Goal: Task Accomplishment & Management: Manage account settings

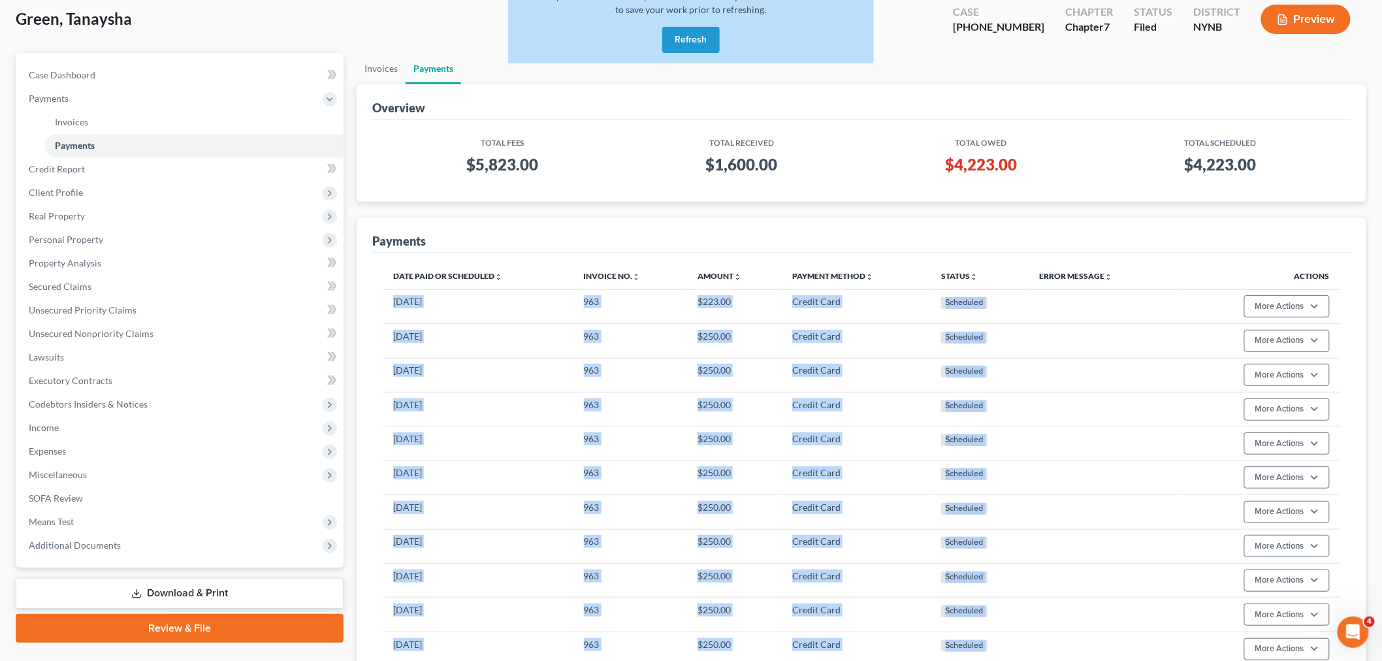
click at [693, 46] on button "Refresh" at bounding box center [690, 40] width 57 height 26
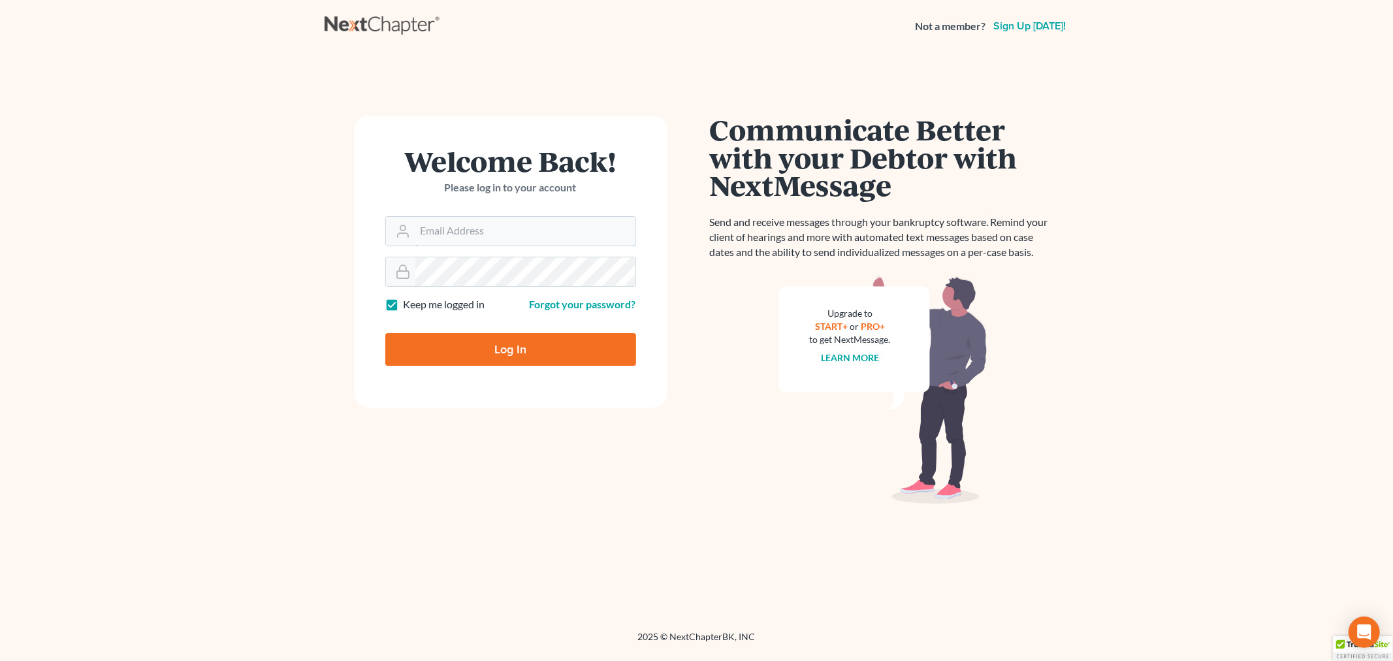
type input "[PERSON_NAME][EMAIL_ADDRESS][DOMAIN_NAME]"
click at [629, 315] on div at bounding box center [519, 362] width 268 height 150
click at [475, 349] on input "Log In" at bounding box center [510, 349] width 251 height 33
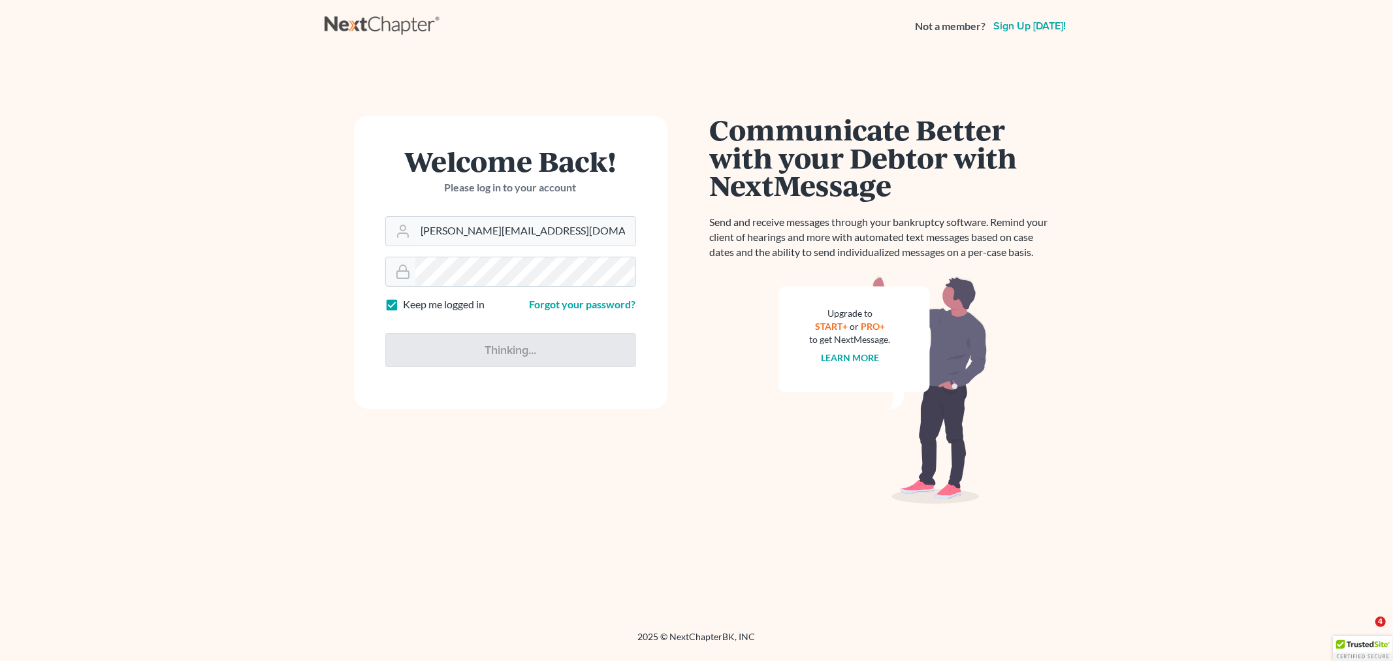
type input "Thinking..."
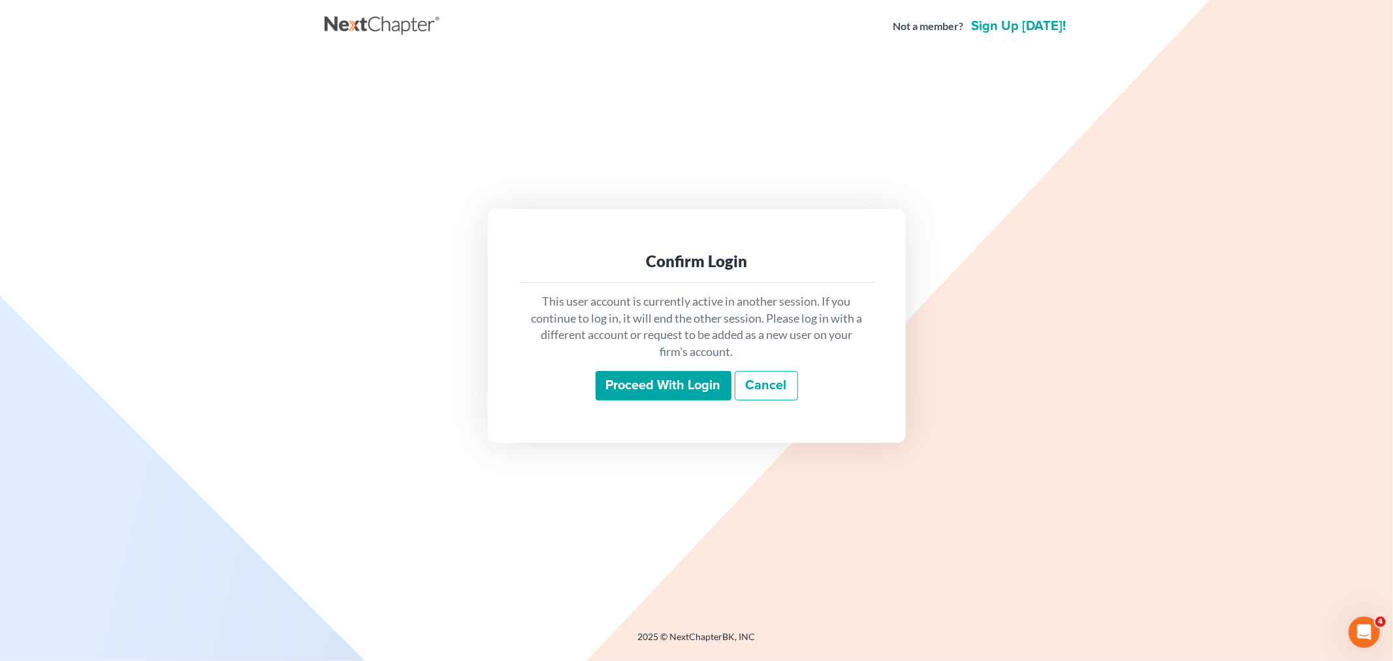
click at [652, 384] on input "Proceed with login" at bounding box center [664, 386] width 136 height 30
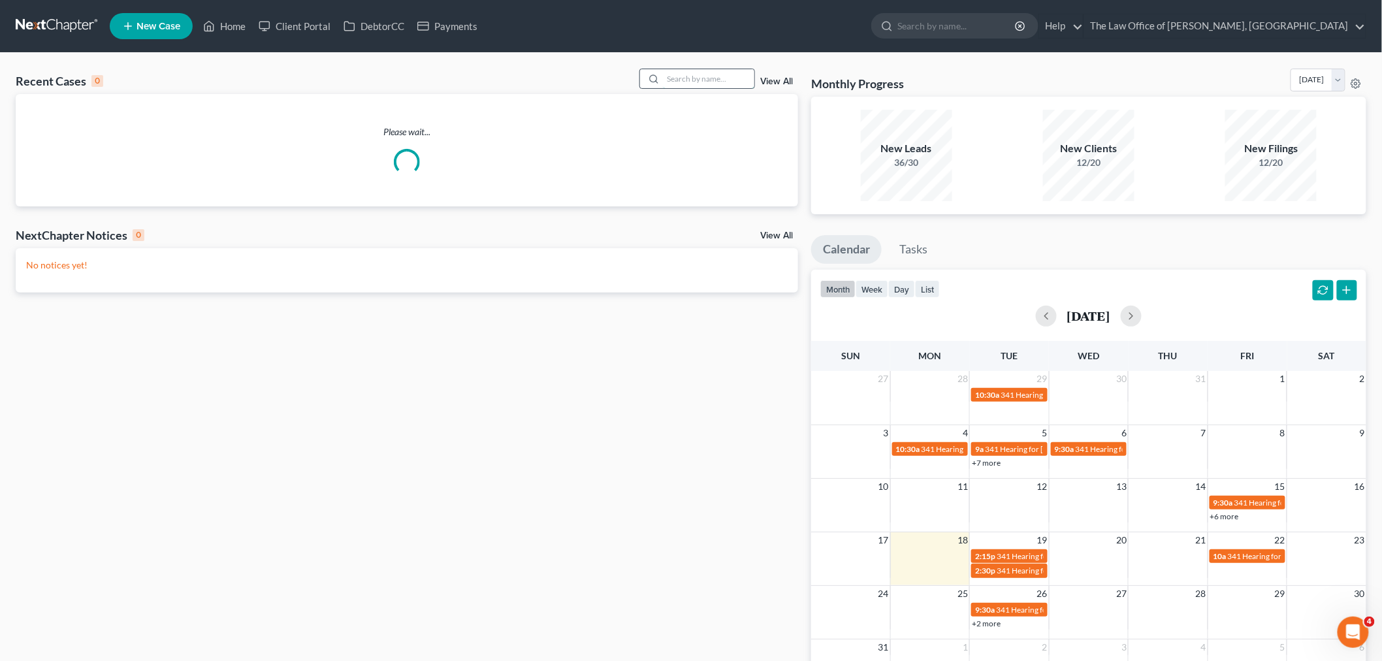
click at [678, 83] on input "search" at bounding box center [708, 78] width 91 height 19
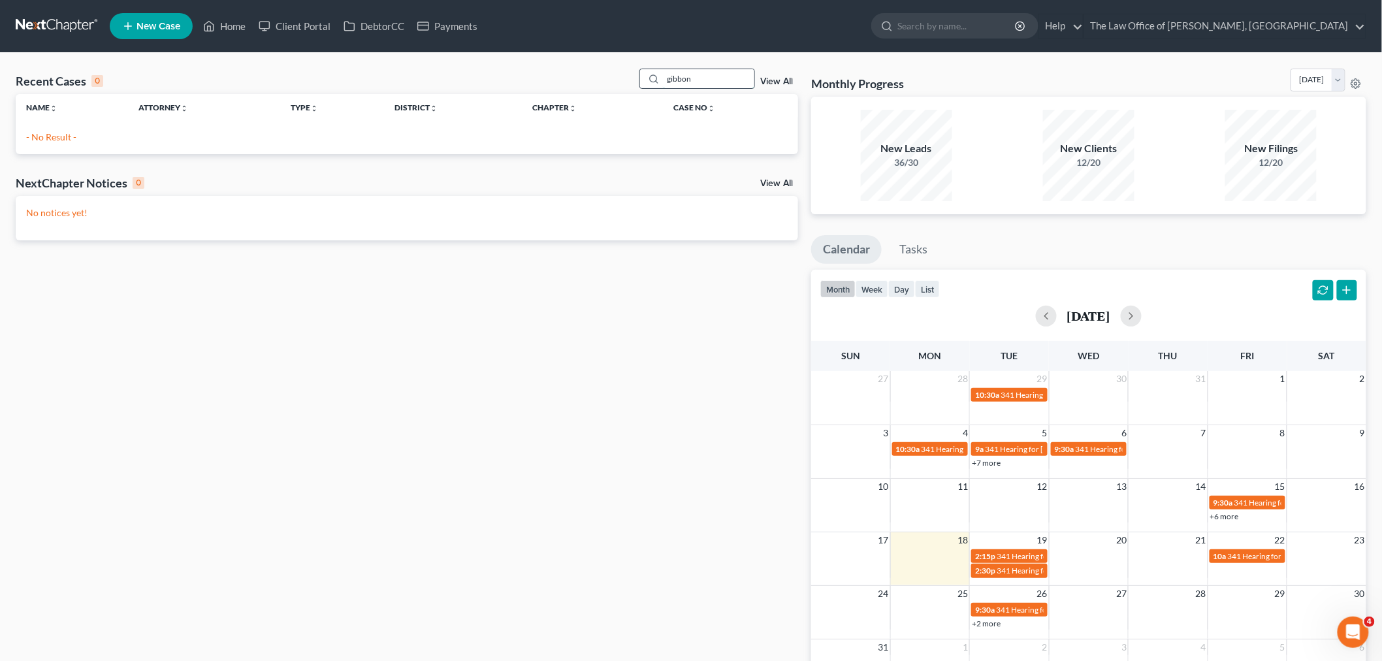
click at [711, 80] on input "gibbon" at bounding box center [708, 78] width 91 height 19
drag, startPoint x: 707, startPoint y: 78, endPoint x: 645, endPoint y: 79, distance: 62.1
click at [645, 79] on div "gibbon" at bounding box center [697, 79] width 116 height 20
type input "jason"
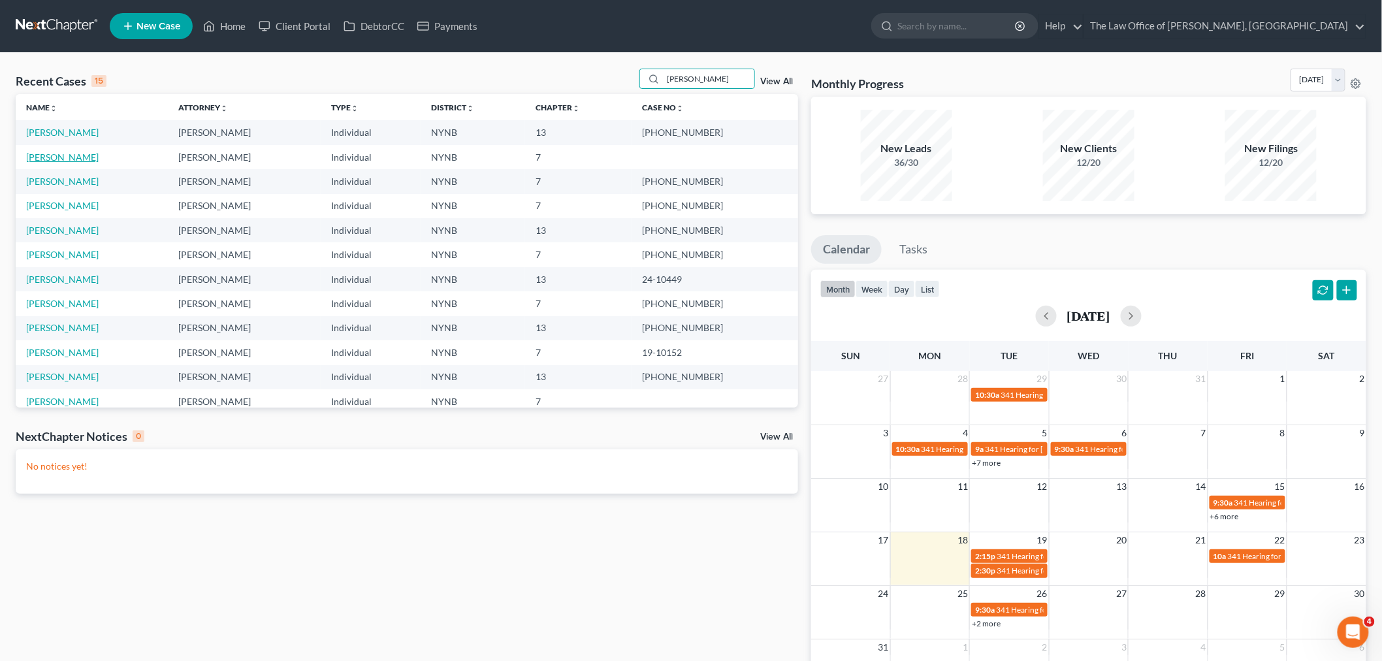
click at [65, 155] on link "Gibson, Jason" at bounding box center [62, 157] width 72 height 11
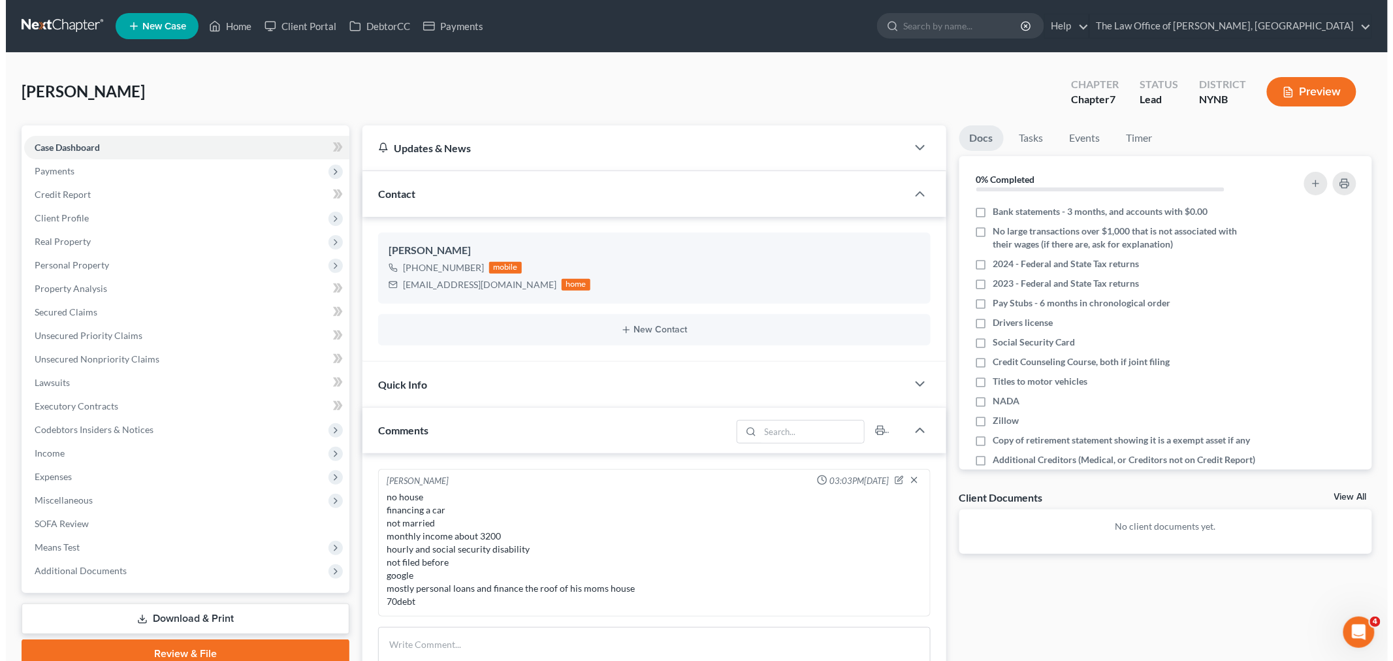
scroll to position [935, 0]
click at [307, 30] on link "Client Portal" at bounding box center [294, 26] width 85 height 24
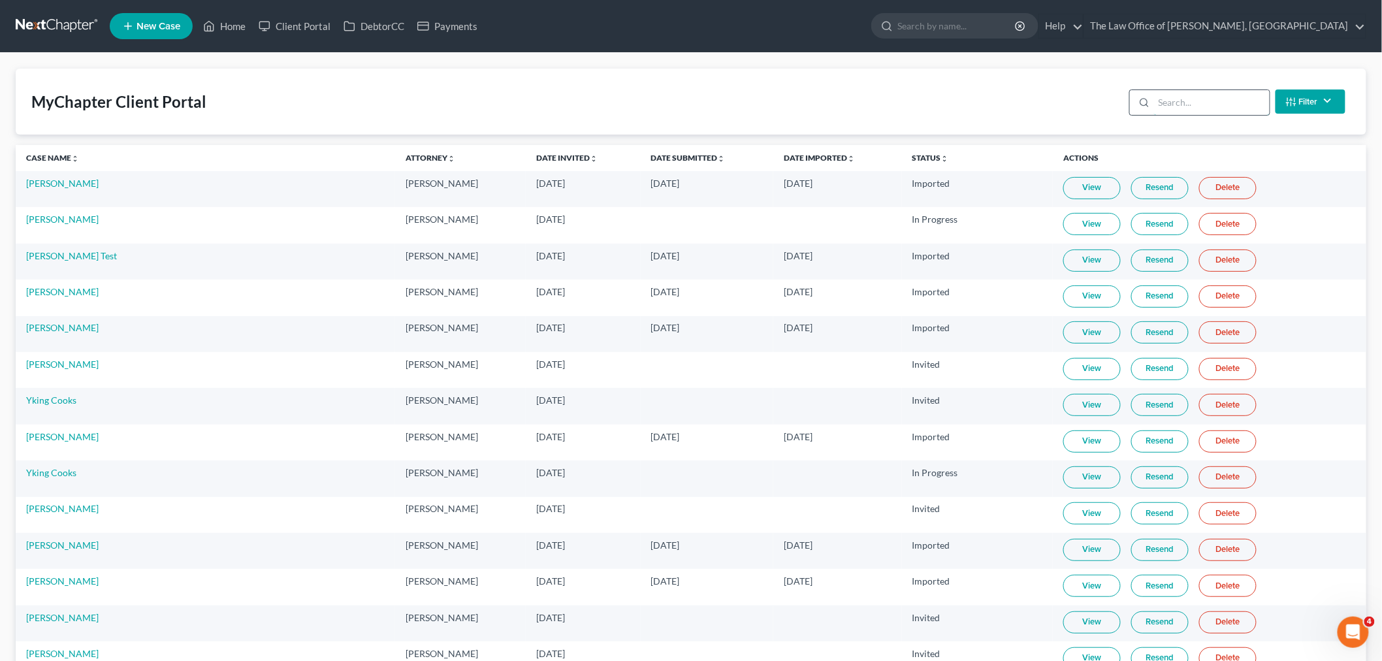
click at [1192, 105] on input "search" at bounding box center [1212, 102] width 116 height 25
click at [387, 20] on link "DebtorCC" at bounding box center [374, 26] width 74 height 24
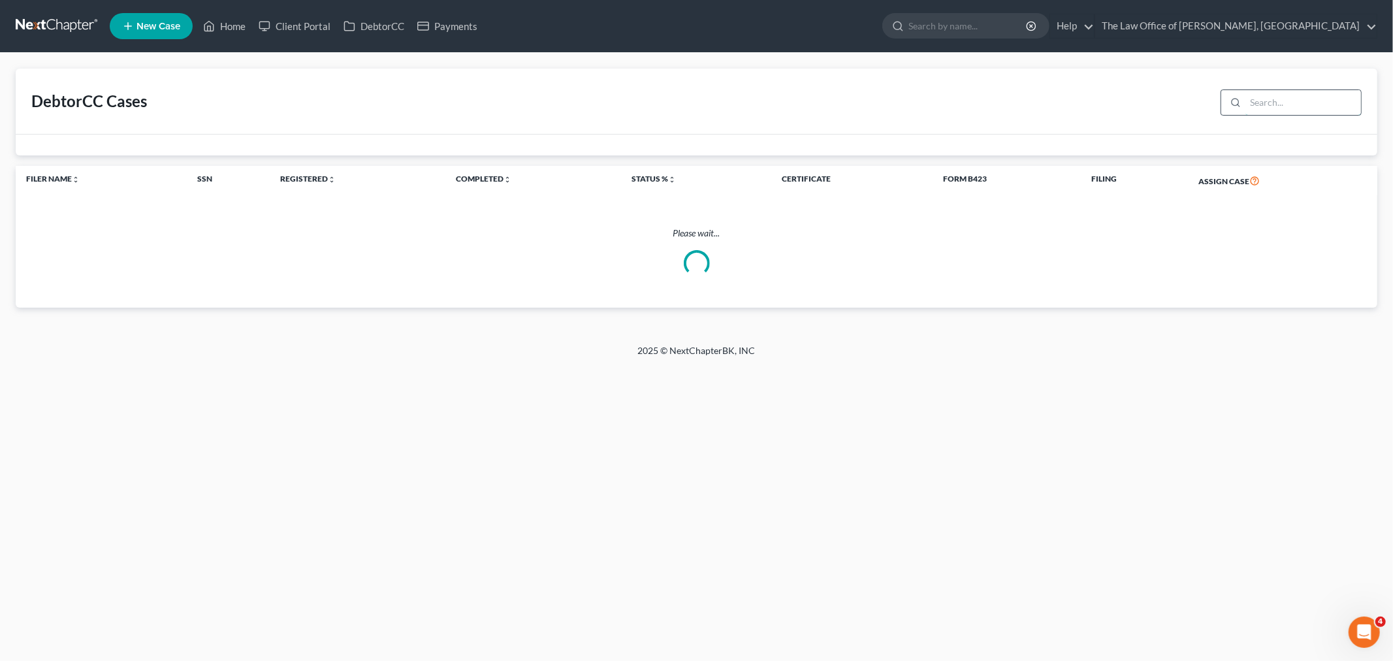
click at [1277, 99] on input "search" at bounding box center [1304, 102] width 116 height 25
drag, startPoint x: 1308, startPoint y: 106, endPoint x: 1182, endPoint y: 114, distance: 126.3
click at [1180, 119] on div "DebtorCC Cases gib" at bounding box center [697, 102] width 1362 height 66
type input "jason"
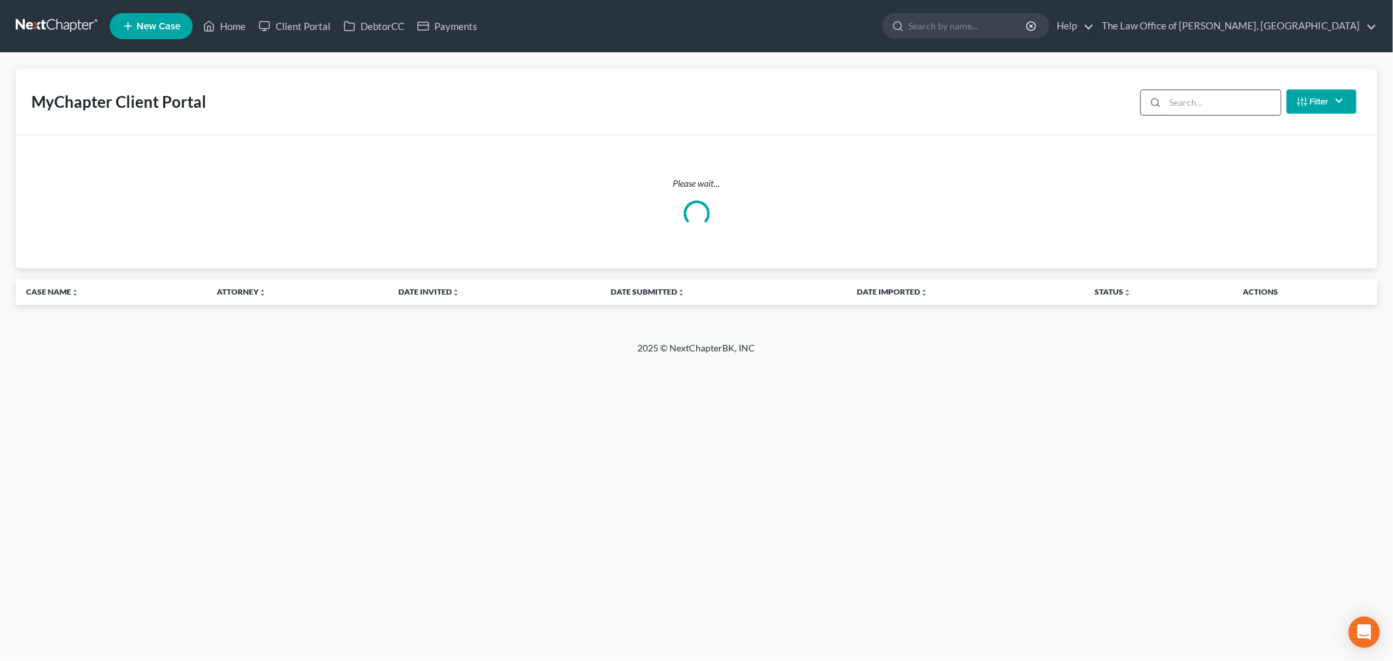
click at [1183, 96] on input "search" at bounding box center [1223, 102] width 116 height 25
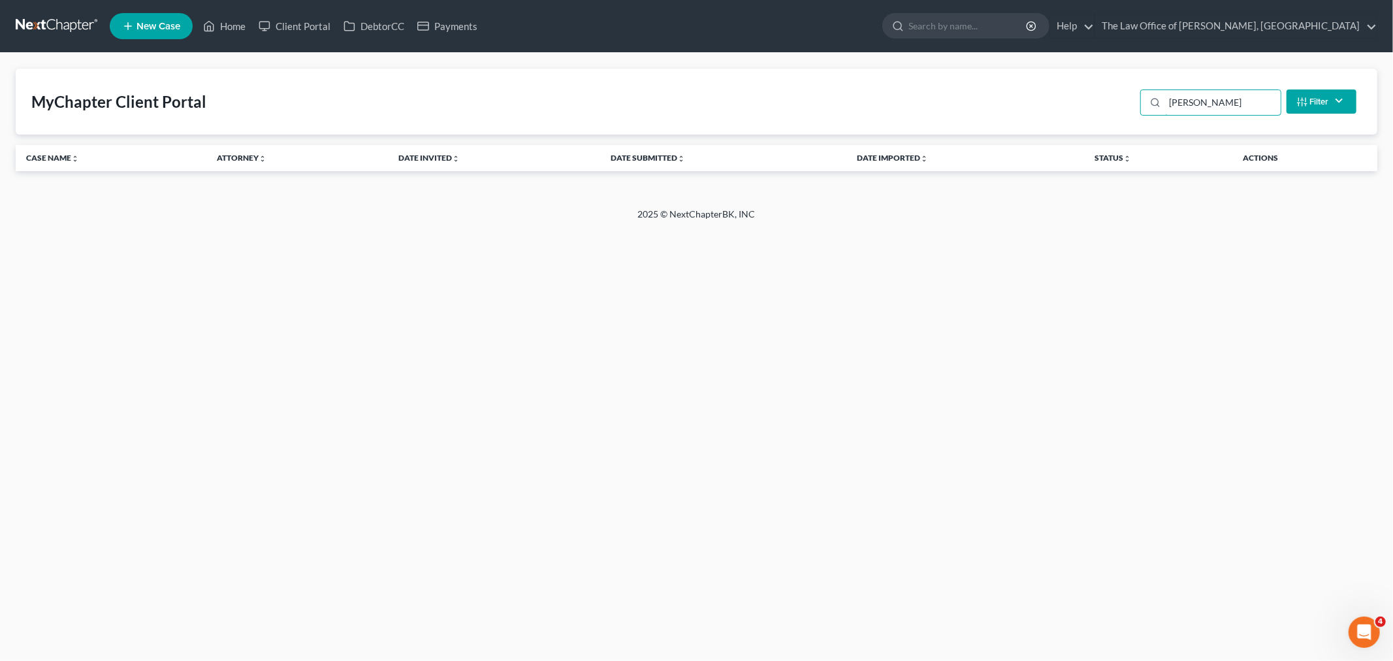
drag, startPoint x: 1232, startPoint y: 99, endPoint x: 1118, endPoint y: 103, distance: 113.7
click at [1118, 103] on div "MyChapter Client Portal [PERSON_NAME] Filter Status Filter... Invited With Paym…" at bounding box center [697, 102] width 1362 height 66
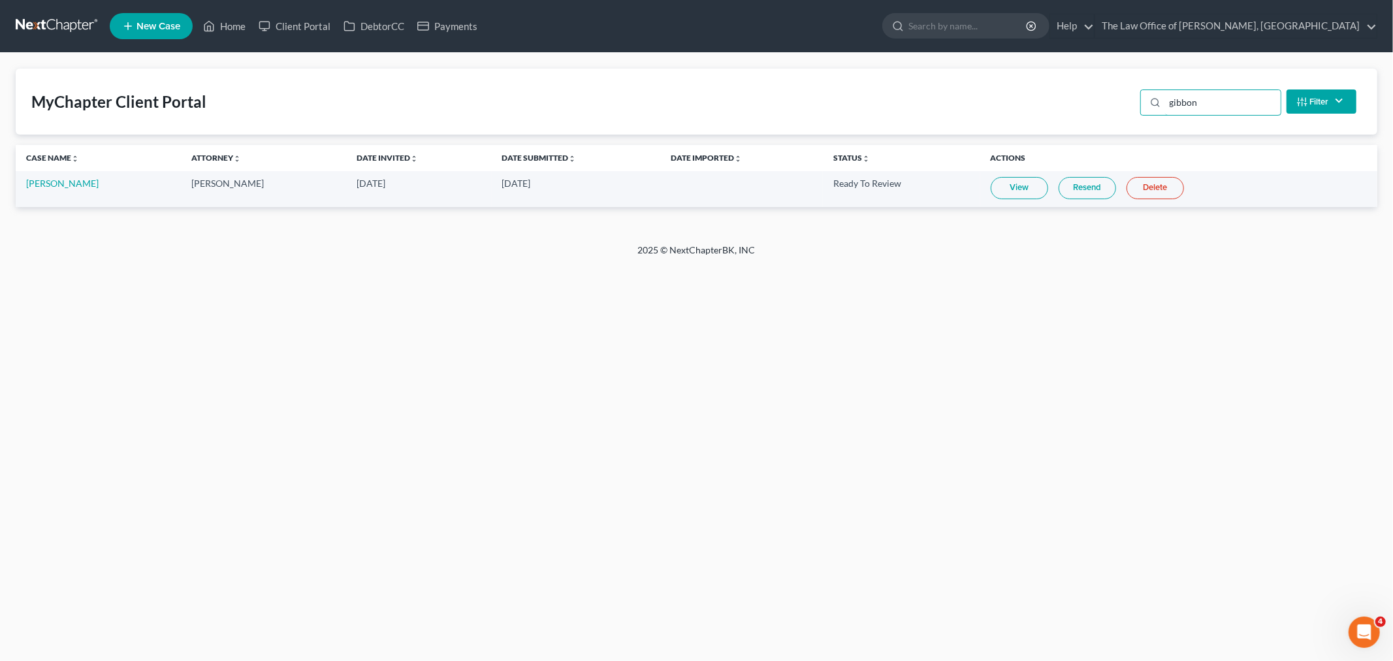
type input "gibbon"
click at [1022, 185] on link "View" at bounding box center [1019, 188] width 57 height 22
drag, startPoint x: 60, startPoint y: 180, endPoint x: 68, endPoint y: 178, distance: 8.1
click at [60, 180] on link "[PERSON_NAME]" at bounding box center [62, 183] width 72 height 11
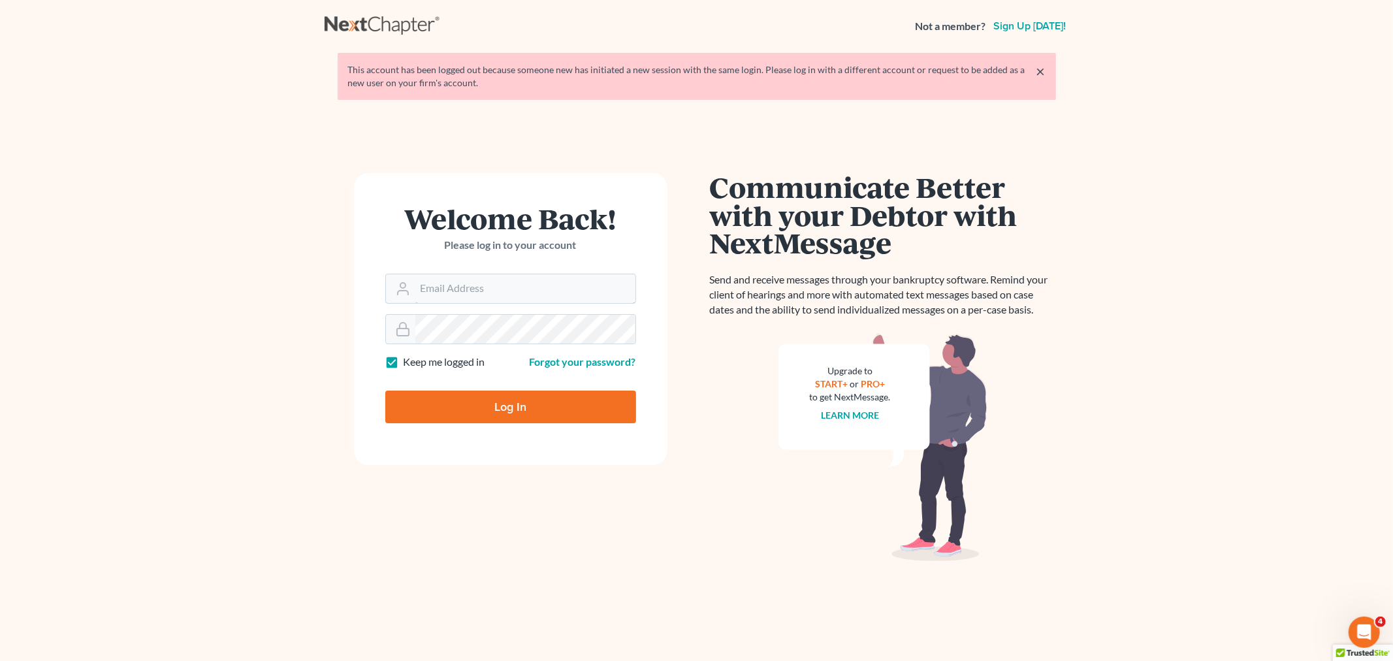
type input "[PERSON_NAME][EMAIL_ADDRESS][DOMAIN_NAME]"
click at [635, 373] on div at bounding box center [519, 419] width 268 height 150
click at [442, 406] on input "Log In" at bounding box center [510, 407] width 251 height 33
type input "Thinking..."
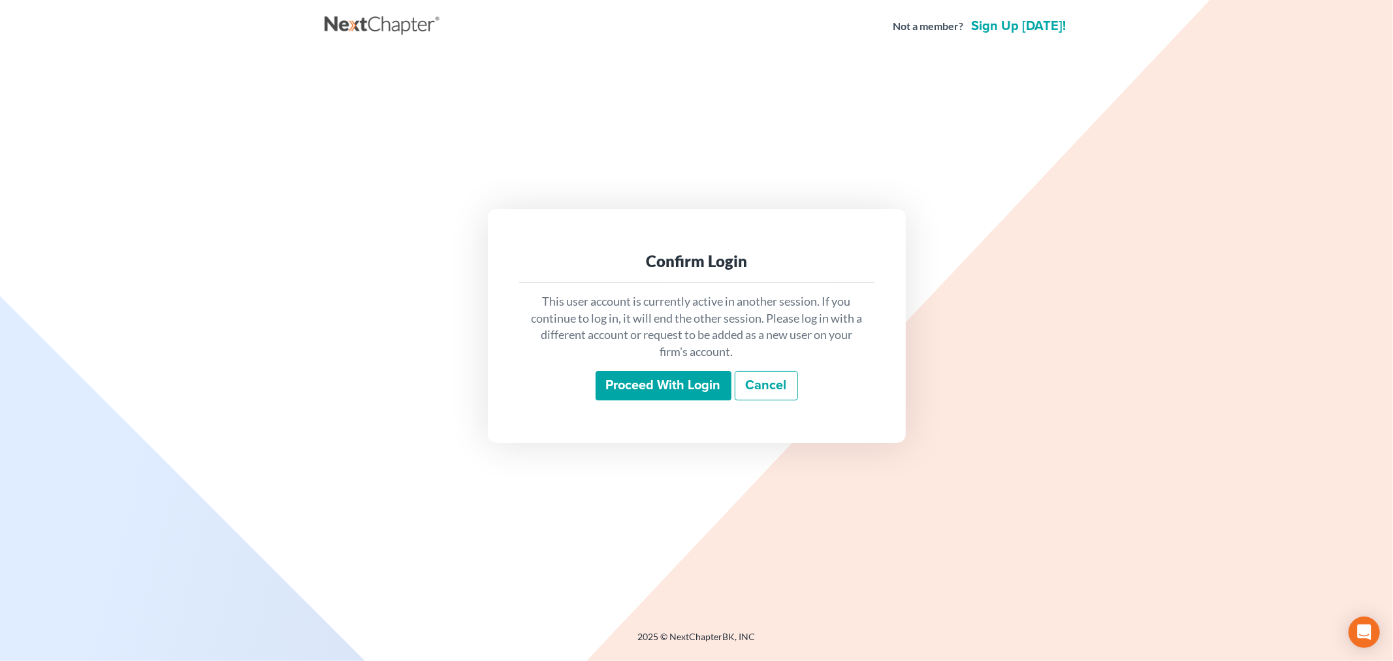
click at [640, 393] on input "Proceed with login" at bounding box center [664, 386] width 136 height 30
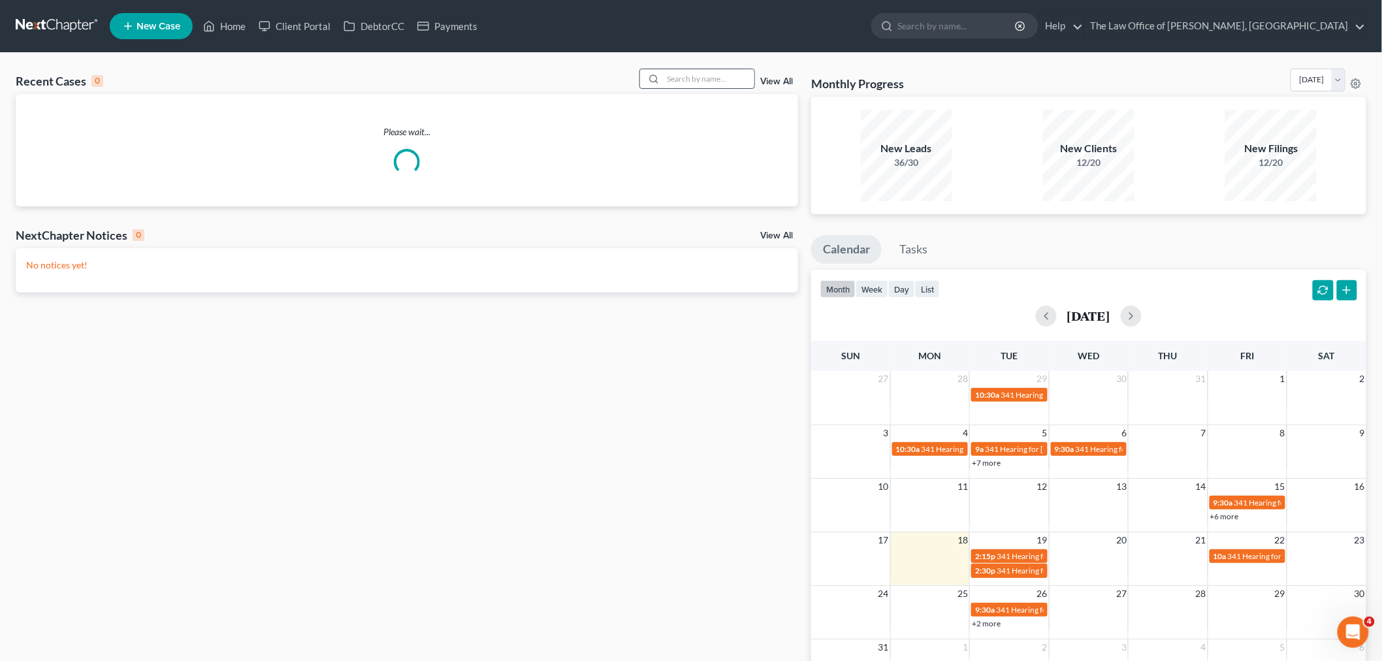
click at [714, 74] on input "search" at bounding box center [708, 78] width 91 height 19
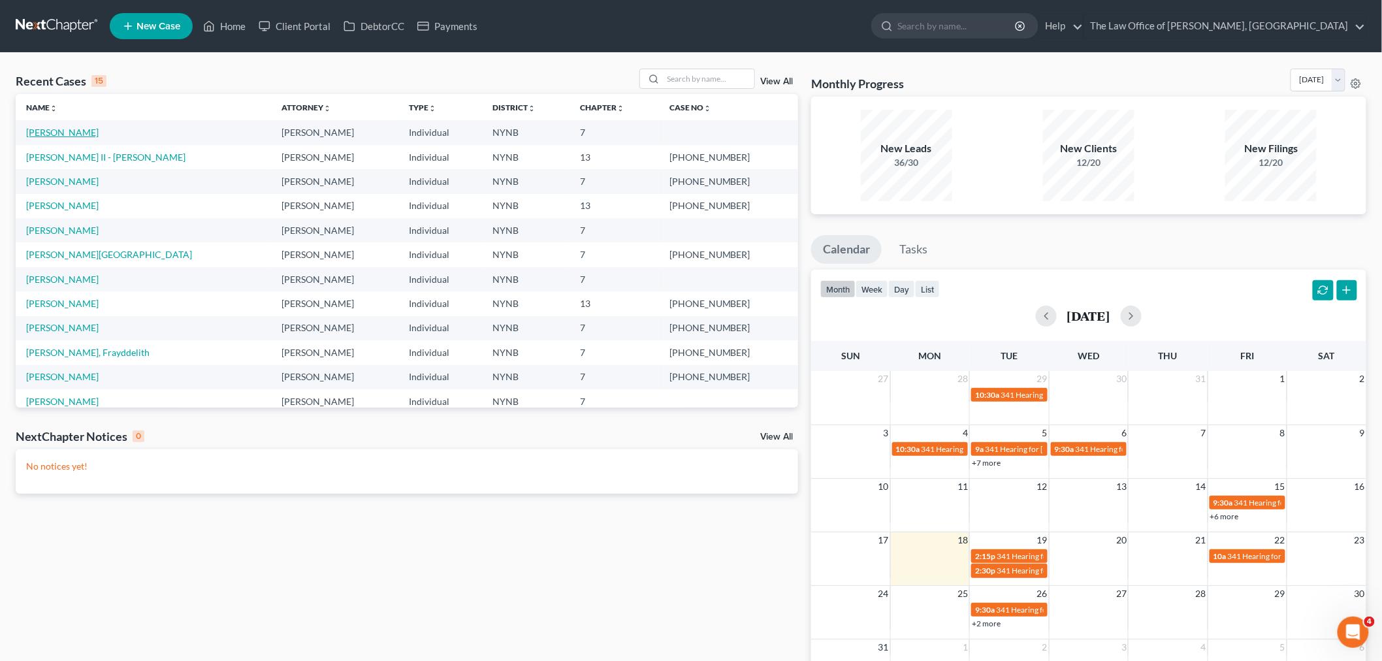
click at [48, 132] on link "Gibbon, Jason" at bounding box center [62, 132] width 72 height 11
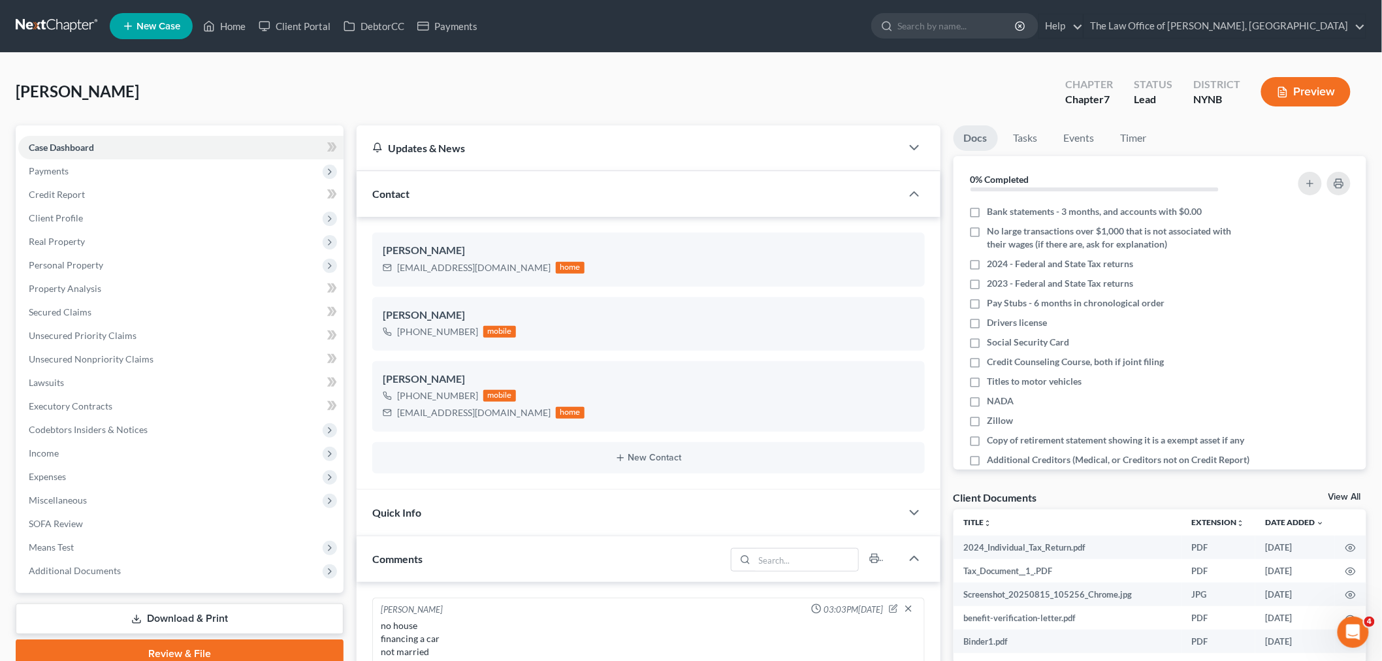
scroll to position [935, 0]
click at [377, 24] on link "DebtorCC" at bounding box center [374, 26] width 74 height 24
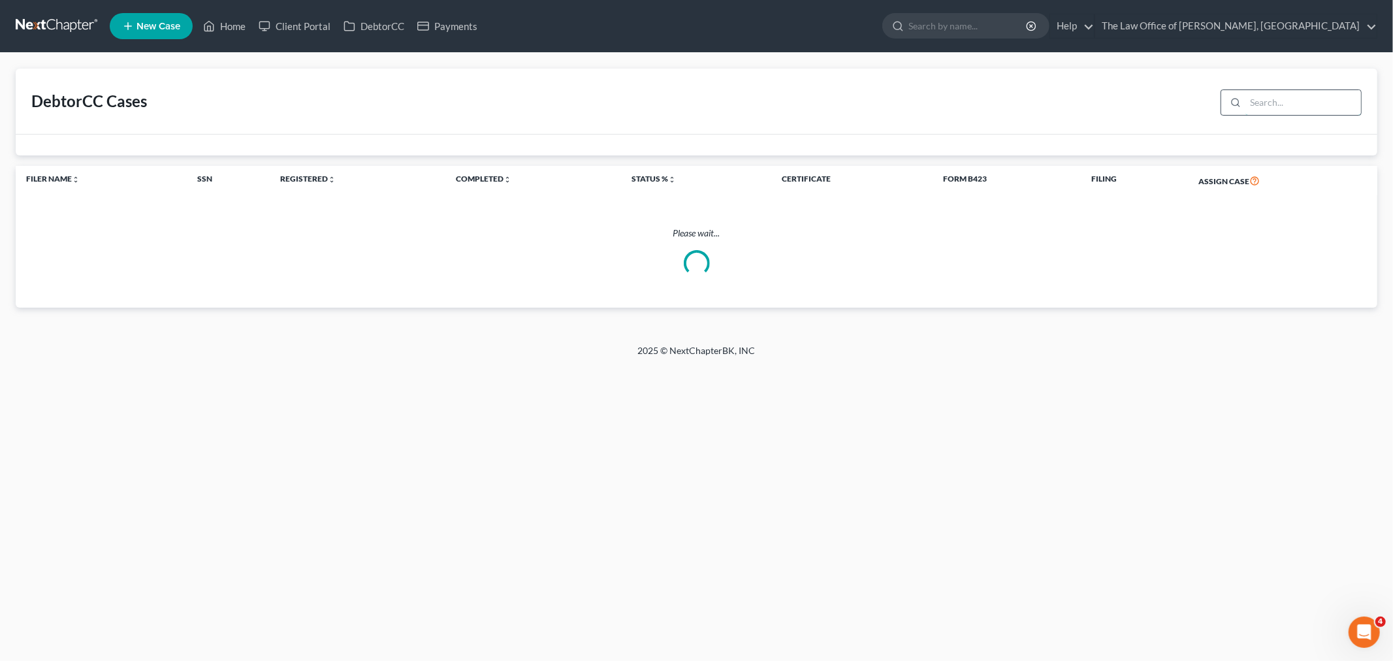
click at [1301, 102] on input "search" at bounding box center [1304, 102] width 116 height 25
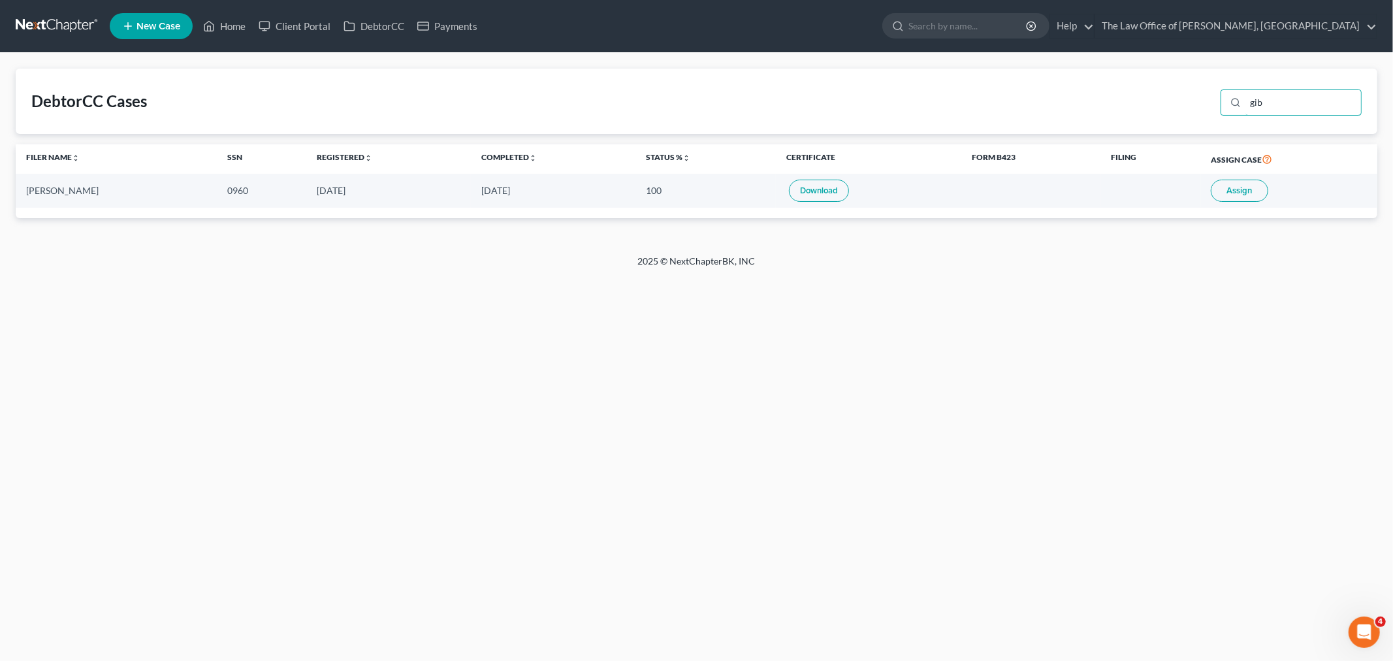
type input "gib"
click at [1227, 188] on span "Assign" at bounding box center [1239, 190] width 25 height 10
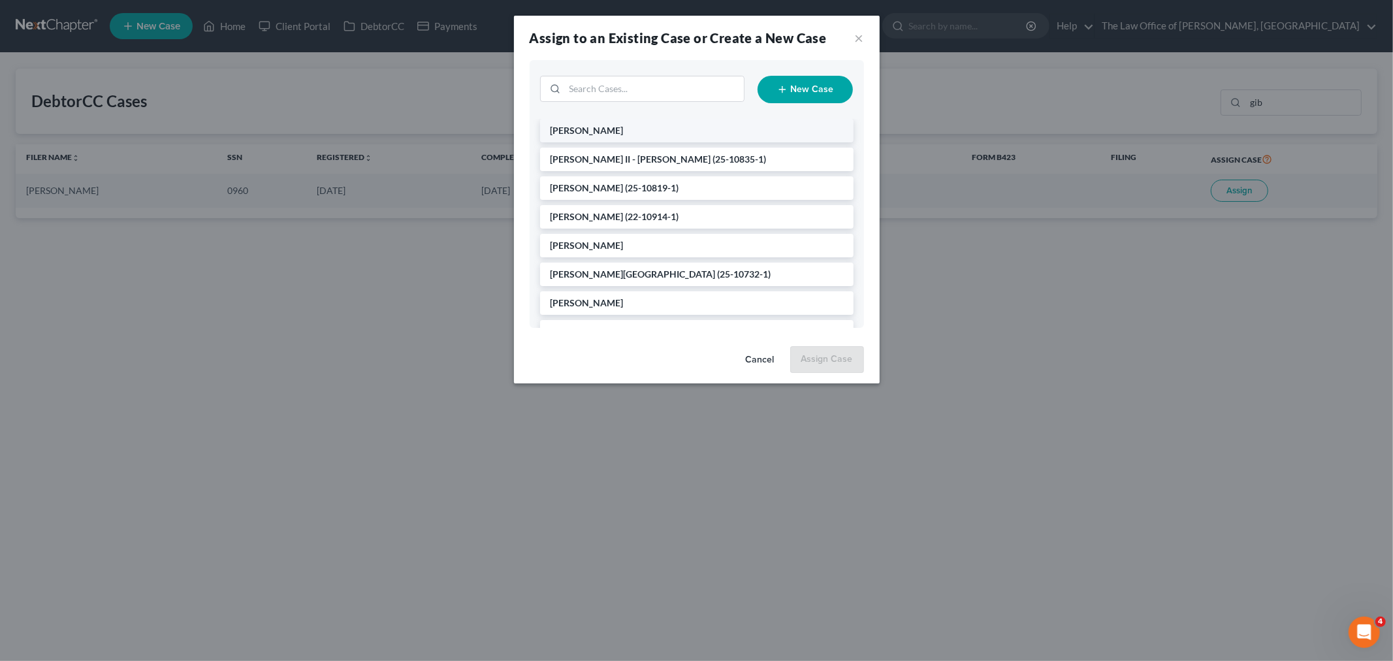
click at [596, 133] on span "Gibbon, Jason" at bounding box center [587, 130] width 73 height 11
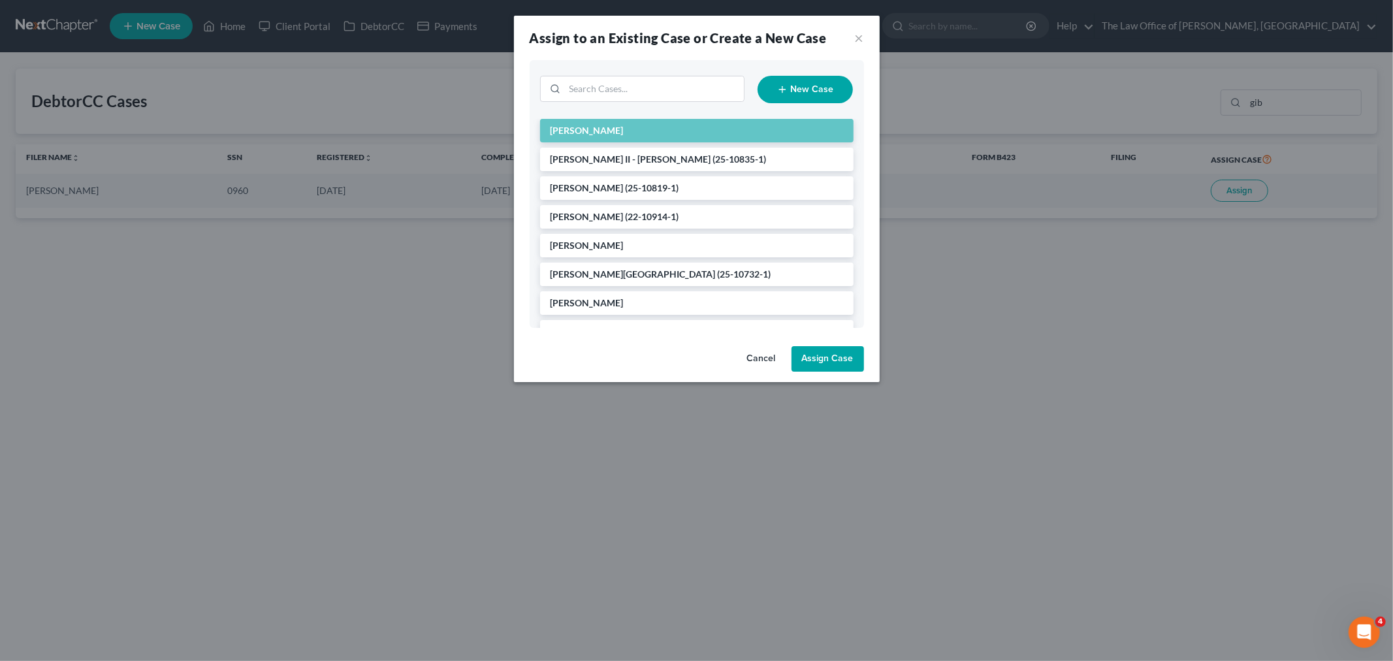
click at [828, 362] on button "Assign Case" at bounding box center [828, 359] width 72 height 26
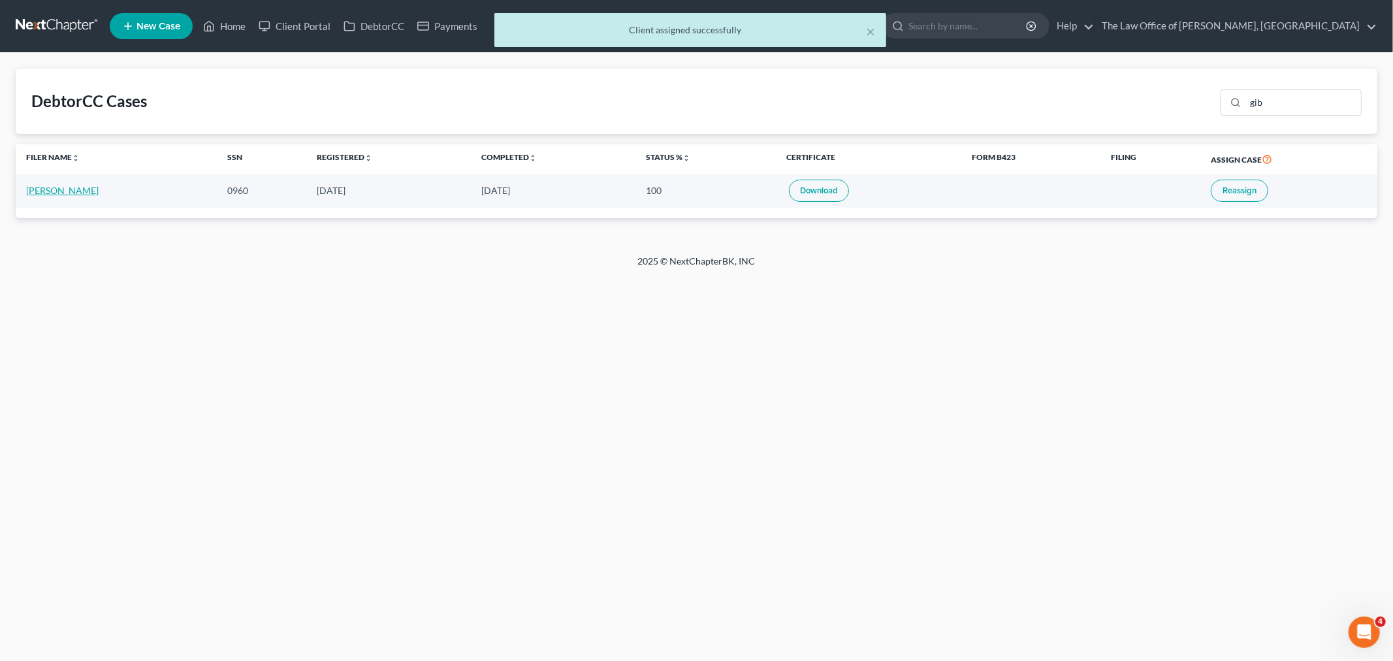
click at [47, 196] on link "Jason Gibson" at bounding box center [62, 190] width 72 height 11
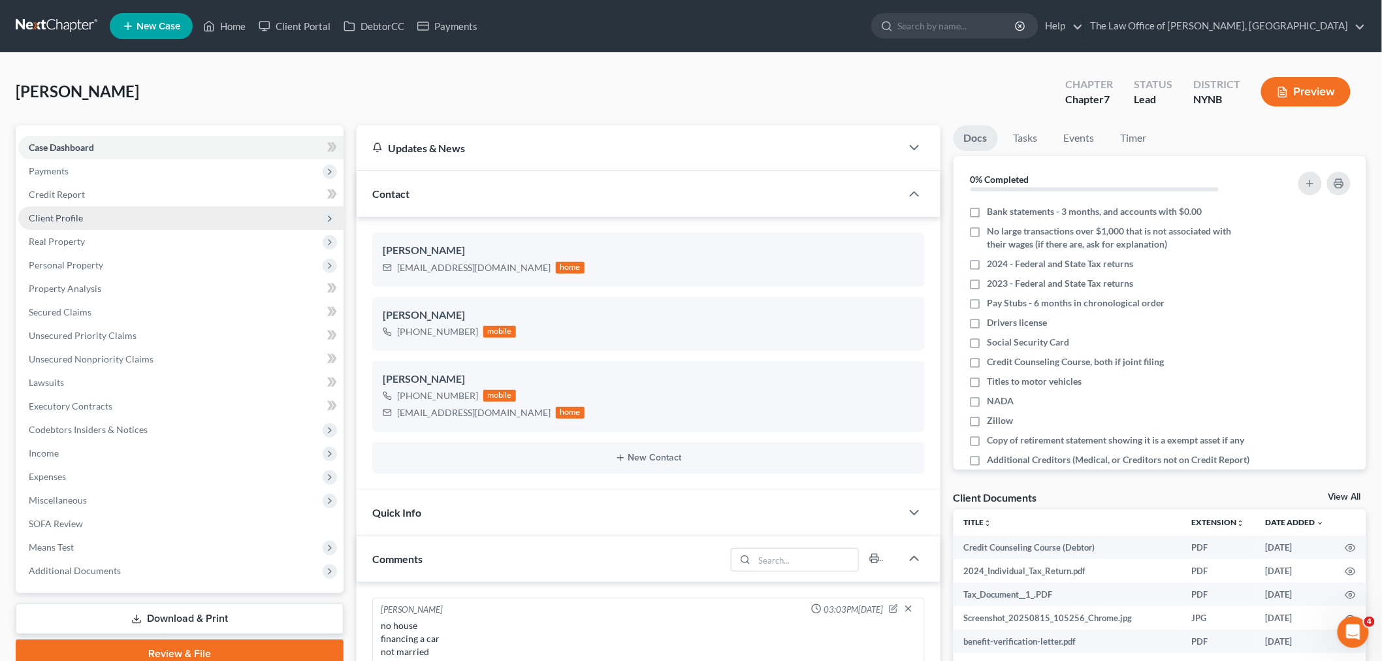
scroll to position [935, 0]
click at [60, 227] on span "Client Profile" at bounding box center [180, 218] width 325 height 24
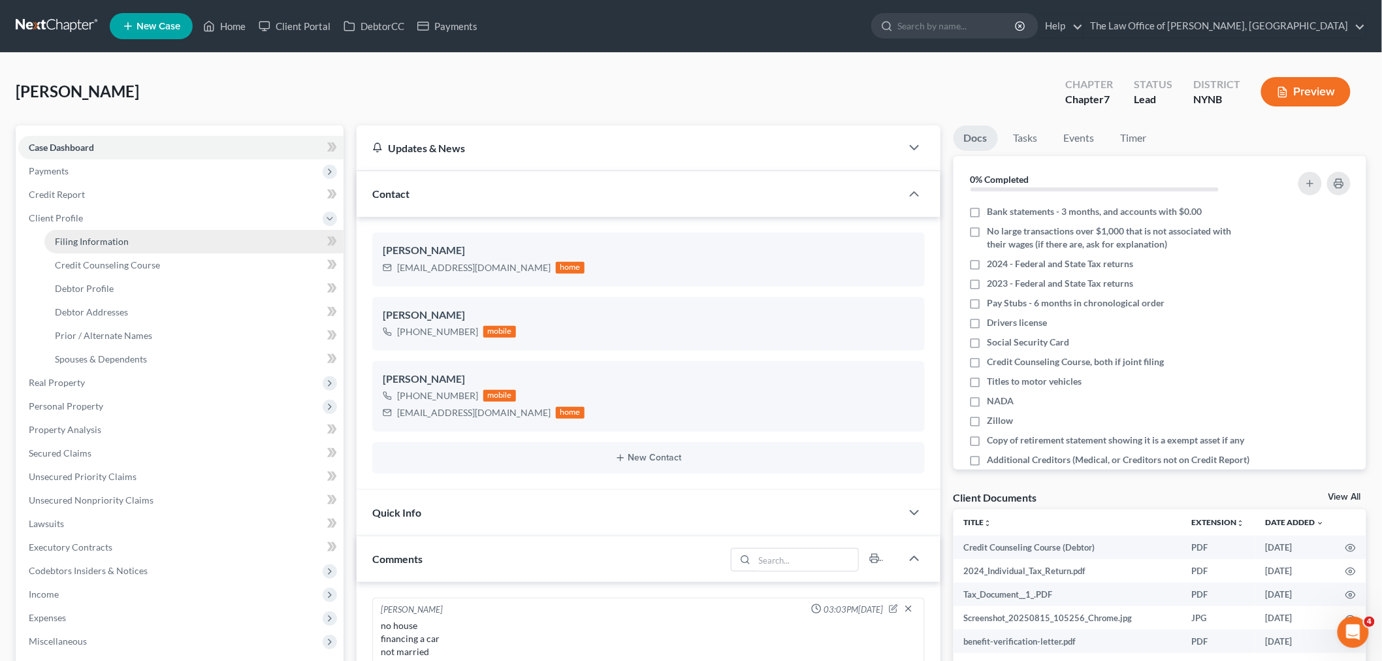
click at [90, 243] on span "Filing Information" at bounding box center [92, 241] width 74 height 11
select select "1"
select select "0"
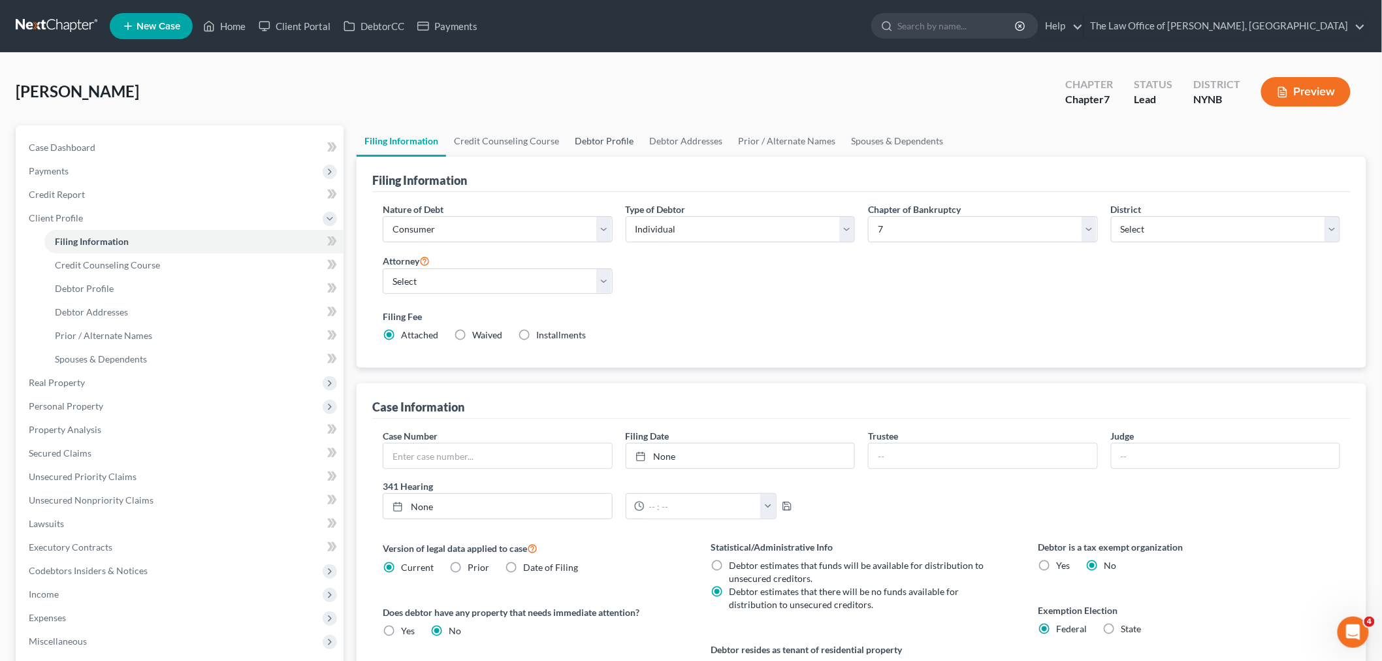
click at [589, 144] on link "Debtor Profile" at bounding box center [604, 140] width 74 height 31
select select "0"
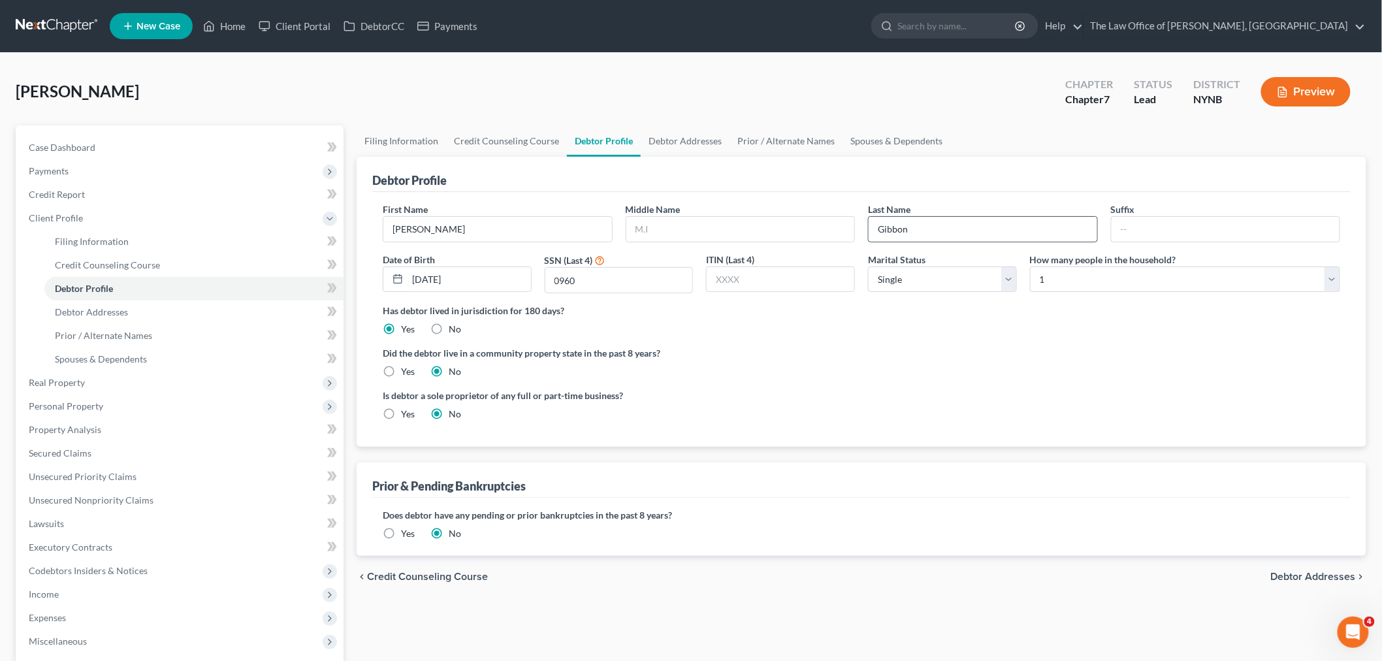
click at [897, 232] on input "Gibbon" at bounding box center [983, 229] width 229 height 25
type input "Gibson"
click at [909, 362] on div "Did the debtor live in a community property state in the past 8 years? Yes No" at bounding box center [861, 362] width 957 height 32
click at [38, 152] on span "Case Dashboard" at bounding box center [62, 147] width 67 height 11
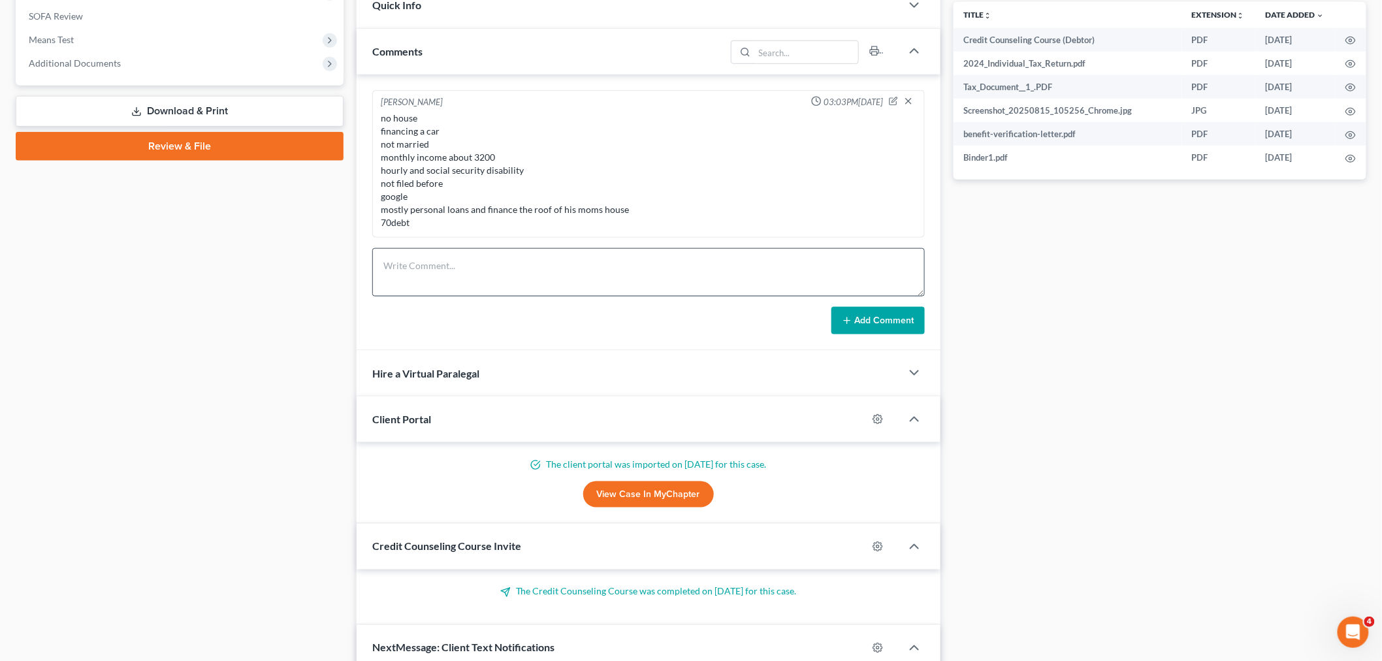
scroll to position [935, 0]
click at [534, 277] on textarea at bounding box center [648, 272] width 553 height 48
drag, startPoint x: 423, startPoint y: 265, endPoint x: 496, endPoint y: 268, distance: 73.9
click at [483, 266] on textarea "595-40-9060" at bounding box center [648, 272] width 553 height 48
click at [419, 262] on textarea "595-40-960" at bounding box center [648, 272] width 553 height 48
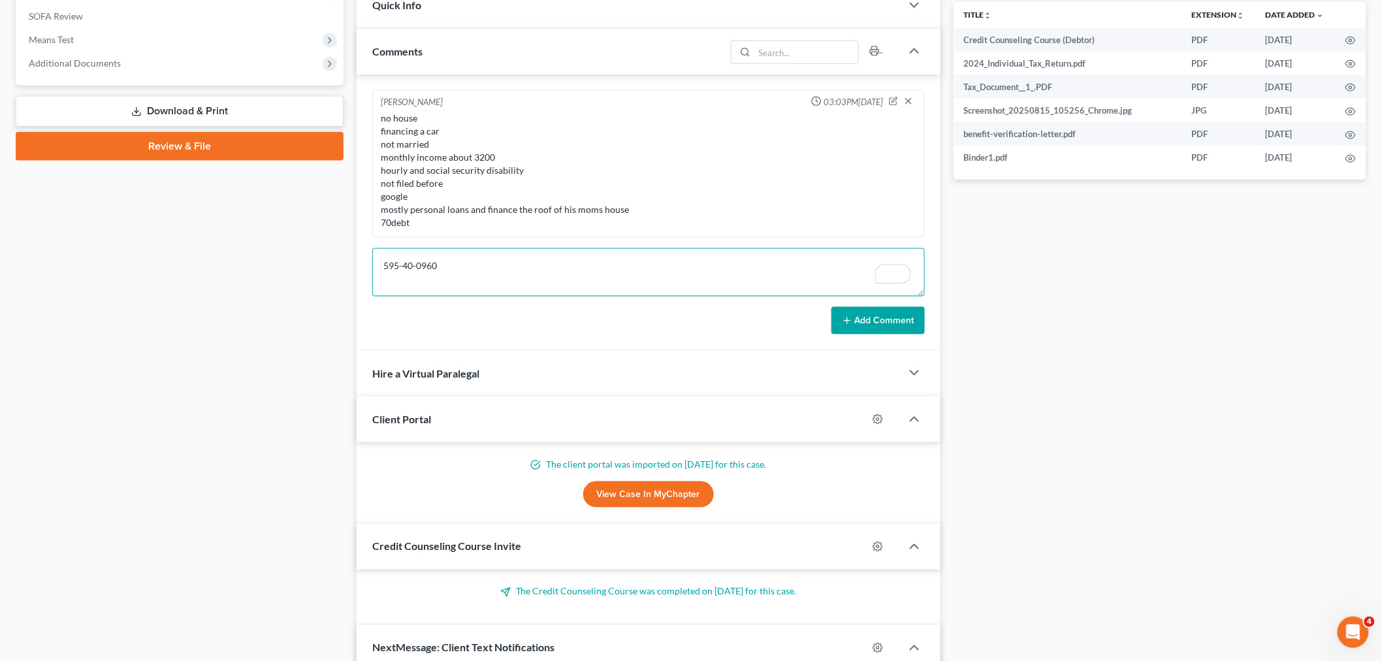
type textarea "595-40-0960"
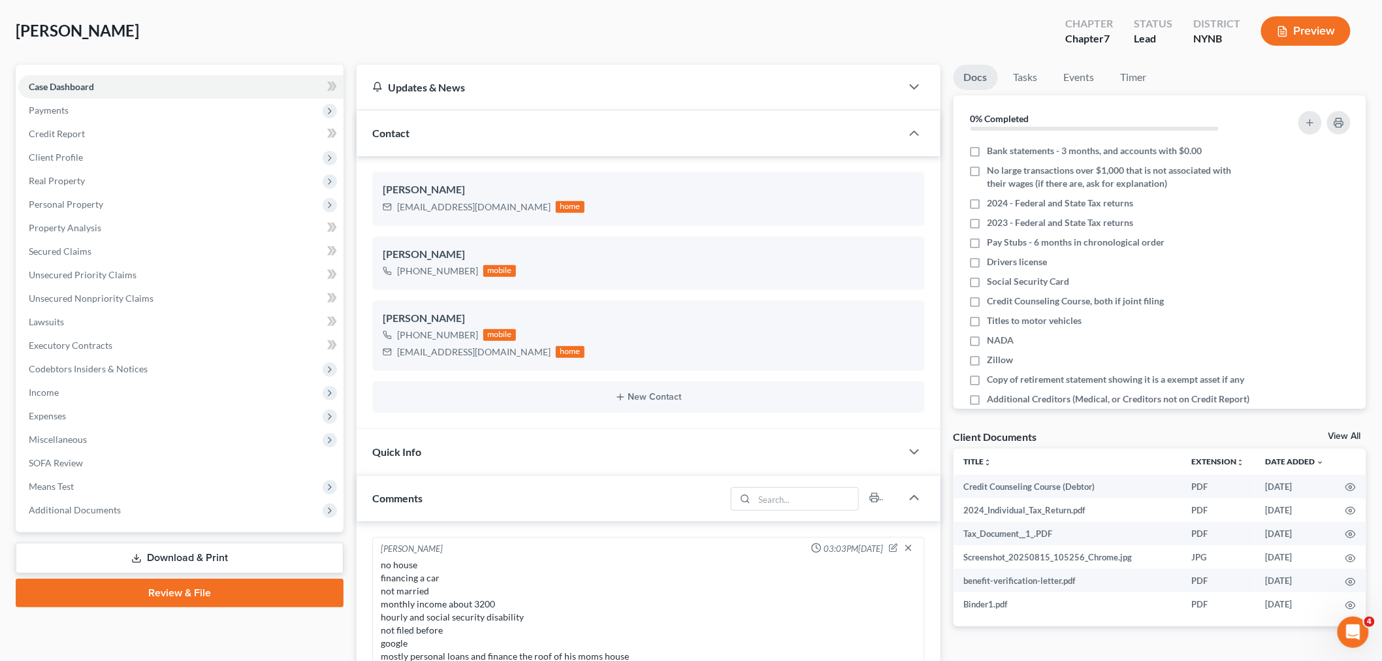
scroll to position [0, 0]
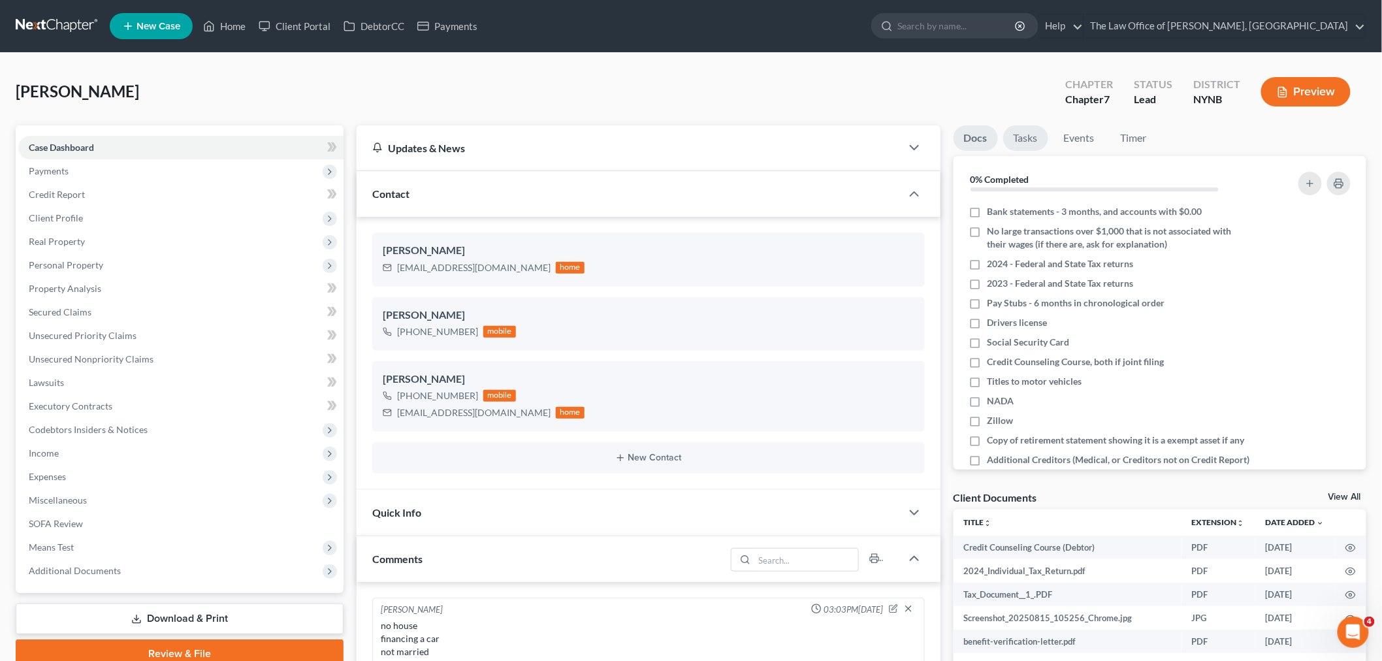
click at [1026, 131] on link "Tasks" at bounding box center [1025, 137] width 45 height 25
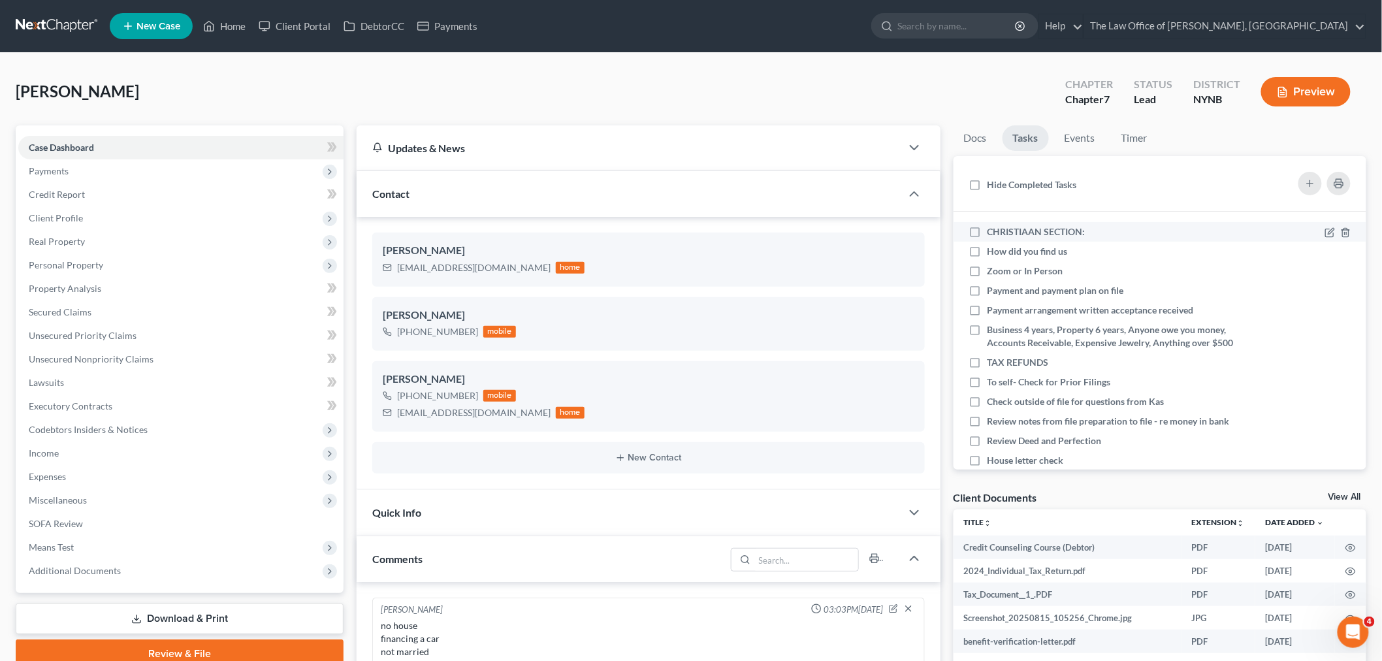
click at [988, 231] on label "CHRISTIAAN SECTION:" at bounding box center [1042, 231] width 108 height 13
click at [993, 231] on input "CHRISTIAAN SECTION:" at bounding box center [997, 229] width 8 height 8
checkbox input "true"
click at [1325, 249] on icon at bounding box center [1330, 252] width 10 height 10
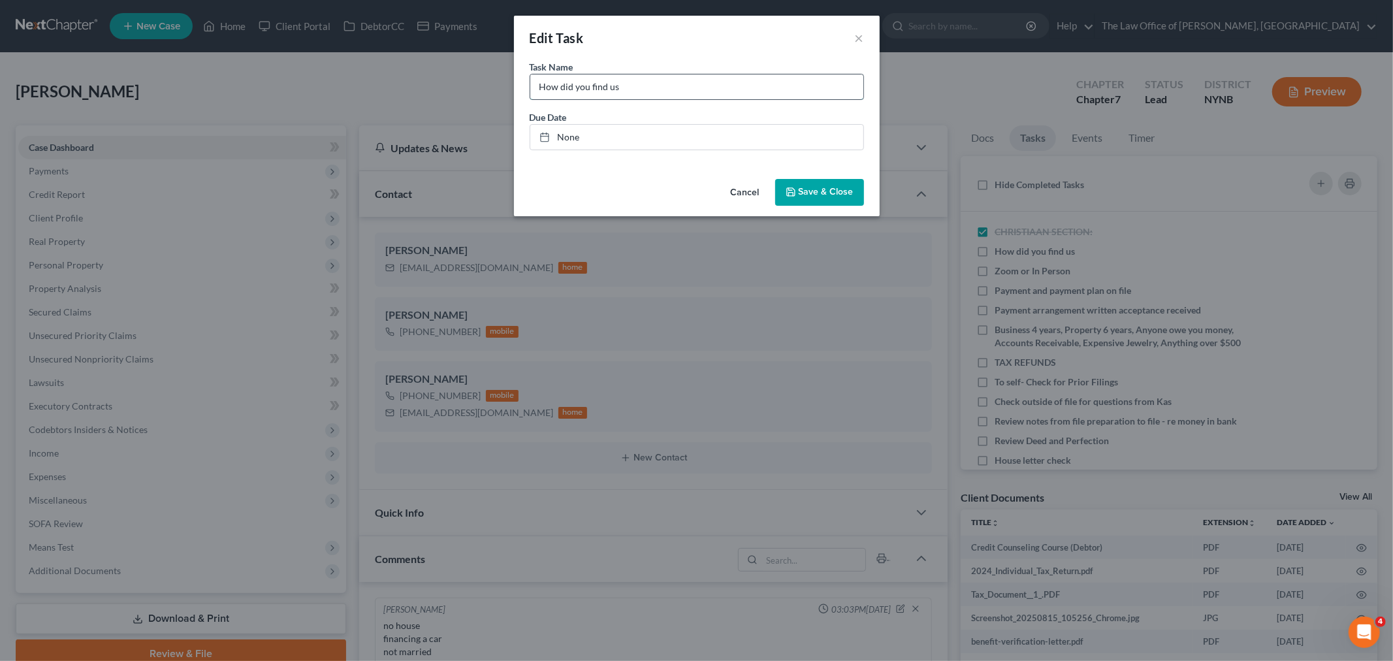
click at [679, 89] on input "How did you find us" at bounding box center [696, 86] width 333 height 25
type input "How did you find us google"
click at [815, 187] on span "Save & Close" at bounding box center [826, 192] width 55 height 11
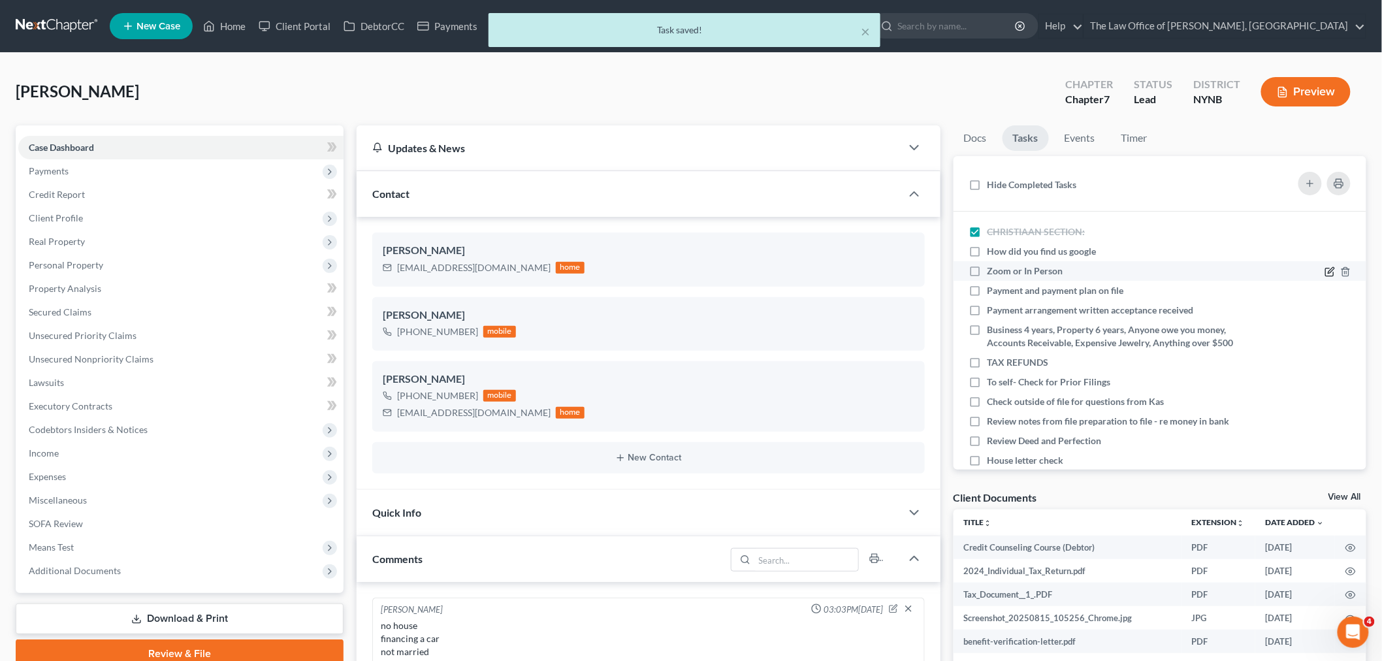
click at [1325, 270] on icon at bounding box center [1330, 271] width 10 height 10
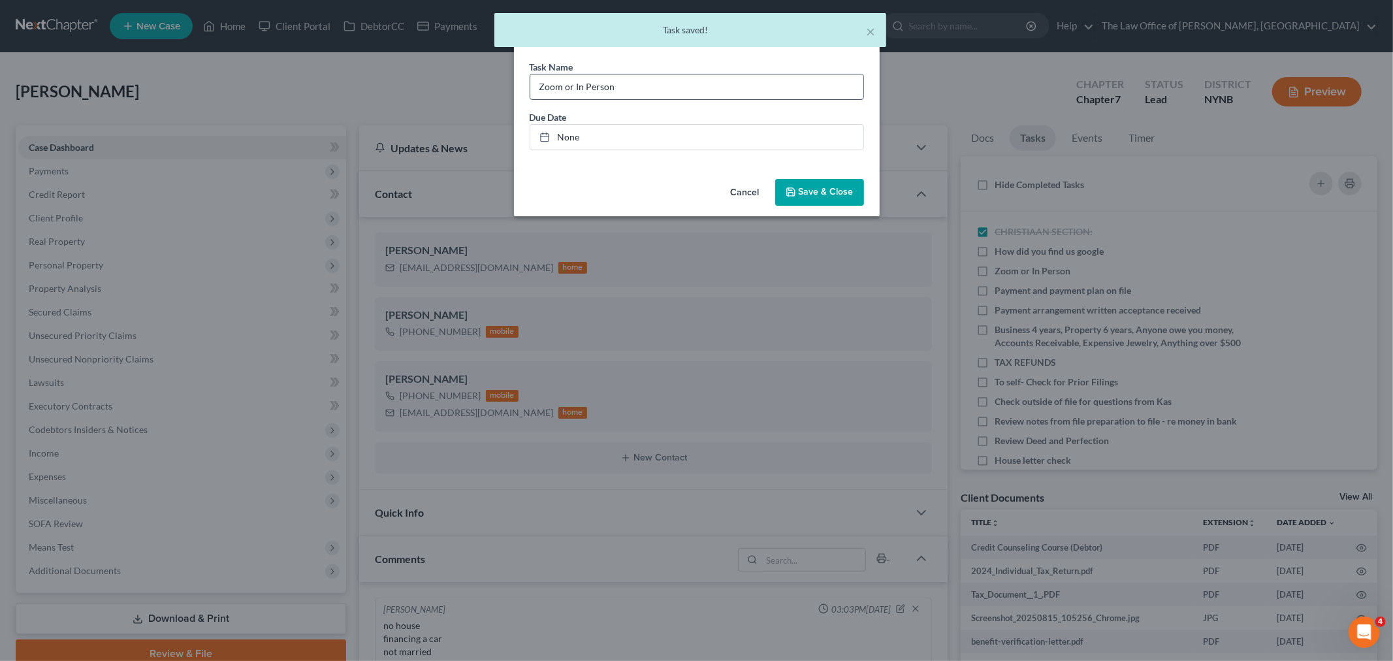
click at [690, 90] on input "Zoom or In Person" at bounding box center [696, 86] width 333 height 25
type input "Zoom or In Person - in persn Cp"
drag, startPoint x: 791, startPoint y: 189, endPoint x: 901, endPoint y: 238, distance: 120.5
click at [791, 190] on icon "button" at bounding box center [791, 192] width 10 height 10
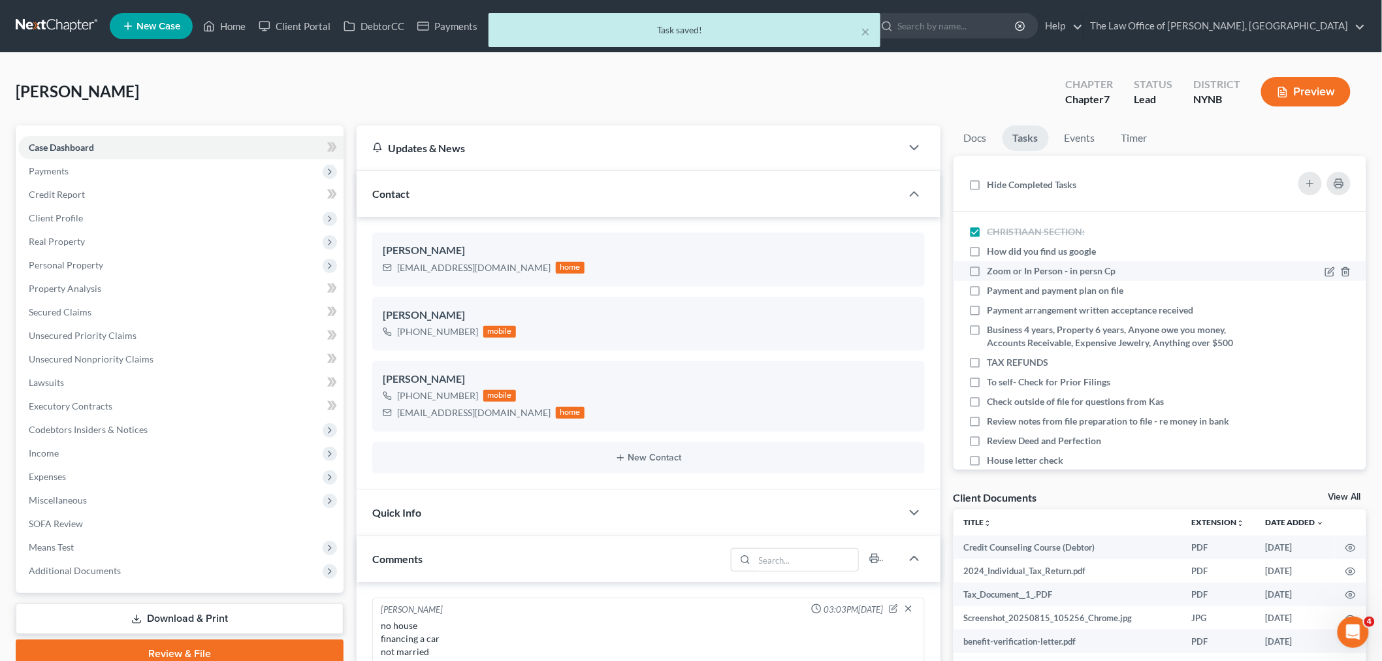
drag, startPoint x: 974, startPoint y: 247, endPoint x: 976, endPoint y: 265, distance: 17.7
click at [988, 249] on label "How did you find us google" at bounding box center [1048, 251] width 120 height 13
click at [993, 249] on input "How did you find us google" at bounding box center [997, 249] width 8 height 8
checkbox input "true"
click at [988, 272] on label "Zoom or In Person - in persn Cp" at bounding box center [1057, 271] width 139 height 13
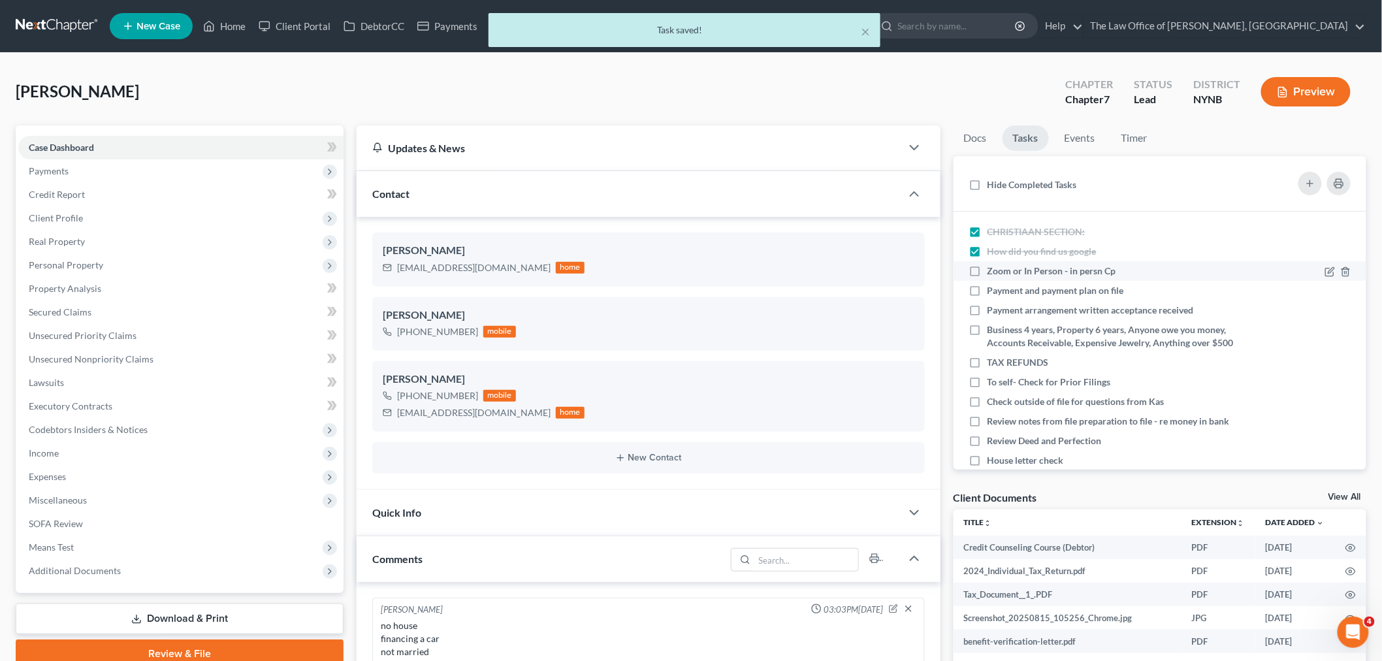
click at [993, 272] on input "Zoom or In Person - in persn Cp" at bounding box center [997, 269] width 8 height 8
checkbox input "true"
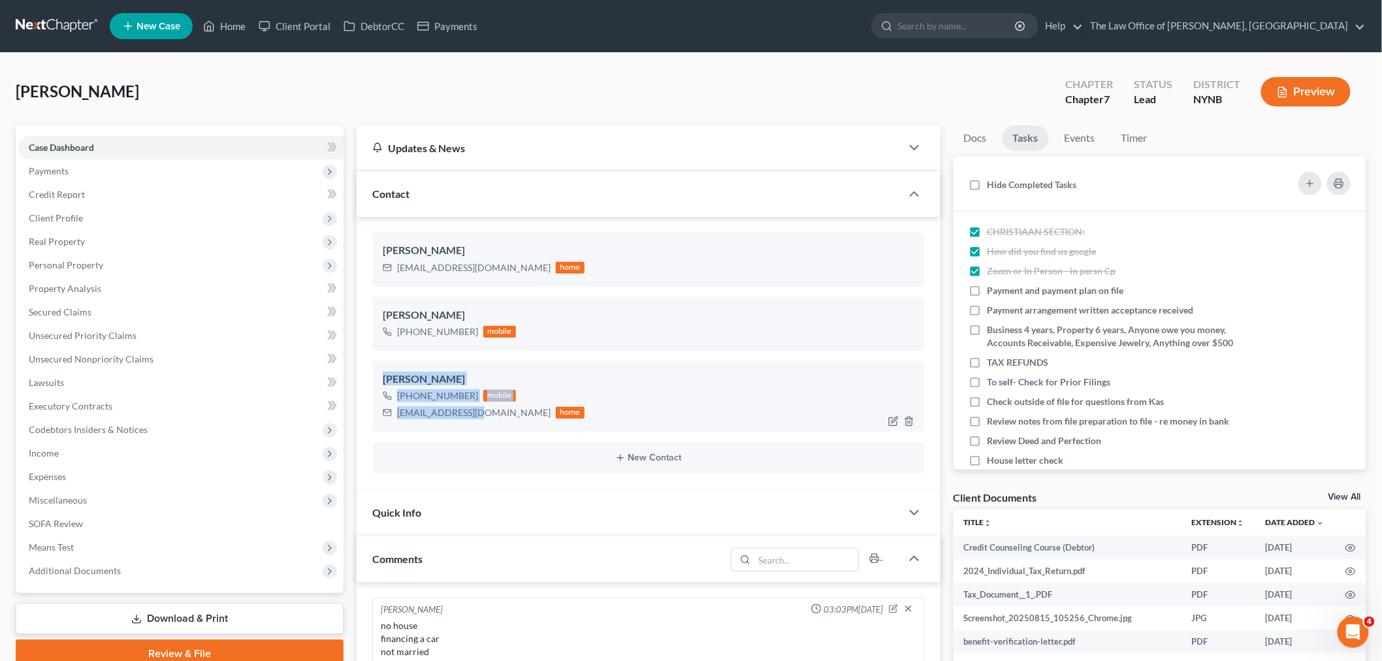
drag, startPoint x: 478, startPoint y: 423, endPoint x: 381, endPoint y: 384, distance: 104.1
click at [377, 372] on div "Jason Gibbon +1 (518) 928-7616 mobile 1jasong@gmail.com home" at bounding box center [648, 396] width 553 height 71
drag, startPoint x: 78, startPoint y: 89, endPoint x: 12, endPoint y: 88, distance: 66.6
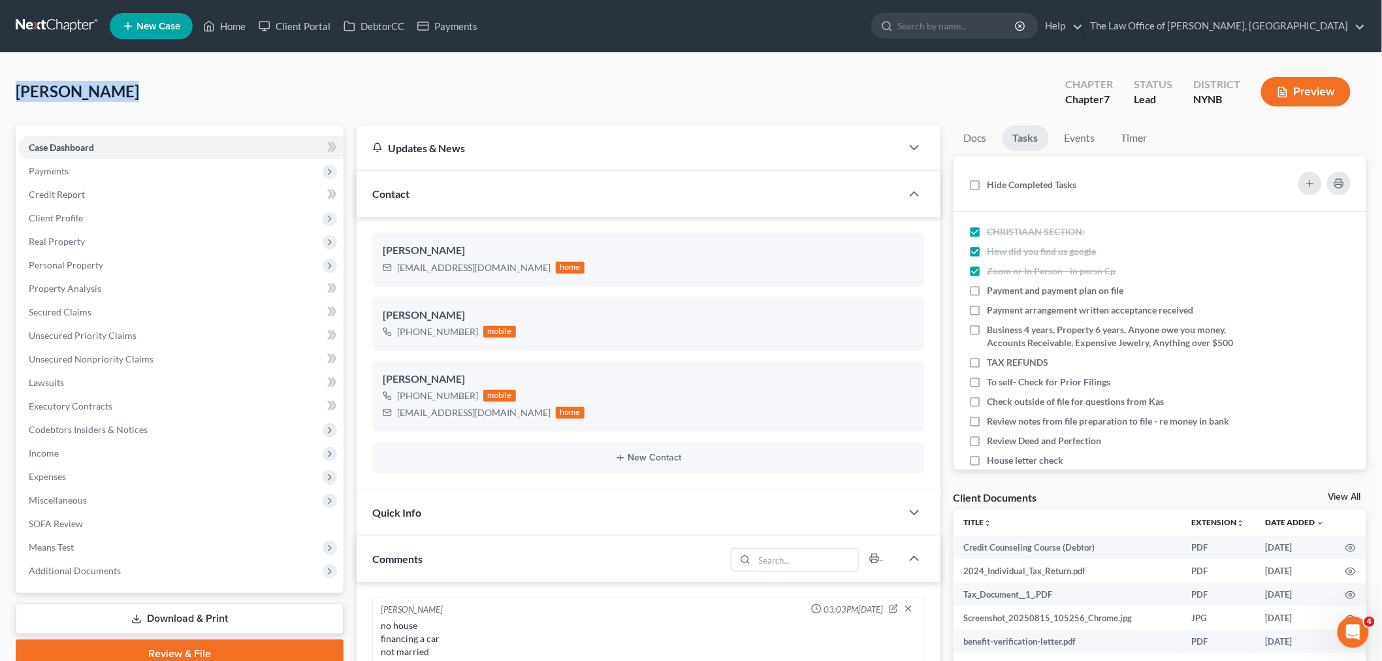
copy span "Gibbon, Jason"
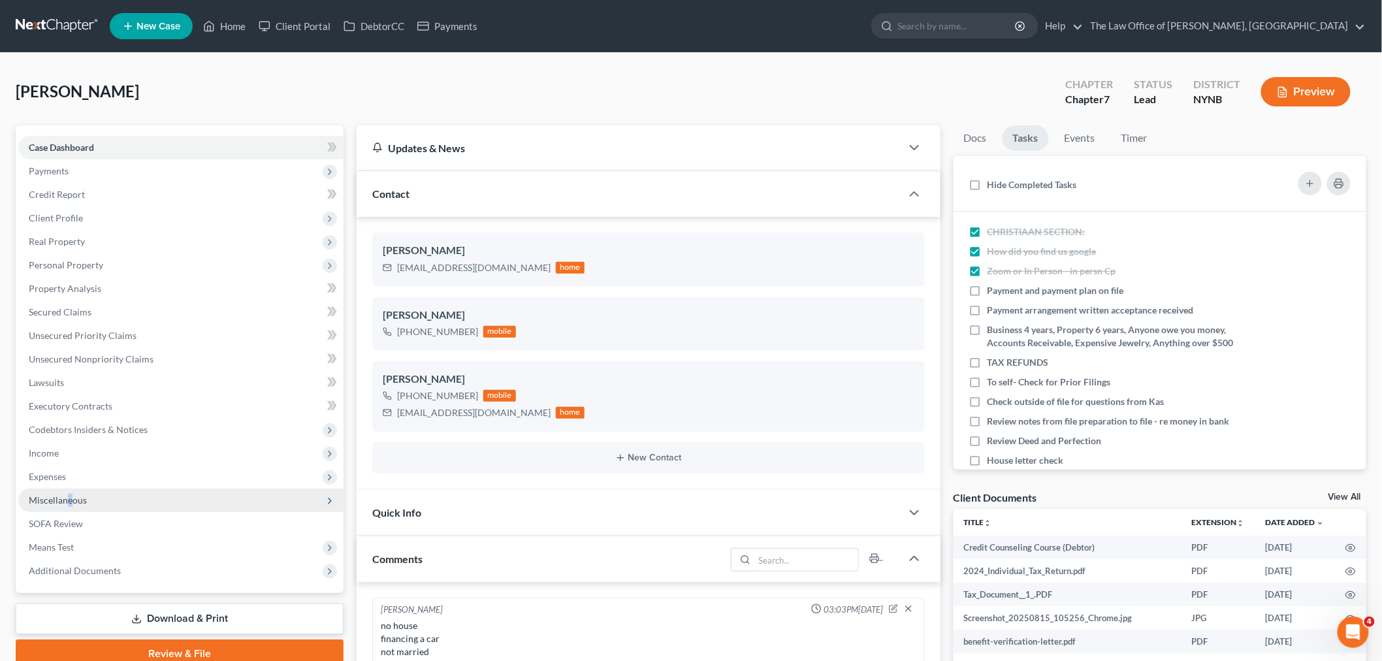
drag, startPoint x: 69, startPoint y: 498, endPoint x: 86, endPoint y: 503, distance: 18.2
click at [70, 498] on span "Miscellaneous" at bounding box center [58, 499] width 58 height 11
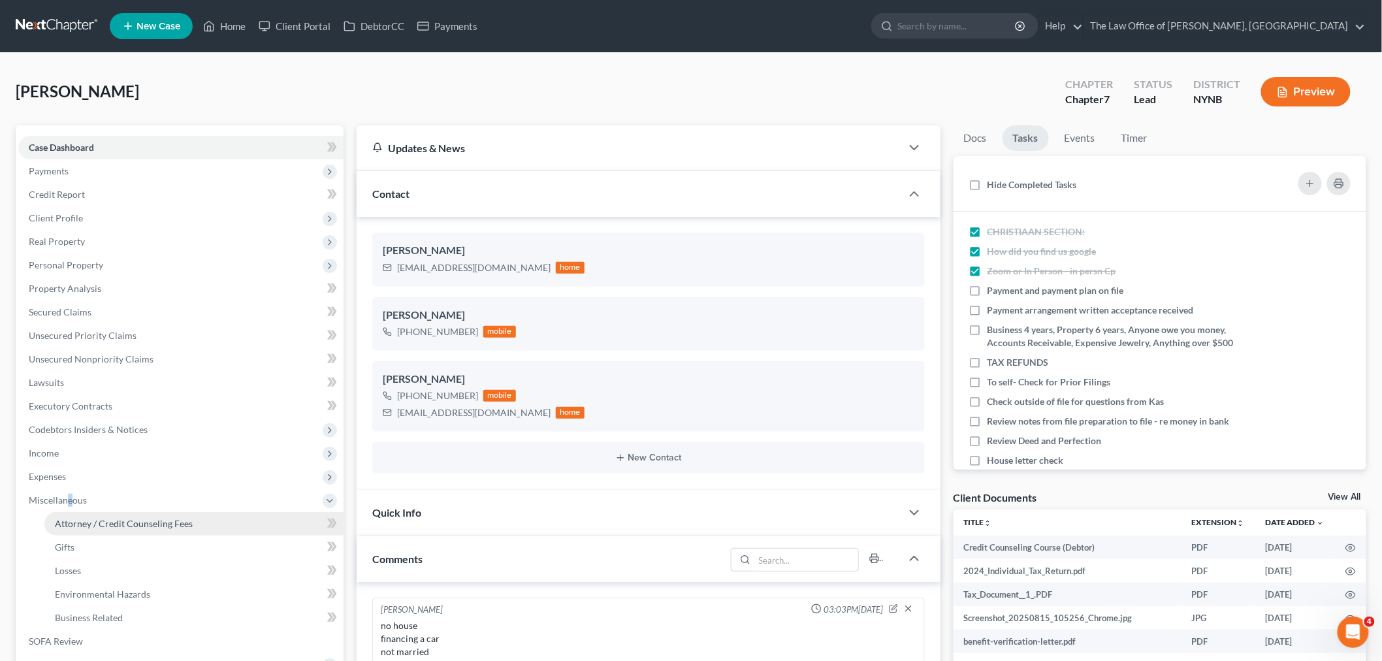
drag, startPoint x: 110, startPoint y: 526, endPoint x: 133, endPoint y: 521, distance: 24.2
click at [112, 526] on span "Attorney / Credit Counseling Fees" at bounding box center [124, 523] width 138 height 11
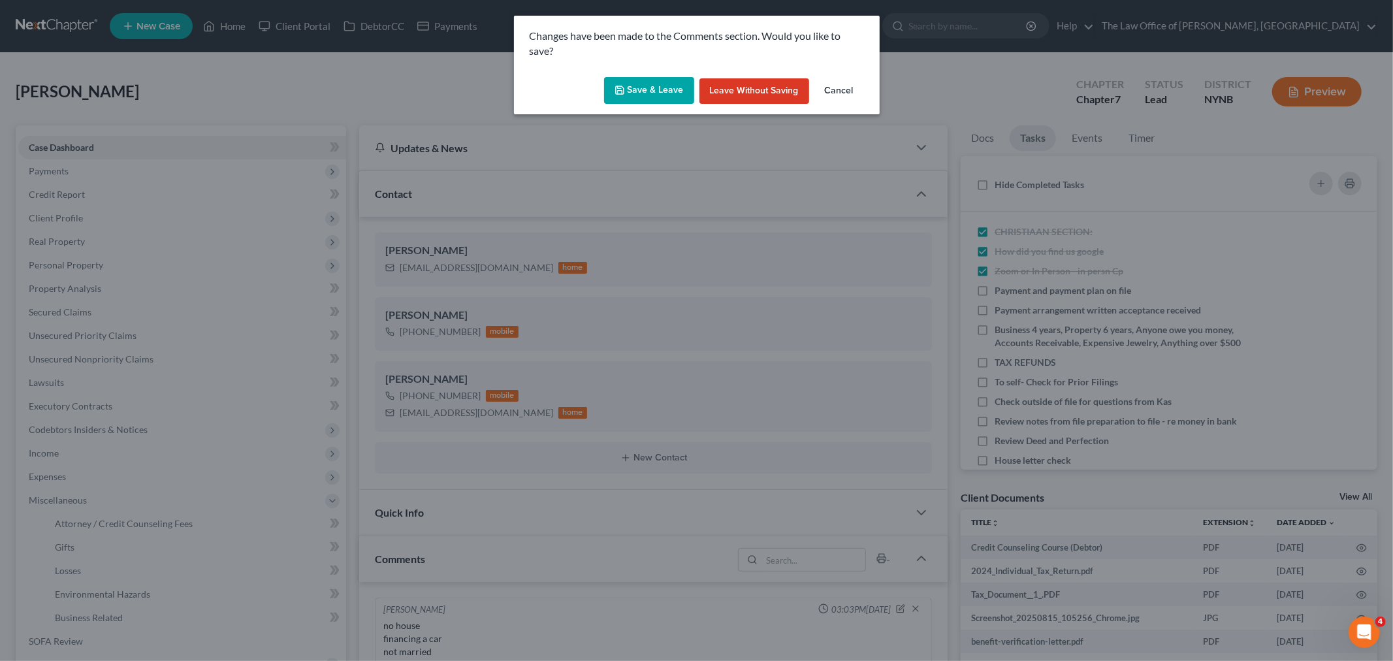
click at [650, 72] on div "Save & Leave Leave without Saving Cancel" at bounding box center [697, 93] width 366 height 43
click at [645, 85] on button "Save & Leave" at bounding box center [649, 90] width 90 height 27
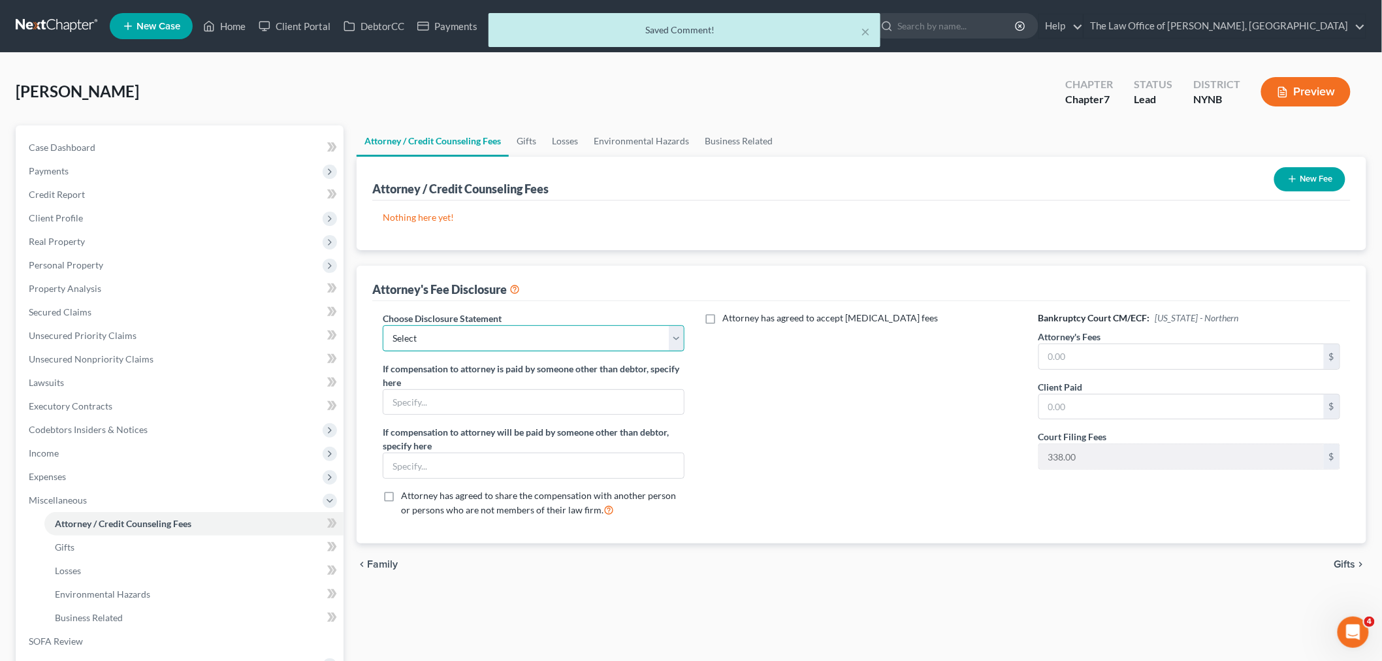
click at [453, 344] on select "Select Southern District The Law Office of Christiaan van Niekerk, PLLC" at bounding box center [534, 338] width 302 height 26
select select "1"
click at [383, 325] on select "Select Southern District The Law Office of Christiaan van Niekerk, PLLC" at bounding box center [534, 338] width 302 height 26
click at [1143, 364] on input "text" at bounding box center [1181, 356] width 285 height 25
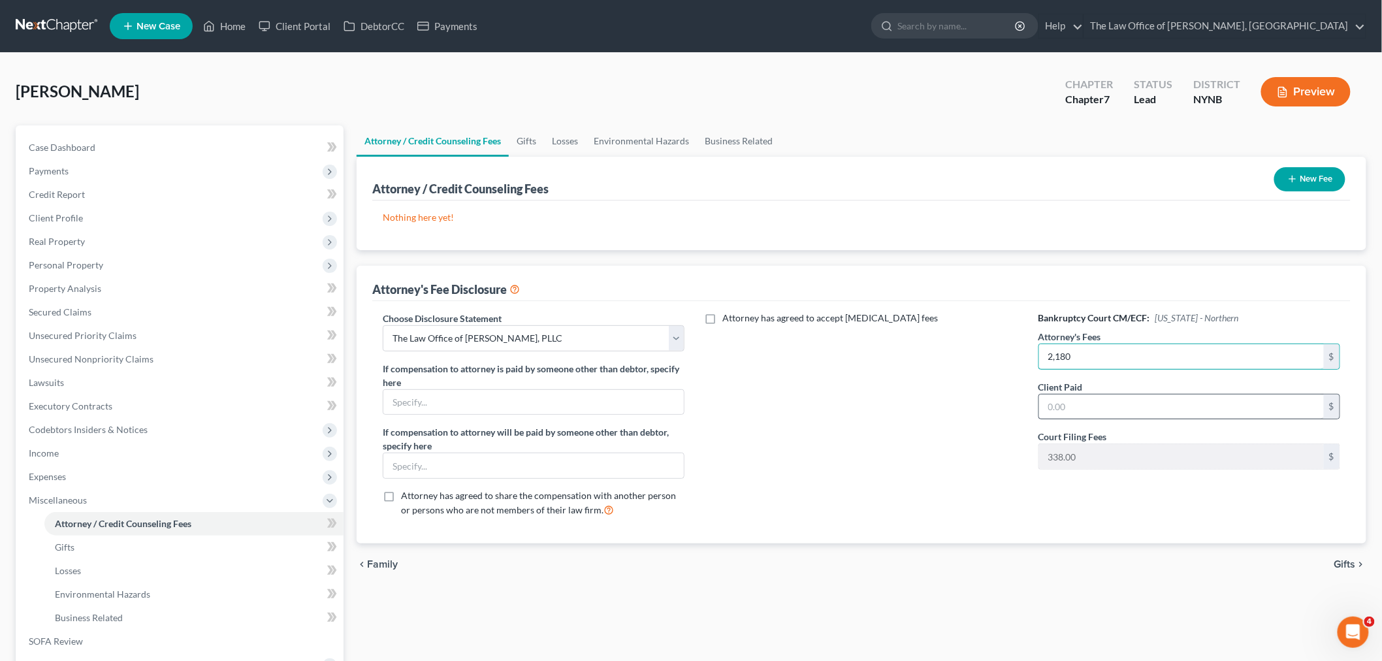
type input "2,180"
click at [1114, 405] on input "text" at bounding box center [1181, 406] width 285 height 25
type input "350"
click at [1296, 185] on button "New Fee" at bounding box center [1309, 179] width 71 height 24
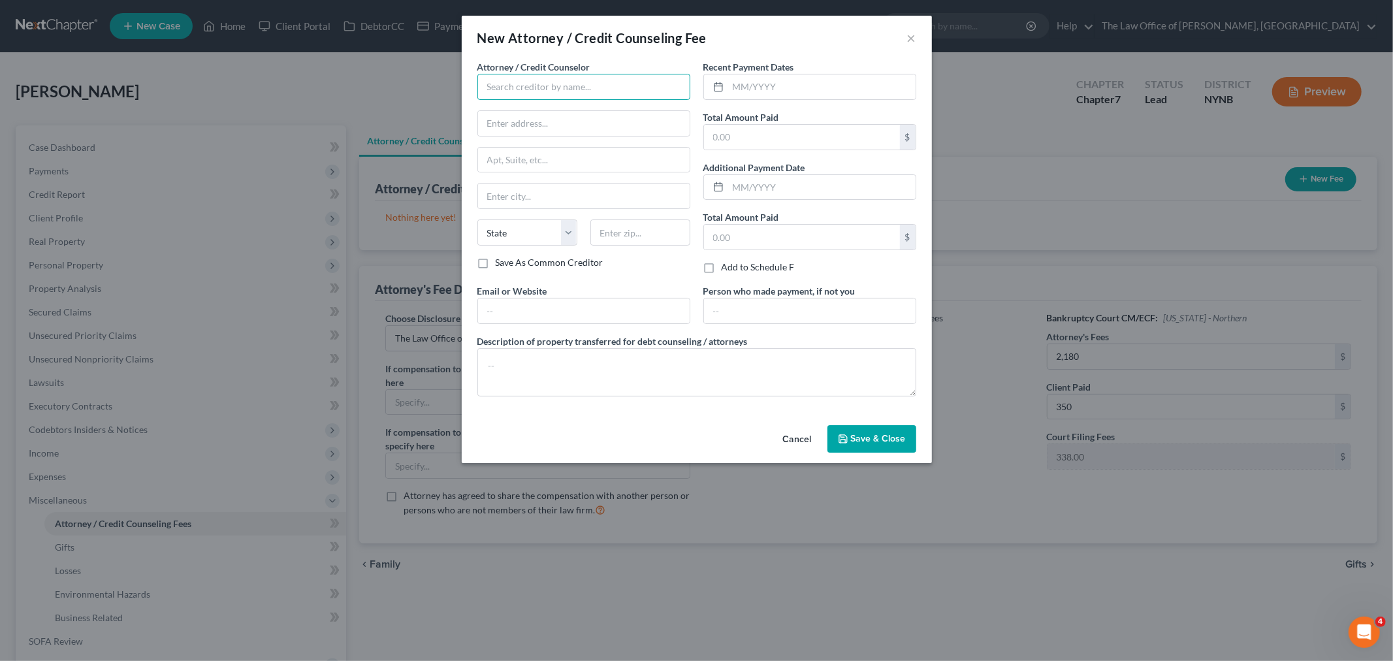
click at [560, 85] on input "text" at bounding box center [583, 87] width 213 height 26
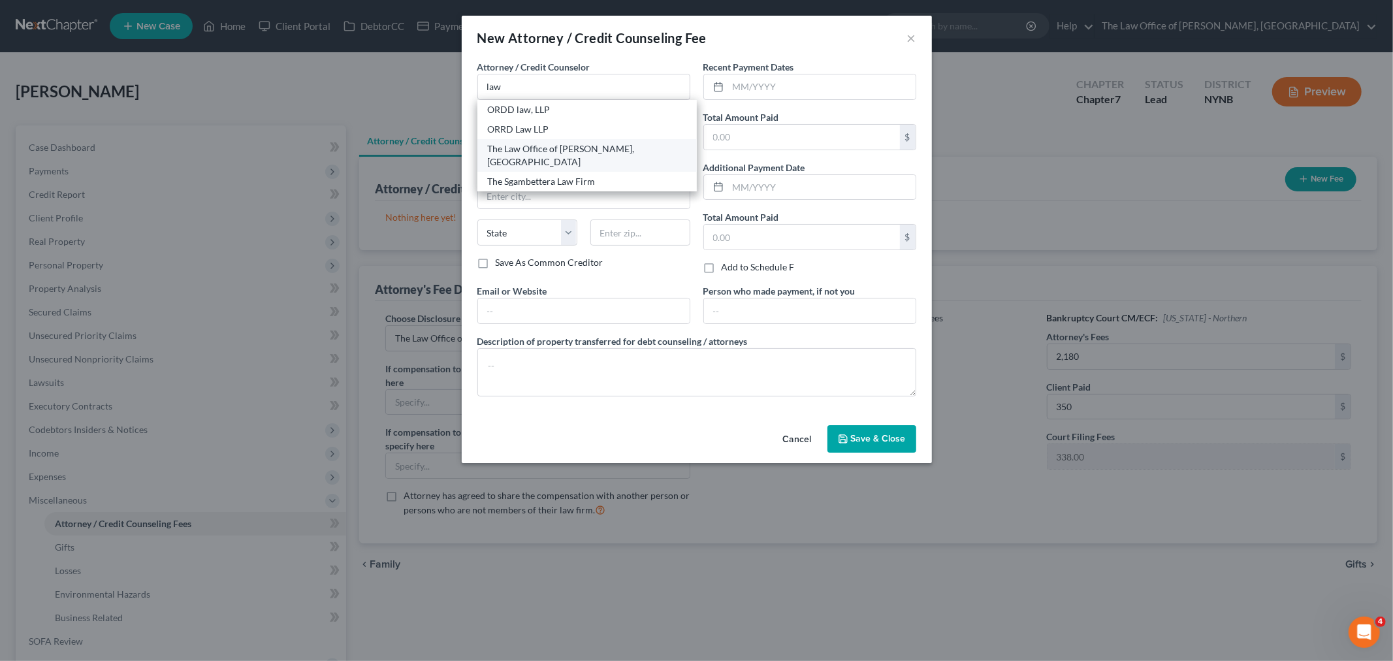
click at [556, 160] on div "The Law Office of [PERSON_NAME], [GEOGRAPHIC_DATA]" at bounding box center [587, 155] width 199 height 26
type input "The Law Office of [PERSON_NAME], [GEOGRAPHIC_DATA]"
type input "146 Jay Street"
type input "Schenectady"
select select "35"
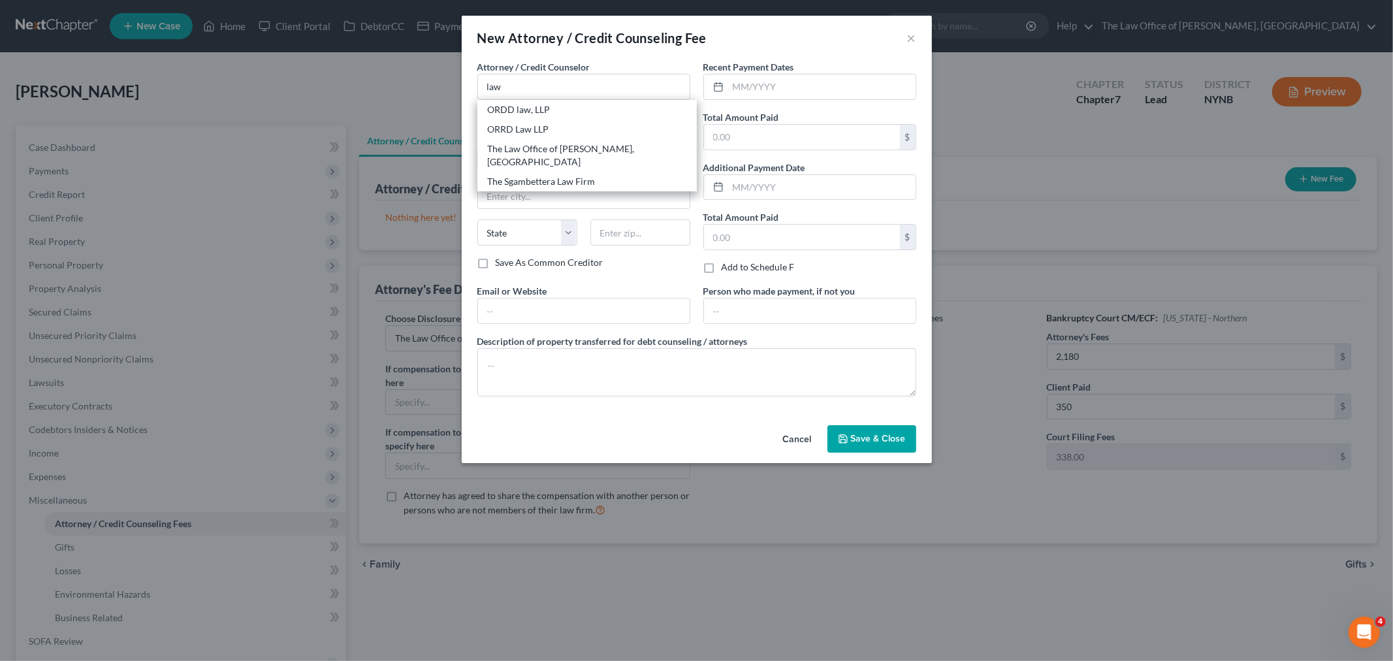
type input "12309"
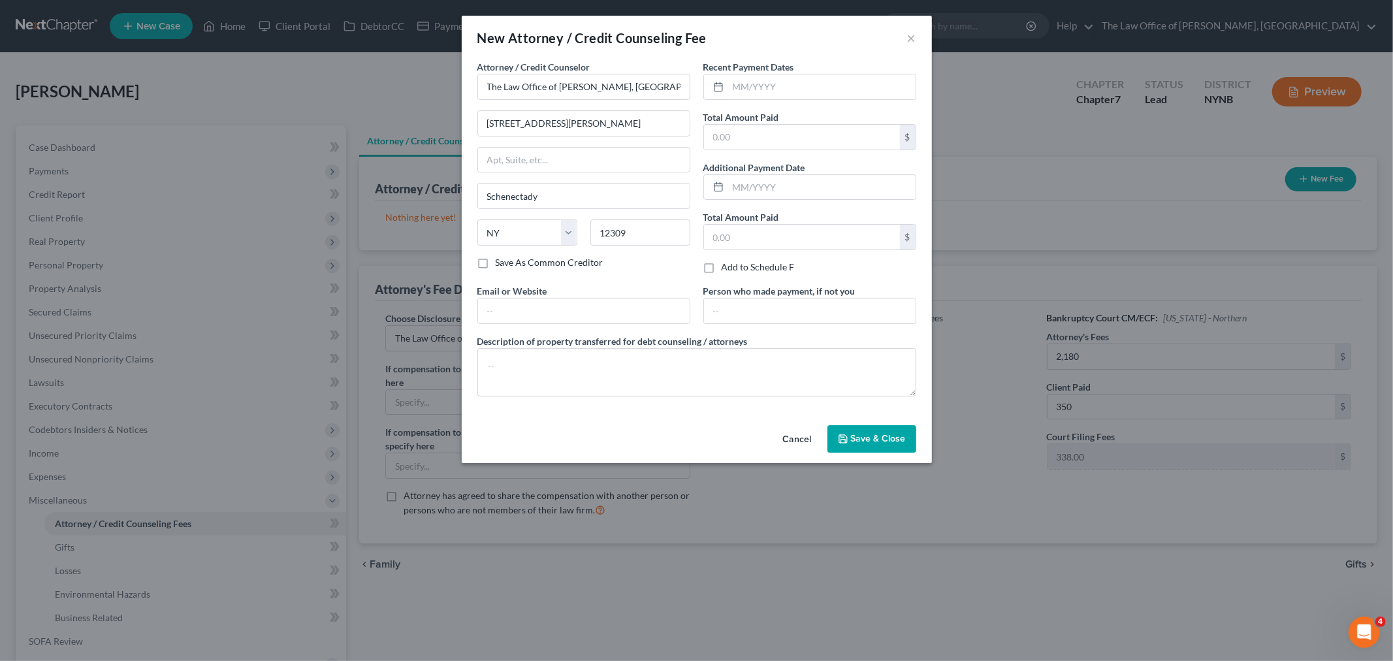
click at [756, 68] on label "Recent Payment Dates" at bounding box center [748, 67] width 91 height 14
click at [747, 88] on input "text" at bounding box center [821, 86] width 187 height 25
type input "08/2025"
click at [741, 138] on input "text" at bounding box center [802, 137] width 196 height 25
type input "350"
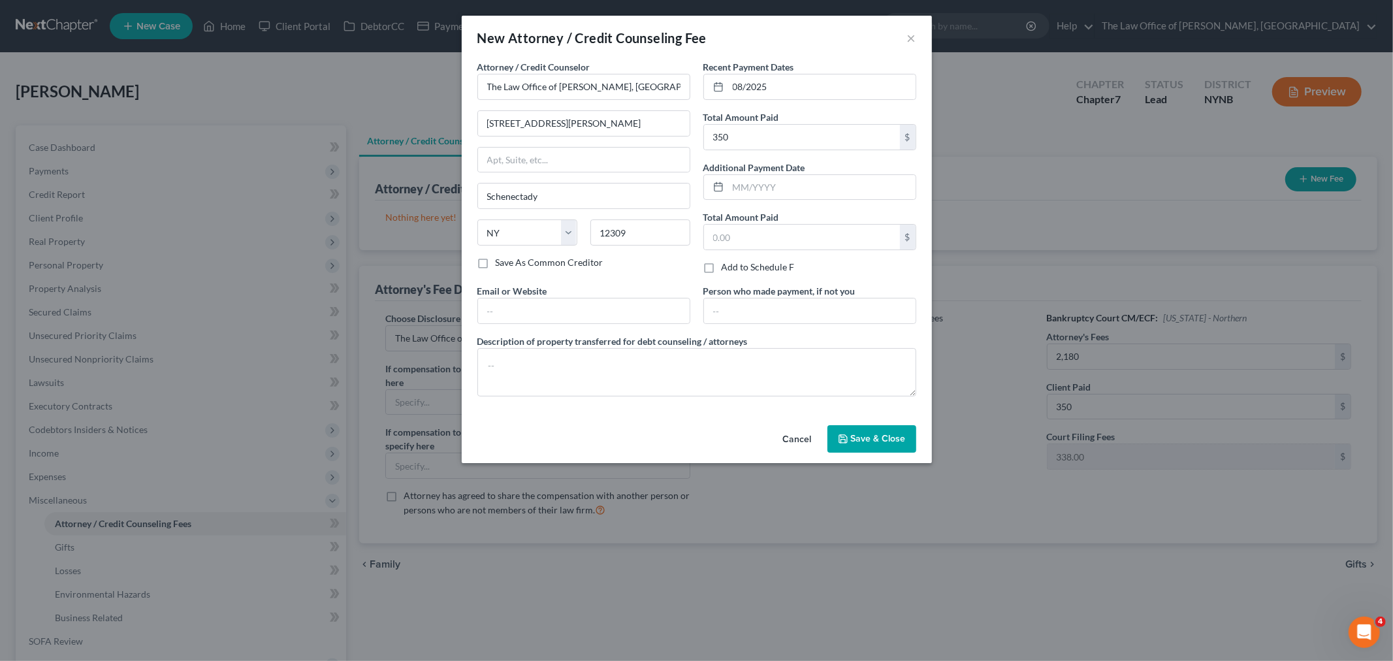
drag, startPoint x: 867, startPoint y: 444, endPoint x: 871, endPoint y: 438, distance: 7.1
click at [873, 440] on span "Save & Close" at bounding box center [878, 438] width 55 height 11
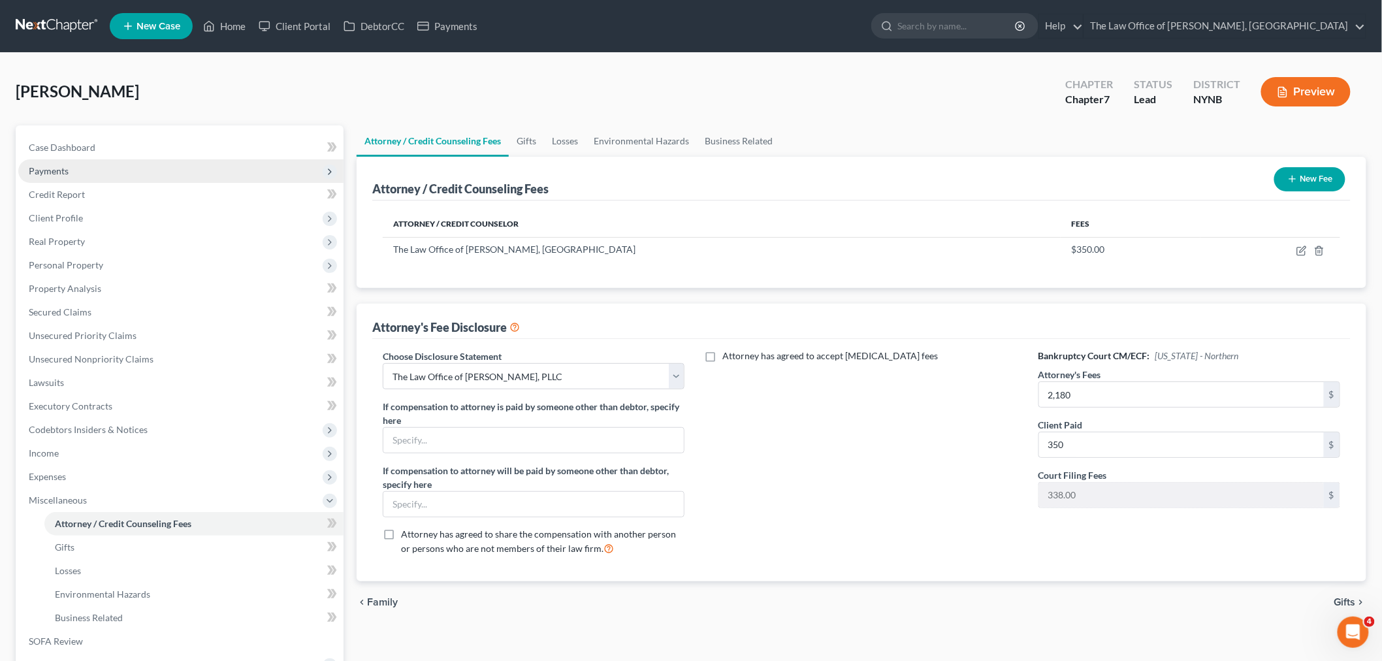
click at [54, 172] on span "Payments" at bounding box center [49, 170] width 40 height 11
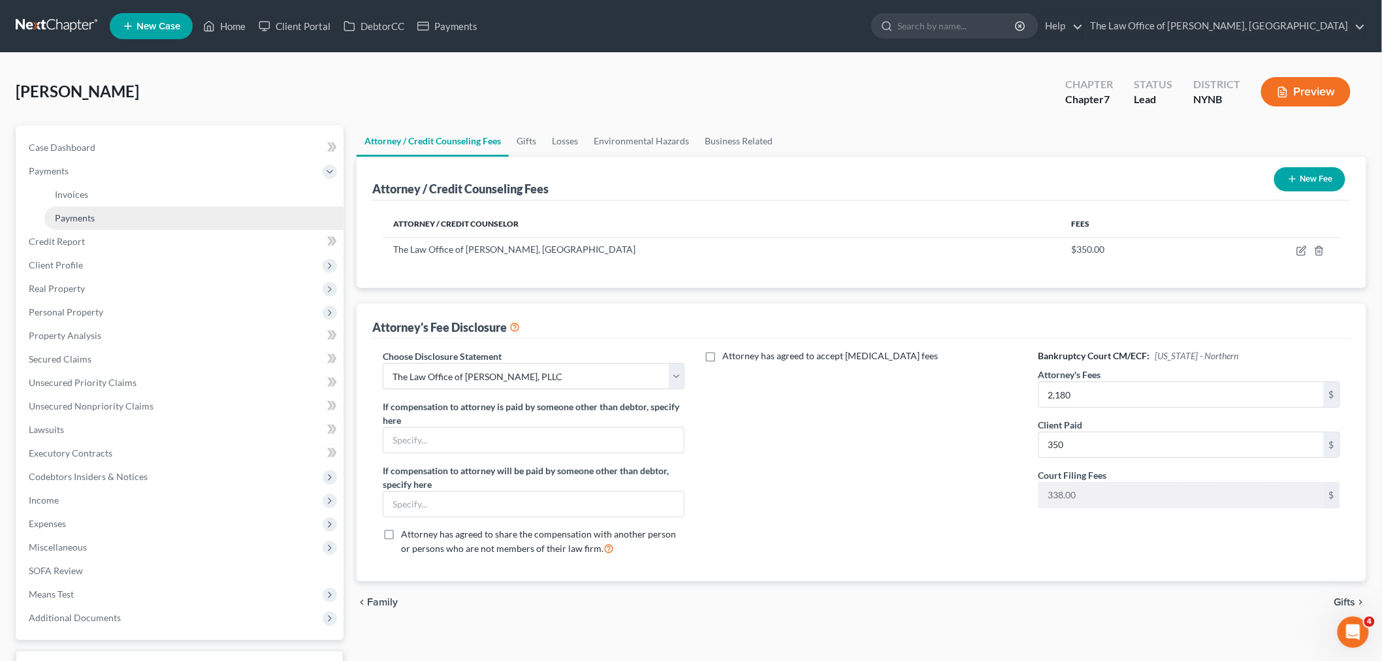
drag, startPoint x: 88, startPoint y: 219, endPoint x: 272, endPoint y: 227, distance: 183.7
click at [89, 219] on span "Payments" at bounding box center [75, 217] width 40 height 11
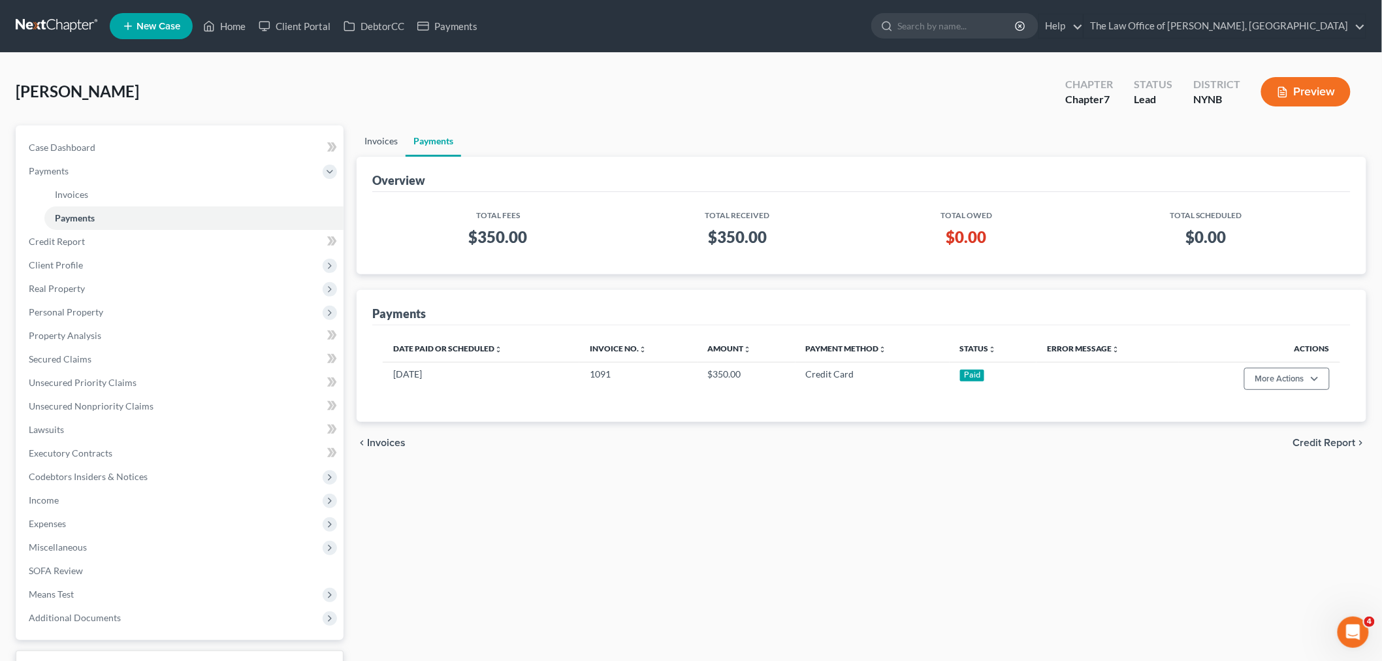
click at [377, 140] on link "Invoices" at bounding box center [381, 140] width 49 height 31
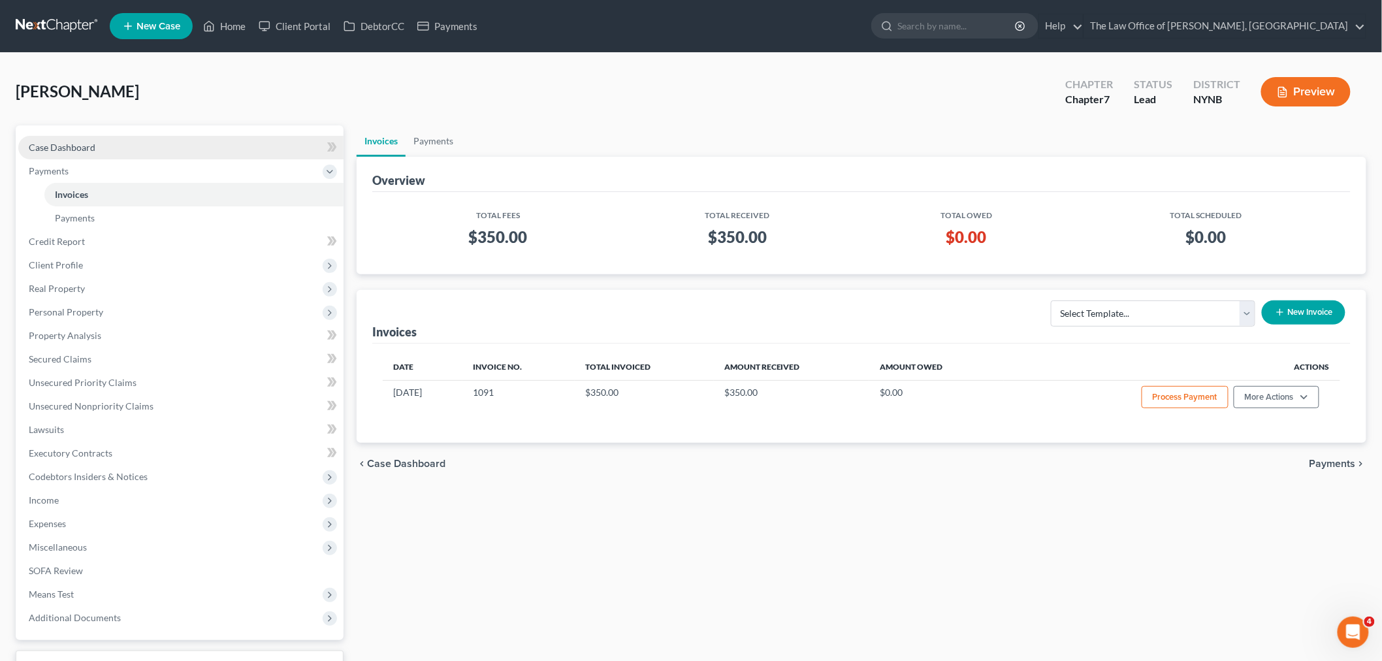
click at [93, 144] on span "Case Dashboard" at bounding box center [62, 147] width 67 height 11
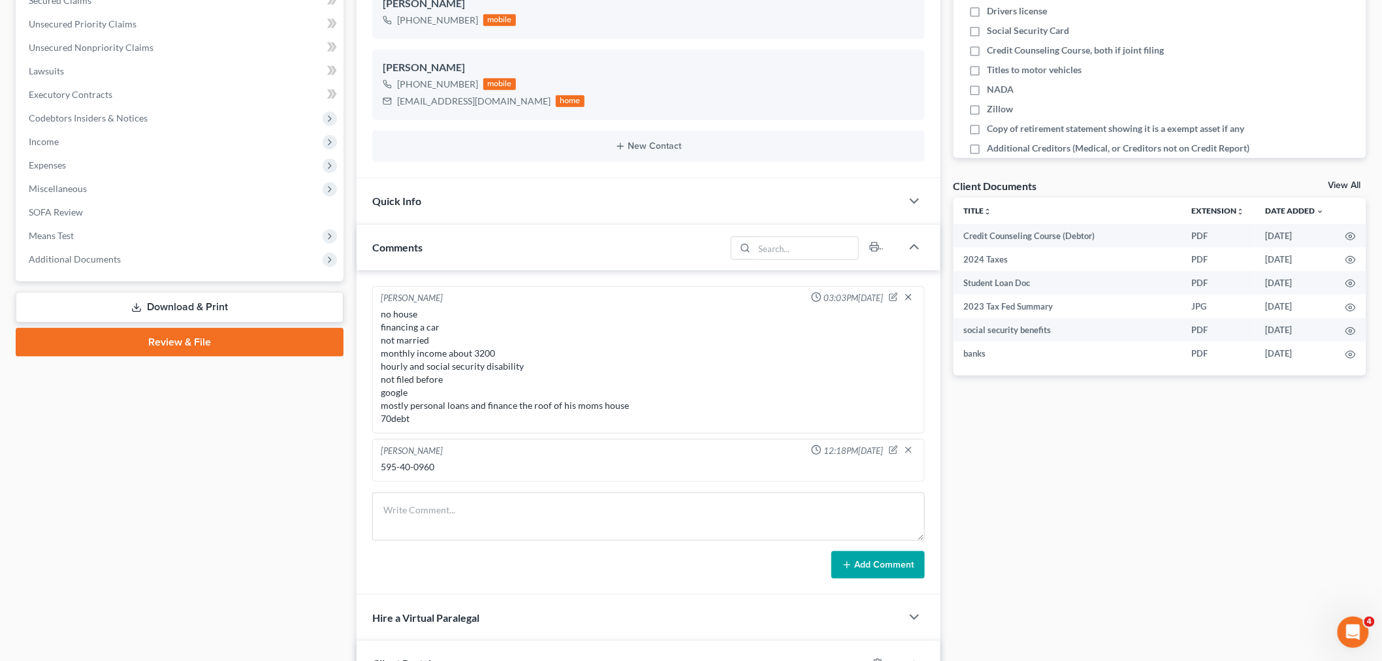
scroll to position [507, 0]
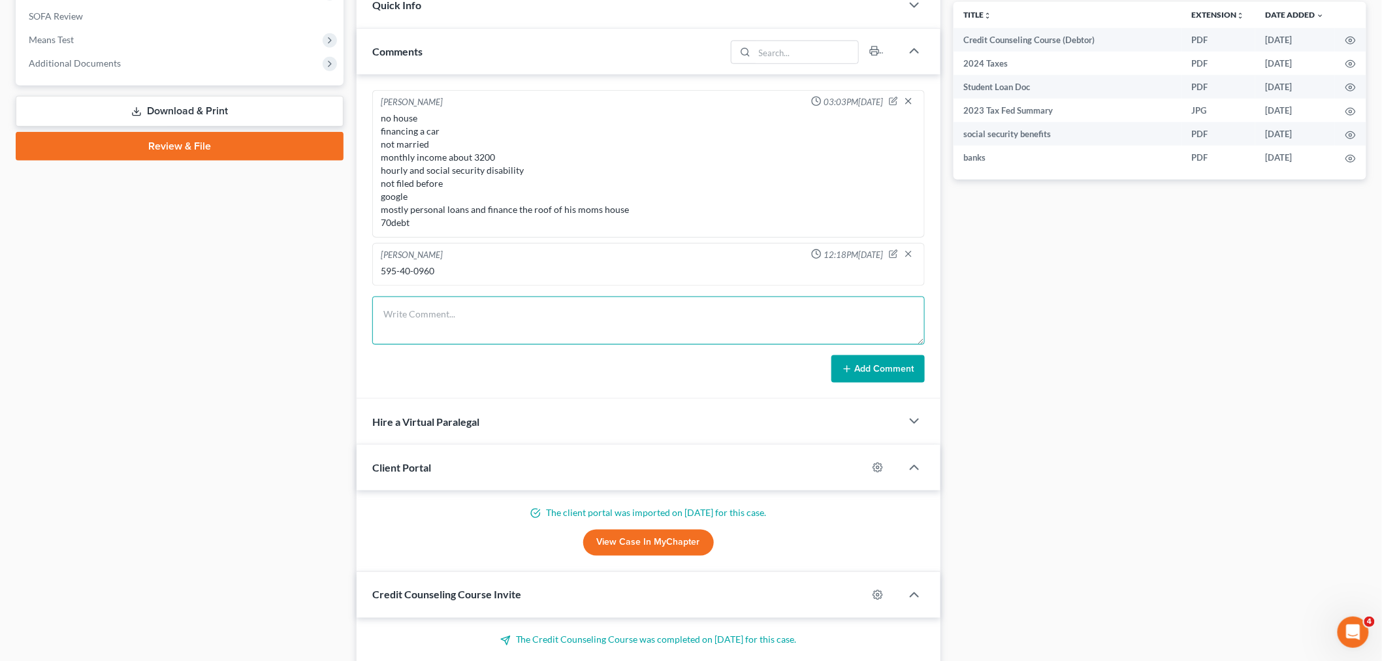
click at [468, 315] on textarea at bounding box center [648, 321] width 553 height 48
type textarea "347 5449-2727-5036-1308 02/2028 $150 sept 5th"
click at [892, 357] on button "Add Comment" at bounding box center [877, 368] width 93 height 27
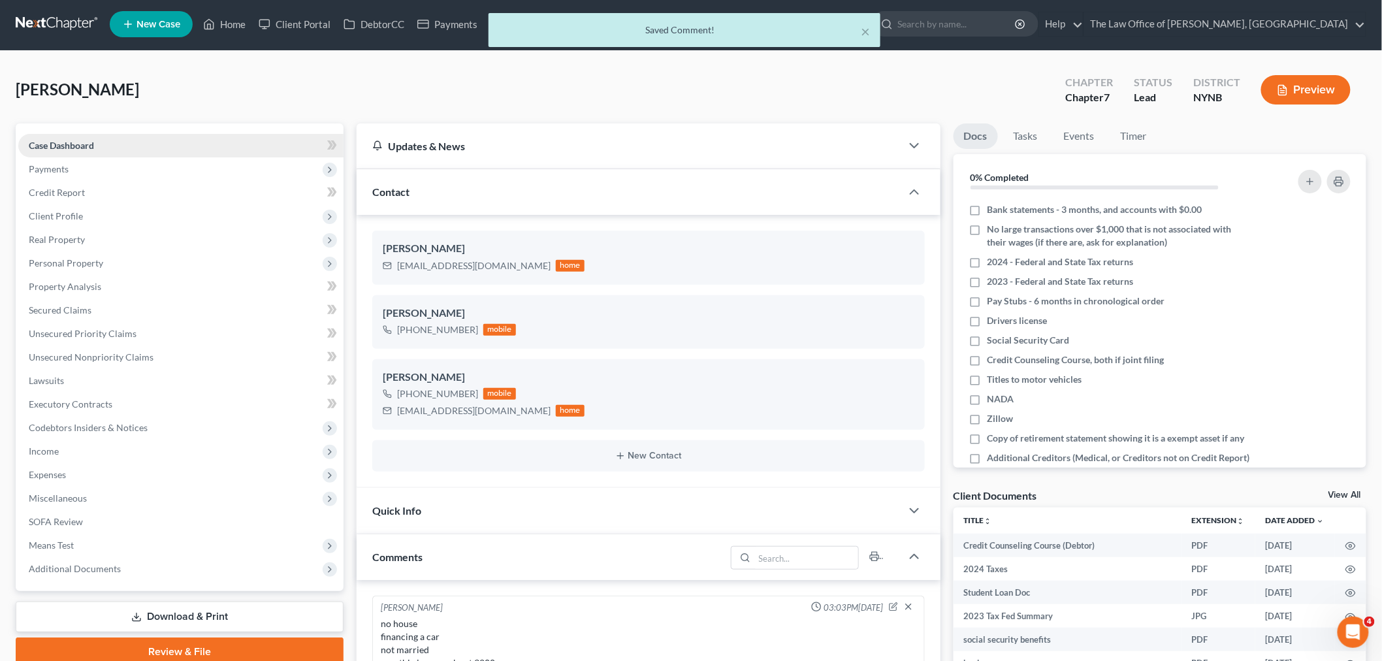
scroll to position [0, 0]
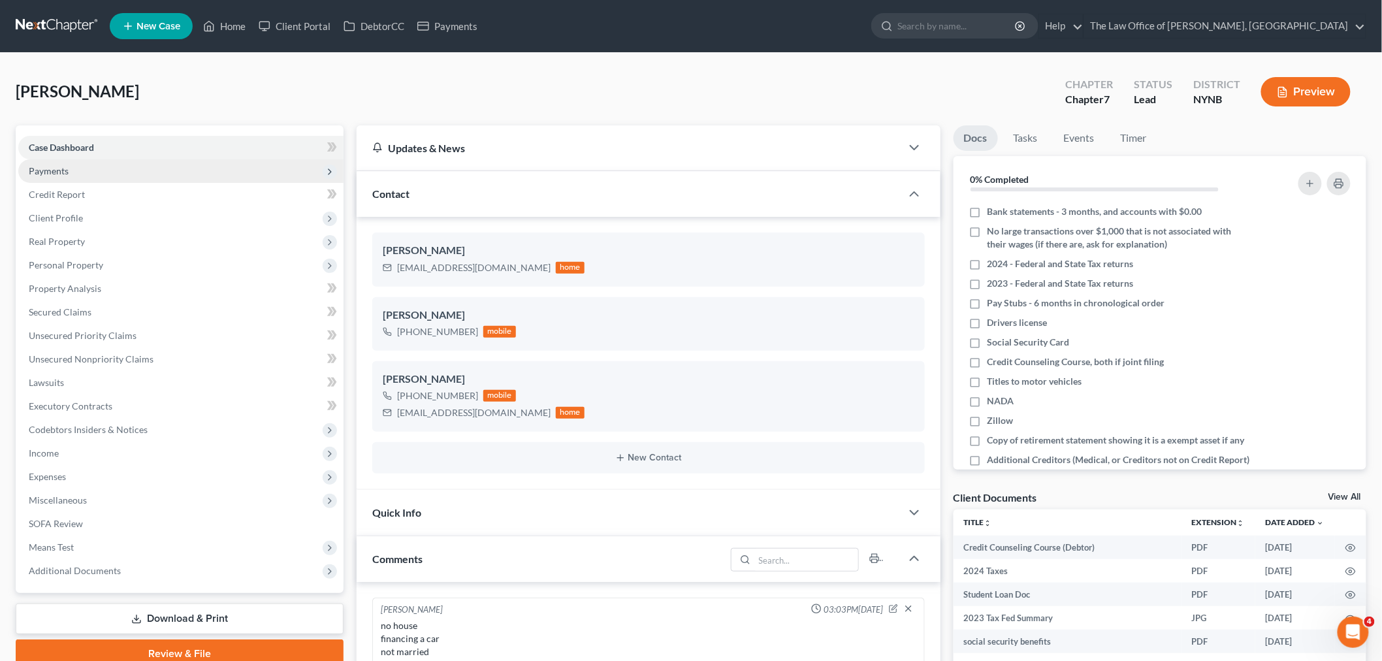
click at [67, 170] on span "Payments" at bounding box center [49, 170] width 40 height 11
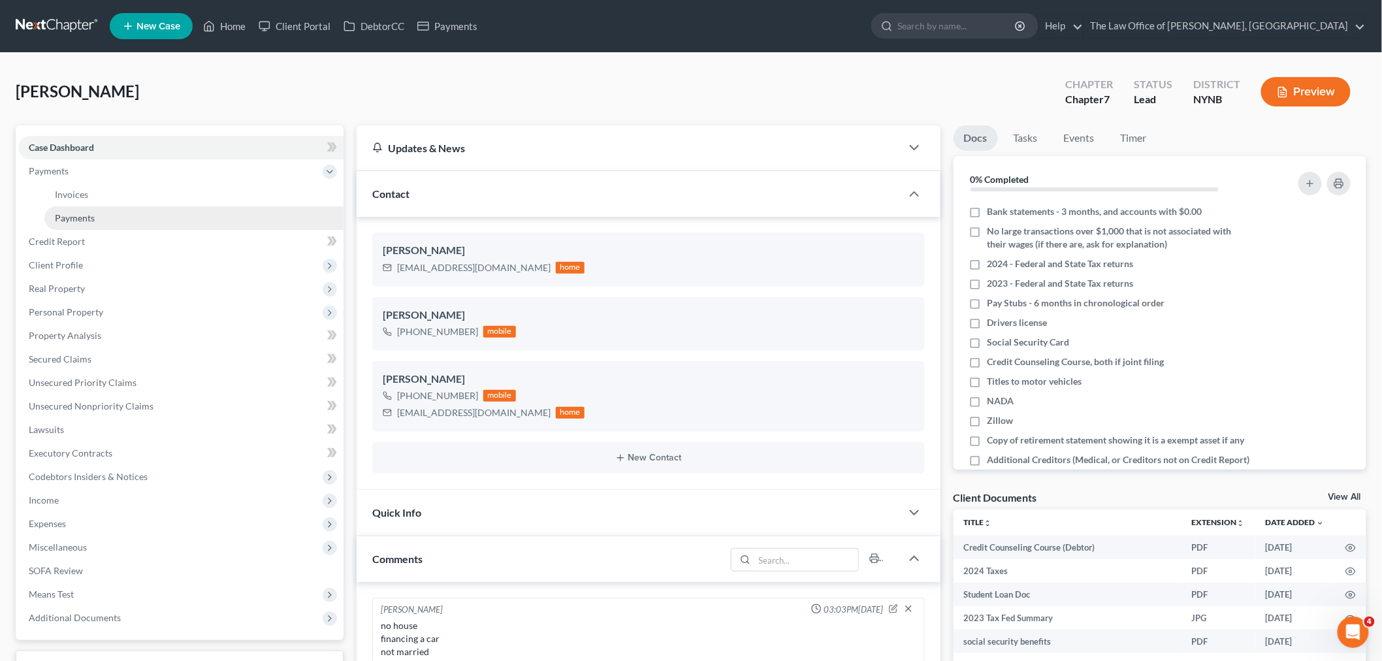
click at [73, 212] on span "Payments" at bounding box center [75, 217] width 40 height 11
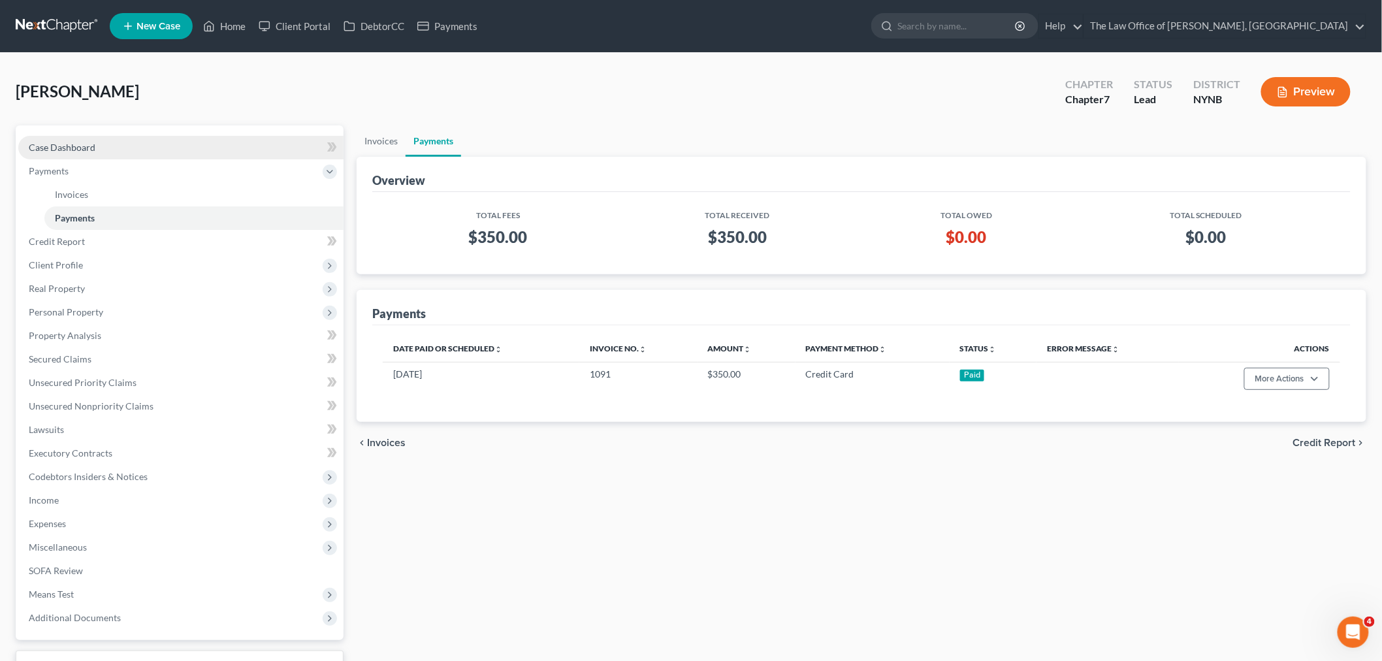
click at [101, 146] on link "Case Dashboard" at bounding box center [180, 148] width 325 height 24
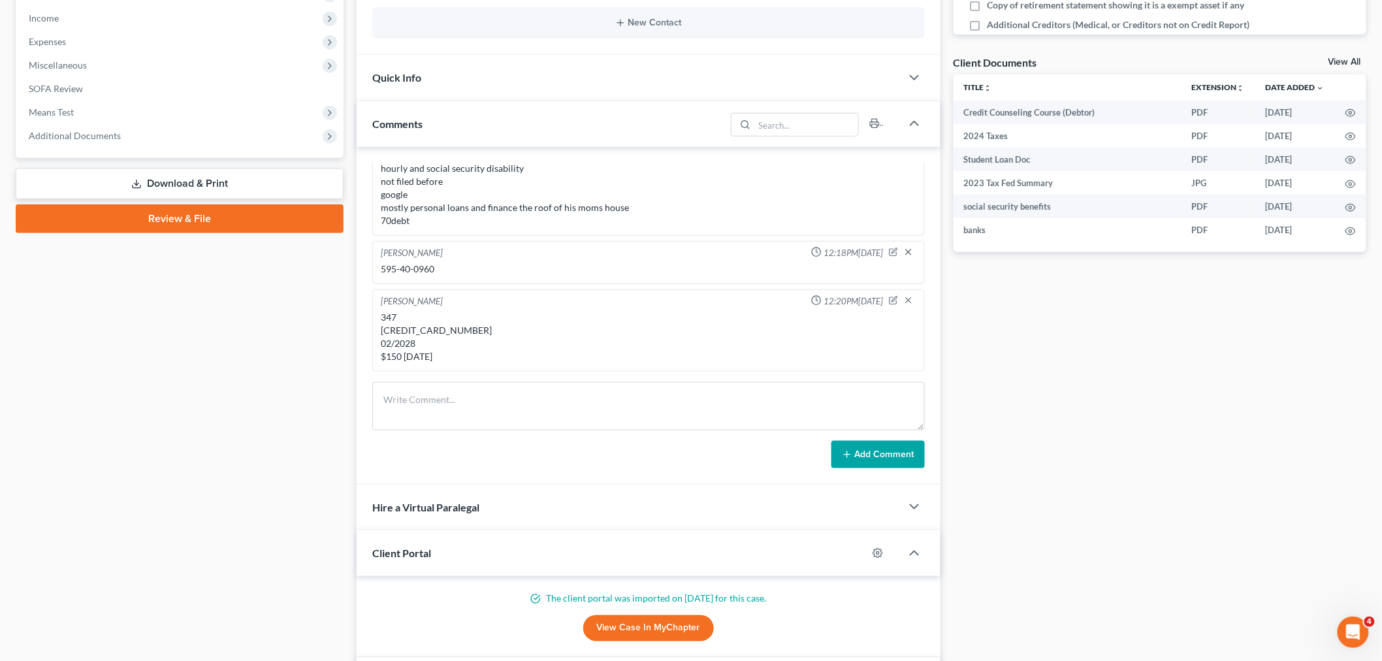
scroll to position [935, 0]
drag, startPoint x: 435, startPoint y: 268, endPoint x: 381, endPoint y: 275, distance: 54.7
click at [381, 275] on div "595-40-0960" at bounding box center [648, 269] width 541 height 18
copy div "595-40-0960"
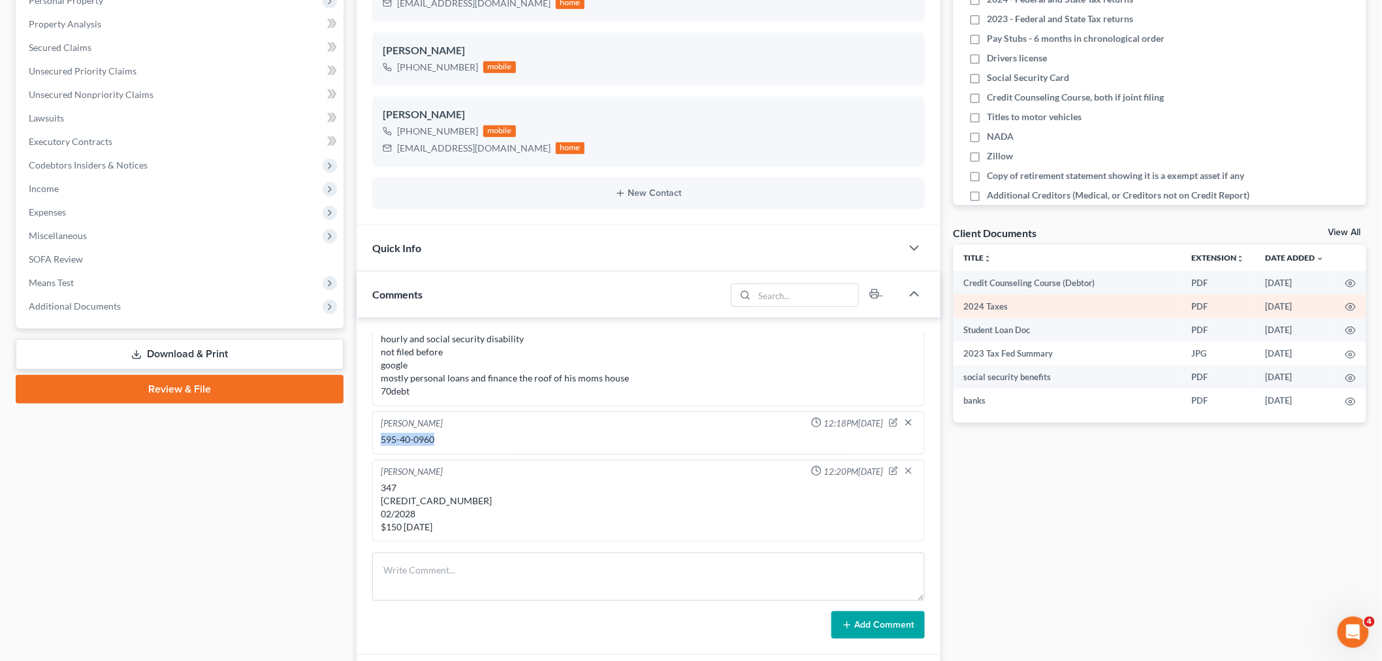
scroll to position [290, 0]
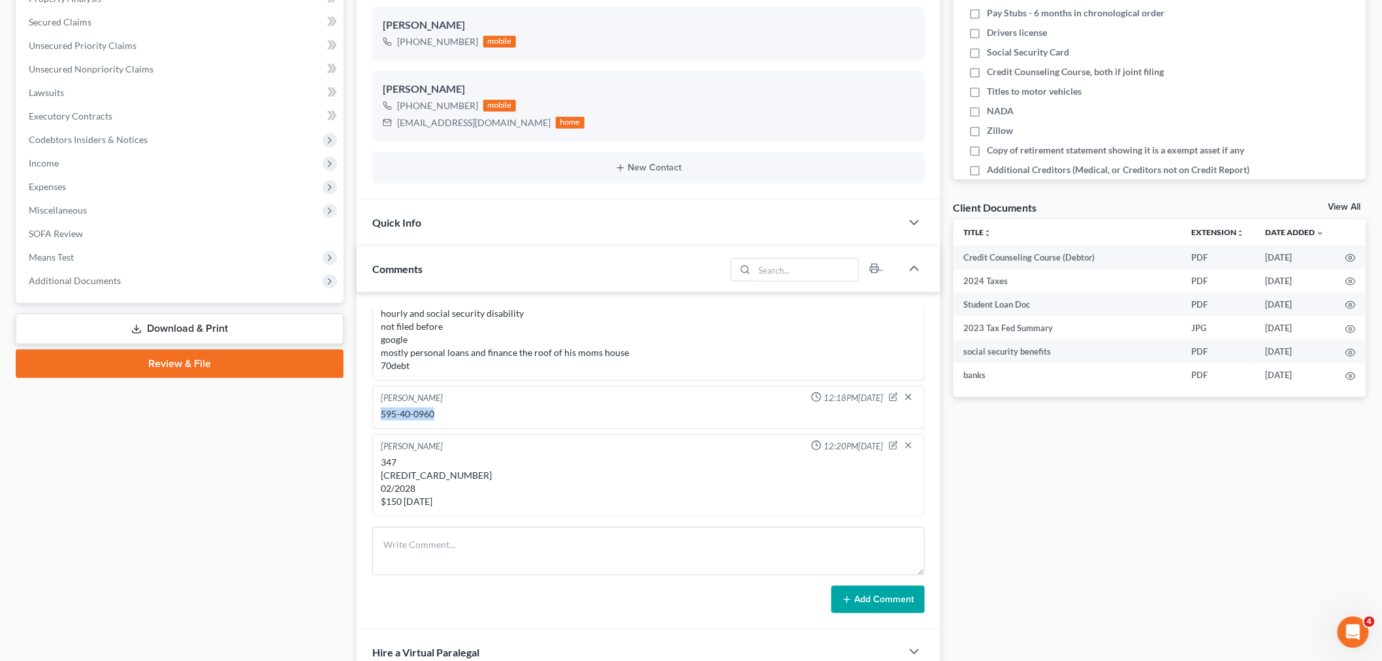
click at [172, 336] on link "Download & Print" at bounding box center [180, 328] width 328 height 31
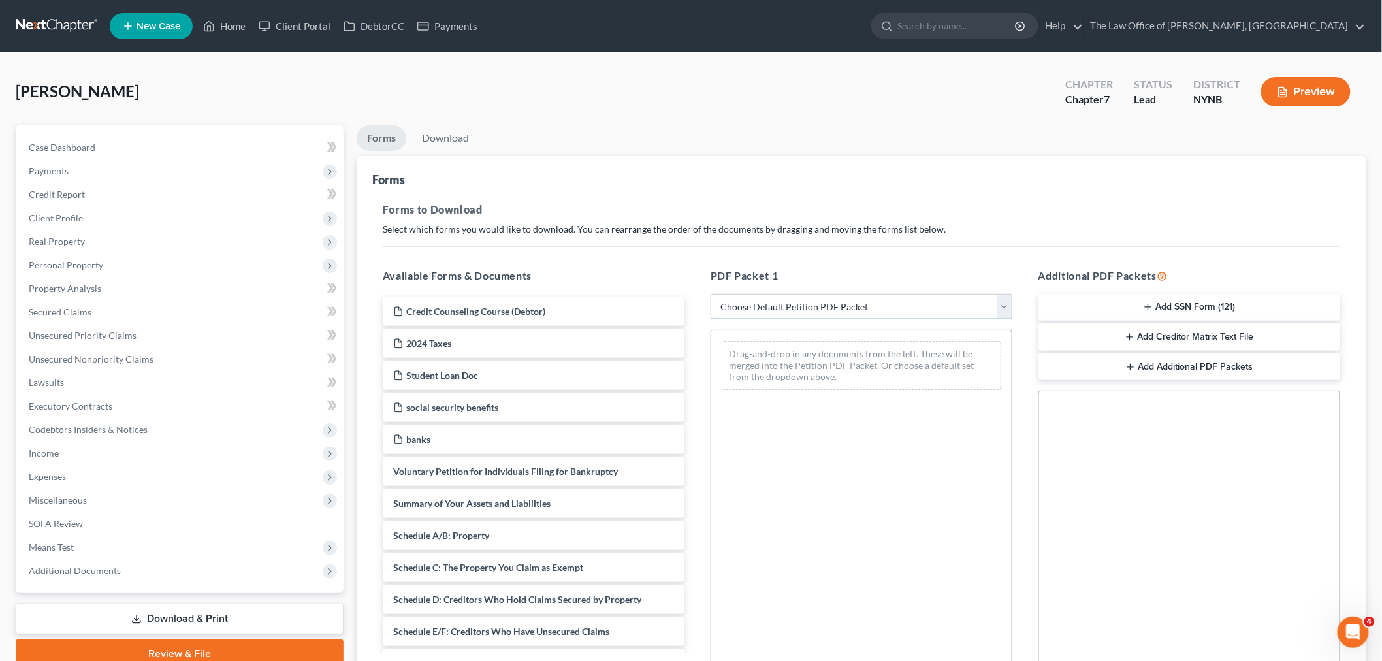
drag, startPoint x: 823, startPoint y: 315, endPoint x: 807, endPoint y: 315, distance: 15.7
click at [824, 315] on select "Choose Default Petition PDF Packet Complete Bankruptcy Petition (all forms and …" at bounding box center [862, 307] width 302 height 26
select select "3"
click at [711, 294] on select "Choose Default Petition PDF Packet Complete Bankruptcy Petition (all forms and …" at bounding box center [862, 307] width 302 height 26
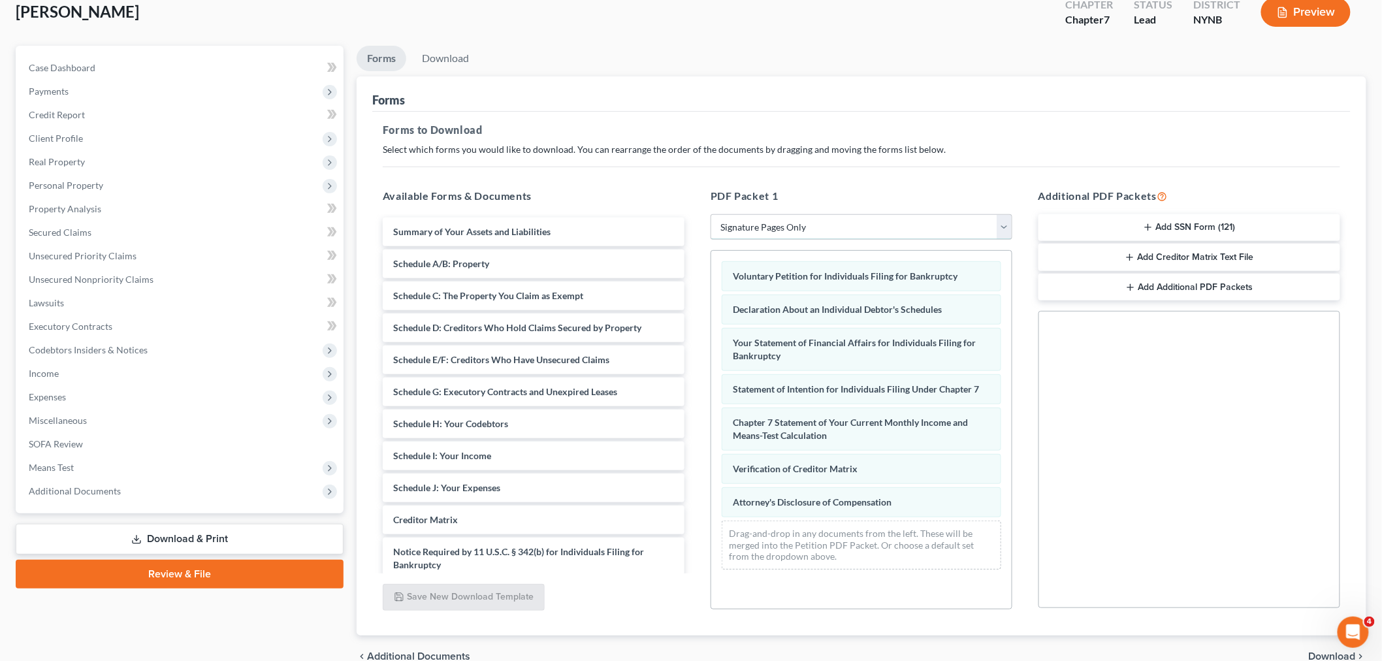
scroll to position [146, 0]
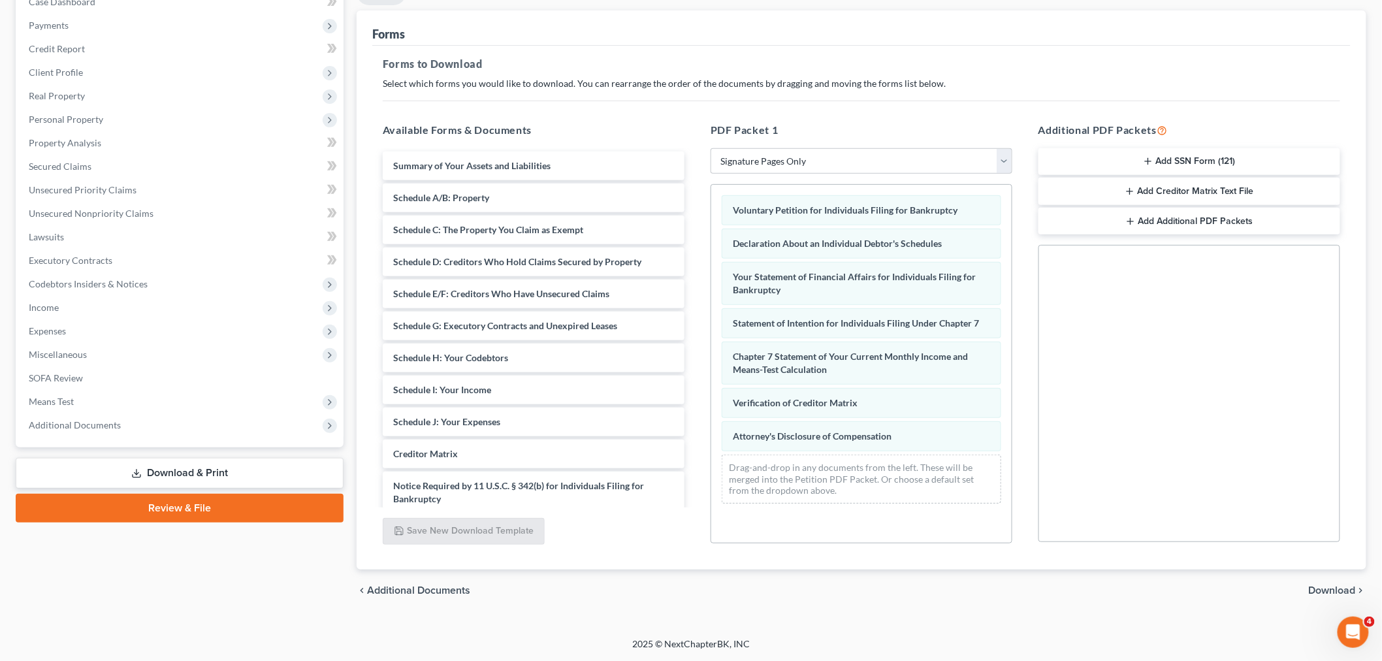
click at [1326, 587] on span "Download" at bounding box center [1332, 590] width 47 height 10
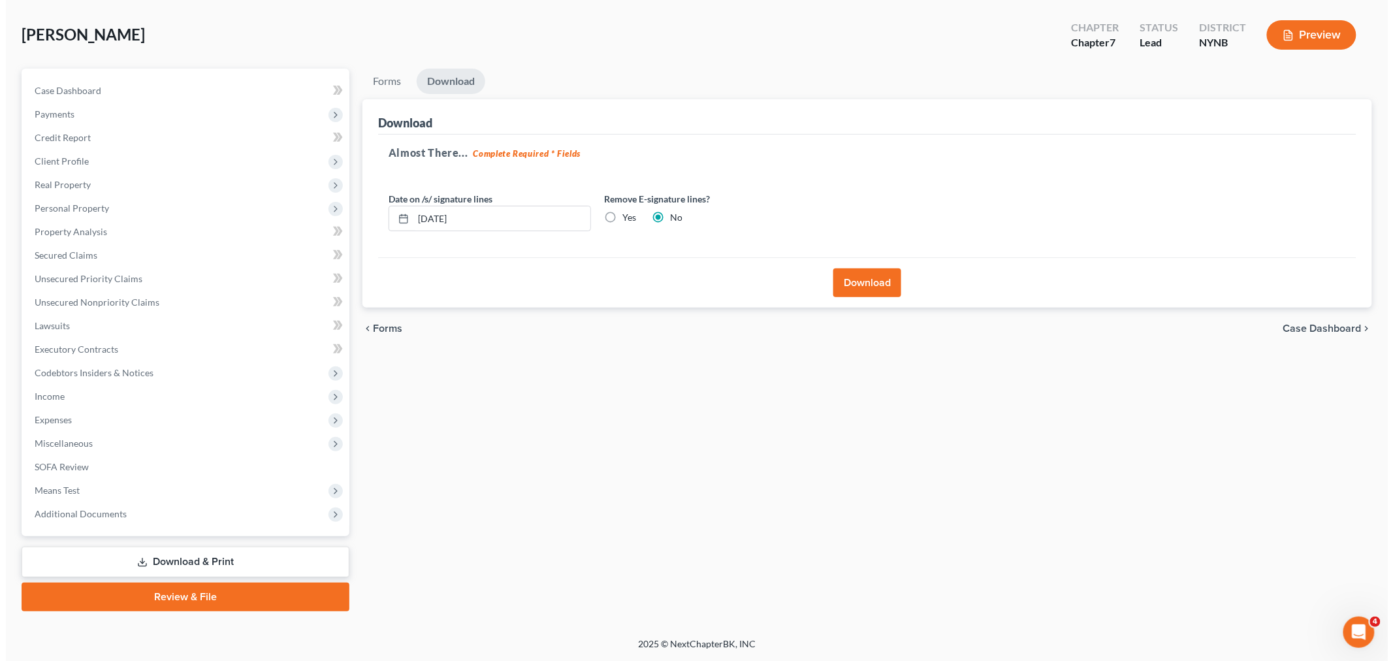
scroll to position [55, 0]
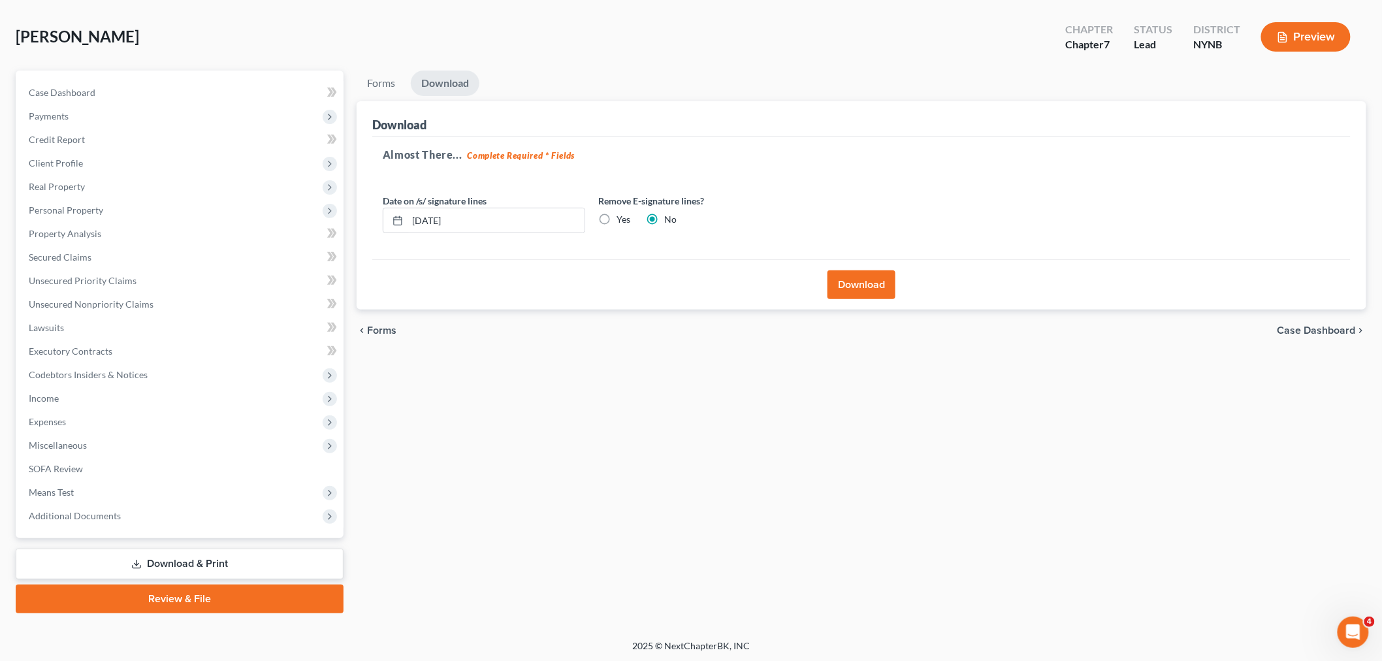
click at [875, 288] on button "Download" at bounding box center [862, 284] width 68 height 29
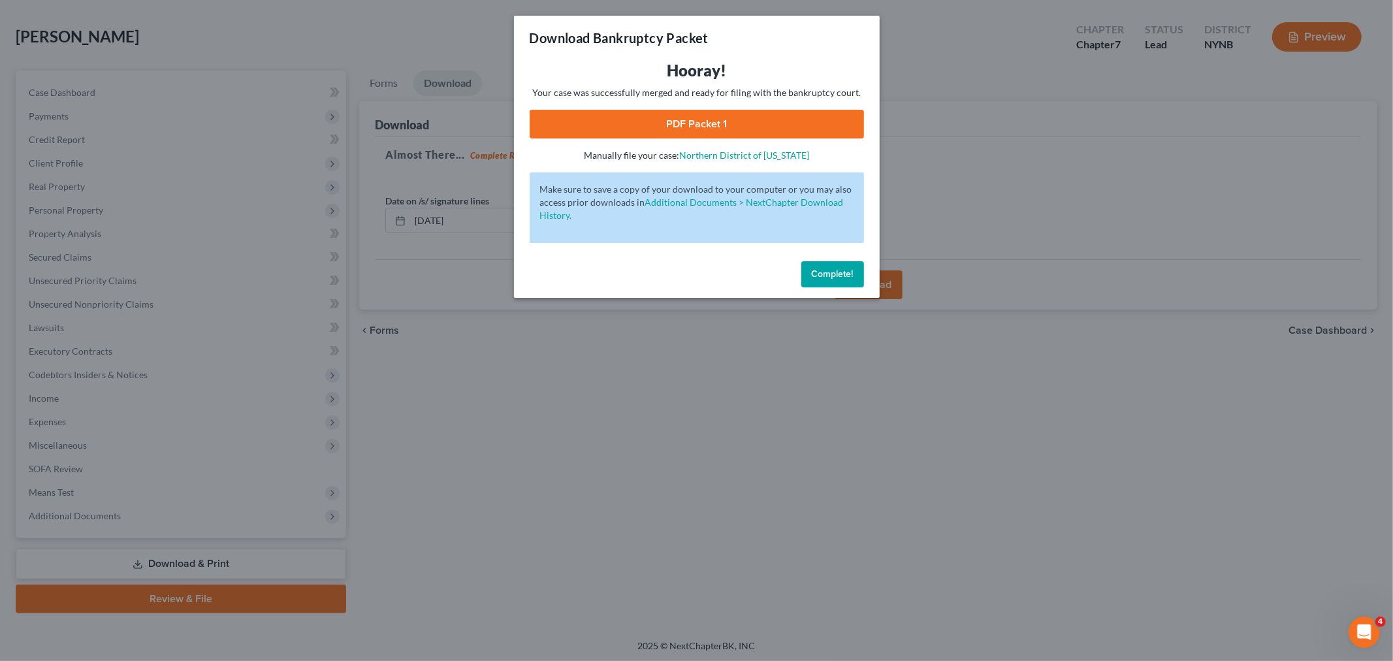
click at [722, 125] on link "PDF Packet 1" at bounding box center [697, 124] width 334 height 29
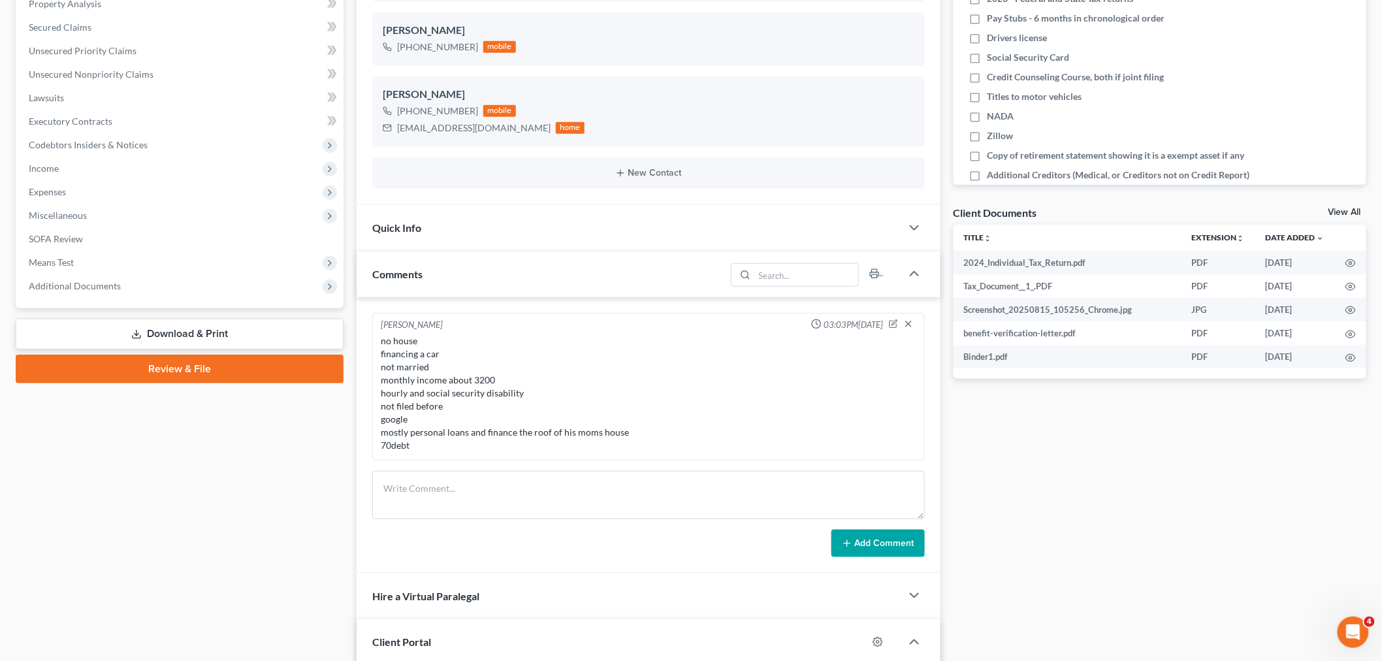
scroll to position [435, 0]
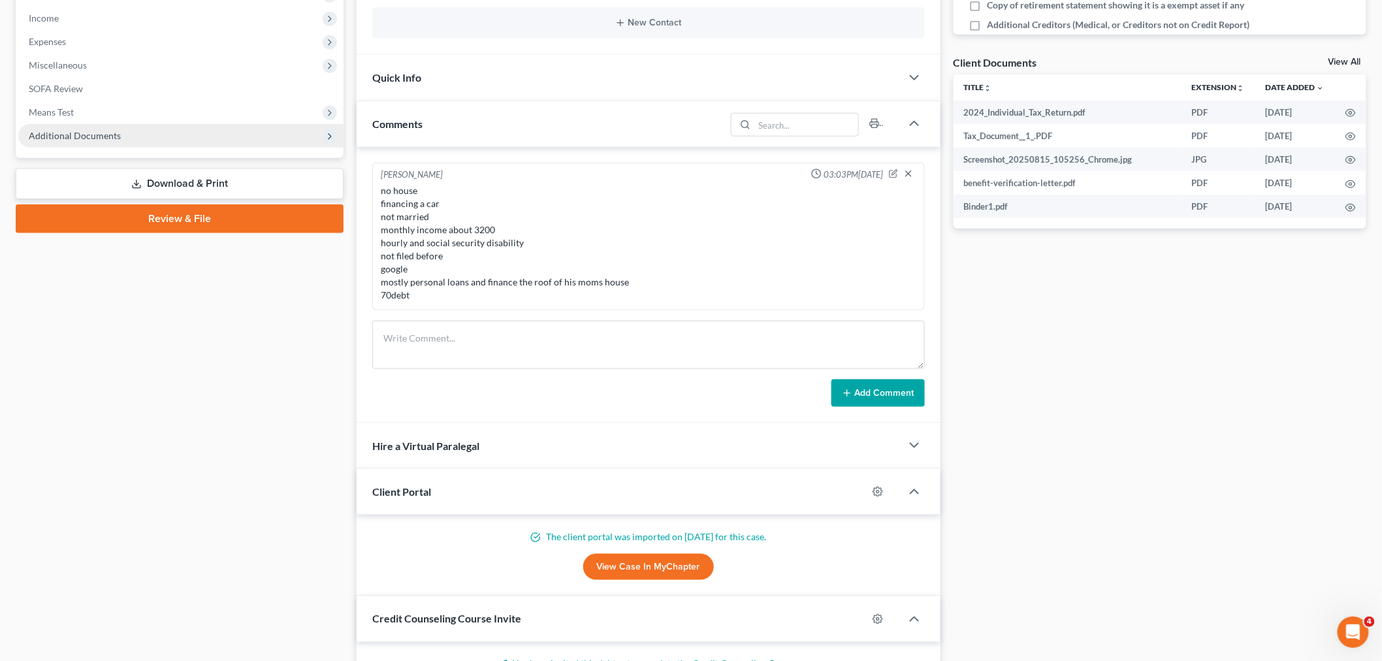
click at [87, 127] on span "Additional Documents" at bounding box center [180, 136] width 325 height 24
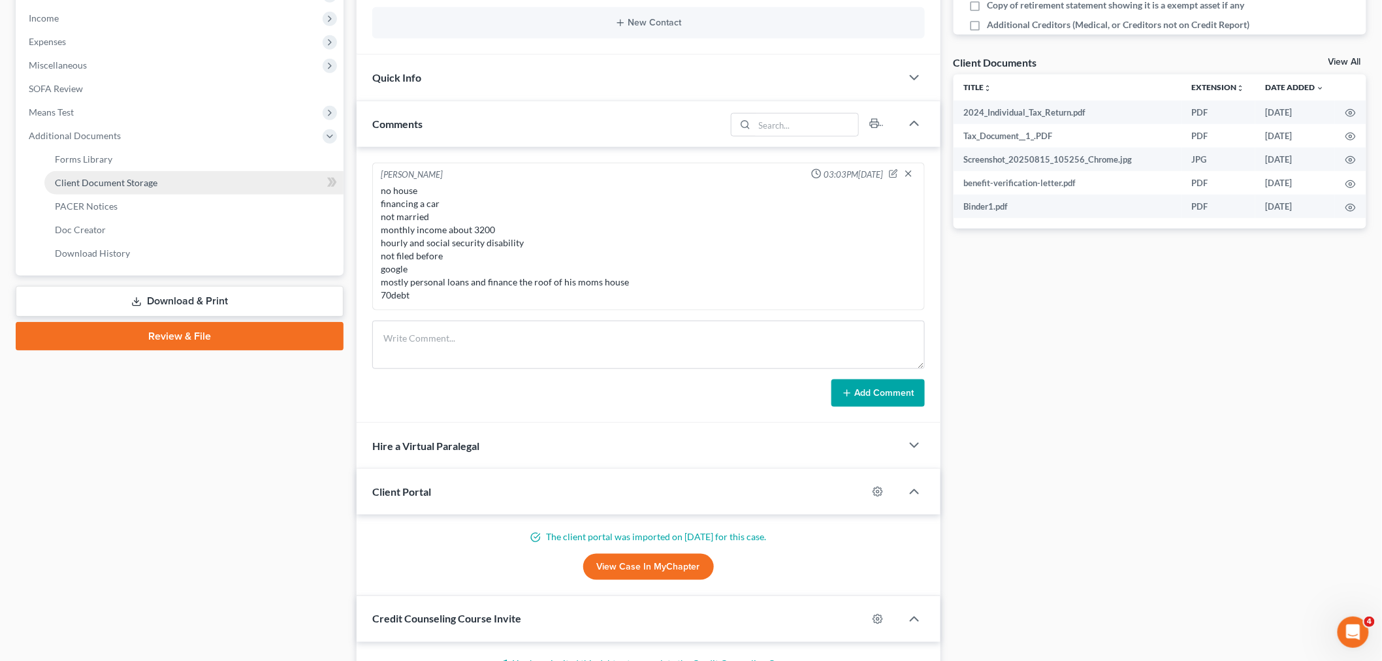
click at [131, 179] on span "Client Document Storage" at bounding box center [106, 182] width 103 height 11
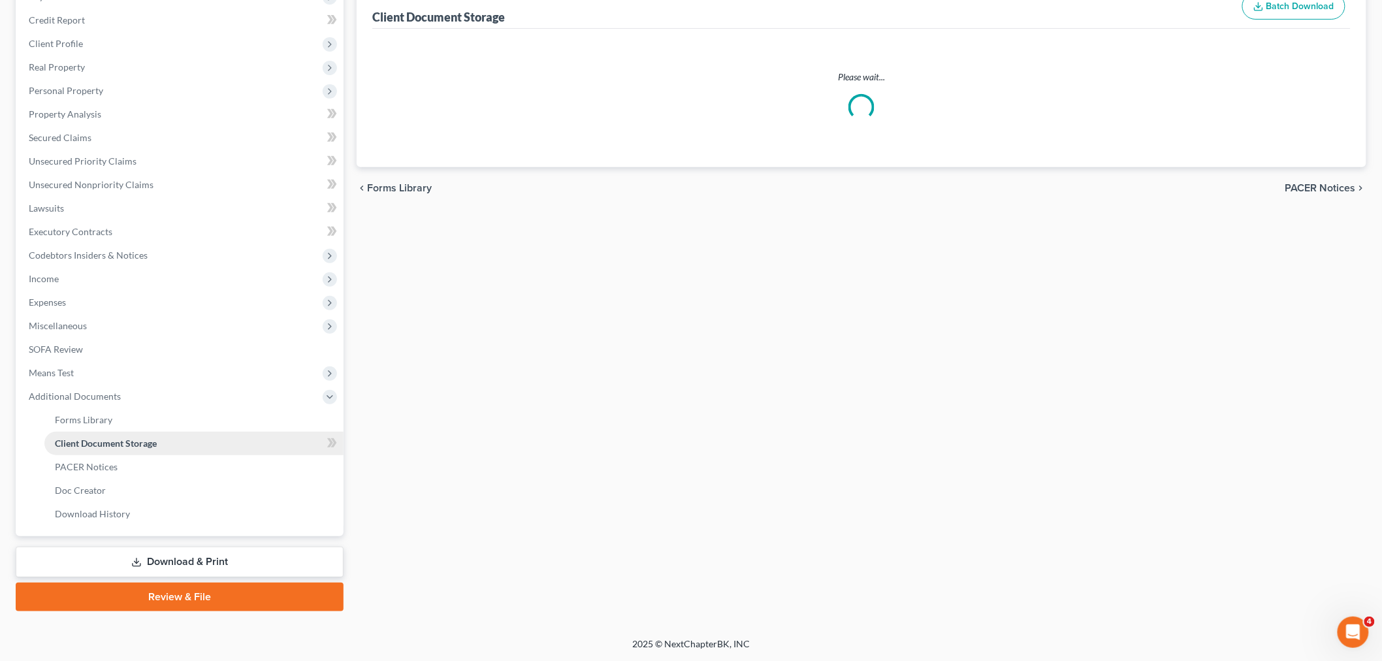
scroll to position [159, 0]
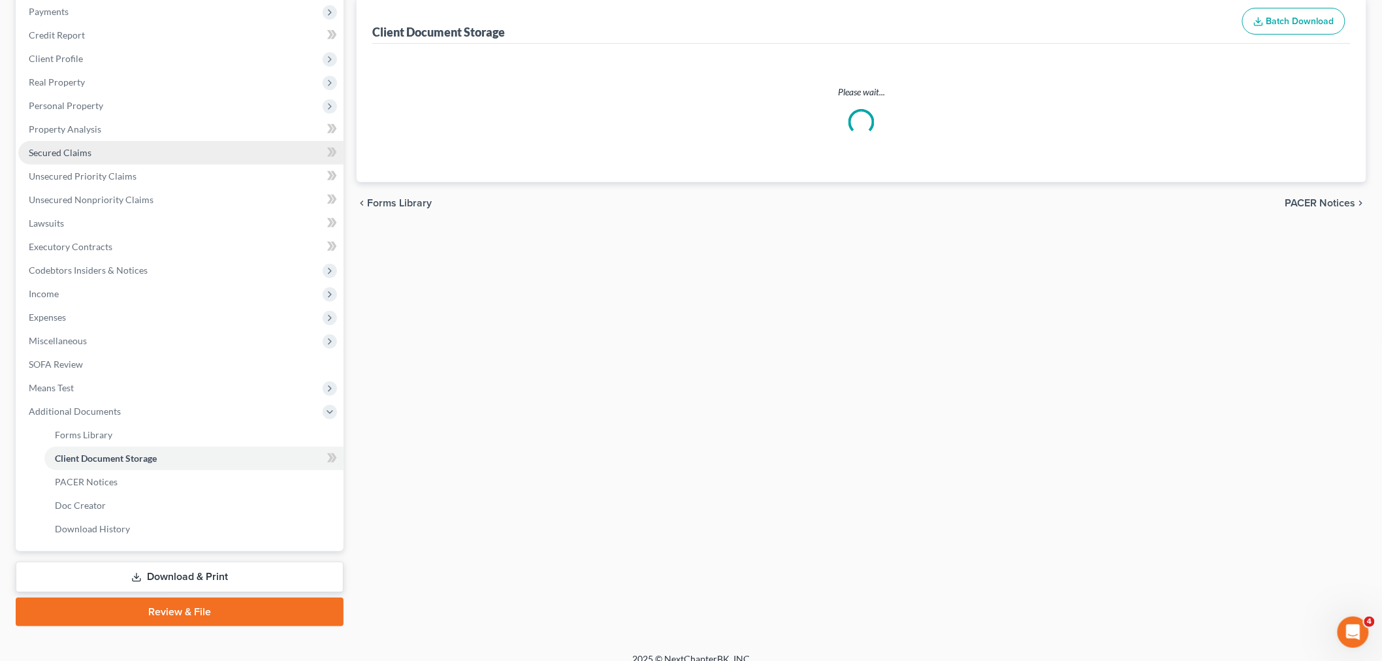
select select "1"
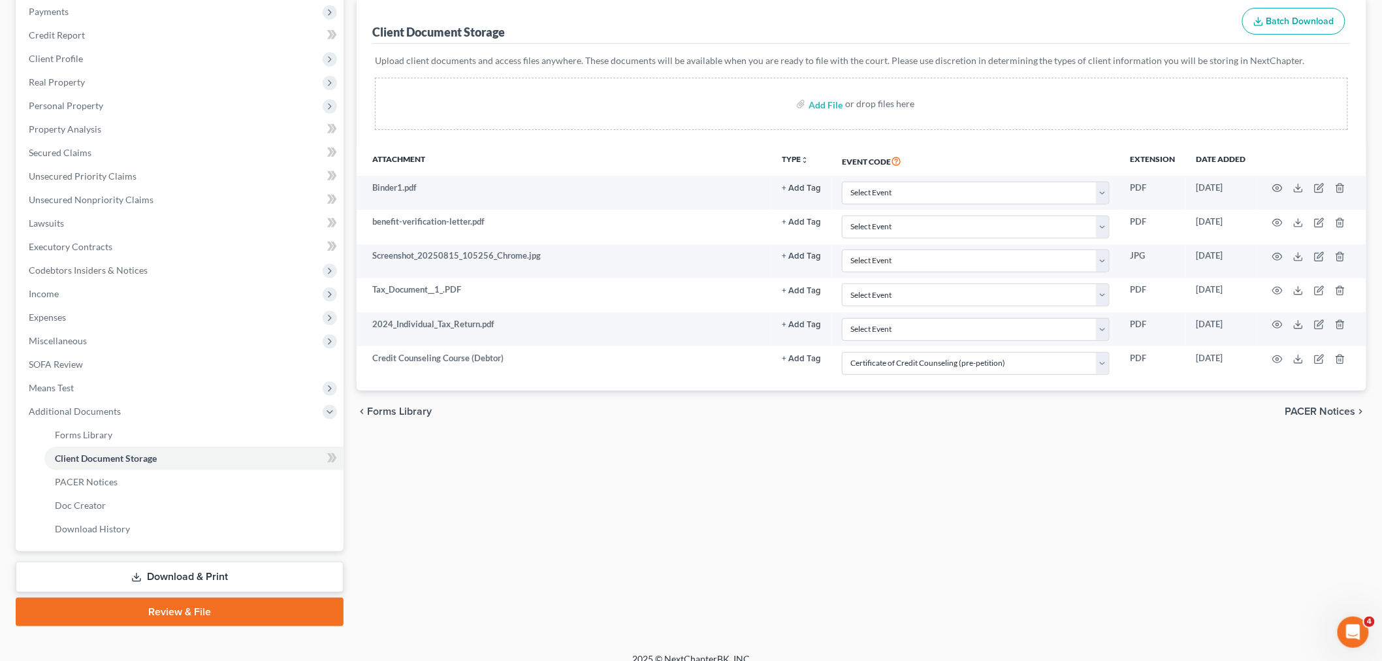
scroll to position [0, 0]
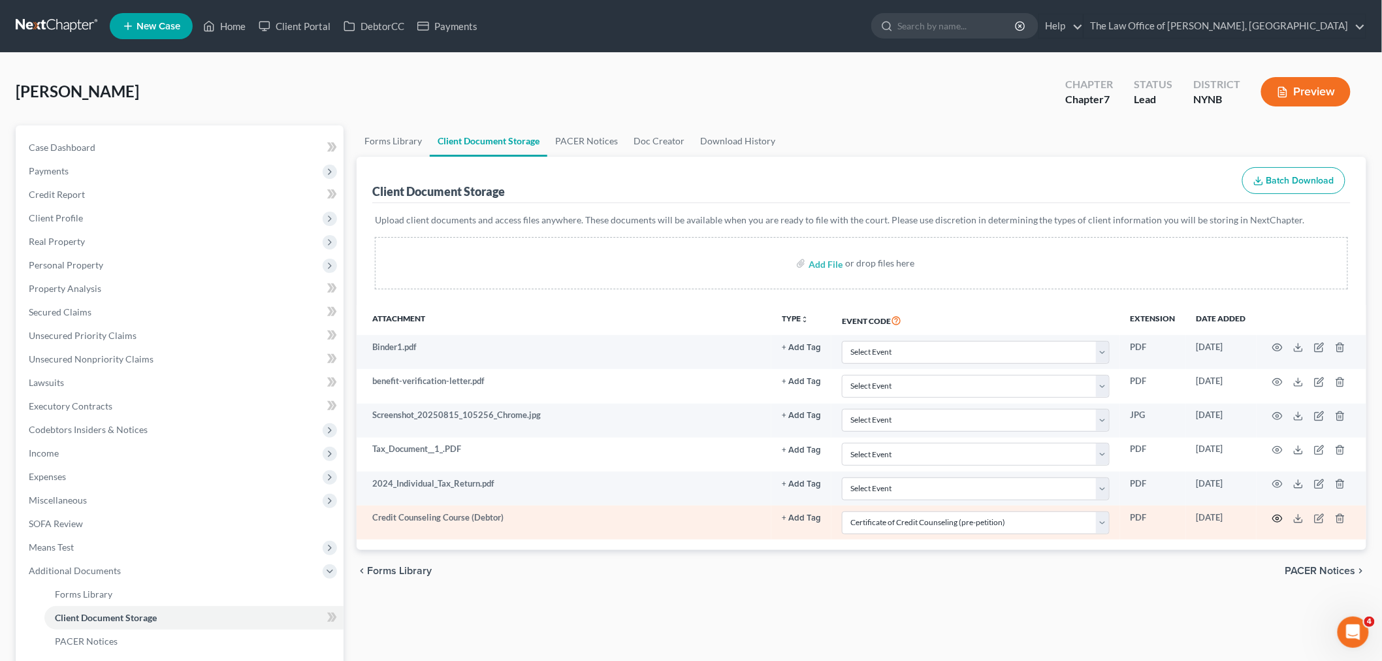
click at [1281, 515] on icon "button" at bounding box center [1277, 518] width 10 height 10
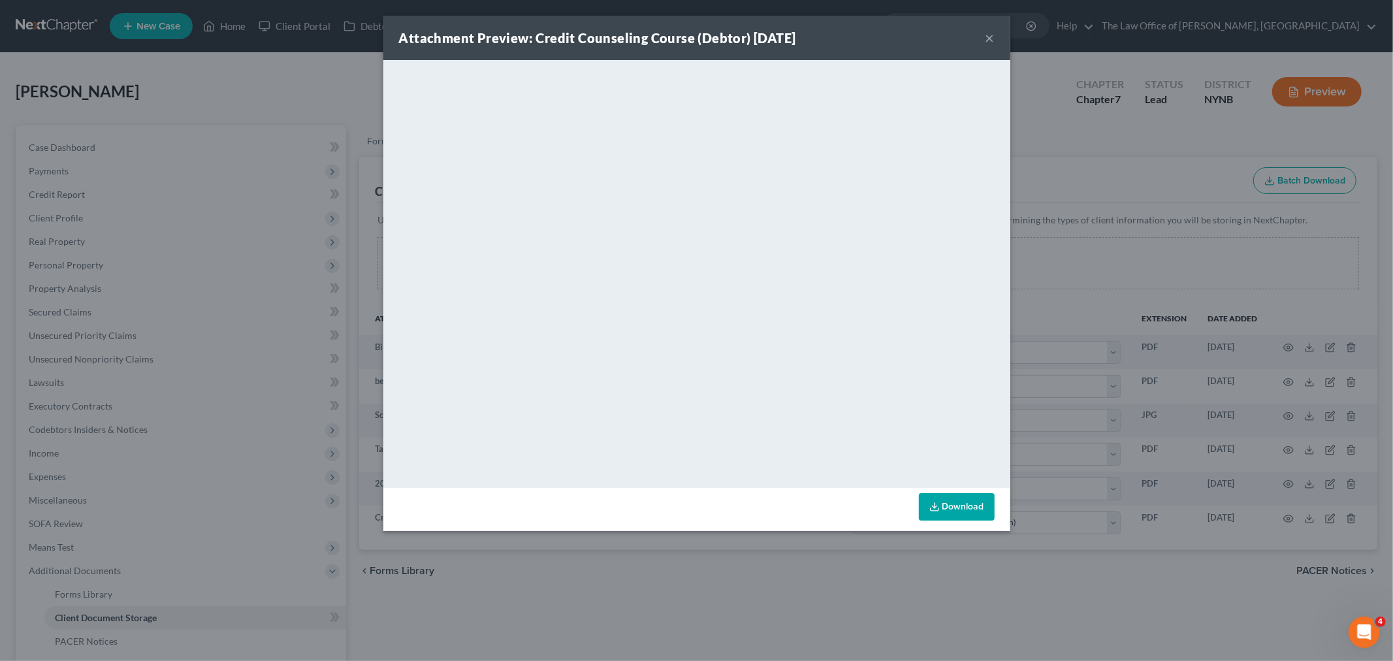
click at [988, 38] on button "×" at bounding box center [990, 38] width 9 height 16
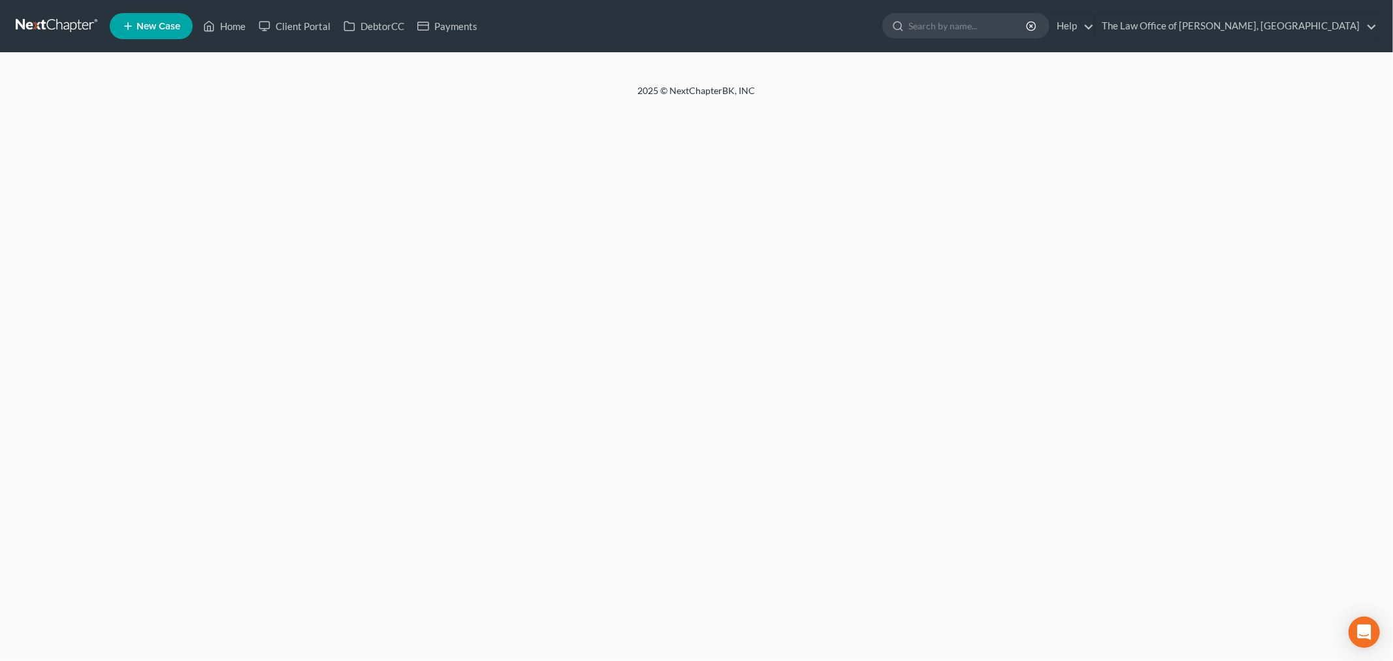
select select "1"
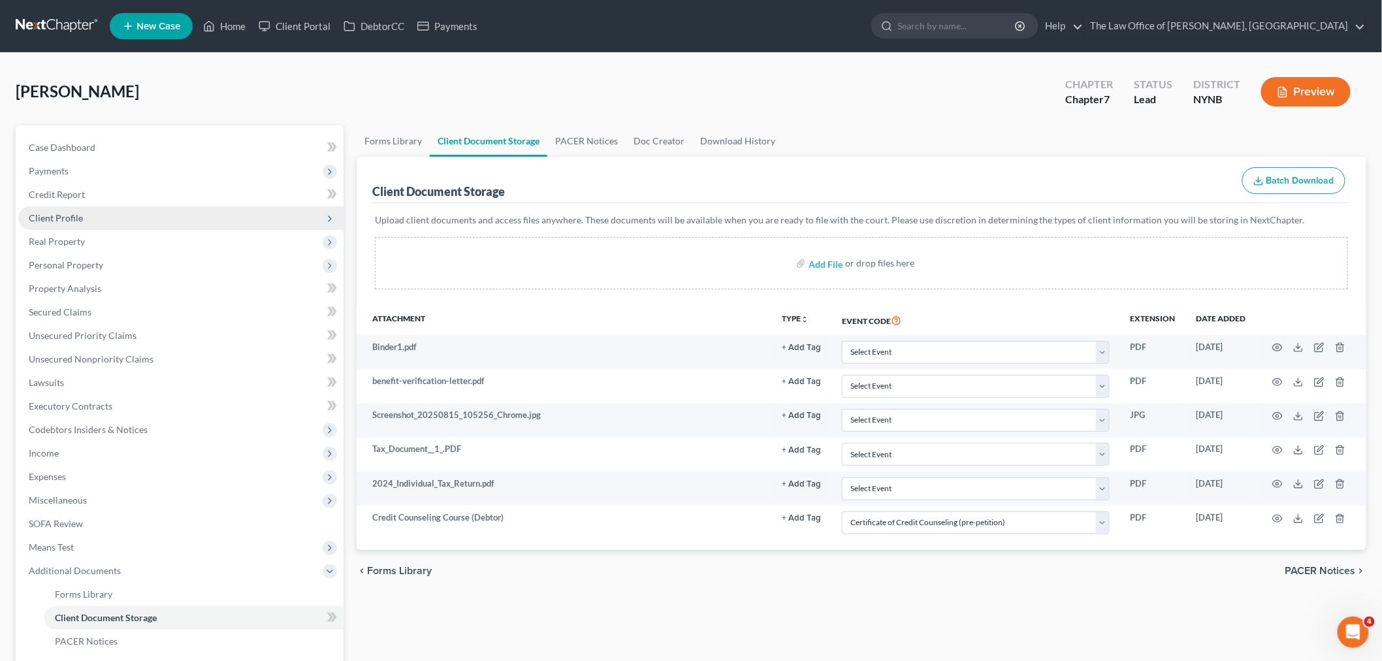
click at [54, 217] on span "Client Profile" at bounding box center [56, 217] width 54 height 11
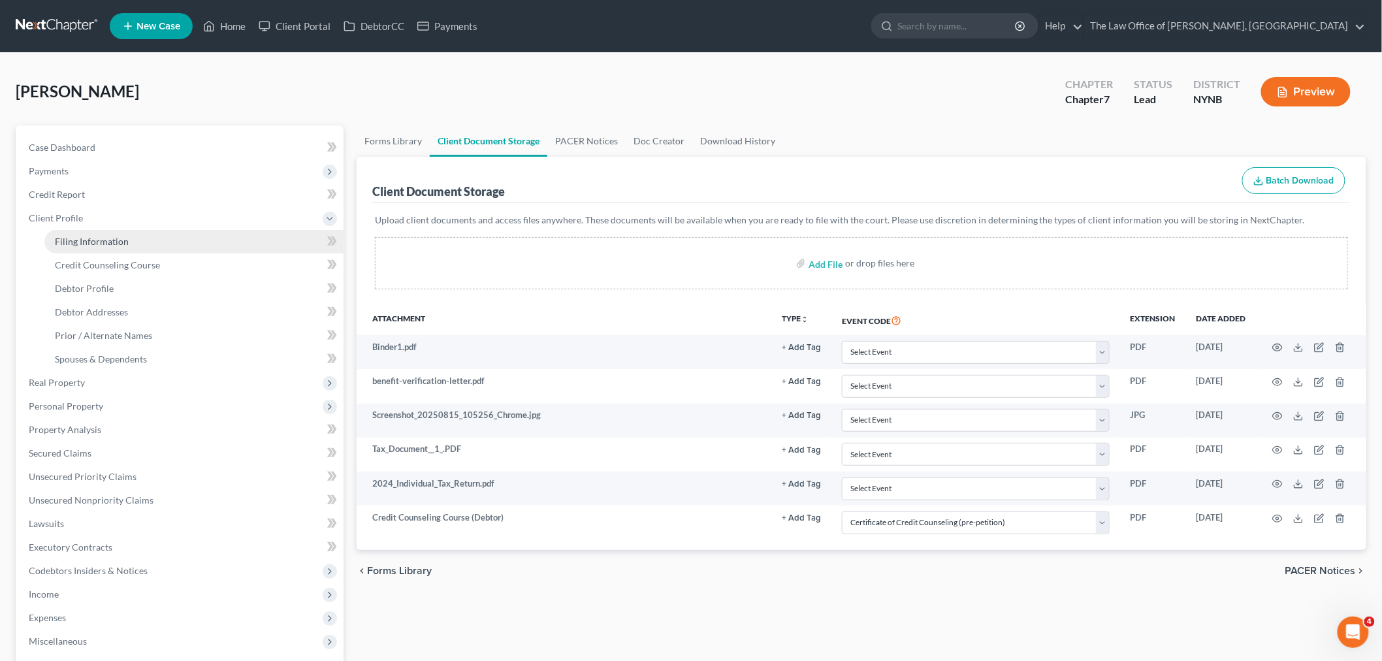
click at [90, 243] on span "Filing Information" at bounding box center [92, 241] width 74 height 11
select select "1"
select select "0"
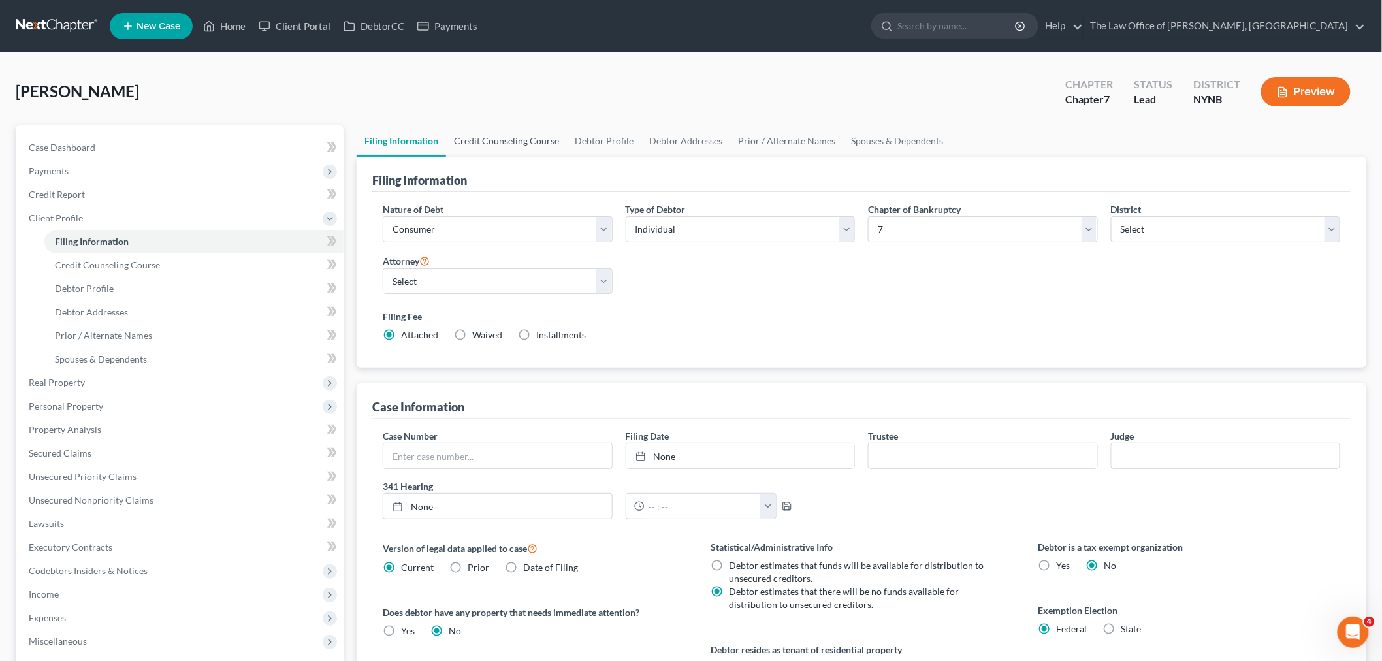
drag, startPoint x: 496, startPoint y: 135, endPoint x: 504, endPoint y: 135, distance: 7.2
click at [498, 135] on link "Credit Counseling Course" at bounding box center [506, 140] width 121 height 31
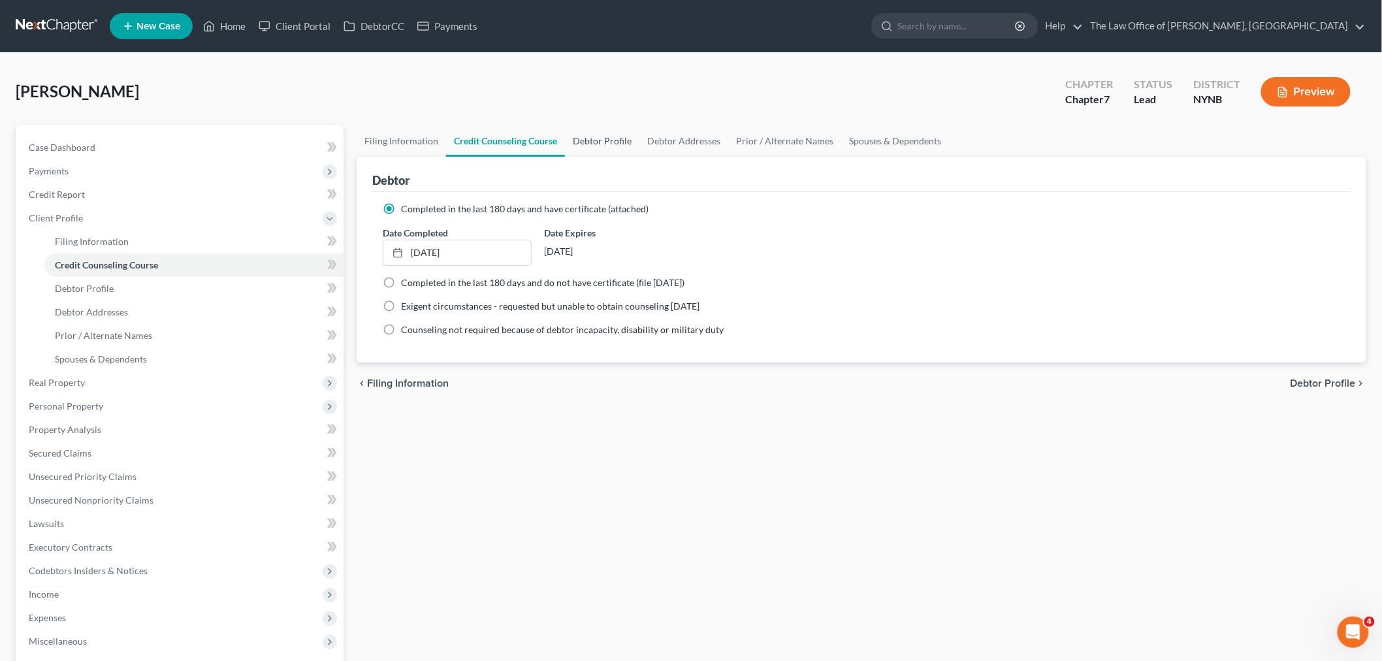
click at [602, 142] on link "Debtor Profile" at bounding box center [602, 140] width 74 height 31
select select "0"
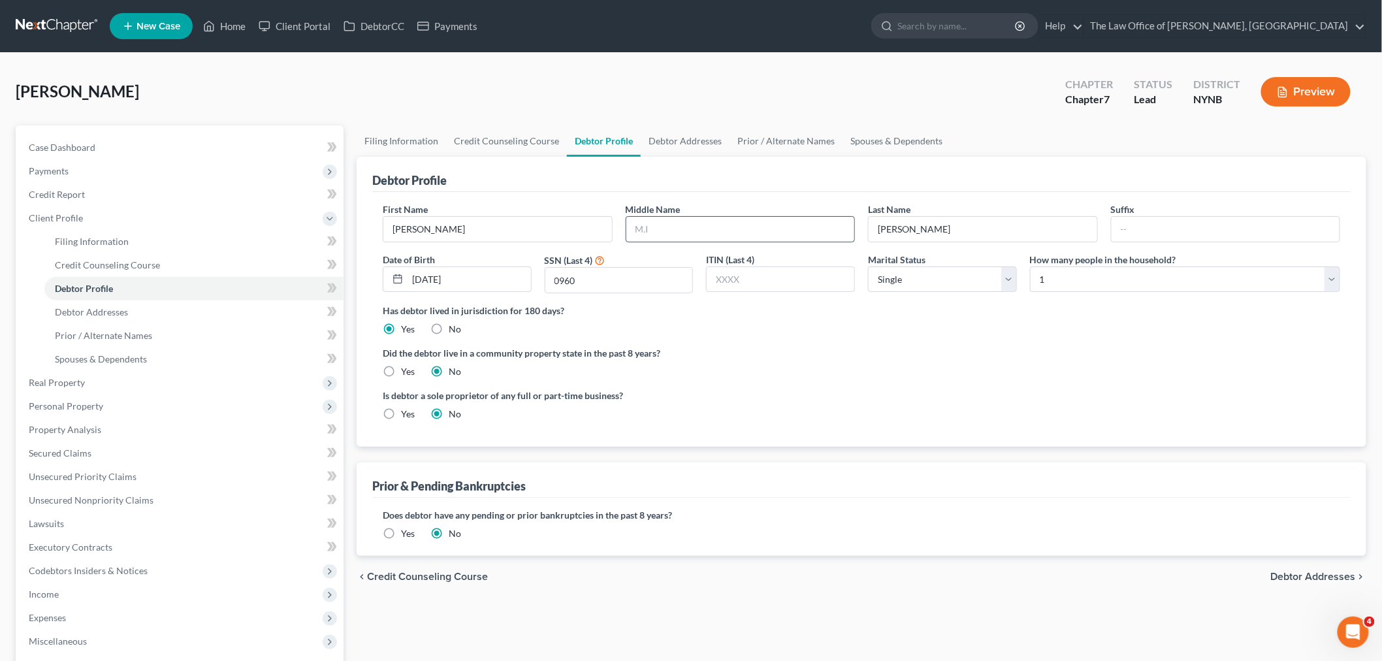
click at [712, 225] on input "text" at bounding box center [740, 229] width 229 height 25
type input "A"
click at [712, 338] on ng-include "First Name Jason Middle Name A Last Name Gibson Suffix Date of Birth 08/05/1985…" at bounding box center [861, 316] width 957 height 229
click at [688, 139] on link "Debtor Addresses" at bounding box center [685, 140] width 89 height 31
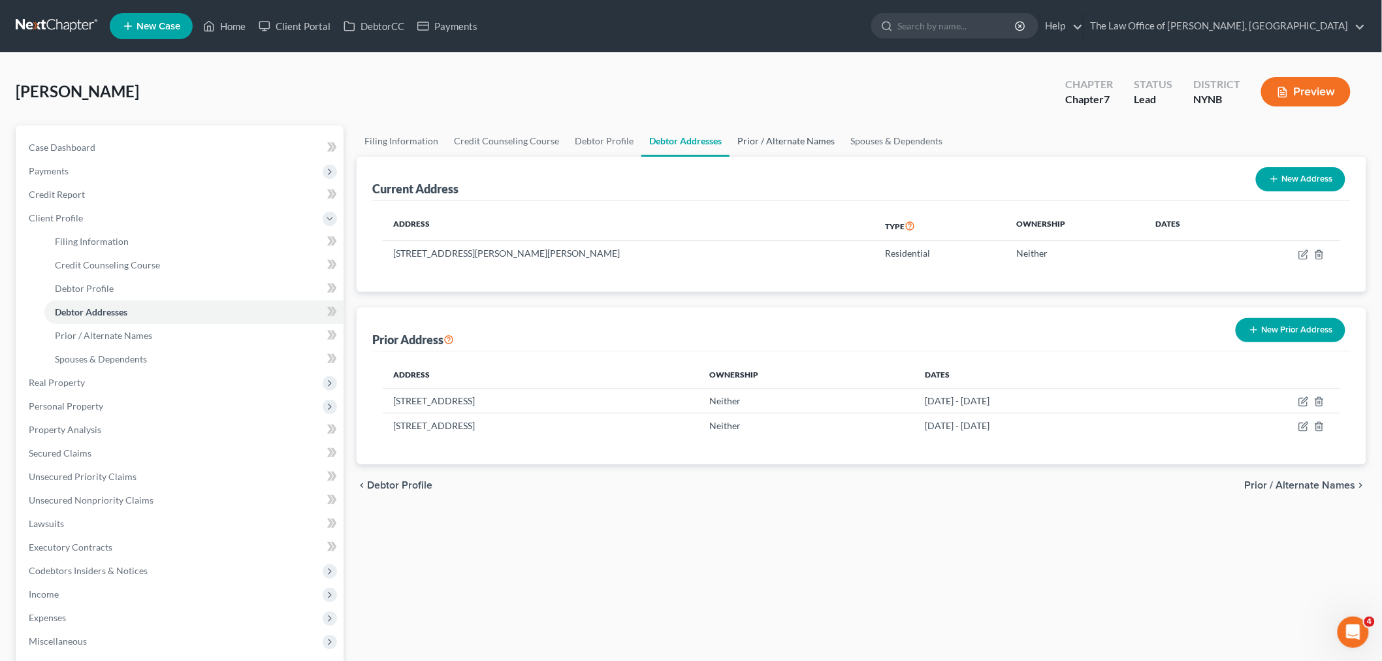
click at [755, 141] on link "Prior / Alternate Names" at bounding box center [786, 140] width 113 height 31
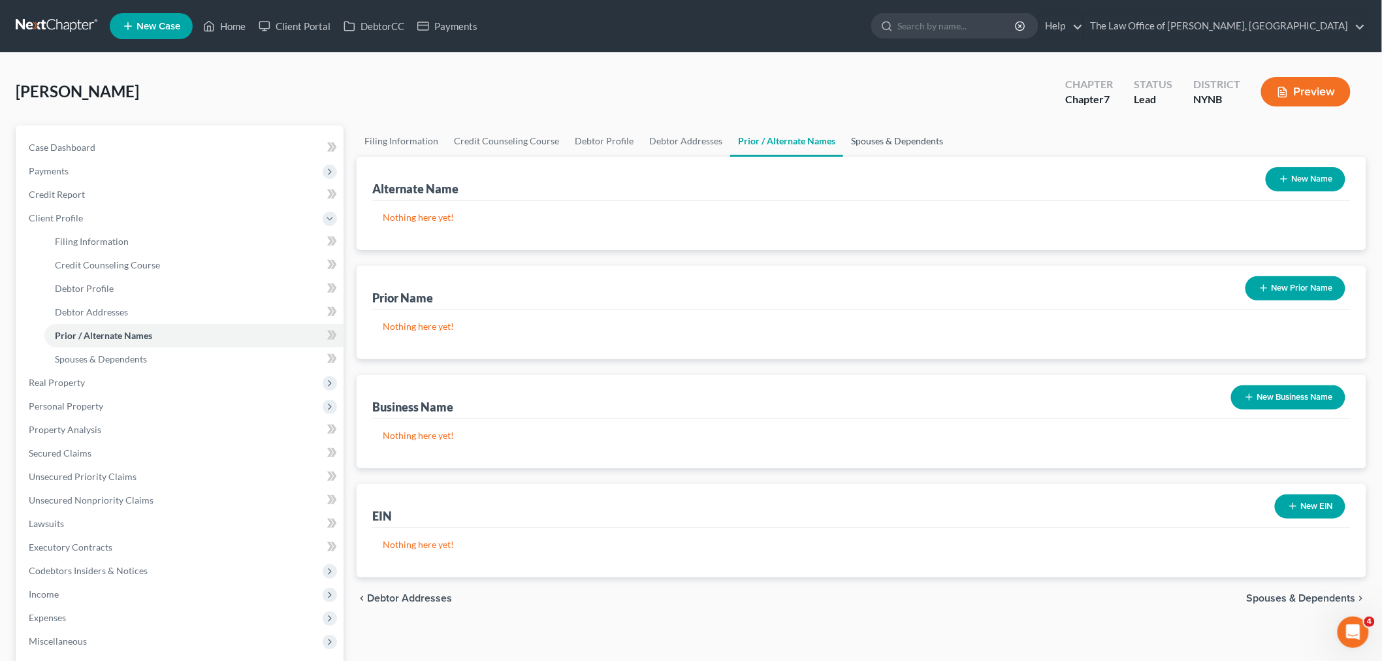
click at [879, 127] on link "Spouses & Dependents" at bounding box center [897, 140] width 108 height 31
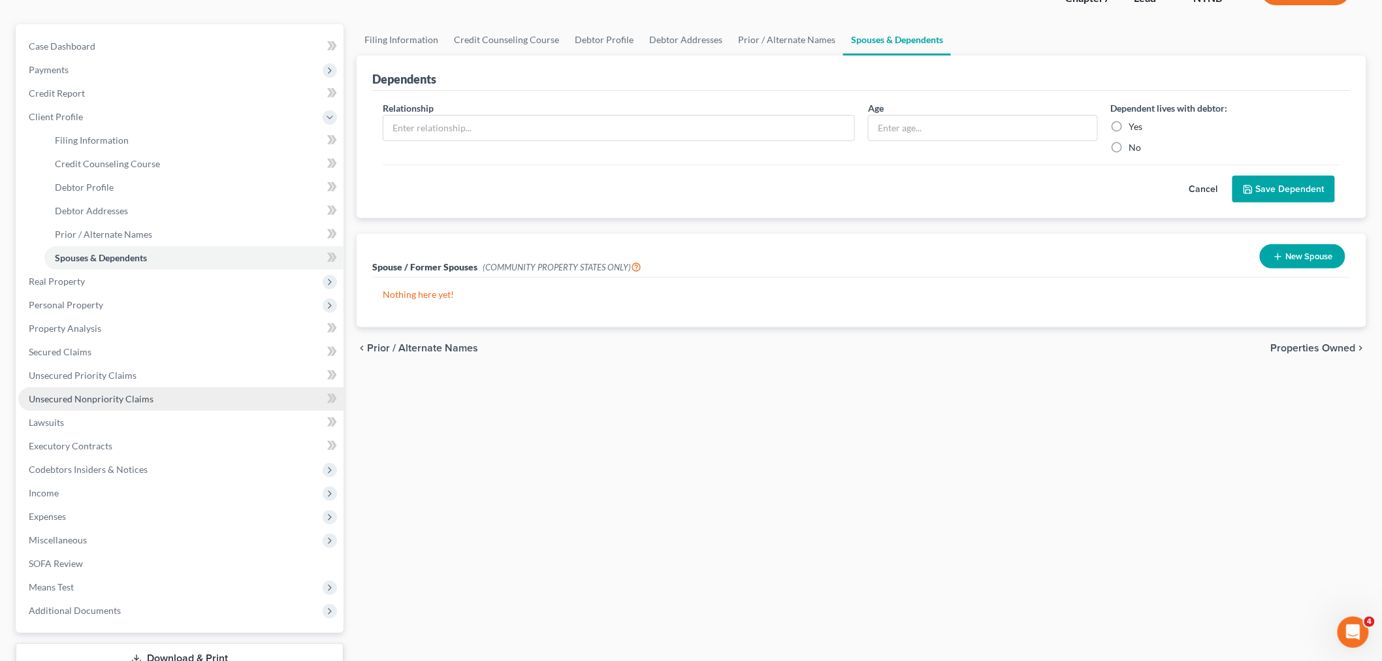
scroll to position [197, 0]
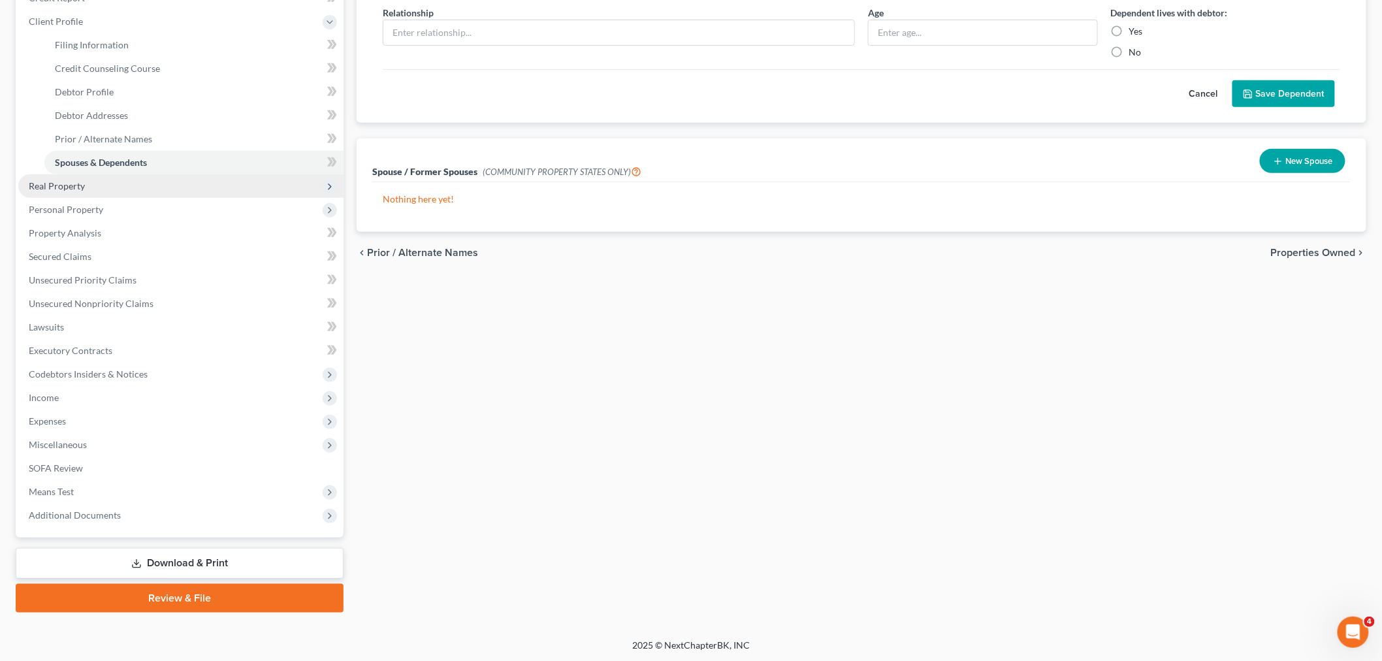
click at [76, 186] on span "Real Property" at bounding box center [57, 185] width 56 height 11
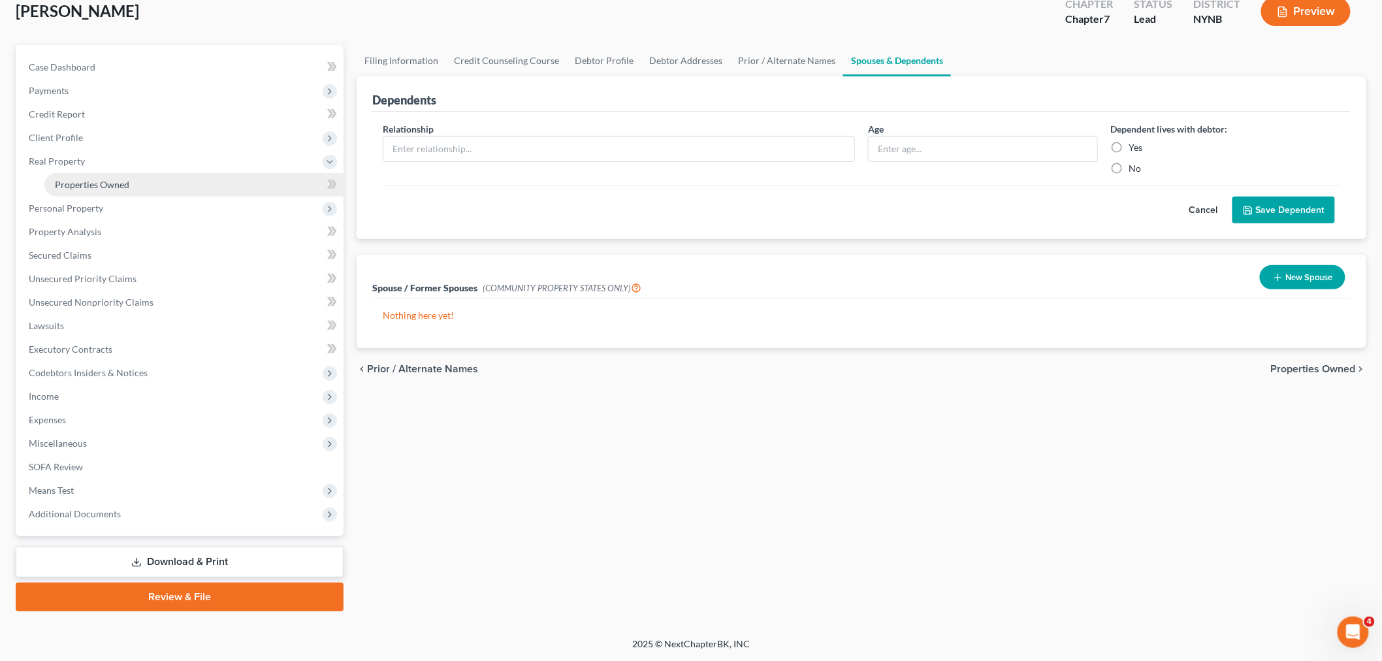
scroll to position [79, 0]
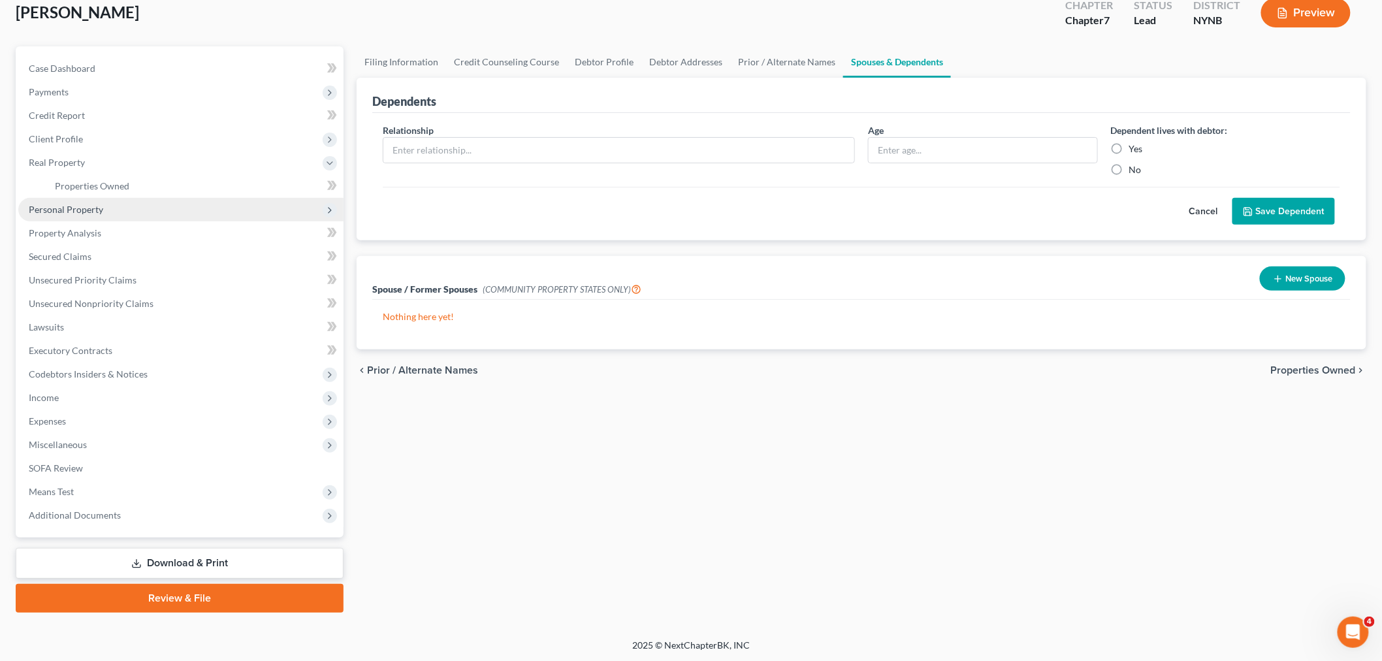
click at [80, 214] on span "Personal Property" at bounding box center [180, 210] width 325 height 24
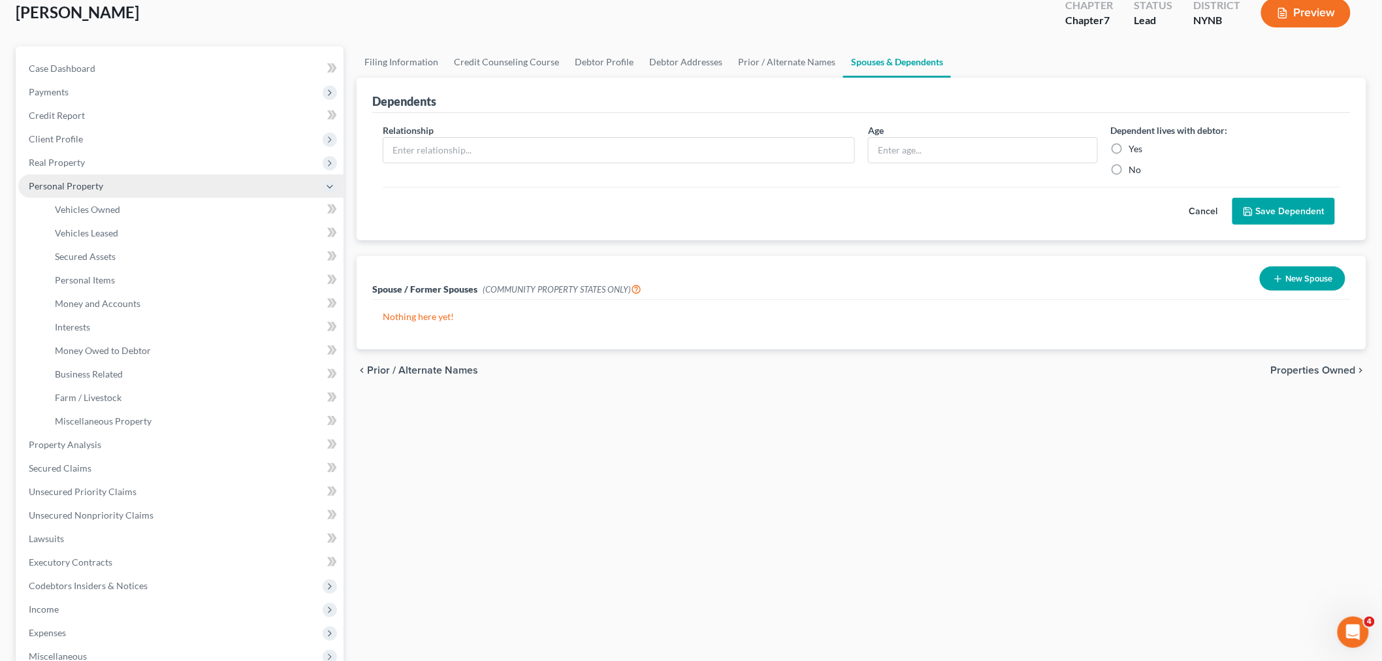
scroll to position [197, 0]
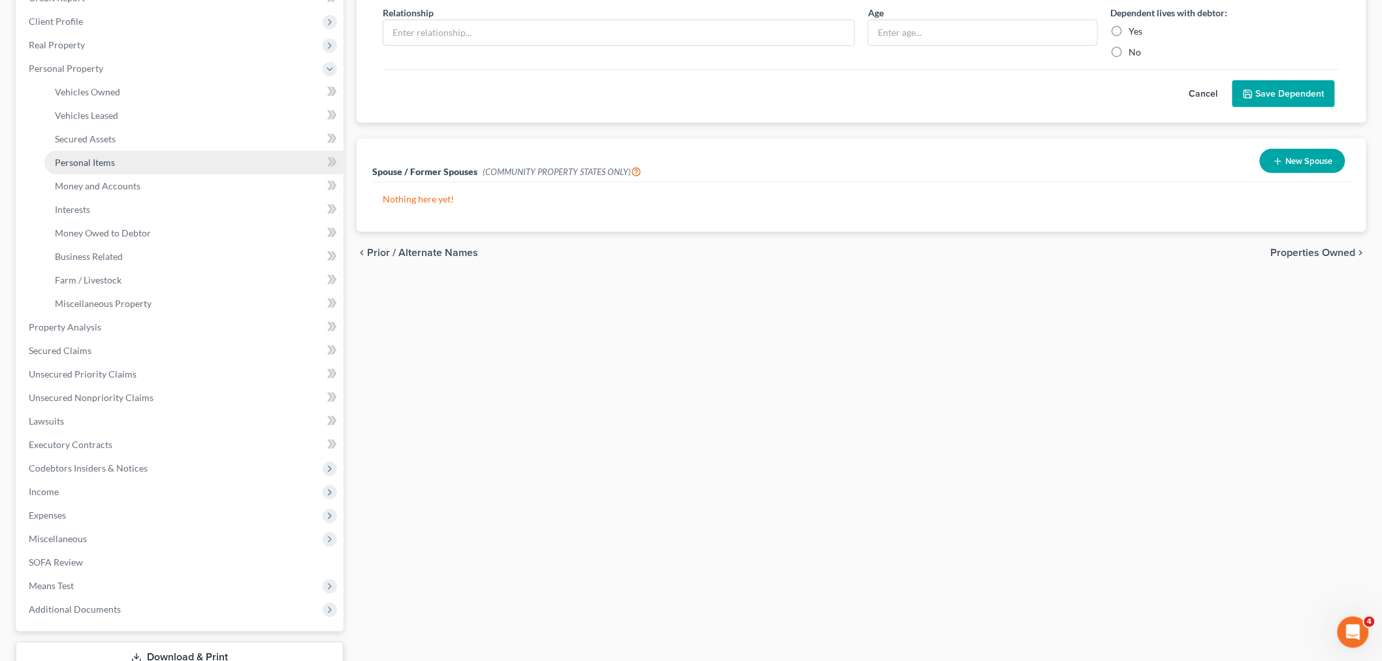
click at [78, 159] on span "Personal Items" at bounding box center [85, 162] width 60 height 11
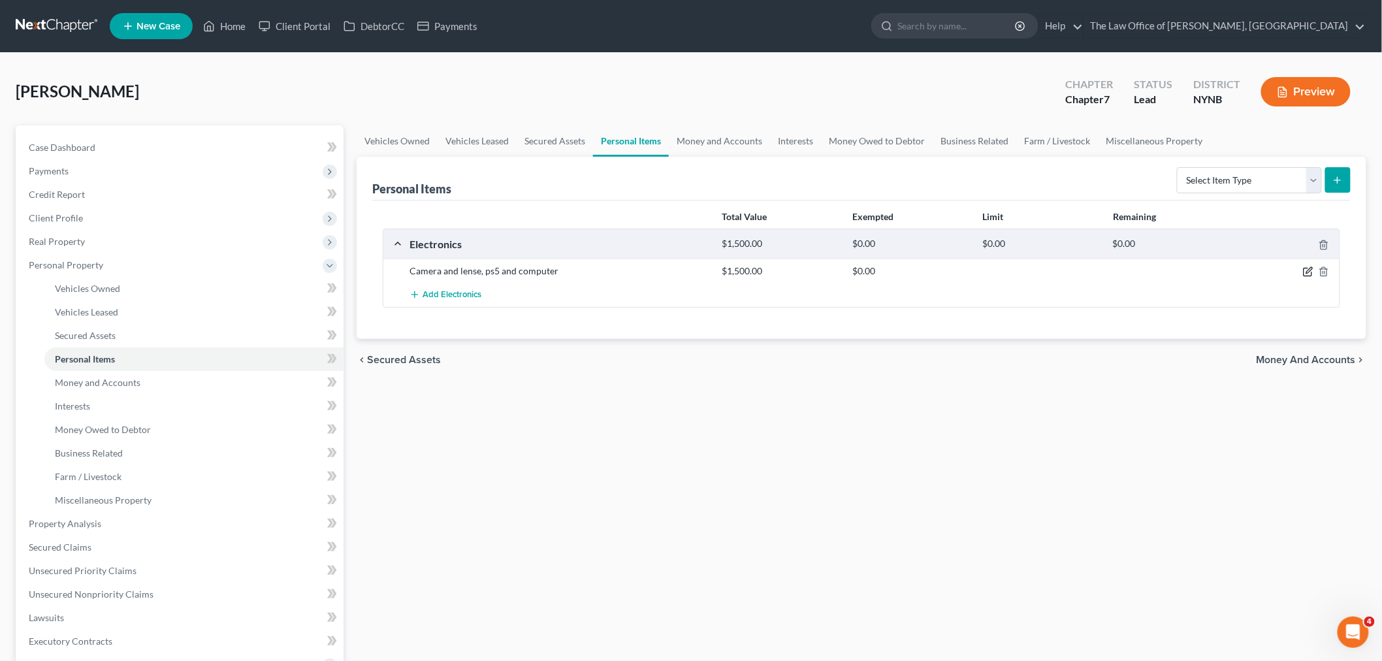
click at [1309, 272] on icon "button" at bounding box center [1309, 271] width 6 height 6
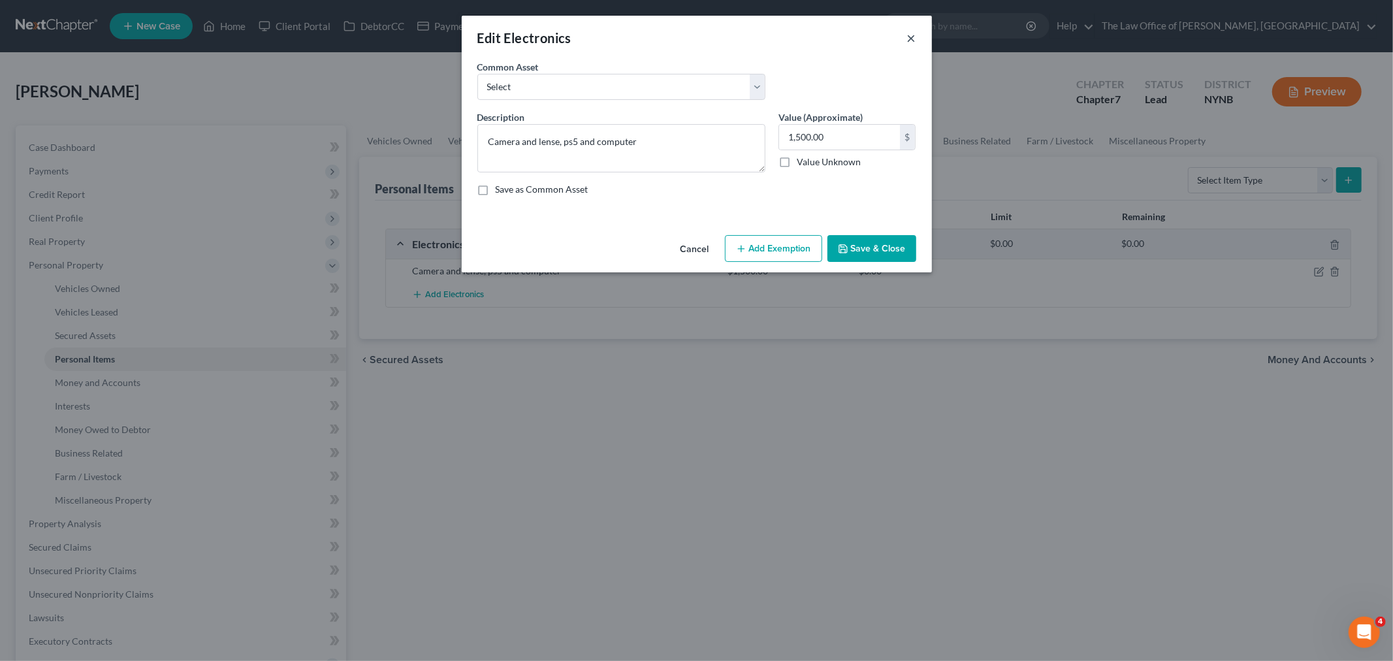
click at [912, 39] on button "×" at bounding box center [911, 38] width 9 height 16
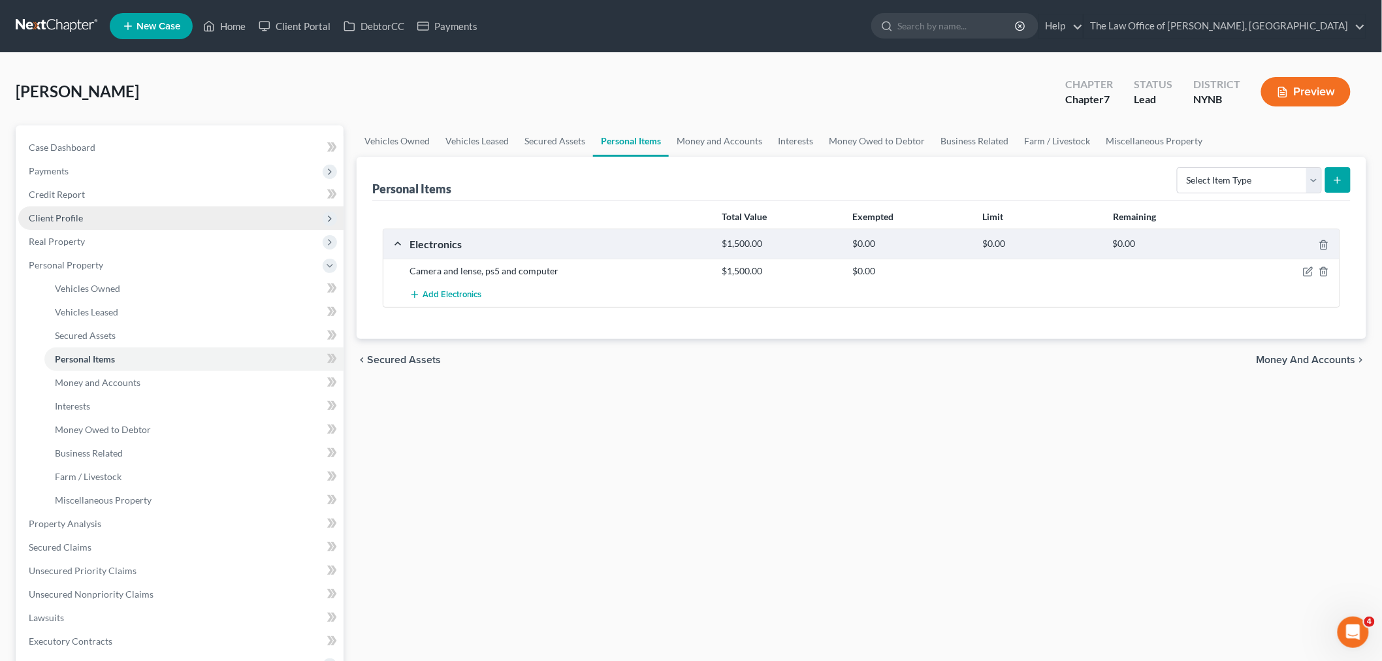
click at [73, 219] on span "Client Profile" at bounding box center [56, 217] width 54 height 11
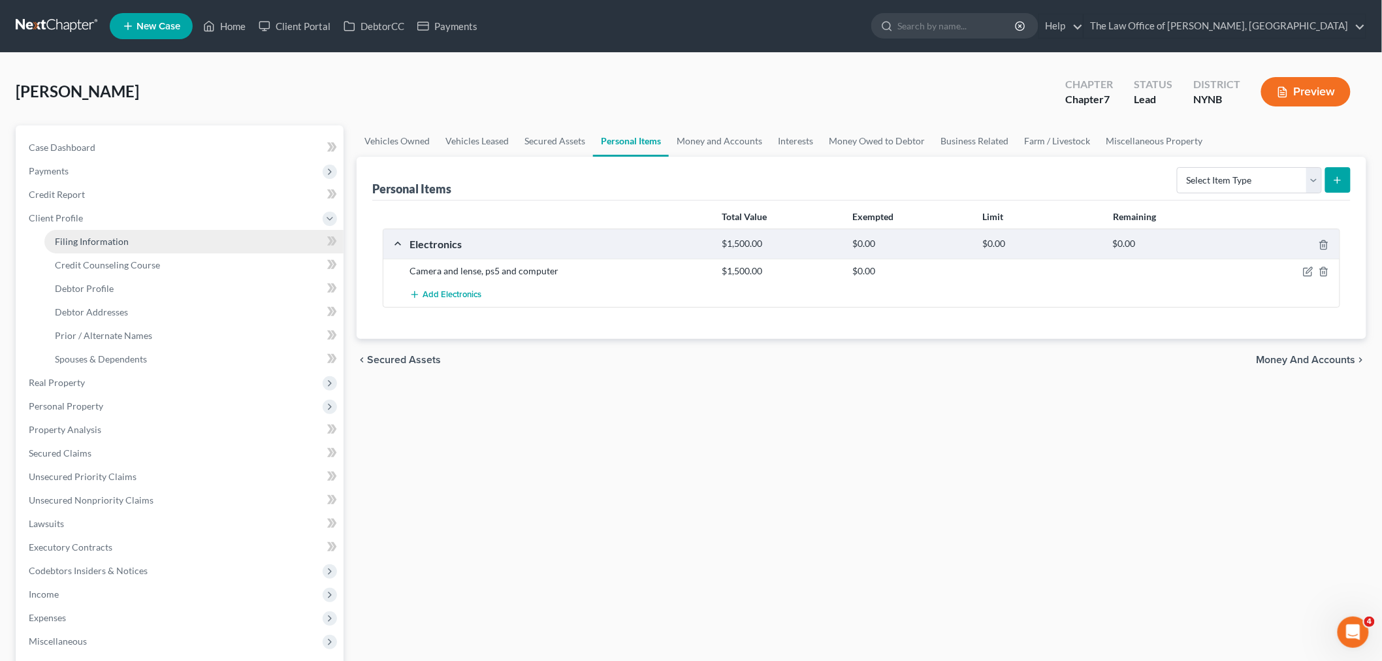
drag, startPoint x: 69, startPoint y: 233, endPoint x: 203, endPoint y: 229, distance: 133.9
click at [72, 233] on link "Filing Information" at bounding box center [193, 242] width 299 height 24
select select "1"
select select "0"
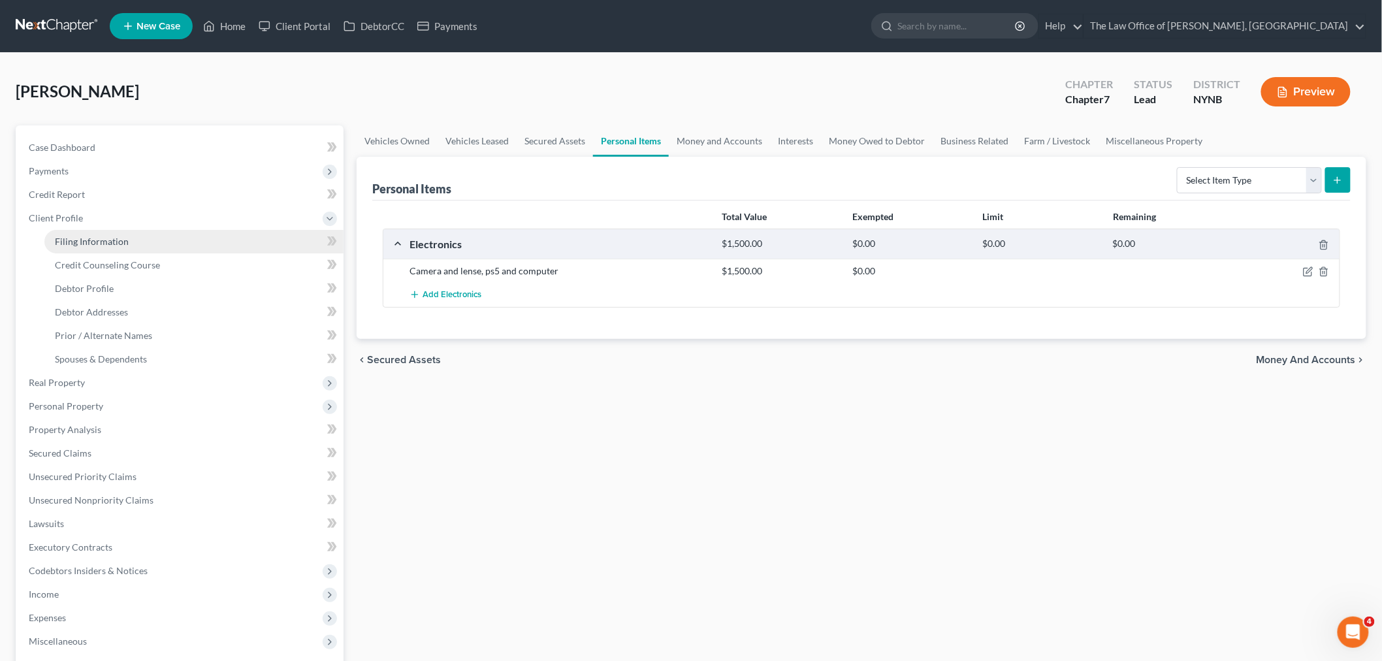
select select "54"
select select "0"
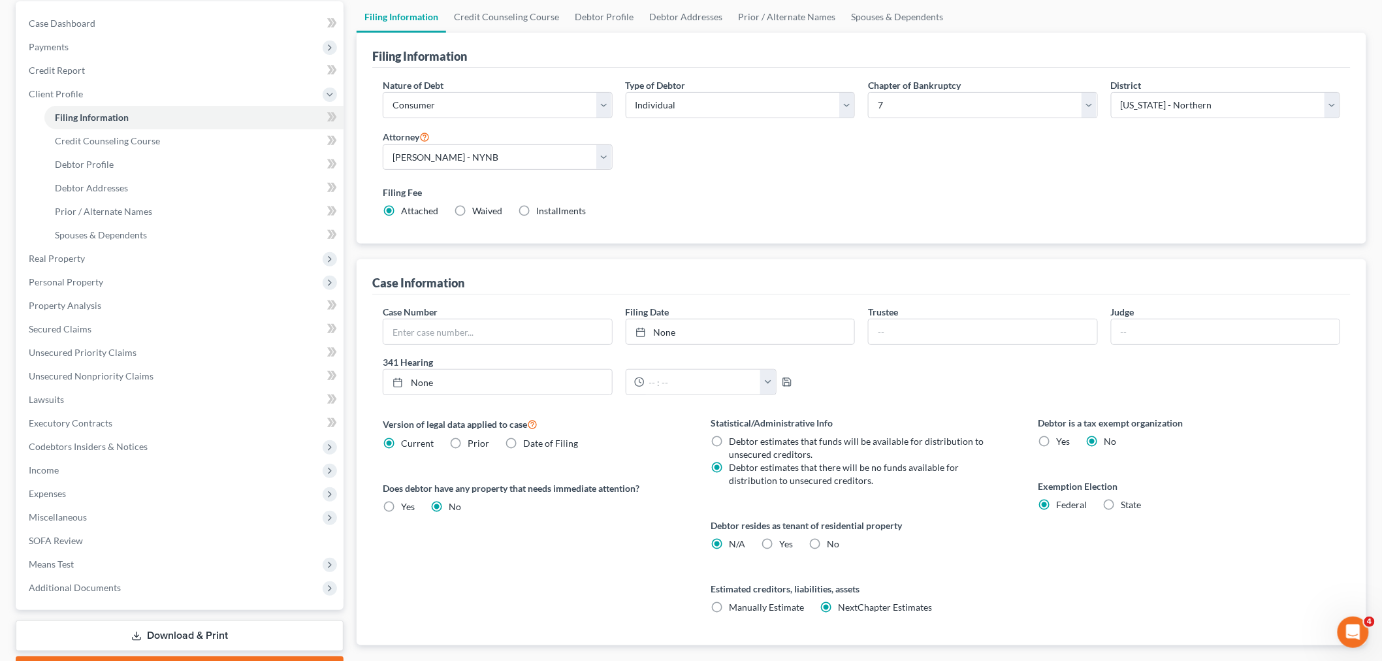
scroll to position [54, 0]
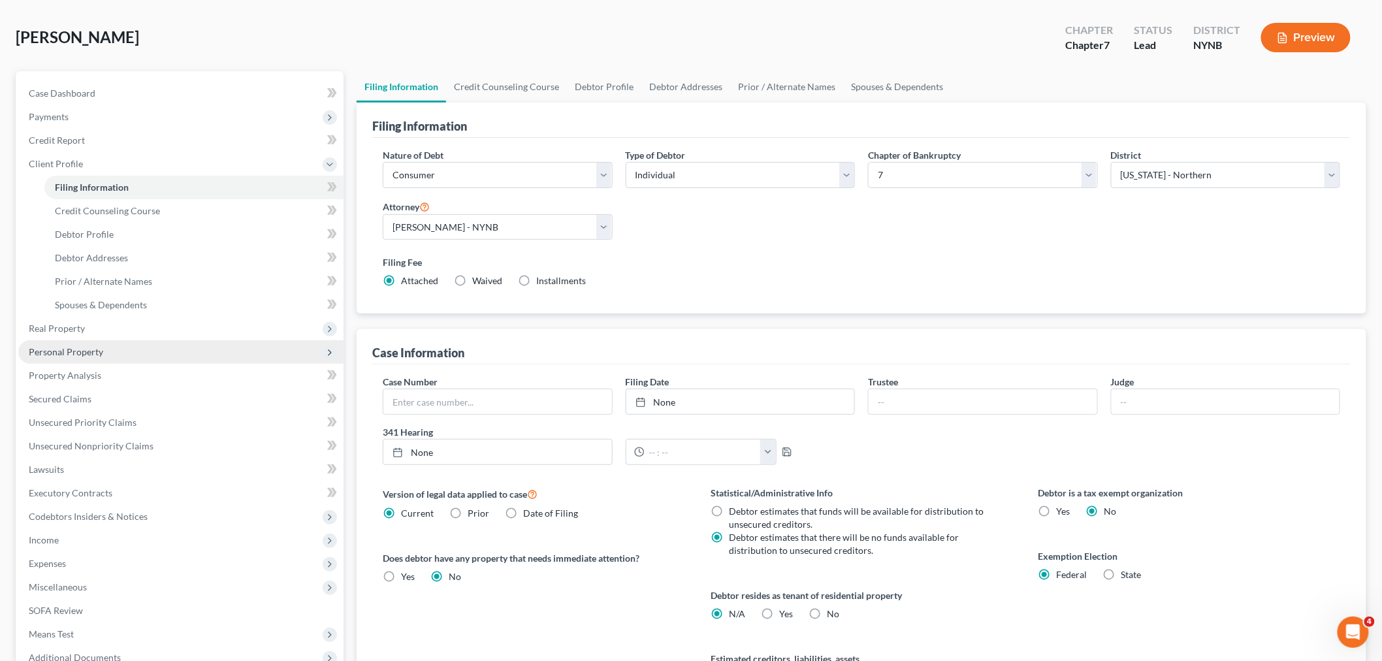
click at [91, 355] on span "Personal Property" at bounding box center [66, 351] width 74 height 11
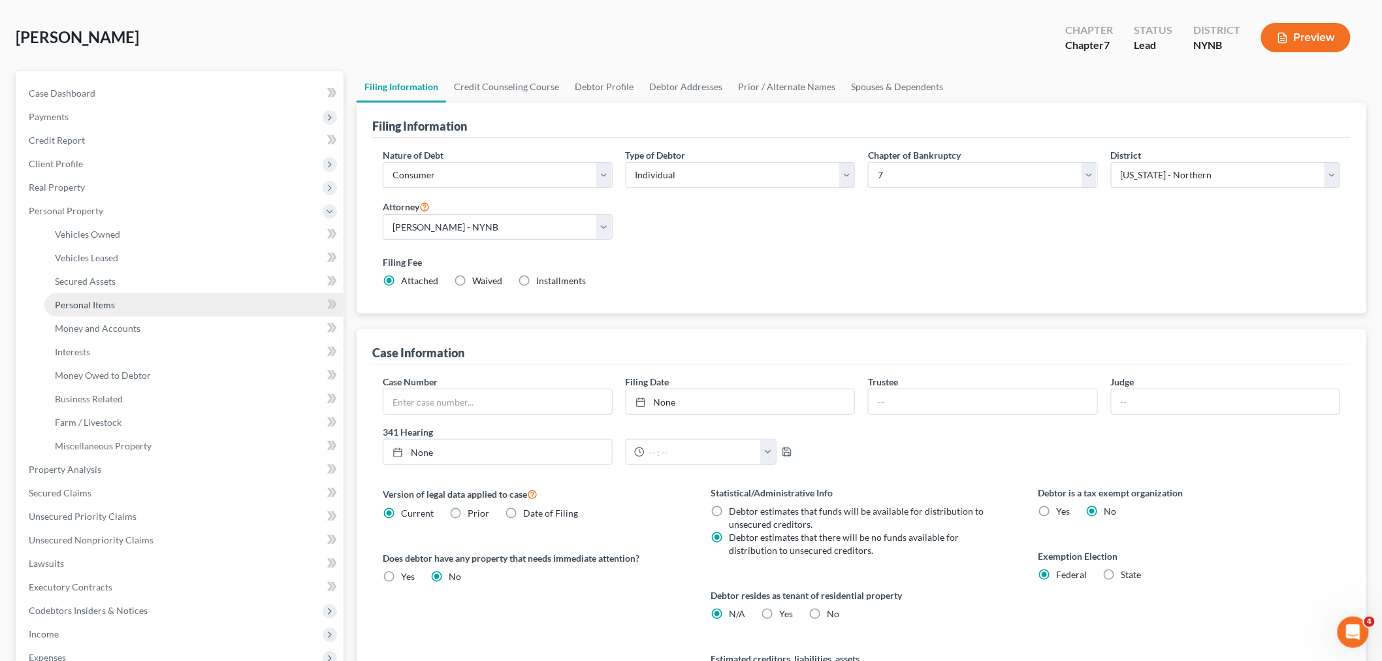
click at [88, 299] on span "Personal Items" at bounding box center [85, 304] width 60 height 11
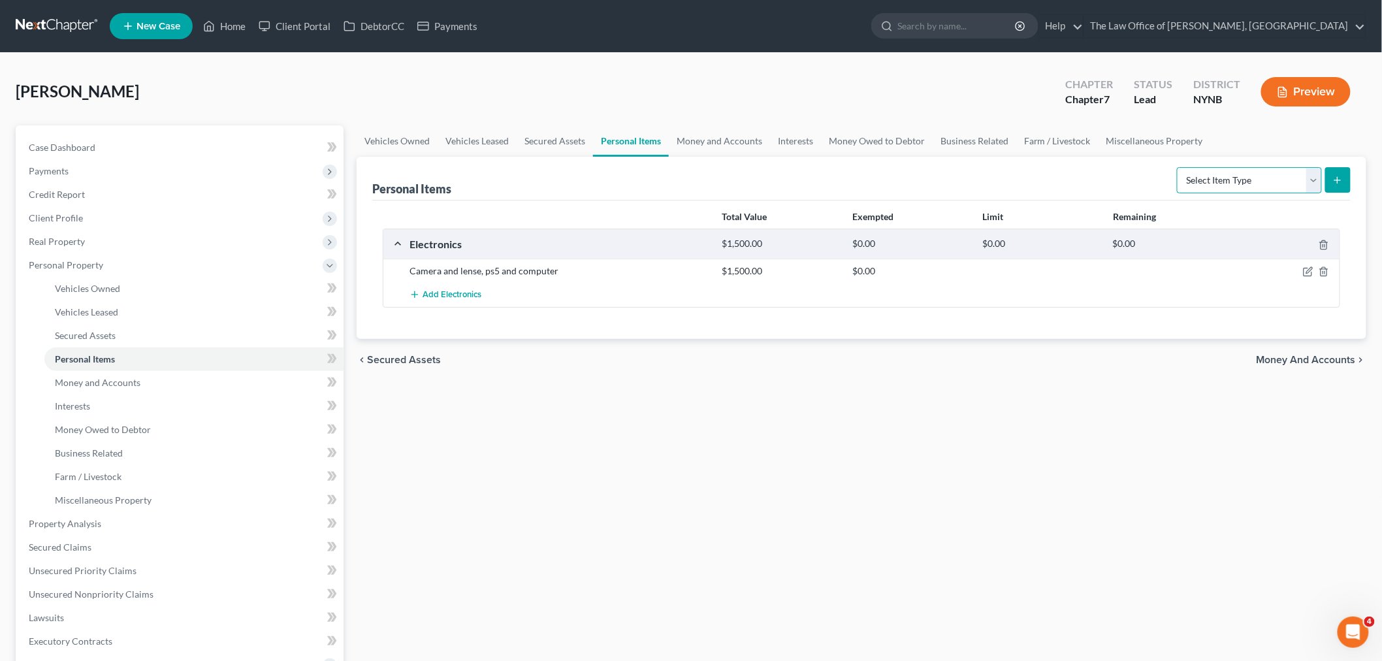
click at [1235, 179] on select "Select Item Type Clothing Collectibles Of Value Electronics Firearms Household …" at bounding box center [1249, 180] width 145 height 26
select select "clothing"
click at [1178, 167] on select "Select Item Type Clothing Collectibles Of Value Electronics Firearms Household …" at bounding box center [1249, 180] width 145 height 26
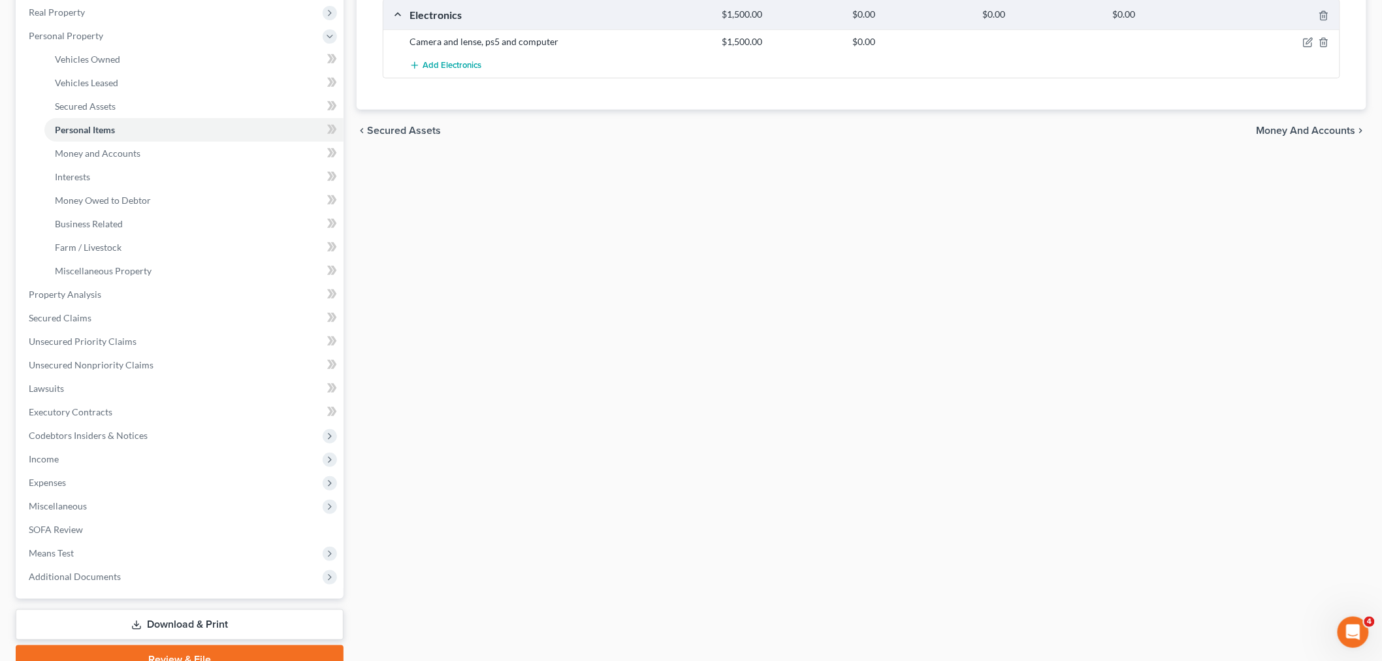
scroll to position [290, 0]
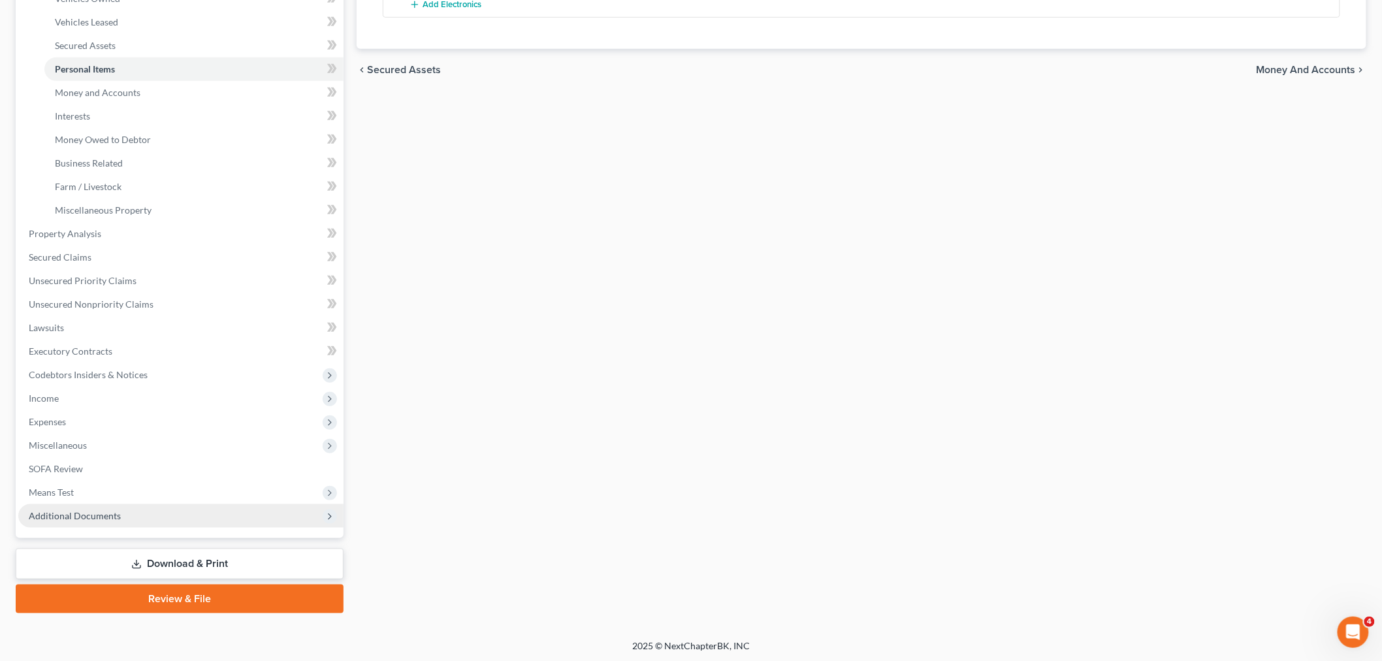
click at [63, 512] on span "Additional Documents" at bounding box center [75, 515] width 92 height 11
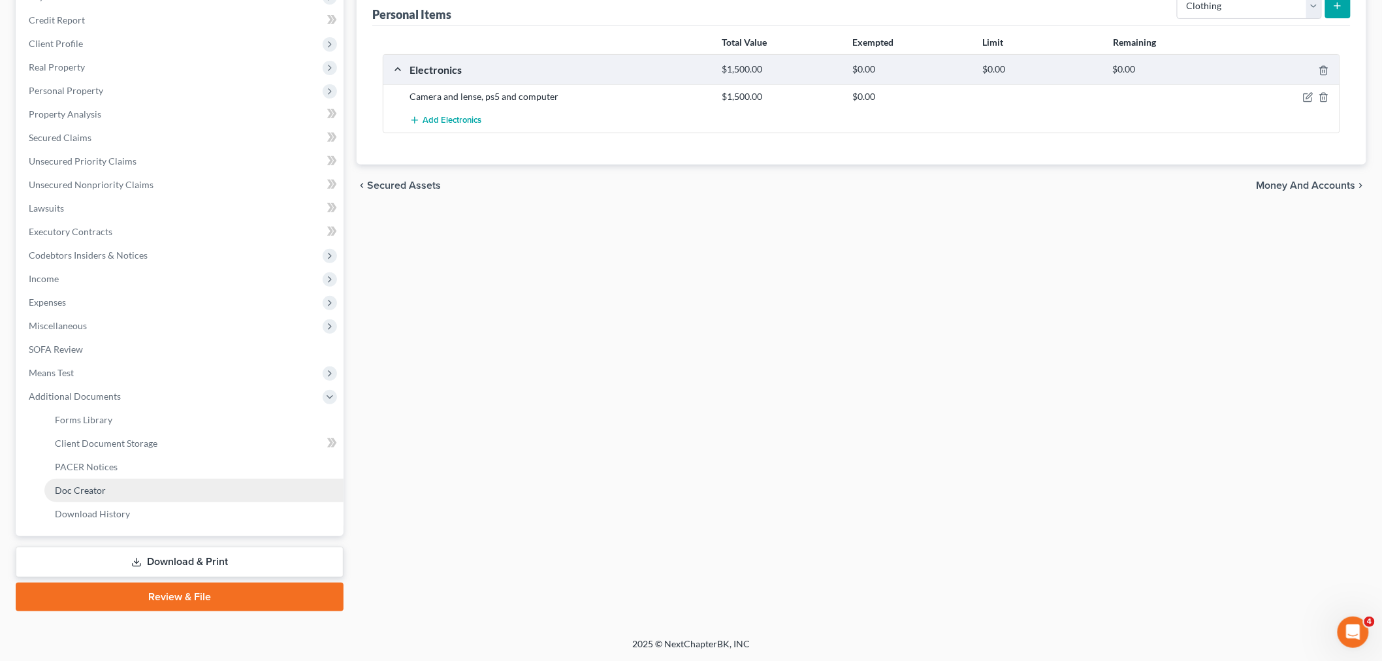
scroll to position [172, 0]
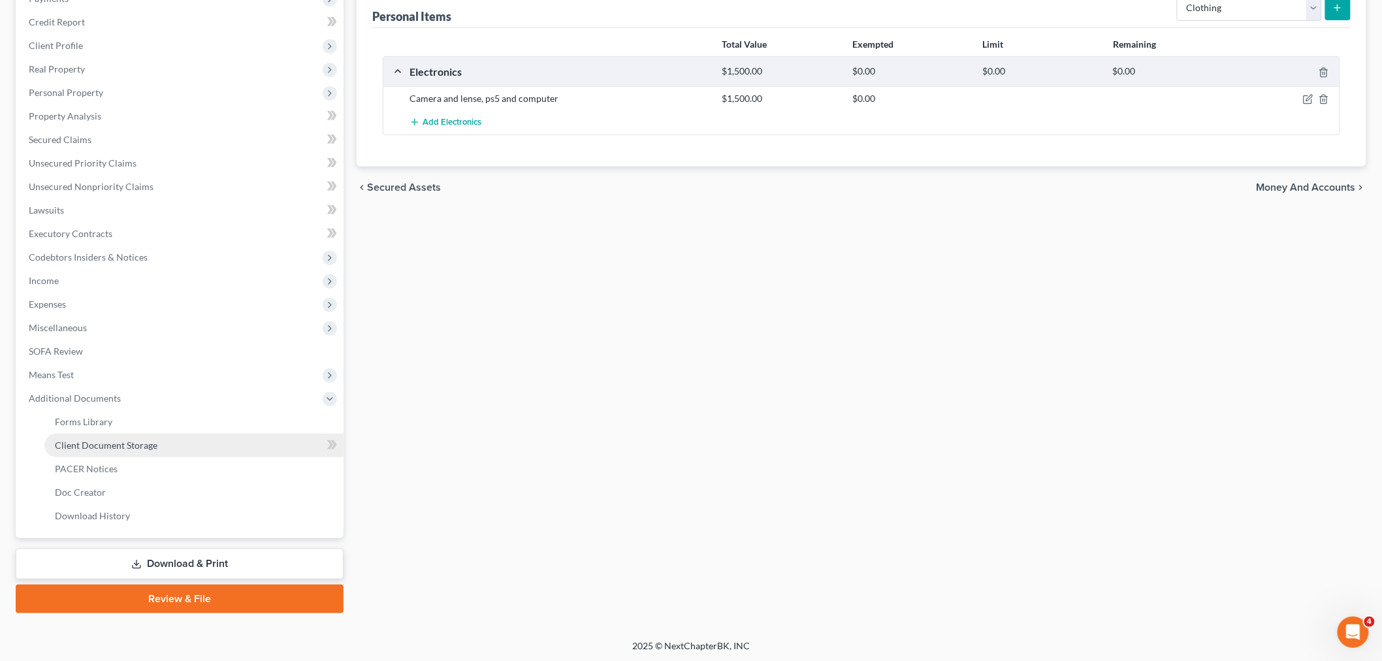
click at [140, 442] on span "Client Document Storage" at bounding box center [106, 445] width 103 height 11
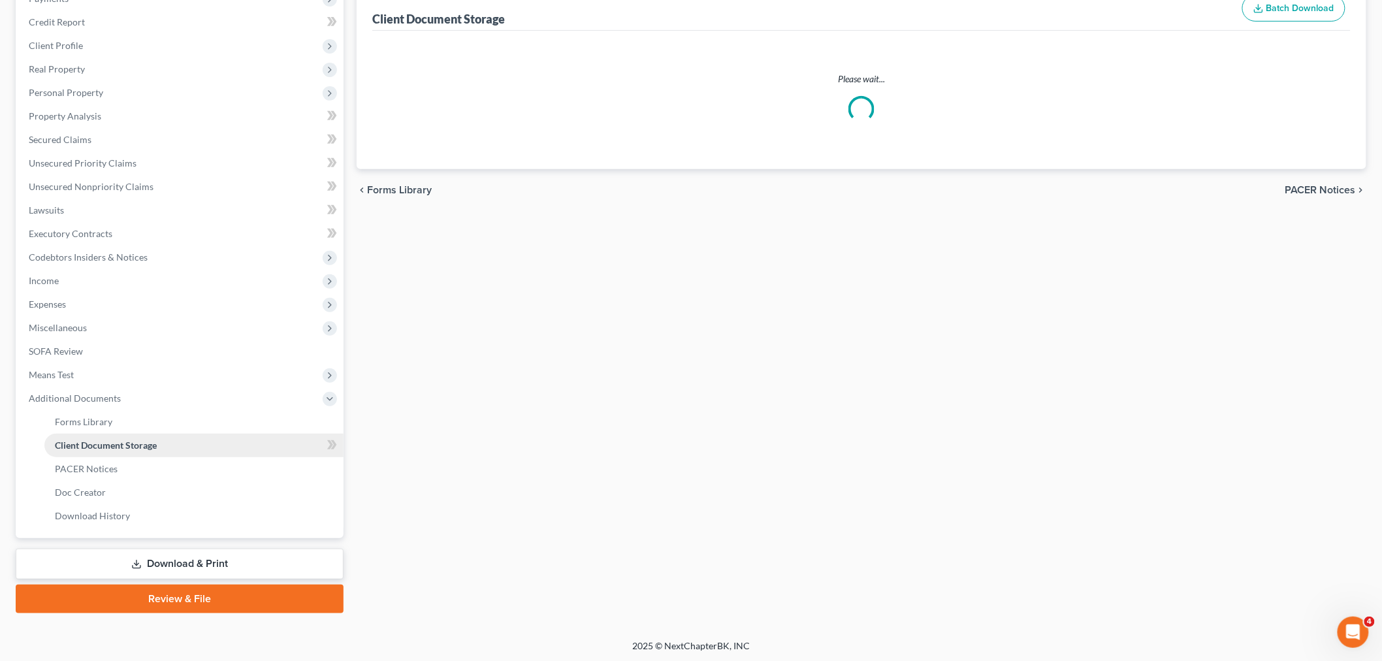
select select "1"
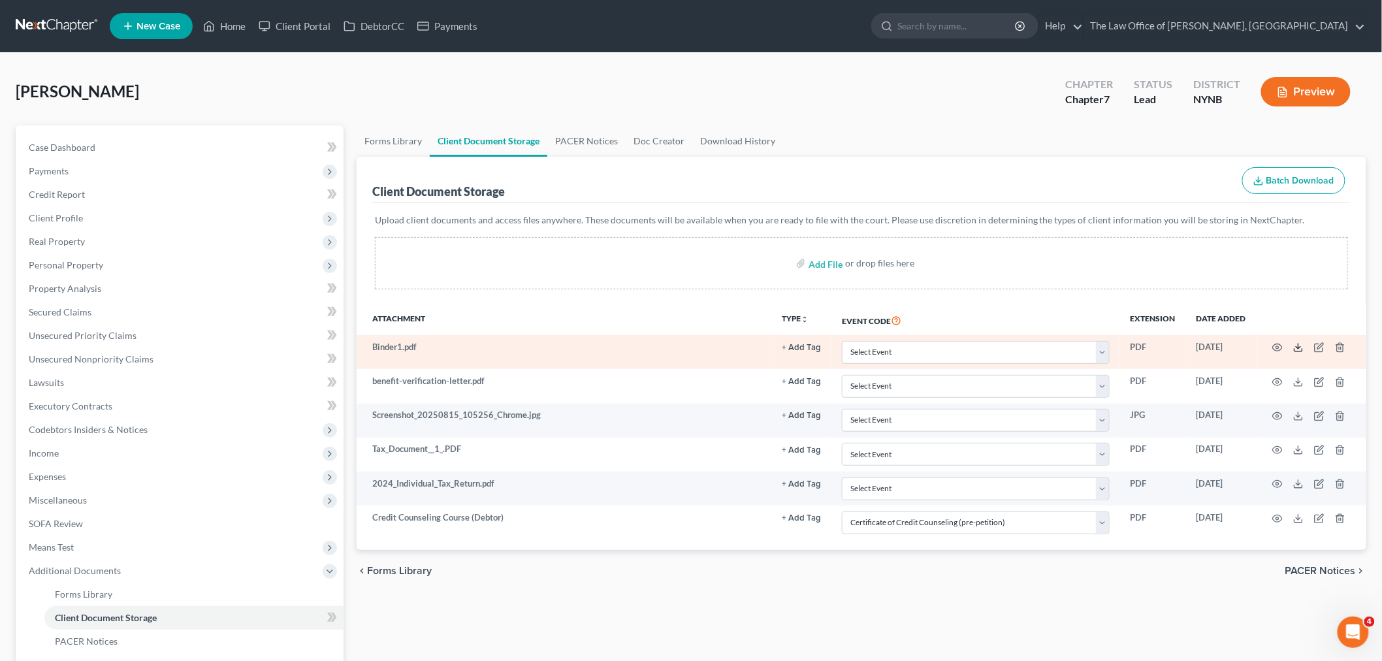
click at [1296, 346] on icon at bounding box center [1298, 347] width 10 height 10
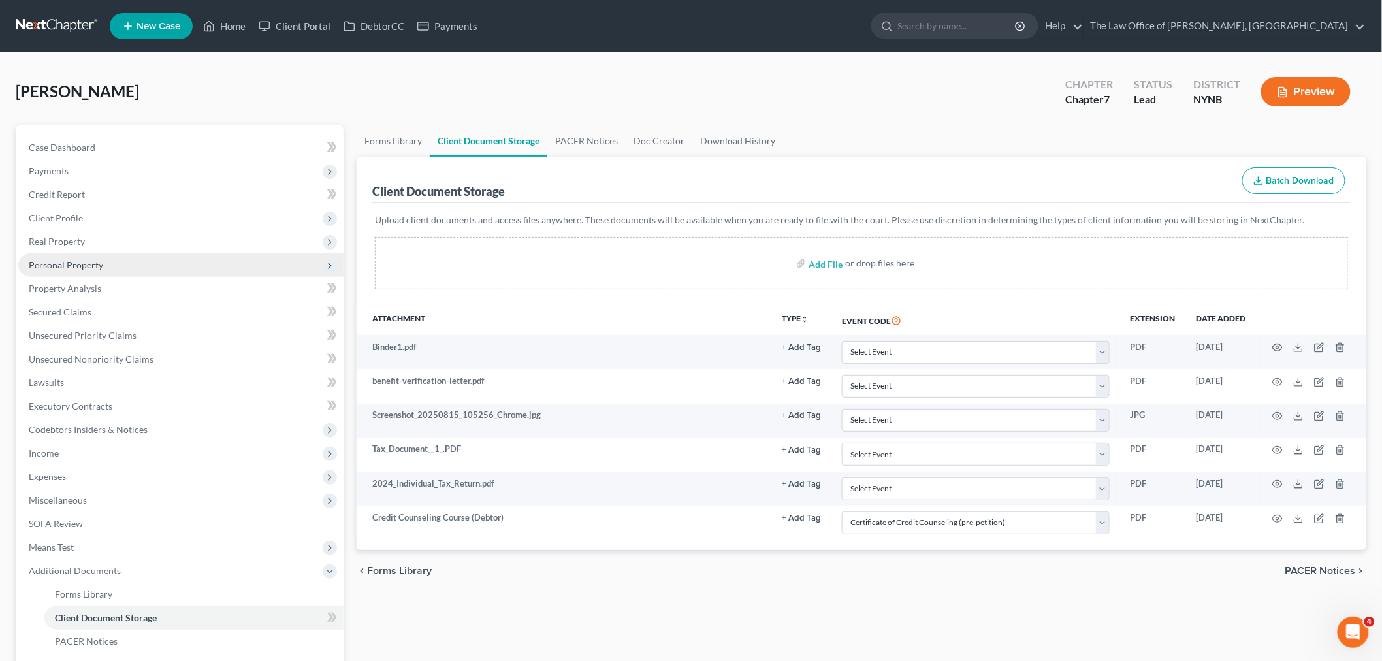
click at [60, 272] on span "Personal Property" at bounding box center [180, 265] width 325 height 24
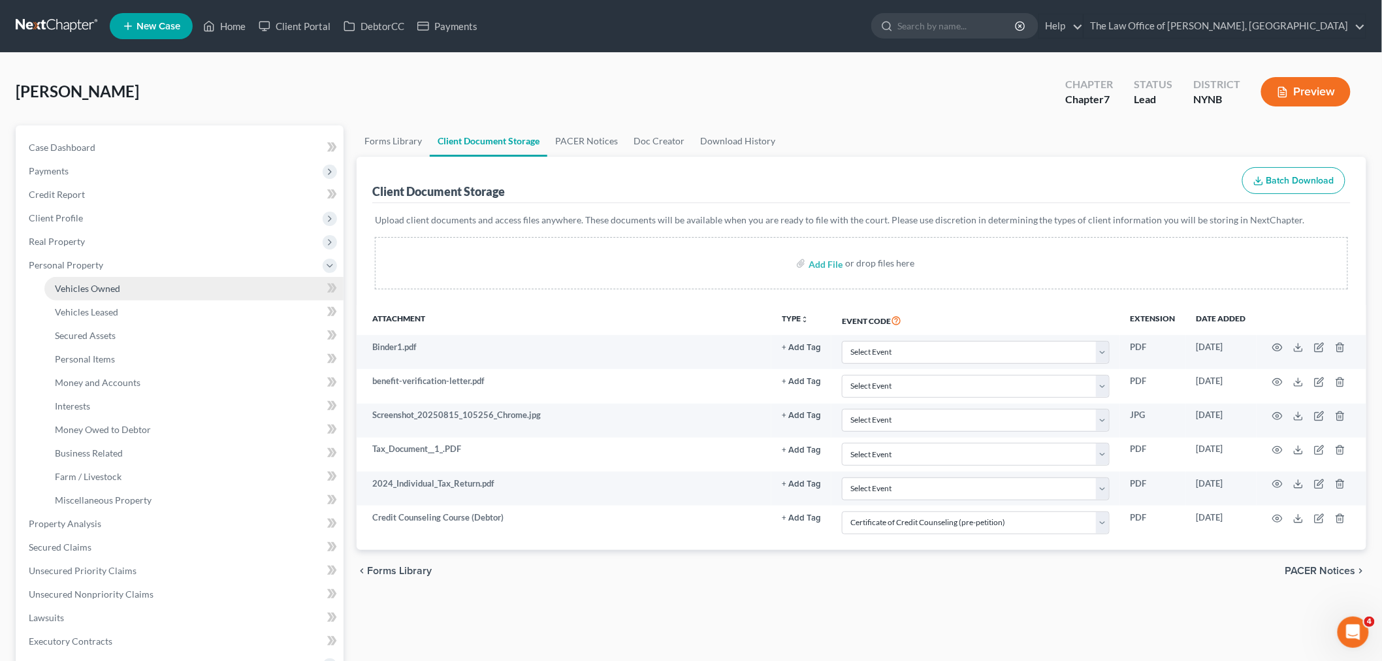
click at [72, 278] on link "Vehicles Owned" at bounding box center [193, 289] width 299 height 24
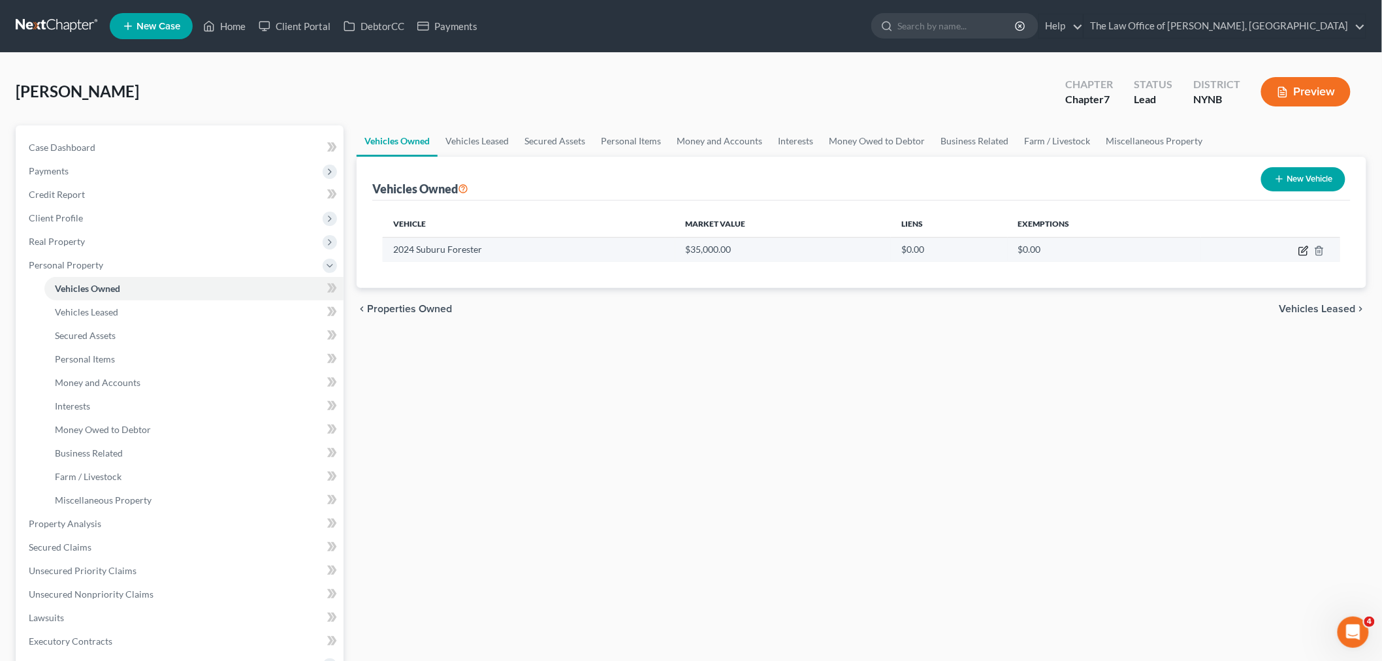
click at [1300, 248] on icon "button" at bounding box center [1303, 252] width 8 height 8
select select "0"
select select "2"
select select "0"
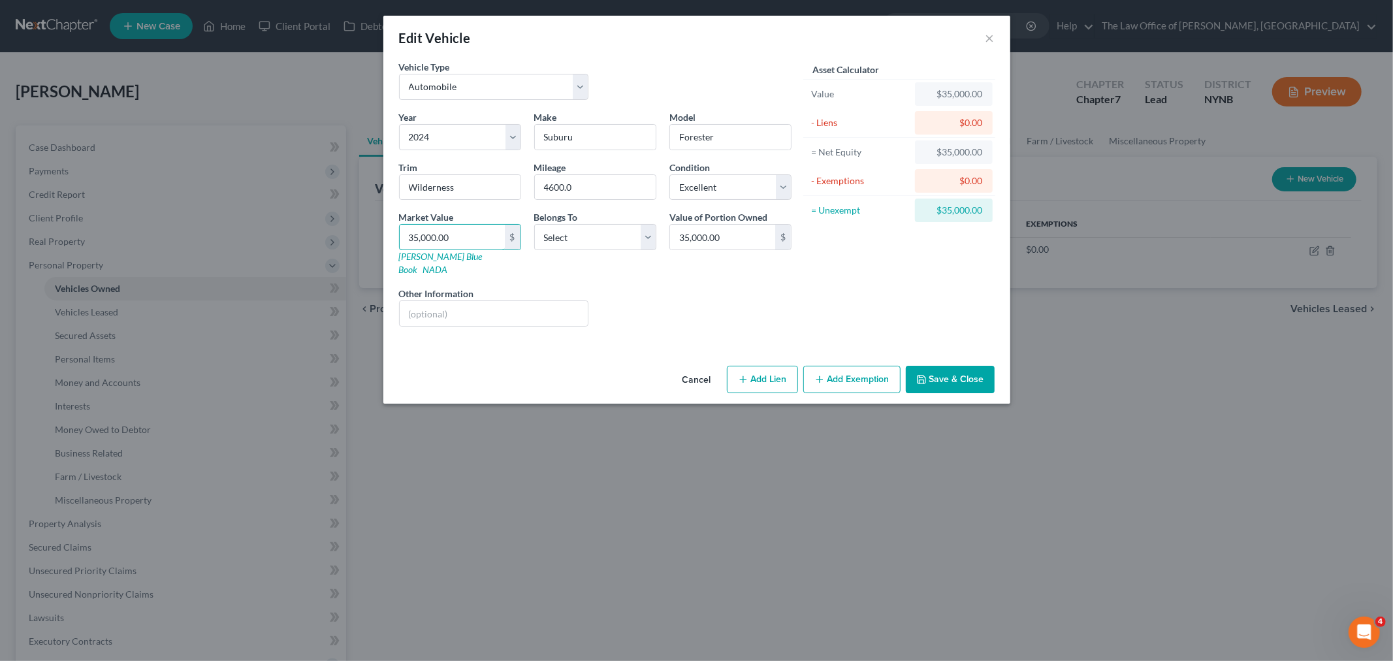
type input "3"
type input "3.00"
type input "31"
type input "31.00"
type input "313"
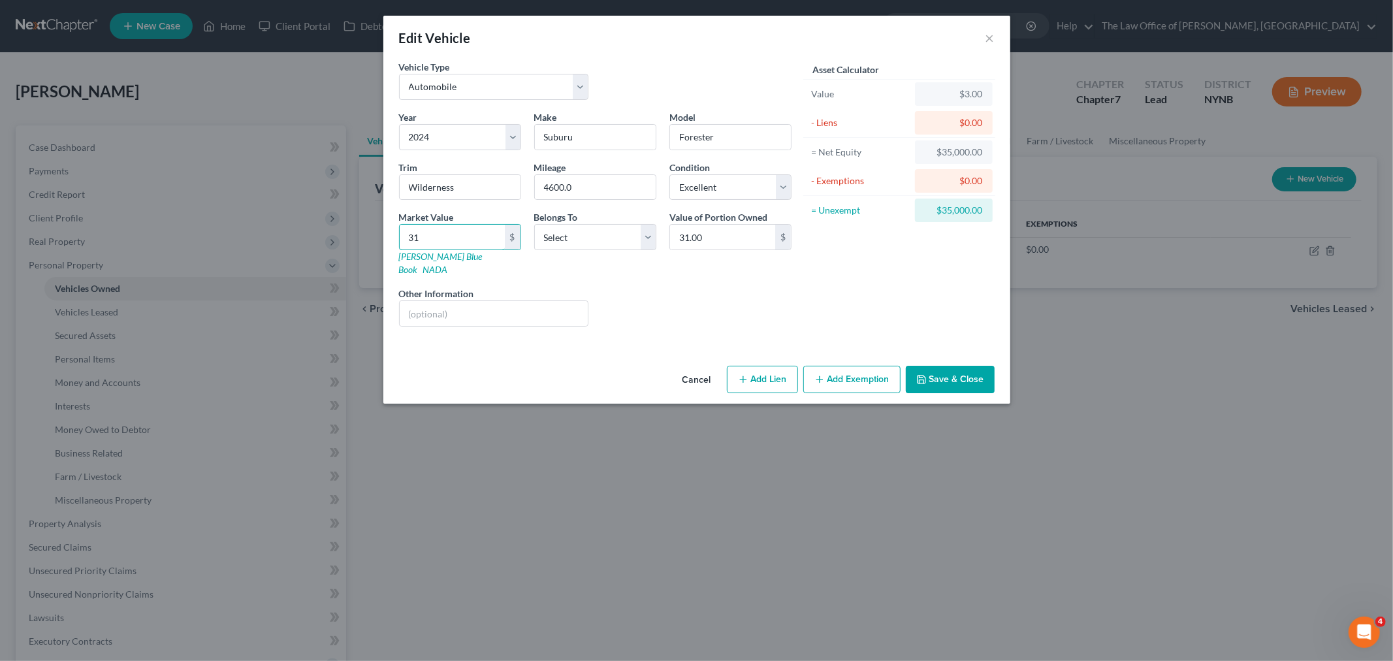
type input "313.00"
type input "3134"
type input "3,134.00"
type input "3,1340"
type input "31,340.00"
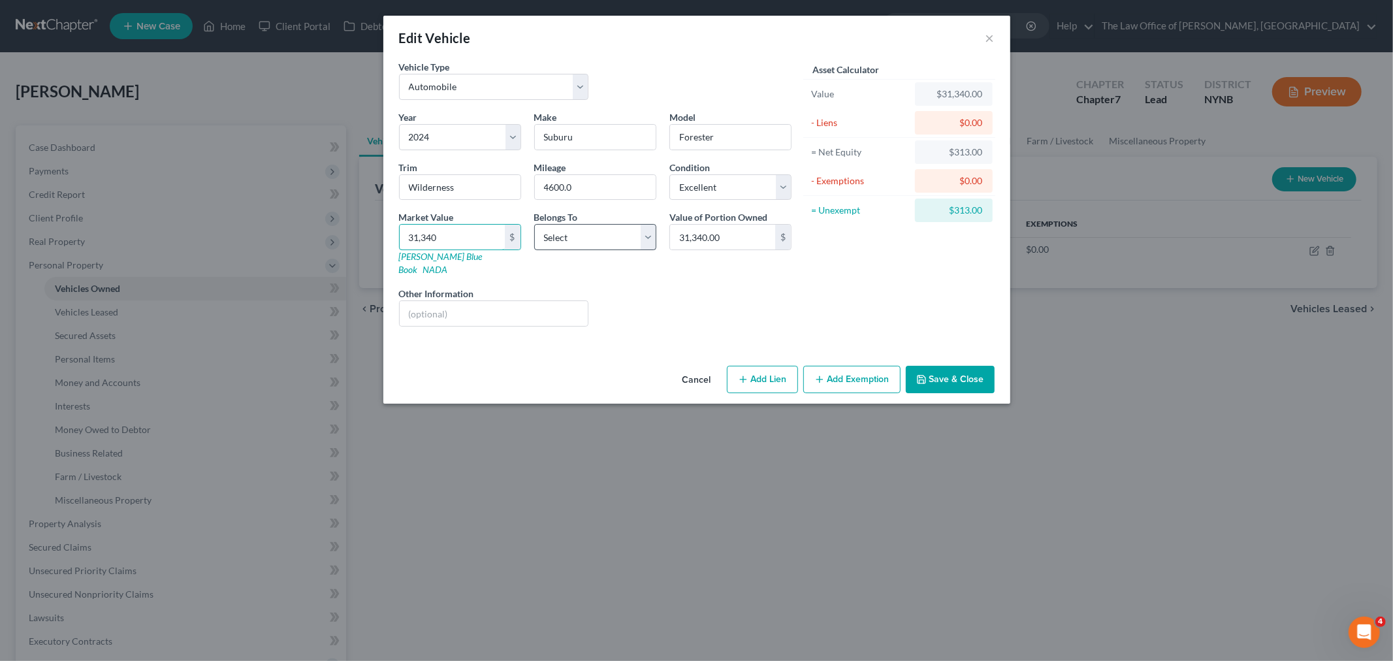
type input "31,340"
click at [597, 234] on select "Select Debtor 1 Only Debtor 2 Only Debtor 1 And Debtor 2 Only At Least One Of T…" at bounding box center [595, 237] width 122 height 26
select select "0"
click at [534, 224] on select "Select Debtor 1 Only Debtor 2 Only Debtor 1 And Debtor 2 Only At Least One Of T…" at bounding box center [595, 237] width 122 height 26
click at [958, 369] on button "Save & Close" at bounding box center [950, 379] width 89 height 27
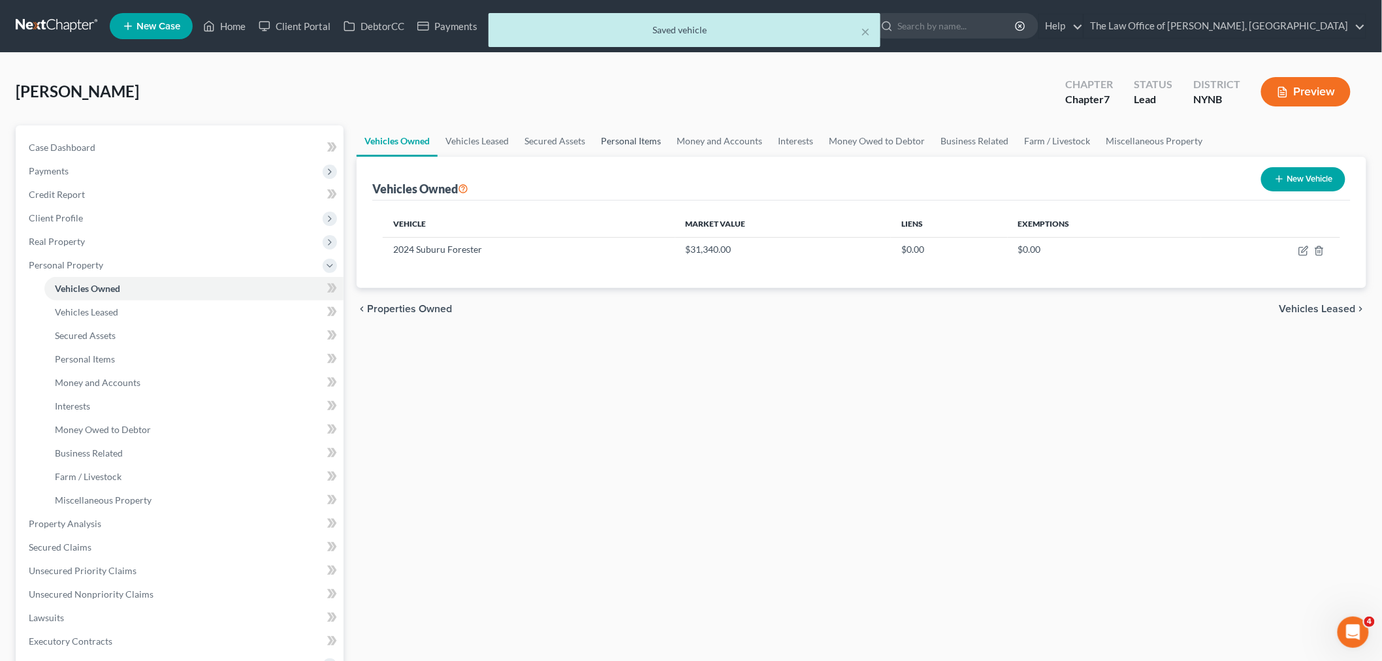
click at [642, 140] on link "Personal Items" at bounding box center [631, 140] width 76 height 31
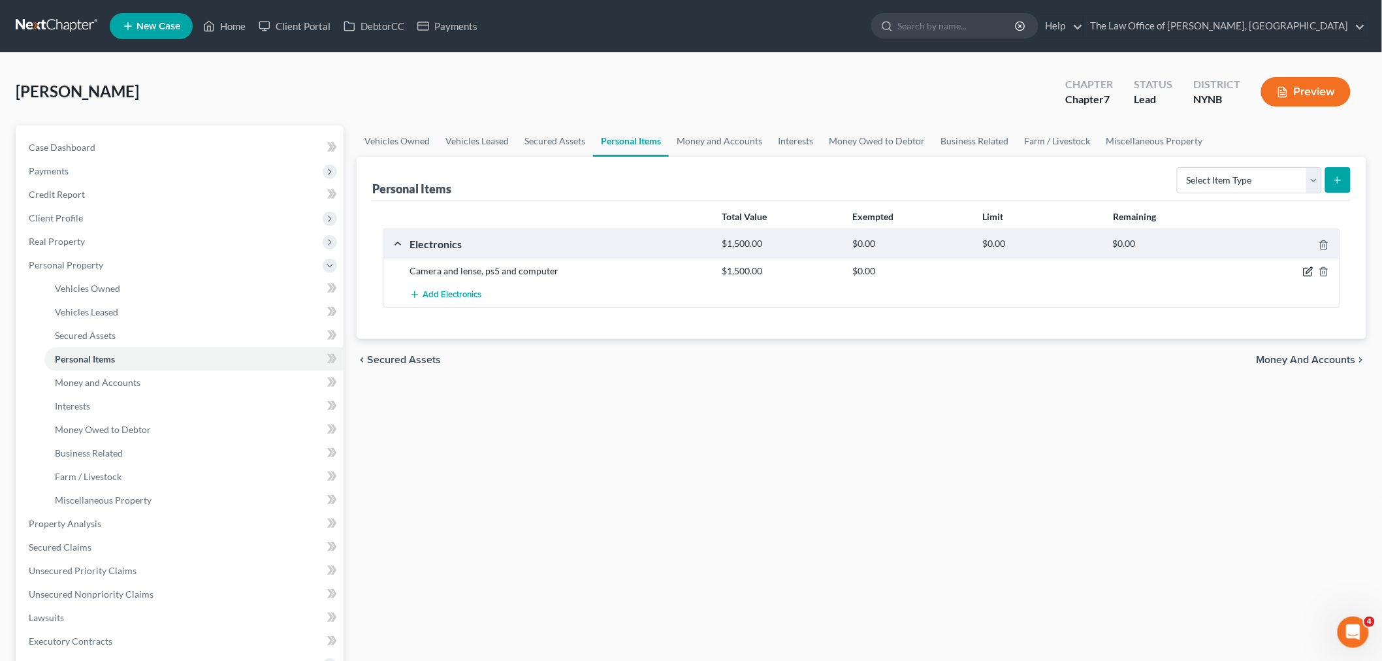
click at [1310, 272] on icon "button" at bounding box center [1308, 271] width 10 height 10
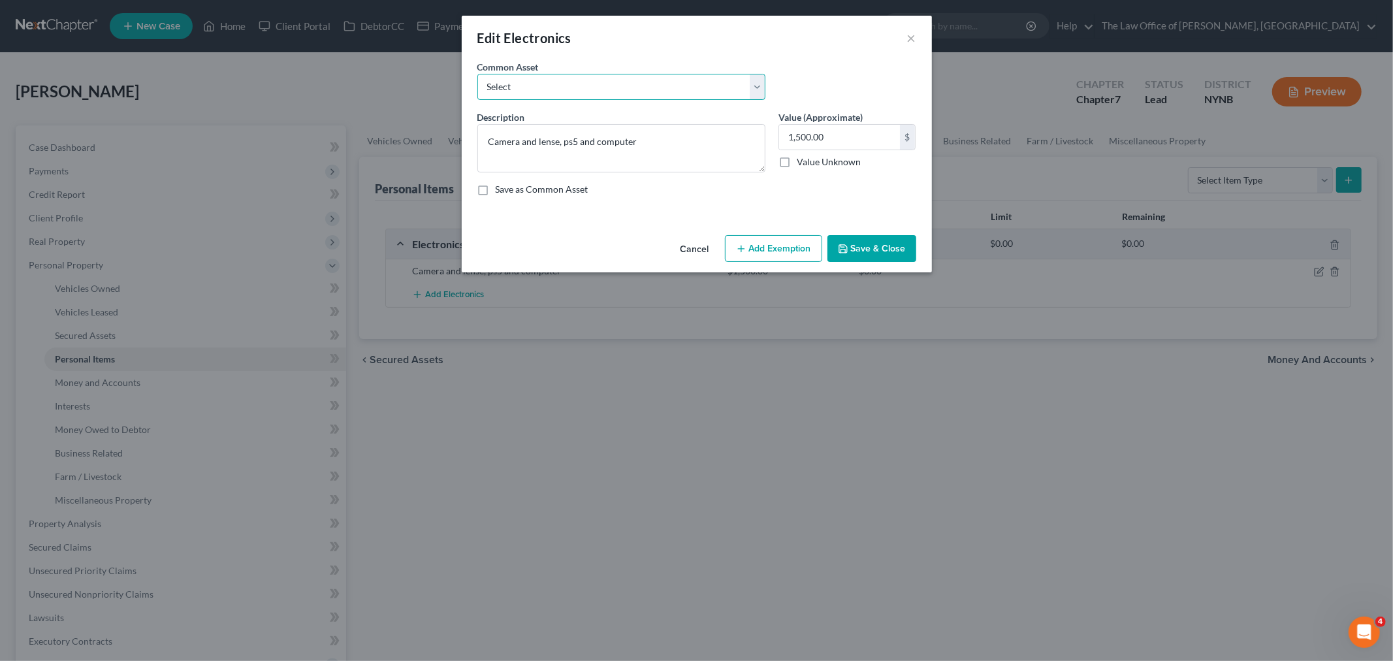
click at [663, 86] on select "Select Basic Electronics - laptop, computer, tv, fridge, freezer, cellphone," at bounding box center [621, 87] width 288 height 26
select select "0"
click at [477, 74] on select "Select Basic Electronics - laptop, computer, tv, fridge, freezer, cellphone," at bounding box center [621, 87] width 288 height 26
click at [747, 142] on textarea "Basic Electronics - laptop, computer, tv, fridge, freezer, cellphone," at bounding box center [621, 148] width 288 height 48
drag, startPoint x: 702, startPoint y: 142, endPoint x: 643, endPoint y: 137, distance: 59.0
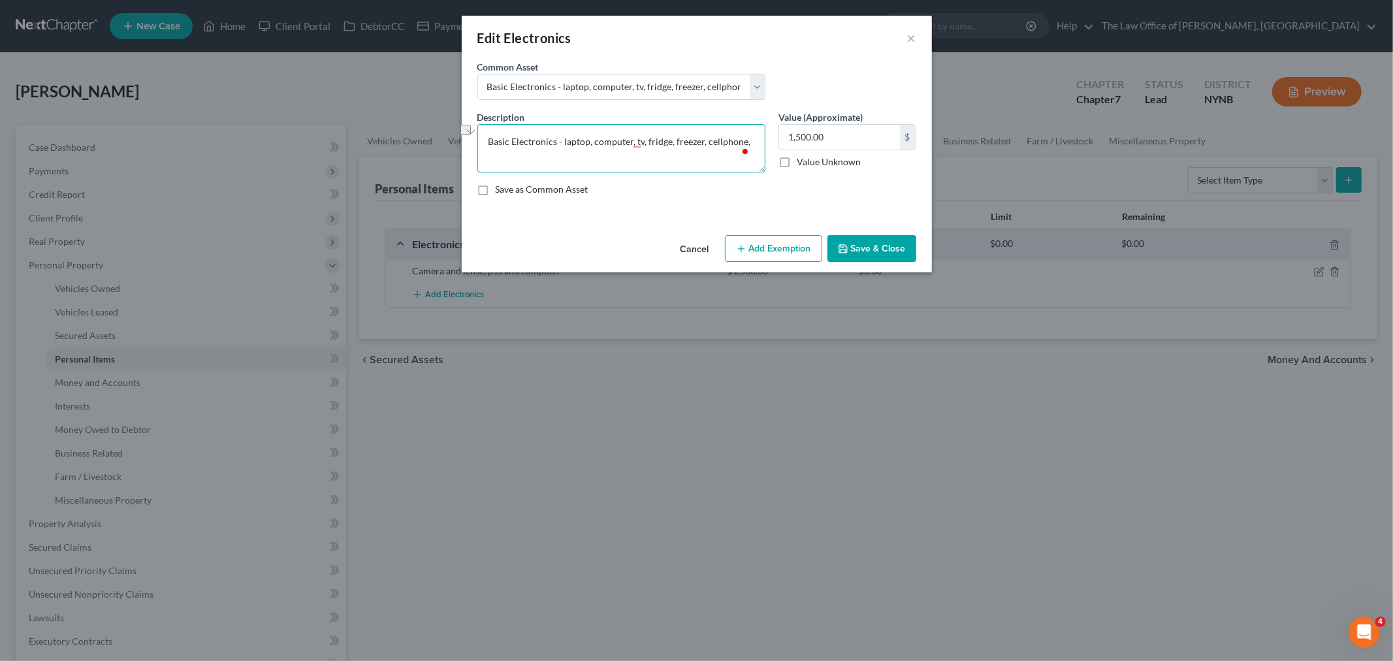
click at [643, 137] on textarea "Basic Electronics - laptop, computer, tv, fridge, freezer, cellphone," at bounding box center [621, 148] width 288 height 48
type textarea "Basic Electronics - laptop, computer, tv, cellphone,"
click at [778, 256] on button "Add Exemption" at bounding box center [773, 248] width 97 height 27
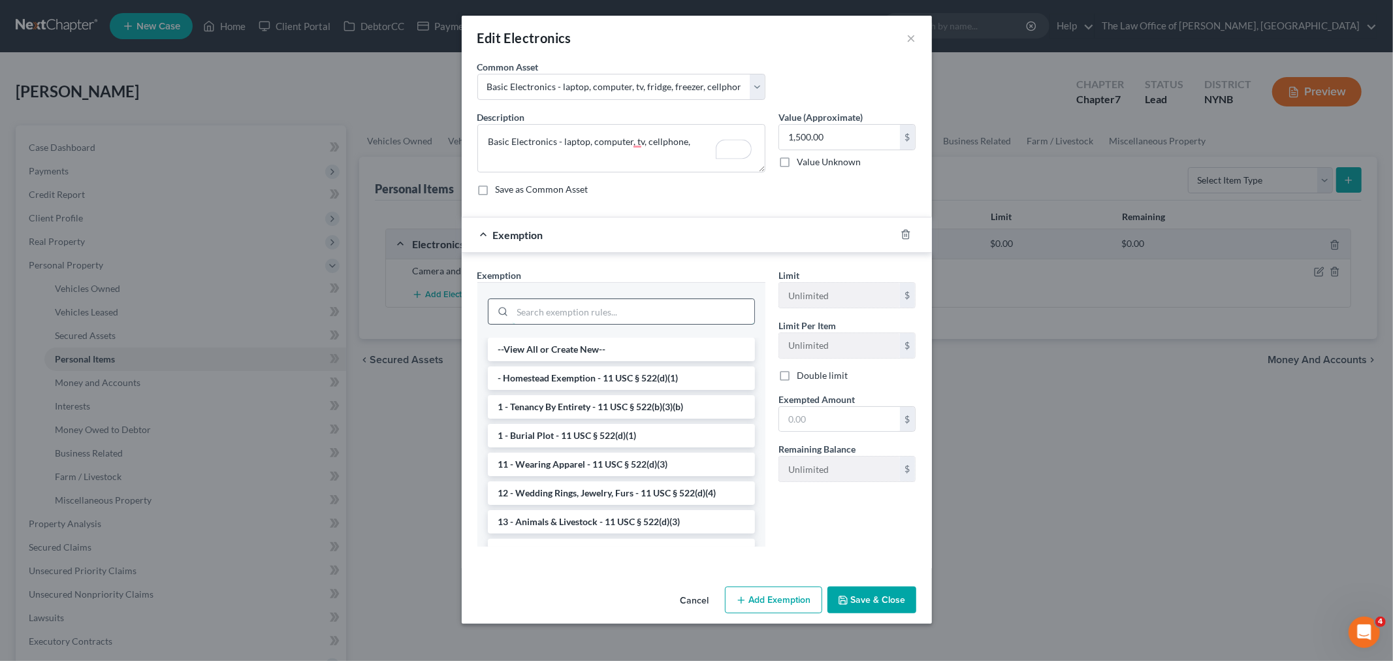
click at [603, 321] on input "search" at bounding box center [634, 311] width 242 height 25
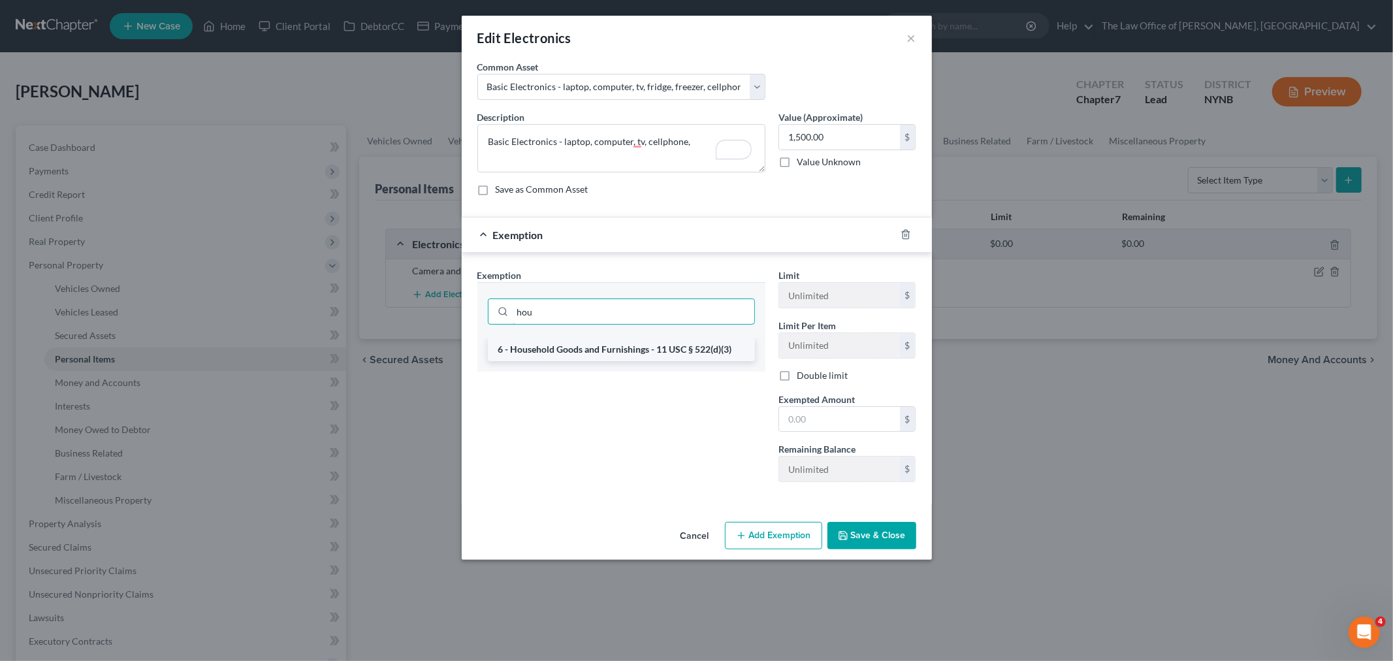
type input "hou"
drag, startPoint x: 581, startPoint y: 353, endPoint x: 581, endPoint y: 342, distance: 11.1
click at [580, 346] on li "6 - Household Goods and Furnishings - 11 USC § 522(d)(3)" at bounding box center [621, 350] width 267 height 24
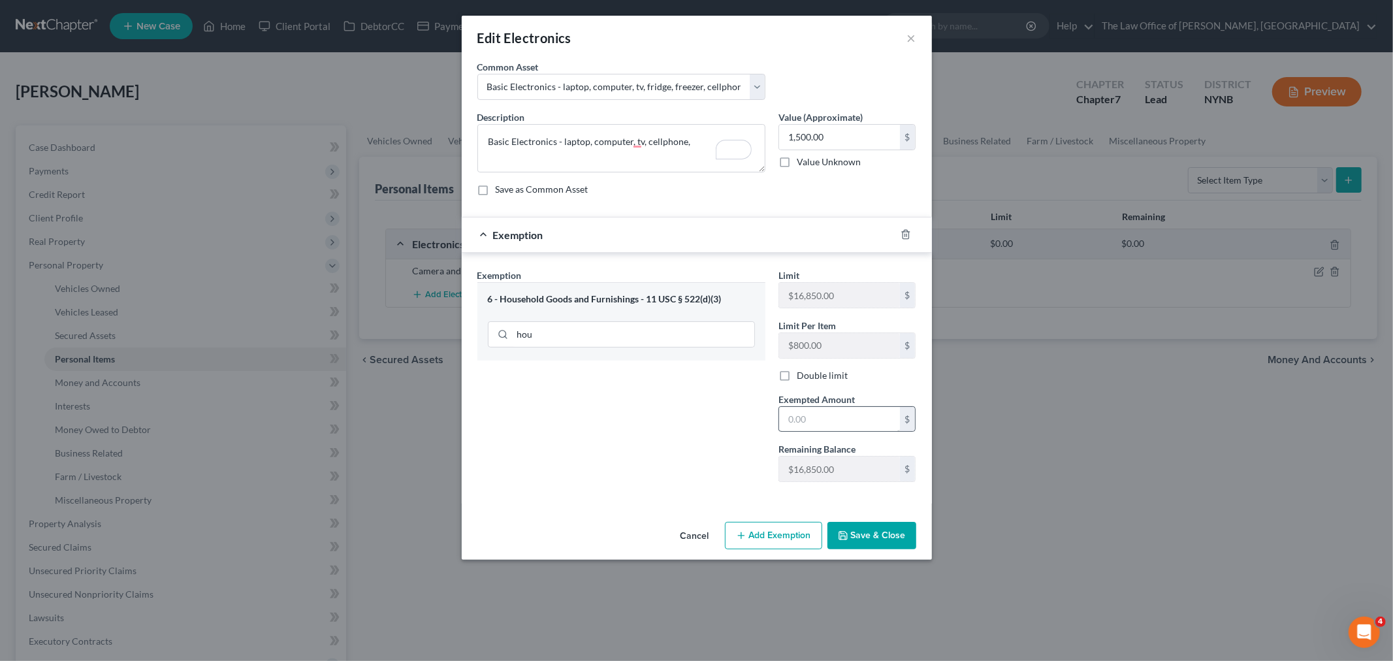
drag, startPoint x: 801, startPoint y: 404, endPoint x: 798, endPoint y: 414, distance: 10.9
click at [799, 410] on div "Exempted Amount * $" at bounding box center [847, 413] width 151 height 40
click at [798, 414] on input "text" at bounding box center [839, 419] width 121 height 25
type input "1,500"
drag, startPoint x: 664, startPoint y: 455, endPoint x: 707, endPoint y: 475, distance: 47.4
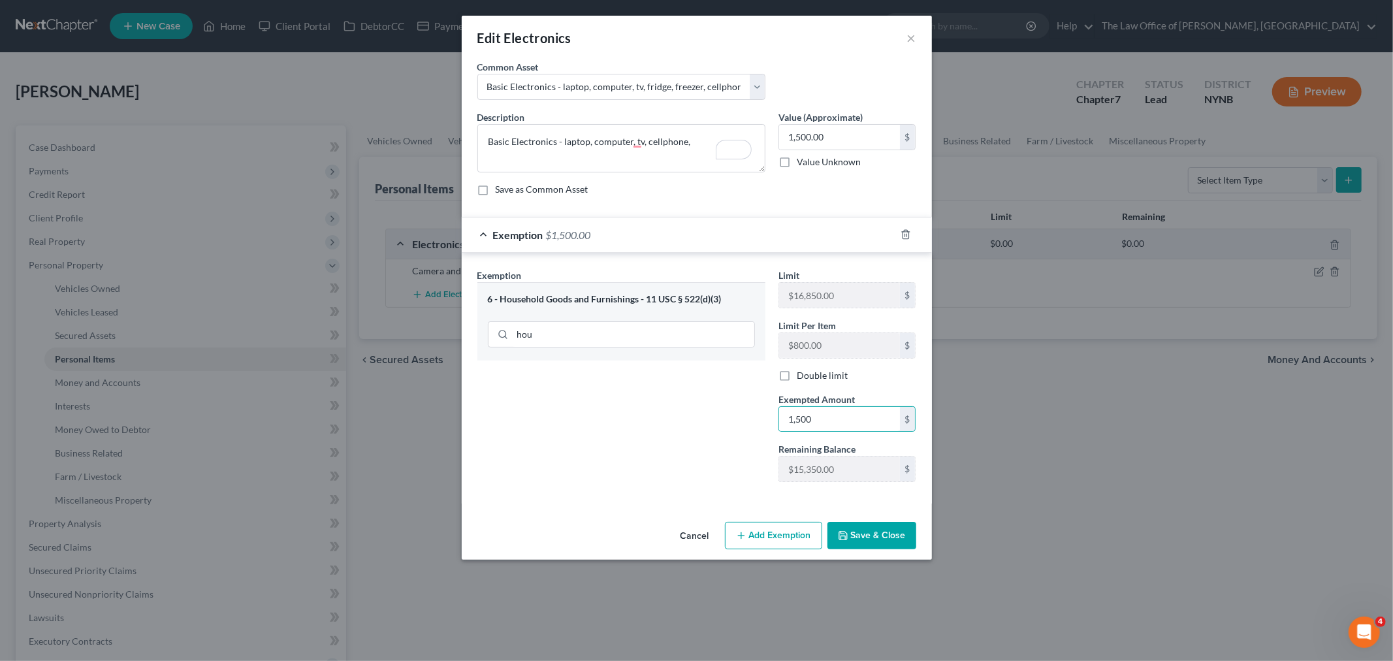
click at [675, 464] on div "Exemption Set must be selected for CA. Exemption * 6 - Household Goods and Furn…" at bounding box center [621, 380] width 301 height 224
drag, startPoint x: 876, startPoint y: 541, endPoint x: 969, endPoint y: 447, distance: 131.6
click at [878, 541] on button "Save & Close" at bounding box center [872, 535] width 89 height 27
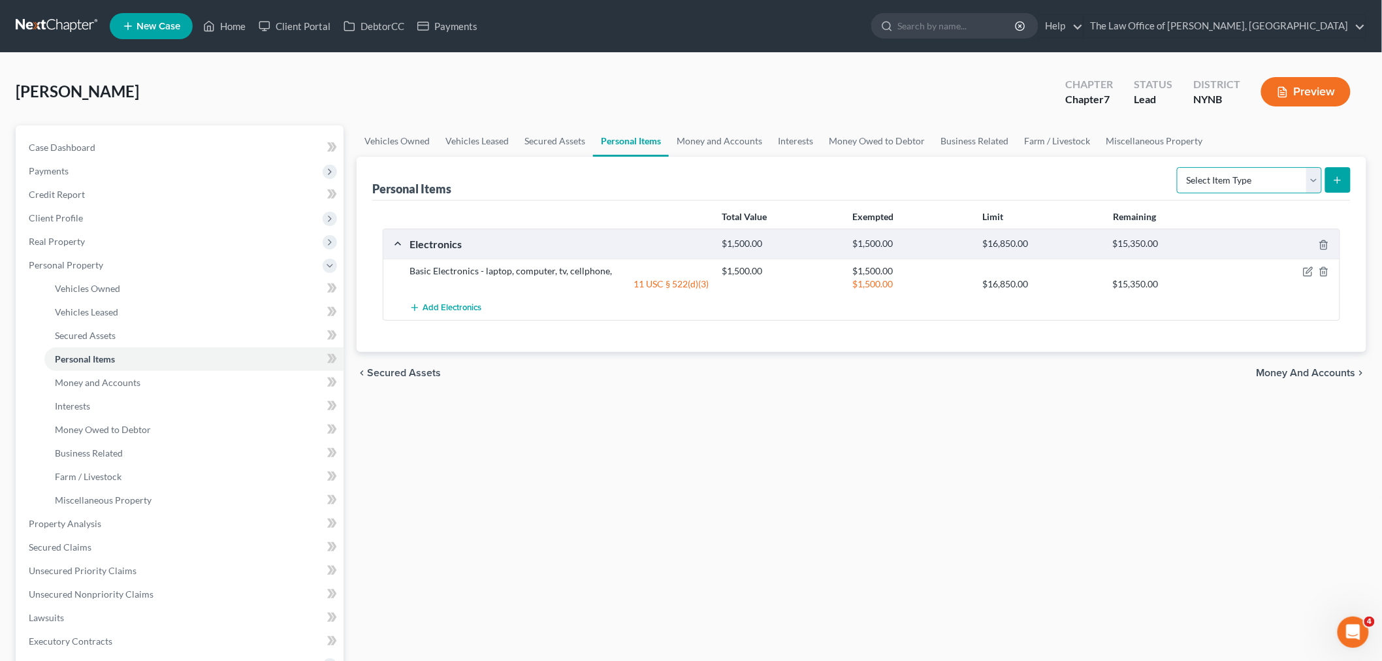
click at [1236, 185] on select "Select Item Type Clothing Collectibles Of Value Electronics Firearms Household …" at bounding box center [1249, 180] width 145 height 26
select select "clothing"
click at [1178, 167] on select "Select Item Type Clothing Collectibles Of Value Electronics Firearms Household …" at bounding box center [1249, 180] width 145 height 26
click at [1339, 187] on button "submit" at bounding box center [1337, 179] width 25 height 25
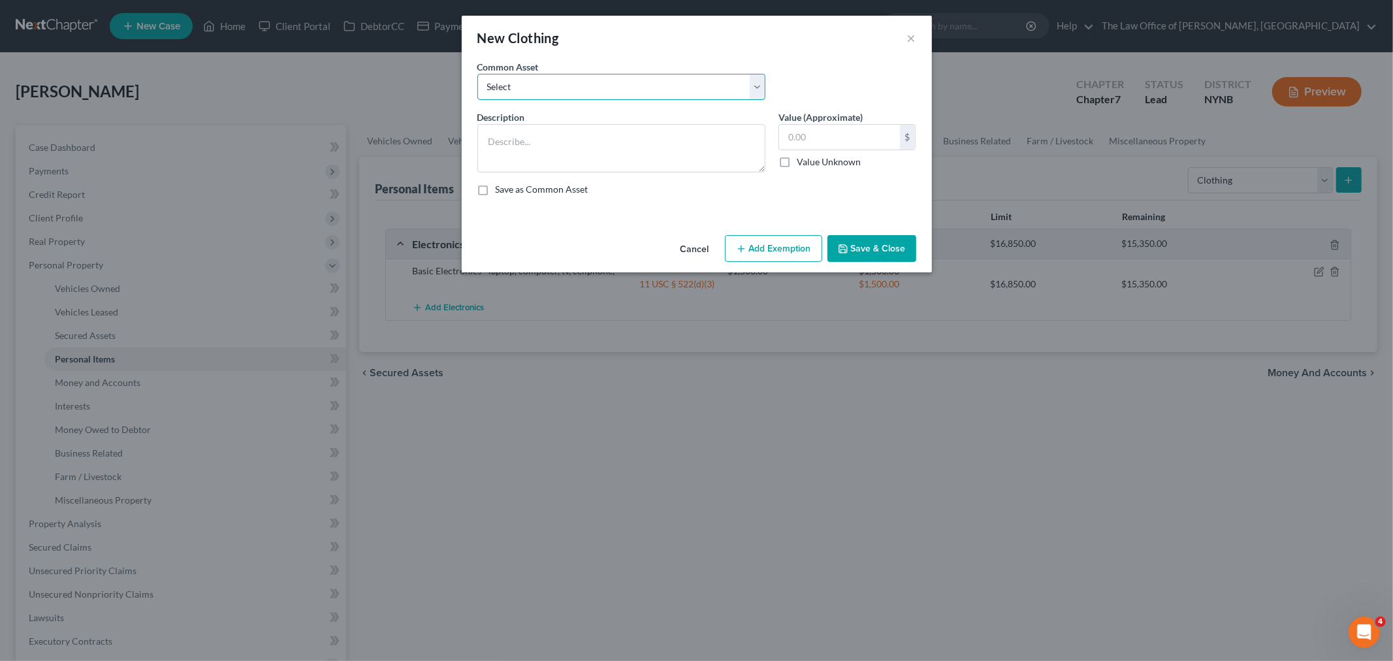
click at [578, 91] on select "Select Basic Clothing" at bounding box center [621, 87] width 288 height 26
select select "0"
click at [477, 74] on select "Select Basic Clothing" at bounding box center [621, 87] width 288 height 26
type textarea "Basic Clothing"
type input "500.00"
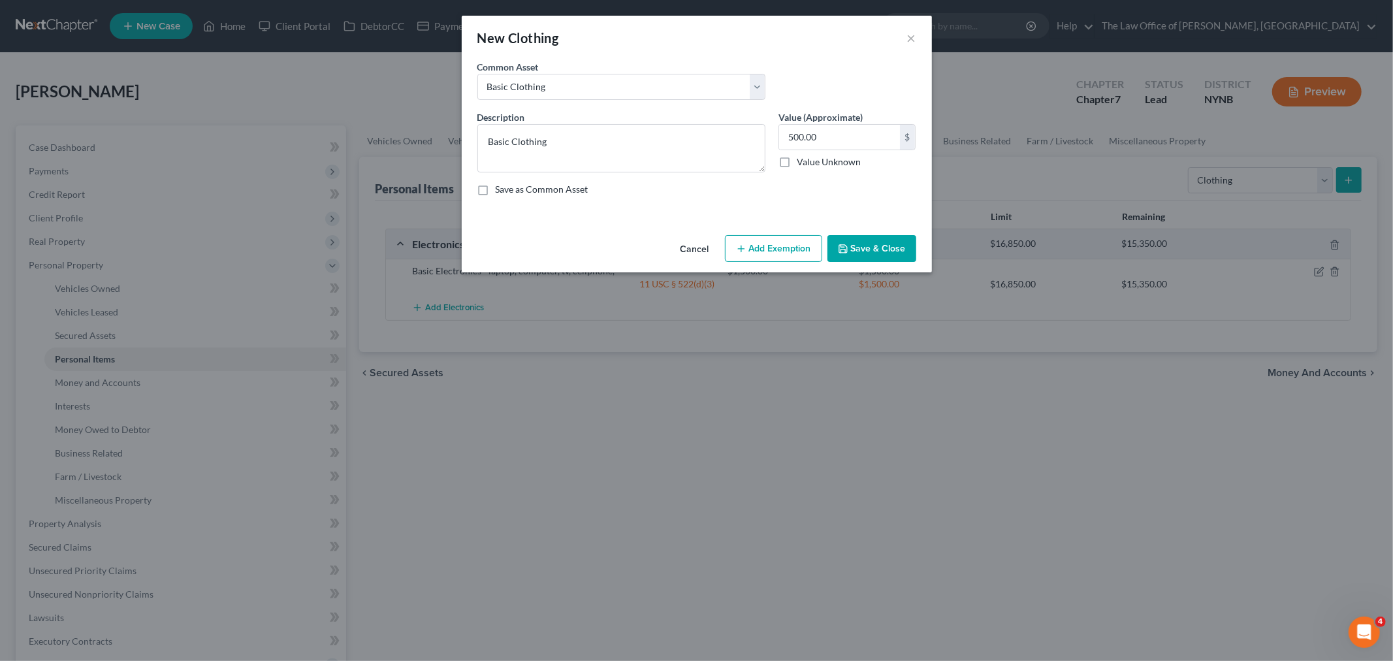
click at [794, 251] on button "Add Exemption" at bounding box center [773, 248] width 97 height 27
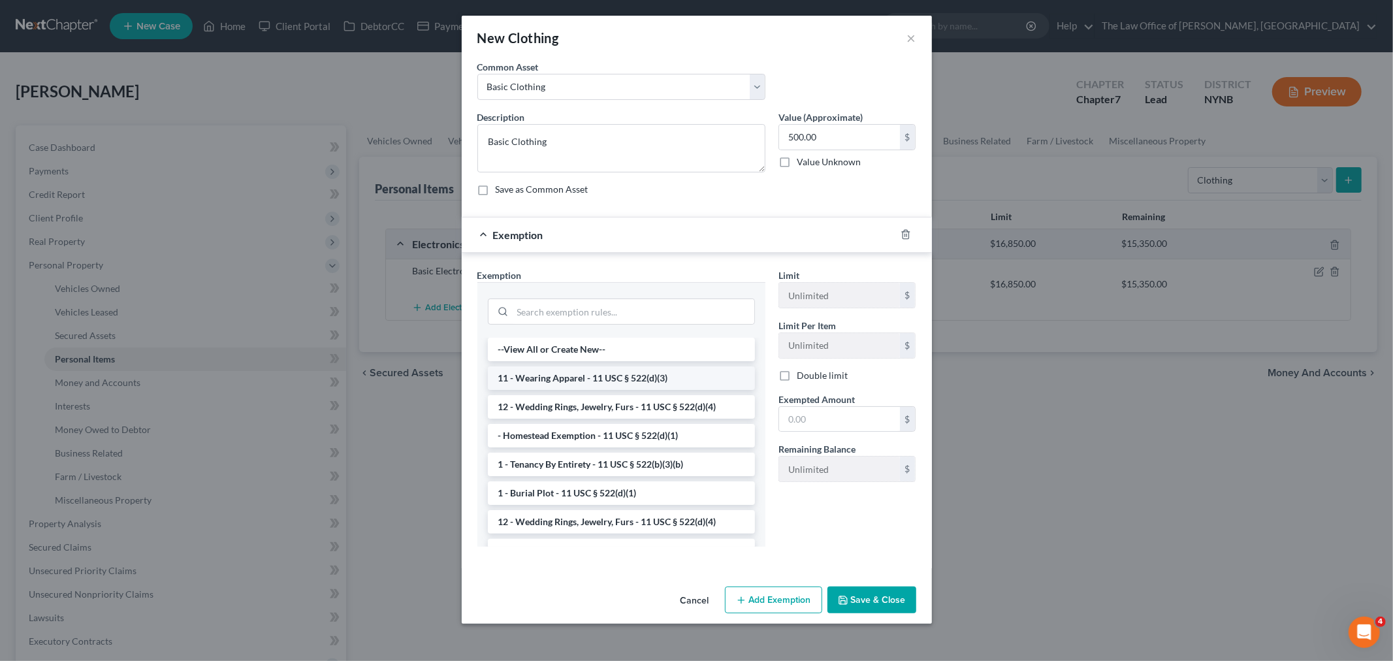
click at [585, 376] on li "11 - Wearing Apparel - 11 USC § 522(d)(3)" at bounding box center [621, 378] width 267 height 24
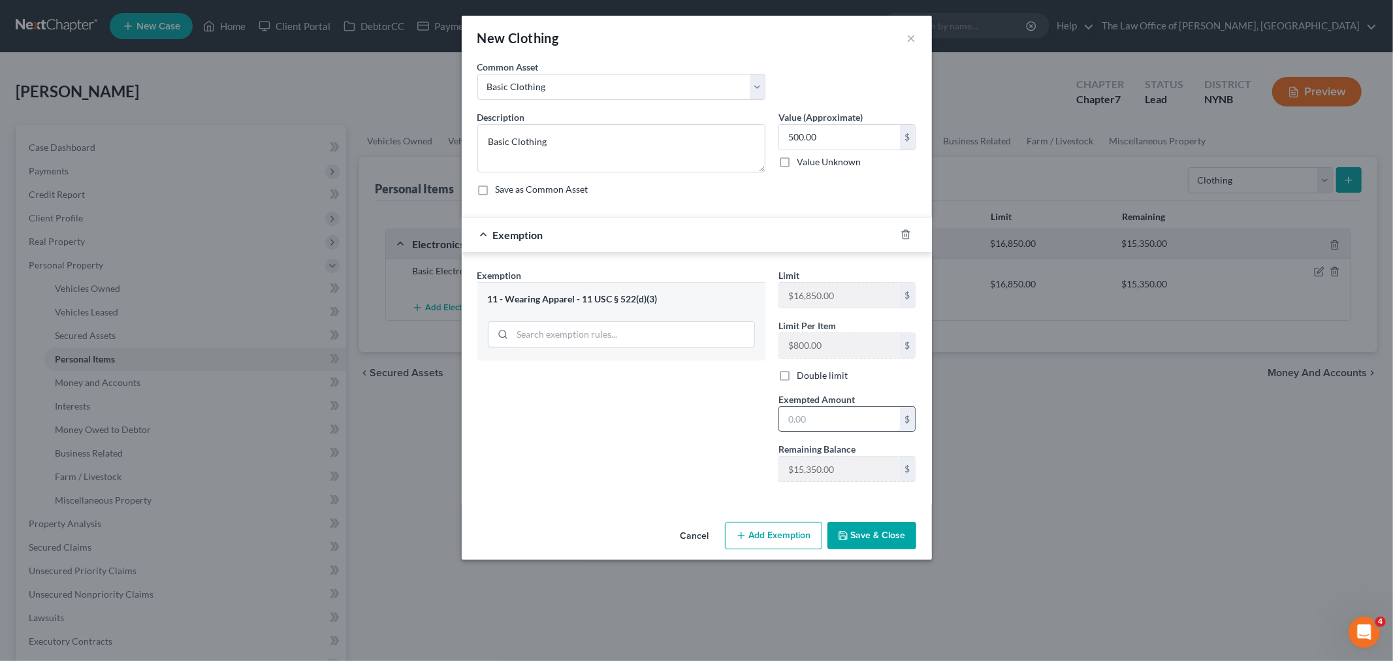
drag, startPoint x: 803, startPoint y: 426, endPoint x: 800, endPoint y: 432, distance: 6.7
click at [801, 431] on input "text" at bounding box center [839, 419] width 121 height 25
type input "500"
drag, startPoint x: 720, startPoint y: 469, endPoint x: 899, endPoint y: 563, distance: 202.7
click at [773, 498] on div "Exemption Set must be selected for CA. Exemption * 11 - Wearing Apparel - 11 US…" at bounding box center [697, 378] width 470 height 251
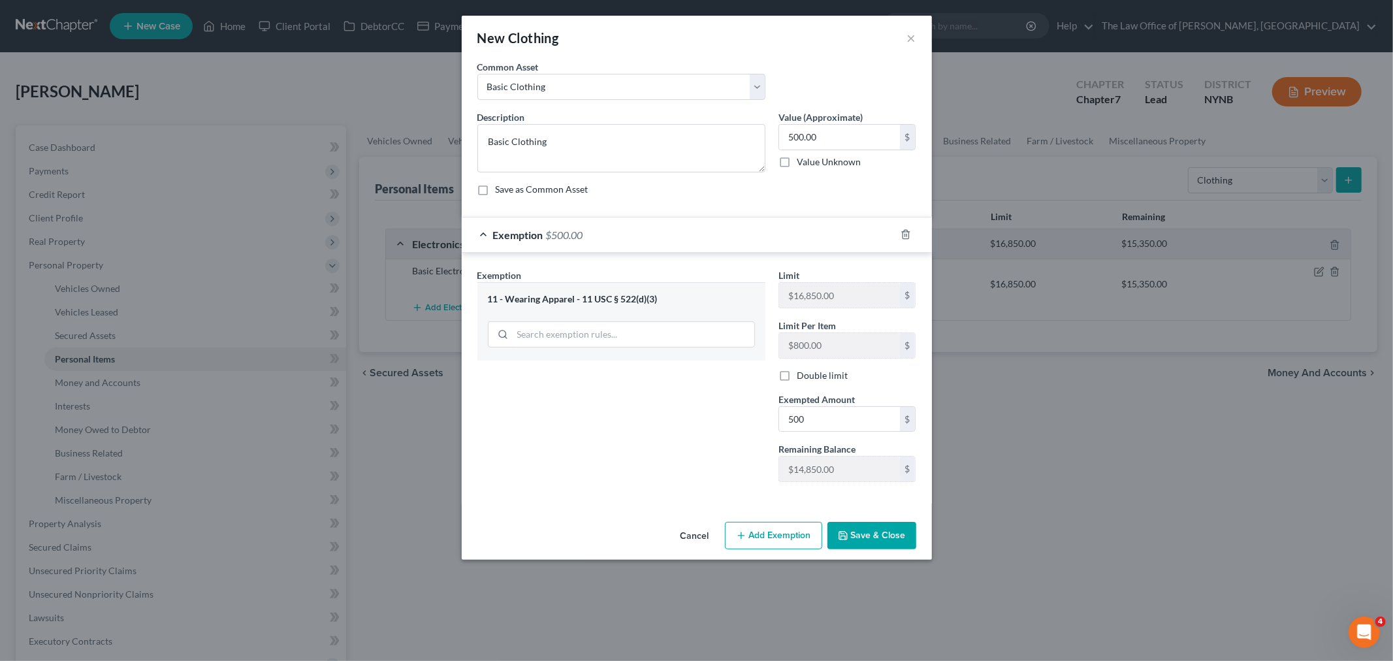
click at [889, 540] on button "Save & Close" at bounding box center [872, 535] width 89 height 27
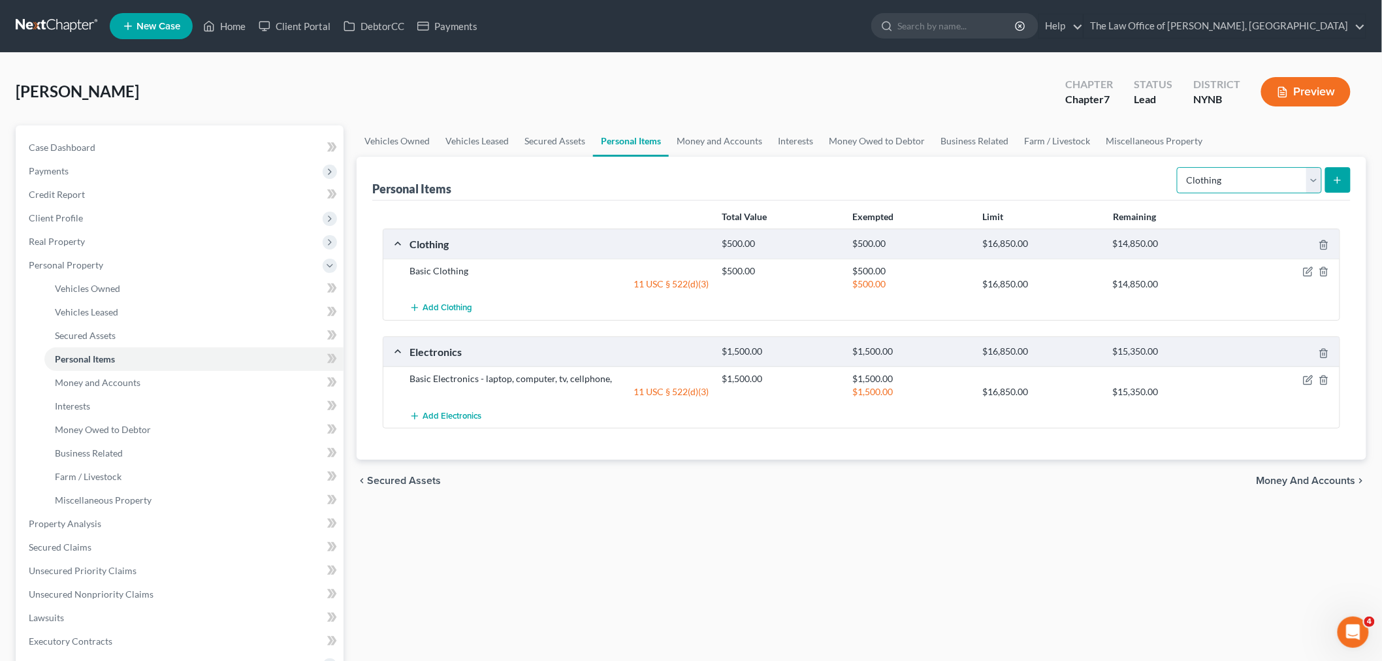
click at [1216, 178] on select "Select Item Type Clothing Collectibles Of Value Electronics Firearms Household …" at bounding box center [1249, 180] width 145 height 26
select select "household_goods"
click at [1178, 167] on select "Select Item Type Clothing Collectibles Of Value Electronics Firearms Household …" at bounding box center [1249, 180] width 145 height 26
click at [1327, 184] on button "submit" at bounding box center [1337, 179] width 25 height 25
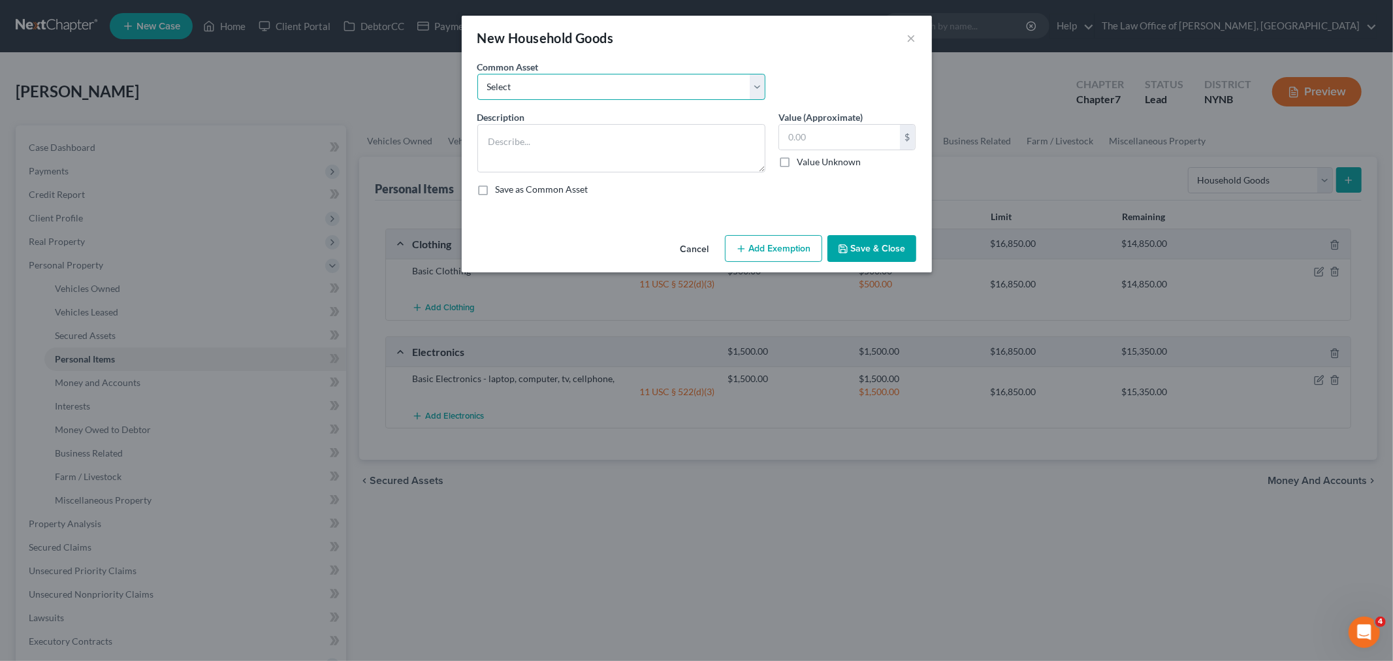
click at [680, 95] on select "Select Basic Household Goods - sofa, beds, tables, chairs" at bounding box center [621, 87] width 288 height 26
select select "0"
click at [477, 74] on select "Select Basic Household Goods - sofa, beds, tables, chairs" at bounding box center [621, 87] width 288 height 26
type textarea "Basic Household Goods - sofa, beds, tables, chairs"
type input "2,500.00"
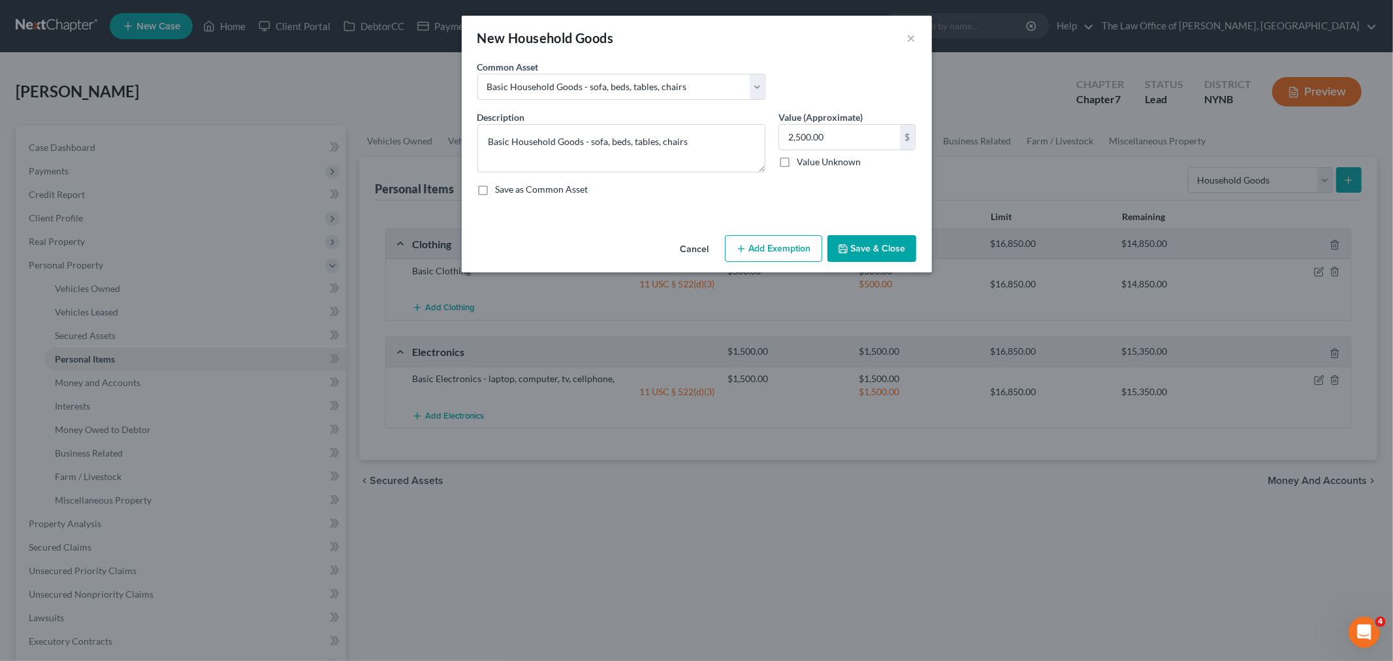
click at [775, 245] on button "Add Exemption" at bounding box center [773, 248] width 97 height 27
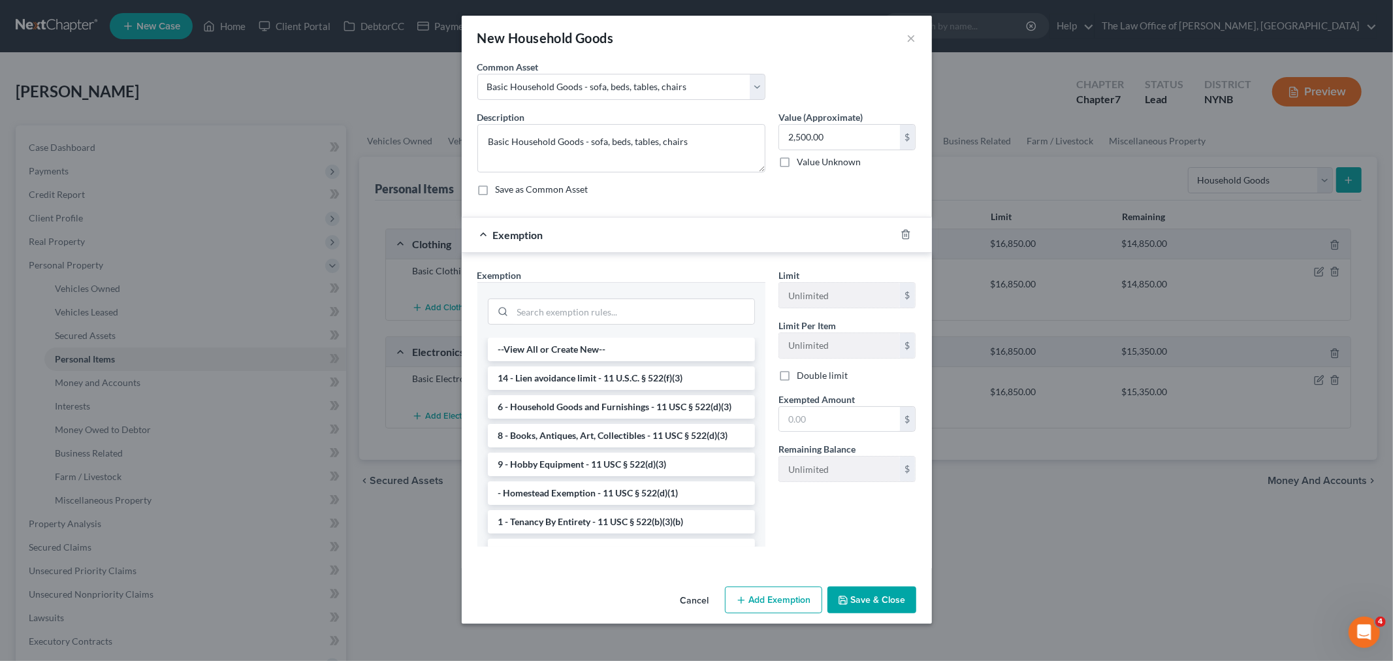
drag, startPoint x: 551, startPoint y: 408, endPoint x: 605, endPoint y: 418, distance: 55.8
click at [557, 408] on li "6 - Household Goods and Furnishings - 11 USC § 522(d)(3)" at bounding box center [621, 407] width 267 height 24
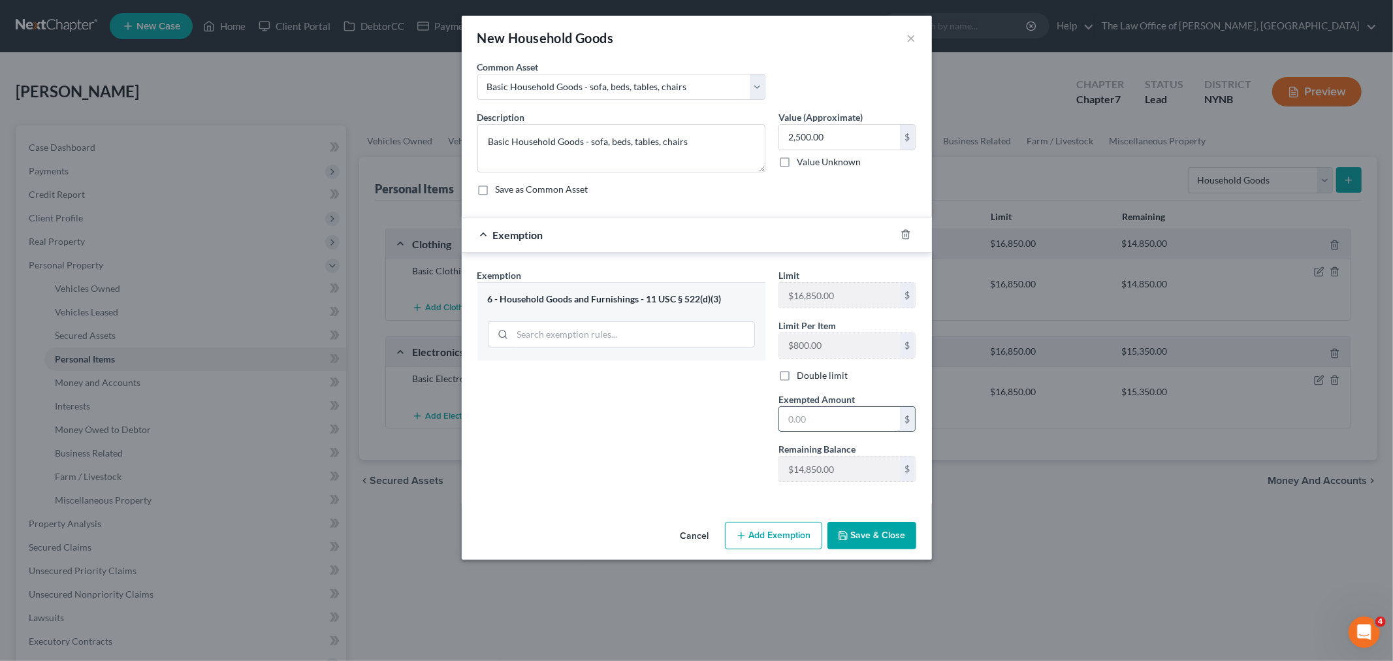
click at [833, 421] on input "text" at bounding box center [839, 419] width 121 height 25
type input "2,500"
click at [730, 467] on div "Exemption Set must be selected for CA. Exemption * 6 - Household Goods and Furn…" at bounding box center [621, 380] width 301 height 224
click at [870, 534] on button "Save & Close" at bounding box center [872, 535] width 89 height 27
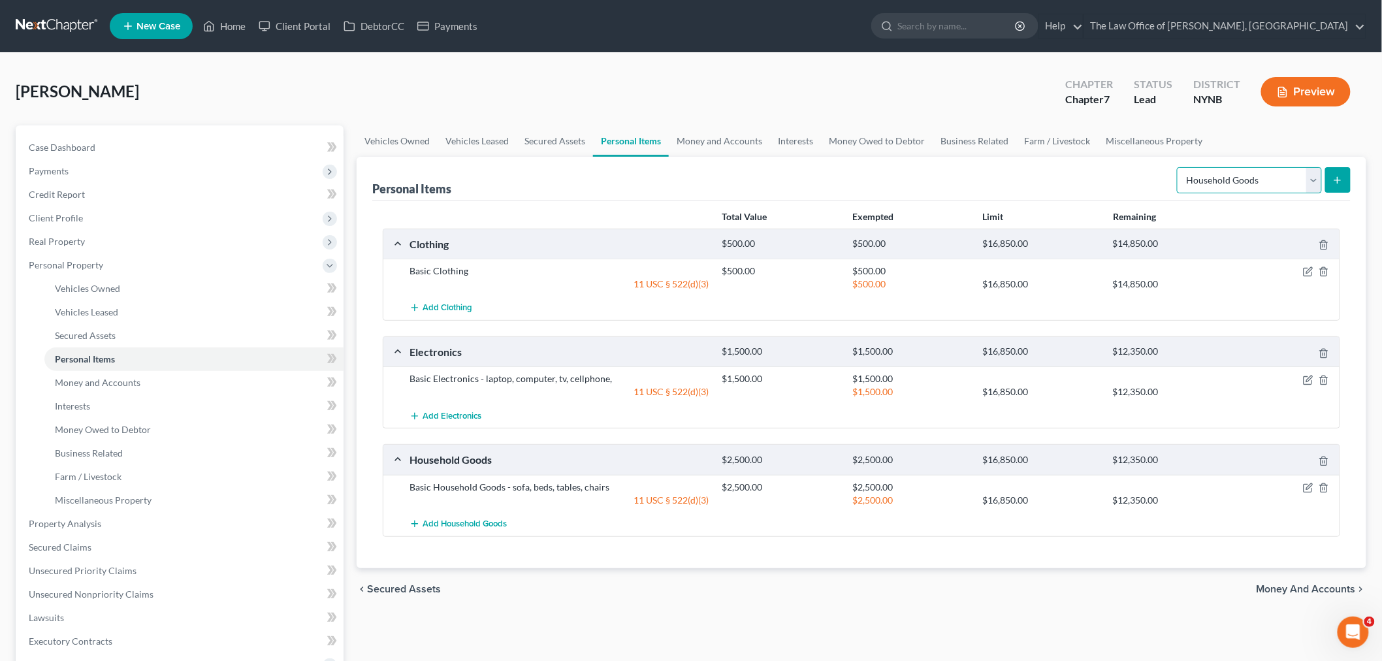
click at [1263, 174] on select "Select Item Type Clothing Collectibles Of Value Electronics Firearms Household …" at bounding box center [1249, 180] width 145 height 26
click at [687, 132] on link "Money and Accounts" at bounding box center [719, 140] width 101 height 31
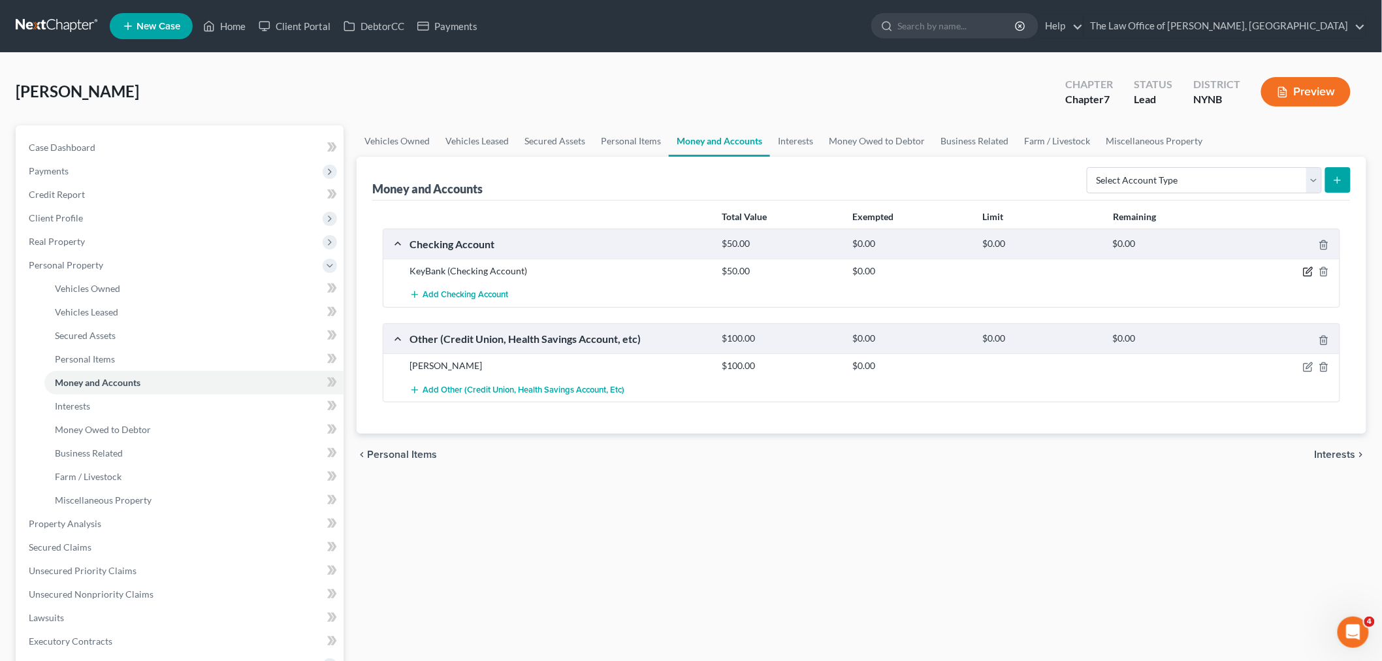
click at [1306, 270] on icon "button" at bounding box center [1308, 271] width 10 height 10
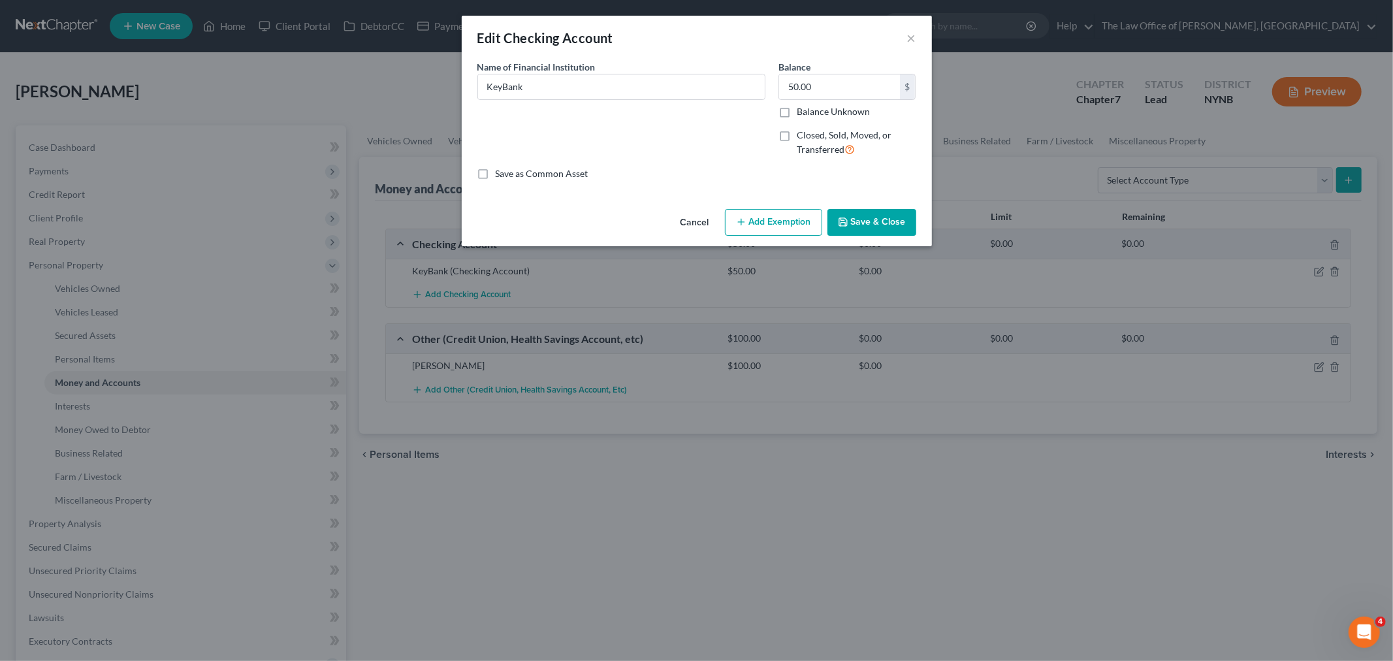
click at [780, 225] on button "Add Exemption" at bounding box center [773, 222] width 97 height 27
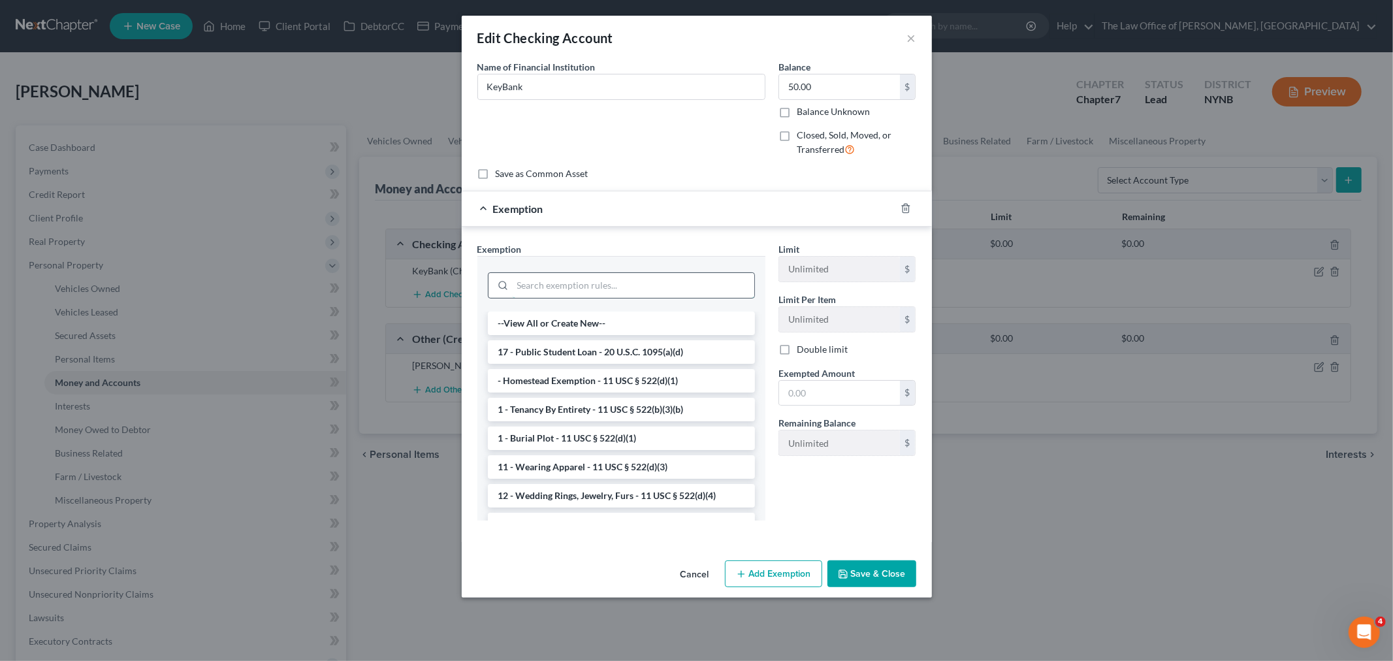
click at [562, 282] on input "search" at bounding box center [634, 285] width 242 height 25
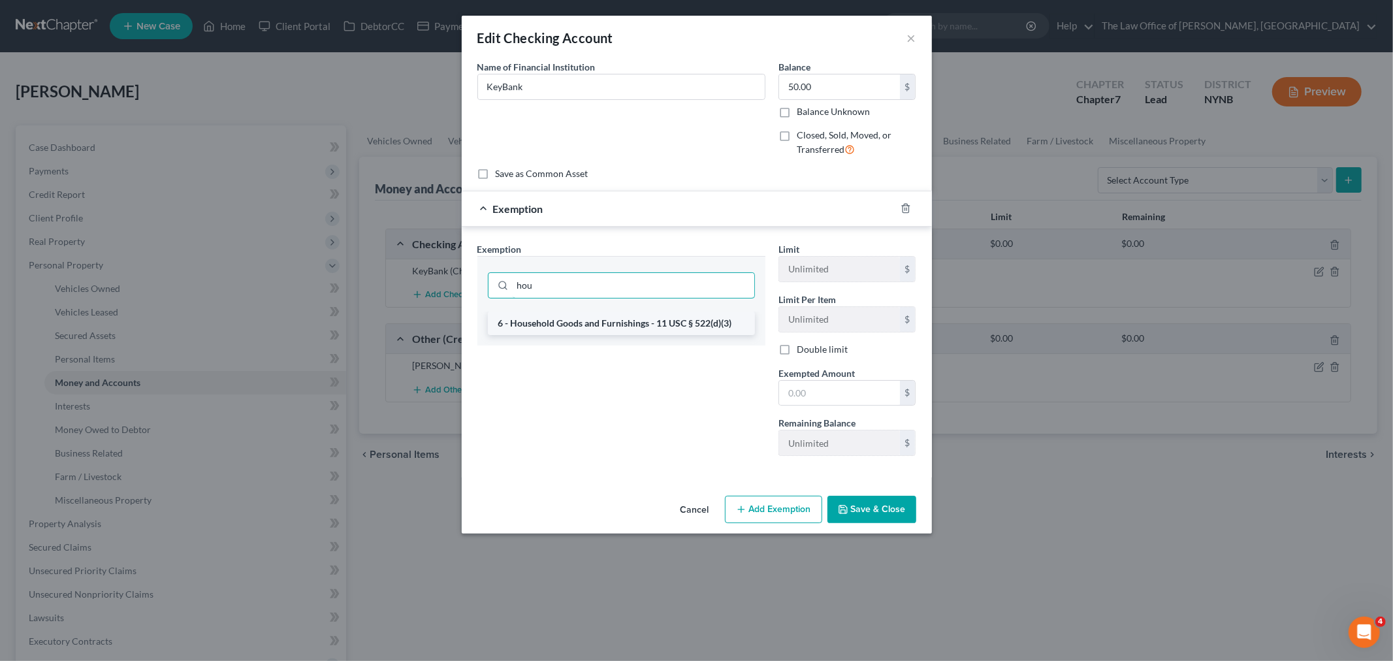
type input "hou"
click at [592, 329] on li "6 - Household Goods and Furnishings - 11 USC § 522(d)(3)" at bounding box center [621, 324] width 267 height 24
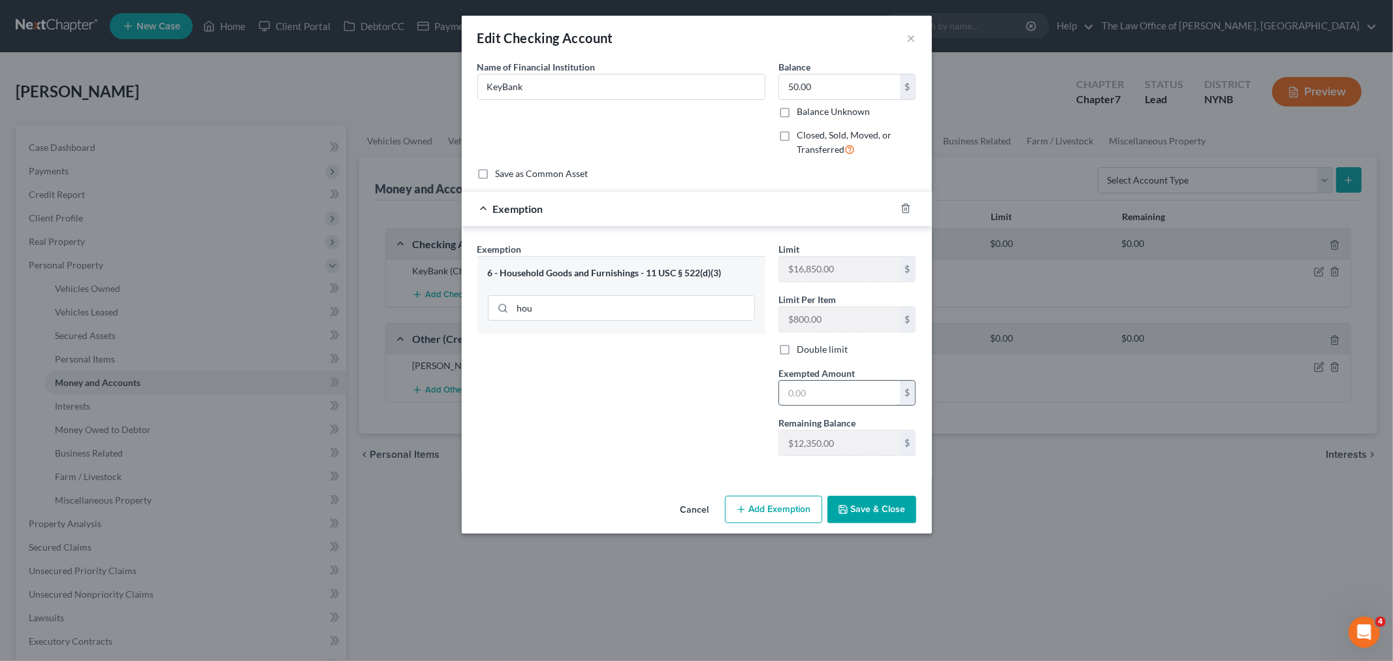
click at [798, 389] on input "text" at bounding box center [839, 393] width 121 height 25
type input "50"
drag, startPoint x: 686, startPoint y: 443, endPoint x: 812, endPoint y: 482, distance: 131.4
click at [716, 452] on div "Exemption Set must be selected for CA. Exemption * 6 - Household Goods and Furn…" at bounding box center [621, 354] width 301 height 224
click at [861, 505] on button "Save & Close" at bounding box center [872, 509] width 89 height 27
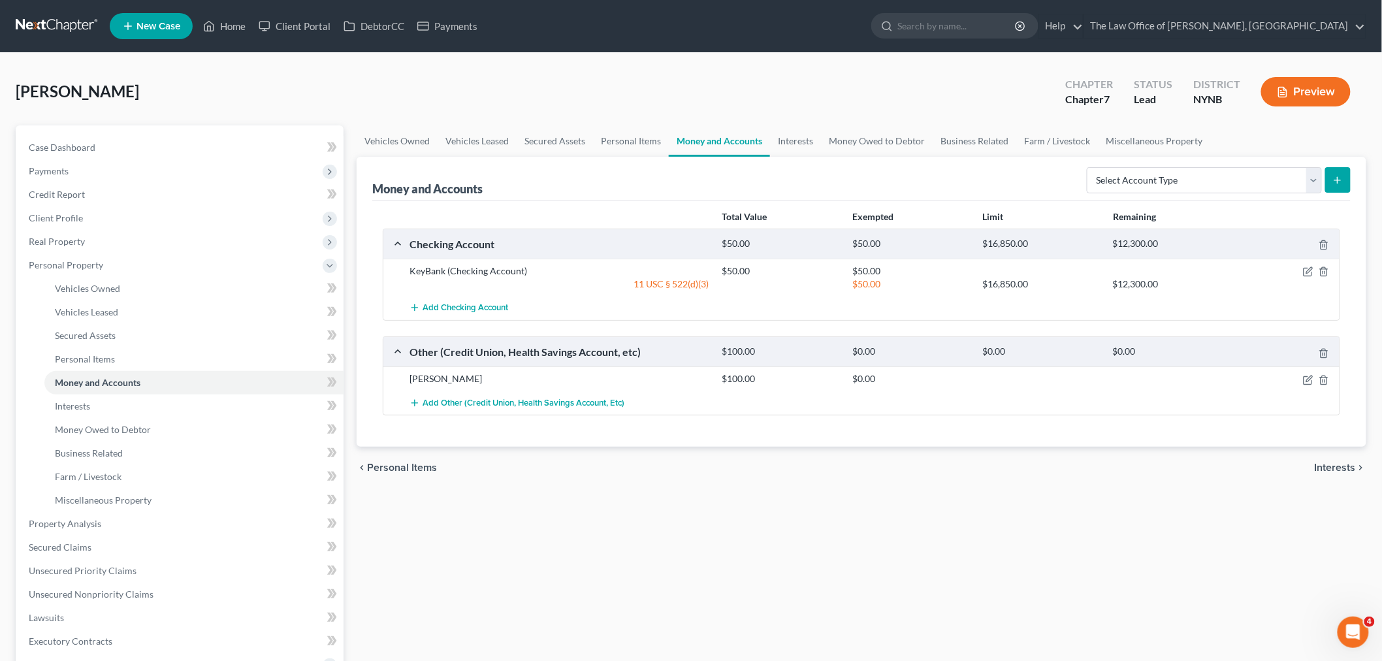
click at [1302, 380] on div at bounding box center [1288, 378] width 104 height 13
click at [1304, 379] on icon "button" at bounding box center [1308, 380] width 8 height 8
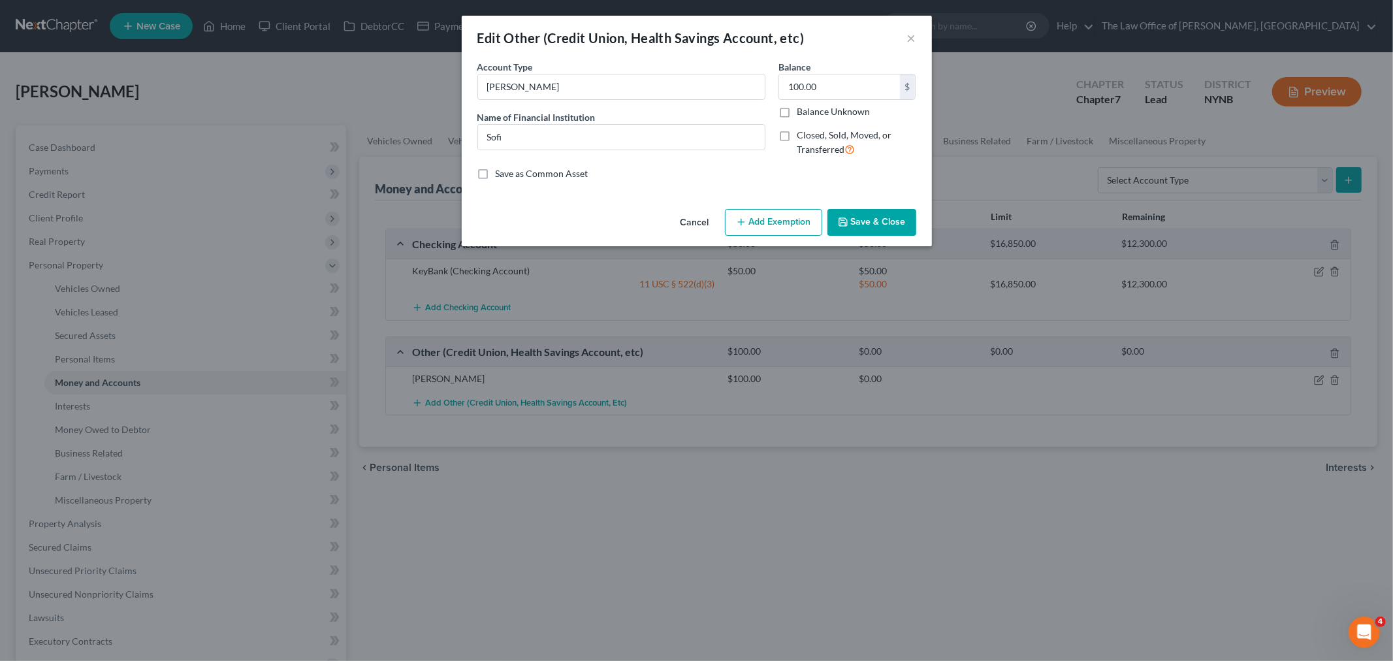
click at [756, 231] on button "Add Exemption" at bounding box center [773, 222] width 97 height 27
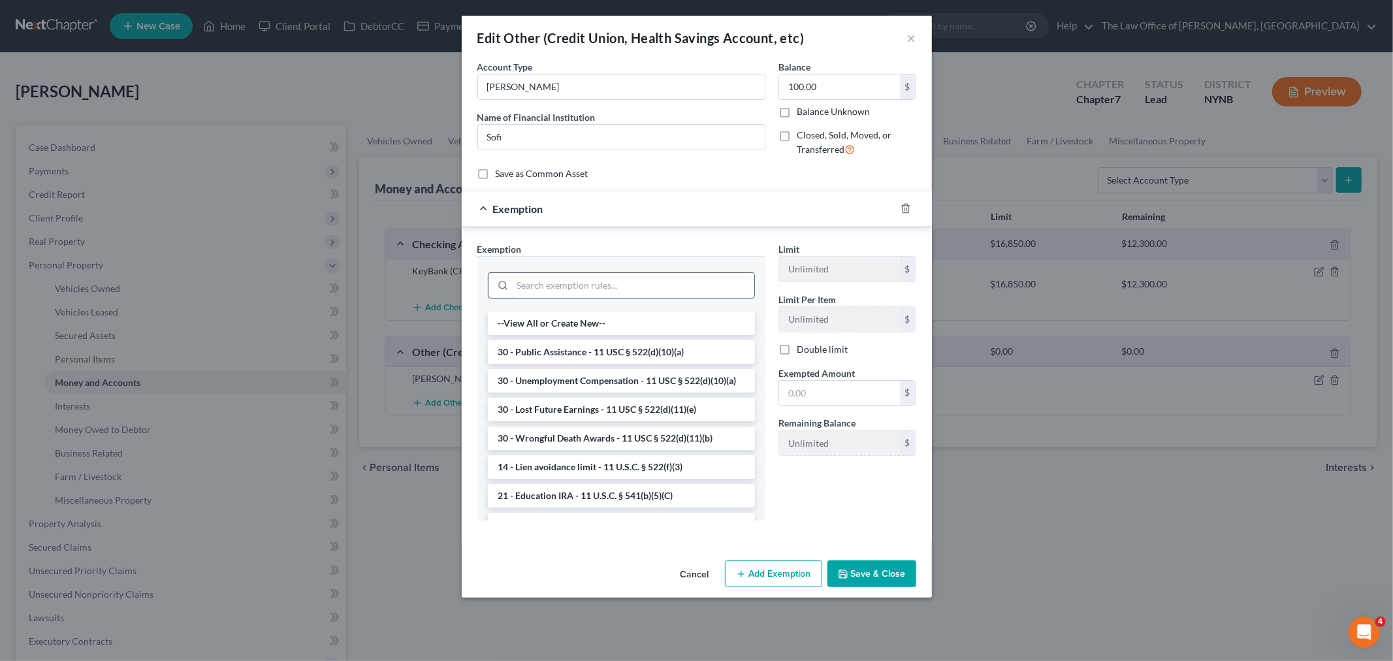
click at [580, 283] on input "search" at bounding box center [634, 285] width 242 height 25
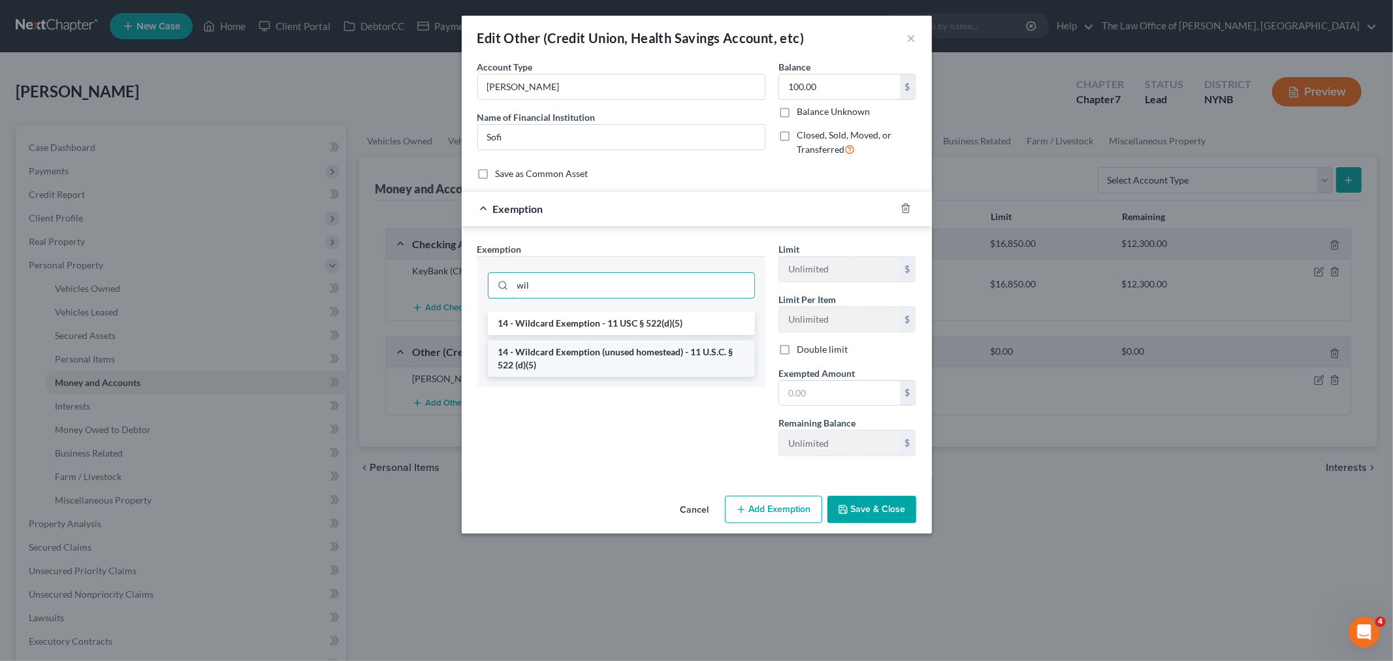
type input "wil"
click at [603, 353] on li "14 - Wildcard Exemption (unused homestead) - 11 U.S.C. § 522 (d)(5)" at bounding box center [621, 358] width 267 height 37
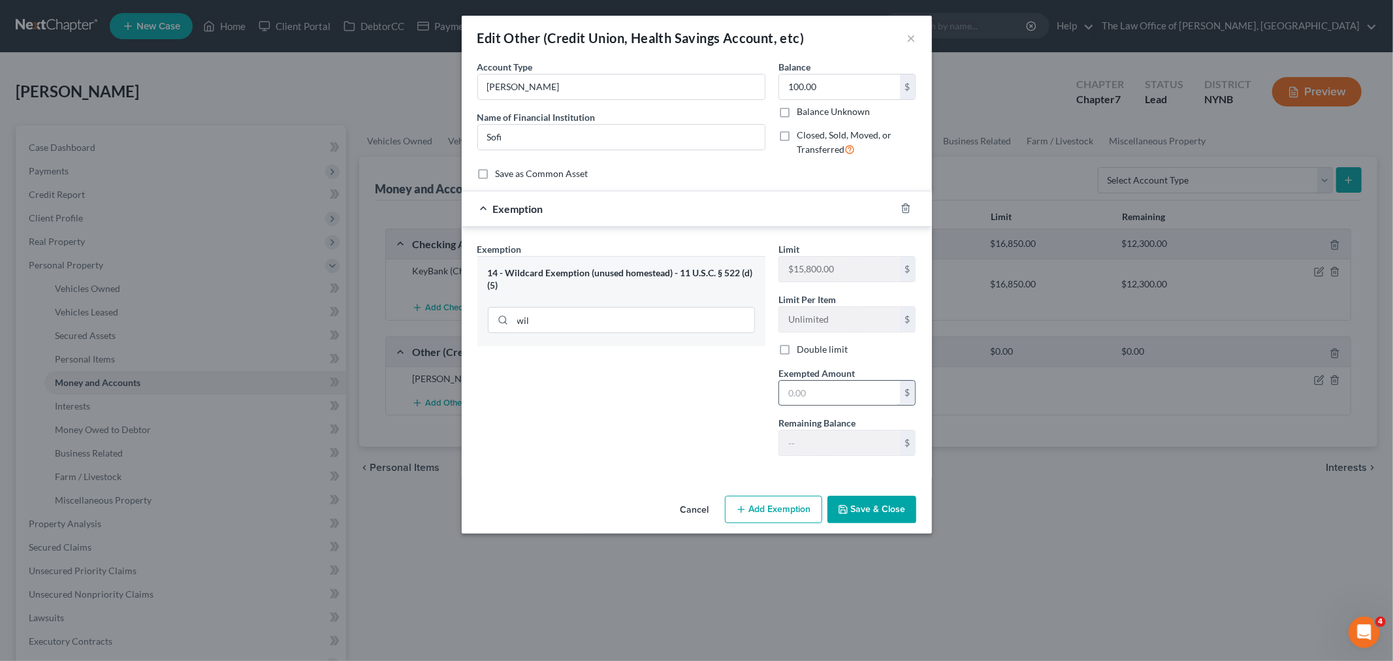
click at [848, 394] on input "text" at bounding box center [839, 393] width 121 height 25
type input "100"
click at [741, 464] on div "Exemption Set must be selected for CA. Exemption * 14 - Wildcard Exemption (unu…" at bounding box center [621, 354] width 301 height 224
click at [873, 514] on button "Save & Close" at bounding box center [872, 509] width 89 height 27
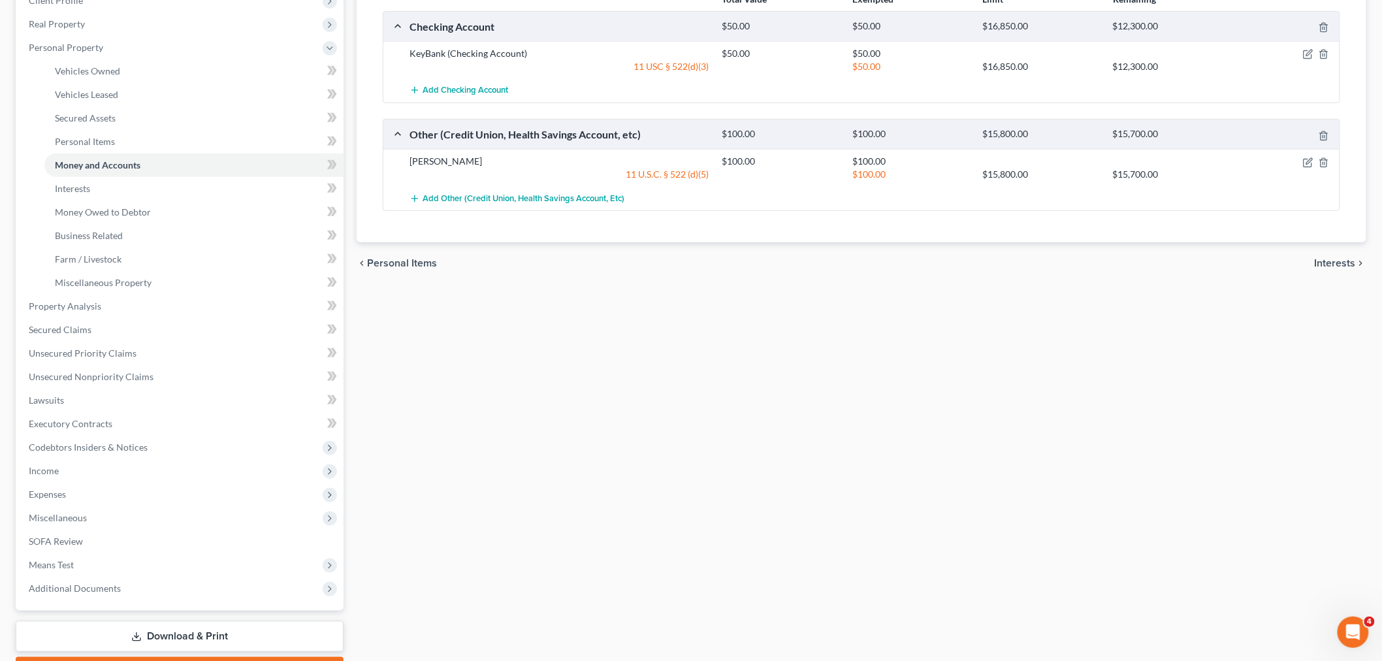
scroll to position [290, 0]
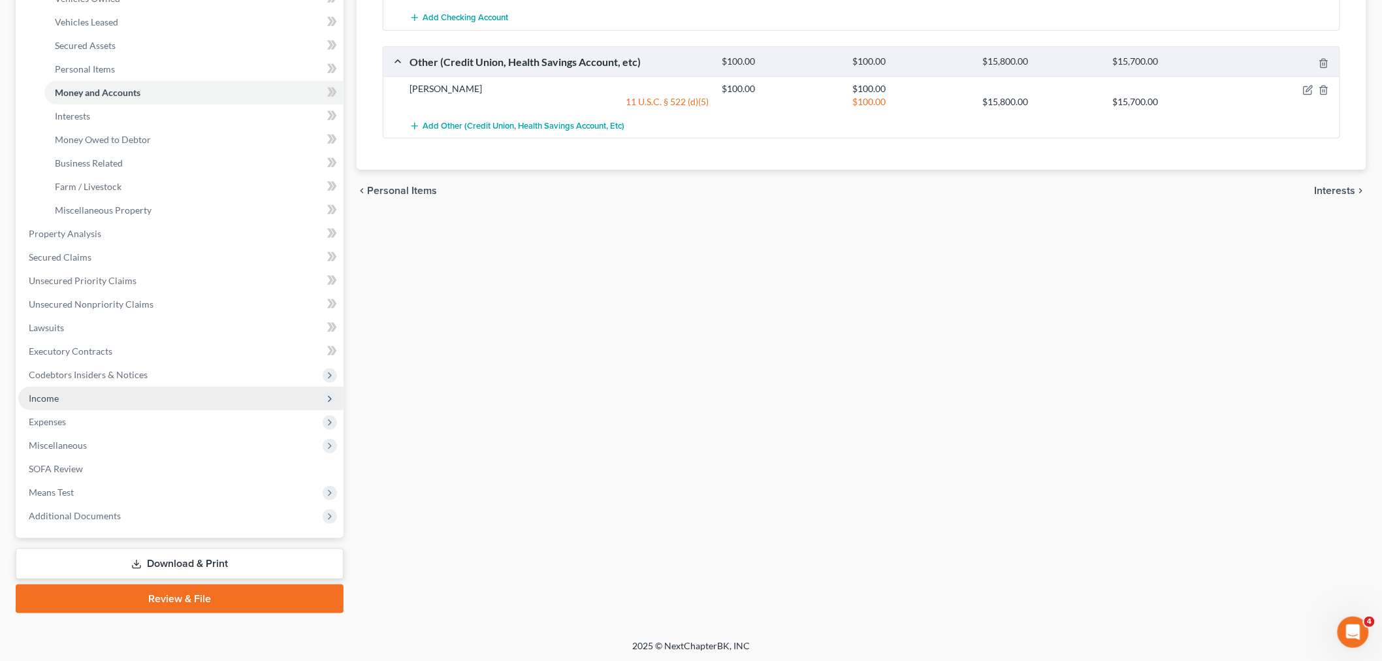
click at [87, 400] on span "Income" at bounding box center [180, 399] width 325 height 24
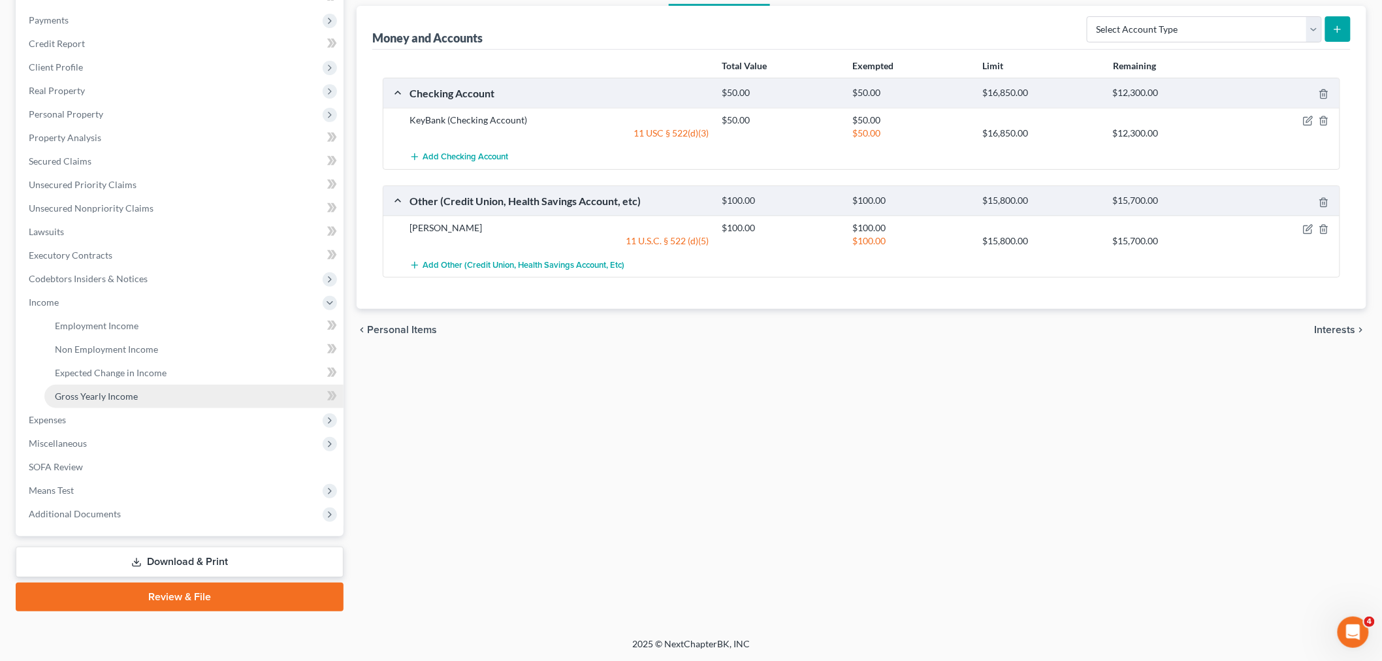
scroll to position [149, 0]
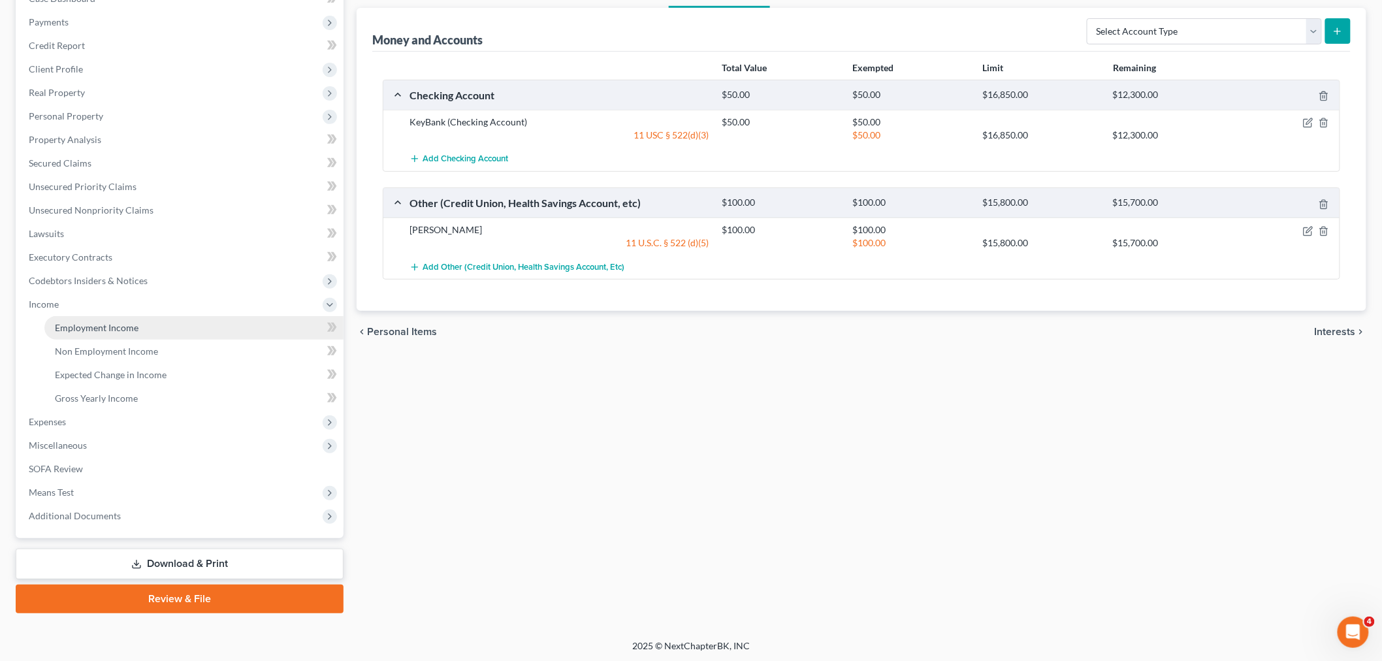
click at [112, 330] on span "Employment Income" at bounding box center [97, 327] width 84 height 11
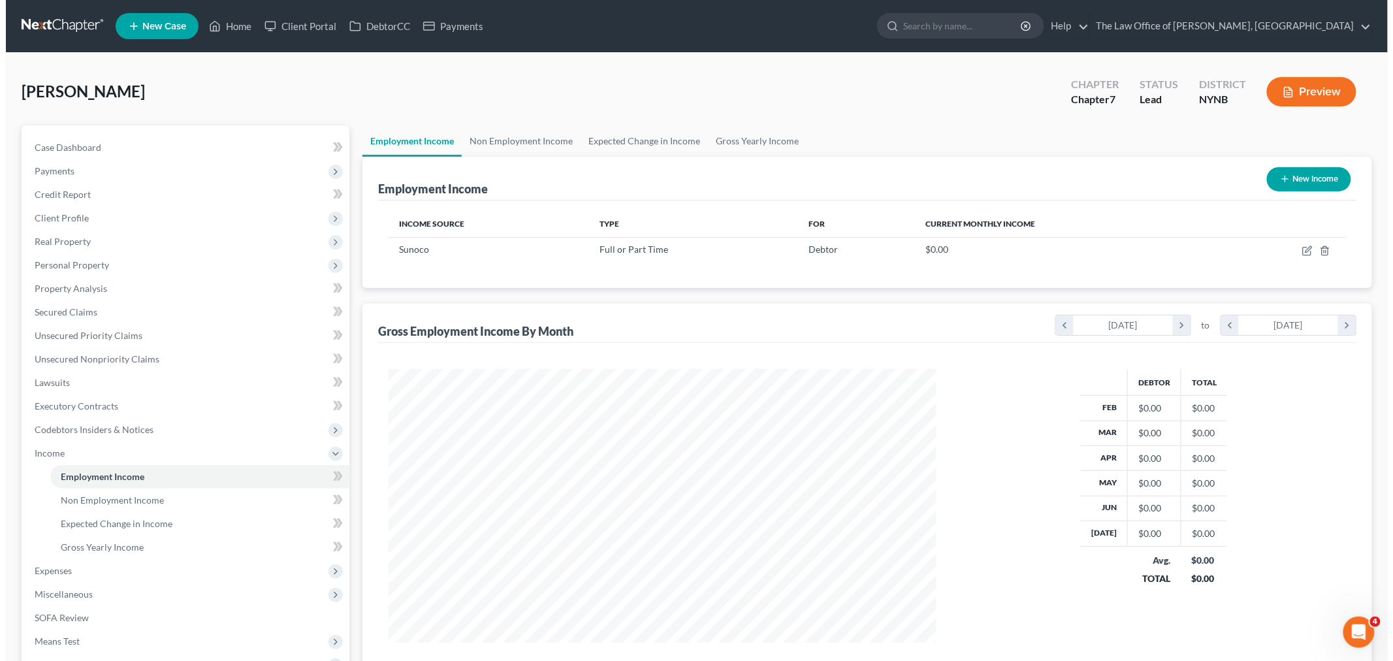
scroll to position [273, 573]
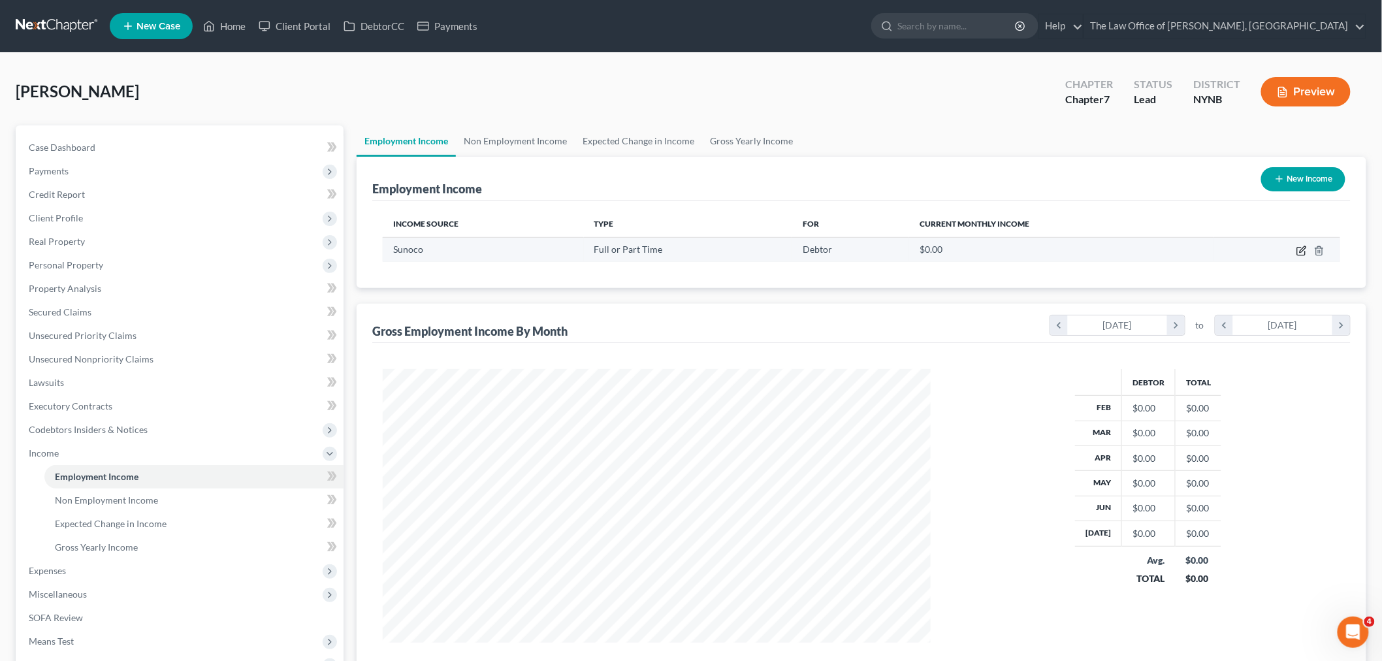
click at [1298, 250] on icon "button" at bounding box center [1301, 252] width 8 height 8
select select "0"
select select "35"
select select "3"
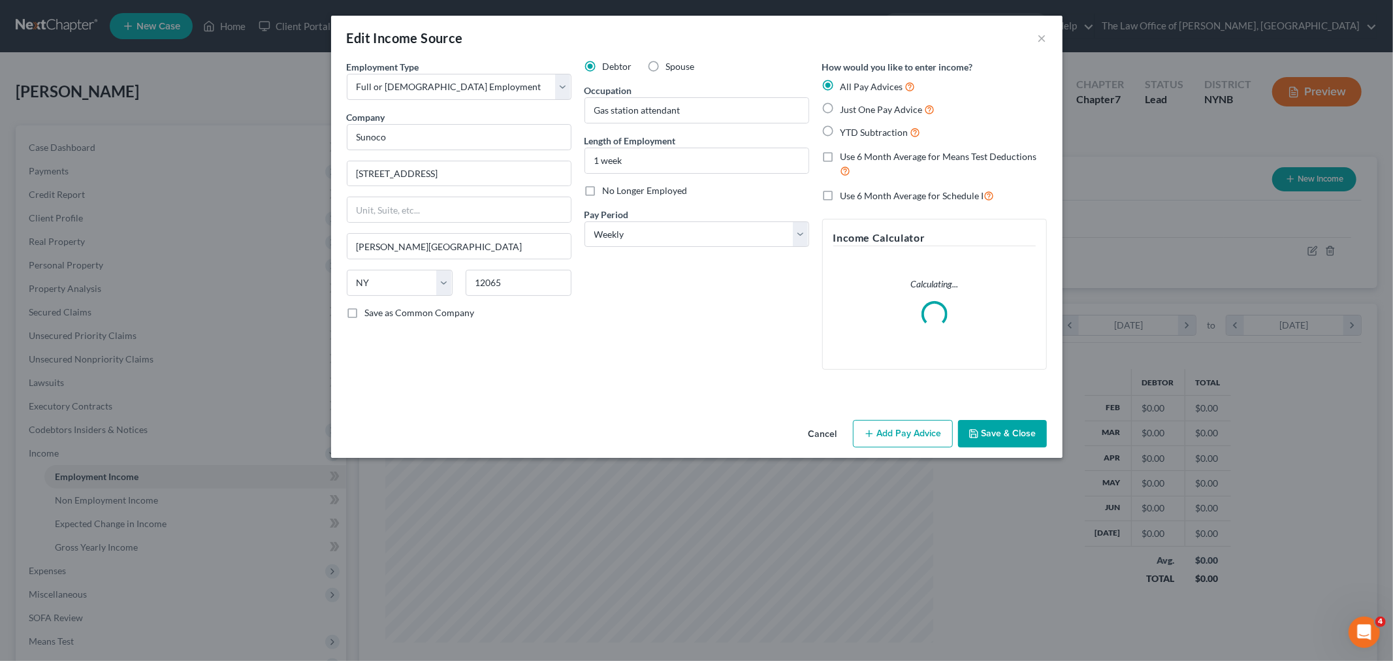
scroll to position [276, 579]
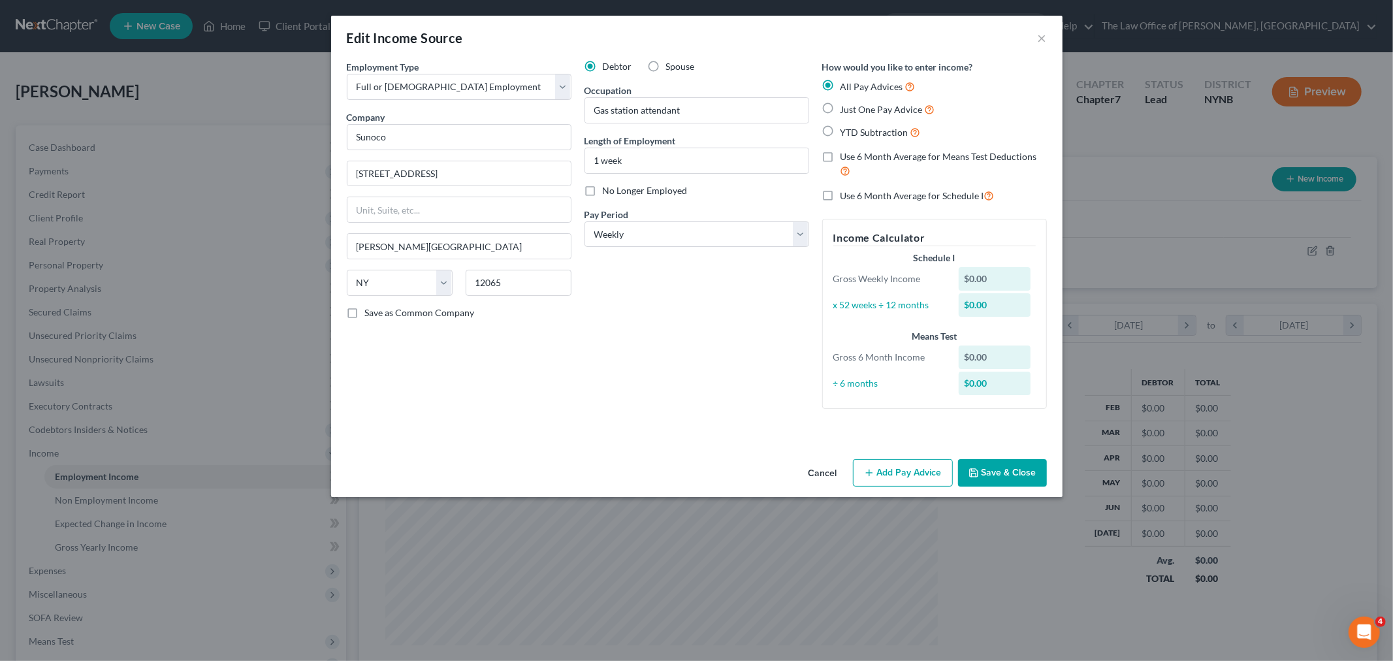
click at [882, 118] on div "All Pay Advices Just One Pay Advice YTD Subtraction" at bounding box center [934, 109] width 225 height 61
click at [841, 104] on label "Just One Pay Advice" at bounding box center [888, 109] width 95 height 15
click at [846, 104] on input "Just One Pay Advice" at bounding box center [850, 106] width 8 height 8
radio input "true"
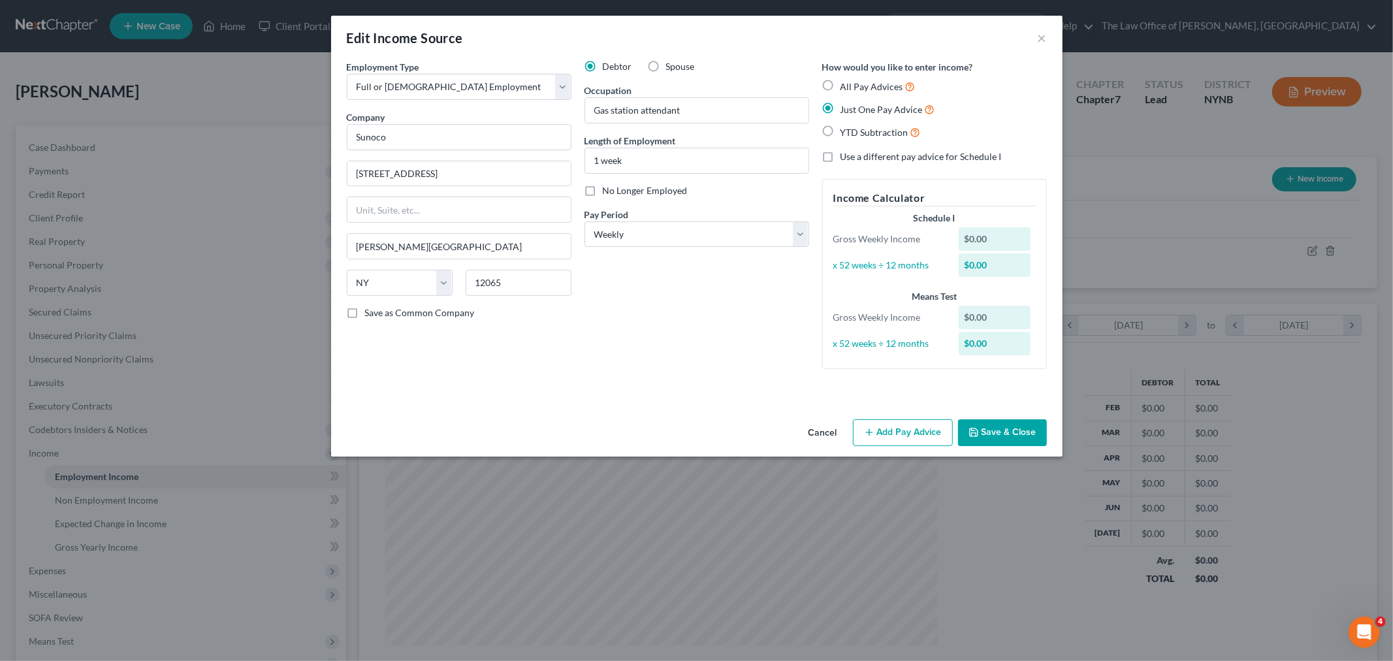
click at [885, 433] on button "Add Pay Advice" at bounding box center [903, 432] width 100 height 27
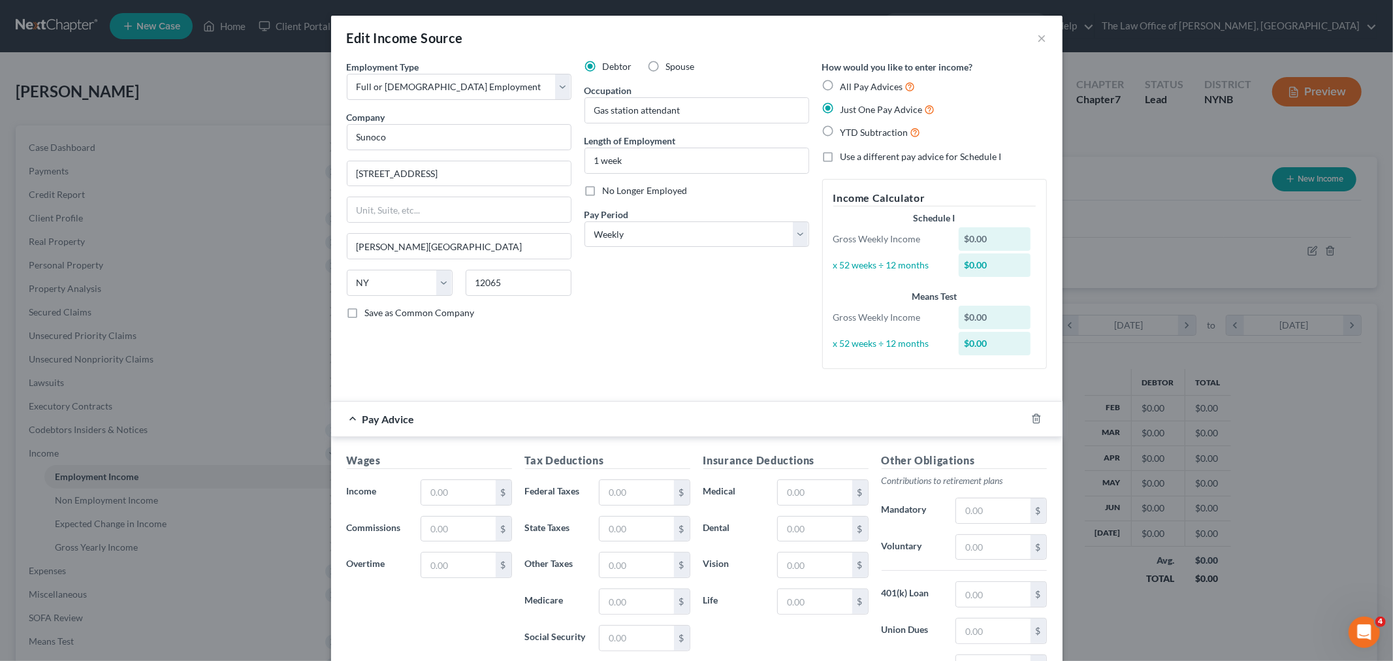
click at [841, 82] on label "All Pay Advices" at bounding box center [878, 86] width 75 height 15
click at [846, 82] on input "All Pay Advices" at bounding box center [850, 83] width 8 height 8
radio input "true"
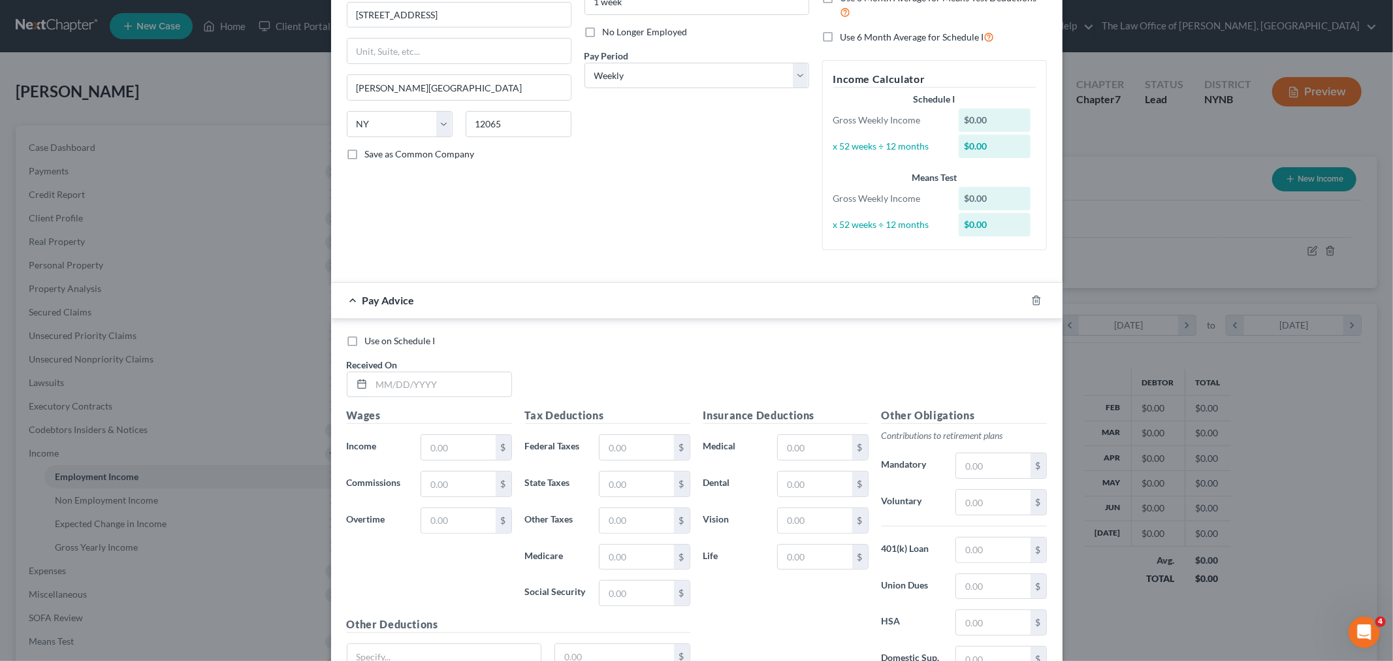
scroll to position [217, 0]
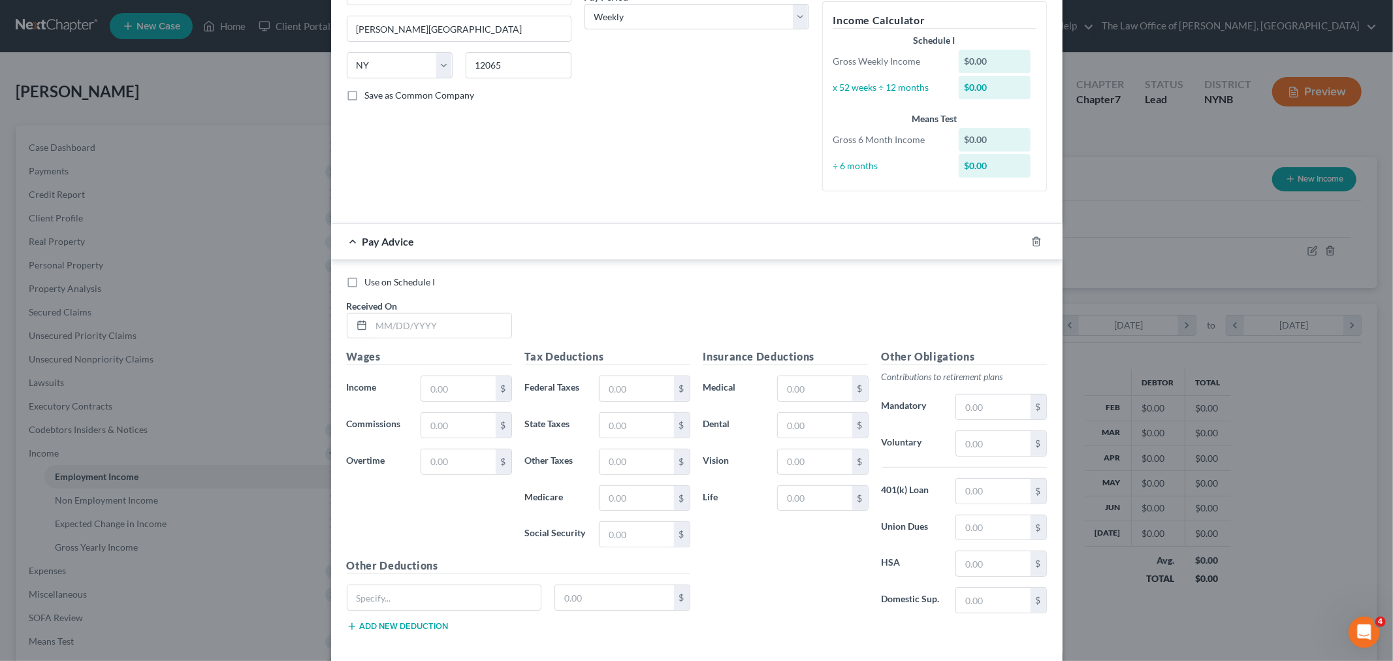
click at [365, 283] on label "Use on Schedule I" at bounding box center [400, 282] width 71 height 13
click at [370, 283] on input "Use on Schedule I" at bounding box center [374, 280] width 8 height 8
checkbox input "true"
click at [400, 325] on input "text" at bounding box center [442, 325] width 140 height 25
type input "08/18/2025"
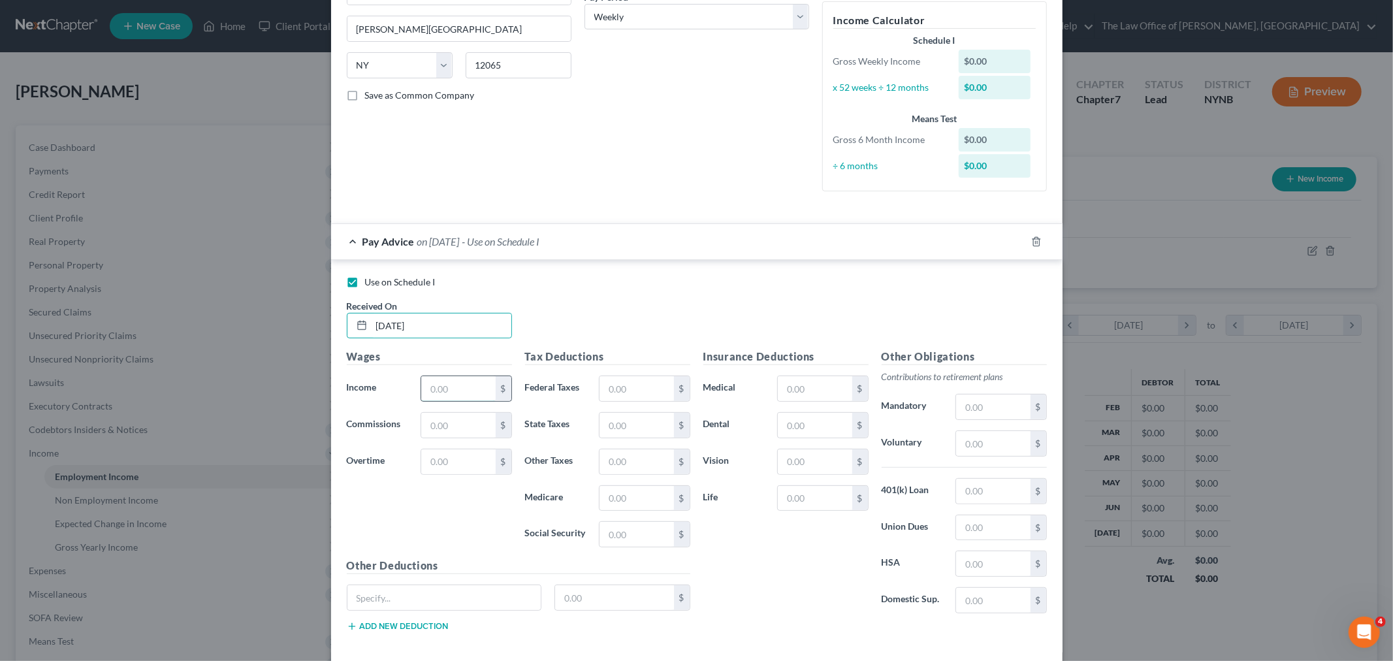
click at [442, 381] on input "text" at bounding box center [458, 388] width 74 height 25
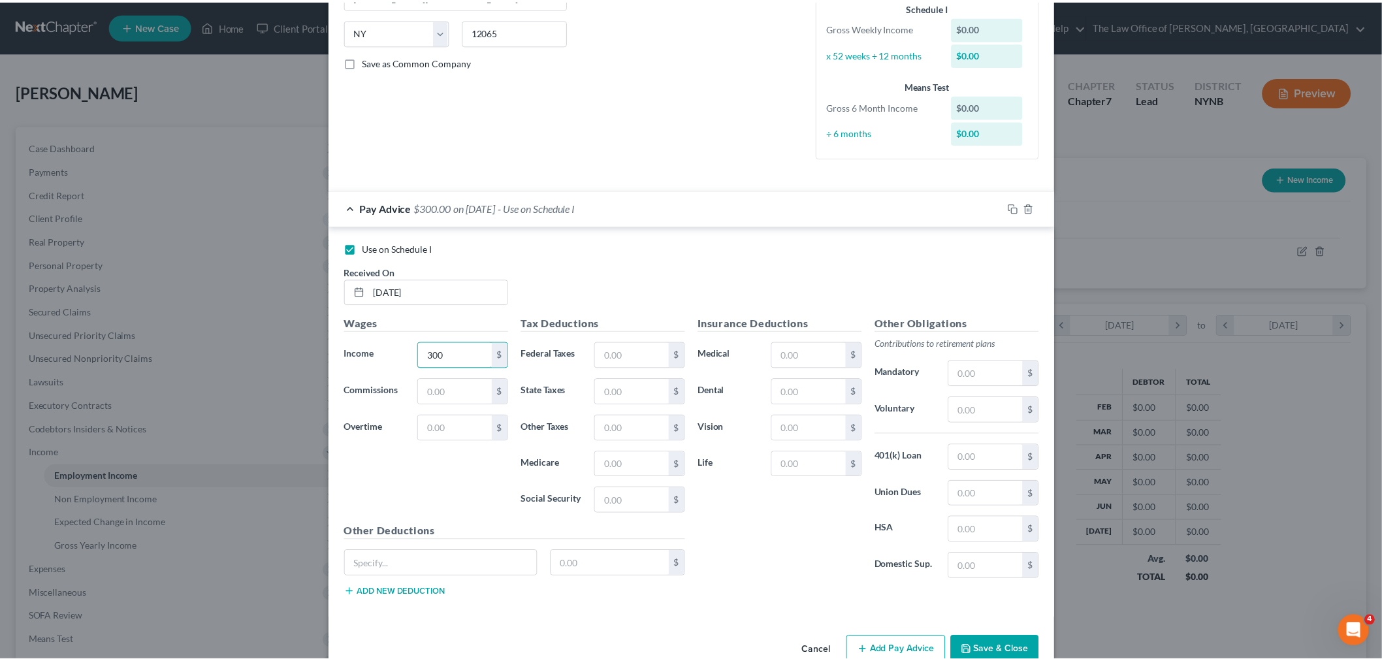
scroll to position [281, 0]
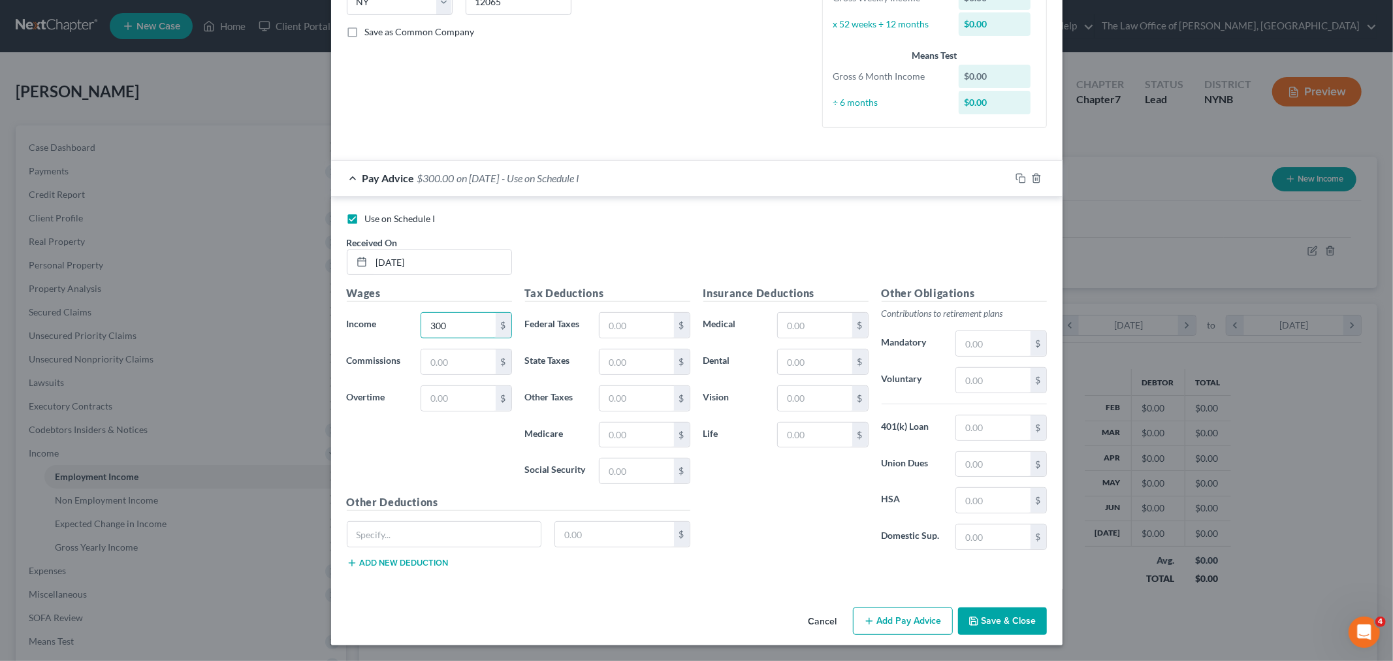
type input "300"
click at [998, 624] on button "Save & Close" at bounding box center [1002, 620] width 89 height 27
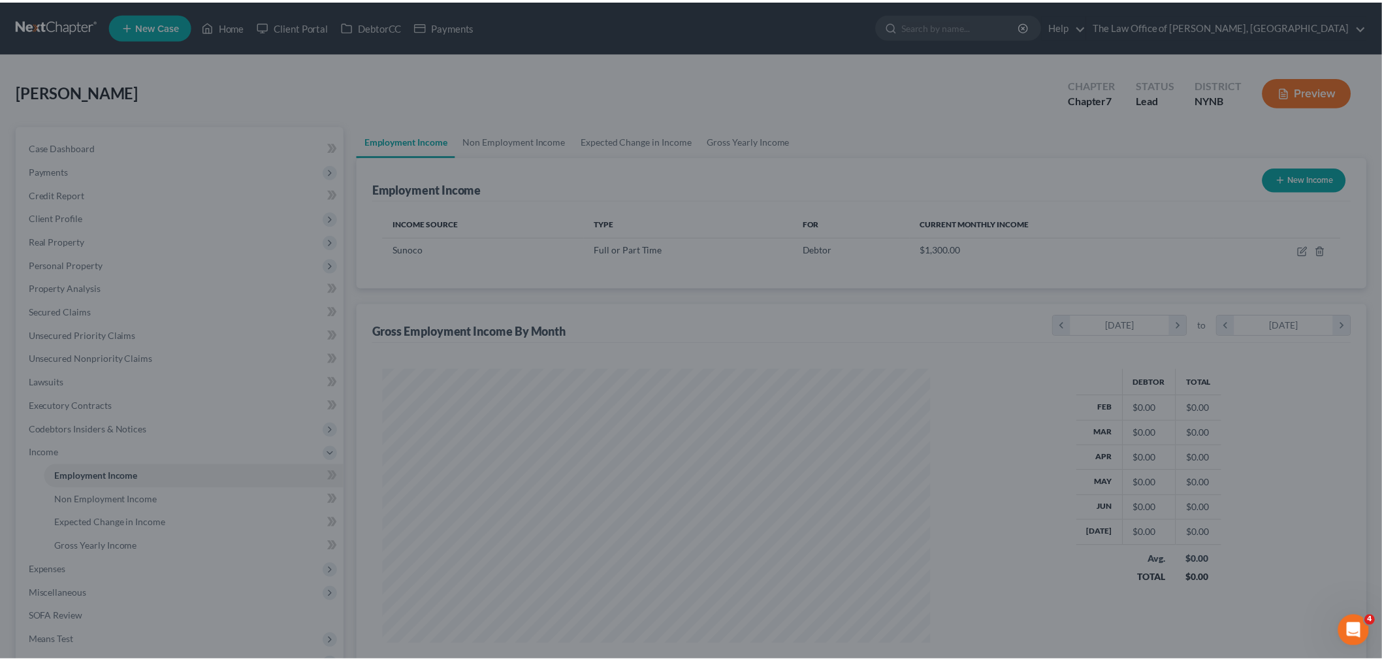
scroll to position [652849, 652548]
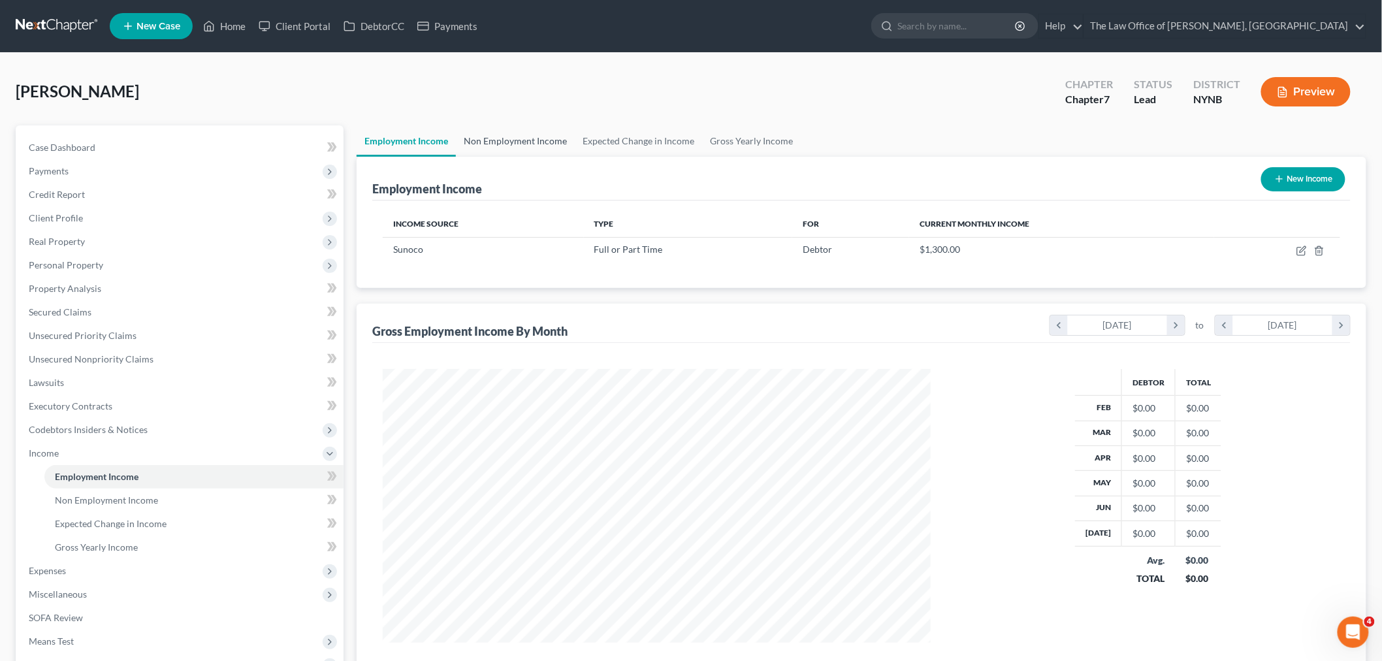
drag, startPoint x: 546, startPoint y: 135, endPoint x: 560, endPoint y: 129, distance: 15.5
click at [546, 135] on link "Non Employment Income" at bounding box center [515, 140] width 119 height 31
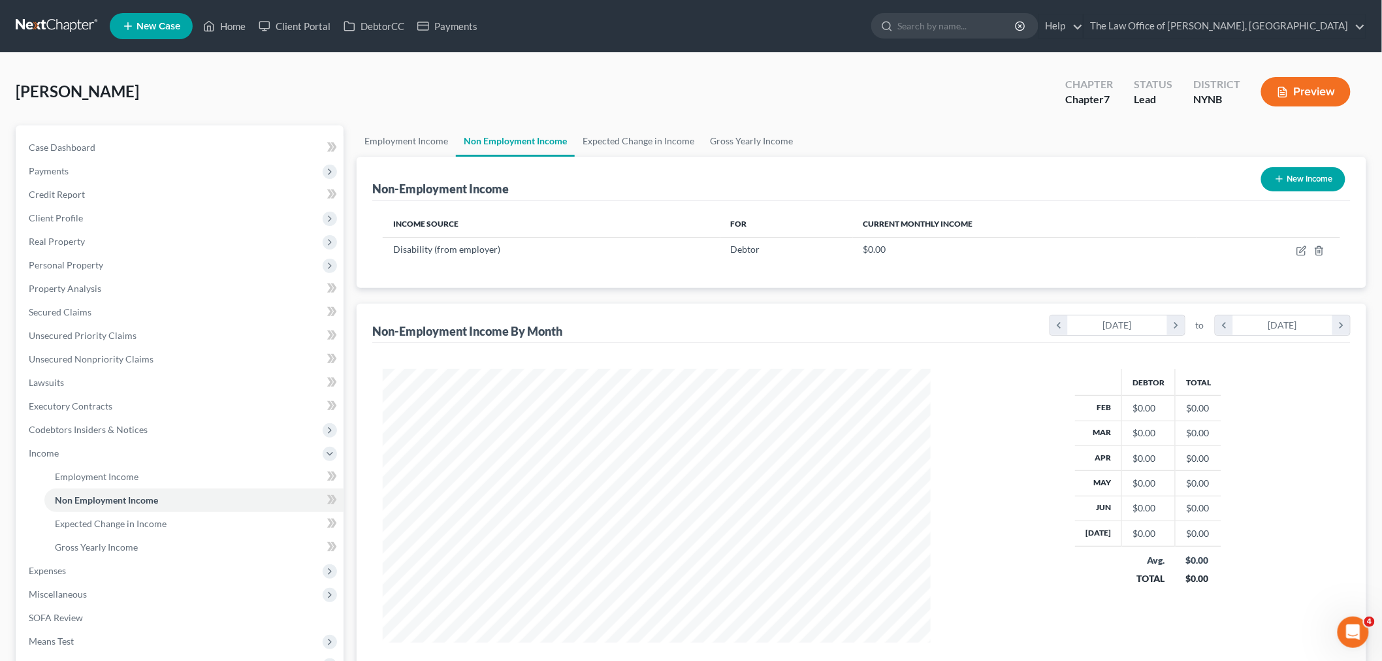
scroll to position [273, 573]
click at [1300, 249] on icon "button" at bounding box center [1301, 251] width 10 height 10
select select "1"
select select "0"
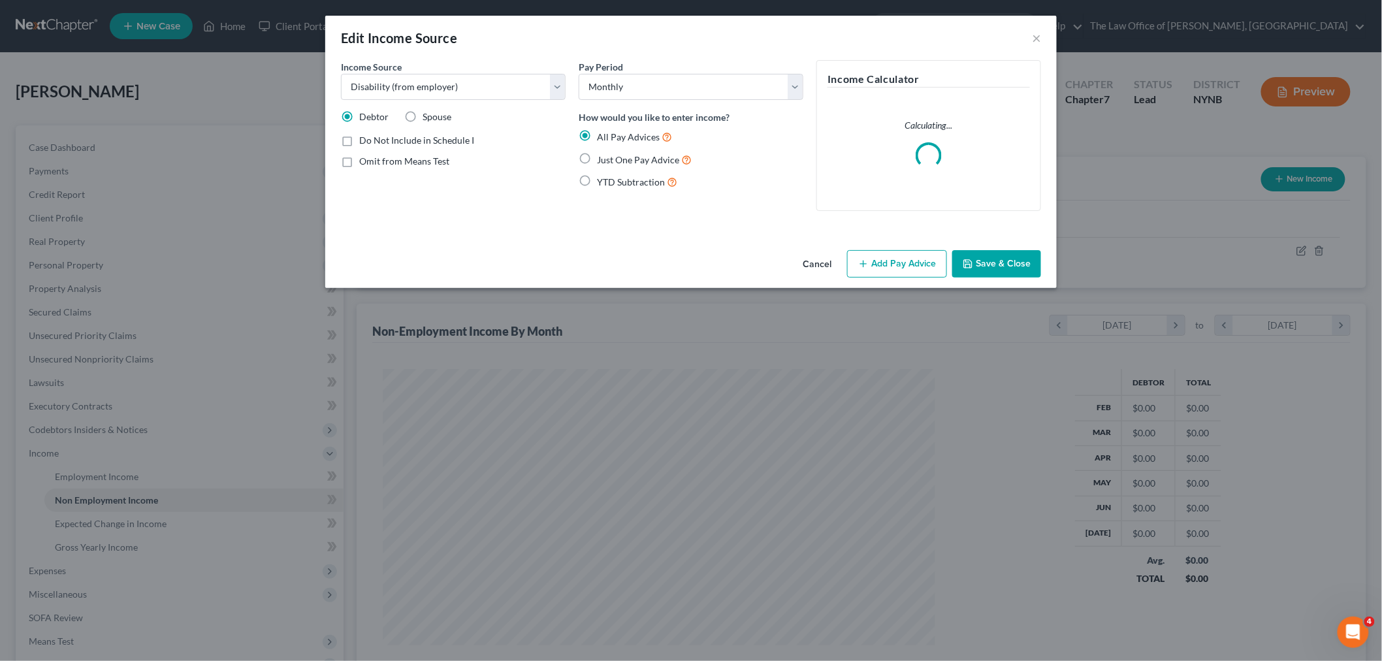
scroll to position [276, 579]
click at [615, 160] on span "Just One Pay Advice" at bounding box center [644, 159] width 82 height 11
click at [615, 160] on input "Just One Pay Advice" at bounding box center [612, 156] width 8 height 8
radio input "true"
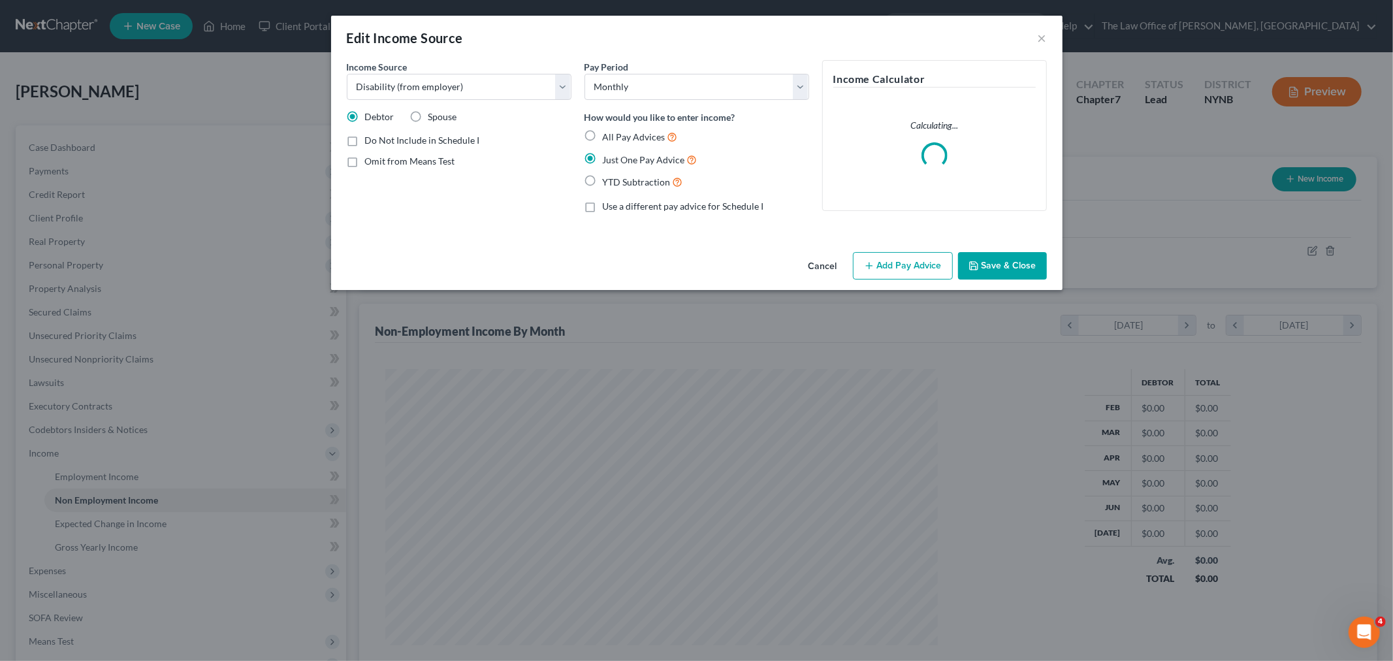
click at [895, 266] on button "Add Pay Advice" at bounding box center [903, 265] width 100 height 27
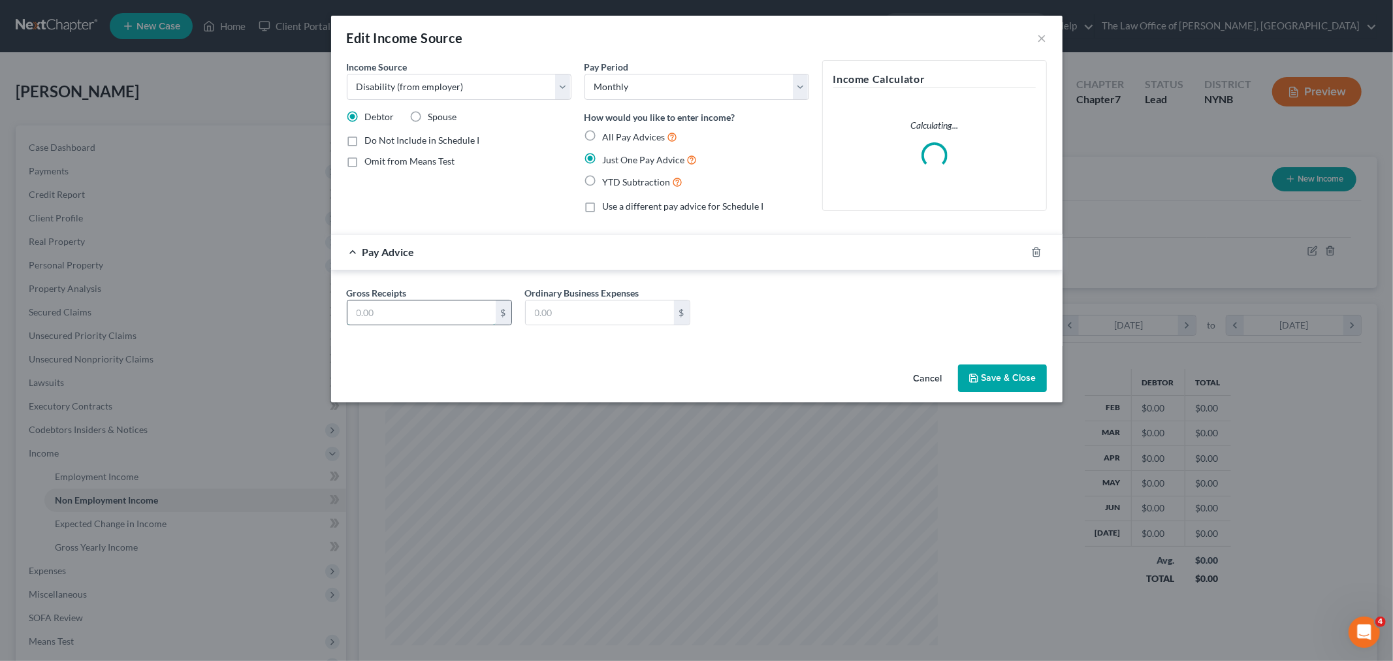
click at [411, 320] on input "text" at bounding box center [421, 312] width 148 height 25
type input "2,200"
click at [583, 308] on input "text" at bounding box center [600, 312] width 148 height 25
type input "200"
click at [979, 376] on icon "button" at bounding box center [974, 378] width 10 height 10
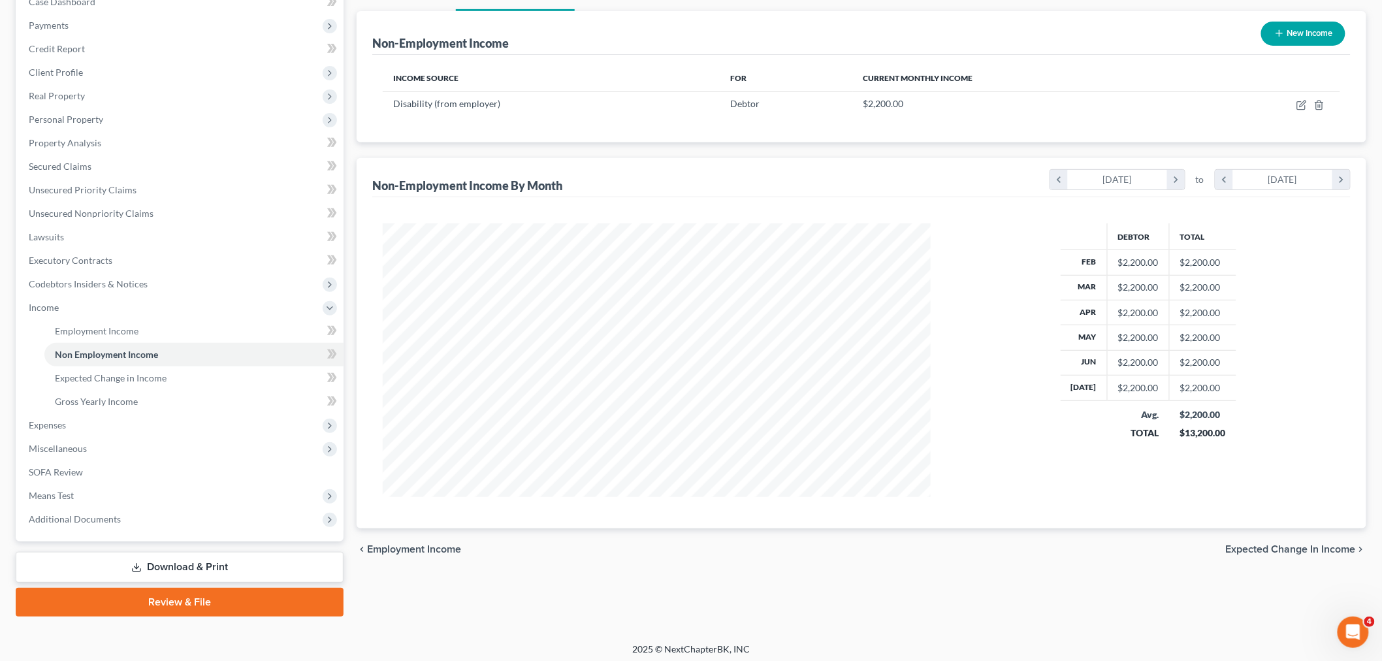
scroll to position [149, 0]
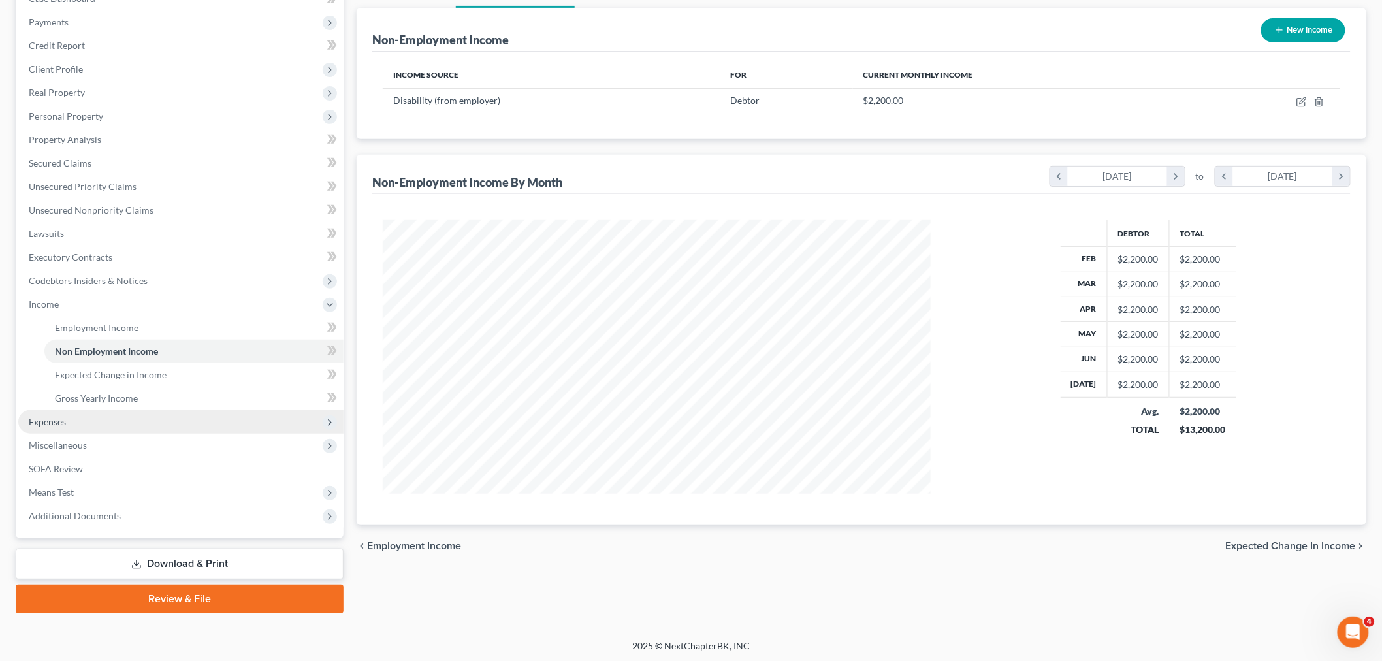
click at [73, 419] on span "Expenses" at bounding box center [180, 422] width 325 height 24
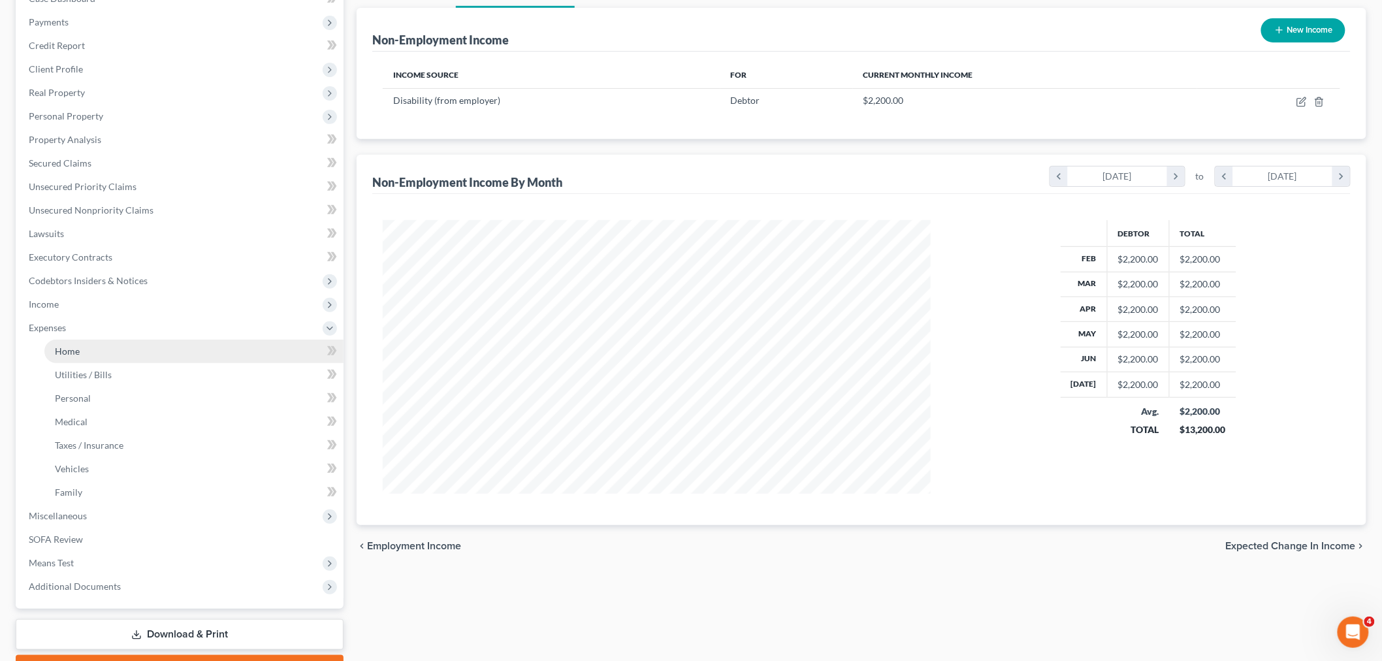
click at [94, 355] on link "Home" at bounding box center [193, 352] width 299 height 24
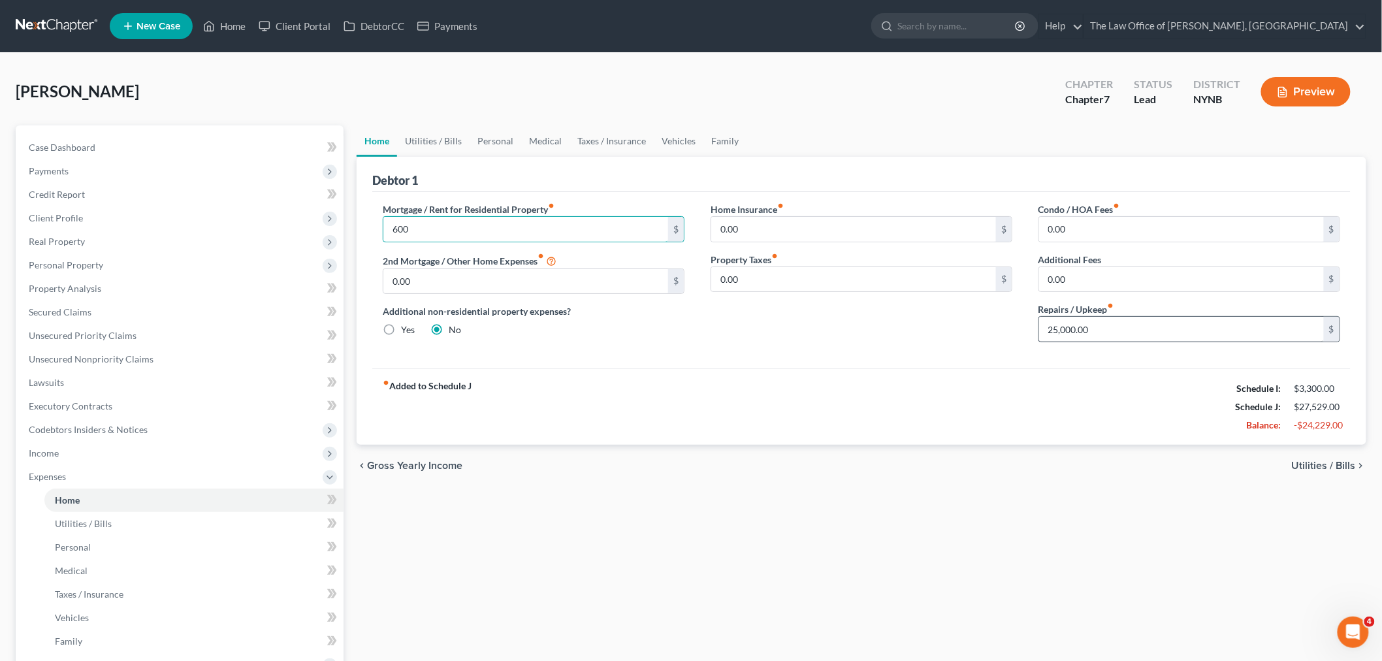
type input "600"
type input "0"
click at [873, 370] on div "fiber_manual_record Added to Schedule J Schedule I: $3,300.00 Schedule J: $2,52…" at bounding box center [861, 406] width 978 height 76
click at [440, 146] on link "Utilities / Bills" at bounding box center [433, 140] width 72 height 31
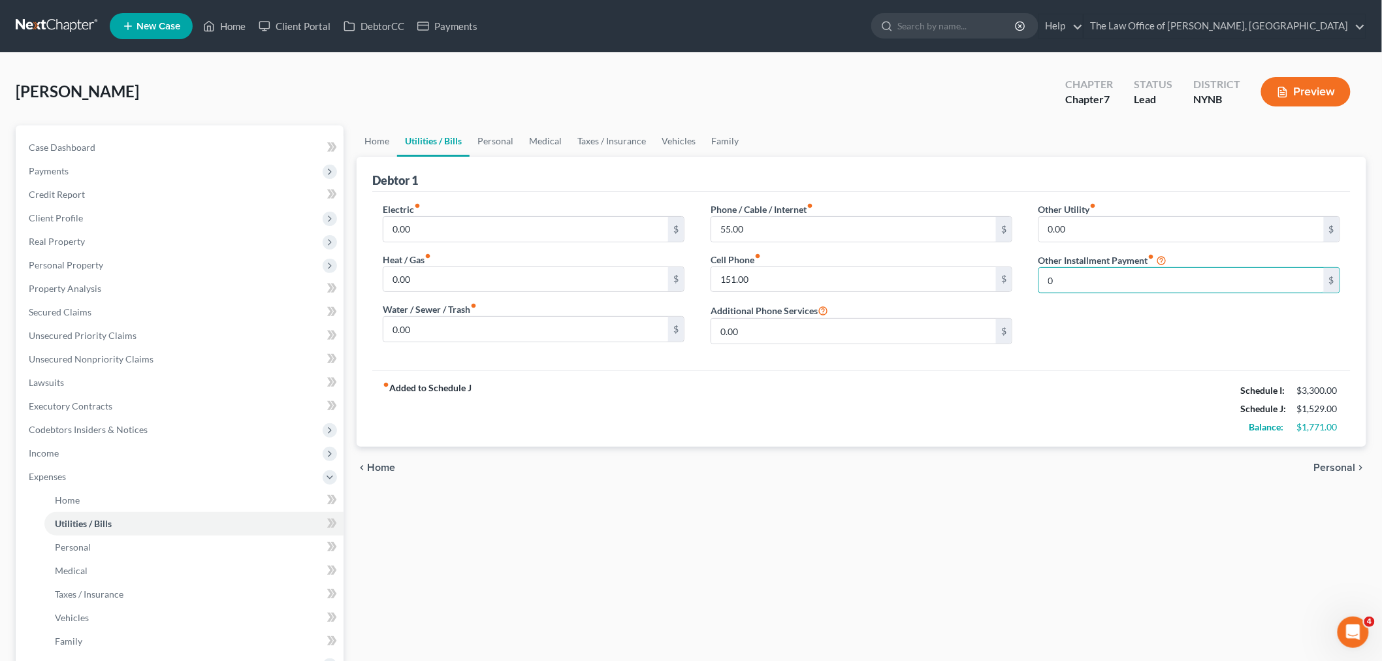
type input "0"
click at [1069, 317] on div "Other Utility fiber_manual_record 0.00 $ Other Installment Payment fiber_manual…" at bounding box center [1189, 278] width 328 height 152
click at [687, 145] on link "Vehicles" at bounding box center [679, 140] width 50 height 31
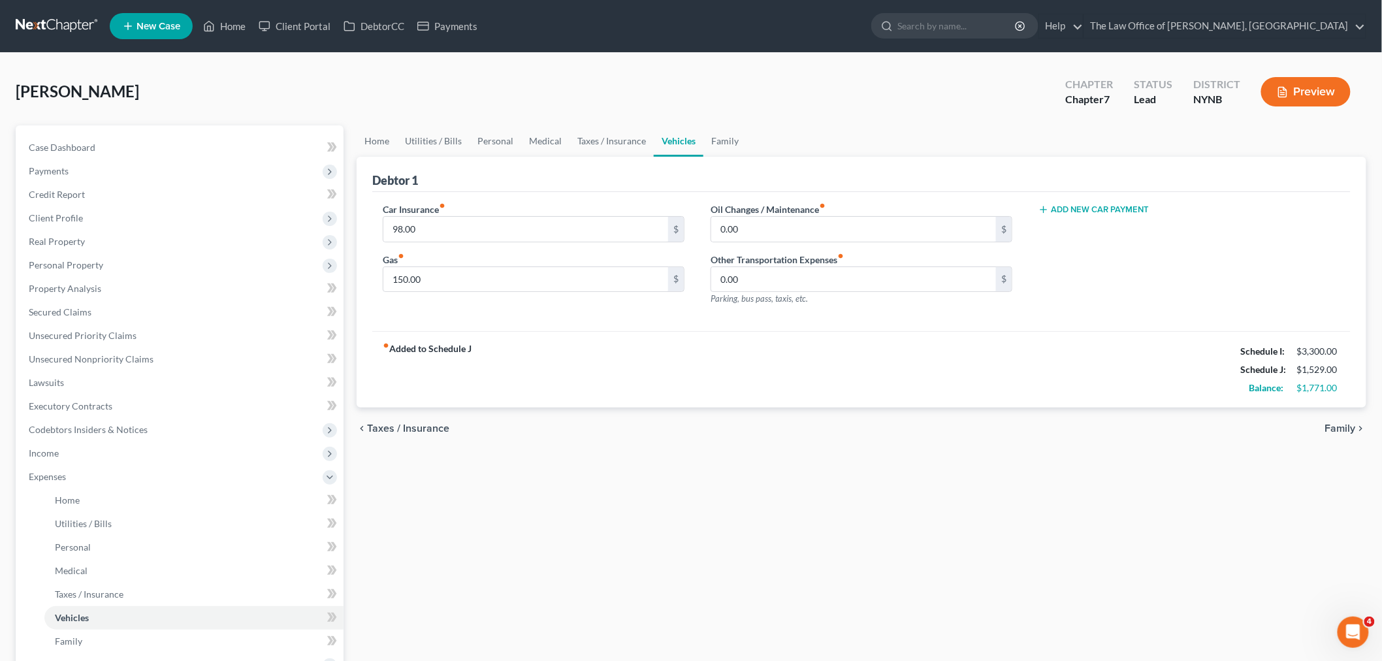
click at [1083, 200] on div "Car Insurance fiber_manual_record 98.00 $ Gas fiber_manual_record 150.00 $ Oil …" at bounding box center [861, 262] width 978 height 140
click at [1073, 209] on button "Add New Car Payment" at bounding box center [1093, 209] width 111 height 10
click at [1069, 225] on input "text" at bounding box center [1168, 229] width 259 height 25
type input "553"
click at [493, 327] on div "Car Insurance fiber_manual_record 98.00 $ Gas fiber_manual_record 150.00 $ Oil …" at bounding box center [861, 262] width 978 height 140
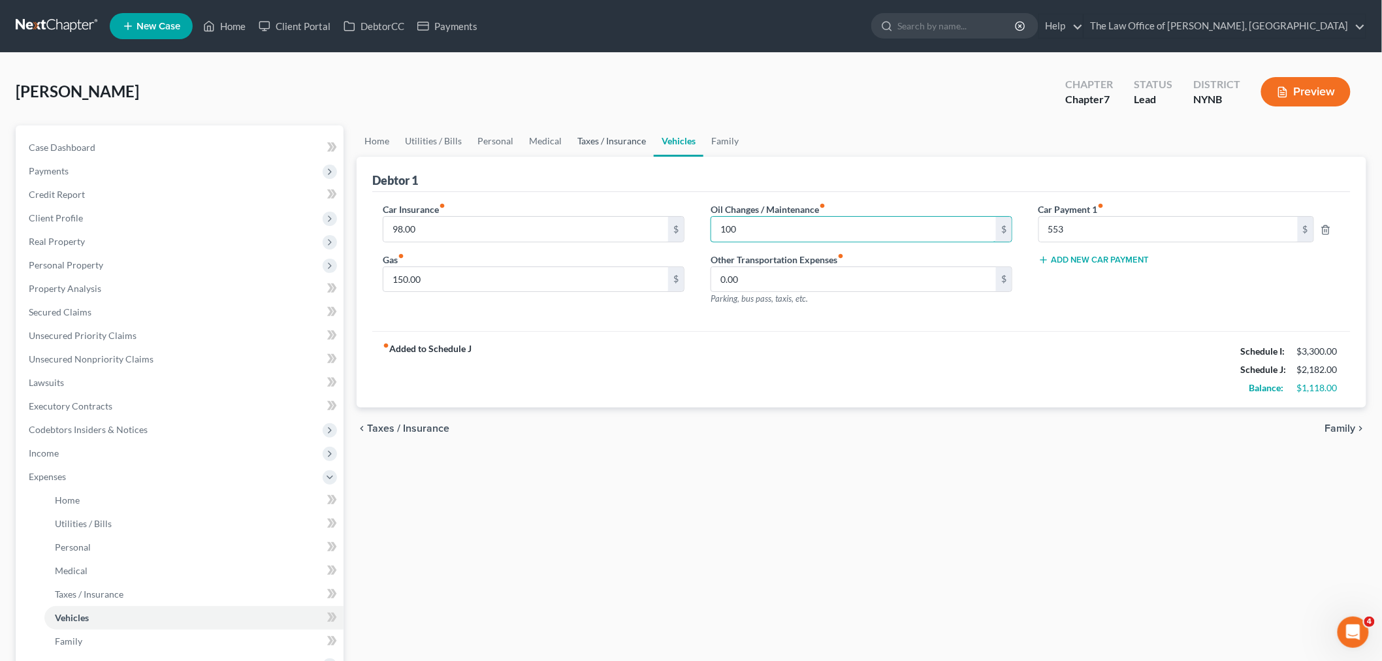
type input "100"
click at [598, 144] on link "Taxes / Insurance" at bounding box center [612, 140] width 84 height 31
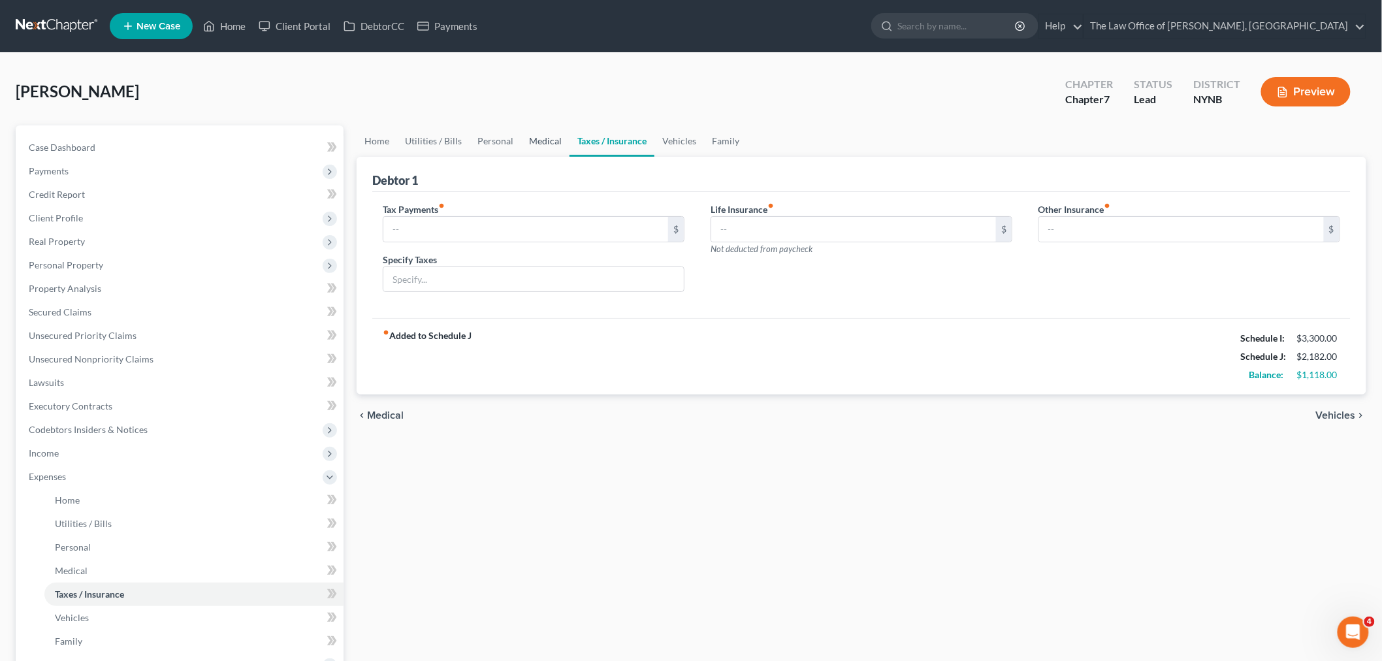
click at [549, 138] on link "Medical" at bounding box center [545, 140] width 48 height 31
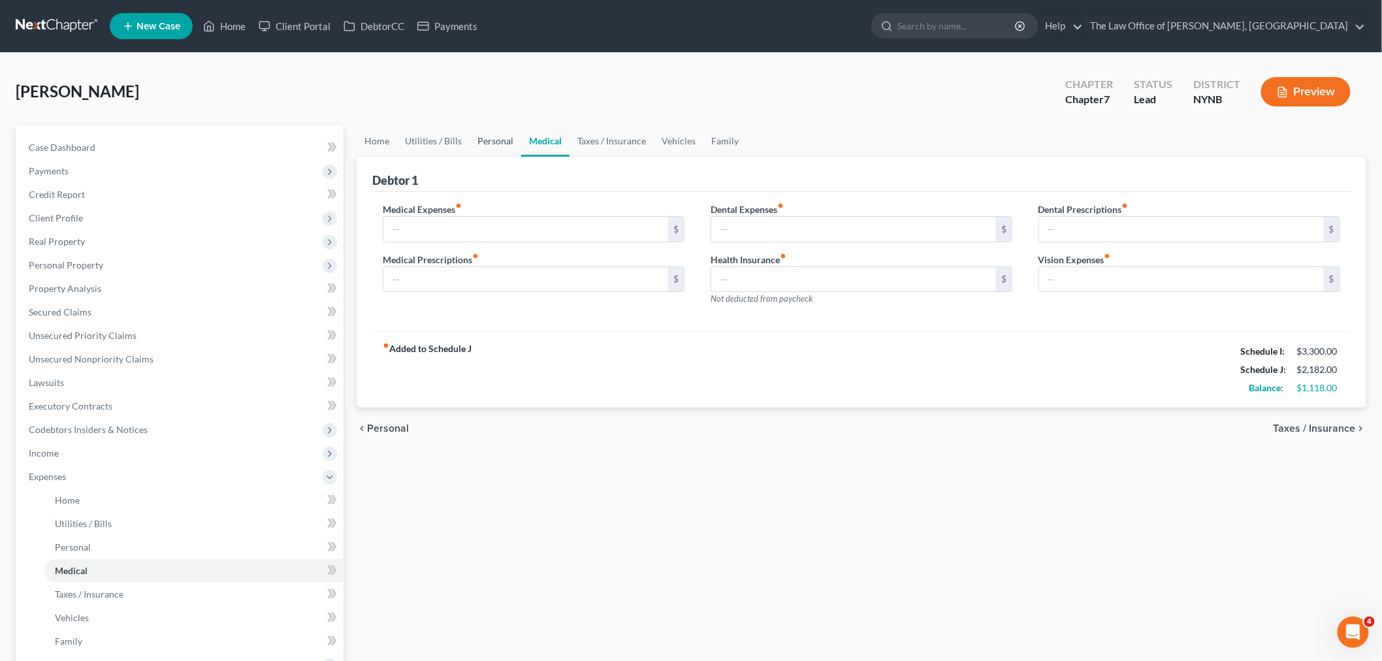
click at [489, 140] on link "Personal" at bounding box center [496, 140] width 52 height 31
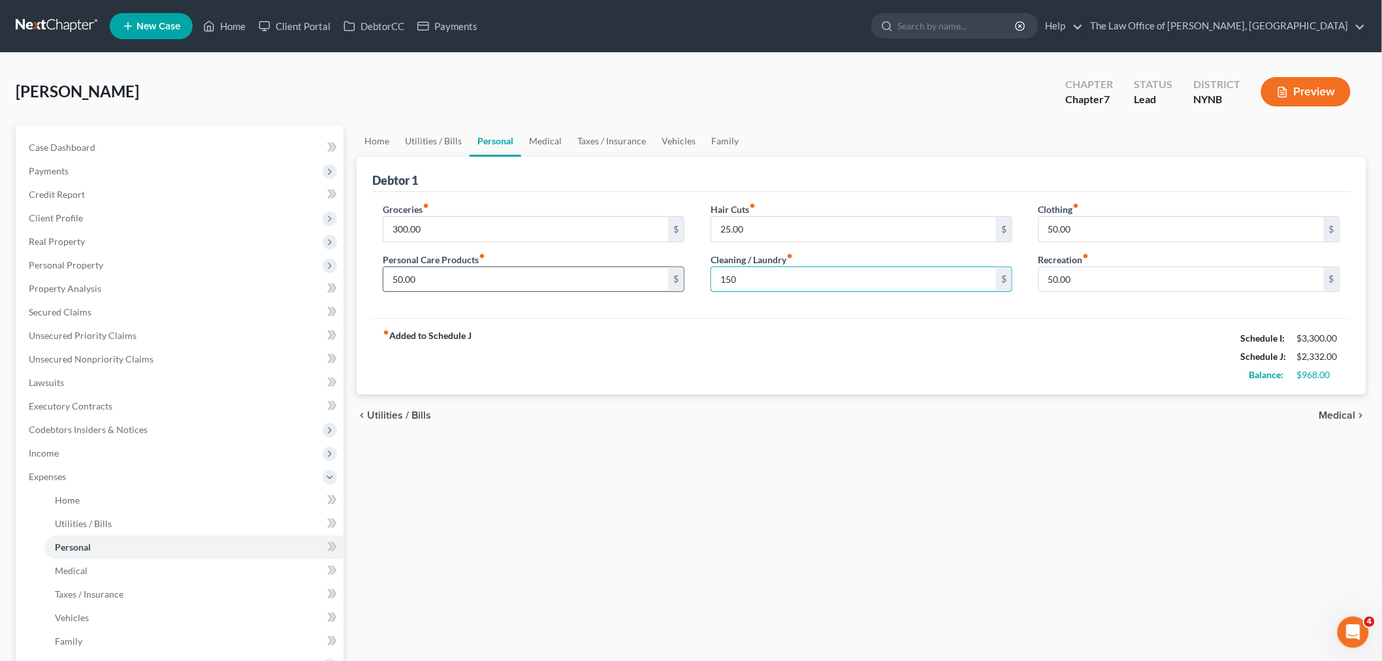
type input "150"
drag, startPoint x: 380, startPoint y: 236, endPoint x: 366, endPoint y: 238, distance: 13.9
click at [366, 238] on div "Debtor 1 Groceries fiber_manual_record 800 $ Personal Care Products fiber_manua…" at bounding box center [862, 276] width 1010 height 238
type input "100"
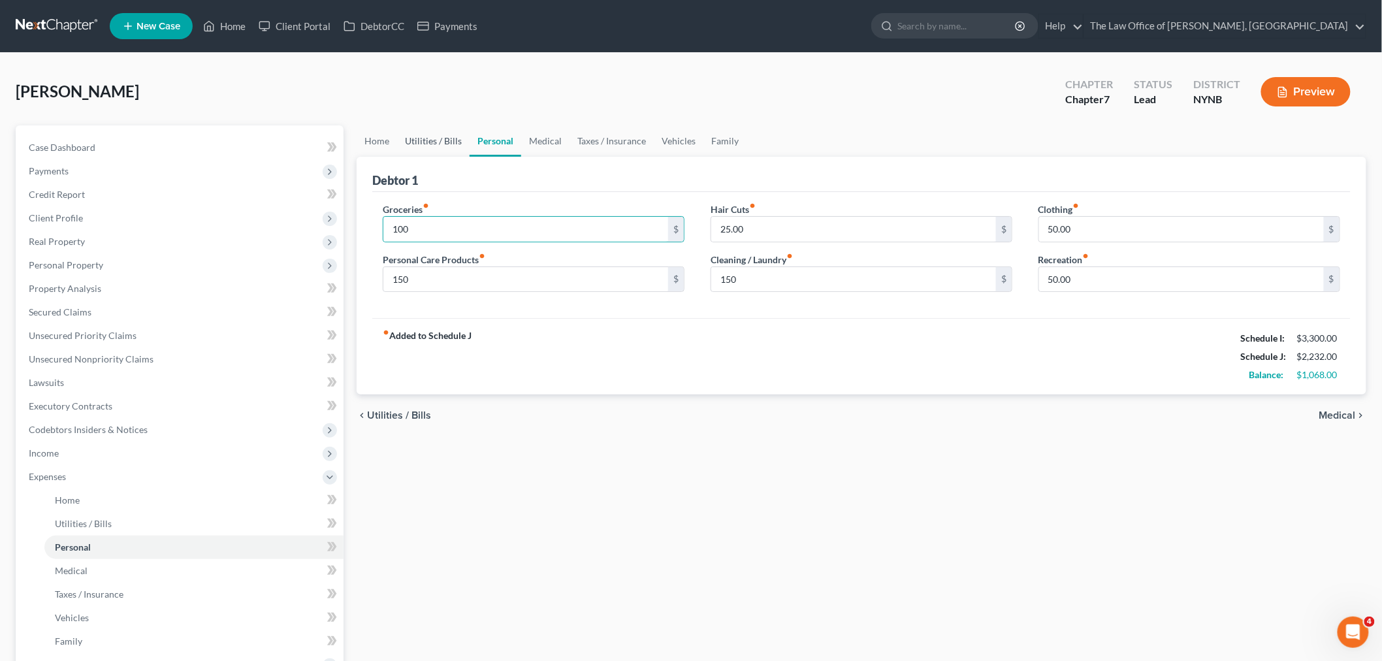
click at [451, 142] on link "Utilities / Bills" at bounding box center [433, 140] width 72 height 31
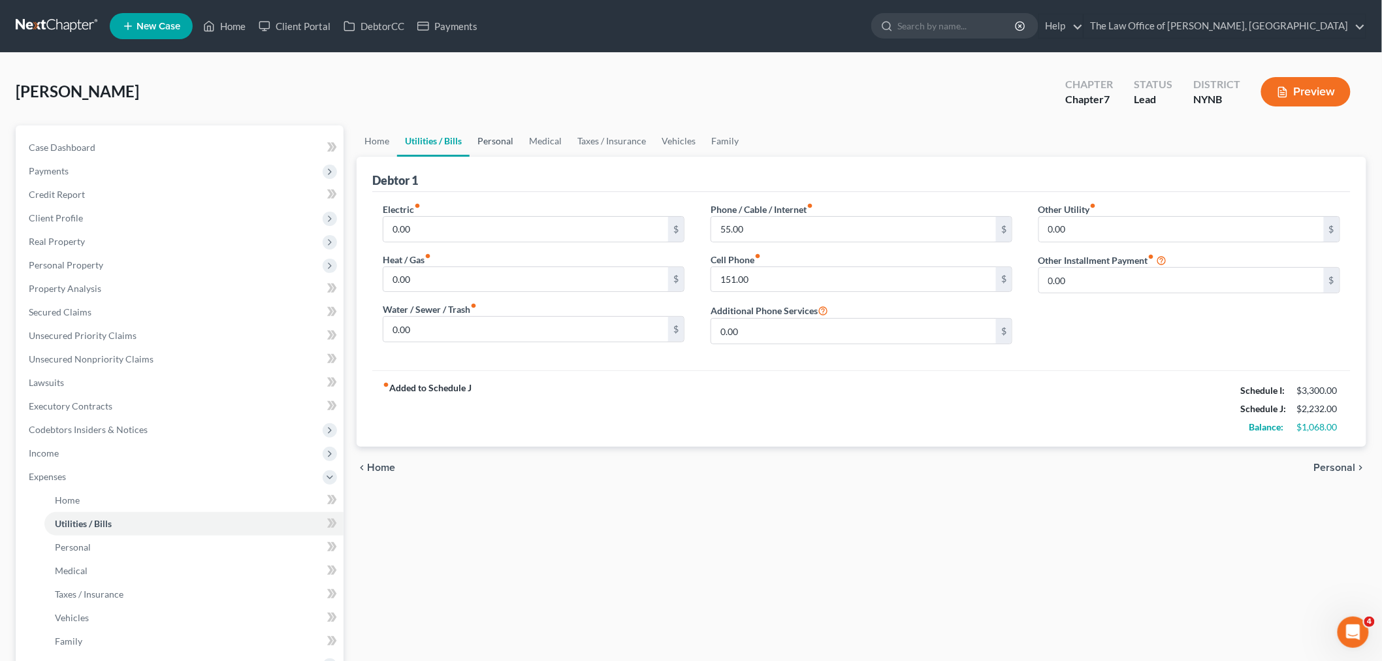
click at [489, 142] on link "Personal" at bounding box center [496, 140] width 52 height 31
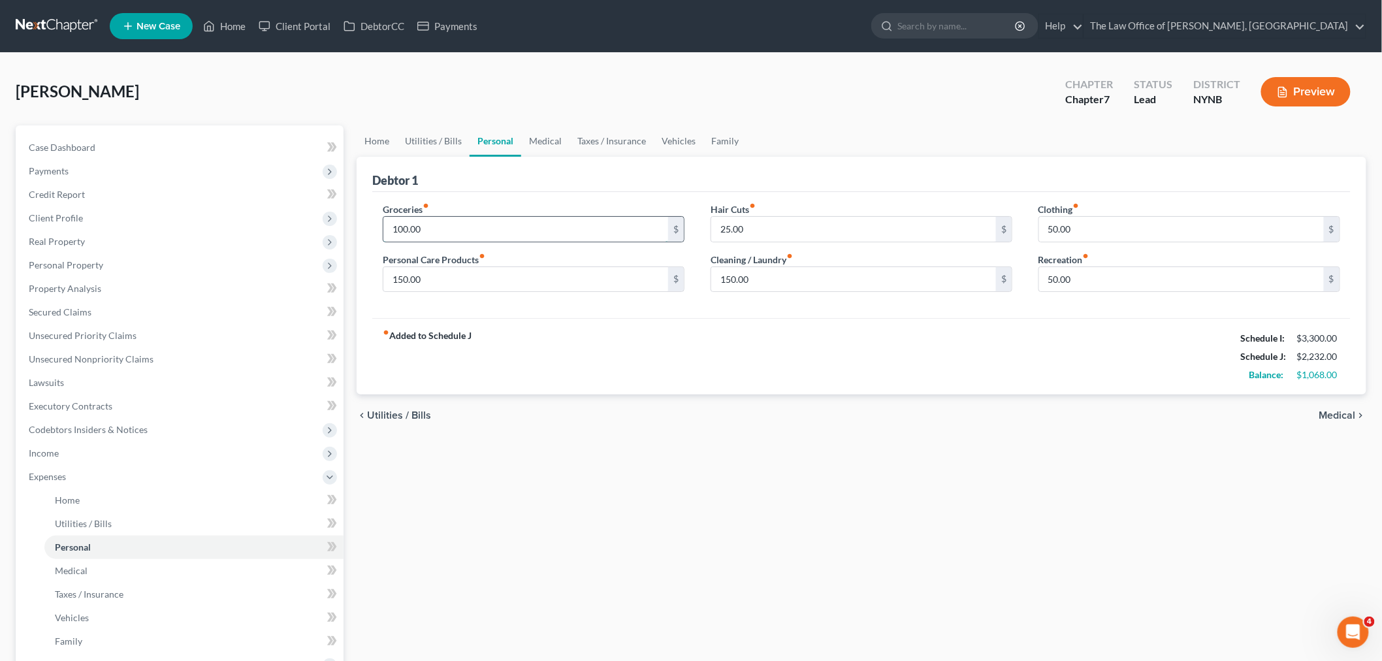
click at [455, 230] on input "100.00" at bounding box center [525, 229] width 285 height 25
type input "1,000"
click at [594, 329] on div "fiber_manual_record Added to Schedule J Schedule I: $3,300.00 Schedule J: $3,13…" at bounding box center [861, 356] width 978 height 76
click at [416, 141] on link "Utilities / Bills" at bounding box center [433, 140] width 72 height 31
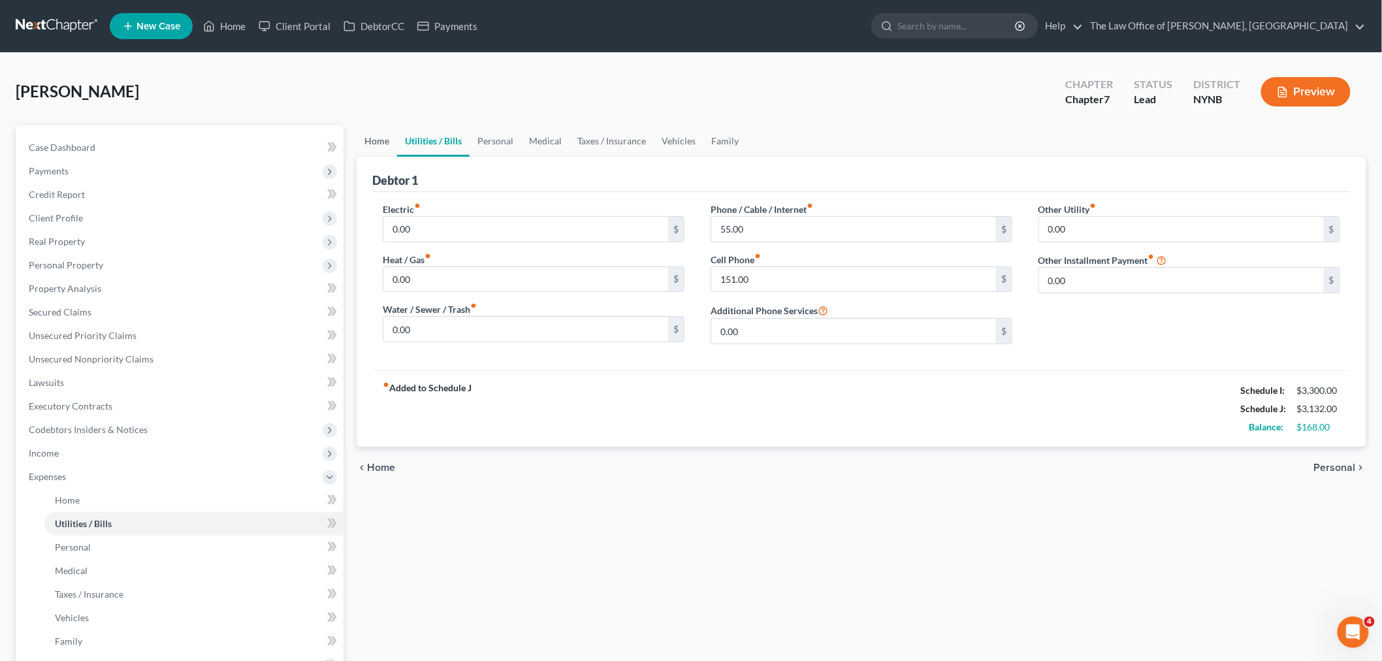
click at [393, 140] on link "Home" at bounding box center [377, 140] width 40 height 31
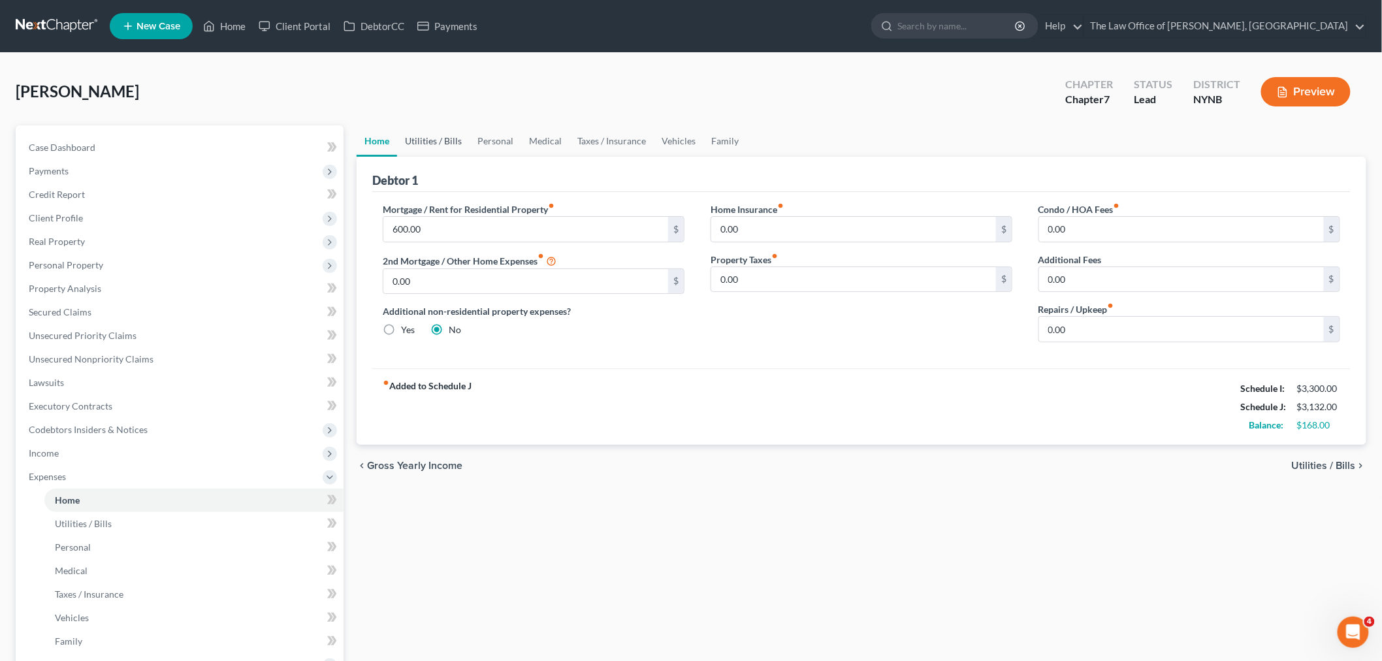
click at [426, 142] on link "Utilities / Bills" at bounding box center [433, 140] width 72 height 31
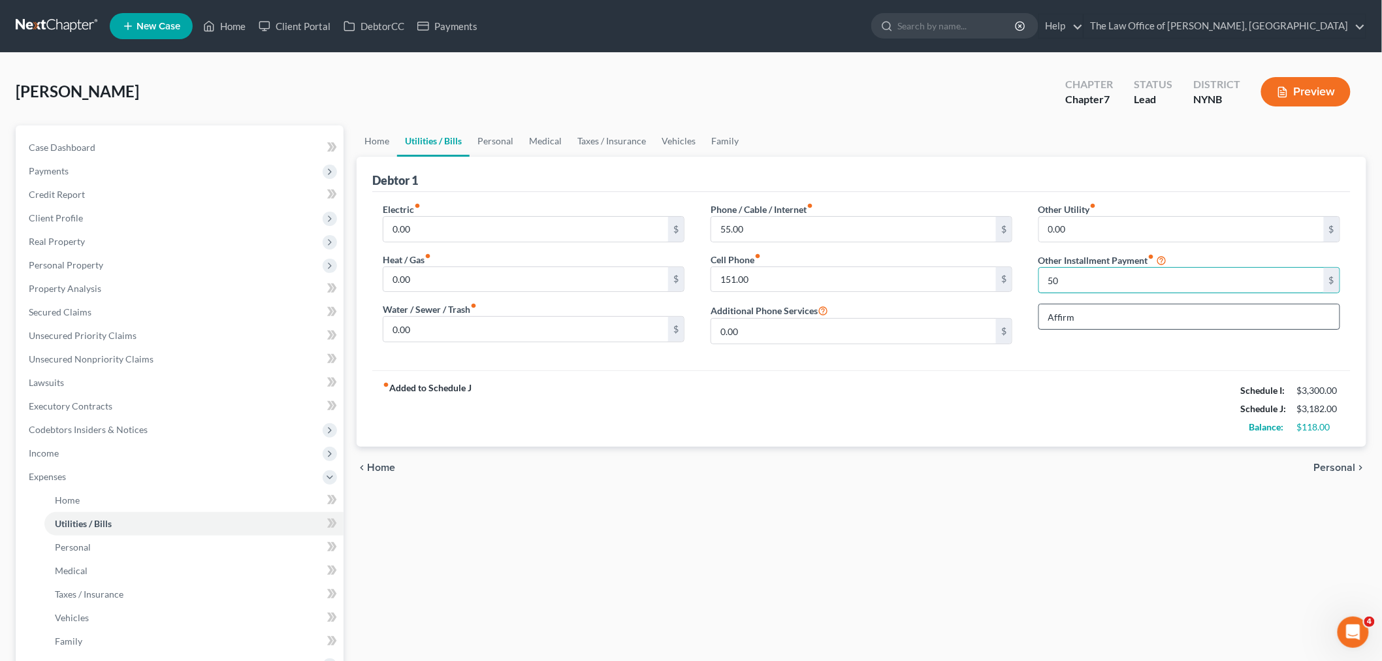
type input "50"
click at [1085, 327] on input "Affirm" at bounding box center [1189, 316] width 300 height 25
drag, startPoint x: 1070, startPoint y: 316, endPoint x: 1005, endPoint y: 317, distance: 65.3
click at [1006, 317] on div "Electric fiber_manual_record 0.00 $ Heat / Gas fiber_manual_record 0.00 $ Water…" at bounding box center [862, 278] width 984 height 152
type input "Subscription"
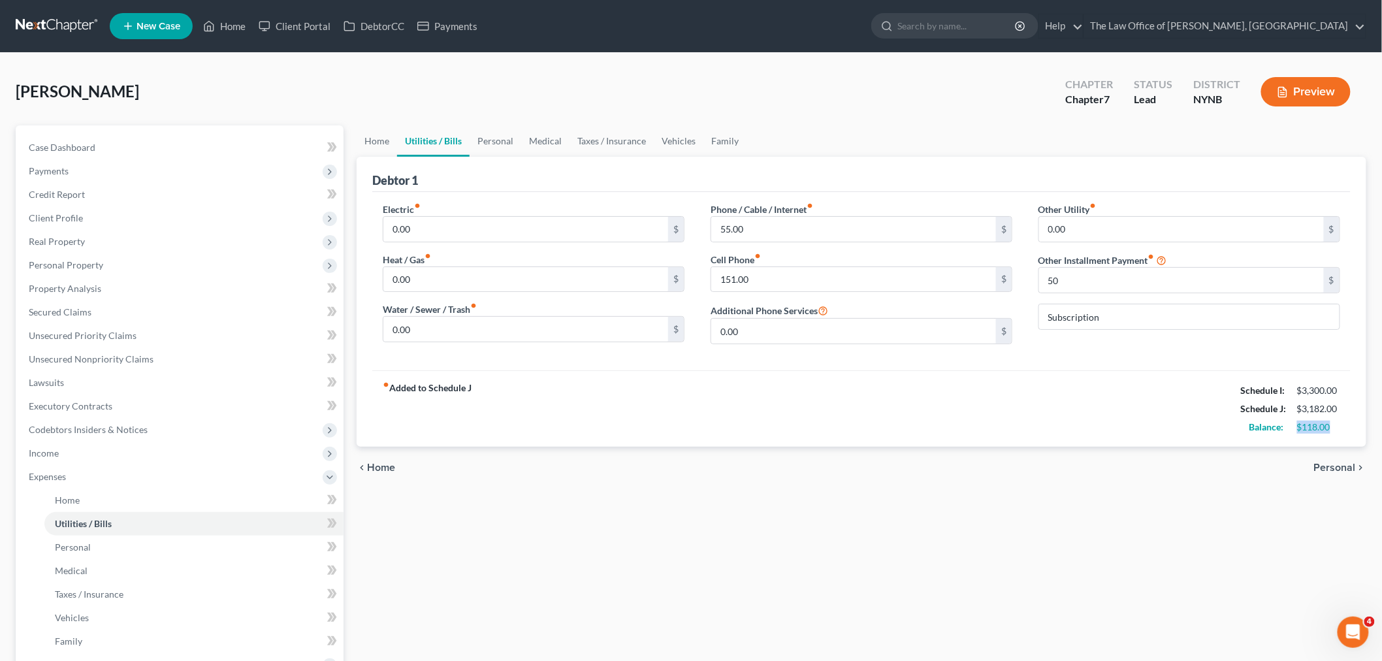
drag, startPoint x: 1342, startPoint y: 427, endPoint x: 1281, endPoint y: 427, distance: 60.7
click at [1281, 427] on div "Balance: $118.00" at bounding box center [1290, 427] width 112 height 18
click at [477, 140] on link "Personal" at bounding box center [496, 140] width 52 height 31
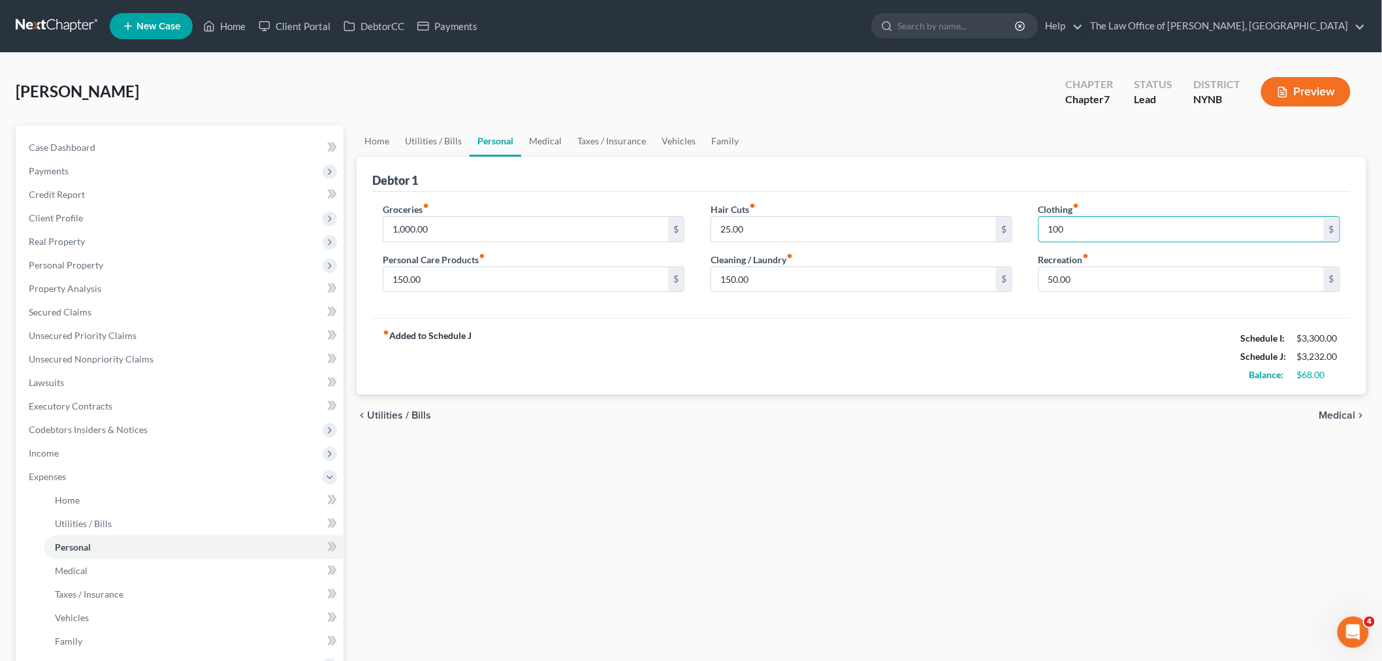
type input "100"
click at [1034, 304] on div "Groceries fiber_manual_record 1,000.00 $ Personal Care Products fiber_manual_re…" at bounding box center [861, 255] width 978 height 127
drag, startPoint x: 1296, startPoint y: 374, endPoint x: 1285, endPoint y: 373, distance: 11.8
click at [1288, 373] on div "Balance: $68.00" at bounding box center [1290, 375] width 112 height 18
drag, startPoint x: 121, startPoint y: 91, endPoint x: 22, endPoint y: 86, distance: 99.4
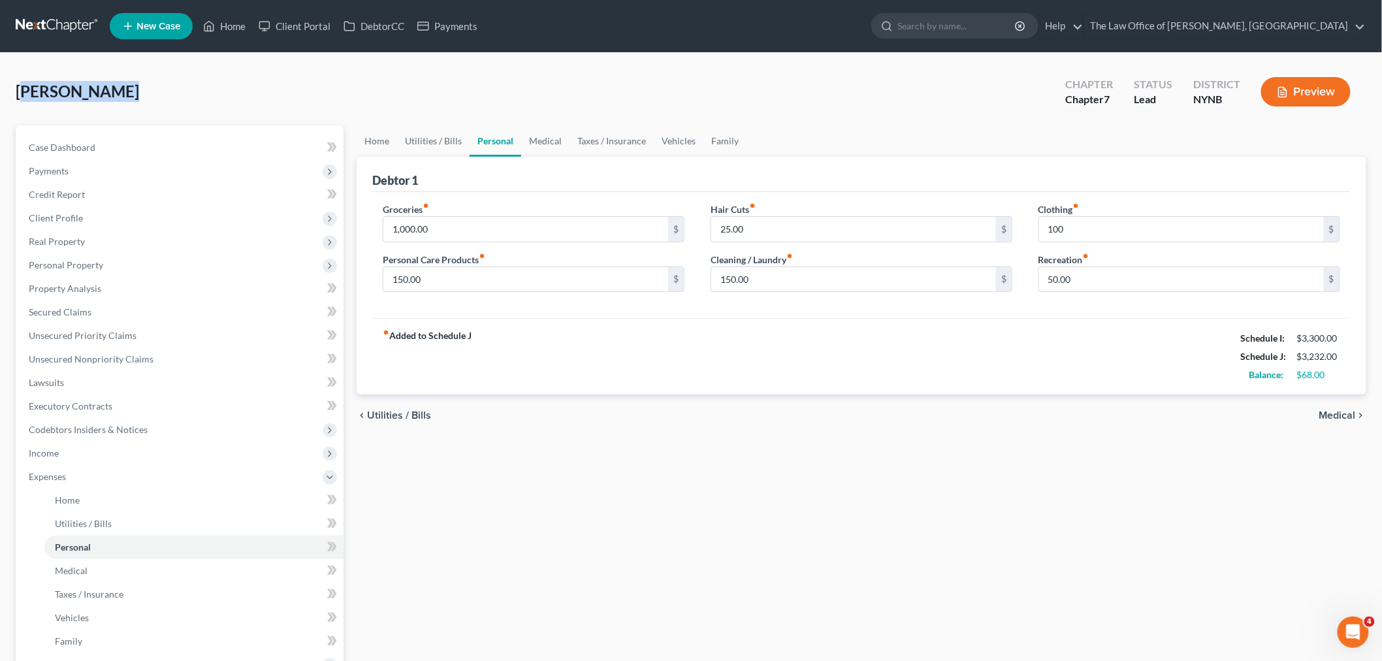
click at [22, 86] on div "Gibson, Jason Upgraded Chapter Chapter 7 Status Lead District NYNB Preview" at bounding box center [691, 97] width 1351 height 57
drag, startPoint x: 18, startPoint y: 92, endPoint x: 78, endPoint y: 102, distance: 60.9
click at [110, 97] on span "[PERSON_NAME]" at bounding box center [77, 91] width 123 height 19
copy span "[PERSON_NAME]"
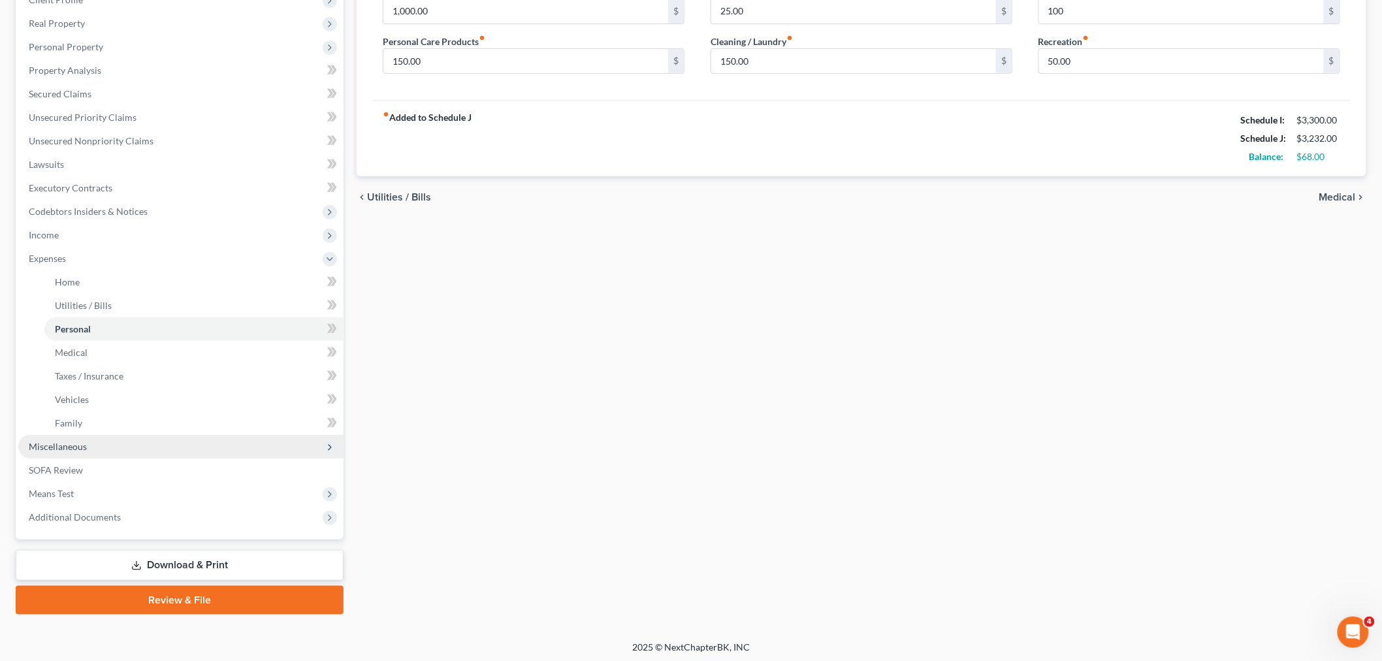
scroll to position [219, 0]
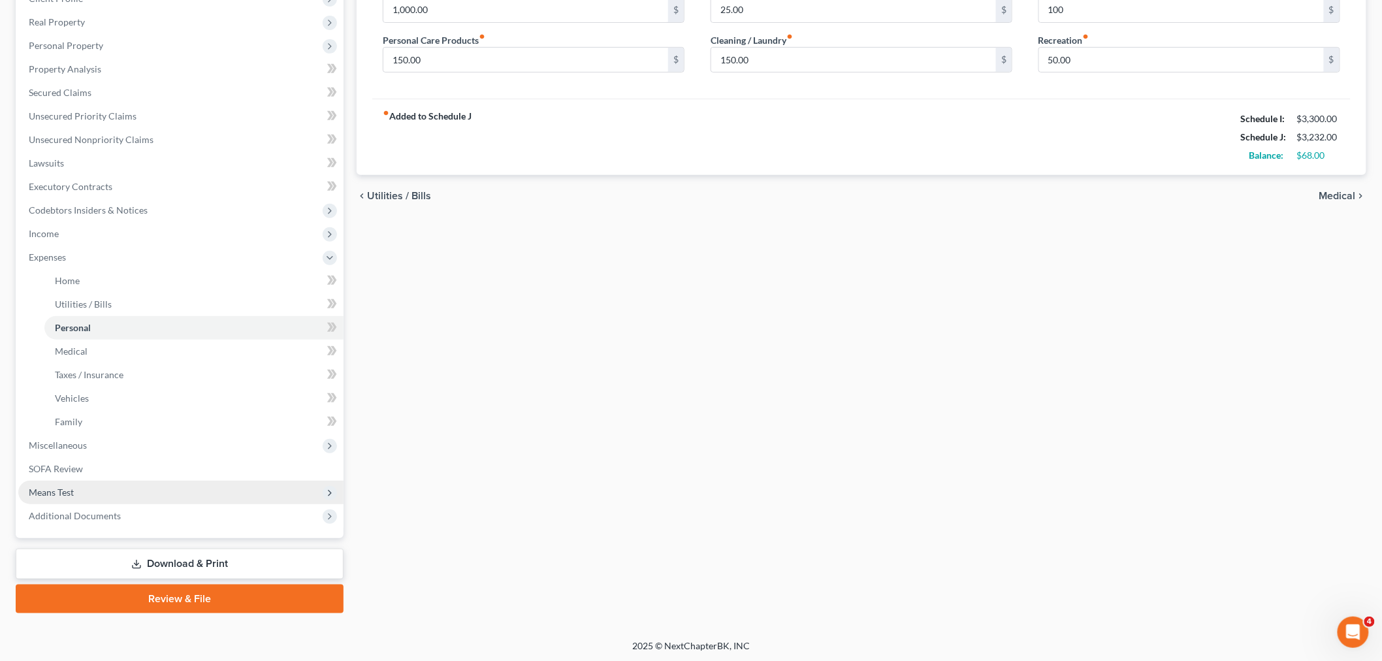
drag, startPoint x: 81, startPoint y: 506, endPoint x: 119, endPoint y: 500, distance: 38.3
click at [82, 506] on span "Additional Documents" at bounding box center [180, 516] width 325 height 24
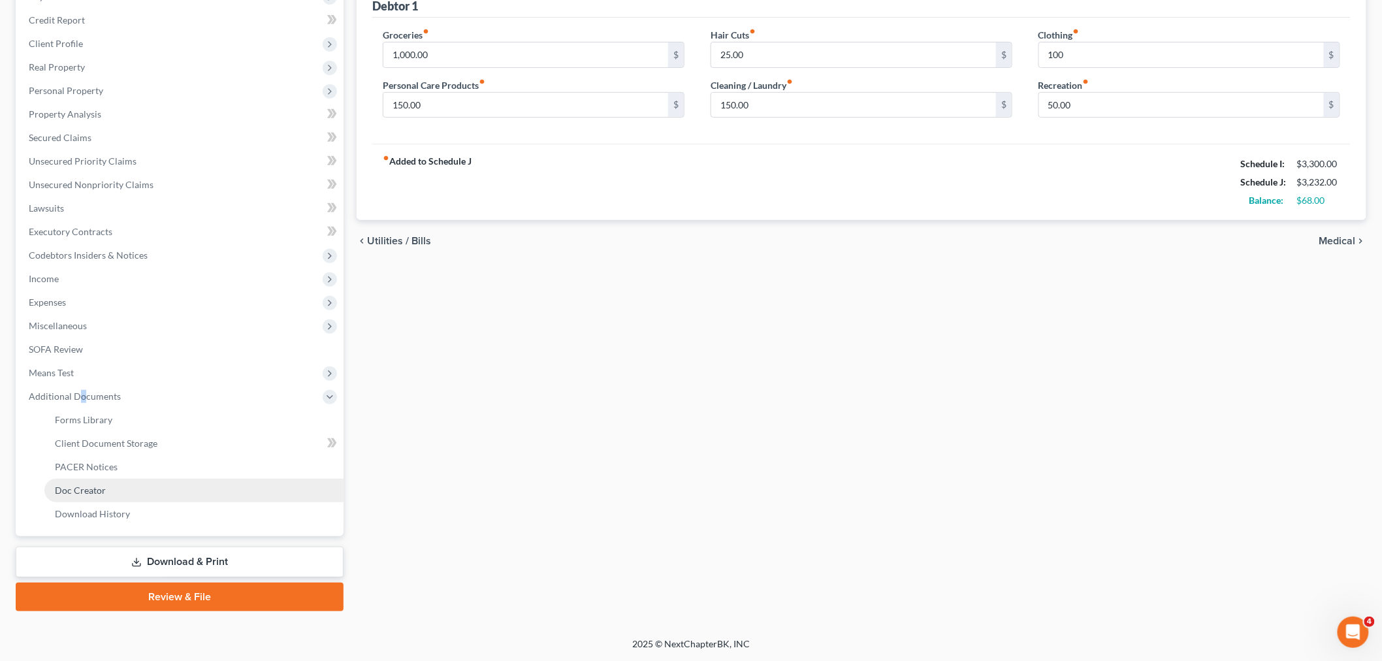
scroll to position [172, 0]
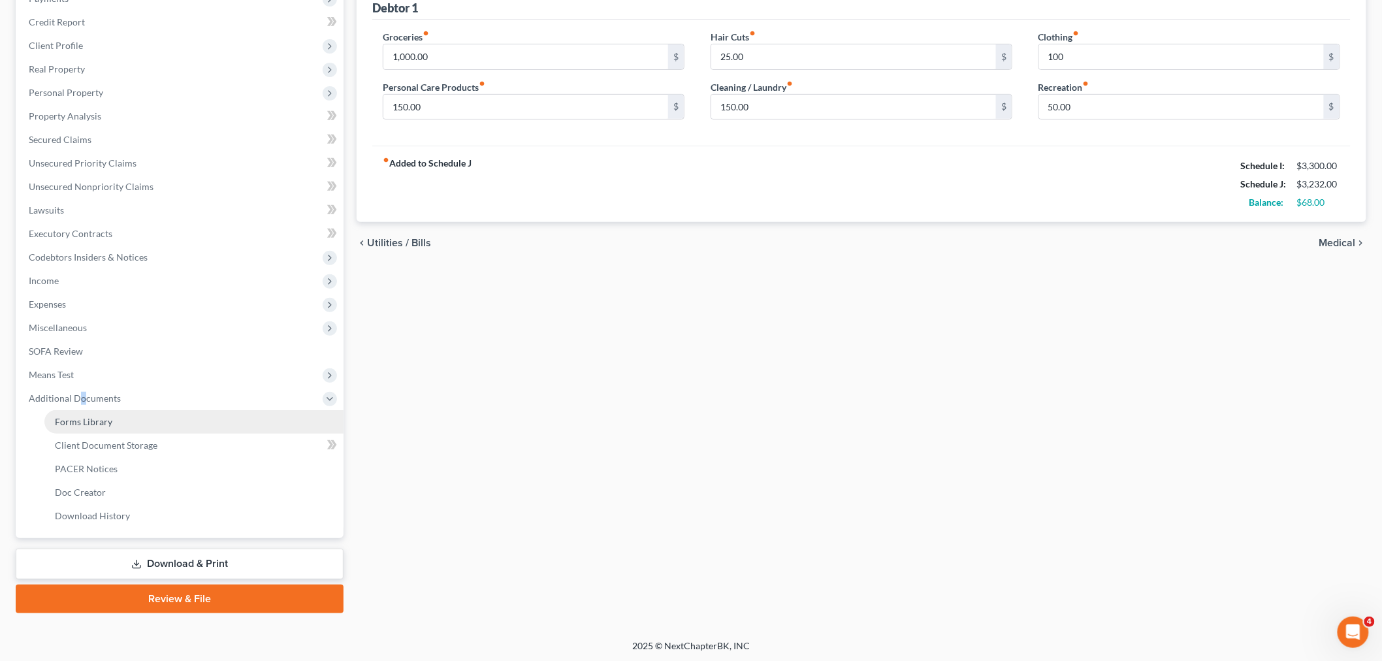
click at [98, 416] on span "Forms Library" at bounding box center [83, 421] width 57 height 11
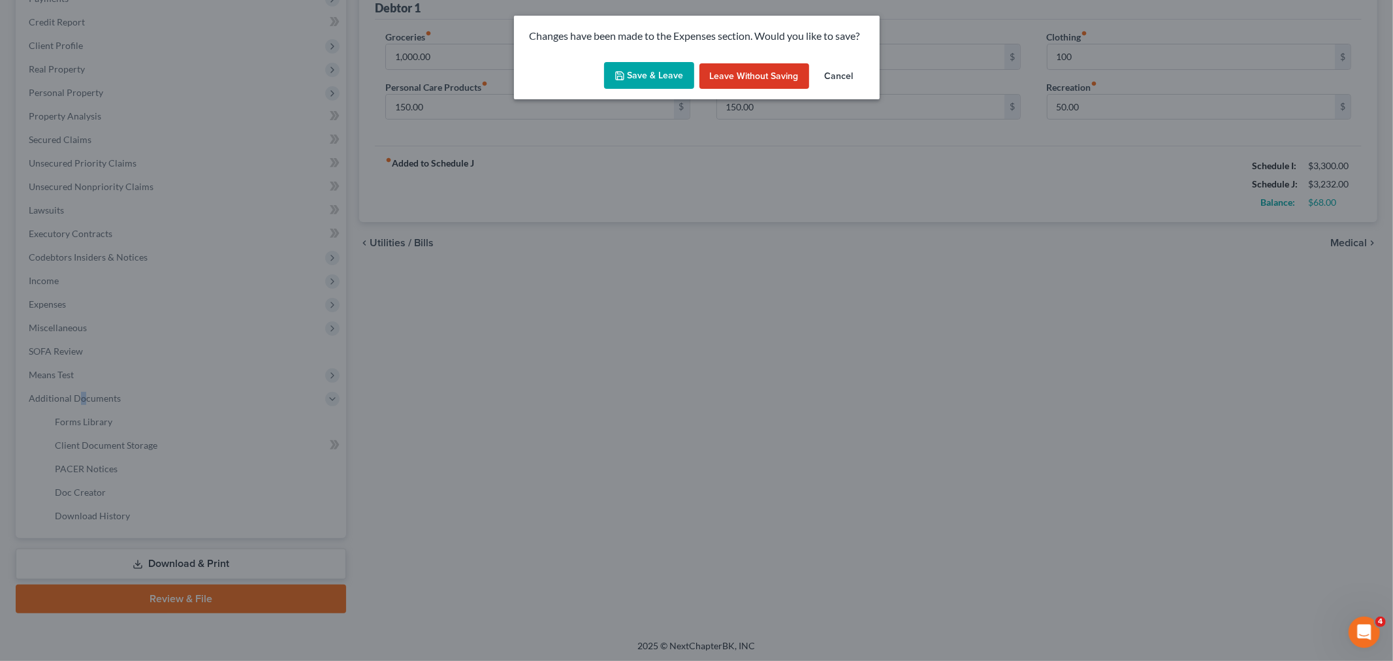
click at [629, 70] on button "Save & Leave" at bounding box center [649, 75] width 90 height 27
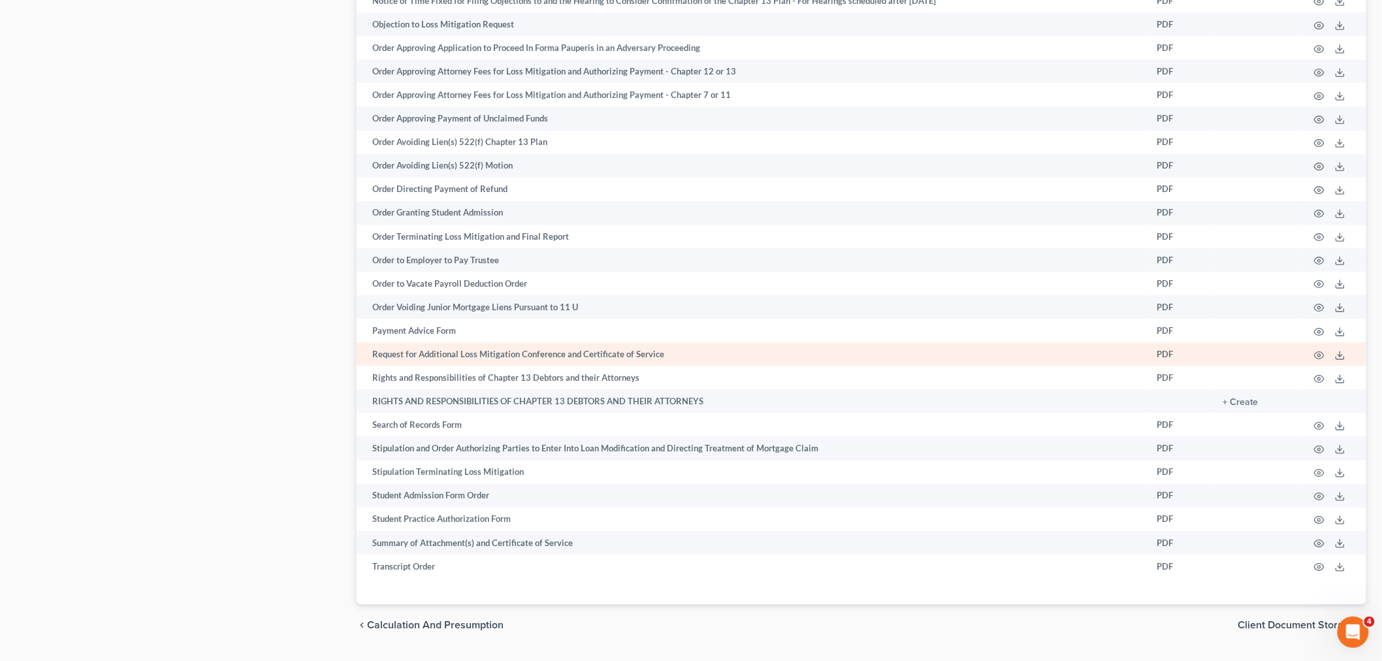
scroll to position [1771, 0]
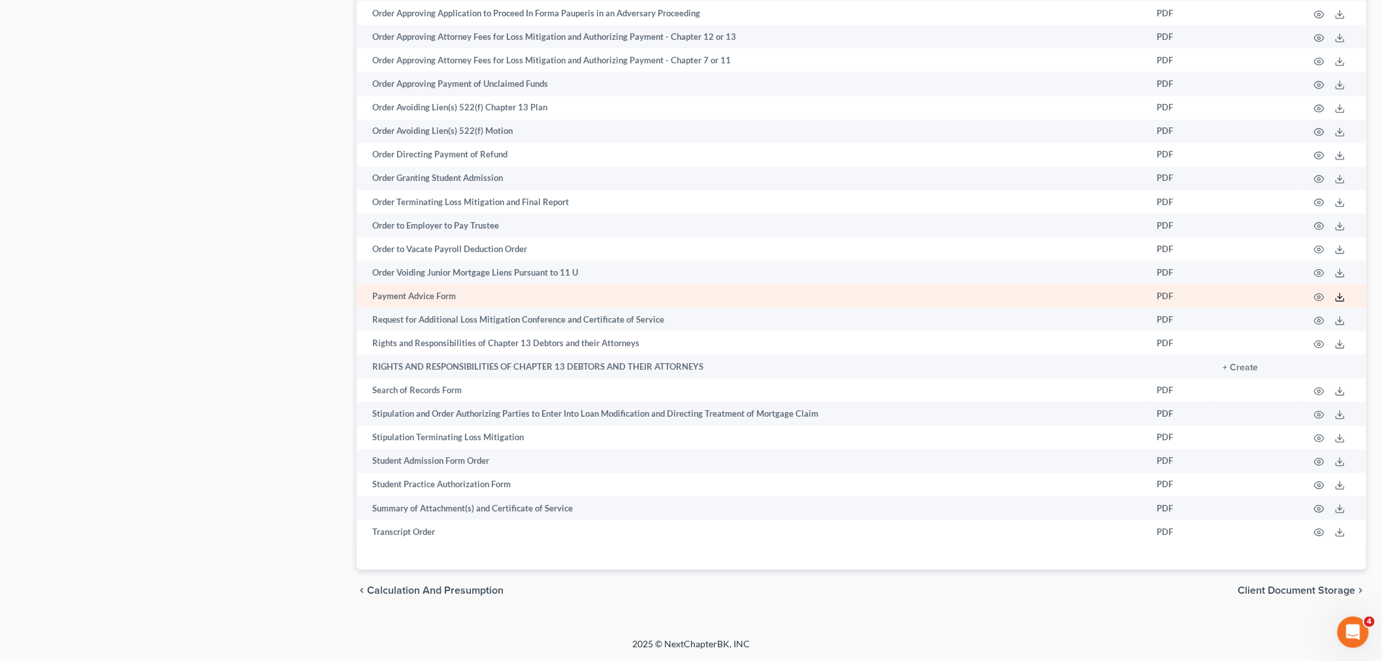
click at [1344, 294] on icon at bounding box center [1340, 297] width 10 height 10
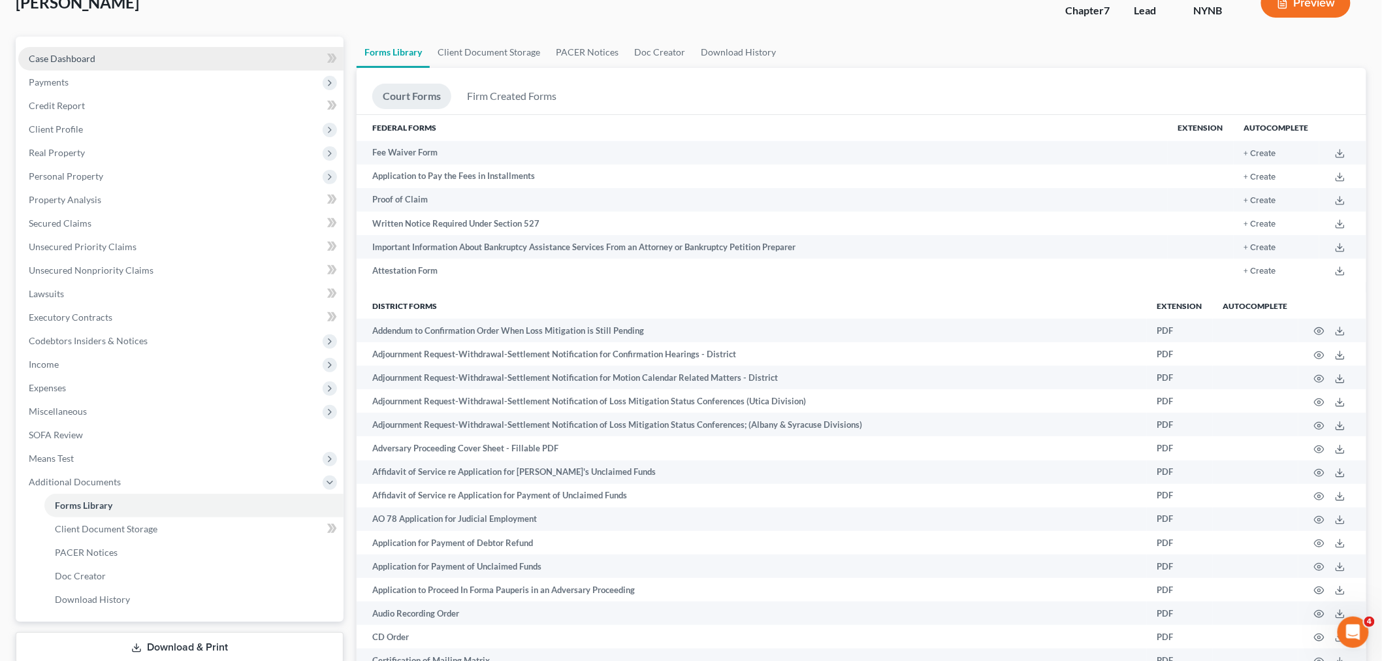
scroll to position [0, 0]
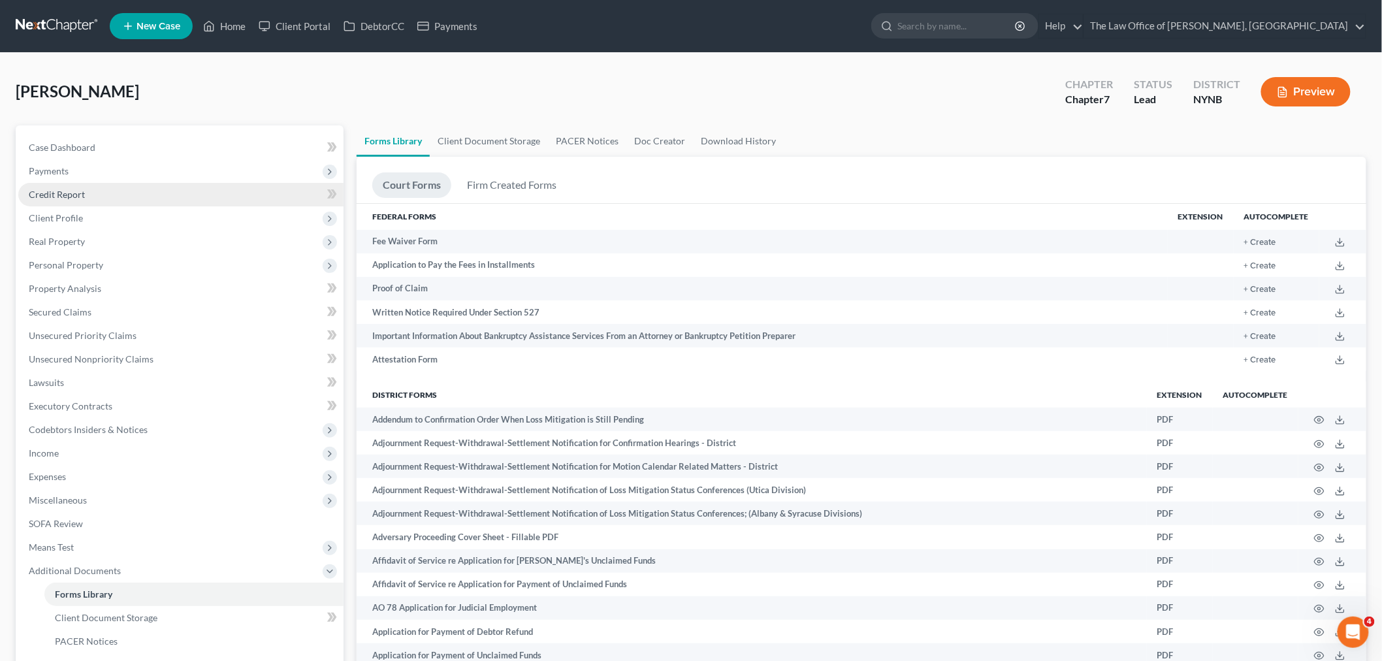
click at [69, 189] on span "Credit Report" at bounding box center [57, 194] width 56 height 11
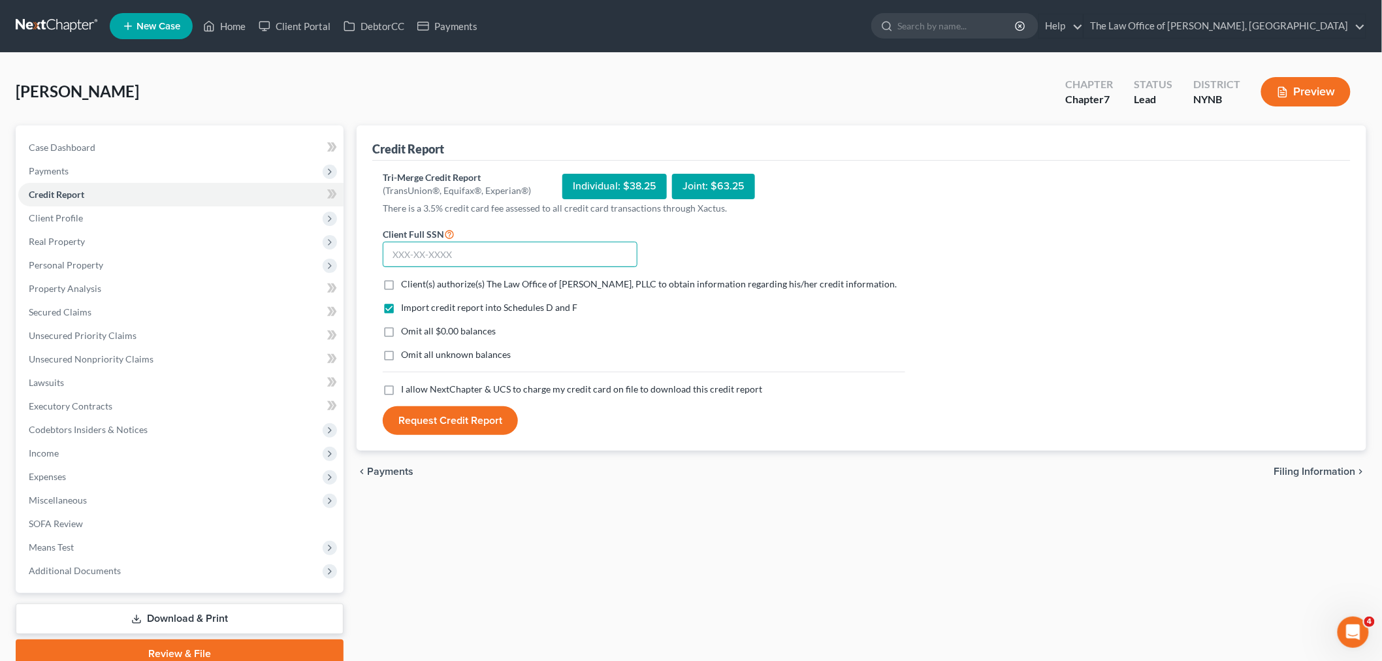
click at [461, 256] on input "text" at bounding box center [510, 255] width 255 height 26
paste input "595-40-0960"
type input "595-40-0960"
click at [401, 281] on label "Client(s) authorize(s) The Law Office of Christiaan Van Niekerk, PLLC to obtain…" at bounding box center [649, 284] width 496 height 13
click at [406, 281] on input "Client(s) authorize(s) The Law Office of Christiaan Van Niekerk, PLLC to obtain…" at bounding box center [410, 282] width 8 height 8
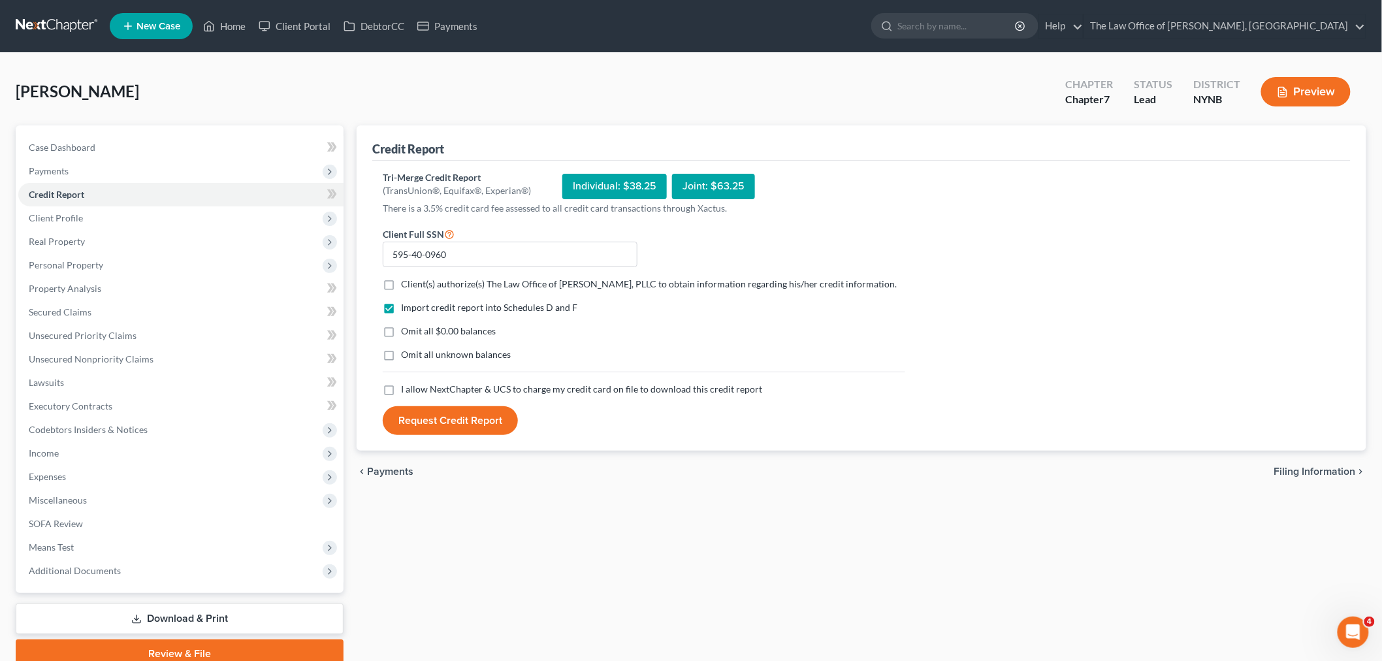
checkbox input "true"
click at [401, 396] on label "I allow NextChapter & UCS to charge my credit card on file to download this cre…" at bounding box center [581, 389] width 361 height 13
click at [406, 391] on input "I allow NextChapter & UCS to charge my credit card on file to download this cre…" at bounding box center [410, 387] width 8 height 8
checkbox input "true"
click at [415, 435] on button "Request Credit Report" at bounding box center [450, 420] width 135 height 29
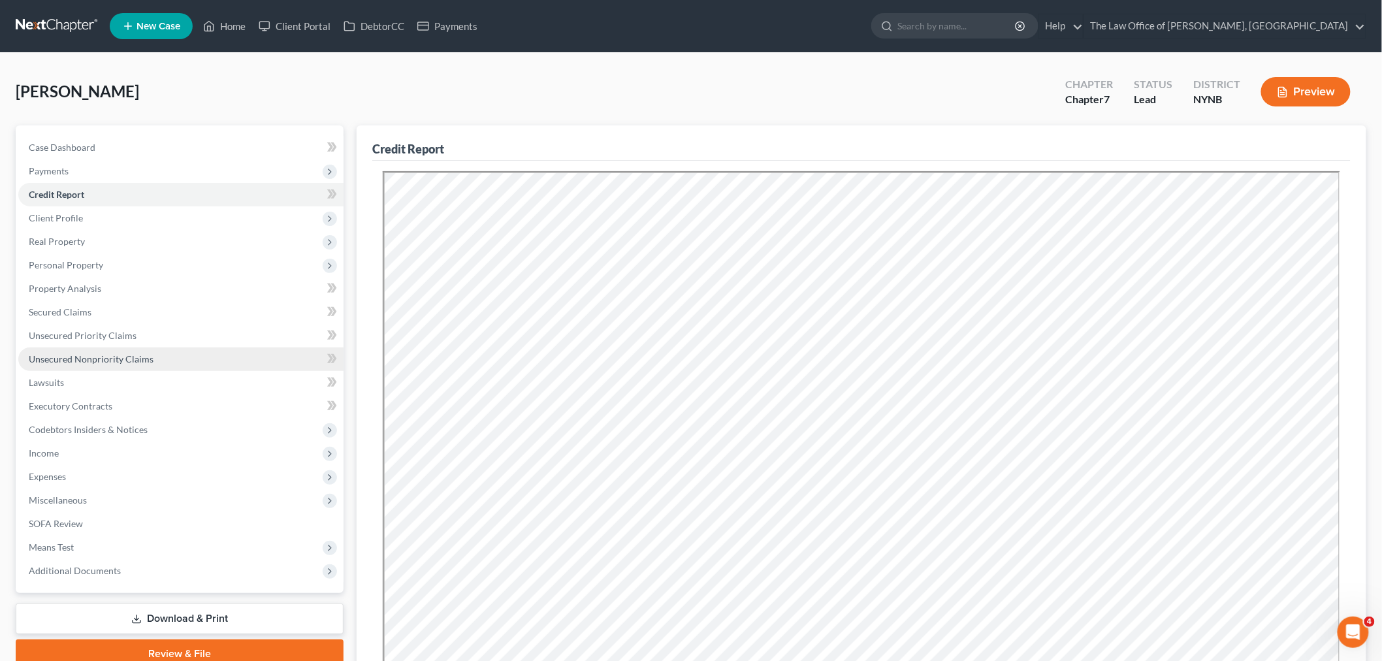
click at [72, 368] on link "Unsecured Nonpriority Claims" at bounding box center [180, 359] width 325 height 24
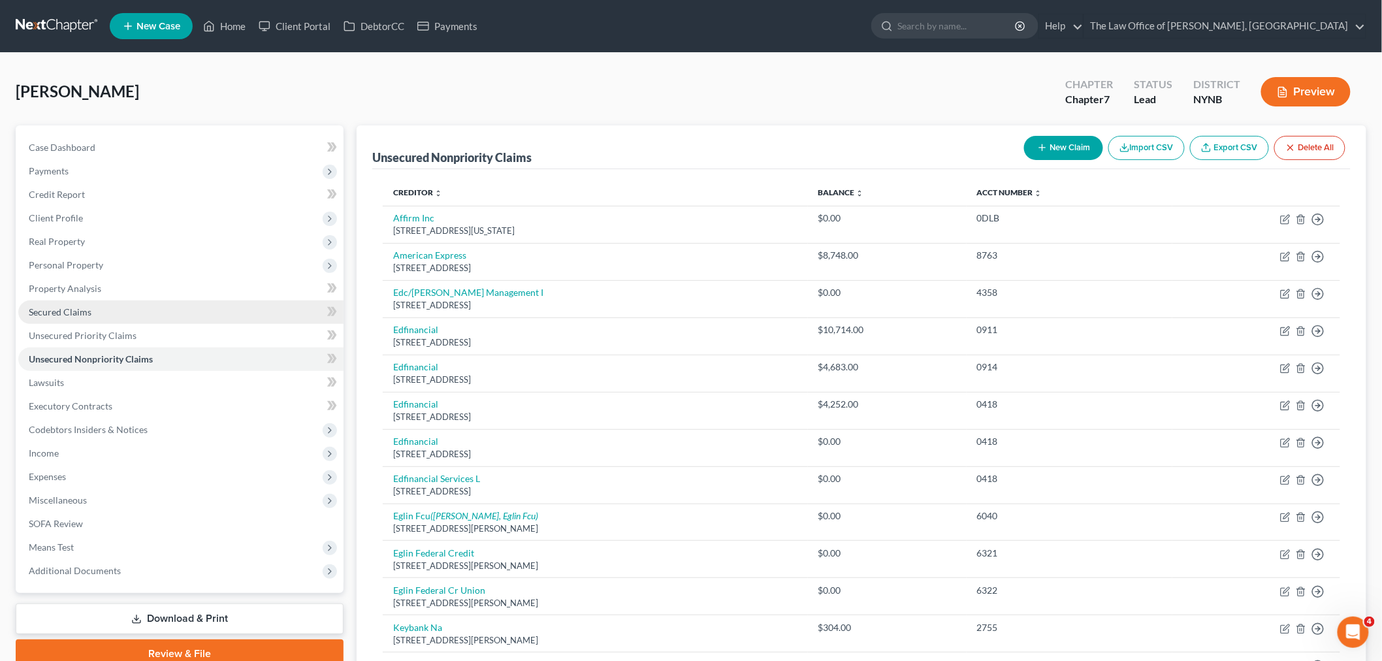
click at [76, 310] on span "Secured Claims" at bounding box center [60, 311] width 63 height 11
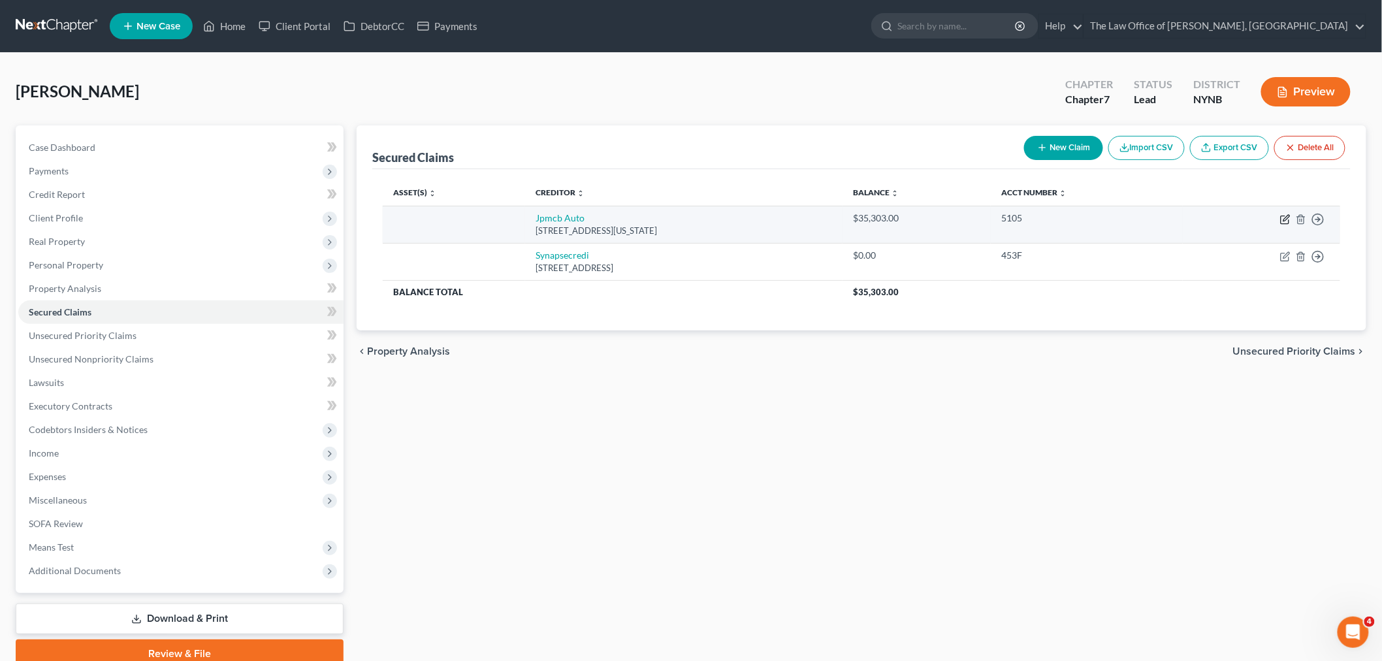
click at [1283, 220] on icon "button" at bounding box center [1285, 219] width 10 height 10
select select "19"
select select "0"
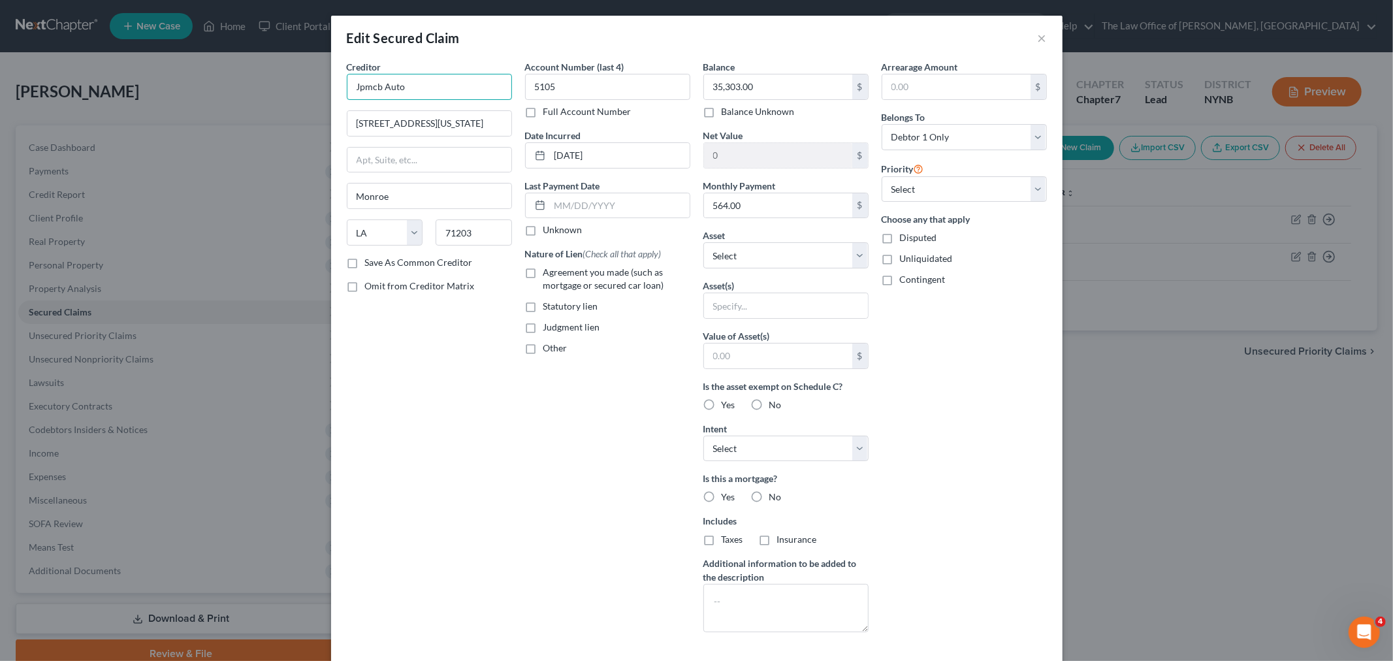
drag, startPoint x: 423, startPoint y: 93, endPoint x: 345, endPoint y: 91, distance: 77.7
click at [347, 91] on input "Jpmcb Auto" at bounding box center [429, 87] width 165 height 26
click at [543, 272] on label "Agreement you made (such as mortgage or secured car loan)" at bounding box center [616, 279] width 147 height 26
click at [549, 272] on input "Agreement you made (such as mortgage or secured car loan)" at bounding box center [553, 270] width 8 height 8
checkbox input "true"
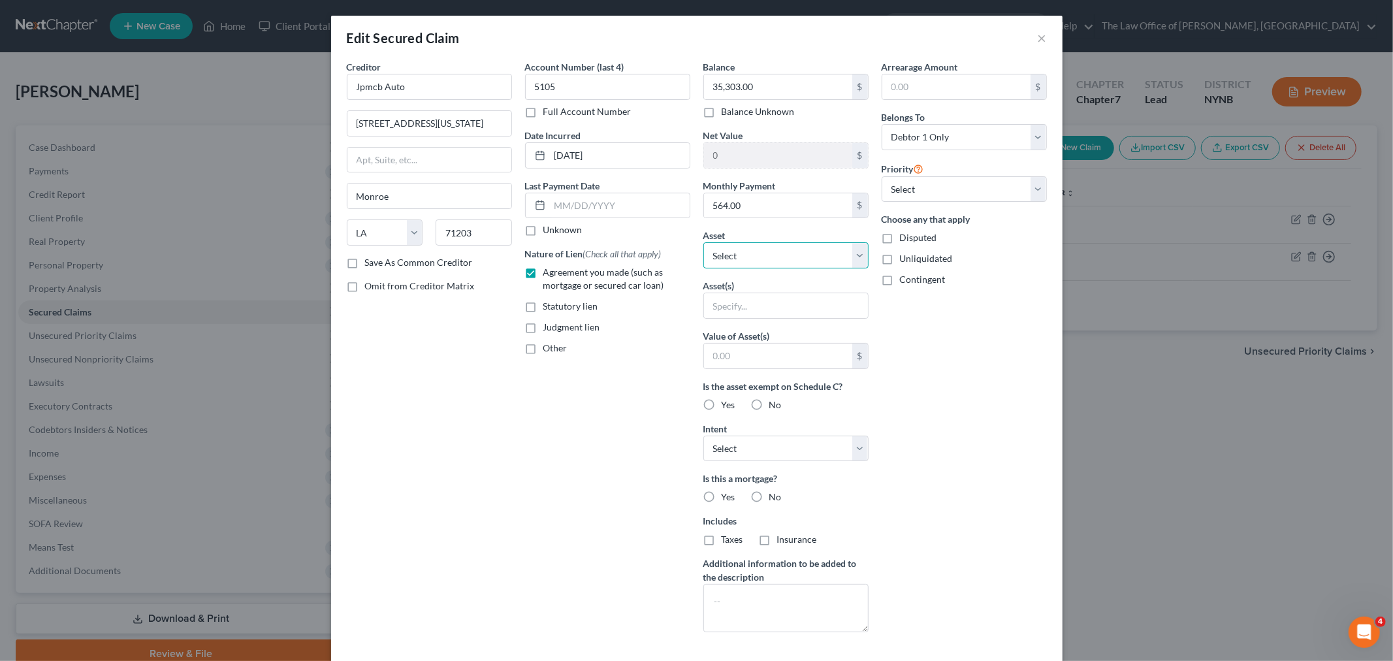
click at [776, 262] on select "Select Other Multiple Assets Household Goods - Basic Household Goods - sofa, be…" at bounding box center [785, 255] width 165 height 26
select select "5"
click at [703, 242] on select "Select Other Multiple Assets Household Goods - Basic Household Goods - sofa, be…" at bounding box center [785, 255] width 165 height 26
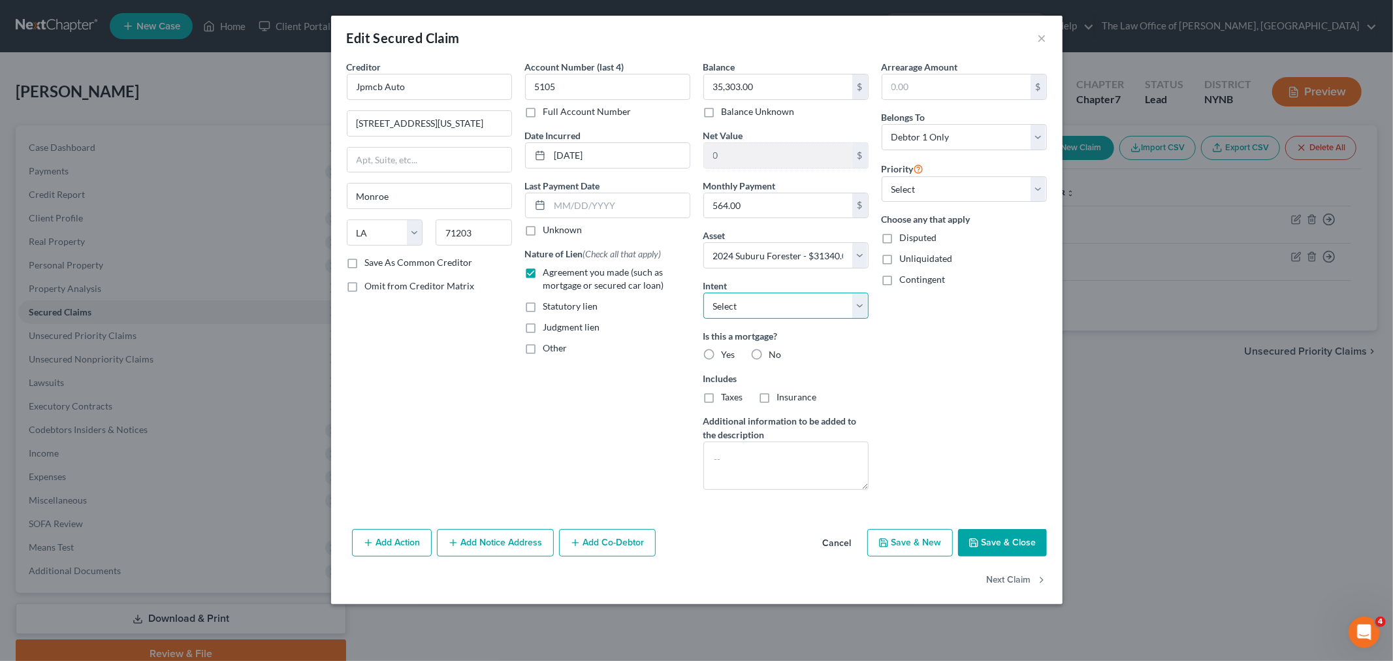
click at [746, 307] on select "Select Surrender Redeem Reaffirm Avoid Other" at bounding box center [785, 306] width 165 height 26
click at [703, 293] on select "Select Surrender Redeem Reaffirm Avoid Other" at bounding box center [785, 306] width 165 height 26
click at [733, 317] on select "Select Surrender Redeem Reaffirm Avoid Other" at bounding box center [785, 306] width 165 height 26
select select "2"
click at [703, 293] on select "Select Surrender Redeem Reaffirm Avoid Other" at bounding box center [785, 306] width 165 height 26
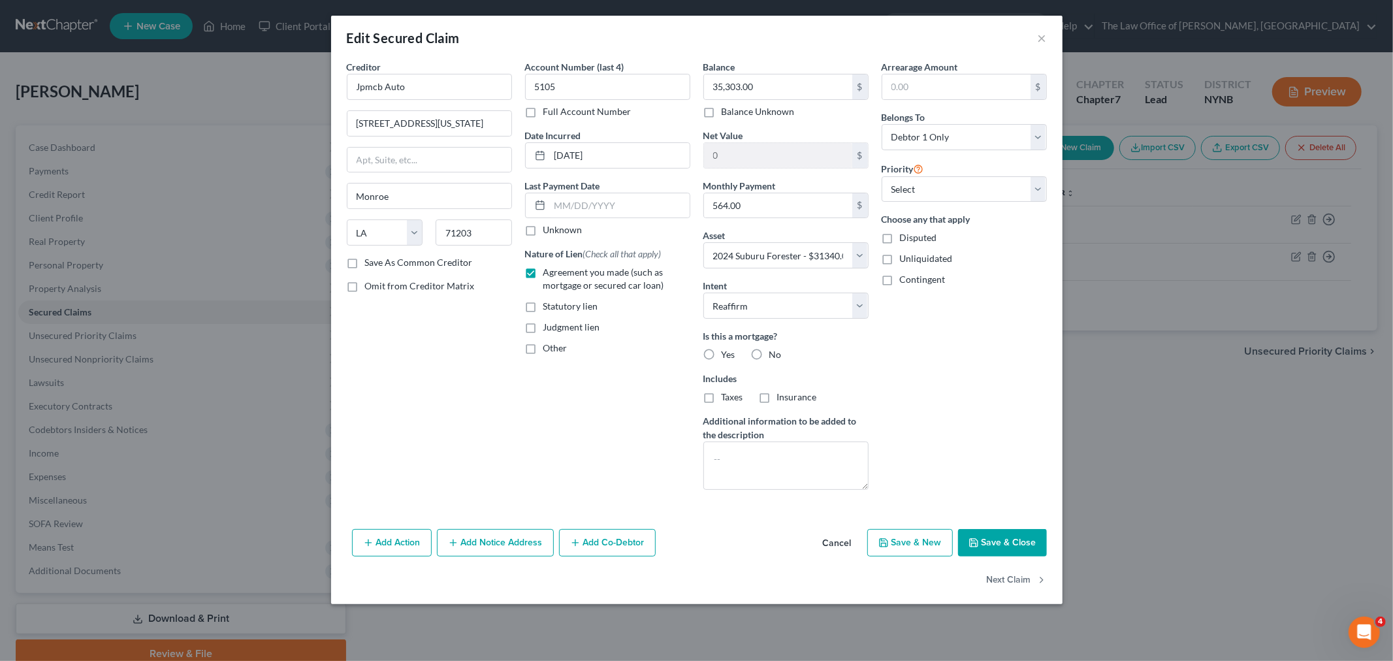
click at [769, 354] on label "No" at bounding box center [775, 354] width 12 height 13
click at [775, 354] on input "No" at bounding box center [779, 352] width 8 height 8
radio input "true"
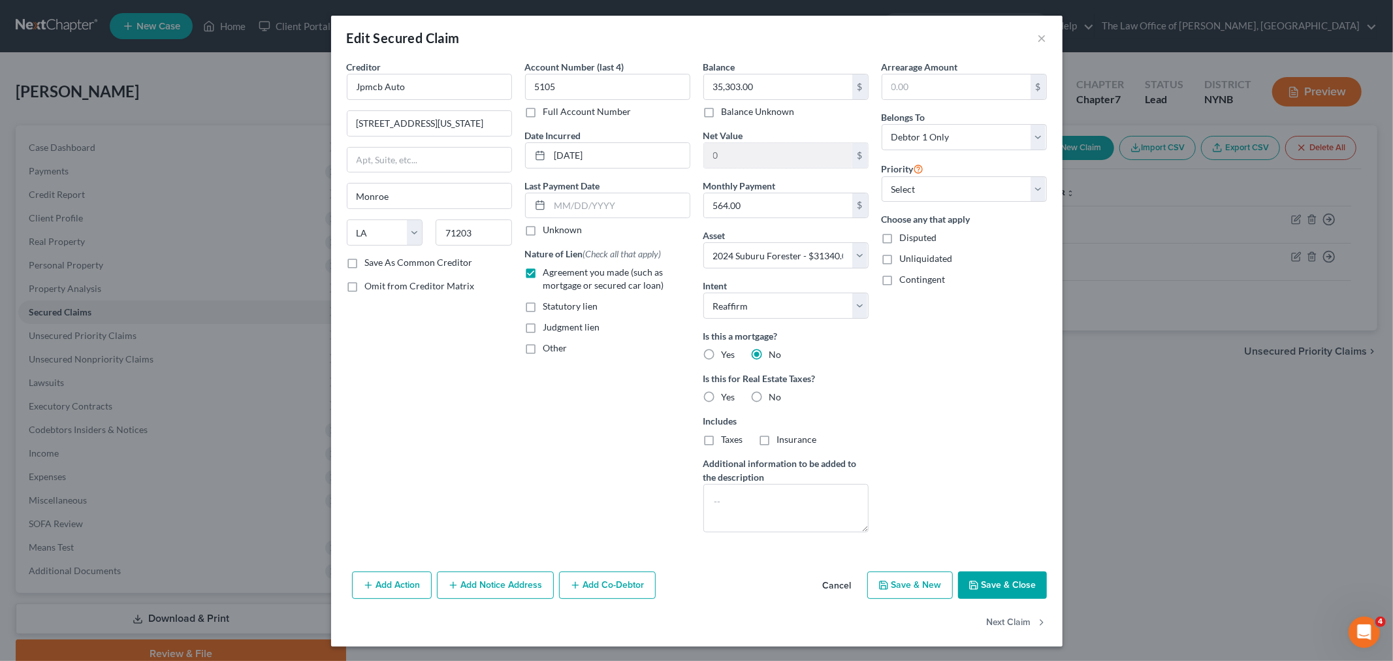
click at [769, 396] on label "No" at bounding box center [775, 397] width 12 height 13
click at [775, 396] on input "No" at bounding box center [779, 395] width 8 height 8
radio input "true"
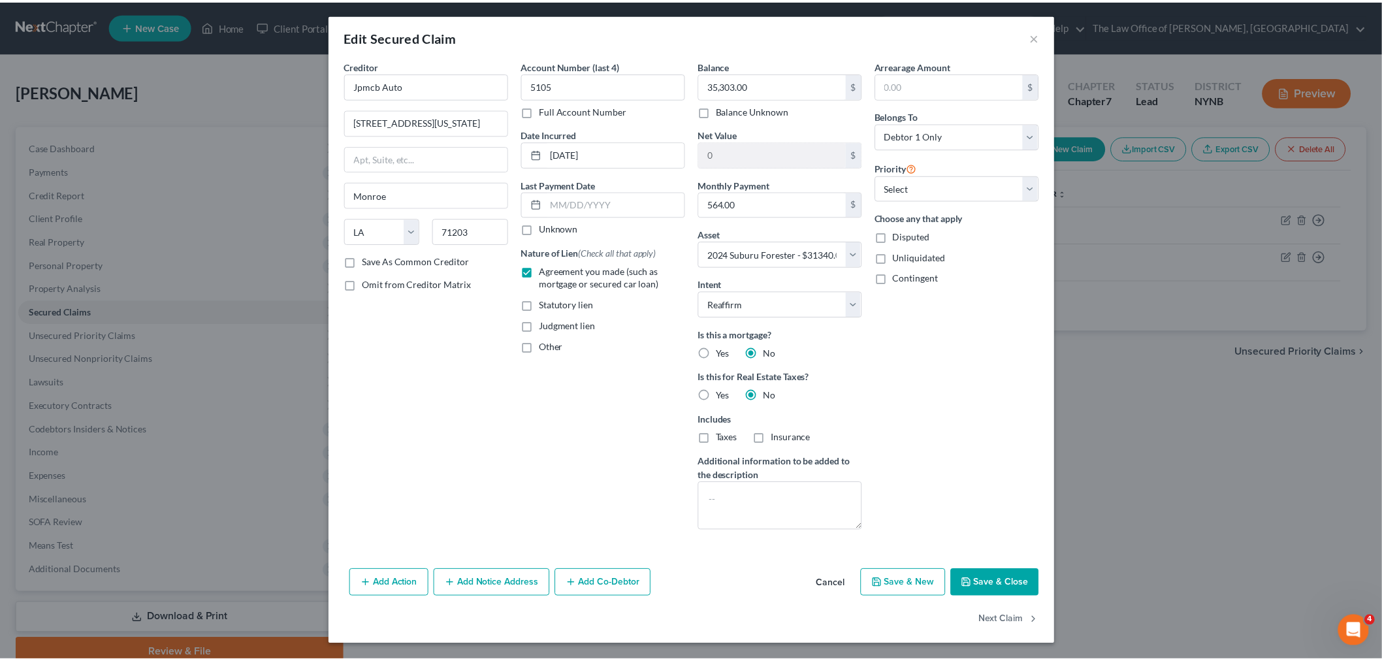
scroll to position [2, 0]
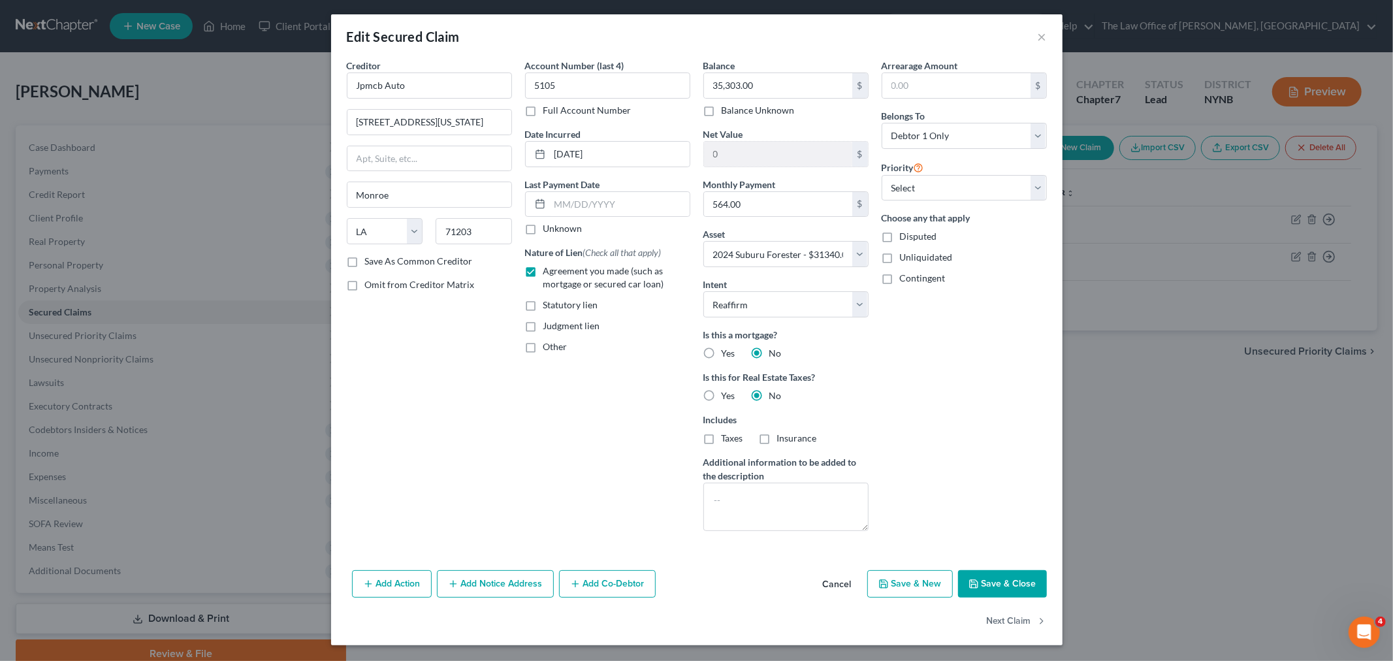
click at [982, 577] on button "Save & Close" at bounding box center [1002, 583] width 89 height 27
select select
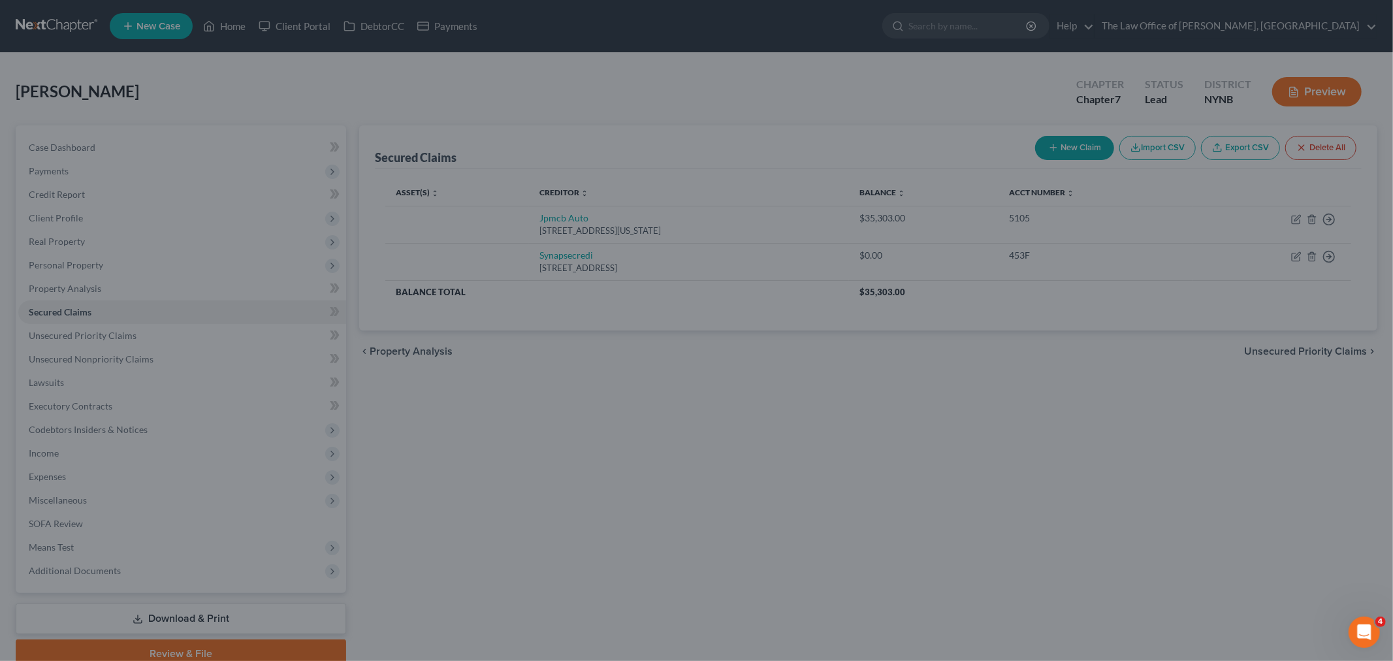
type input "-3,963.00"
select select "5"
type input "0"
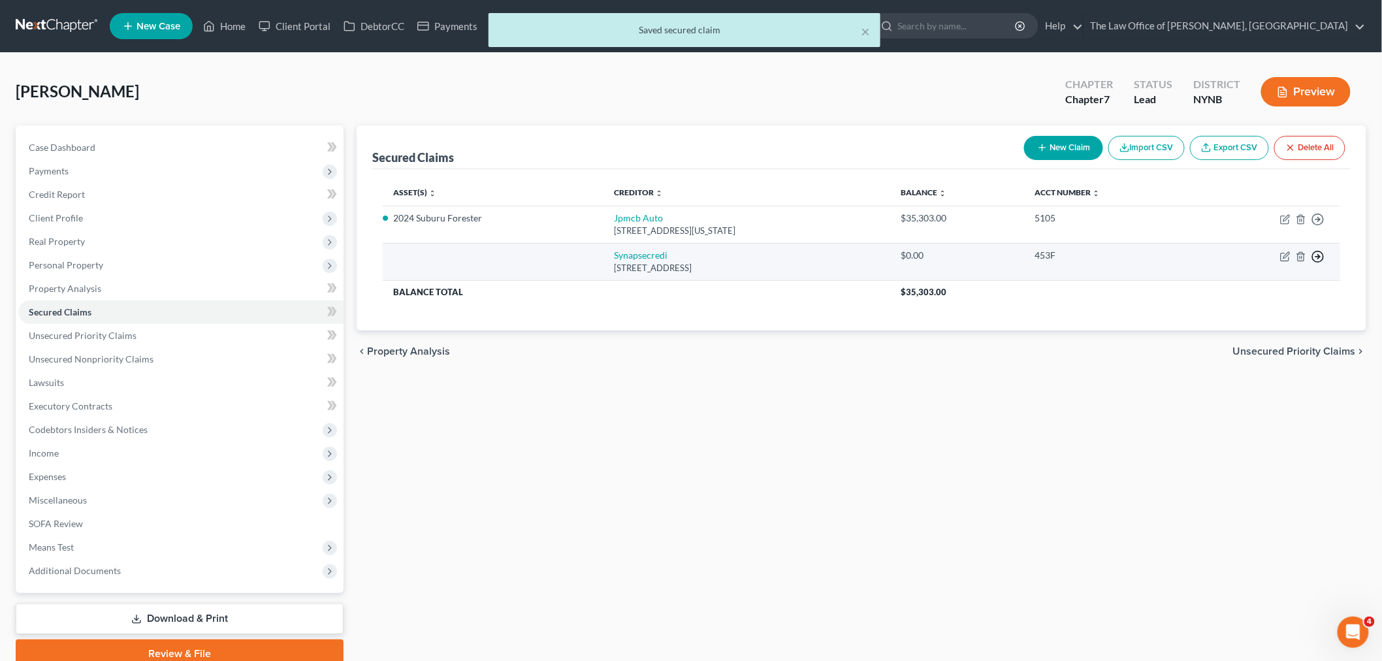
click at [1320, 219] on line "button" at bounding box center [1318, 219] width 5 height 0
click at [1249, 287] on link "Move to F" at bounding box center [1258, 288] width 109 height 22
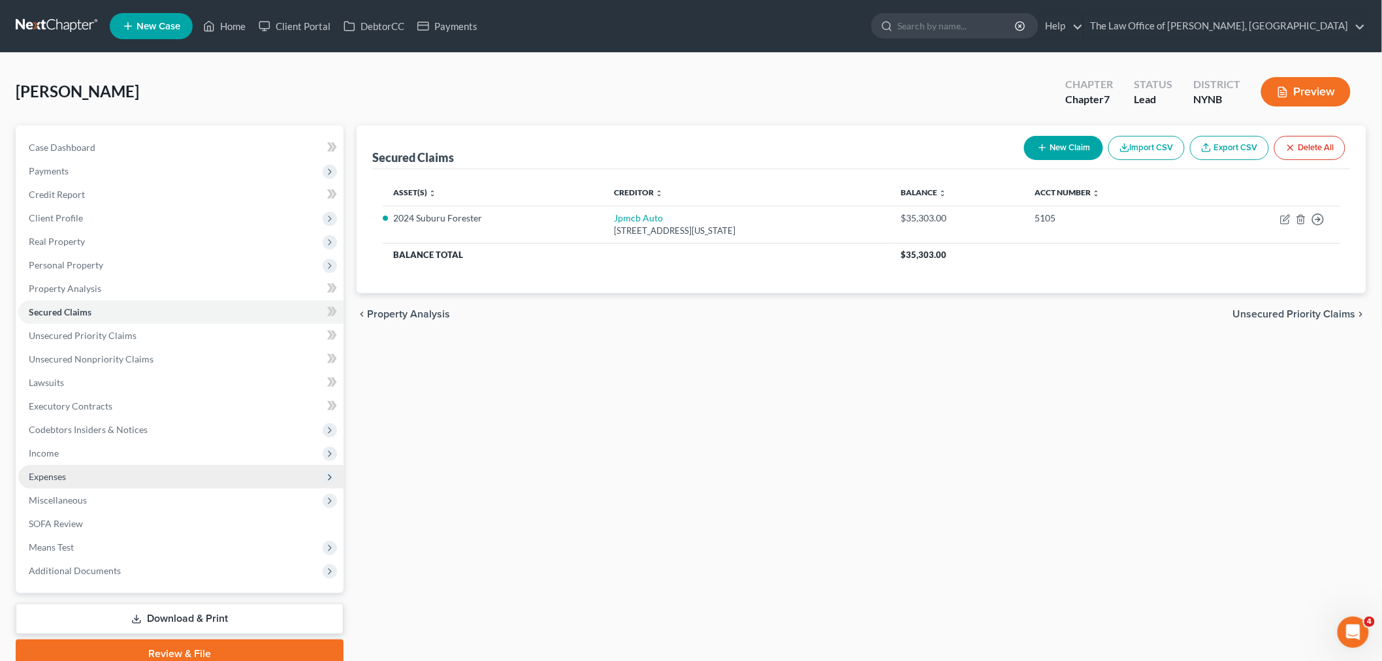
click at [65, 477] on span "Expenses" at bounding box center [47, 476] width 37 height 11
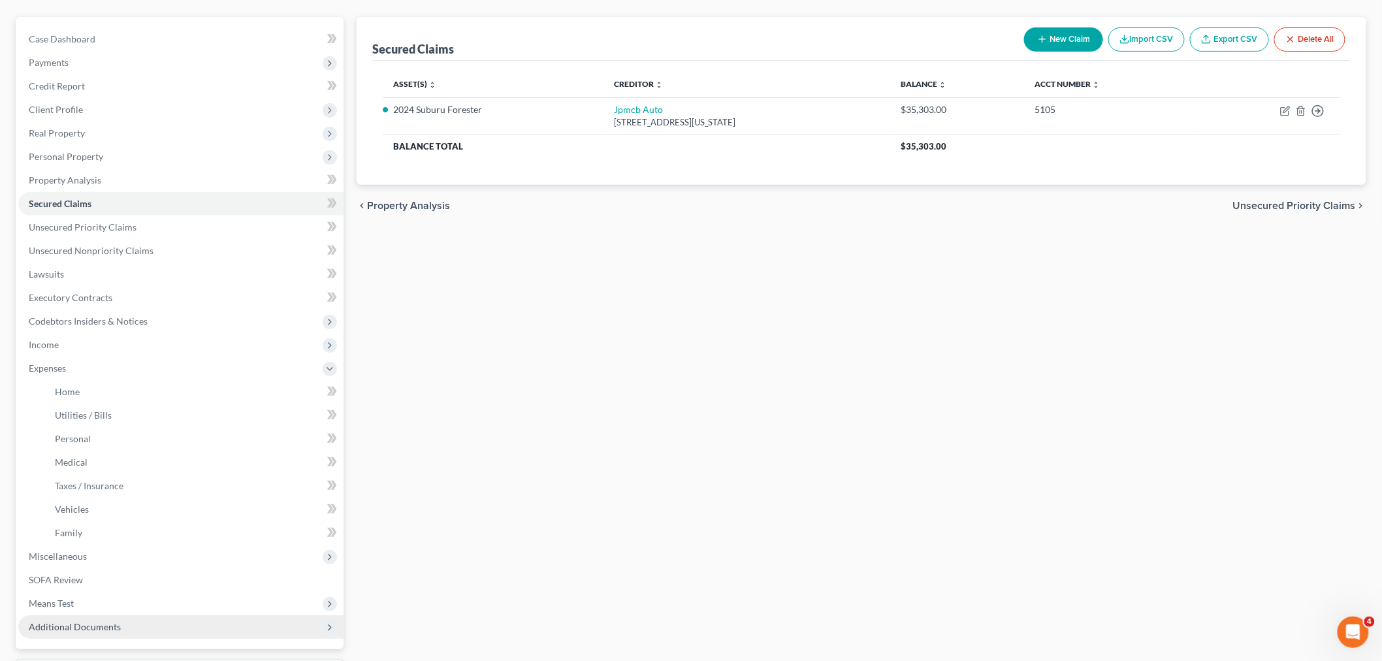
scroll to position [217, 0]
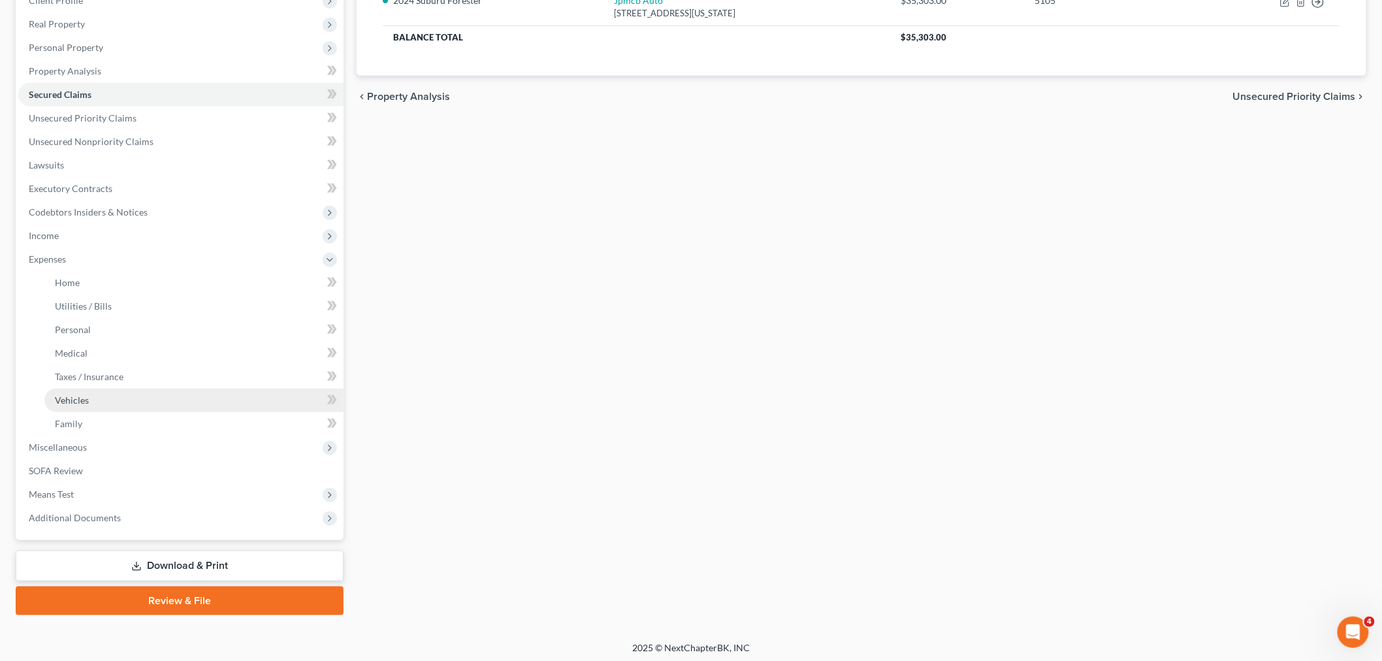
click at [95, 394] on link "Vehicles" at bounding box center [193, 401] width 299 height 24
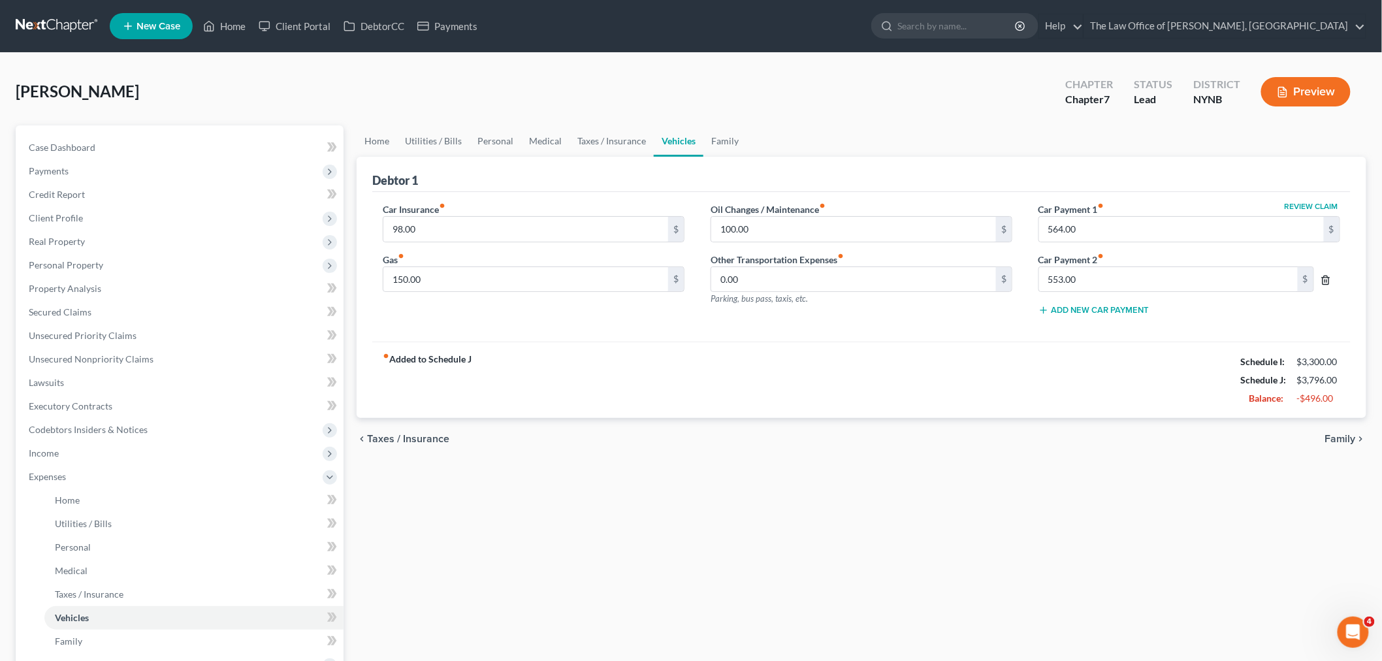
click at [1323, 279] on icon "button" at bounding box center [1326, 280] width 10 height 10
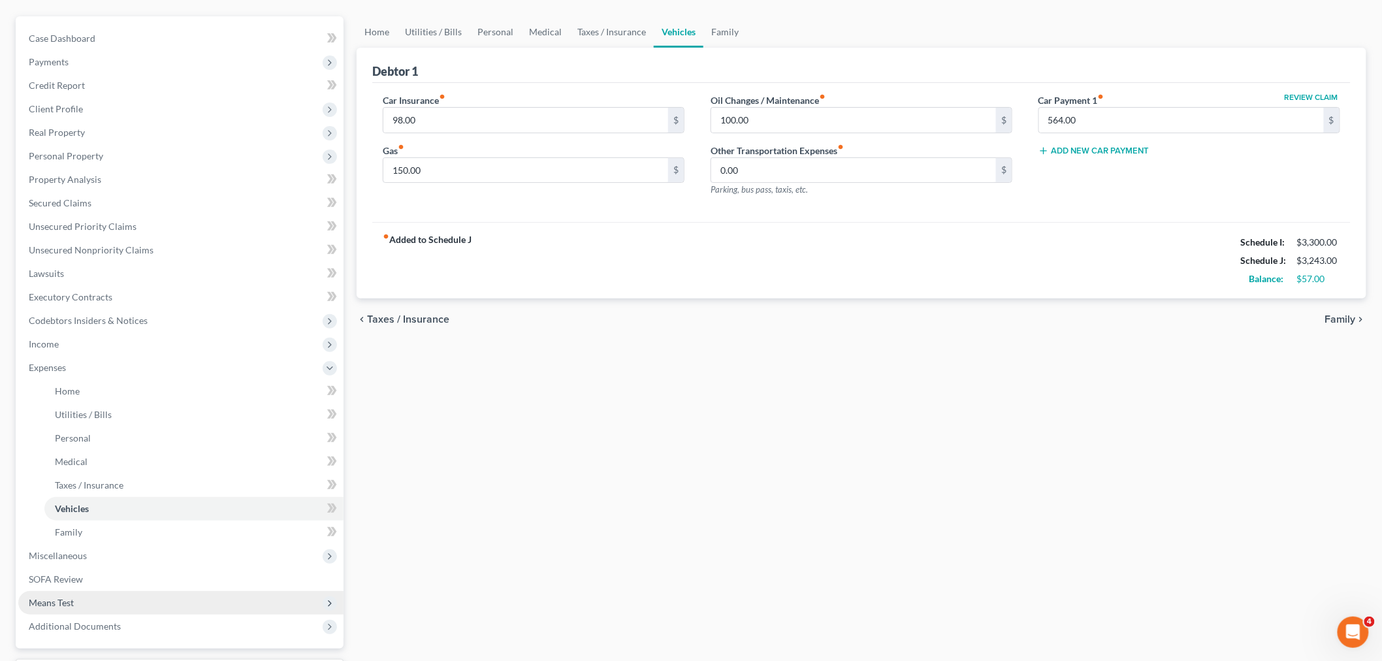
scroll to position [219, 0]
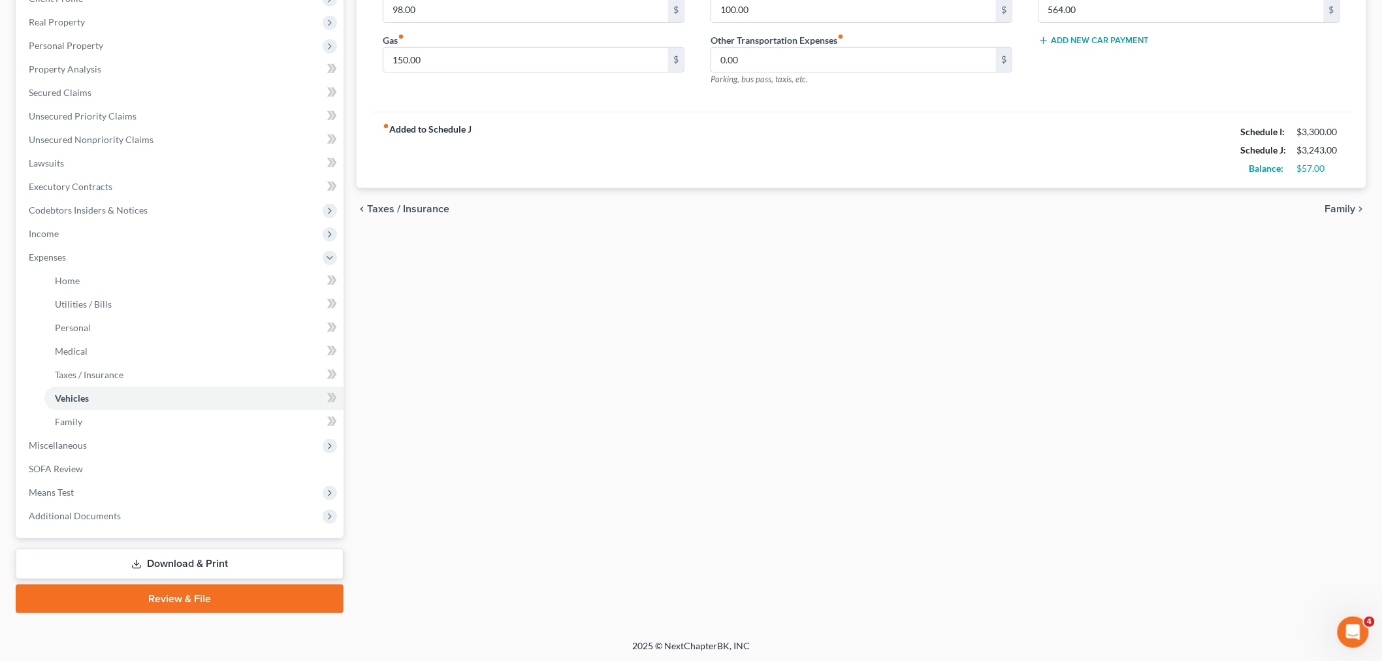
click at [161, 563] on link "Download & Print" at bounding box center [180, 564] width 328 height 31
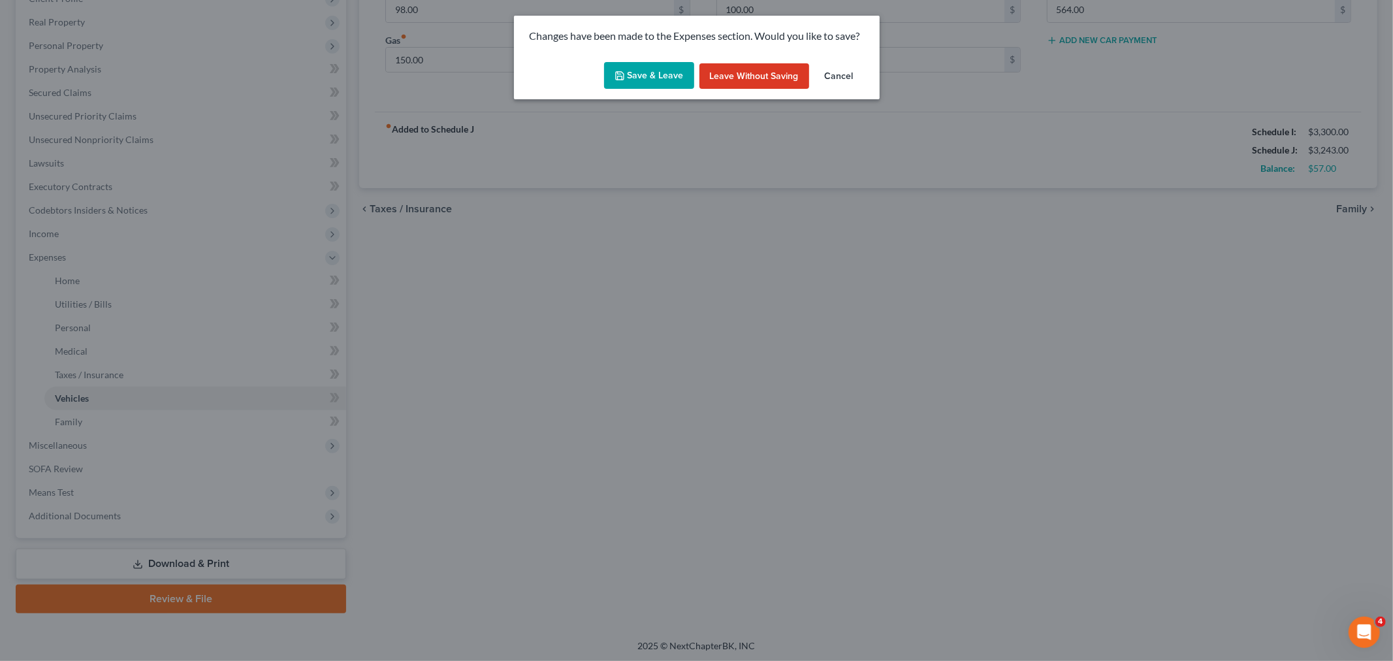
click at [637, 82] on button "Save & Leave" at bounding box center [649, 75] width 90 height 27
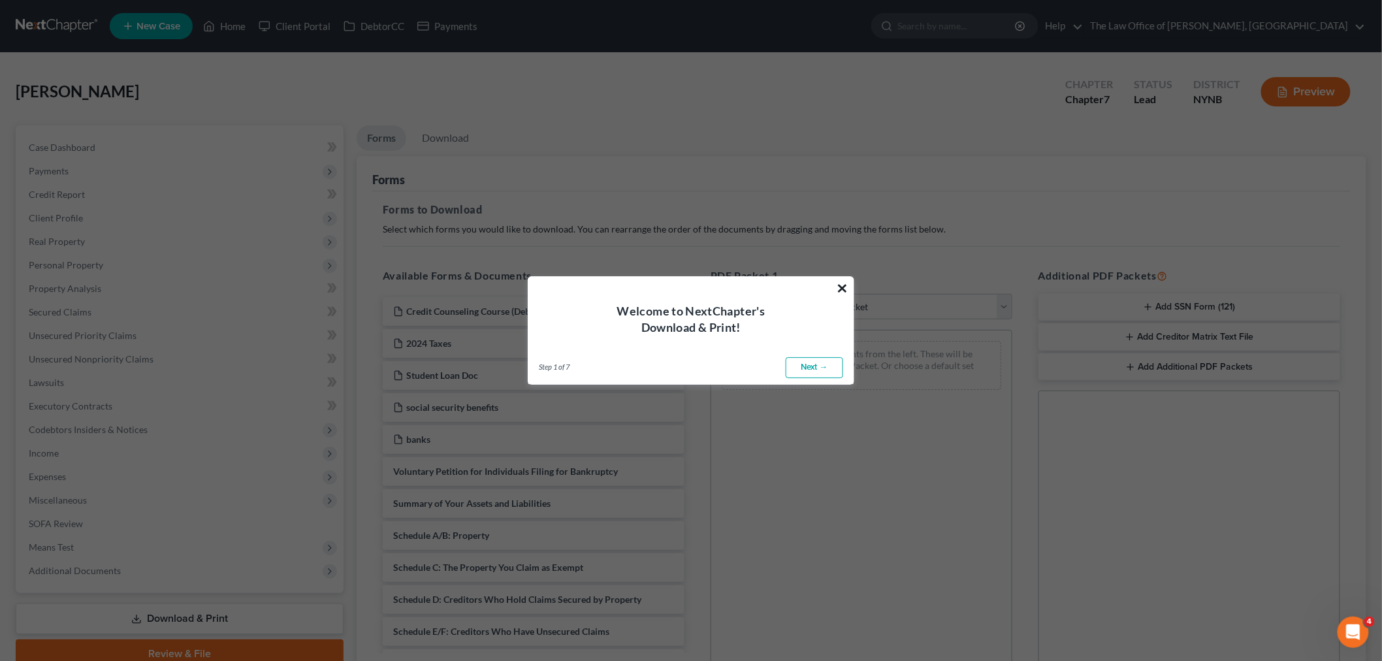
click at [840, 289] on button "×" at bounding box center [842, 288] width 12 height 21
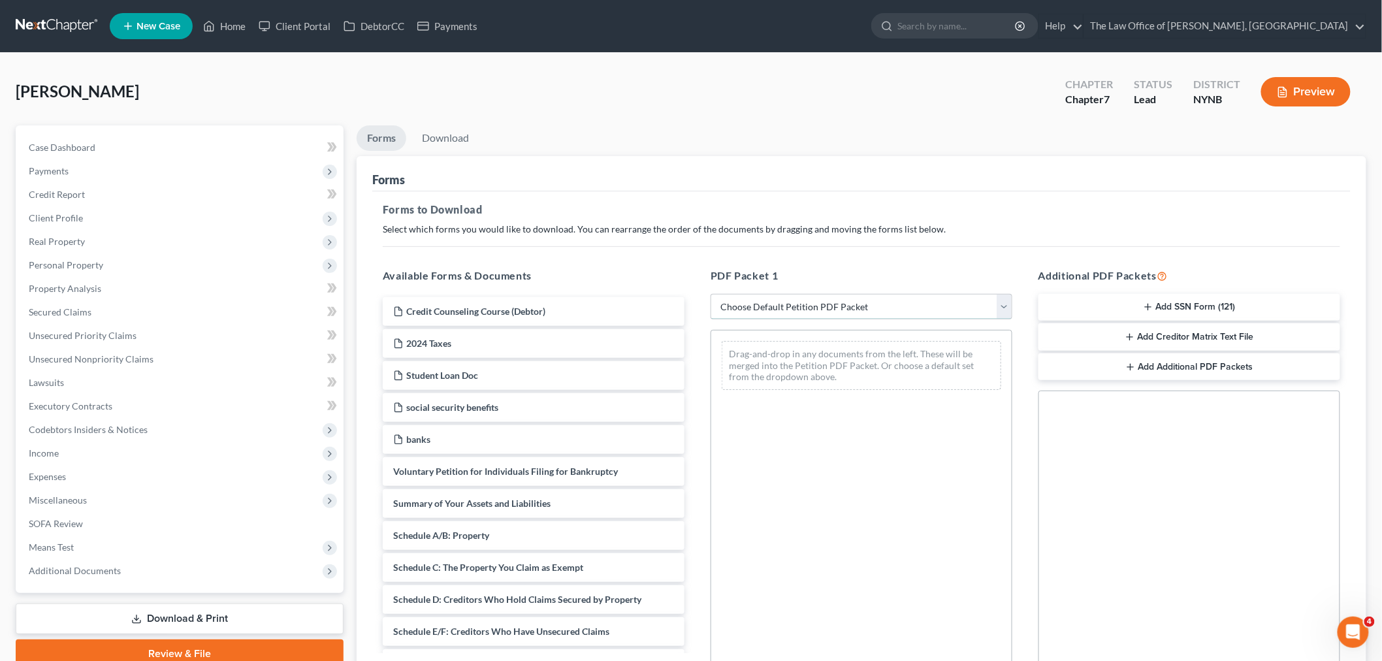
click at [841, 306] on select "Choose Default Petition PDF Packet Complete Bankruptcy Petition (all forms and …" at bounding box center [862, 307] width 302 height 26
select select "0"
click at [711, 294] on select "Choose Default Petition PDF Packet Complete Bankruptcy Petition (all forms and …" at bounding box center [862, 307] width 302 height 26
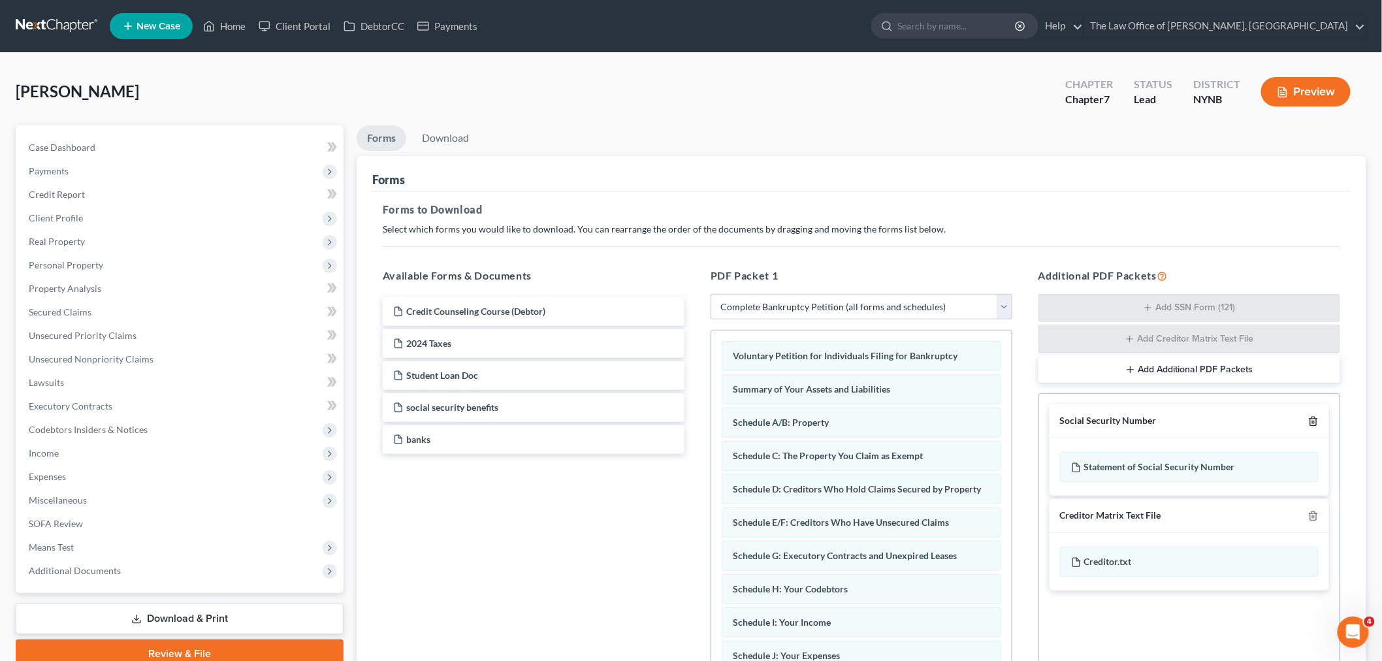
click at [1311, 421] on icon "button" at bounding box center [1313, 421] width 10 height 10
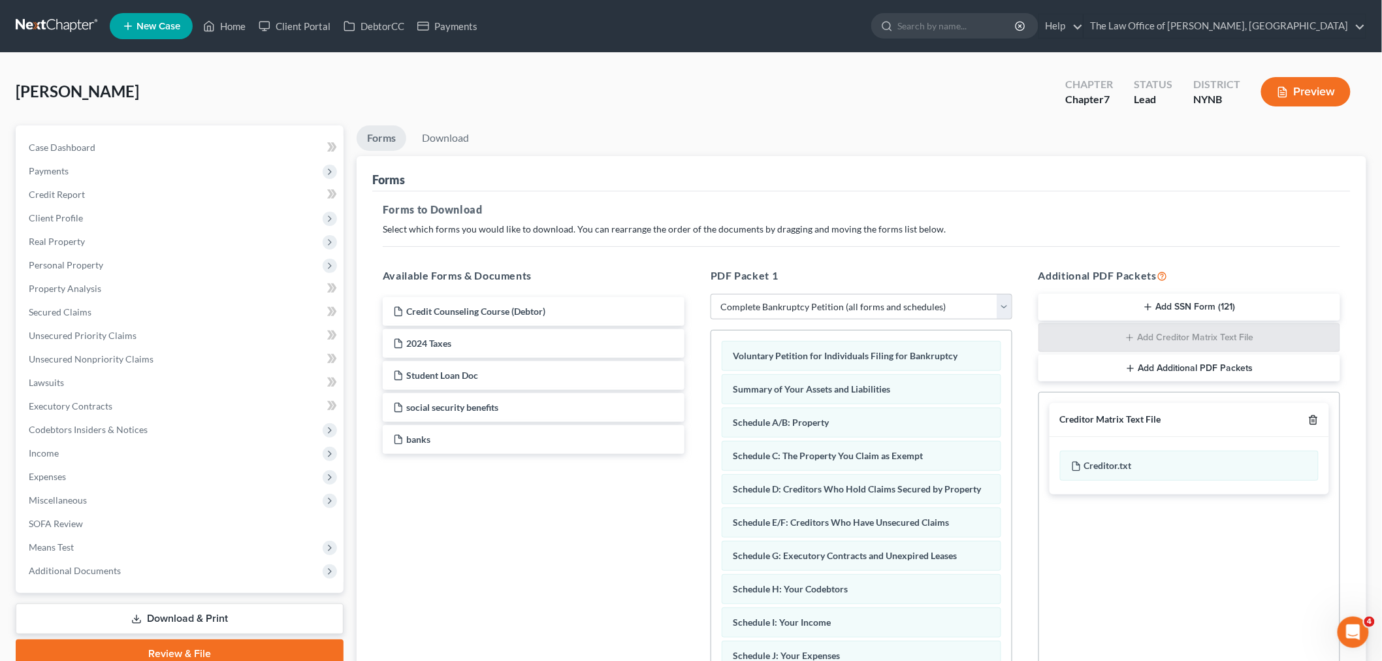
click at [1311, 421] on icon "button" at bounding box center [1313, 420] width 10 height 10
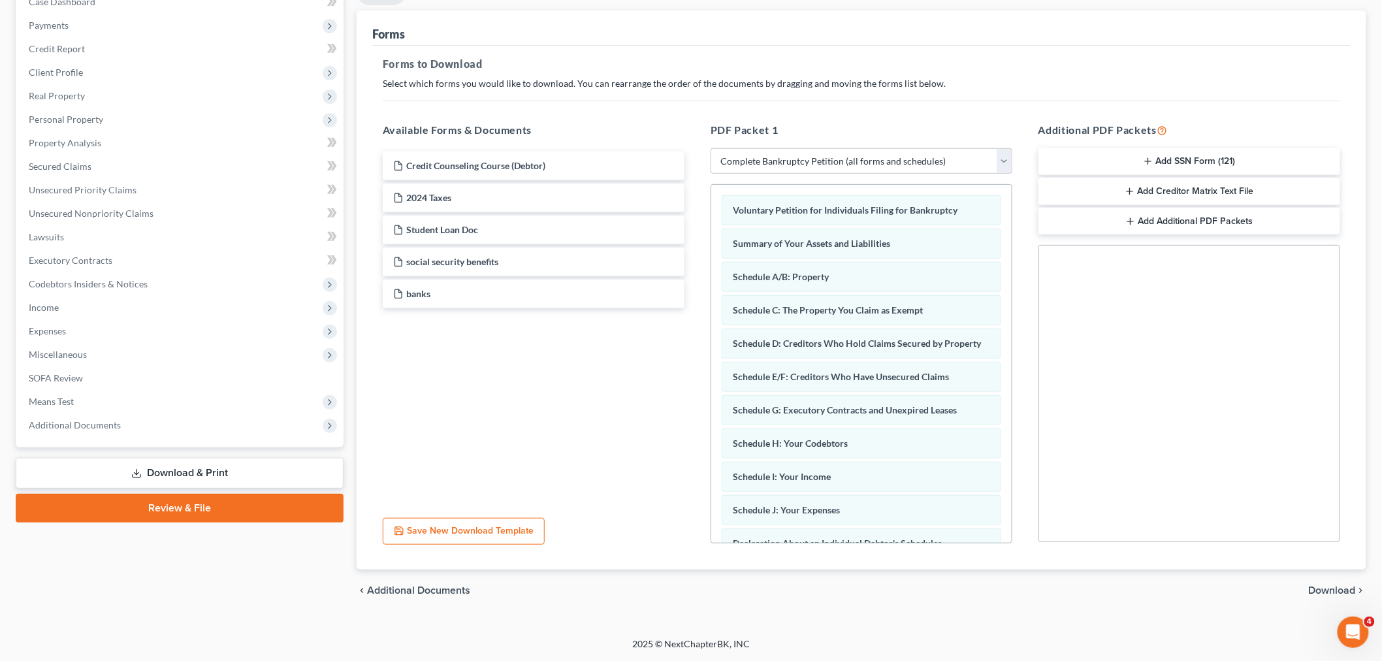
click at [1329, 590] on span "Download" at bounding box center [1332, 590] width 47 height 10
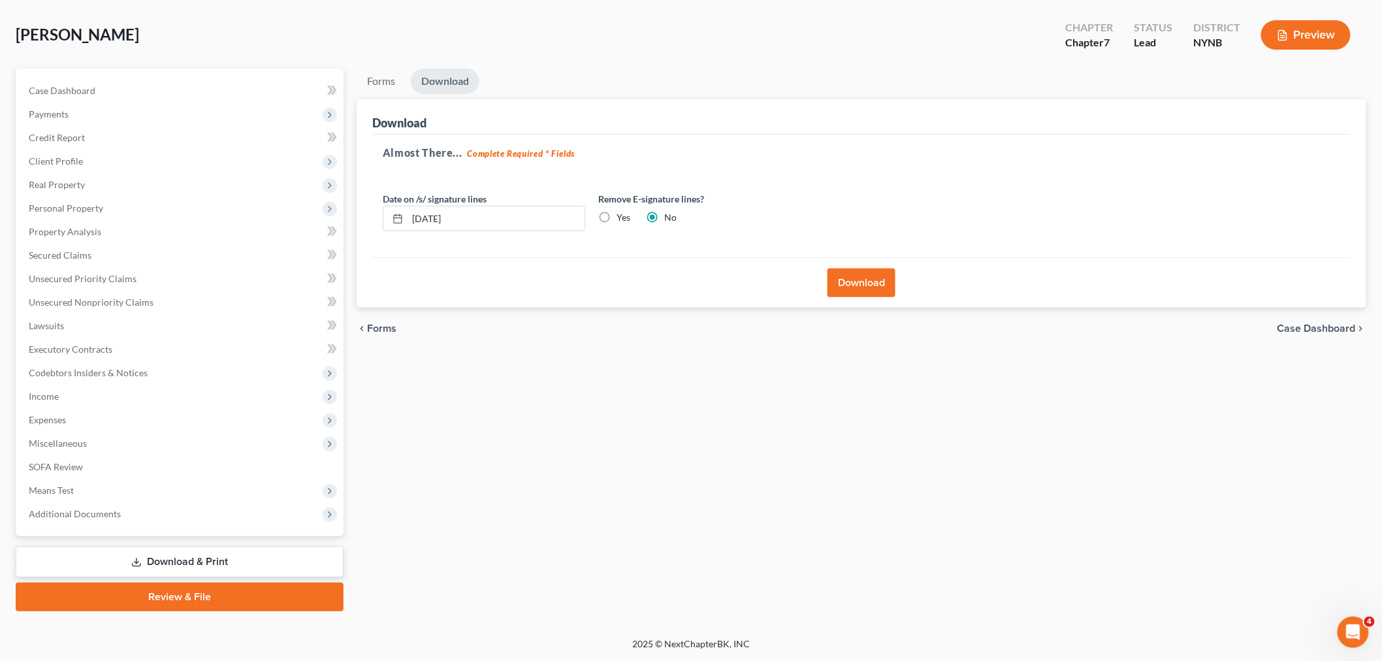
scroll to position [55, 0]
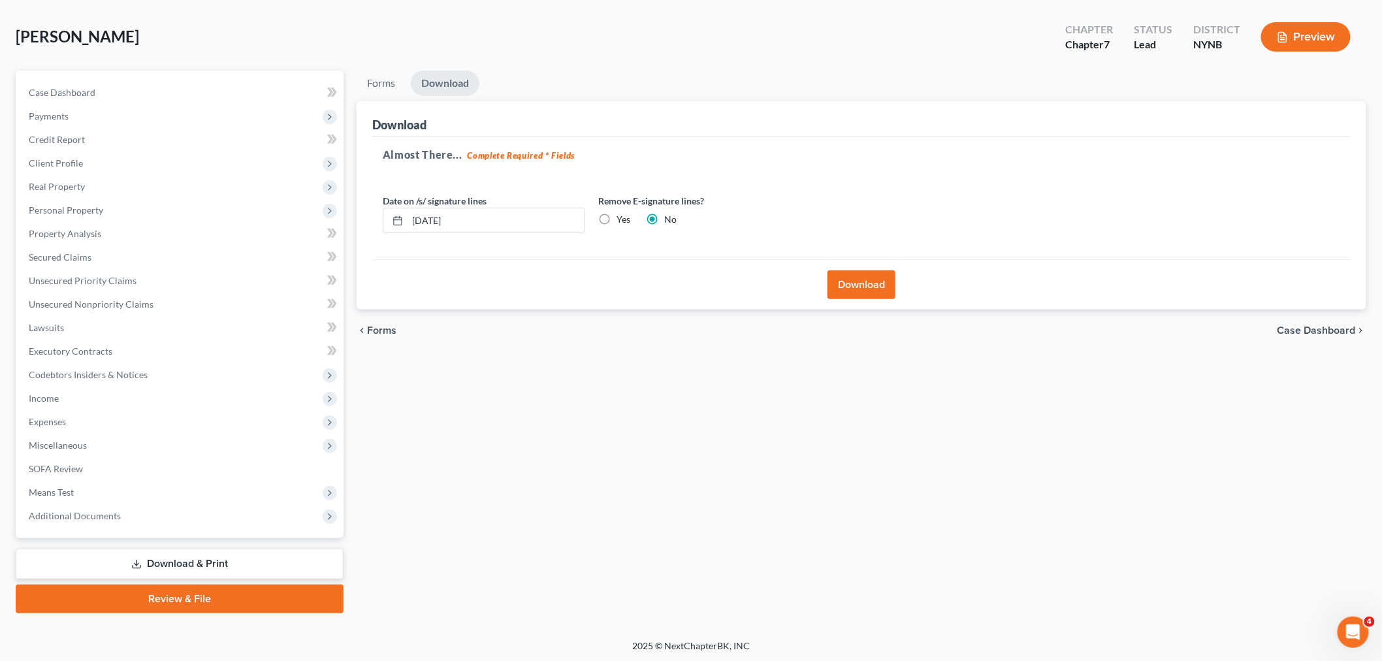
click at [871, 285] on button "Download" at bounding box center [862, 284] width 68 height 29
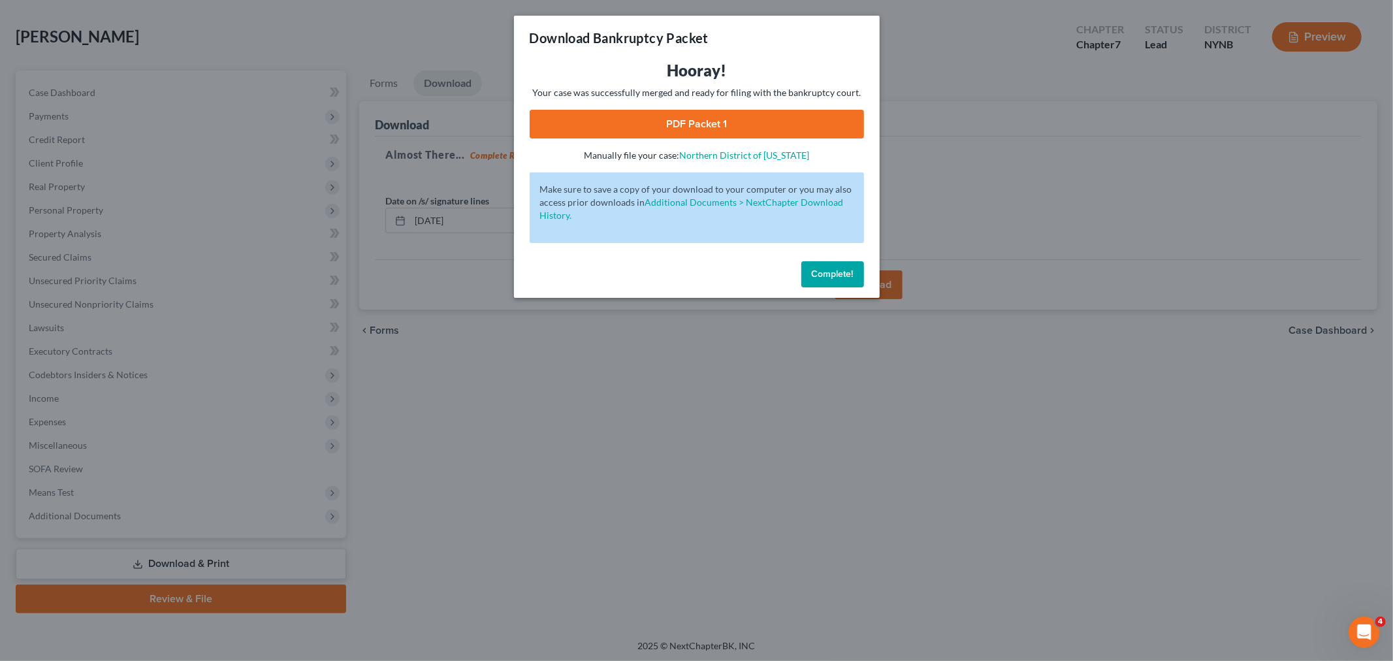
click at [706, 131] on link "PDF Packet 1" at bounding box center [697, 124] width 334 height 29
click at [847, 268] on span "Complete!" at bounding box center [833, 273] width 42 height 11
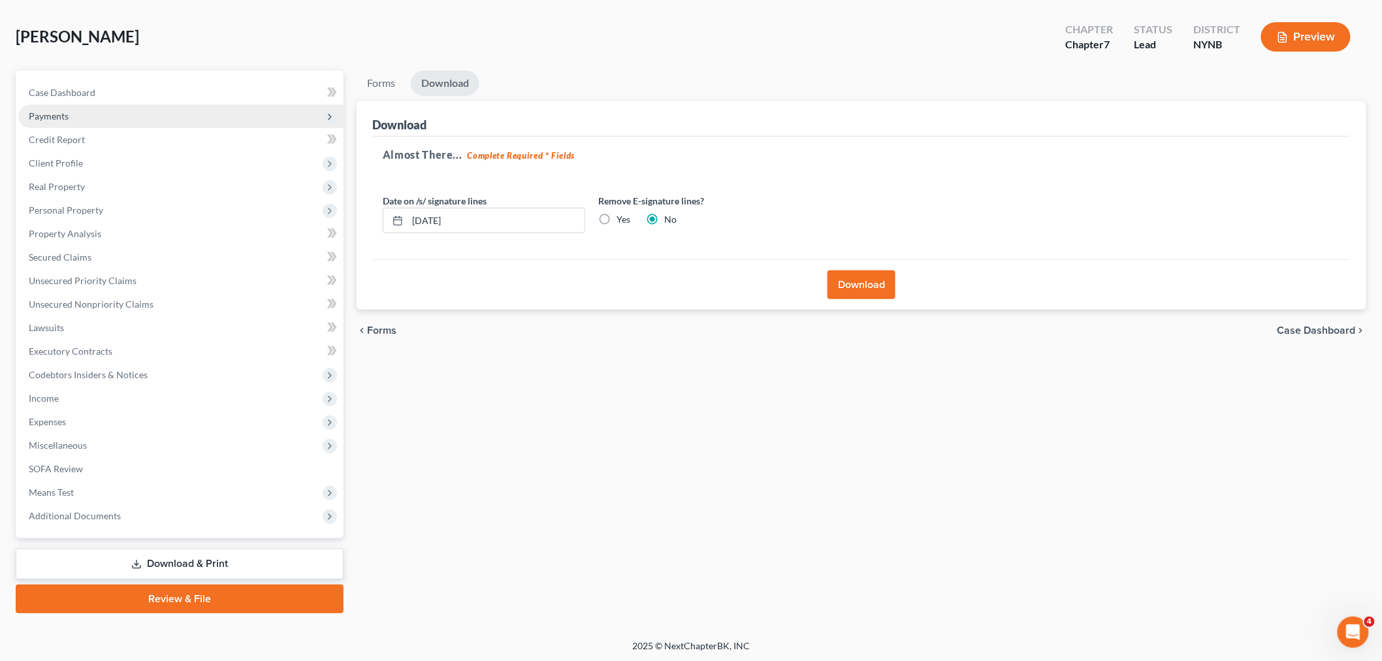
click at [62, 116] on span "Payments" at bounding box center [49, 115] width 40 height 11
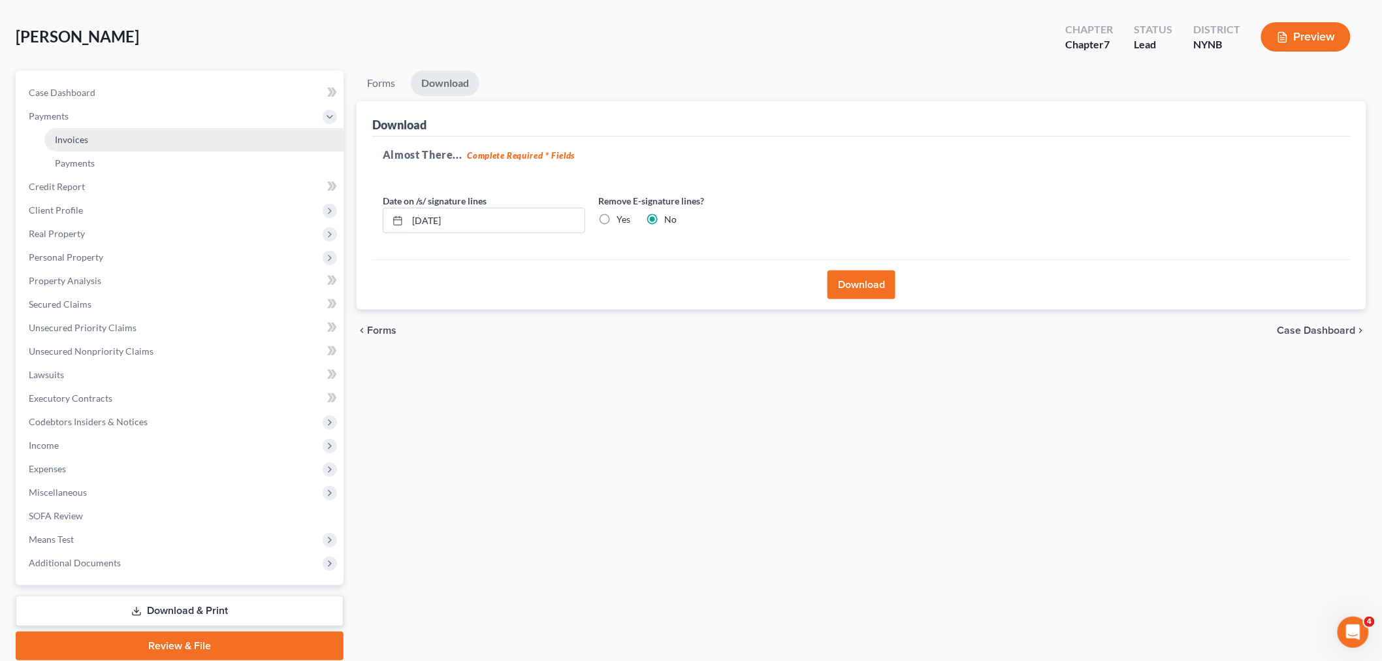
click at [71, 135] on span "Invoices" at bounding box center [71, 139] width 33 height 11
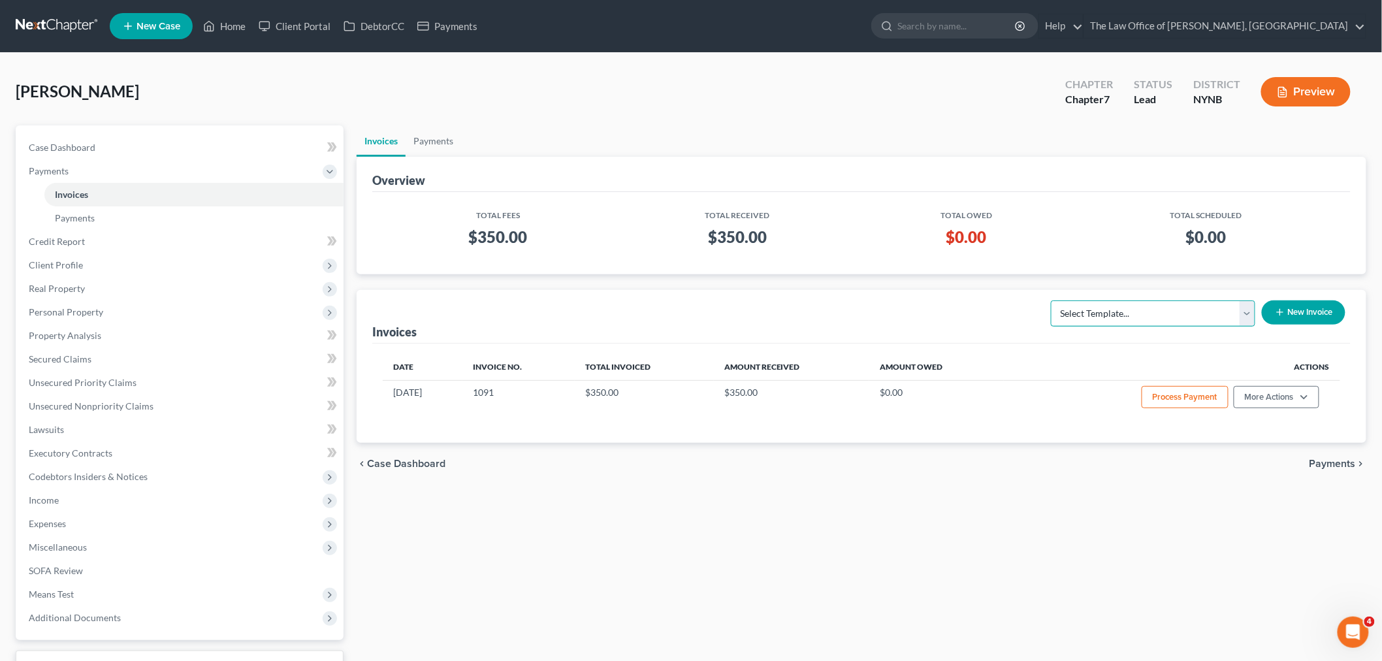
click at [1178, 312] on select "Select Template... Bankruptcy Standard Fee and Costs - Ch 7" at bounding box center [1153, 313] width 204 height 26
select select "0"
click at [1052, 300] on select "Select Template... Bankruptcy Standard Fee and Costs - Ch 7" at bounding box center [1153, 313] width 204 height 26
click at [1301, 312] on button "New Invoice" at bounding box center [1304, 312] width 84 height 24
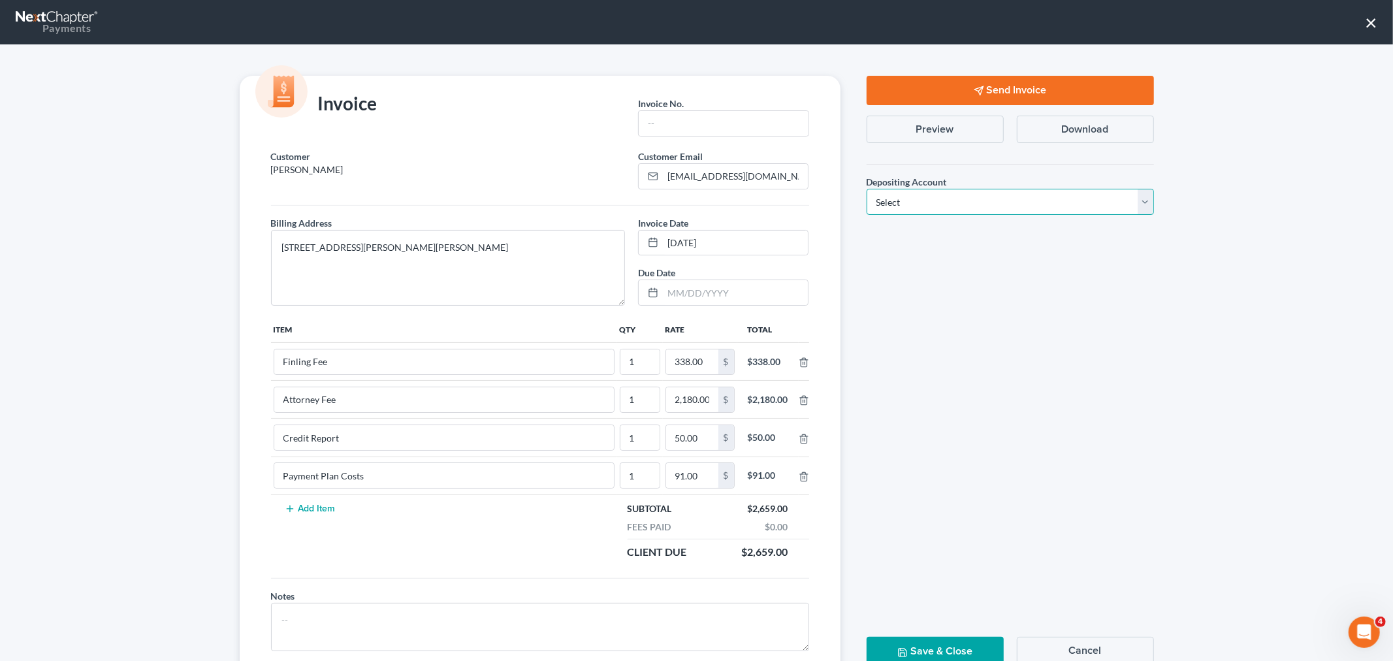
drag, startPoint x: 948, startPoint y: 201, endPoint x: 922, endPoint y: 214, distance: 29.8
click at [948, 201] on select "Select Operation Trust" at bounding box center [1010, 202] width 287 height 26
select select "0"
click at [867, 189] on select "Select Operation Trust" at bounding box center [1010, 202] width 287 height 26
click at [656, 129] on input "text" at bounding box center [723, 123] width 169 height 25
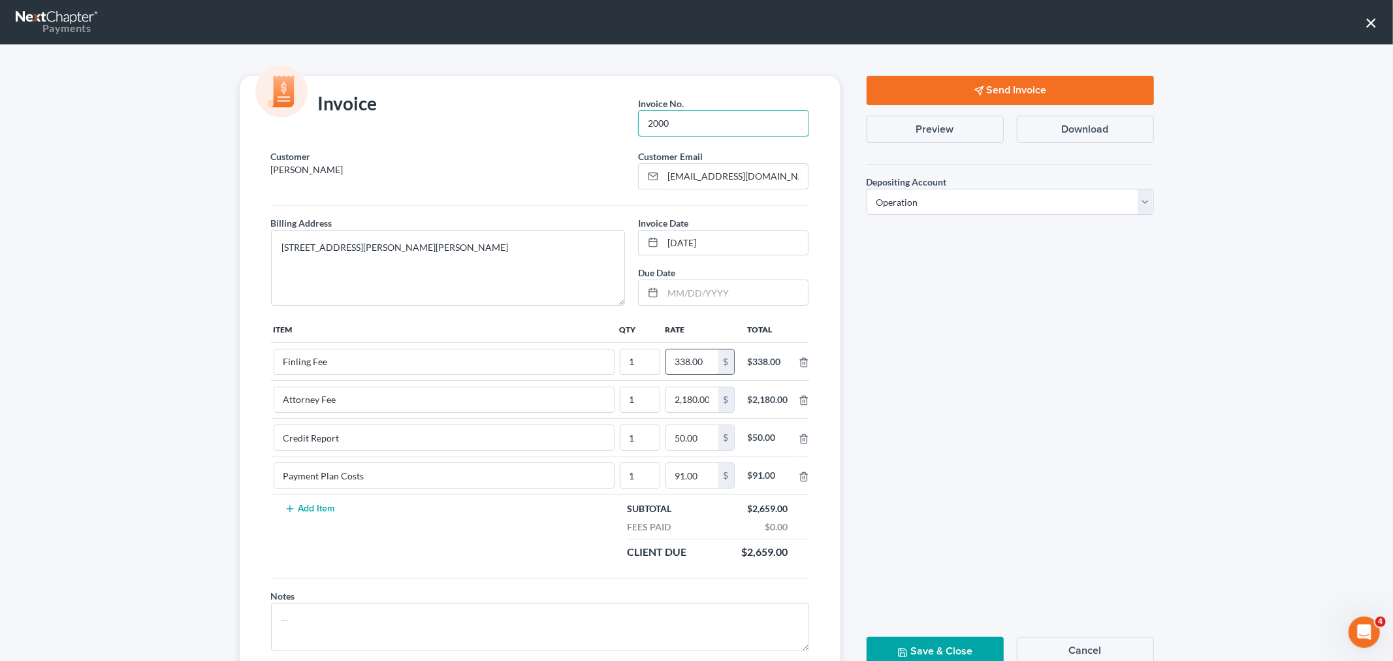
type input "2000"
type input "1338.00"
click at [800, 360] on polyline "button" at bounding box center [804, 360] width 8 height 0
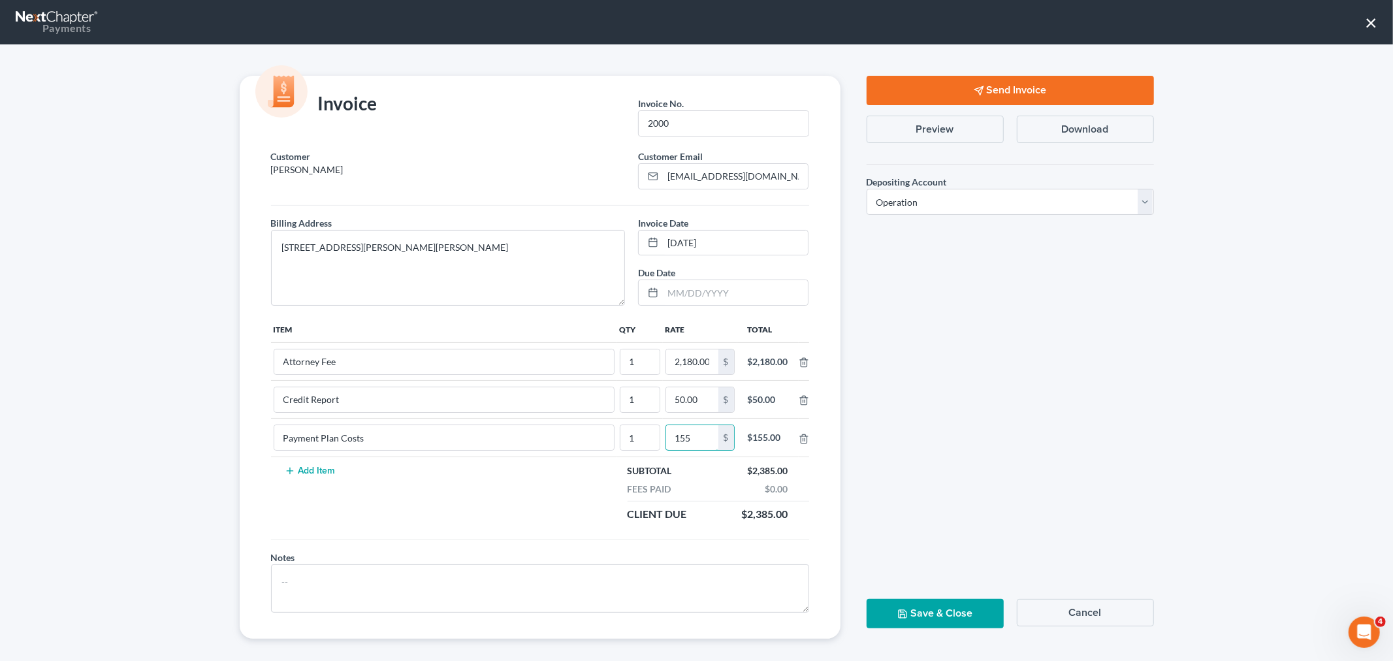
type input "155"
click at [937, 616] on button "Save & Close" at bounding box center [935, 613] width 137 height 29
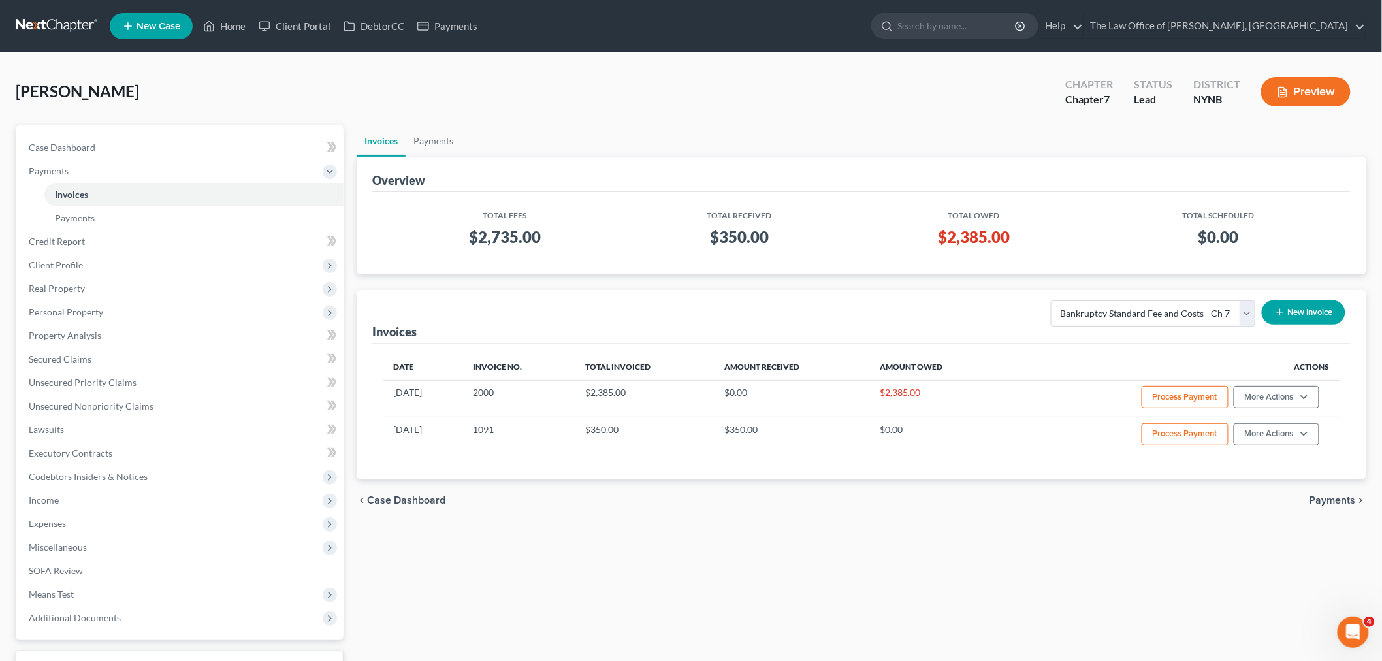
click at [807, 125] on ul "Invoices Payments" at bounding box center [862, 140] width 1010 height 31
click at [663, 89] on div "Gibson, Jason Upgraded Chapter Chapter 7 Status Lead District NYNB Preview" at bounding box center [691, 97] width 1351 height 57
click at [1257, 115] on div "Gibson, Jason Upgraded Chapter Chapter 7 Status Lead District NYNB Preview" at bounding box center [691, 97] width 1351 height 57
click at [74, 617] on span "Additional Documents" at bounding box center [75, 617] width 92 height 11
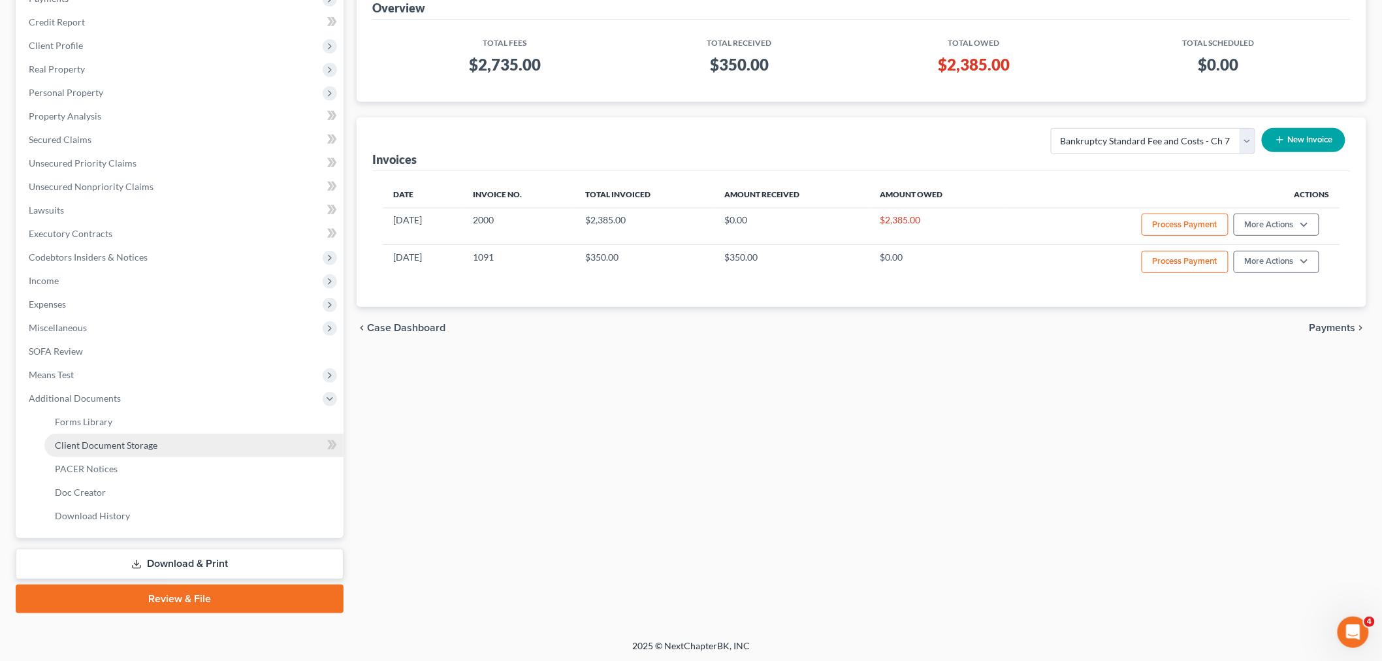
click at [157, 445] on link "Client Document Storage" at bounding box center [193, 446] width 299 height 24
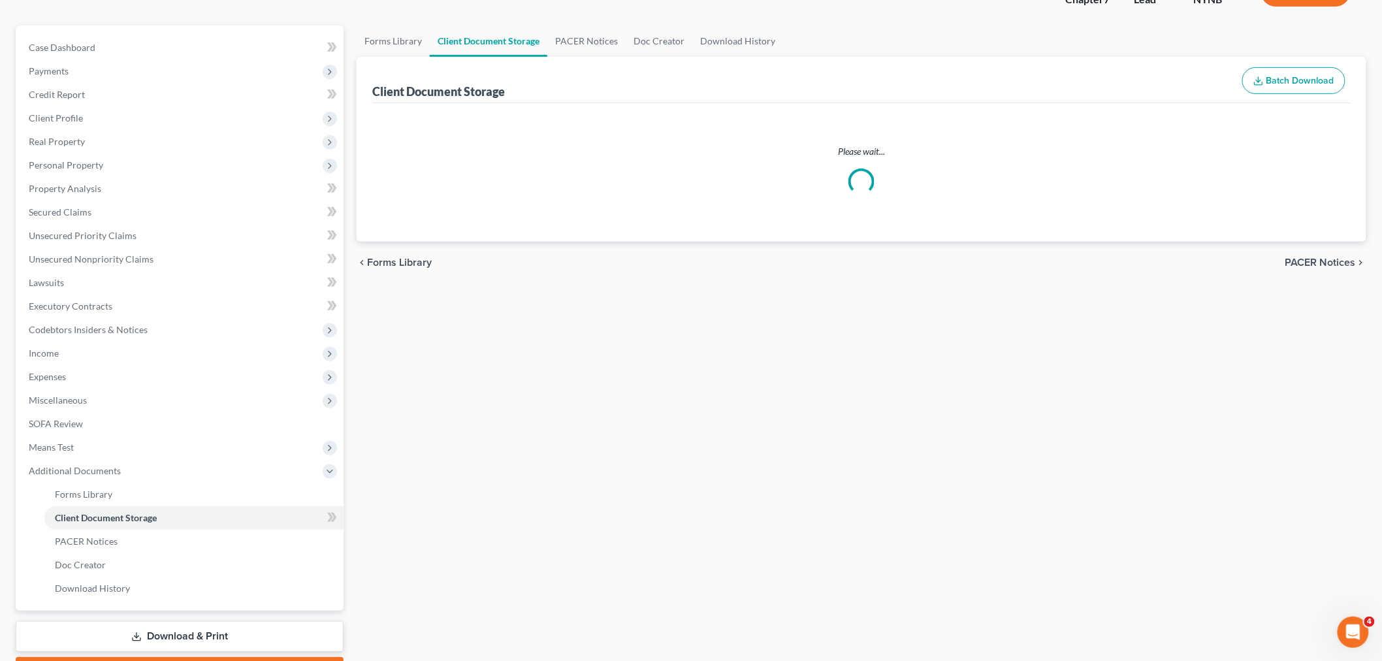
scroll to position [3, 0]
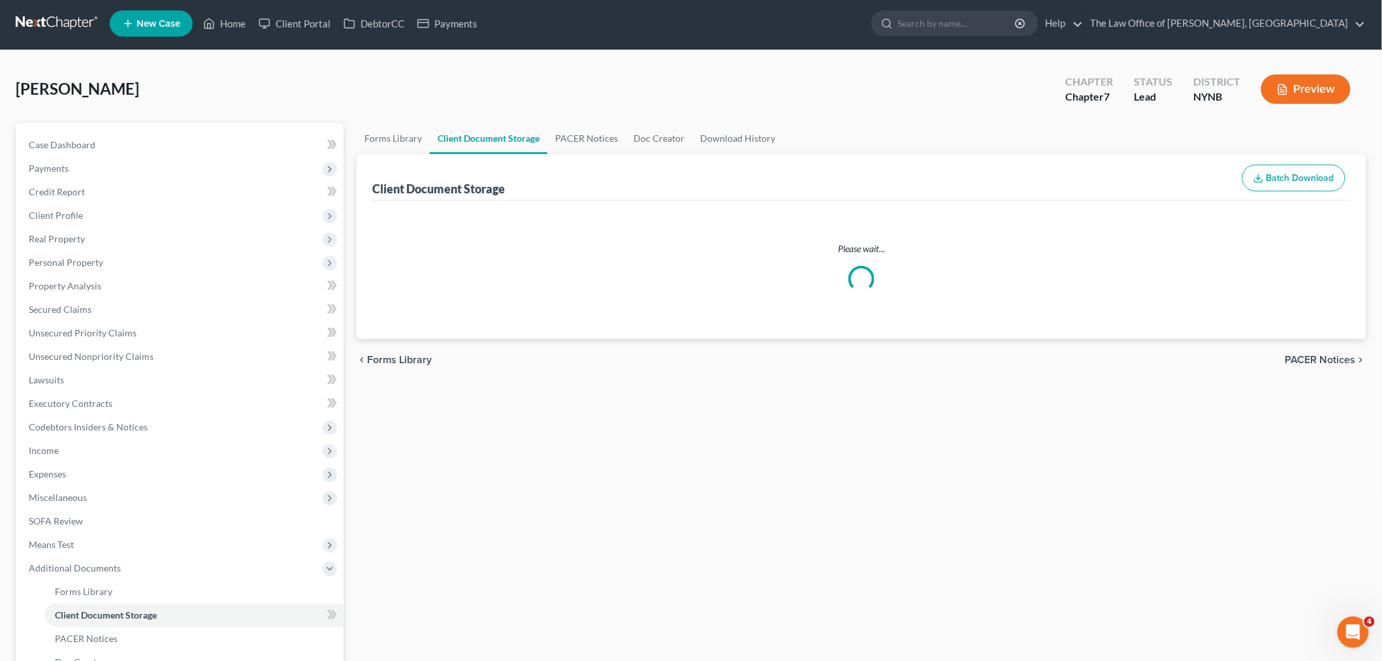
select select "1"
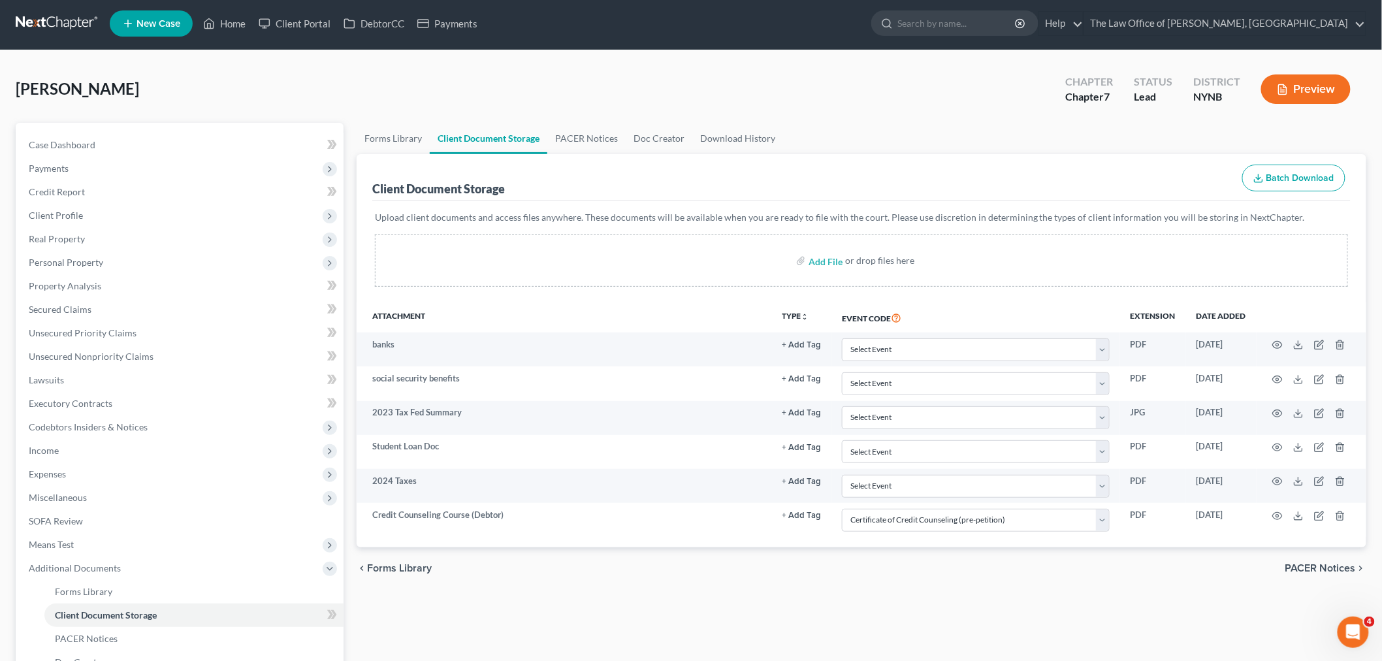
scroll to position [0, 0]
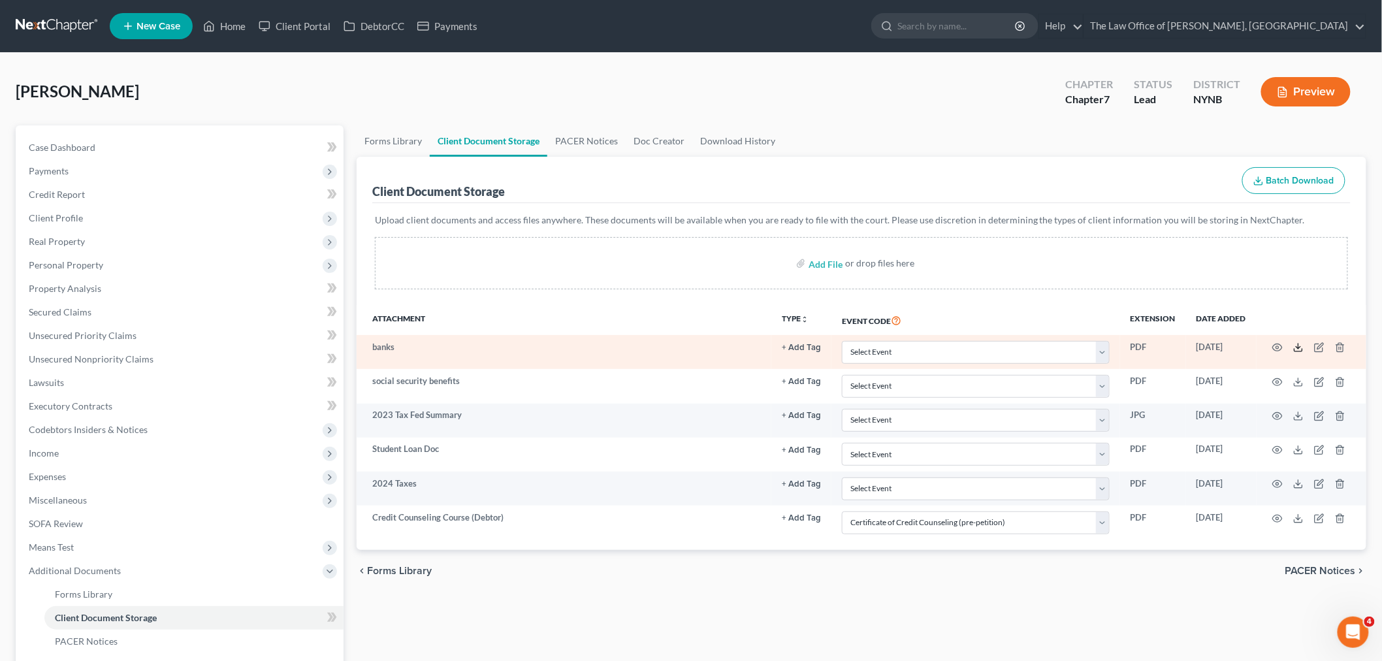
click at [1300, 347] on icon at bounding box center [1298, 347] width 10 height 10
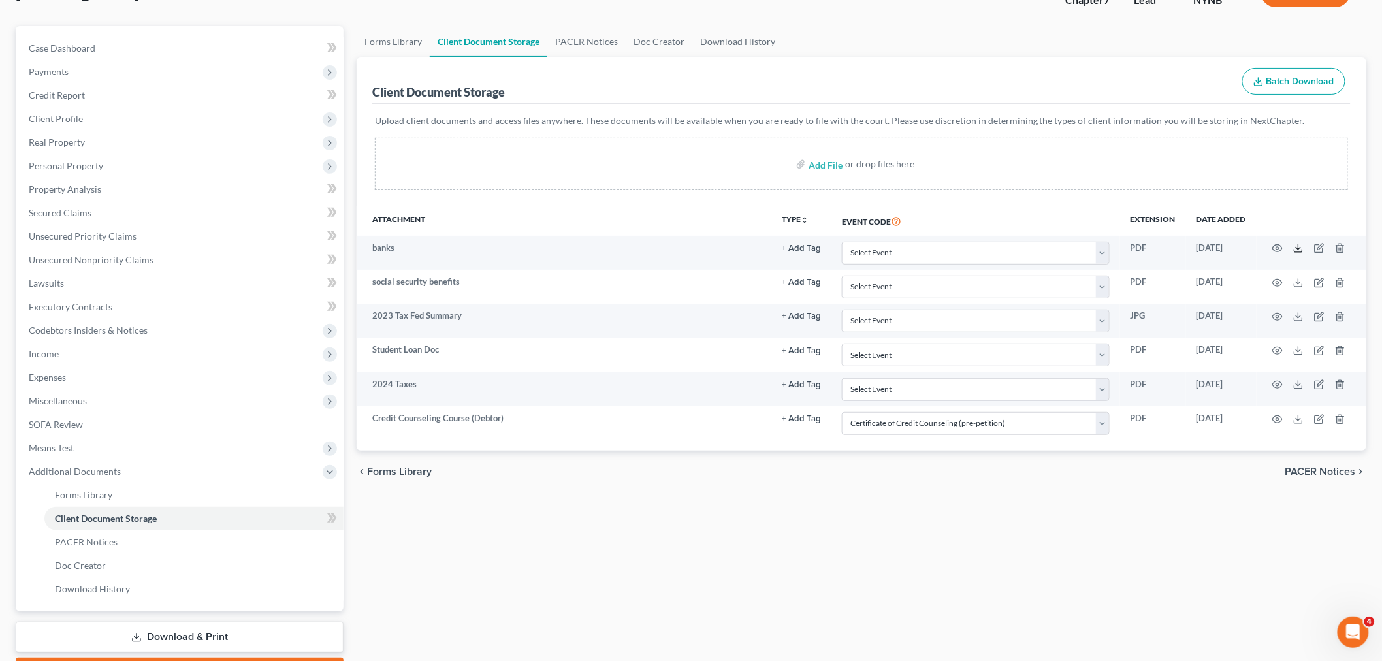
scroll to position [172, 0]
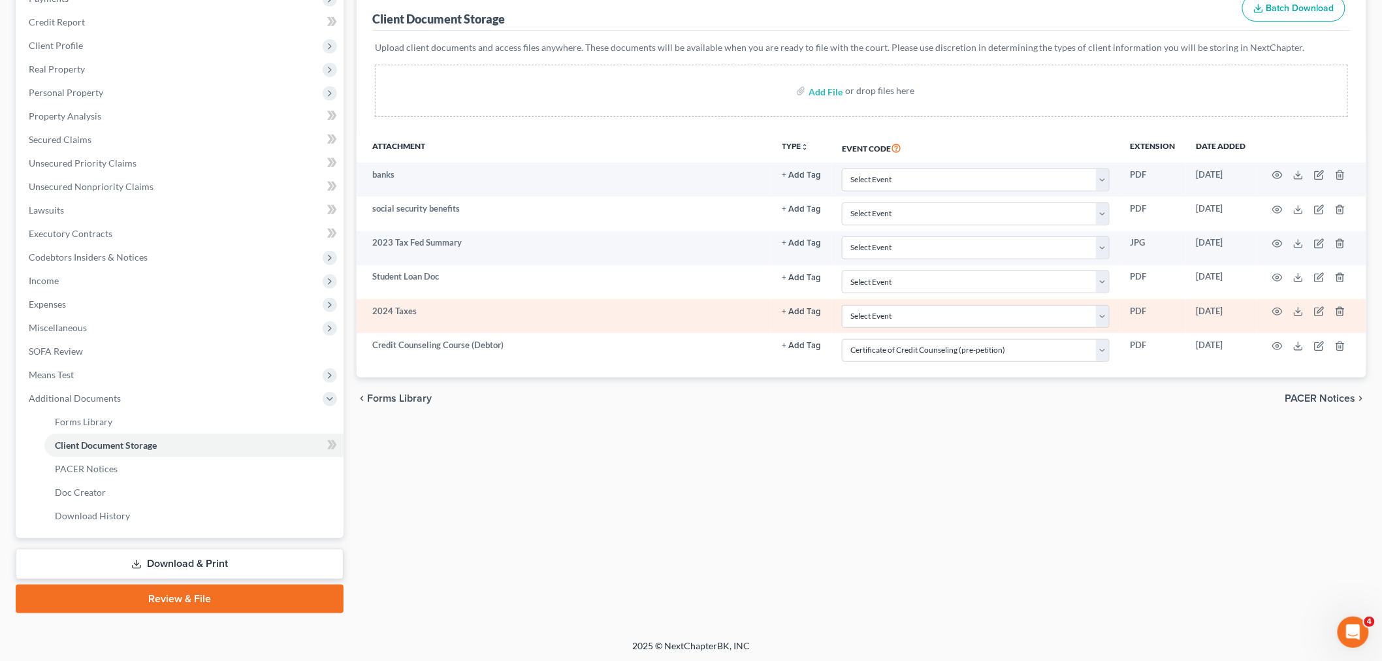
drag, startPoint x: 127, startPoint y: 444, endPoint x: 479, endPoint y: 307, distance: 377.8
click at [127, 444] on span "Client Document Storage" at bounding box center [106, 445] width 102 height 11
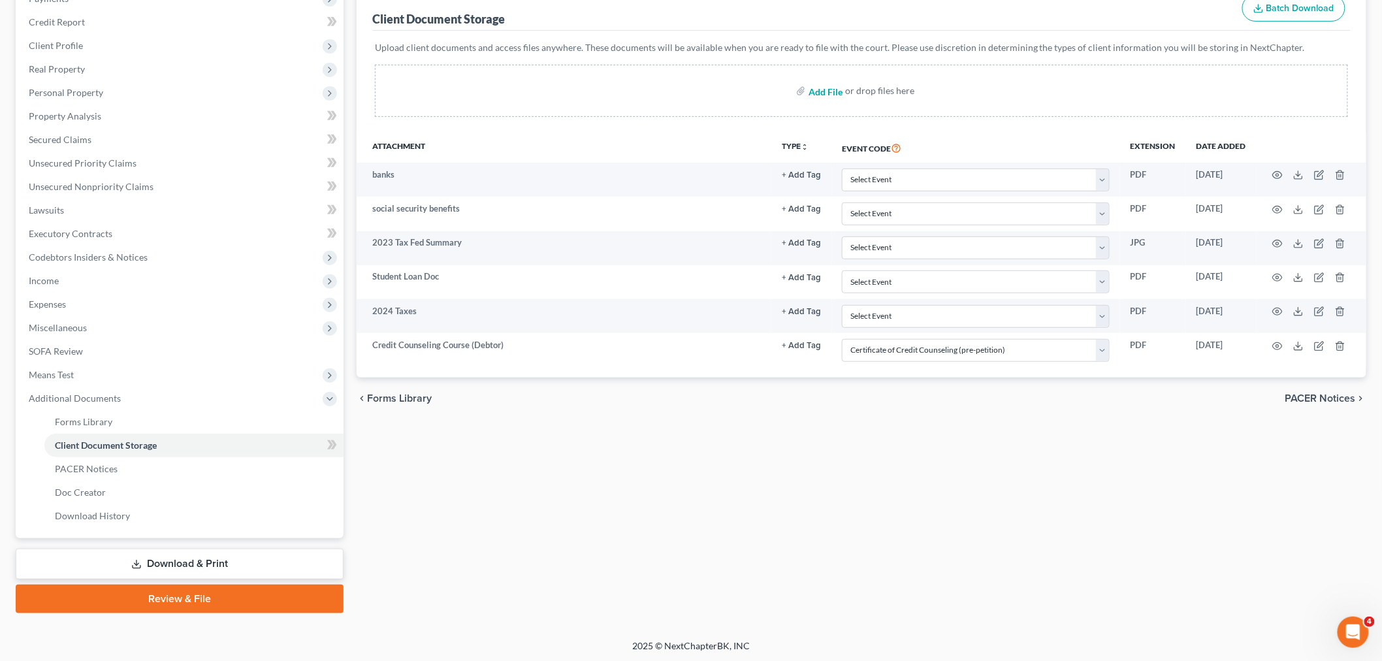
click at [829, 89] on input "file" at bounding box center [824, 91] width 31 height 24
type input "C:\fakepath\Keybank.pdf"
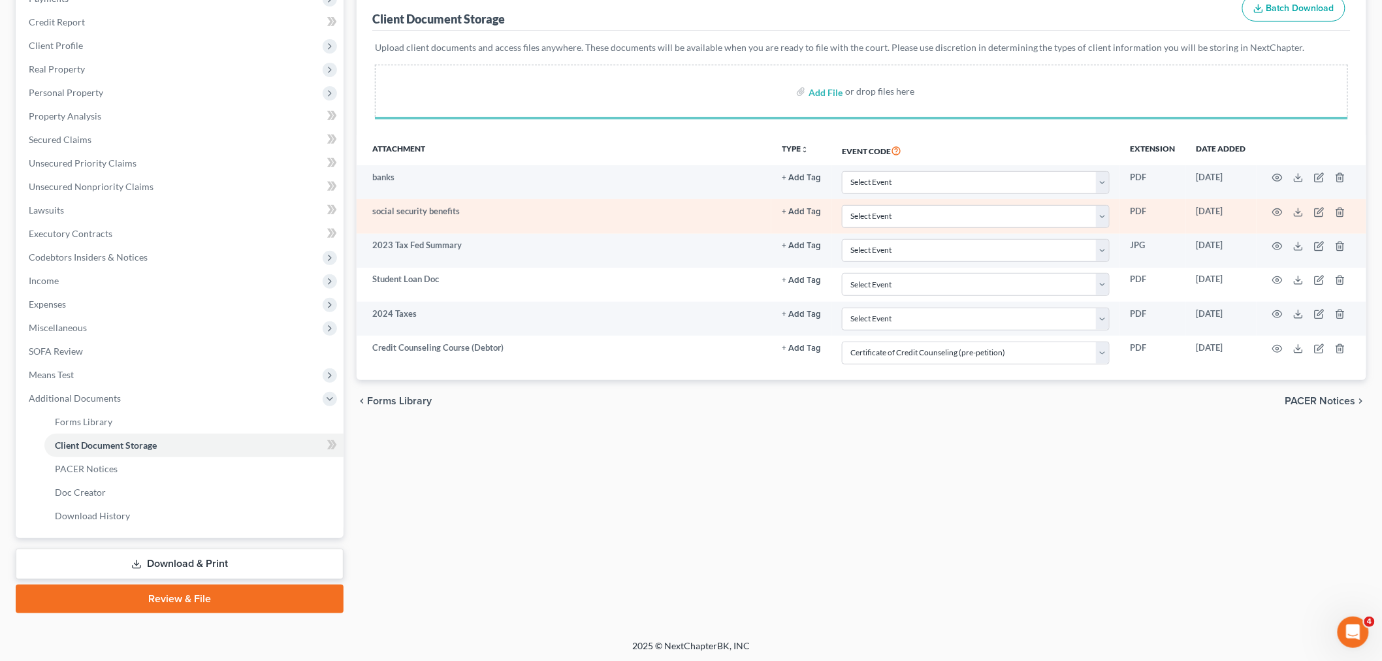
select select "1"
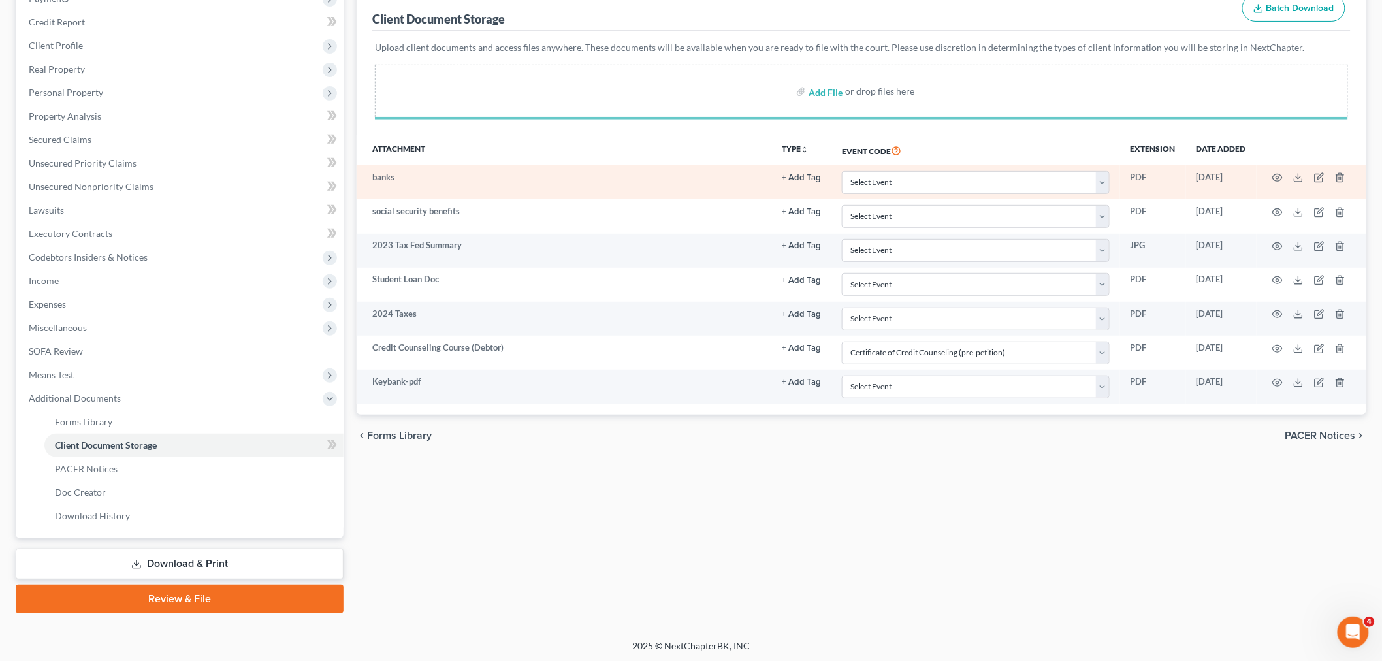
select select "1"
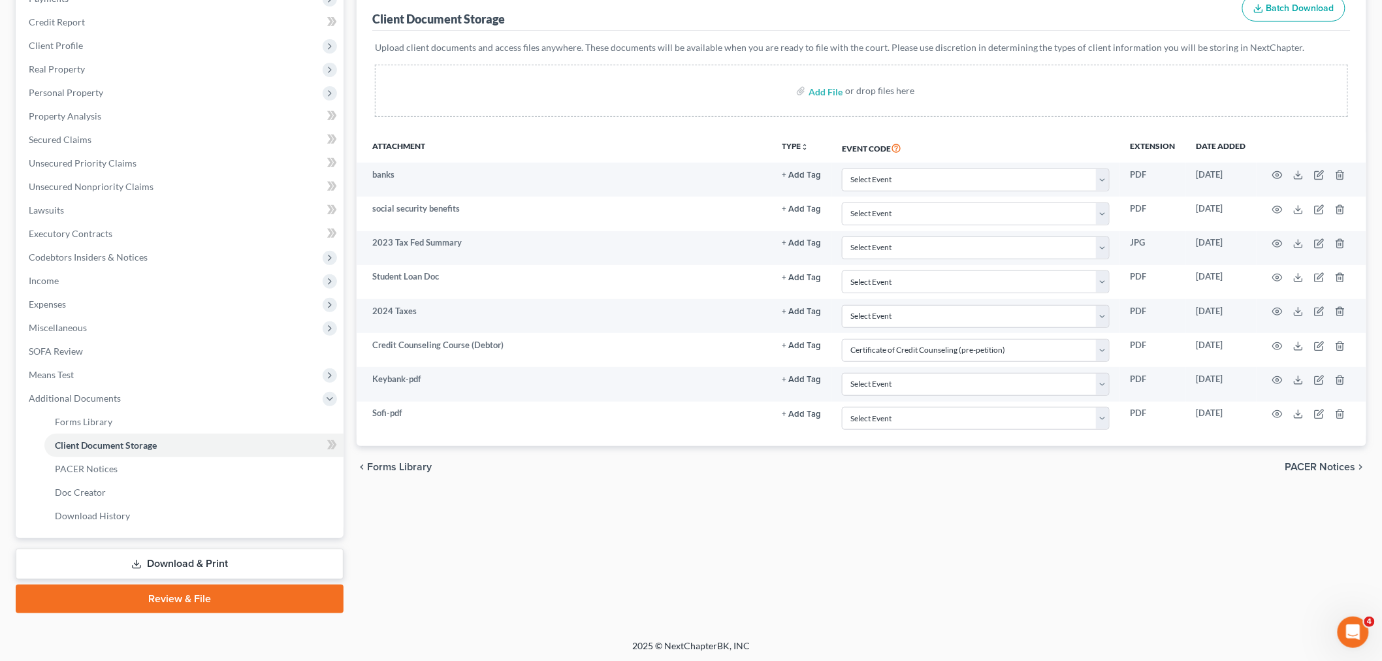
select select "1"
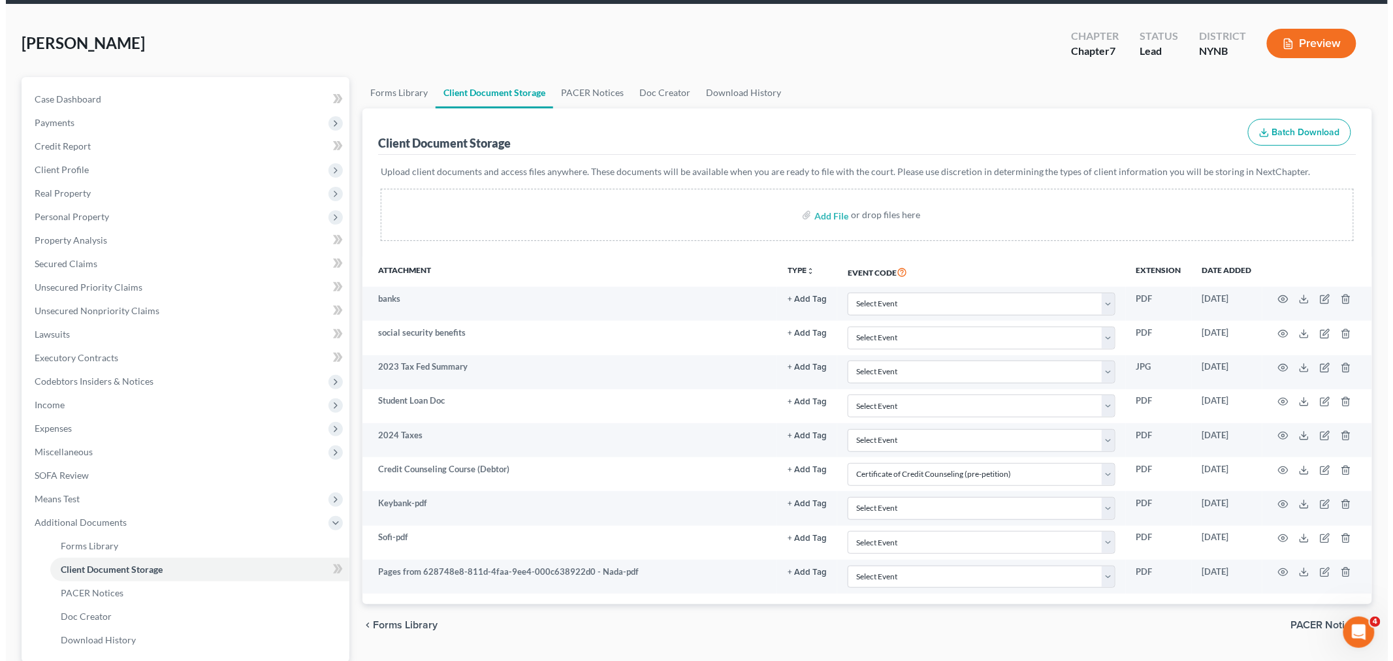
scroll to position [0, 0]
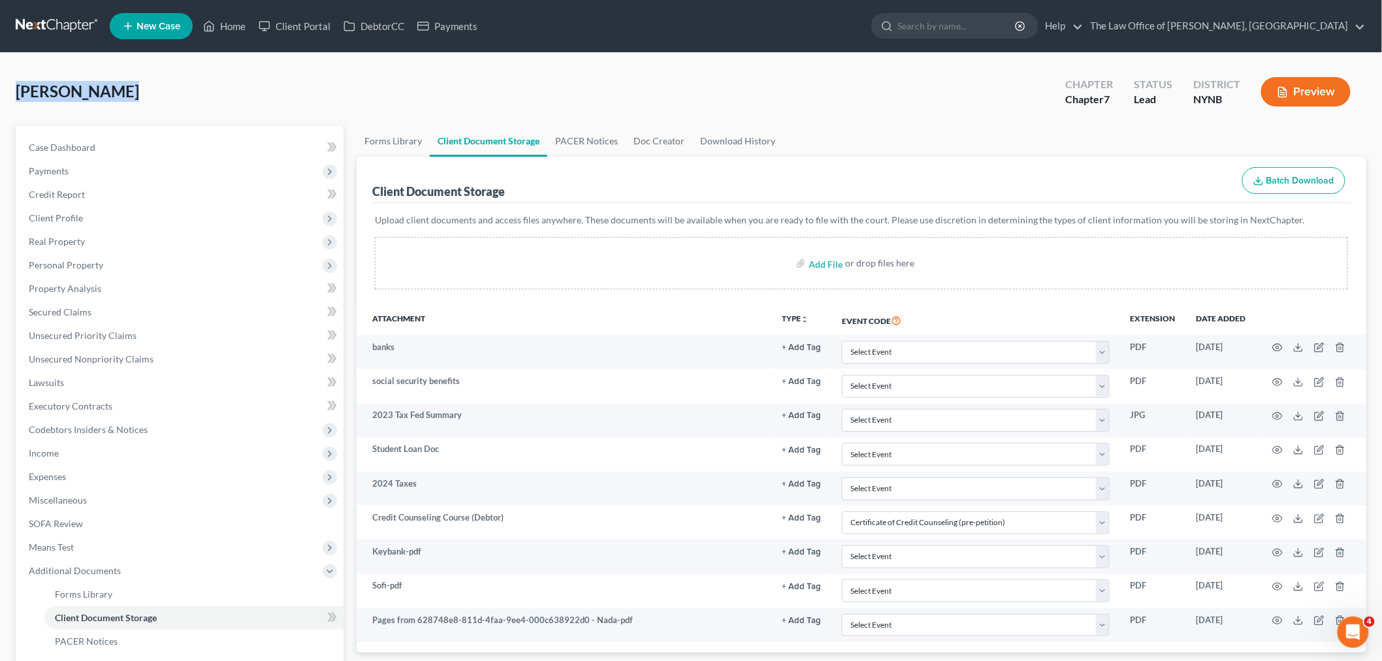
drag, startPoint x: 116, startPoint y: 92, endPoint x: 3, endPoint y: 93, distance: 113.6
click at [3, 93] on div "Gibson, Jason Upgraded Chapter Chapter 7 Status Lead District NYNB Preview Peti…" at bounding box center [691, 432] width 1382 height 759
copy span "[PERSON_NAME]"
click at [63, 171] on span "Payments" at bounding box center [49, 170] width 40 height 11
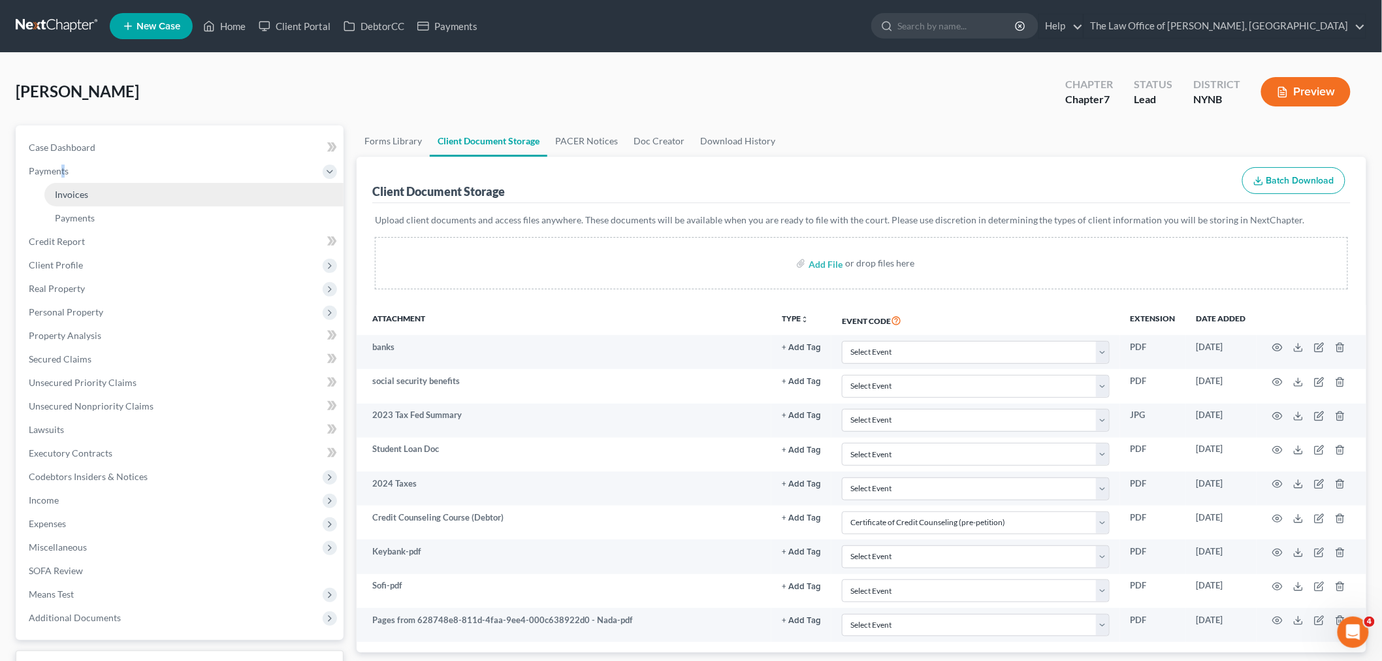
click at [91, 200] on link "Invoices" at bounding box center [193, 195] width 299 height 24
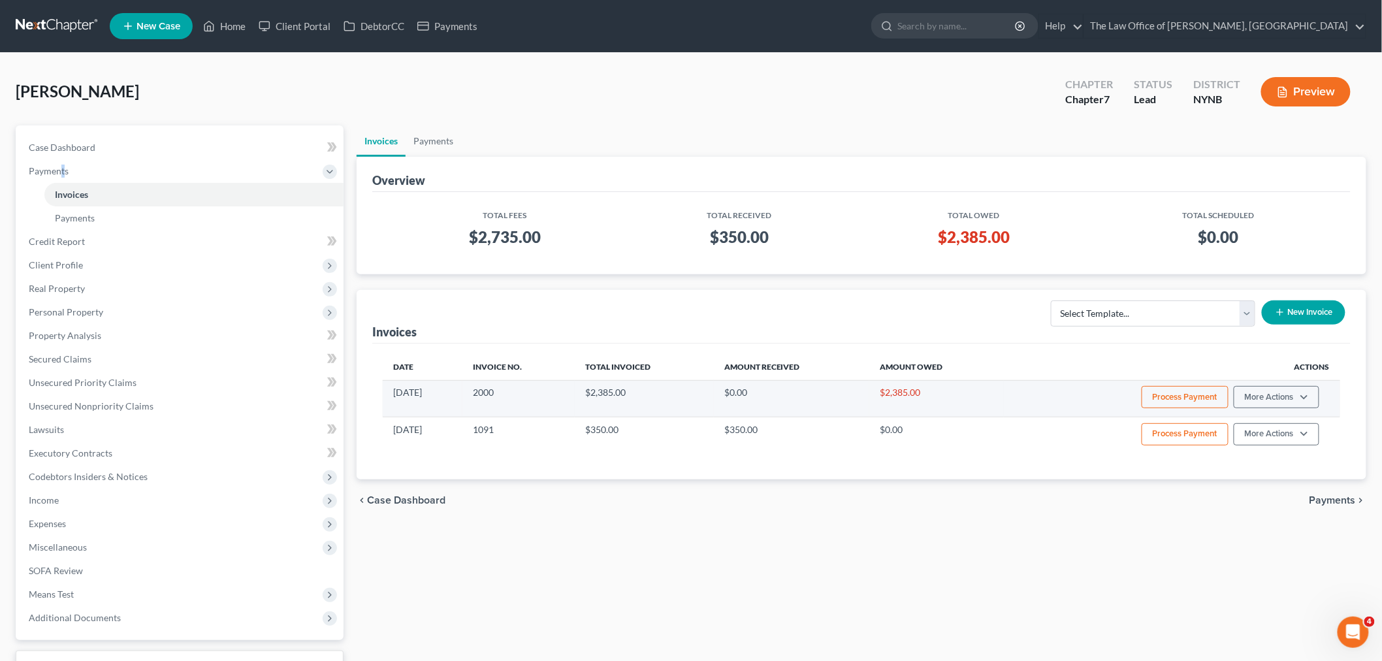
click at [1189, 402] on button "Process Payment" at bounding box center [1185, 397] width 87 height 22
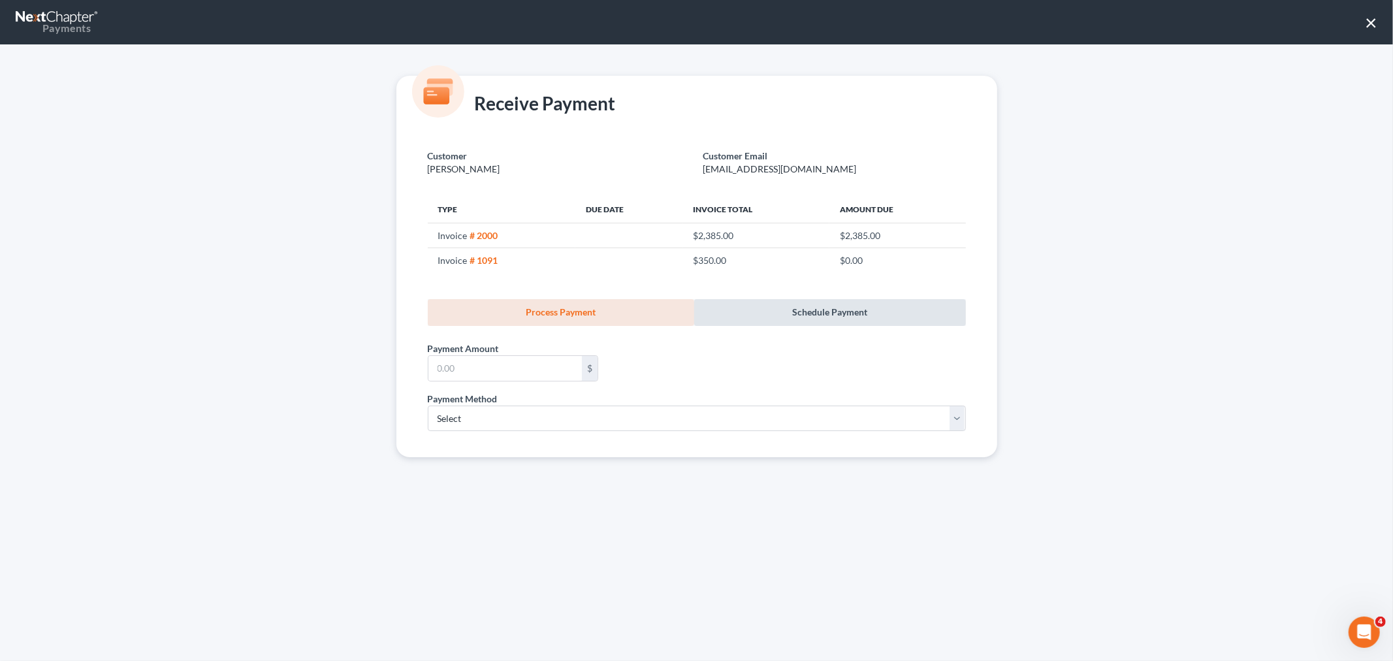
click at [818, 308] on link "Schedule Payment" at bounding box center [830, 312] width 272 height 27
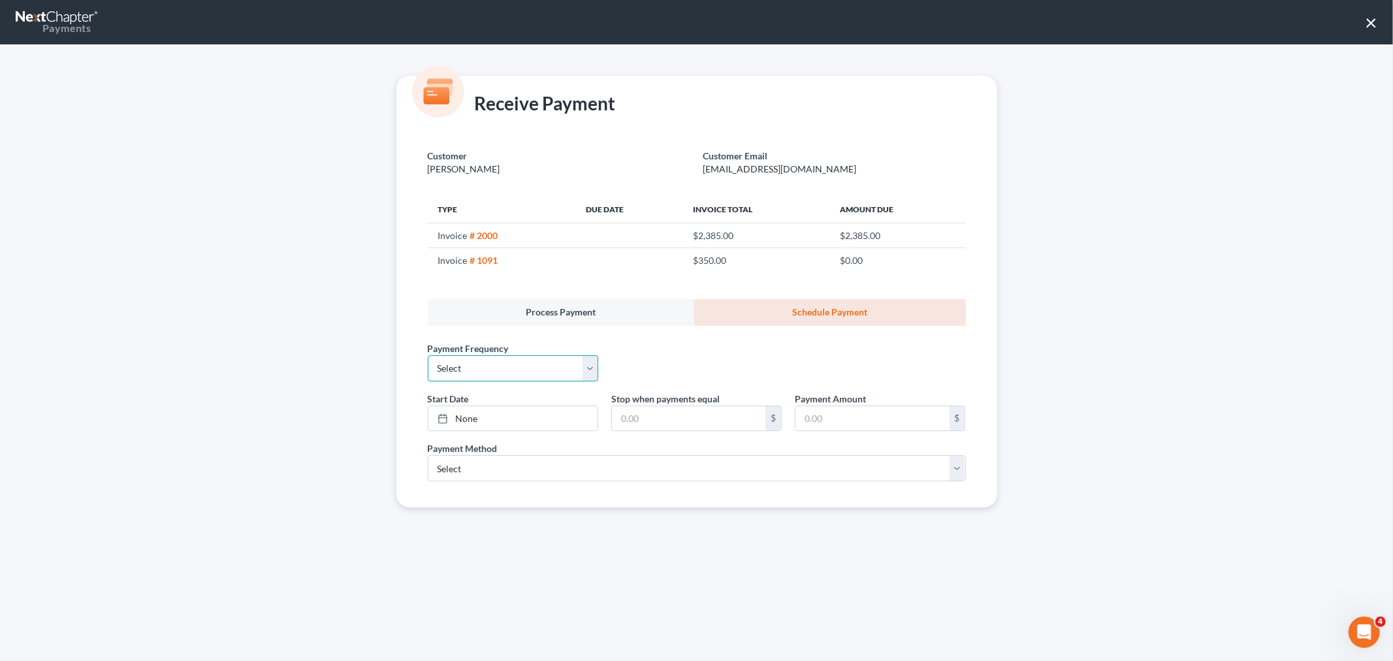
drag, startPoint x: 490, startPoint y: 370, endPoint x: 494, endPoint y: 380, distance: 10.8
click at [490, 370] on select "Select One-Time Weekly Bi-Weekly Monthly Bi-Monthly Custom" at bounding box center [513, 368] width 170 height 26
select select "3"
click at [428, 355] on select "Select One-Time Weekly Bi-Weekly Monthly Bi-Monthly Custom" at bounding box center [513, 368] width 170 height 26
drag, startPoint x: 470, startPoint y: 415, endPoint x: 487, endPoint y: 438, distance: 28.5
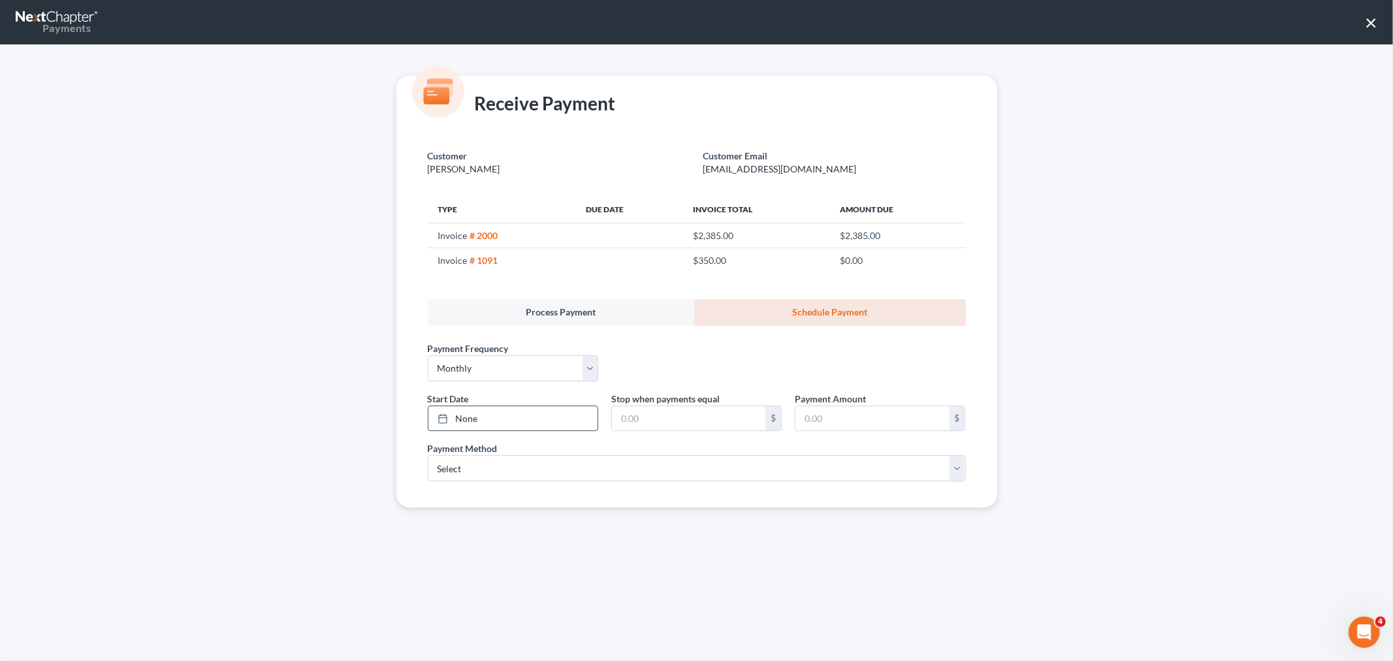
click at [470, 415] on link "None" at bounding box center [512, 418] width 169 height 25
click at [652, 417] on input "text" at bounding box center [688, 418] width 153 height 25
type input "2,385"
click at [857, 410] on input "text" at bounding box center [872, 418] width 153 height 25
type input "150"
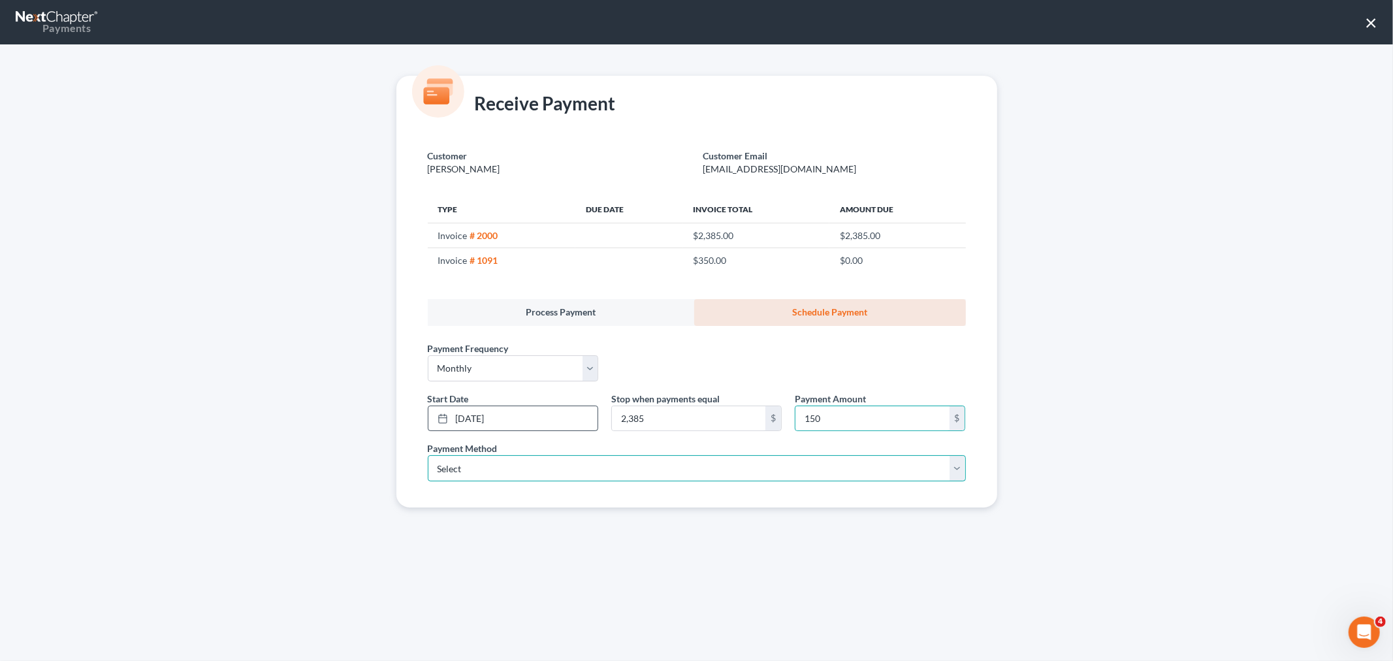
drag, startPoint x: 520, startPoint y: 462, endPoint x: 514, endPoint y: 465, distance: 6.7
click at [520, 462] on select "Select ACH Credit Card" at bounding box center [697, 468] width 538 height 26
select select "1"
click at [428, 455] on select "Select ACH Credit Card" at bounding box center [697, 468] width 538 height 26
select select "35"
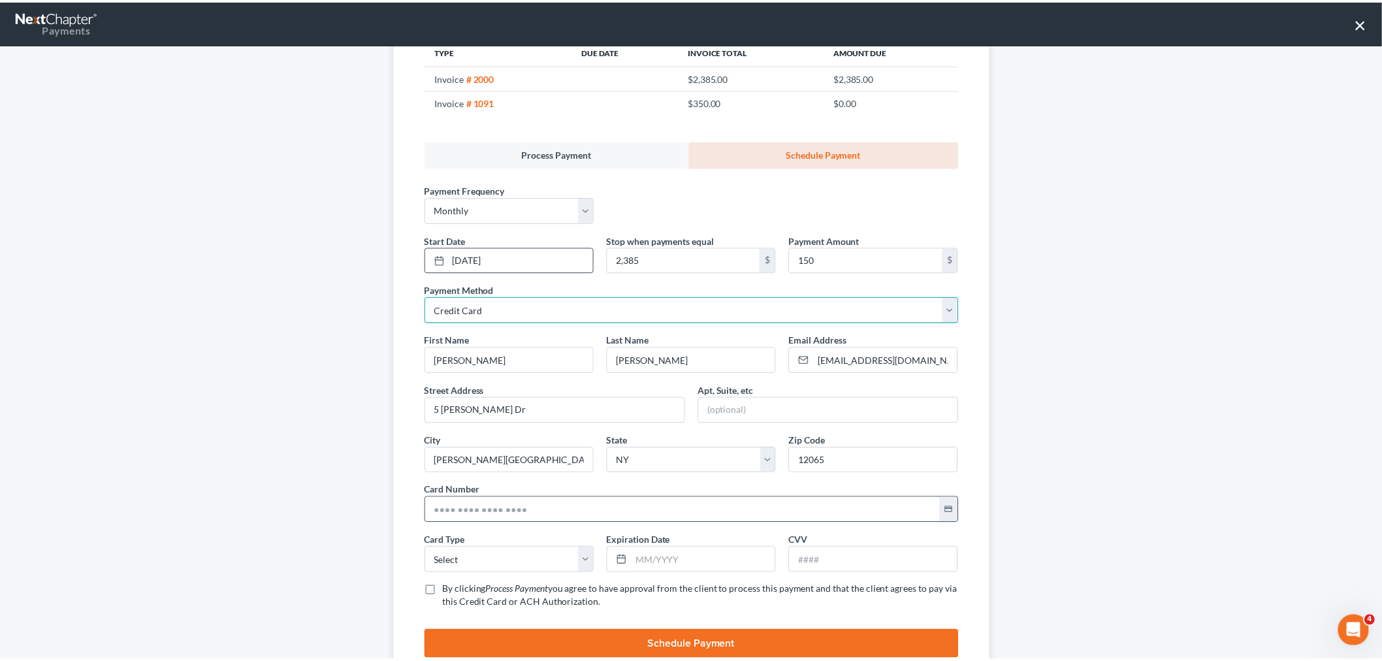
scroll to position [205, 0]
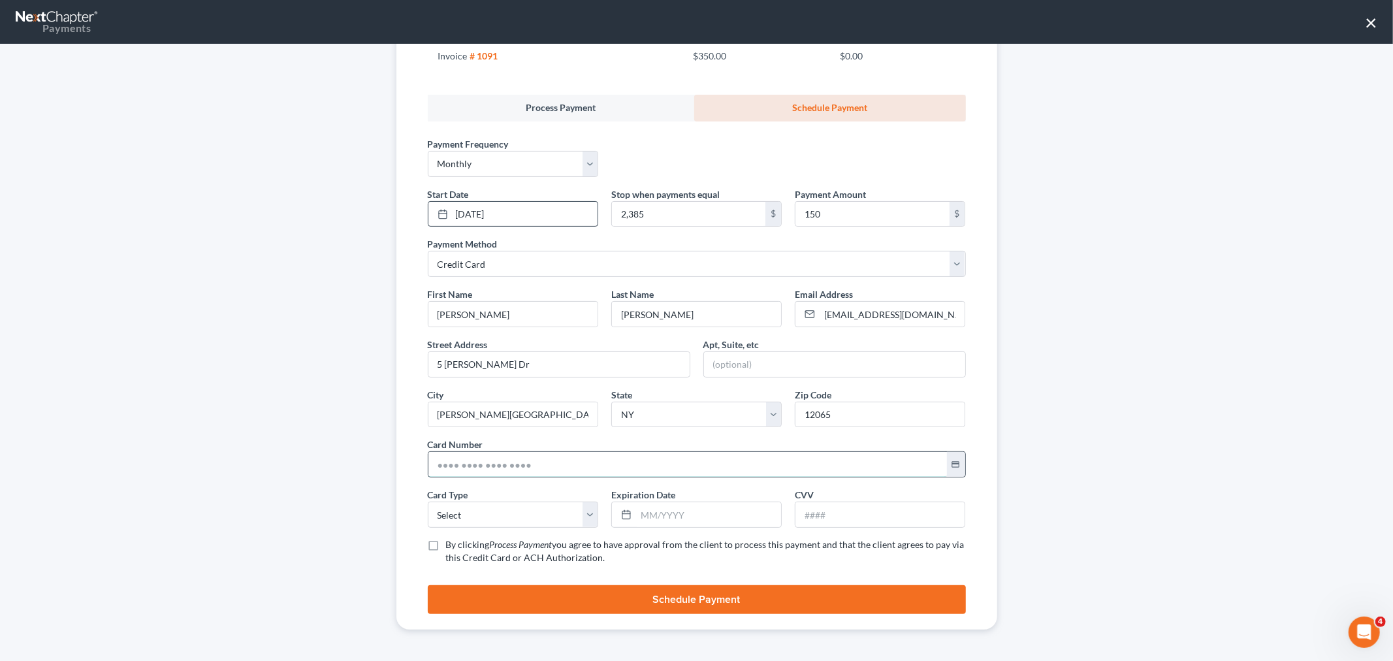
click at [506, 475] on input "text" at bounding box center [687, 464] width 519 height 25
paste input "5449 2727 5036 1308"
type input "5449 2727 5036 1308"
drag, startPoint x: 479, startPoint y: 519, endPoint x: 478, endPoint y: 526, distance: 6.6
click at [479, 519] on select "Select Visa MasterCard Discover American Express" at bounding box center [513, 515] width 170 height 26
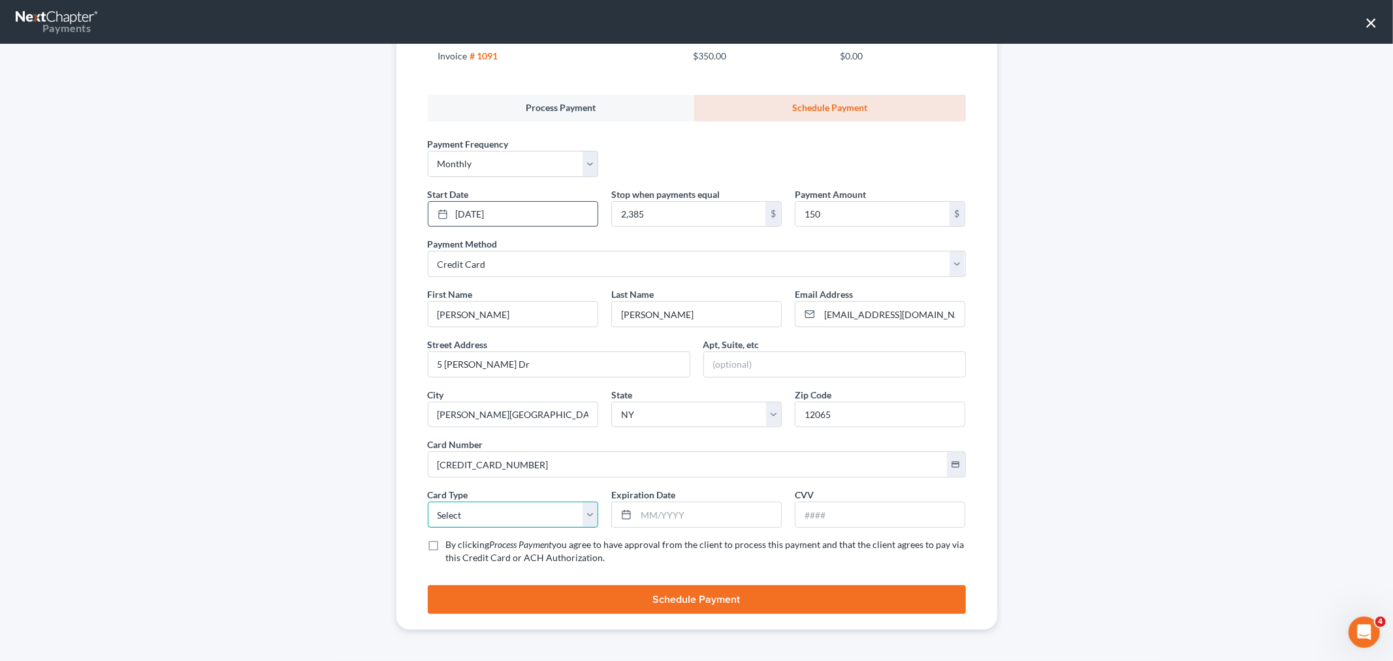
select select "1"
click at [428, 502] on select "Select Visa MasterCard Discover American Express" at bounding box center [513, 515] width 170 height 26
click at [696, 515] on input "text" at bounding box center [708, 514] width 145 height 25
drag, startPoint x: 703, startPoint y: 515, endPoint x: 669, endPoint y: 455, distance: 68.5
click at [703, 513] on input "text" at bounding box center [708, 514] width 145 height 25
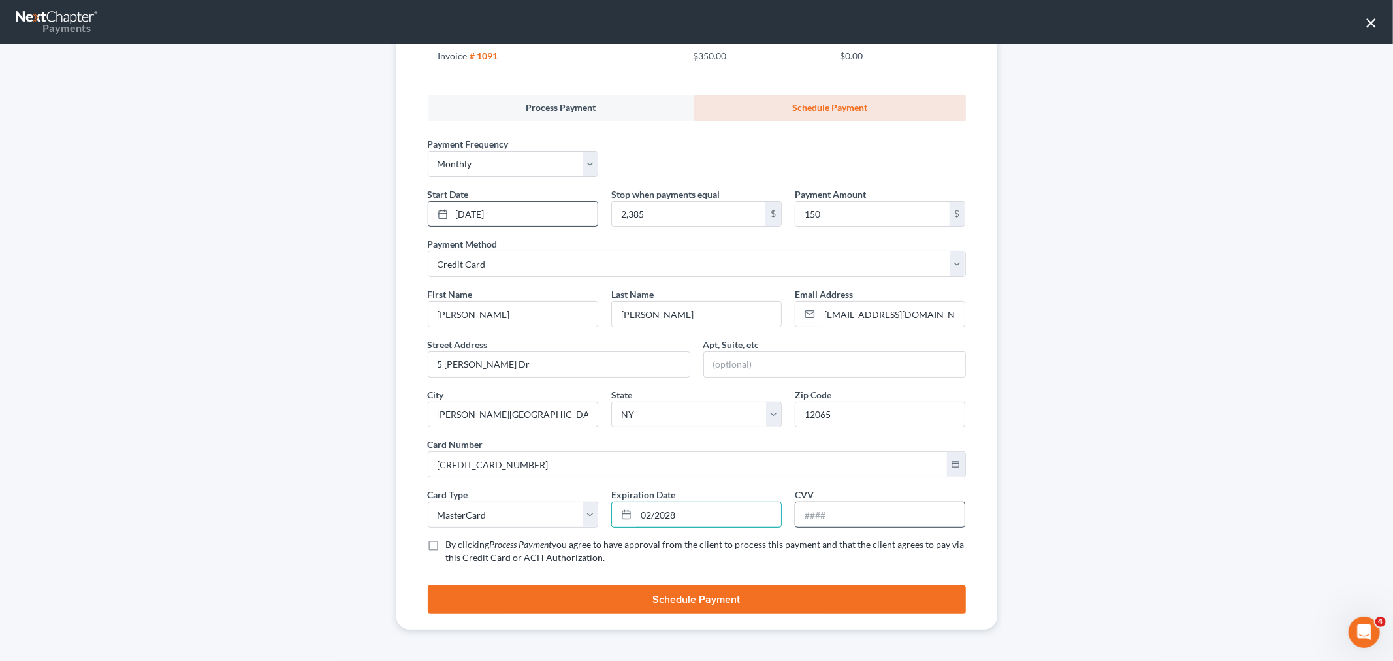
type input "02/2028"
click at [888, 505] on input "text" at bounding box center [880, 514] width 169 height 25
type input "347"
click at [446, 545] on label "By clicking Process Payment you agree to have approval from the client to proce…" at bounding box center [706, 551] width 520 height 26
click at [451, 545] on input "By clicking Process Payment you agree to have approval from the client to proce…" at bounding box center [455, 542] width 8 height 8
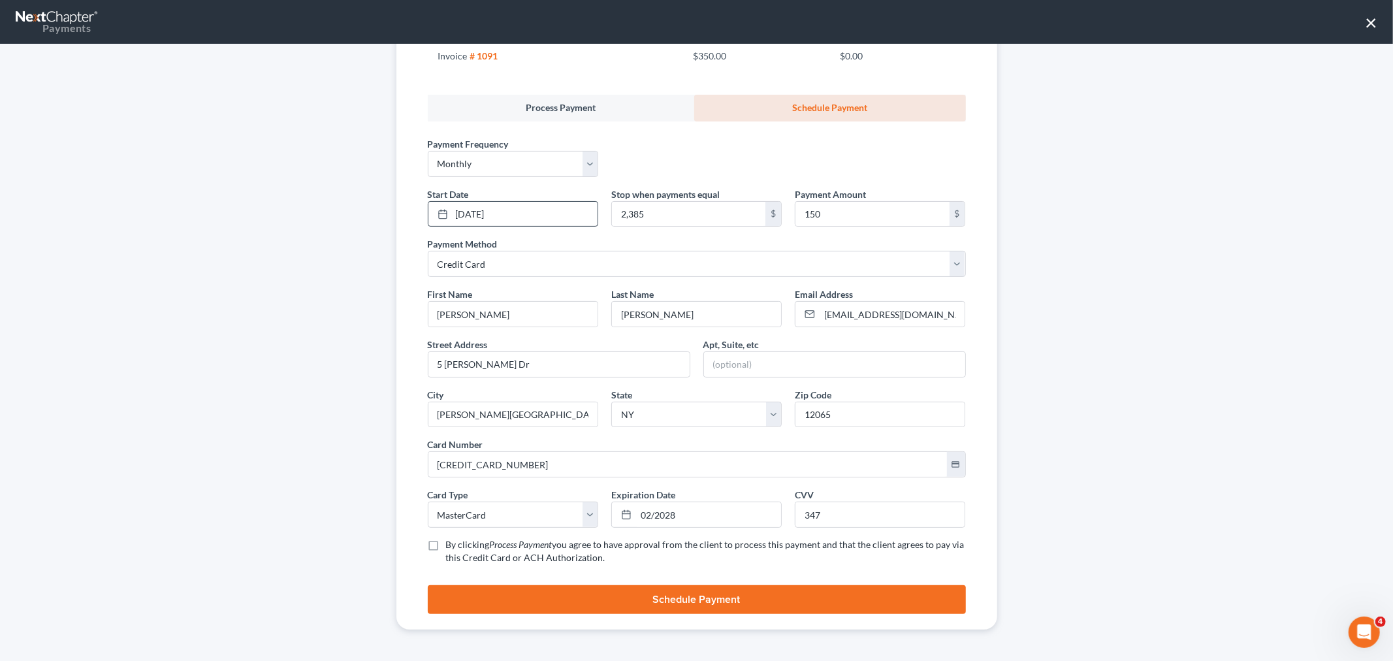
checkbox input "true"
click at [514, 590] on button "Schedule Payment" at bounding box center [697, 599] width 538 height 29
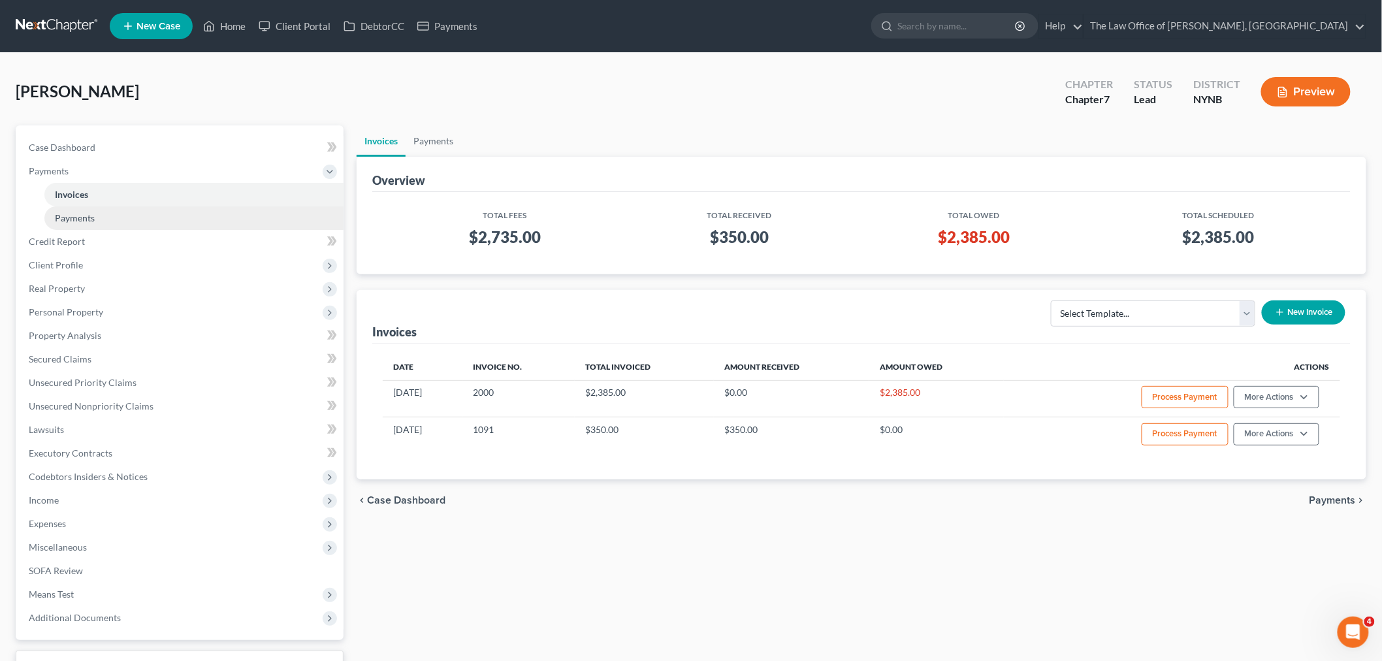
click at [75, 212] on span "Payments" at bounding box center [75, 217] width 40 height 11
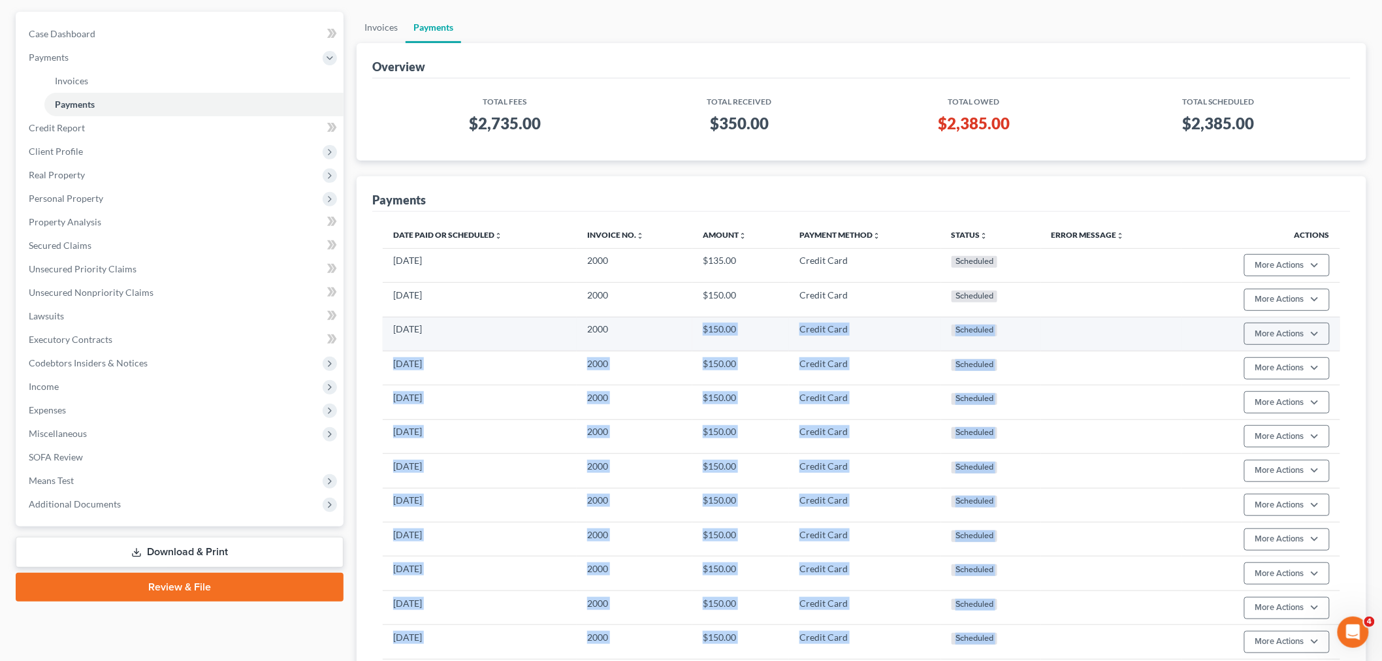
scroll to position [113, 0]
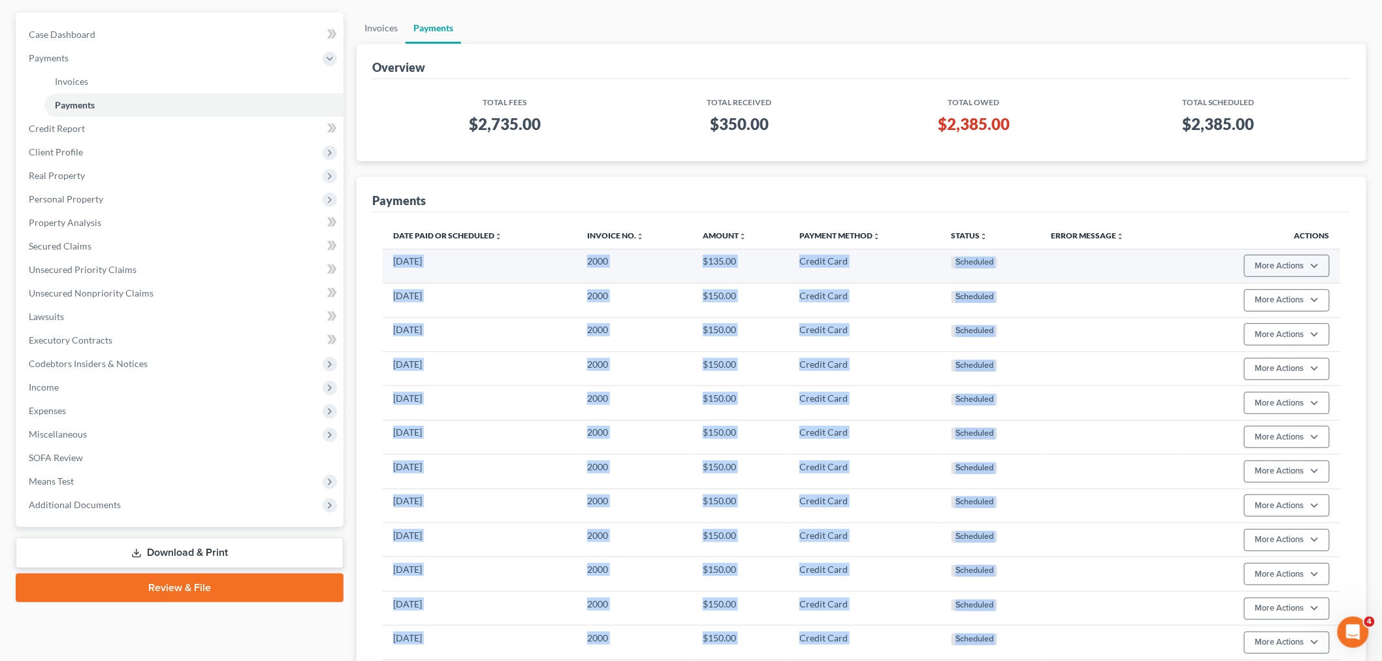
drag, startPoint x: 988, startPoint y: 521, endPoint x: 386, endPoint y: 273, distance: 650.5
click at [386, 273] on tbody "12/05/2026 2000 $135.00 Credit Card Scheduled More Actions Cancel Edit Payment …" at bounding box center [861, 539] width 957 height 581
copy tbody "12/05/2026 2000 $135.00 Credit Card Scheduled More Actions Cancel Edit Payment …"
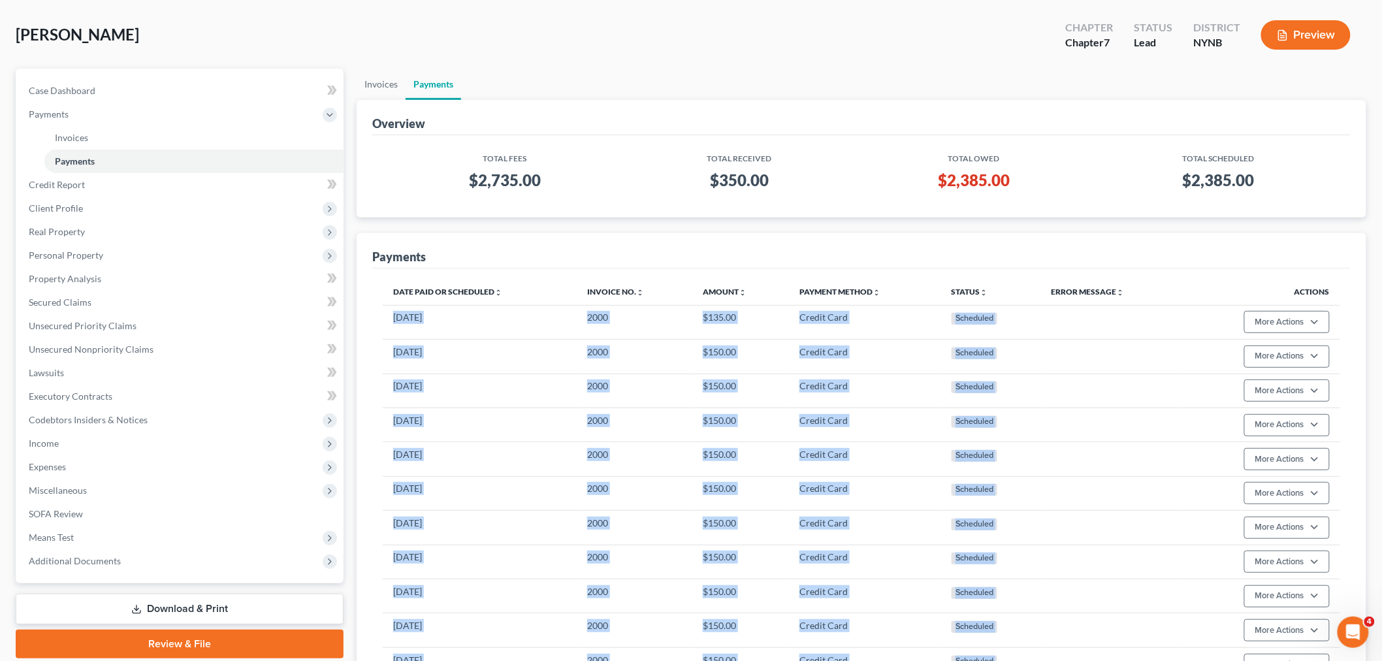
scroll to position [0, 0]
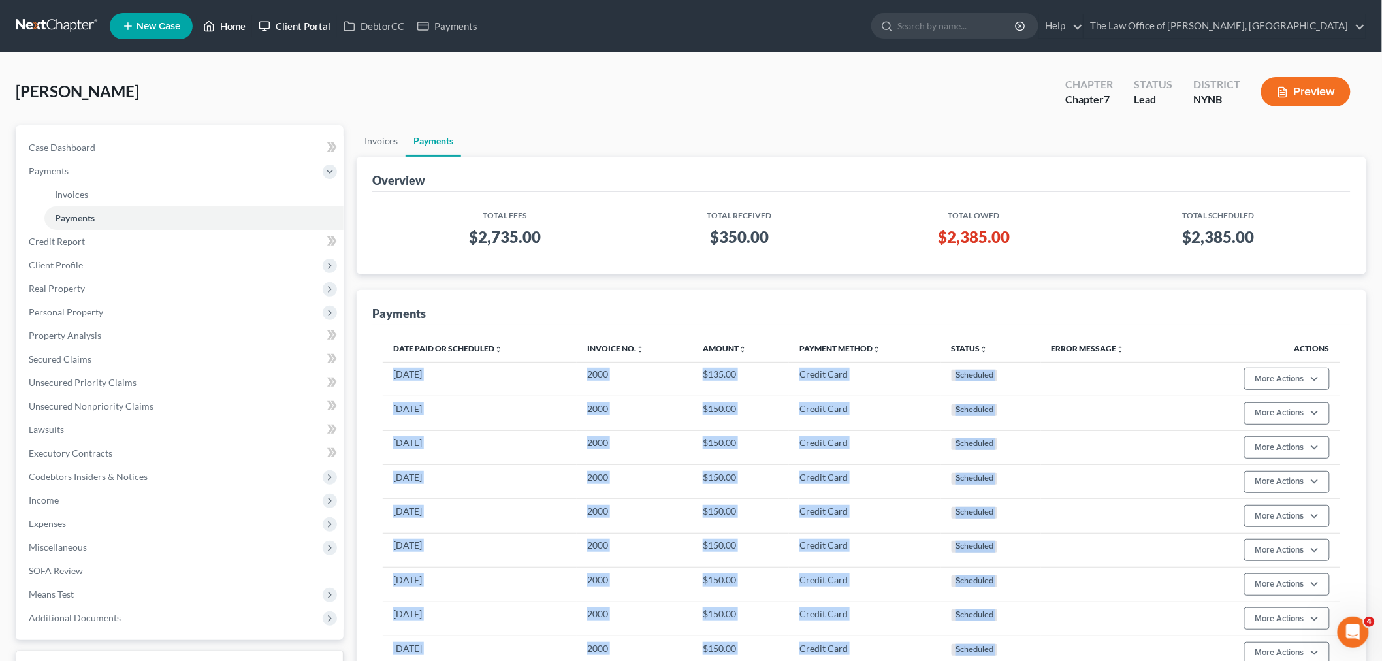
drag, startPoint x: 233, startPoint y: 24, endPoint x: 257, endPoint y: 24, distance: 23.5
click at [233, 24] on link "Home" at bounding box center [225, 26] width 56 height 24
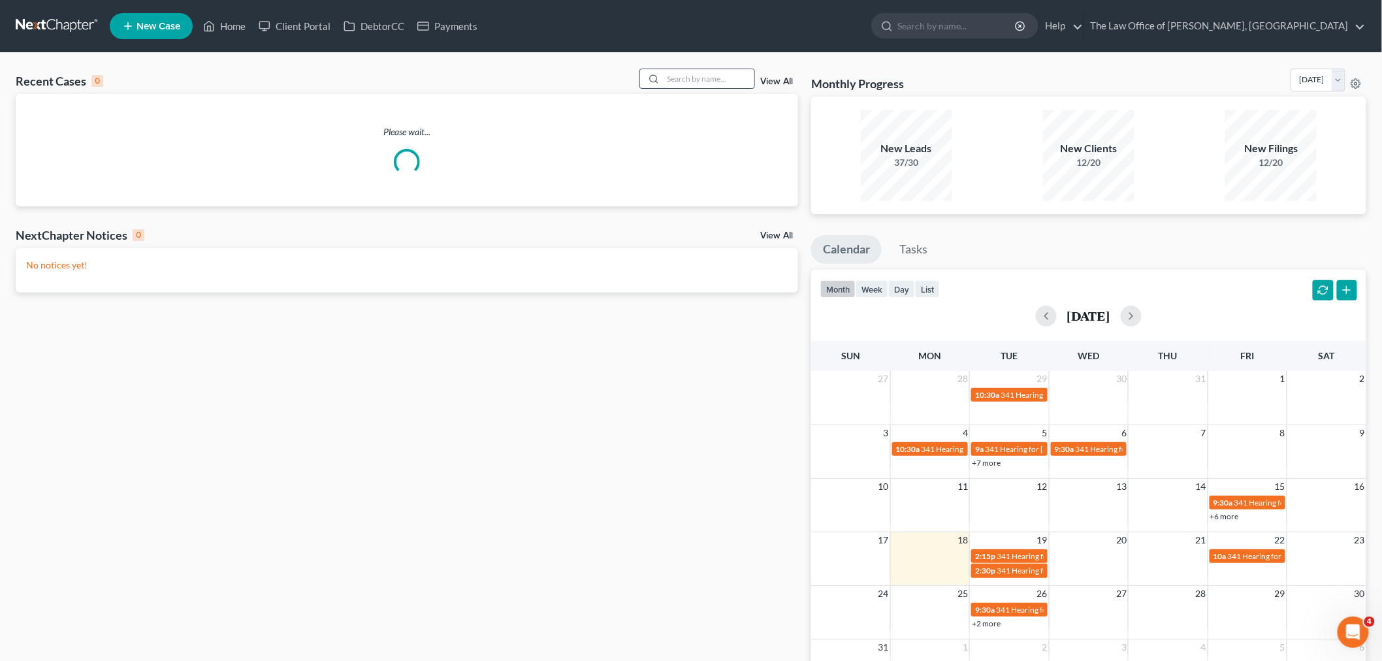
click at [709, 74] on input "search" at bounding box center [708, 78] width 91 height 19
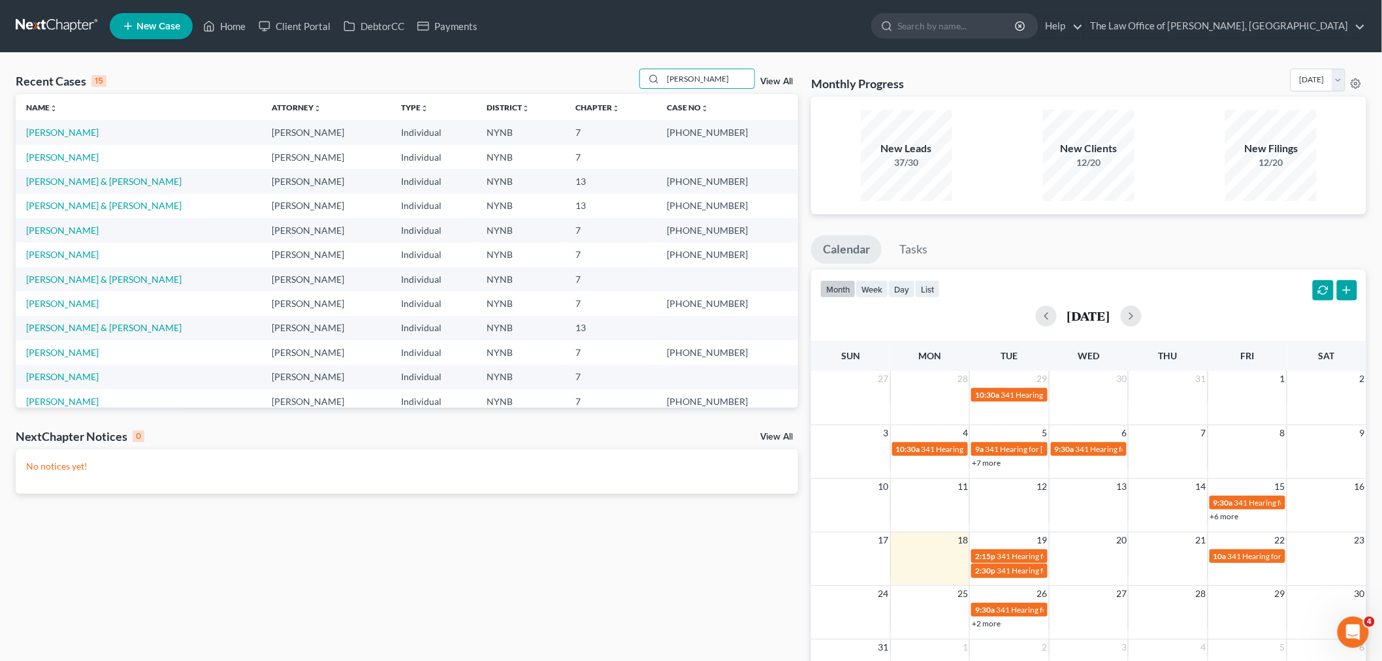
drag, startPoint x: 701, startPoint y: 80, endPoint x: 619, endPoint y: 80, distance: 82.3
click at [619, 80] on div "Recent Cases 15 tina View All" at bounding box center [407, 81] width 782 height 25
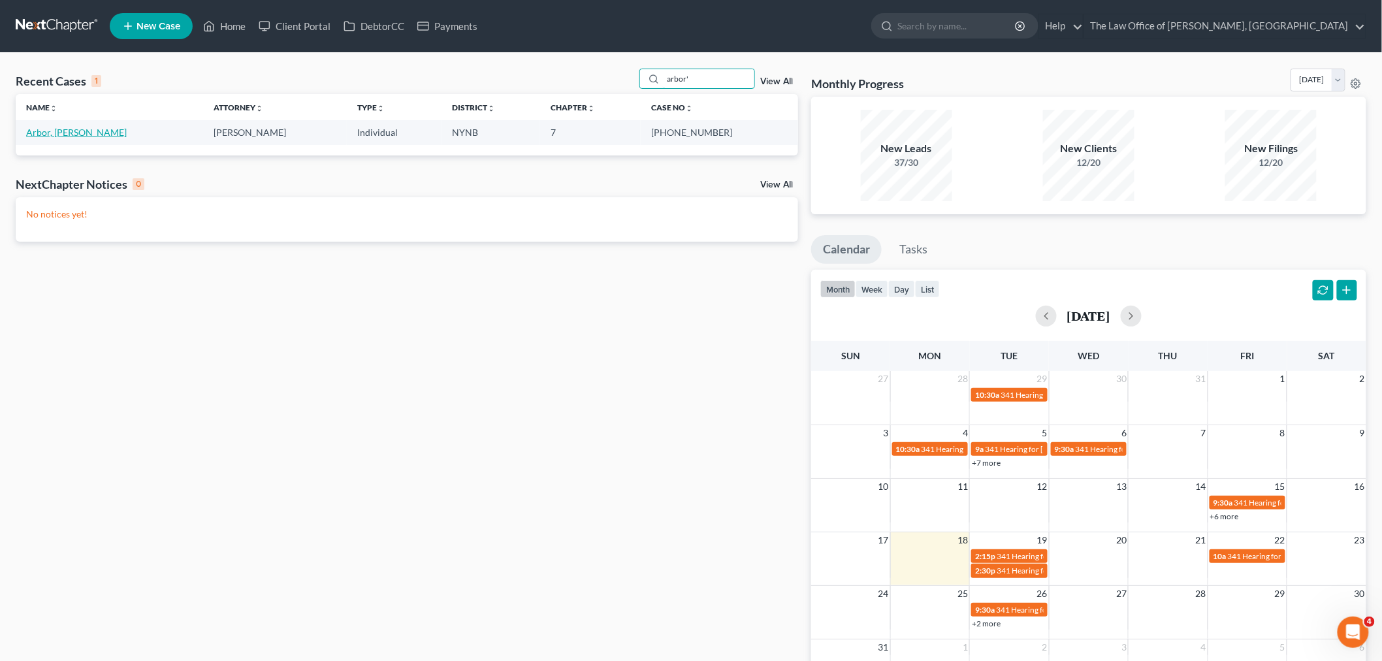
type input "arbor'"
click at [48, 135] on link "Arbor, [PERSON_NAME]" at bounding box center [76, 132] width 101 height 11
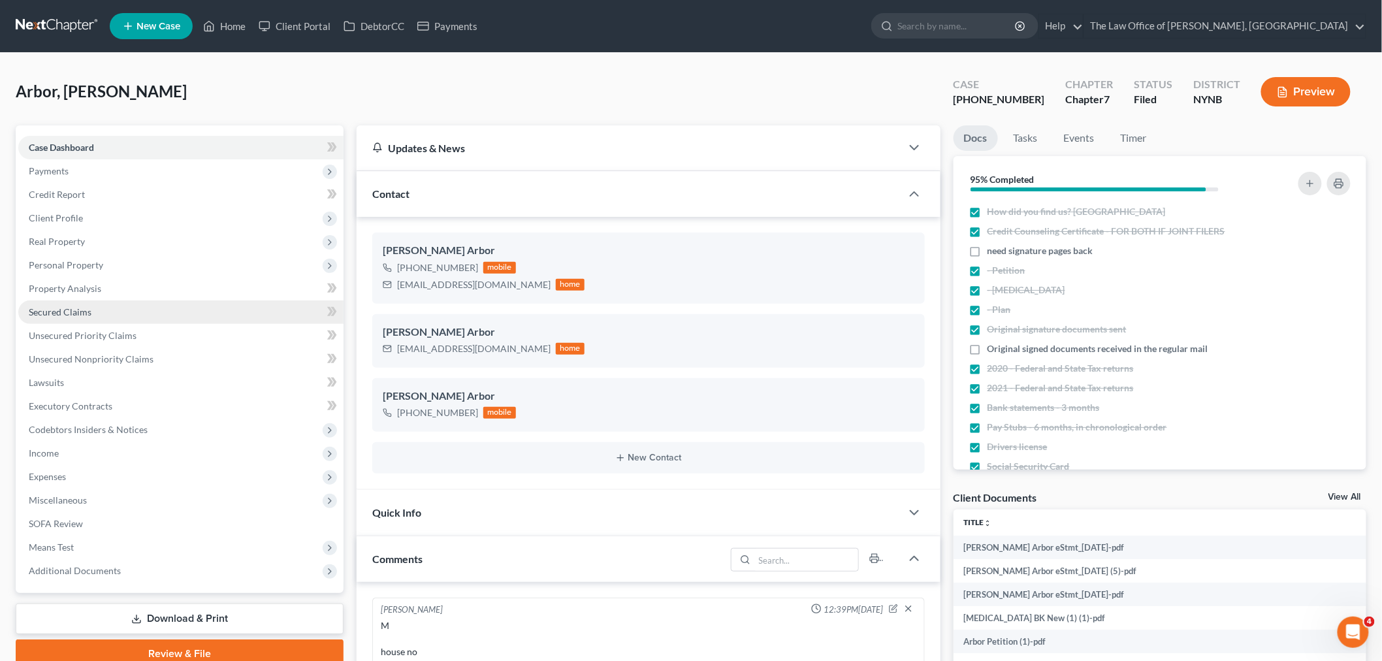
scroll to position [148, 0]
click at [79, 308] on span "Secured Claims" at bounding box center [60, 311] width 63 height 11
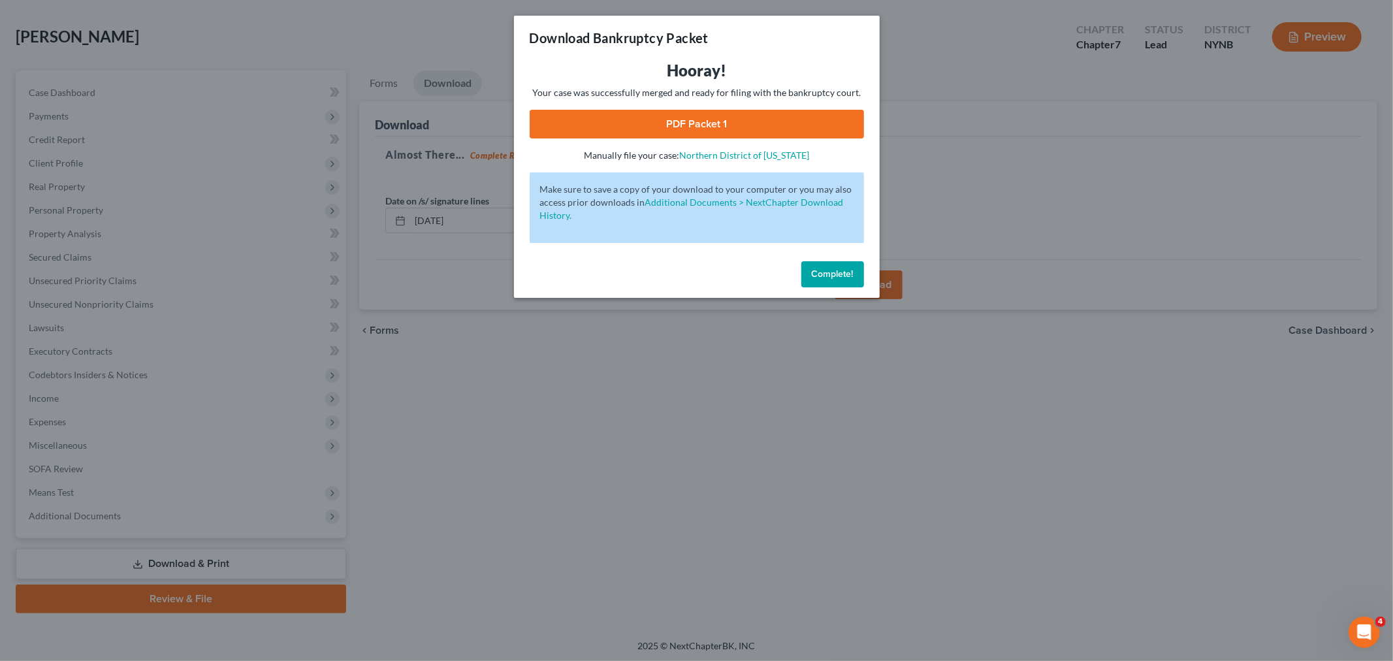
drag, startPoint x: 824, startPoint y: 268, endPoint x: 643, endPoint y: 223, distance: 187.2
click at [824, 269] on button "Complete!" at bounding box center [832, 274] width 63 height 26
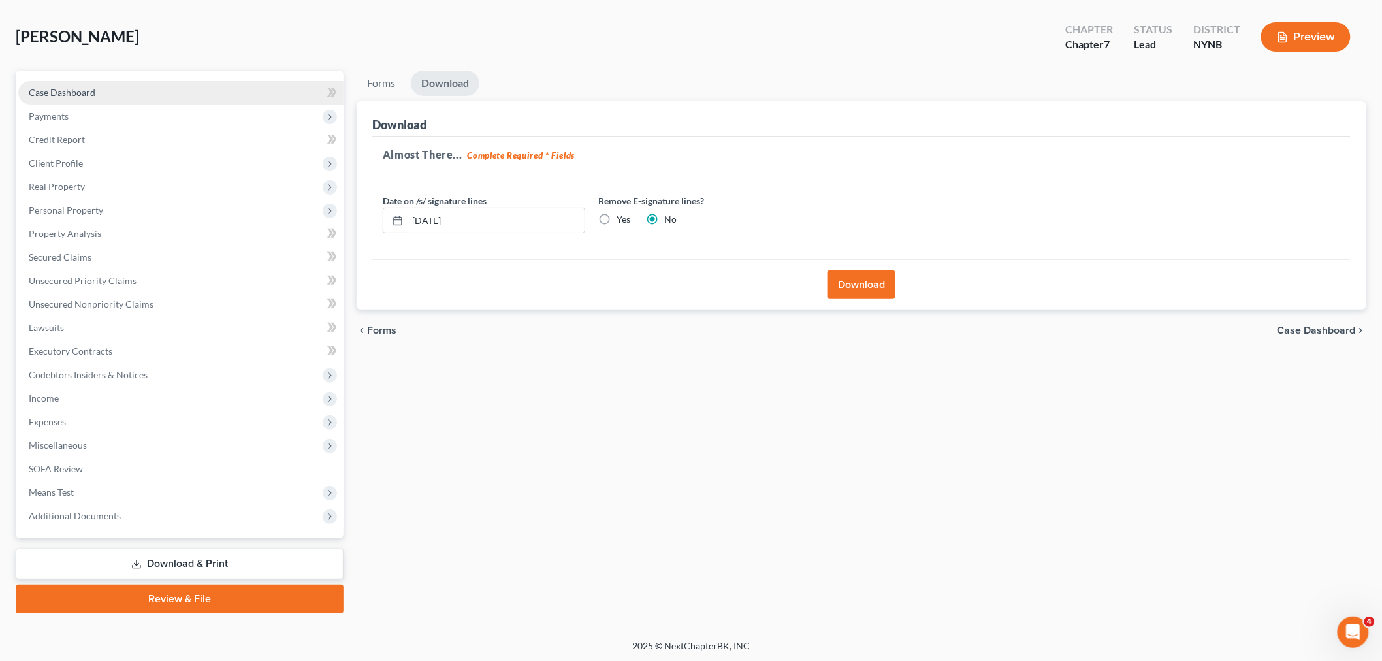
click at [33, 93] on span "Case Dashboard" at bounding box center [62, 92] width 67 height 11
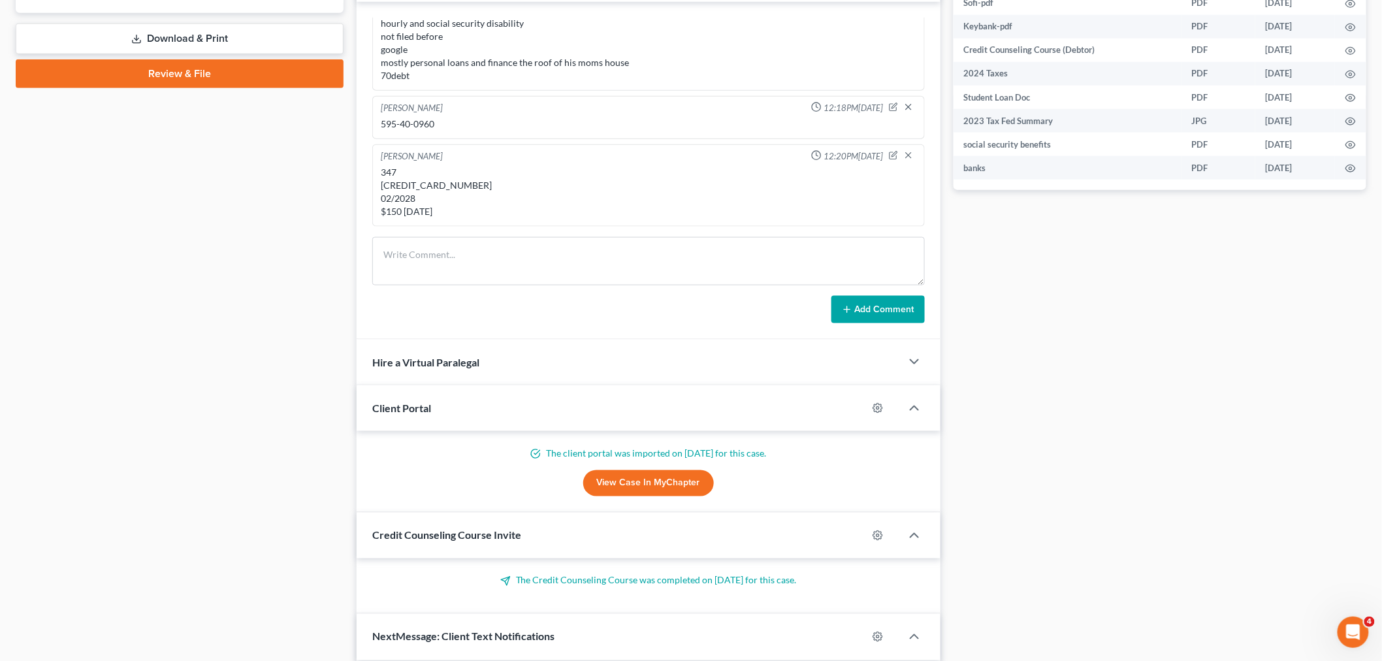
scroll to position [935, 0]
click at [436, 183] on div "347 [CREDIT_CARD_NUMBER] 02/2028 $150 [DATE]" at bounding box center [649, 192] width 536 height 52
copy div "[CREDIT_CARD_NUMBER]"
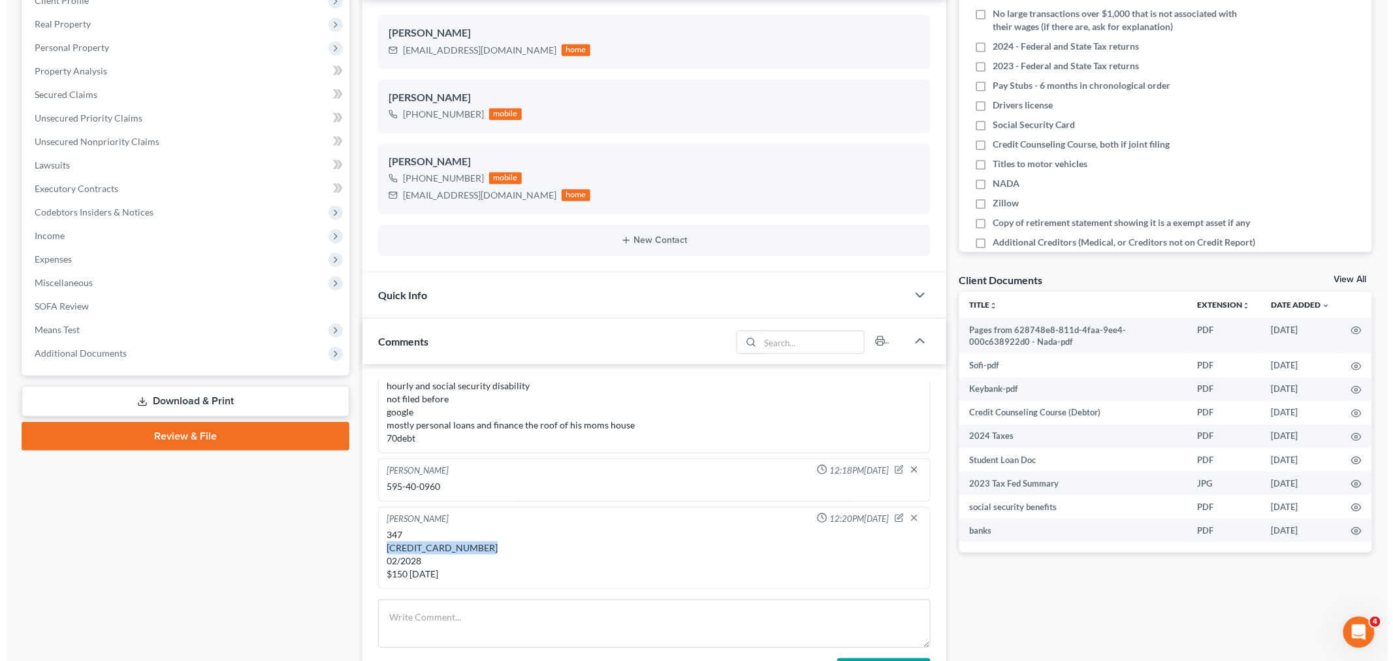
scroll to position [0, 0]
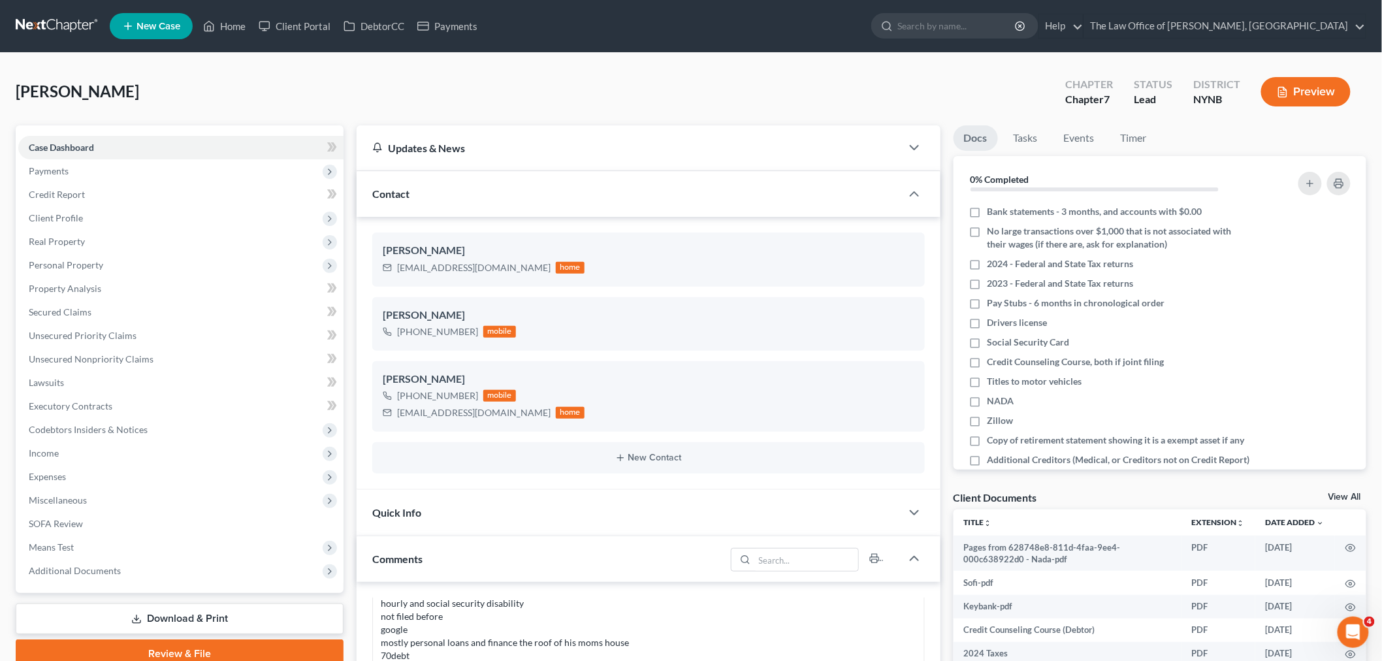
click at [157, 28] on span "New Case" at bounding box center [159, 27] width 44 height 10
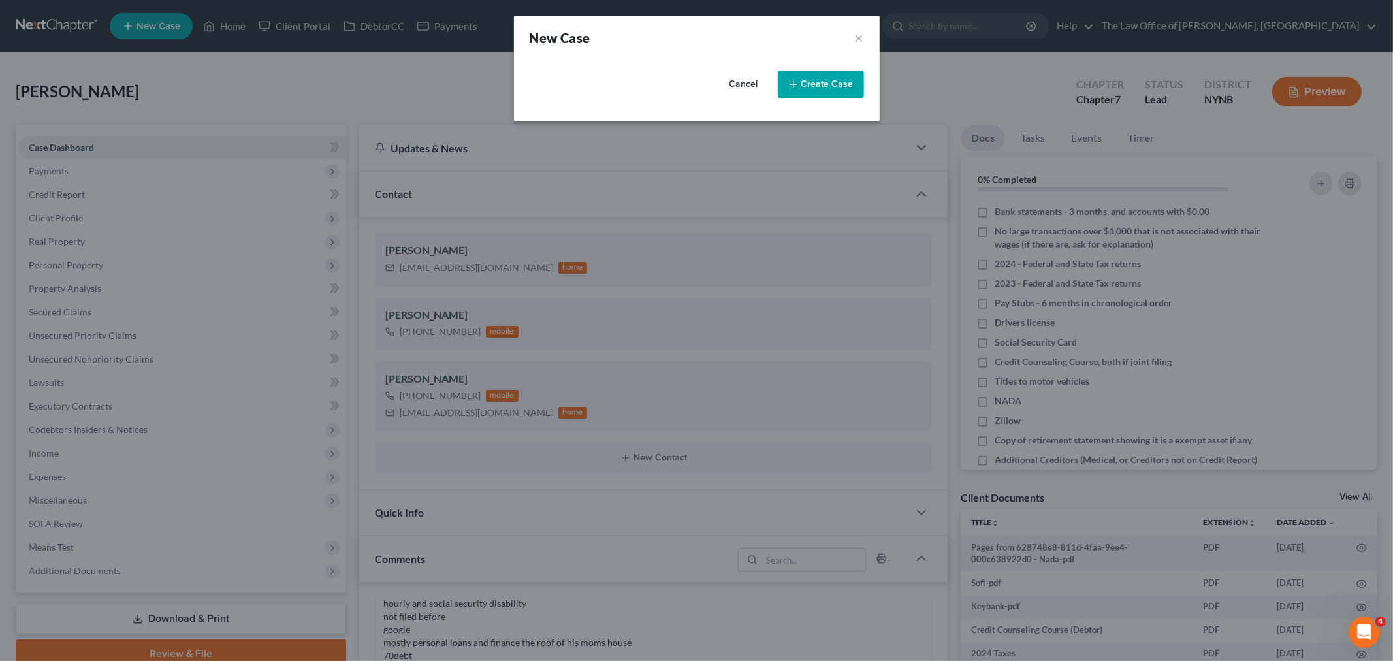
select select "54"
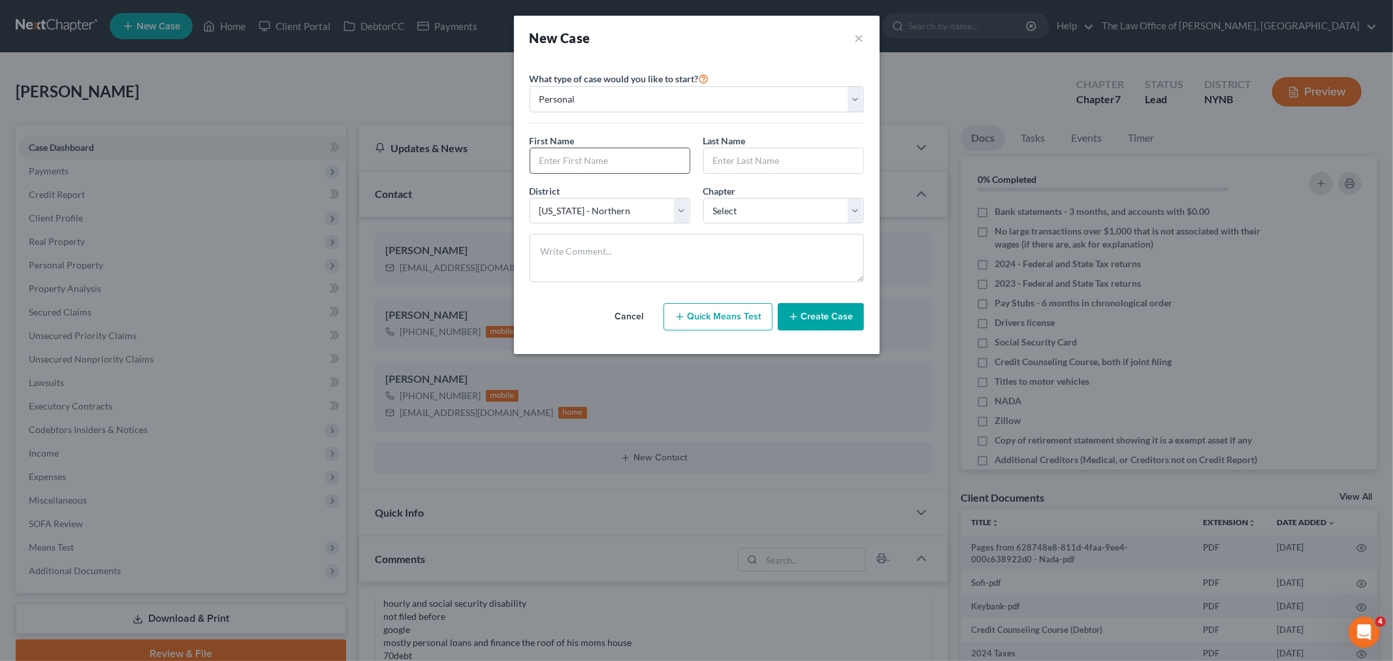
click at [630, 159] on input "text" at bounding box center [609, 160] width 159 height 25
paste input "[PERSON_NAME]"
type input "[PERSON_NAME]"
drag, startPoint x: 729, startPoint y: 161, endPoint x: 719, endPoint y: 169, distance: 12.5
click at [729, 161] on input "text" at bounding box center [783, 160] width 159 height 25
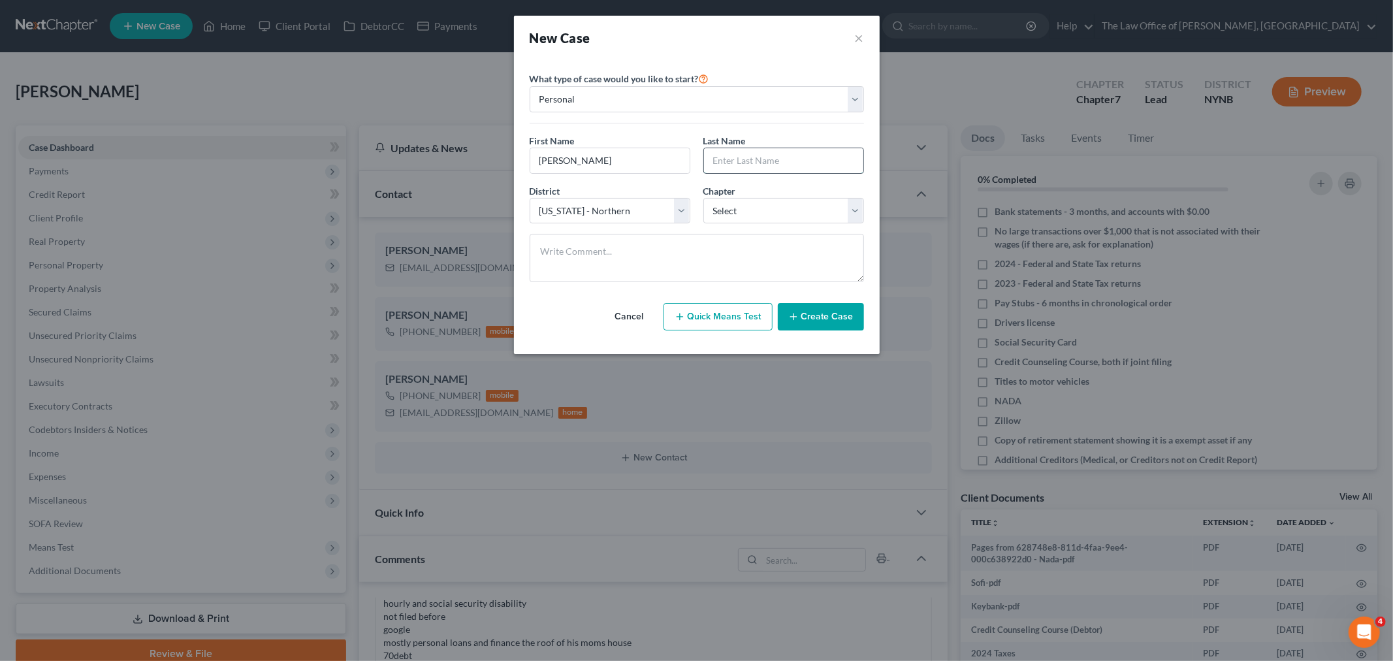
paste input "[PERSON_NAME]"
type input "[PERSON_NAME]"
drag, startPoint x: 752, startPoint y: 208, endPoint x: 731, endPoint y: 223, distance: 25.6
click at [752, 208] on select "Select 7 11 12 13" at bounding box center [783, 211] width 161 height 26
select select "0"
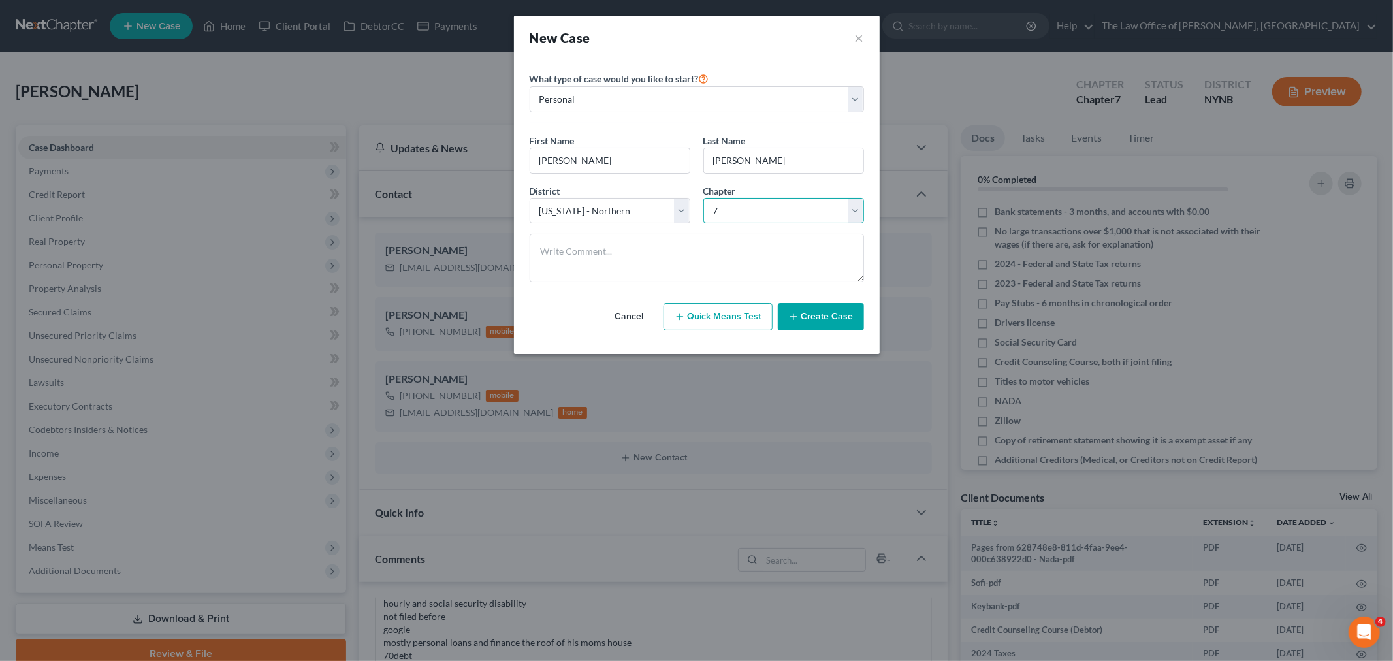
click at [703, 198] on select "Select 7 11 12 13" at bounding box center [783, 211] width 161 height 26
click at [622, 253] on textarea at bounding box center [697, 258] width 334 height 48
click at [590, 272] on textarea "not much asked for was on court call she is looking at sept" at bounding box center [697, 258] width 334 height 48
paste textarea "I was released from my job [DATE] and have been applying nonstop and also filed…"
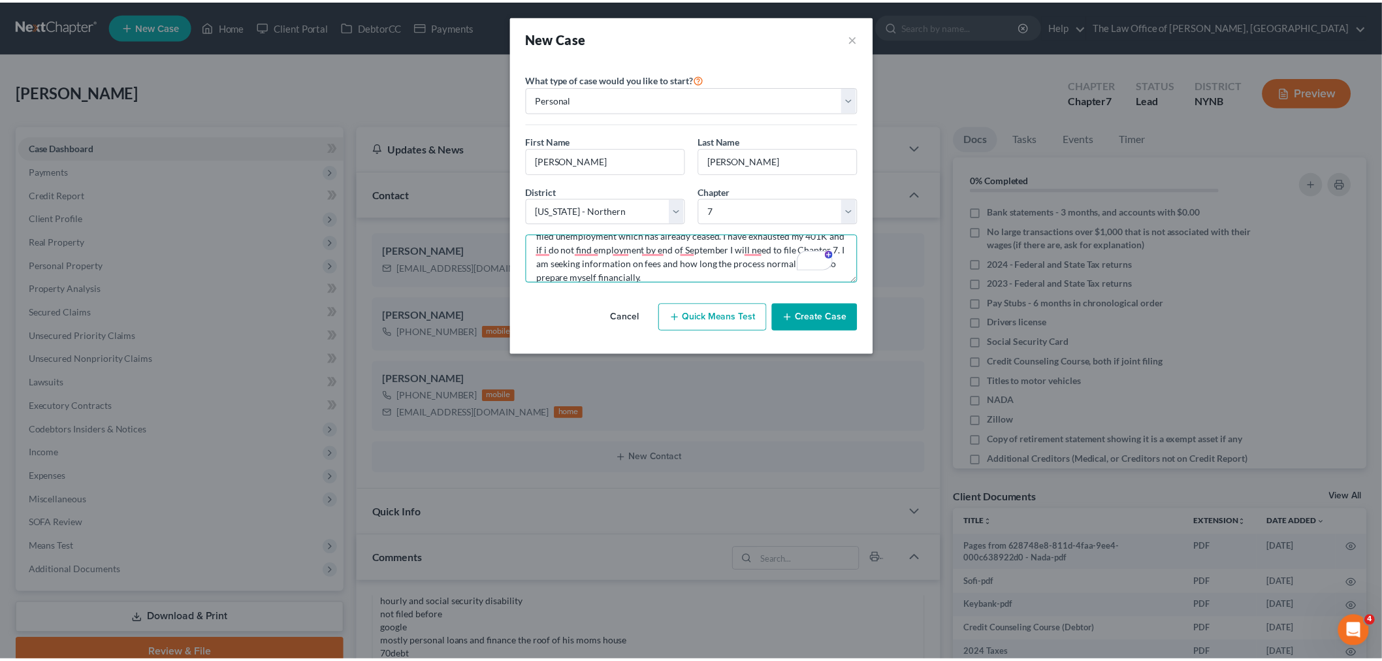
scroll to position [57, 0]
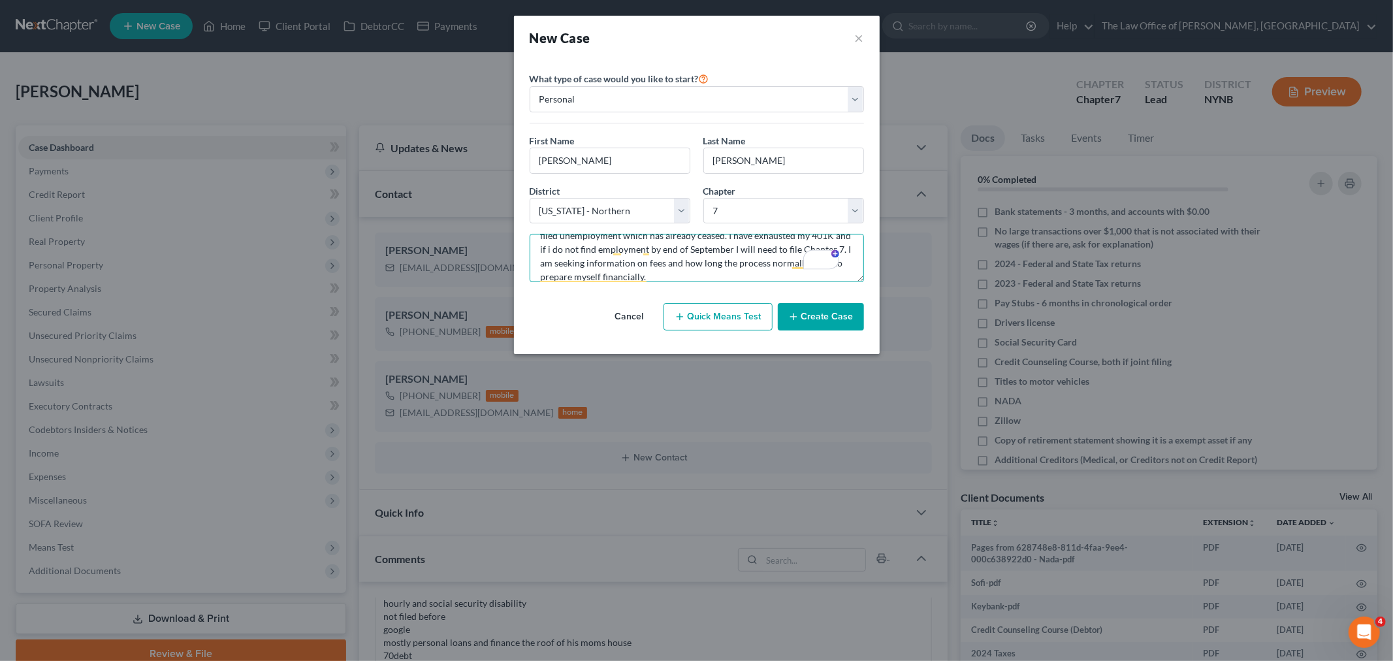
type textarea "not much asked for was on court call she is looking at sept I was released from…"
click at [803, 317] on button "Create Case" at bounding box center [821, 316] width 86 height 27
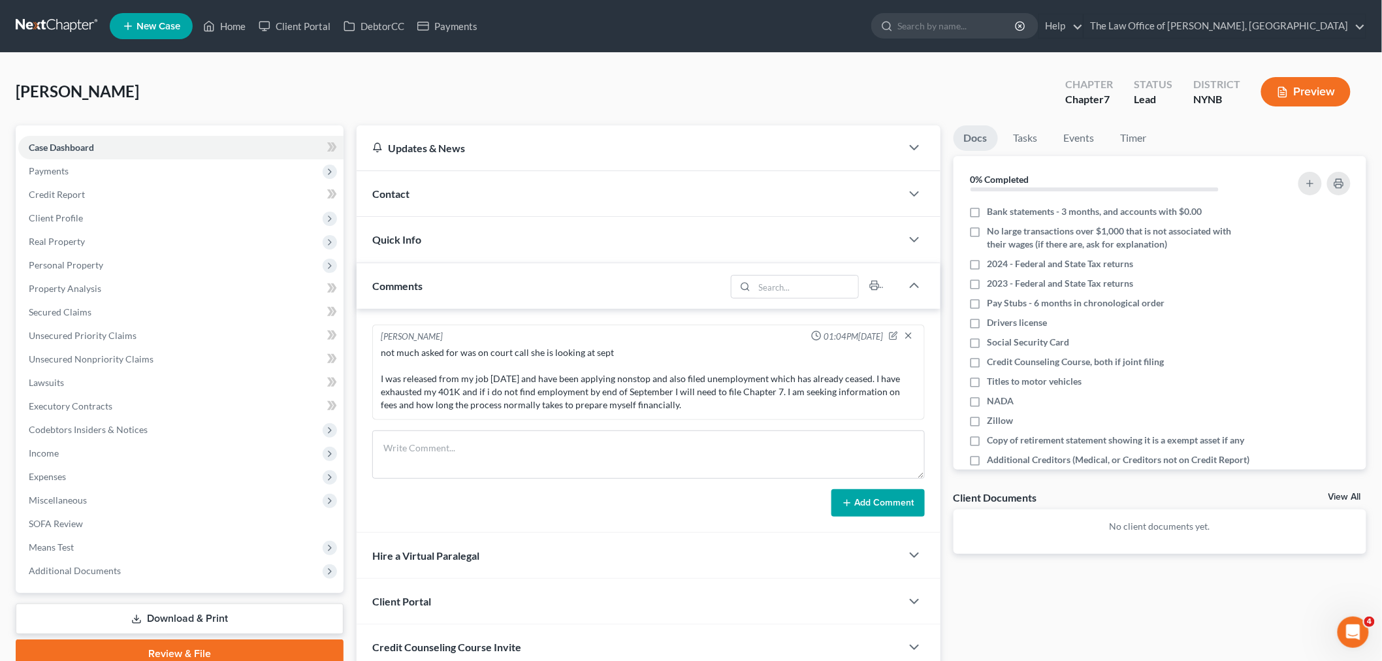
click at [406, 196] on span "Contact" at bounding box center [390, 193] width 37 height 12
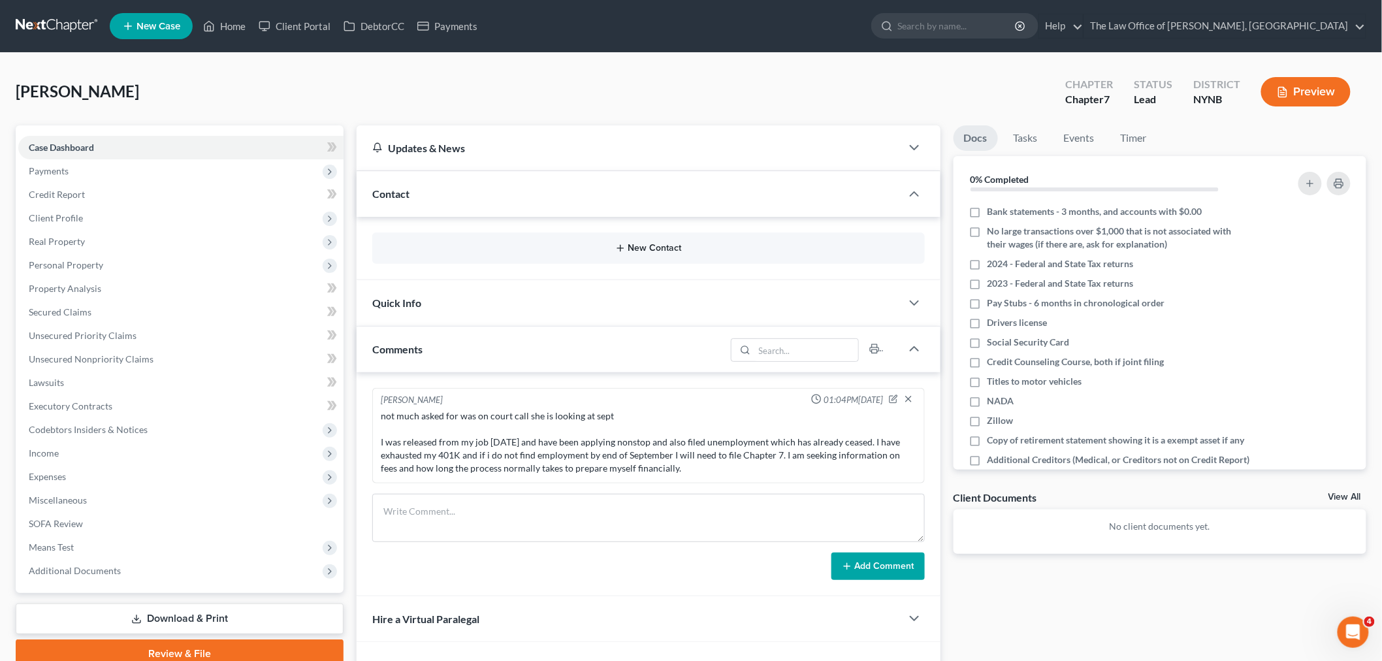
click at [653, 251] on button "New Contact" at bounding box center [649, 248] width 532 height 10
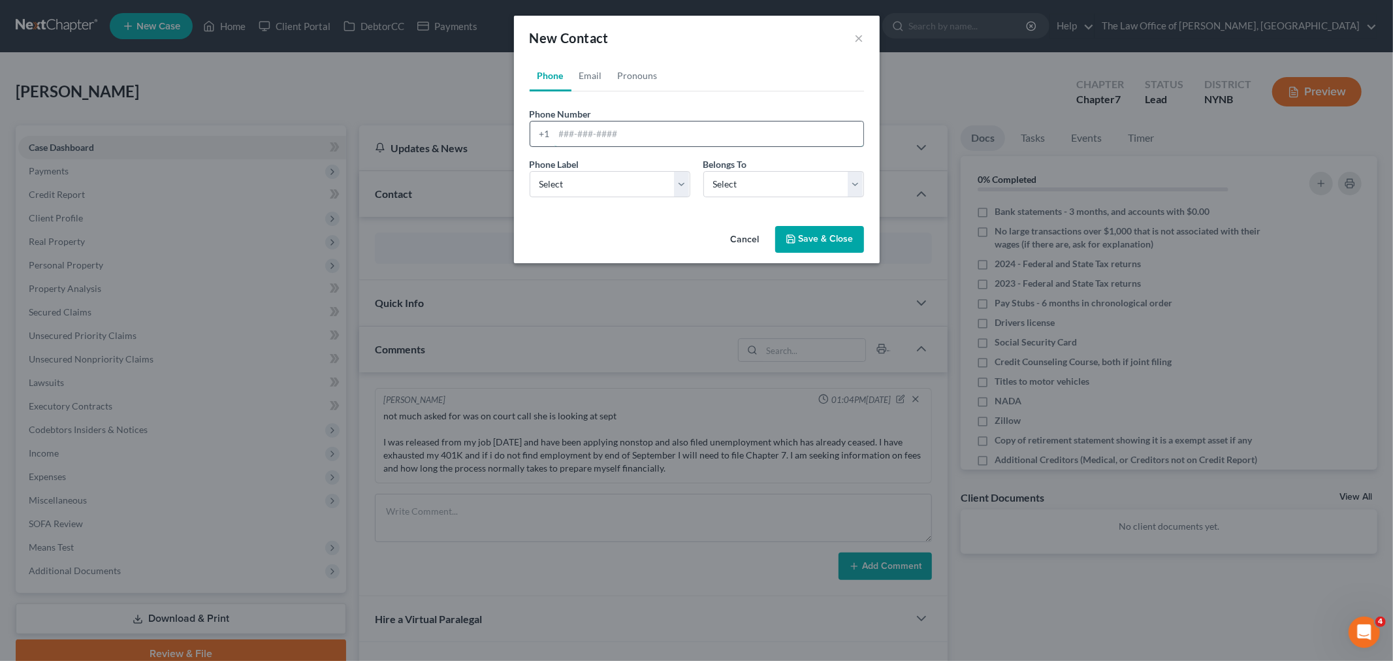
click at [611, 125] on input "tel" at bounding box center [709, 133] width 309 height 25
paste input "9085001321"
type input "9085001321"
click at [588, 187] on select "Select Mobile Home Work Other" at bounding box center [610, 184] width 161 height 26
select select "0"
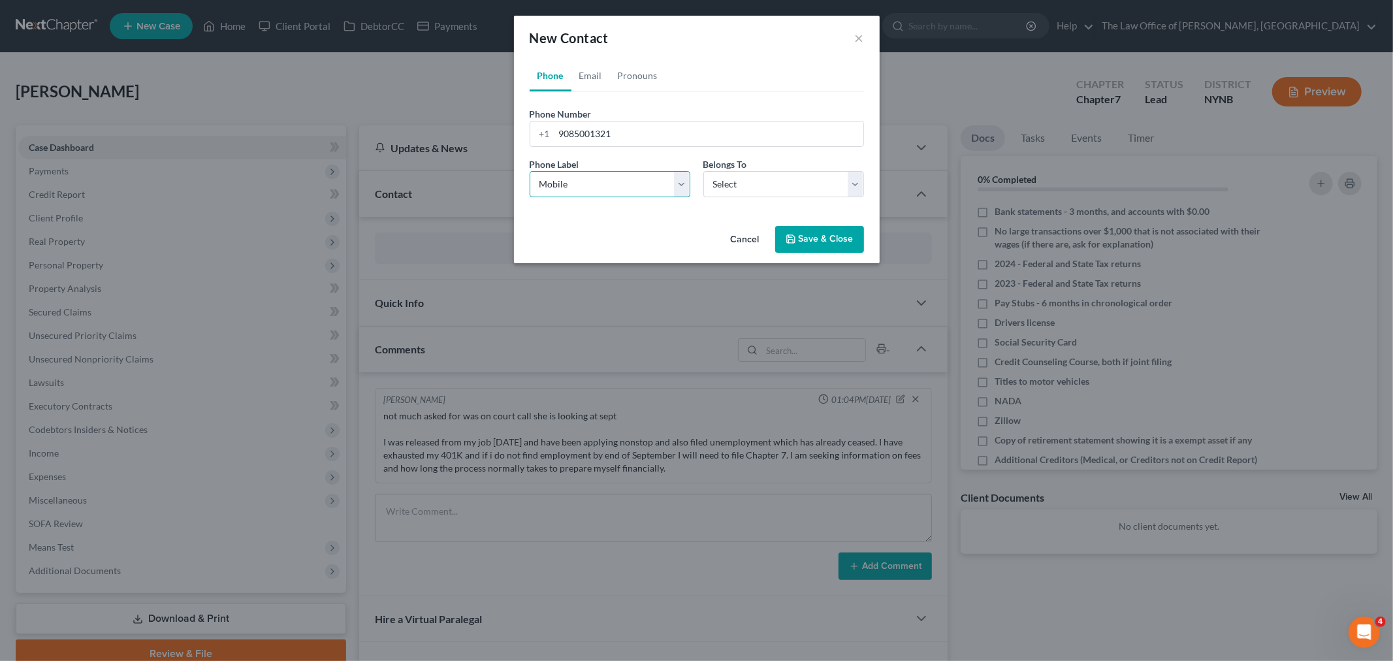
click at [530, 171] on select "Select Mobile Home Work Other" at bounding box center [610, 184] width 161 height 26
click at [588, 73] on link "Email" at bounding box center [590, 75] width 39 height 31
click at [636, 135] on input "email" at bounding box center [709, 133] width 309 height 25
paste input "[EMAIL_ADDRESS][DOMAIN_NAME]"
type input "[EMAIL_ADDRESS][DOMAIN_NAME]"
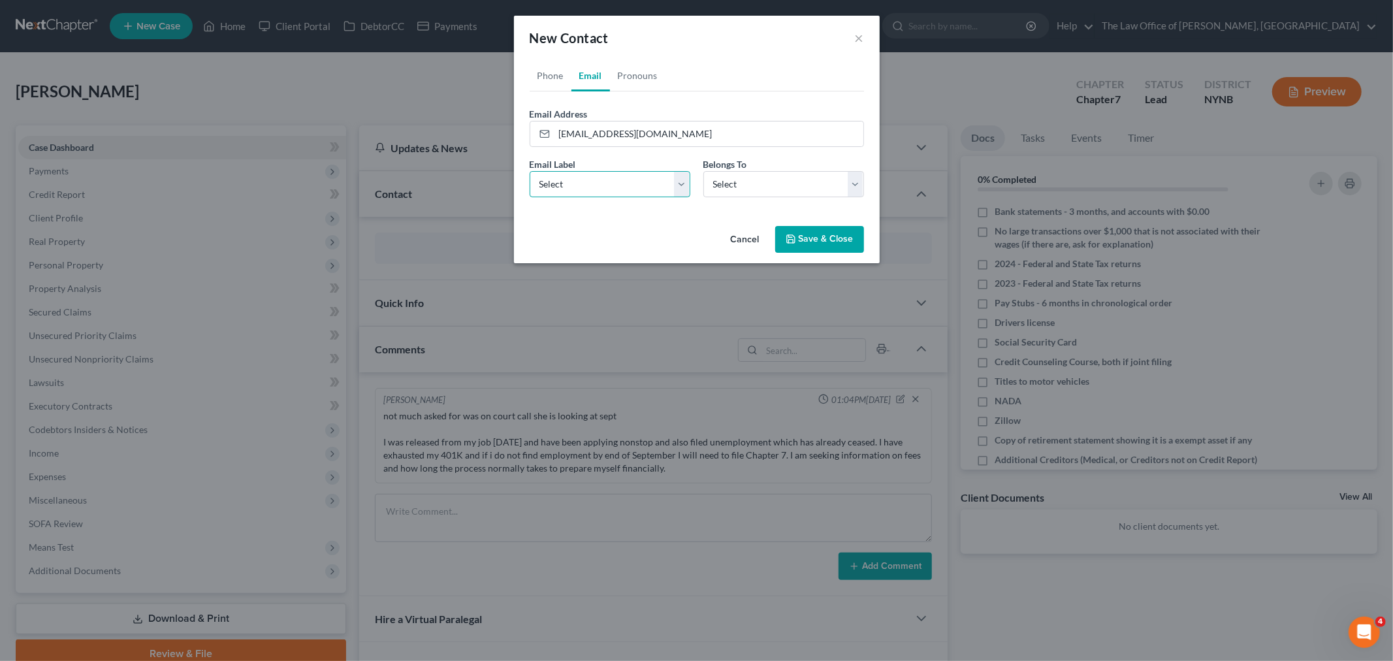
drag, startPoint x: 617, startPoint y: 177, endPoint x: 600, endPoint y: 196, distance: 25.4
click at [617, 178] on select "Select Home Work Other" at bounding box center [610, 184] width 161 height 26
select select "0"
click at [530, 171] on select "Select Home Work Other" at bounding box center [610, 184] width 161 height 26
click at [781, 186] on select "Select Client Other" at bounding box center [783, 184] width 161 height 26
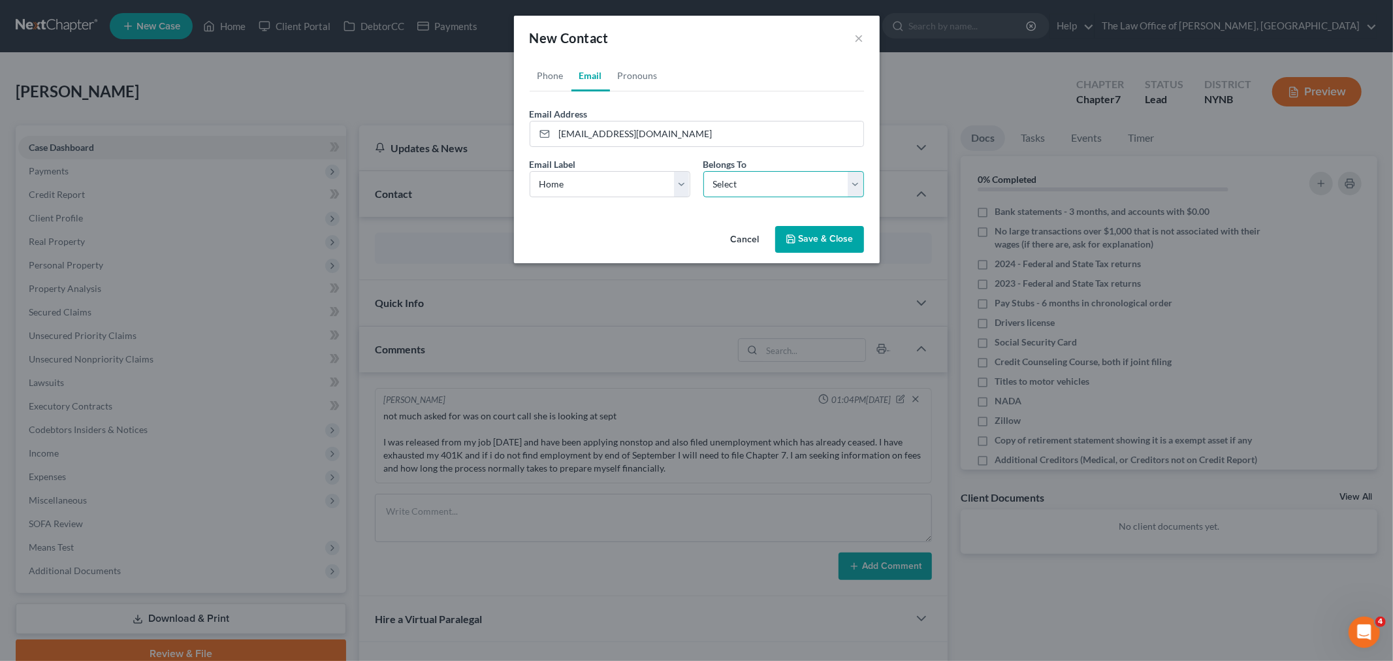
select select "0"
click at [703, 171] on select "Select Client Other" at bounding box center [783, 184] width 161 height 26
click at [807, 240] on button "Save & Close" at bounding box center [819, 239] width 89 height 27
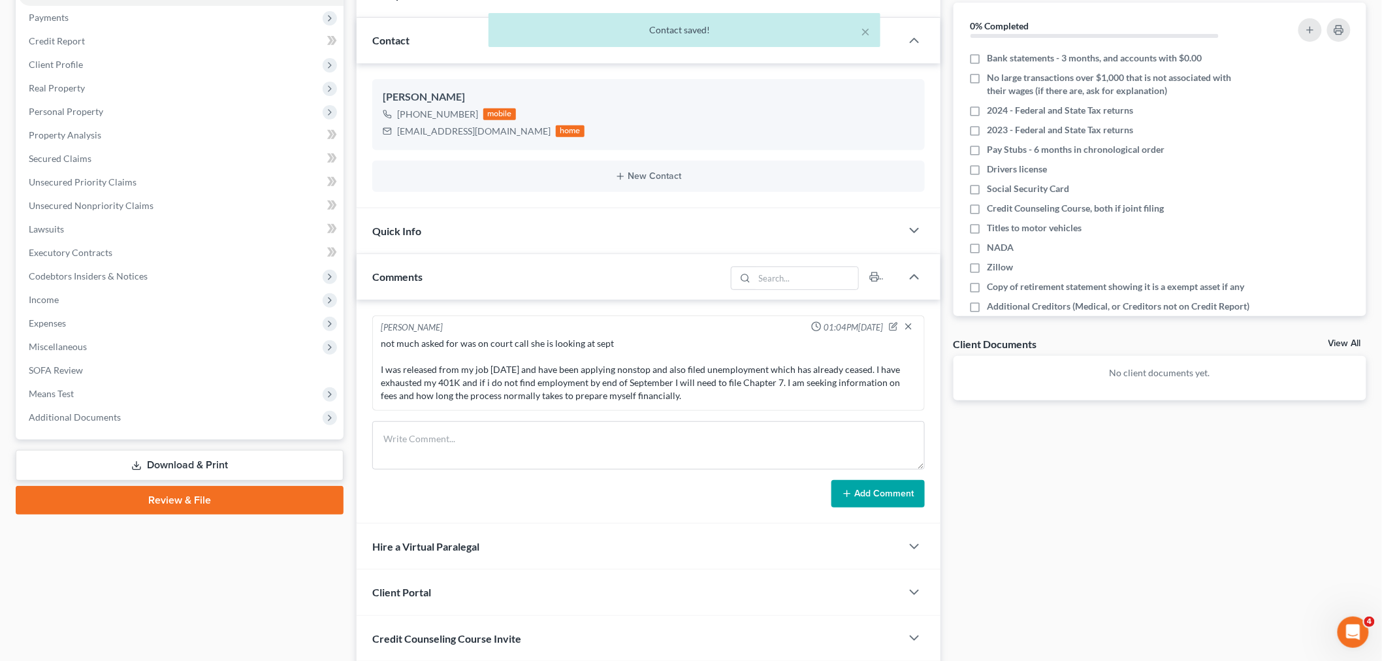
scroll to position [249, 0]
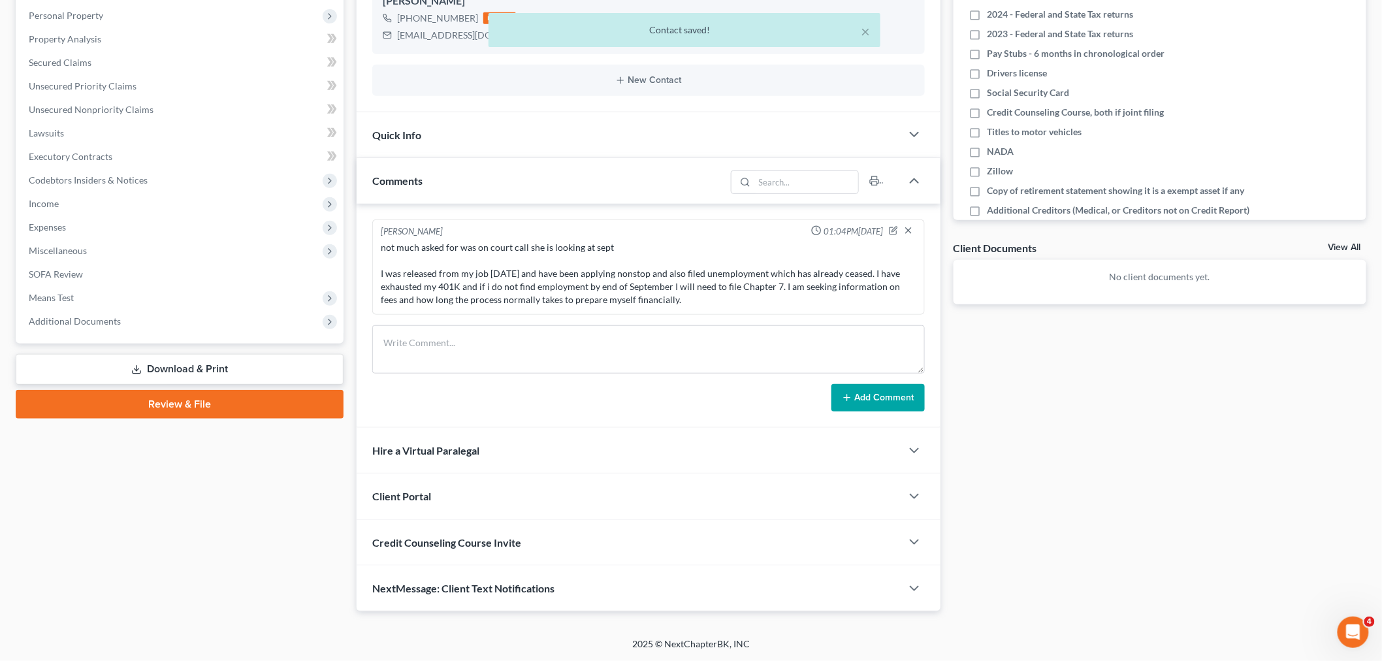
click at [416, 507] on div "Client Portal" at bounding box center [629, 496] width 545 height 45
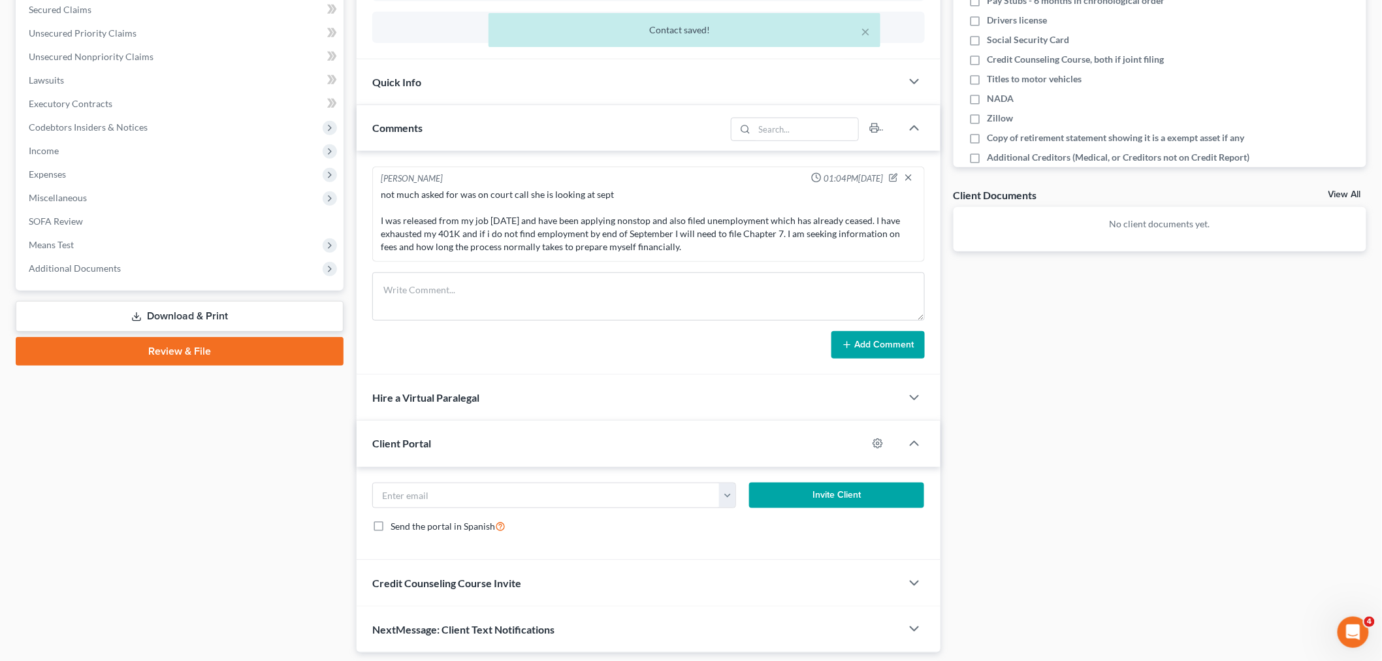
scroll to position [344, 0]
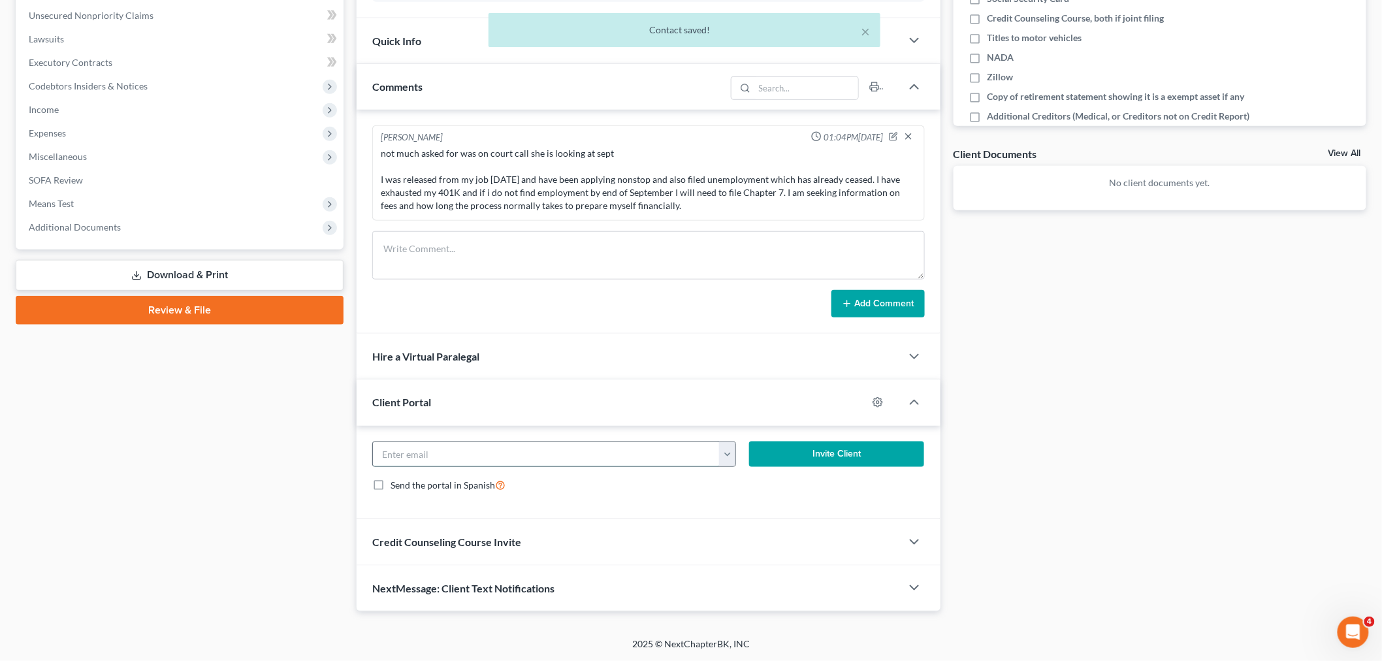
drag, startPoint x: 423, startPoint y: 464, endPoint x: 441, endPoint y: 466, distance: 18.4
click at [423, 464] on input "email" at bounding box center [546, 454] width 347 height 25
paste input "lrf2344@gmail.com"
type input "lrf2344@gmail.com"
click at [807, 452] on button "Invite Client" at bounding box center [836, 455] width 175 height 26
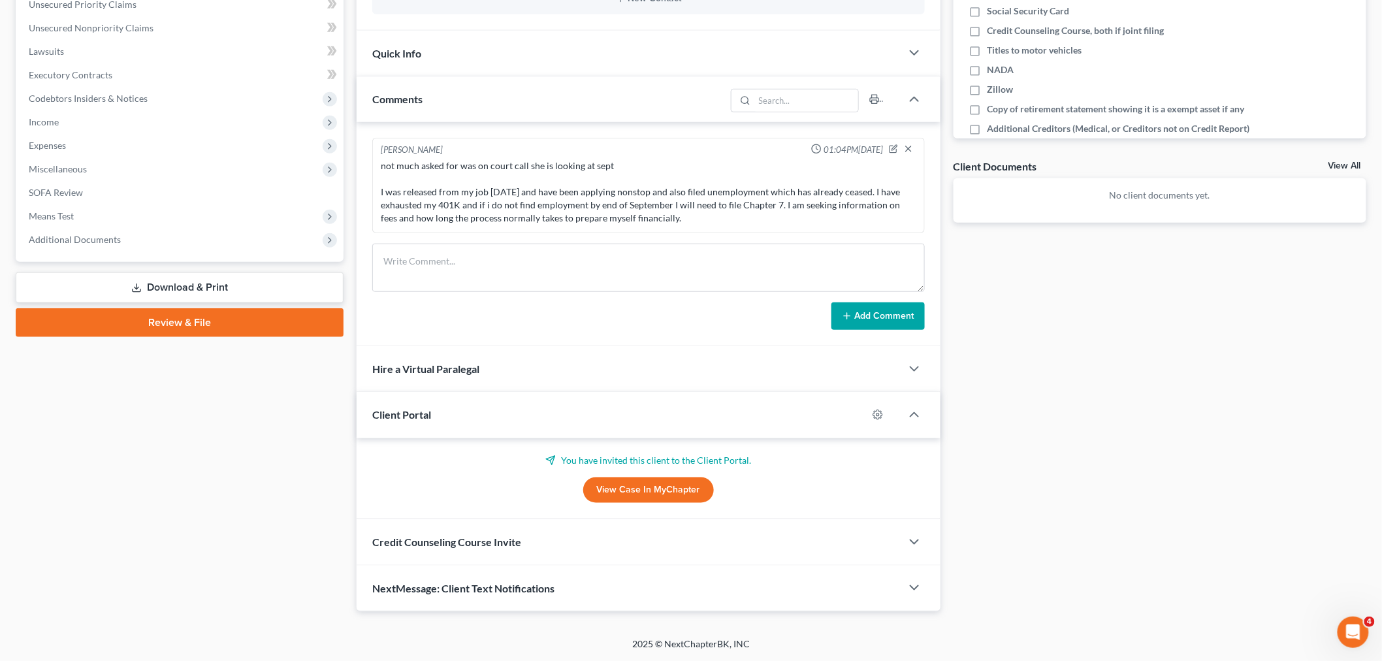
click at [449, 541] on span "Credit Counseling Course Invite" at bounding box center [446, 542] width 149 height 12
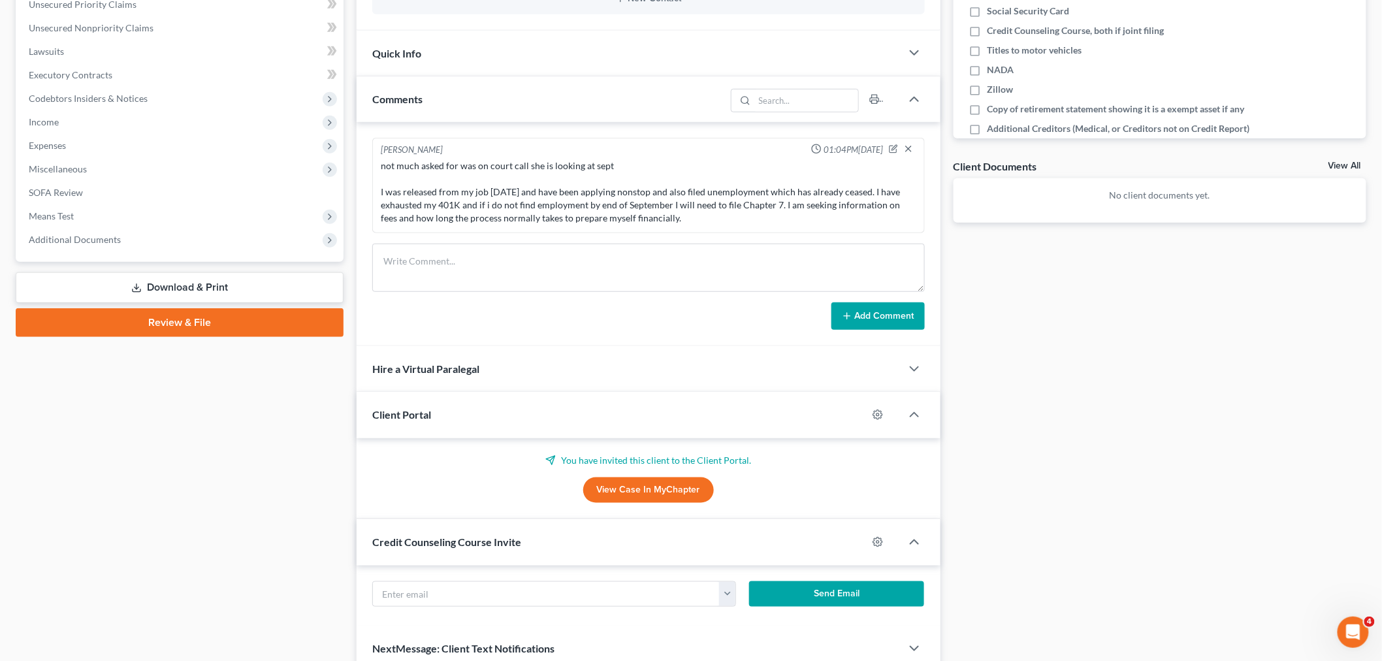
scroll to position [394, 0]
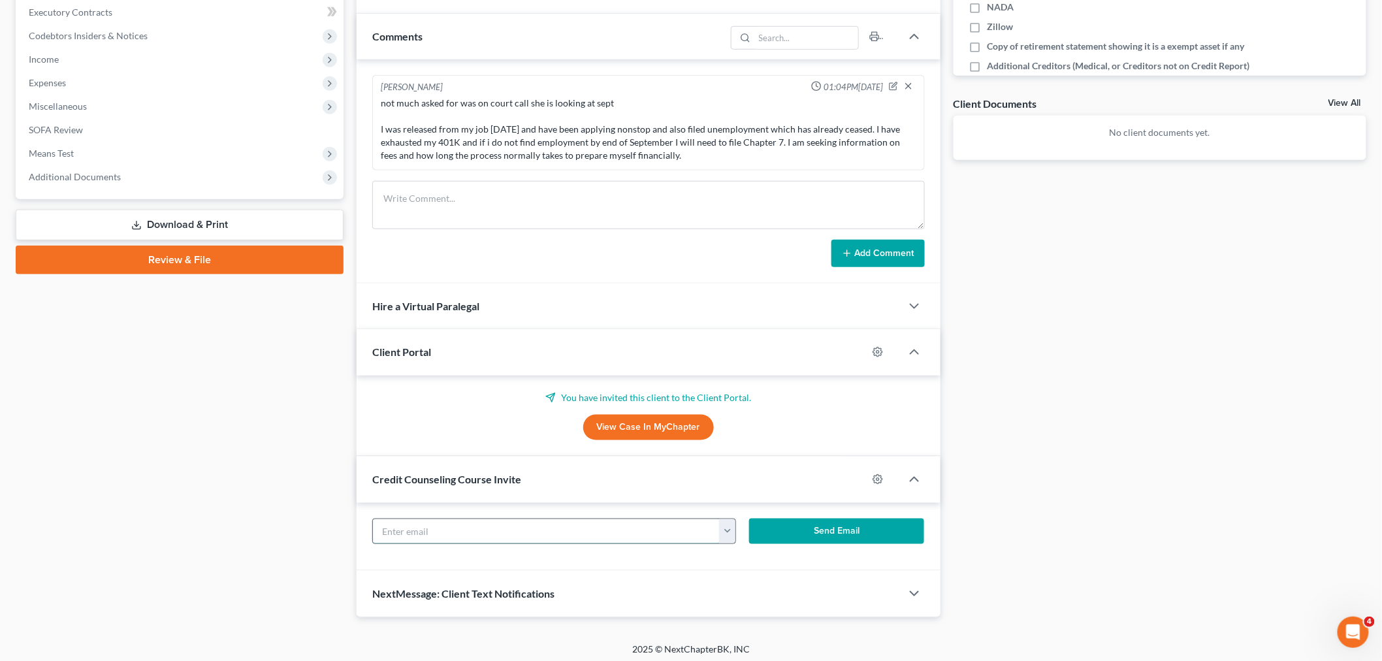
drag, startPoint x: 432, startPoint y: 526, endPoint x: 452, endPoint y: 527, distance: 20.3
click at [432, 526] on input "text" at bounding box center [546, 531] width 347 height 25
paste input "lrf2344@gmail.com"
type input "lrf2344@gmail.com"
click at [796, 529] on button "Send Email" at bounding box center [836, 532] width 175 height 26
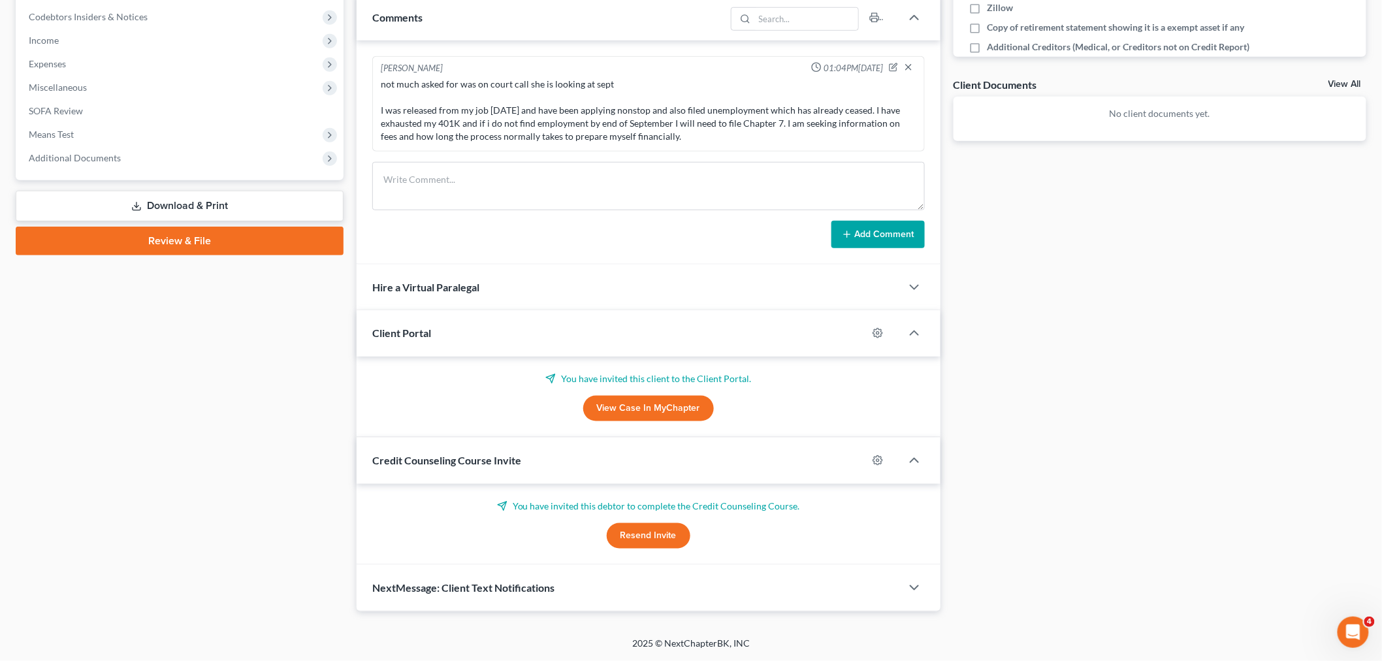
scroll to position [413, 0]
click at [911, 590] on icon "button" at bounding box center [915, 588] width 16 height 16
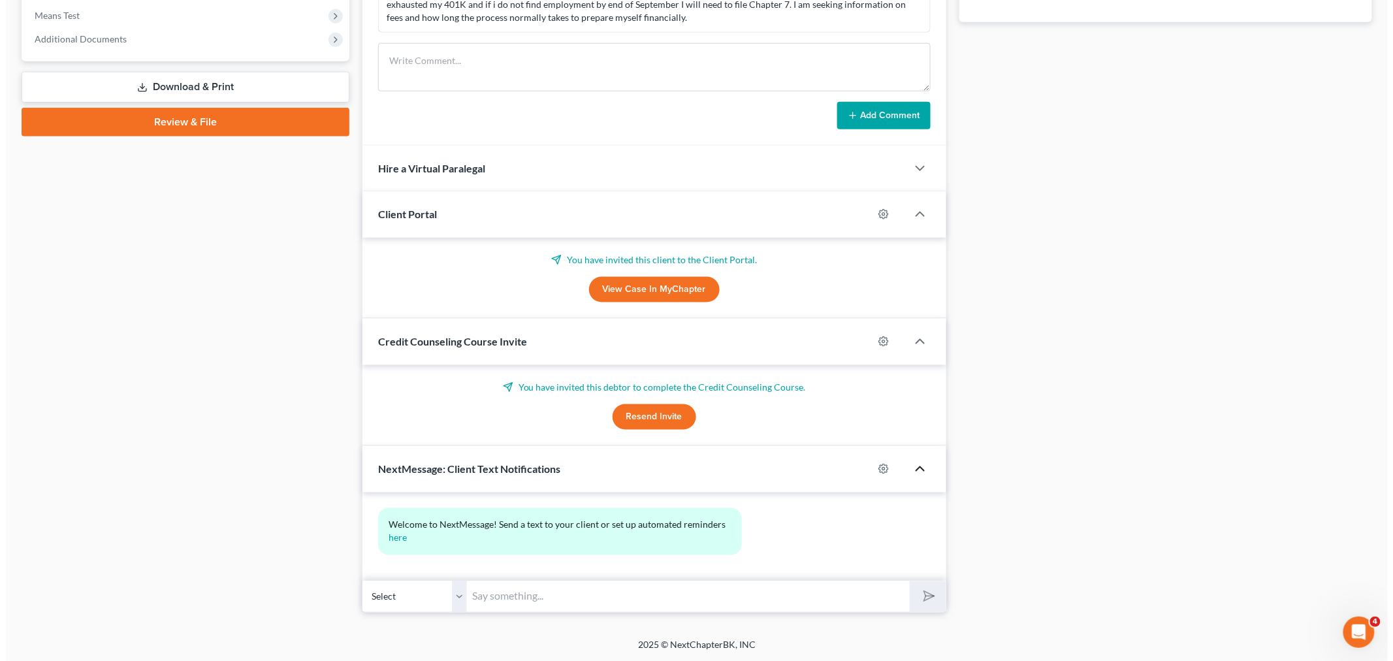
scroll to position [532, 0]
click at [873, 472] on icon "button" at bounding box center [878, 468] width 10 height 10
select select "0"
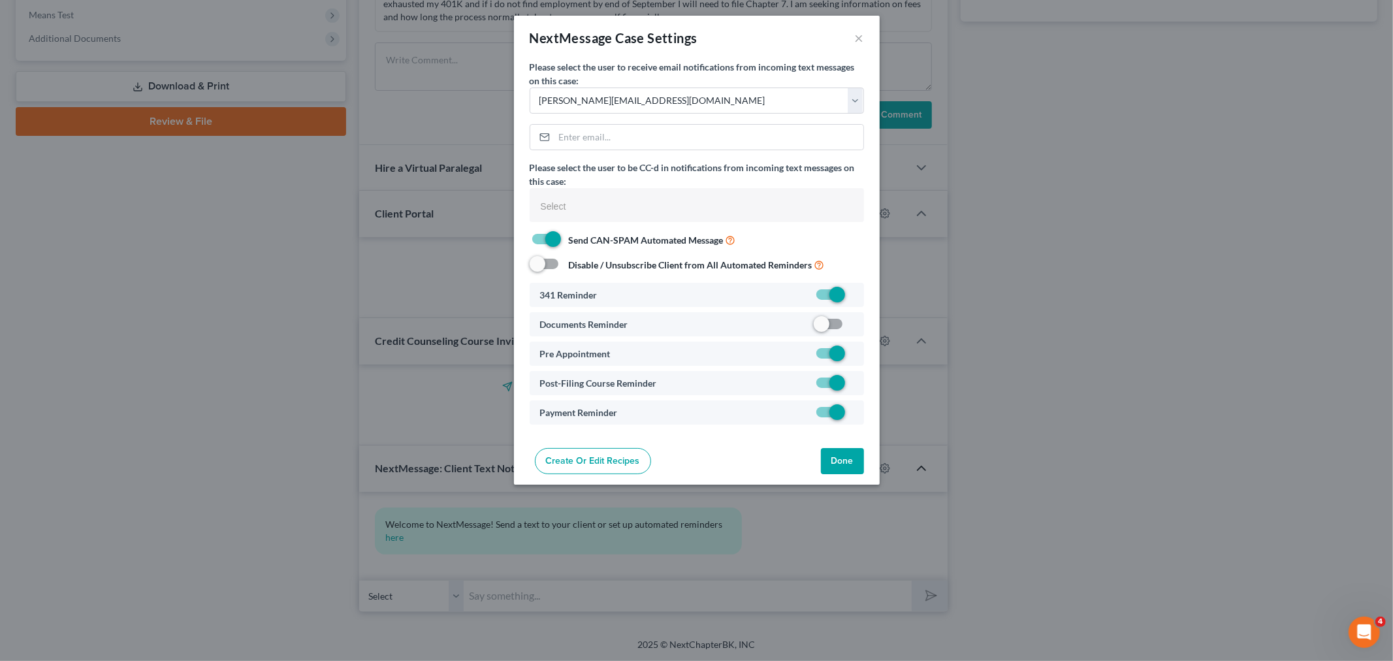
select select
click at [853, 327] on label at bounding box center [853, 327] width 0 height 0
click at [858, 326] on input "checkbox" at bounding box center [862, 321] width 8 height 8
checkbox input "true"
click at [852, 464] on button "Done" at bounding box center [842, 461] width 43 height 26
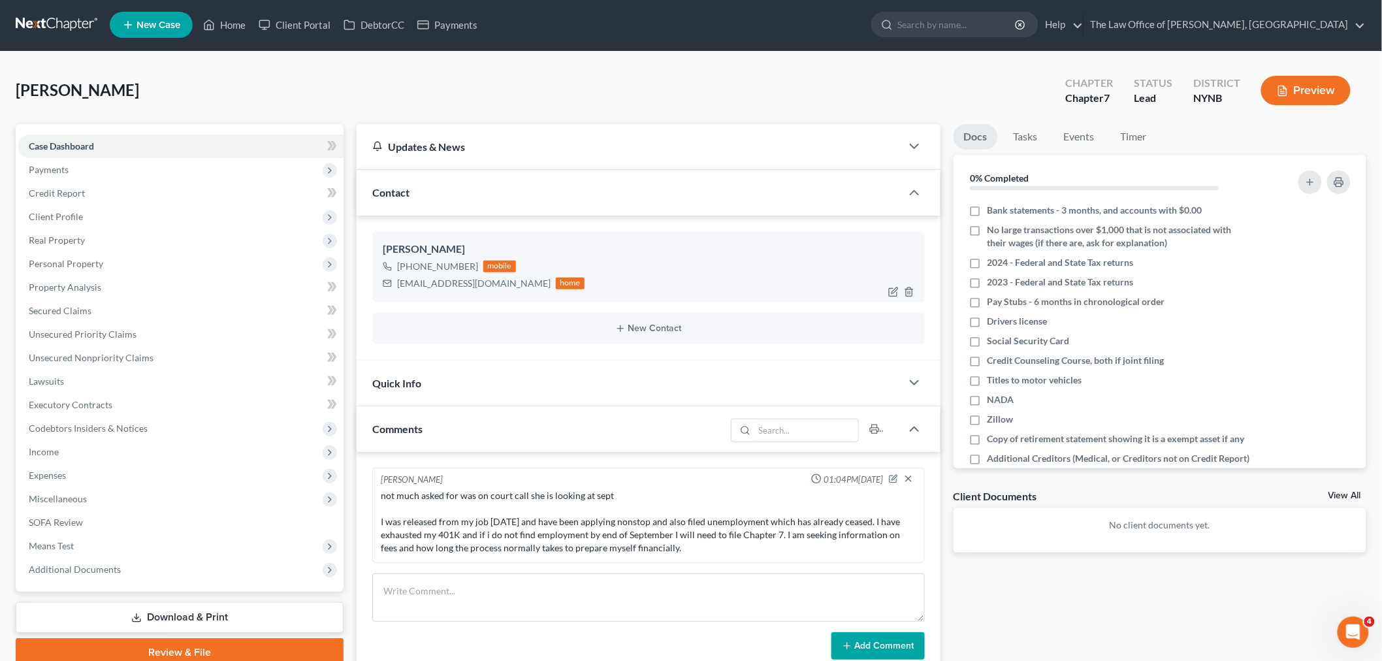
scroll to position [0, 0]
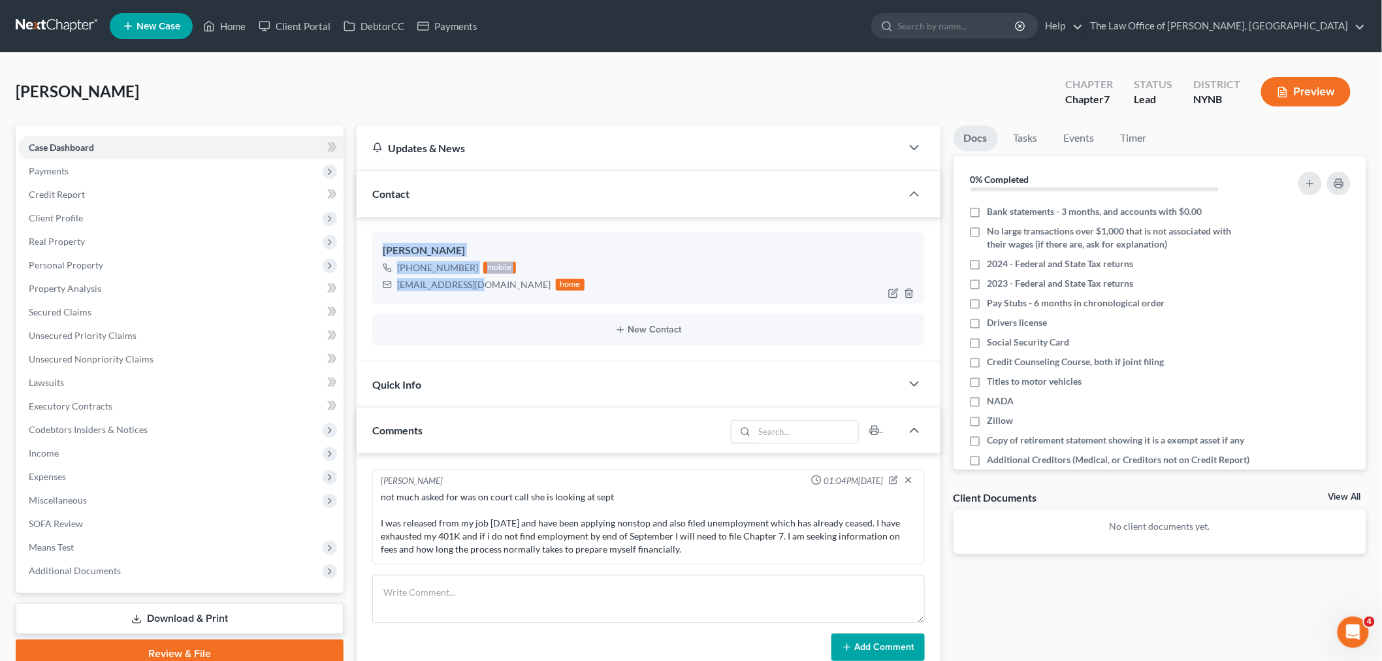
drag, startPoint x: 475, startPoint y: 282, endPoint x: 389, endPoint y: 262, distance: 87.9
click at [364, 255] on div "Lindsay Franco +1 (908) 500-1321 mobile lrf2344@gmail.com home New Contact" at bounding box center [649, 289] width 584 height 144
copy div "Lindsay Franco +1 (908) 500-1321 mobile lrf2344@gmail.com"
click at [230, 26] on link "Home" at bounding box center [225, 26] width 56 height 24
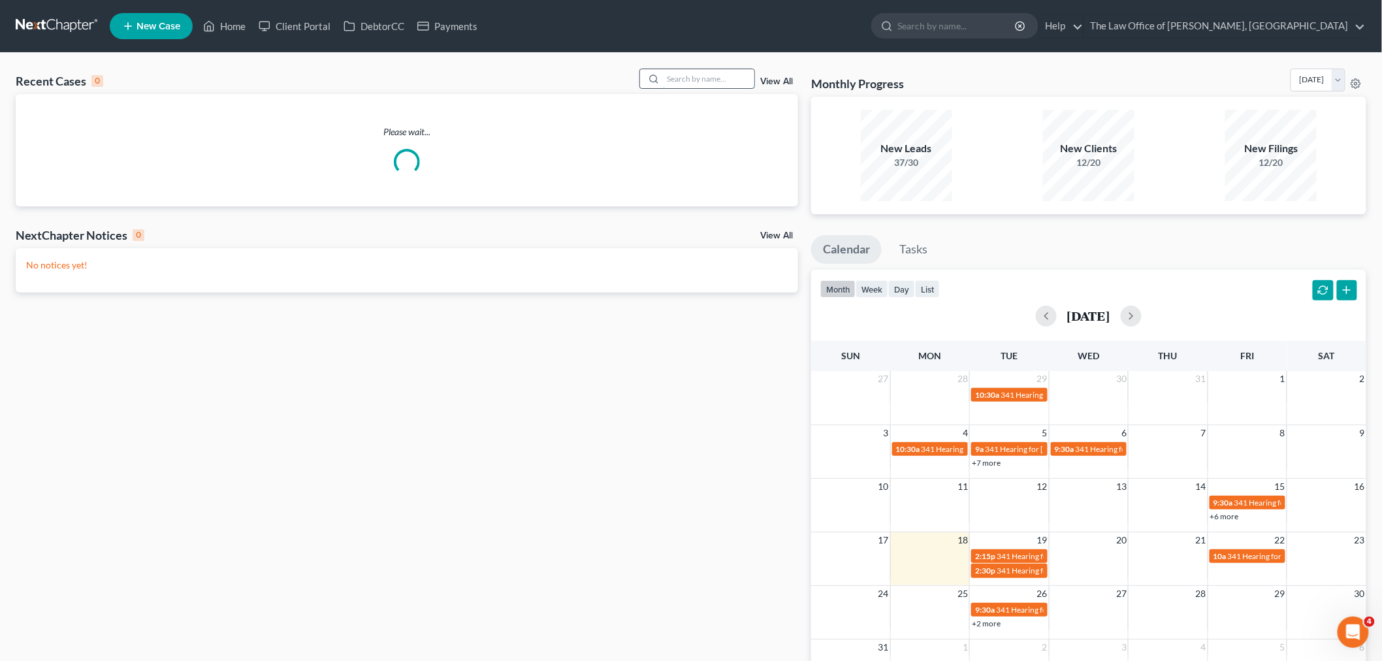
click at [708, 82] on input "search" at bounding box center [708, 78] width 91 height 19
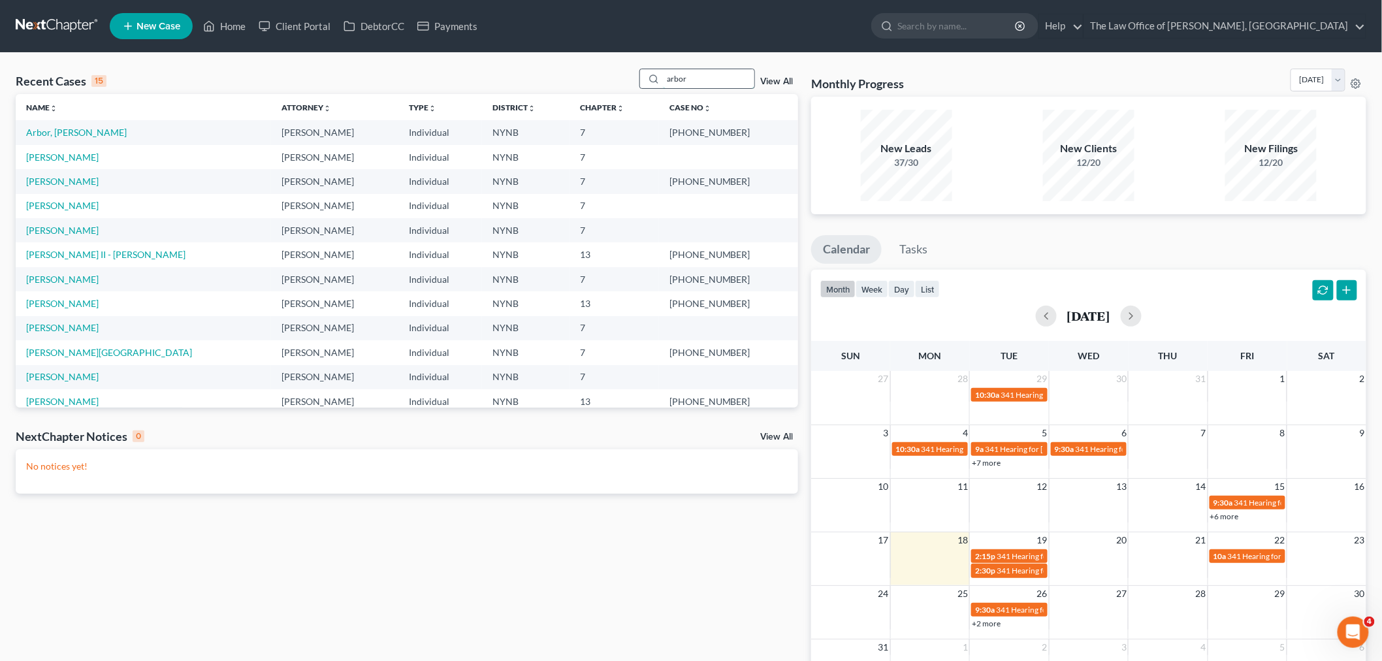
type input "arbor"
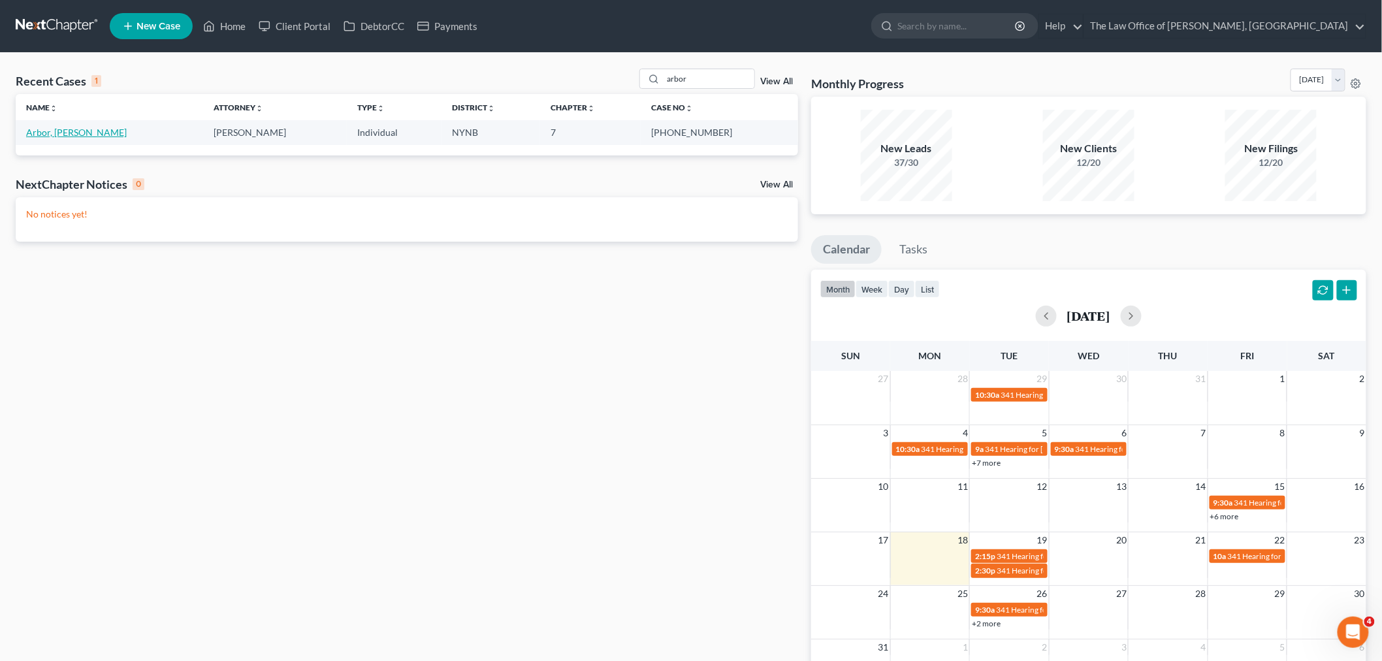
click at [48, 135] on link "Arbor, Rita" at bounding box center [76, 132] width 101 height 11
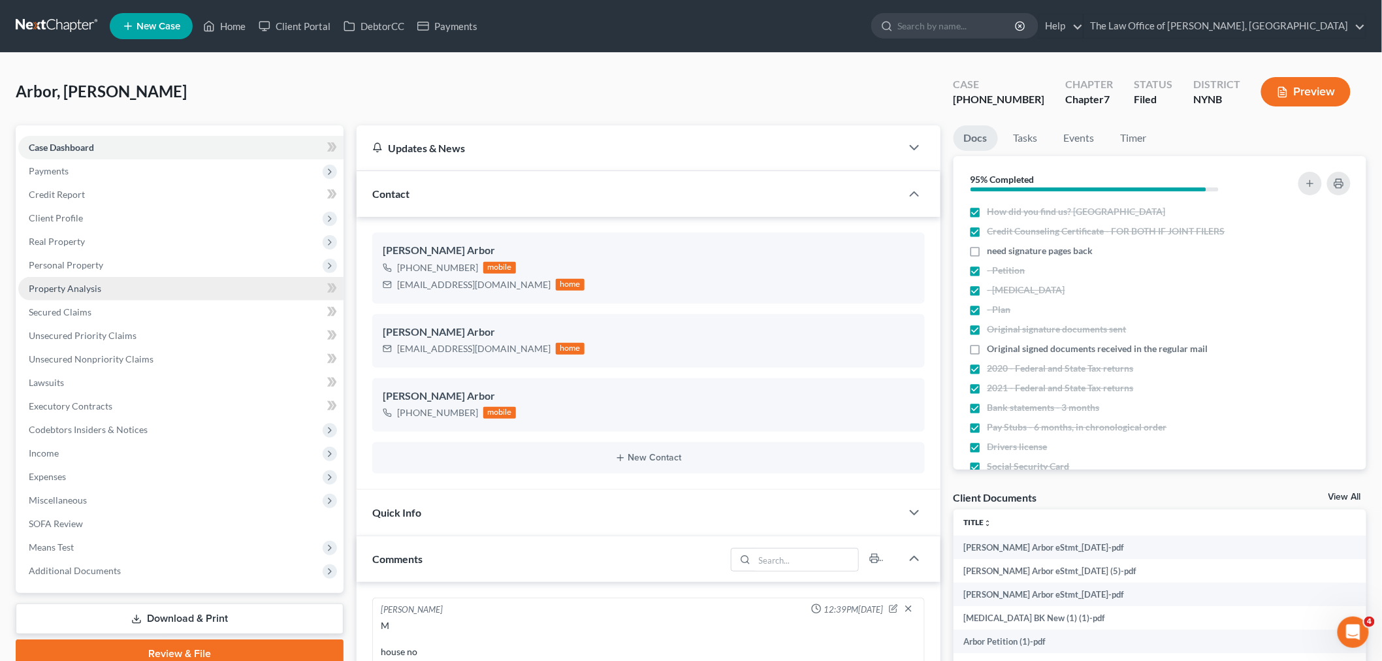
scroll to position [148, 0]
click at [96, 289] on span "Property Analysis" at bounding box center [65, 288] width 72 height 11
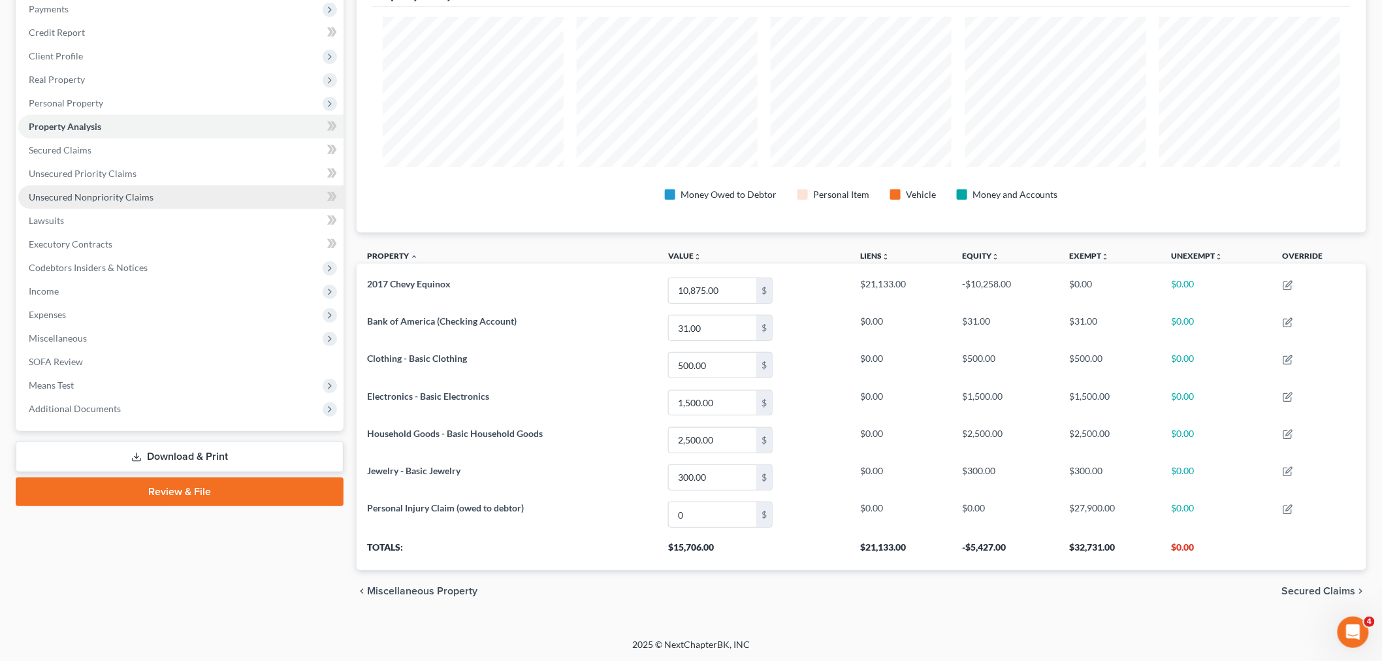
click at [83, 196] on span "Unsecured Nonpriority Claims" at bounding box center [91, 196] width 125 height 11
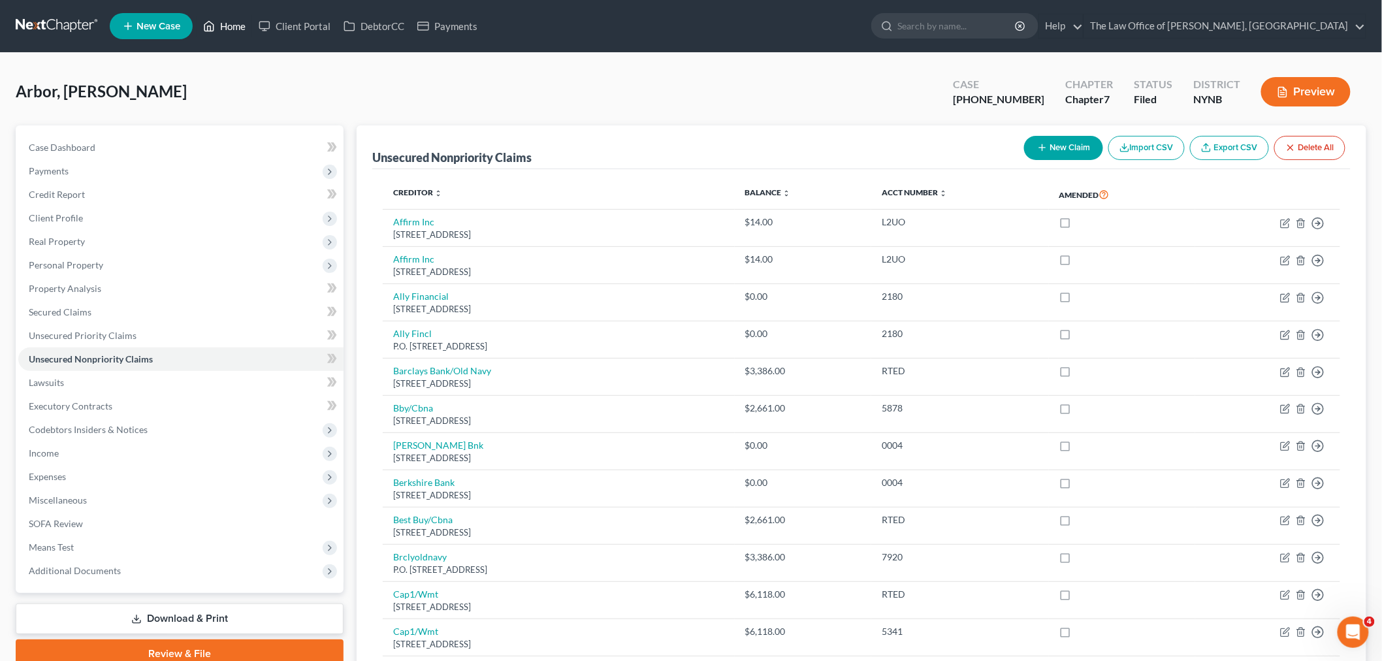
click at [233, 27] on link "Home" at bounding box center [225, 26] width 56 height 24
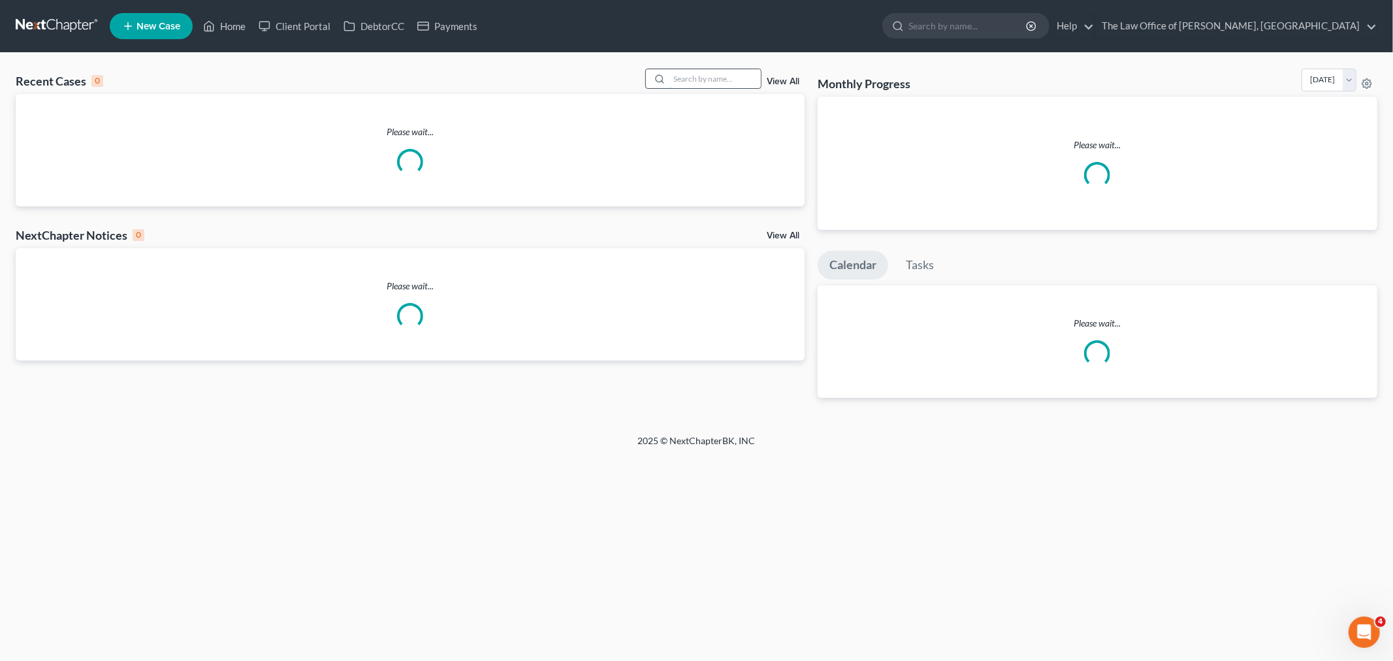
drag, startPoint x: 715, startPoint y: 78, endPoint x: 722, endPoint y: 78, distance: 7.2
click at [718, 78] on input "search" at bounding box center [714, 78] width 91 height 19
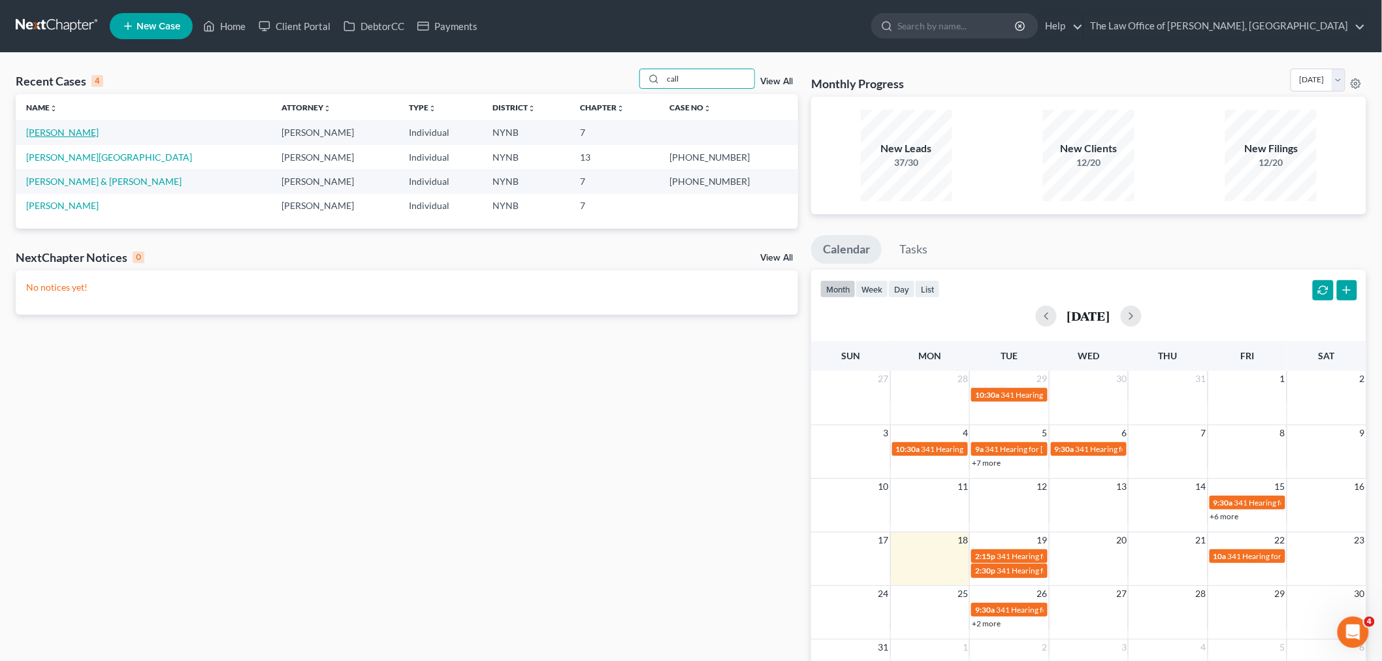
type input "call"
click at [72, 134] on link "[PERSON_NAME]" at bounding box center [62, 132] width 72 height 11
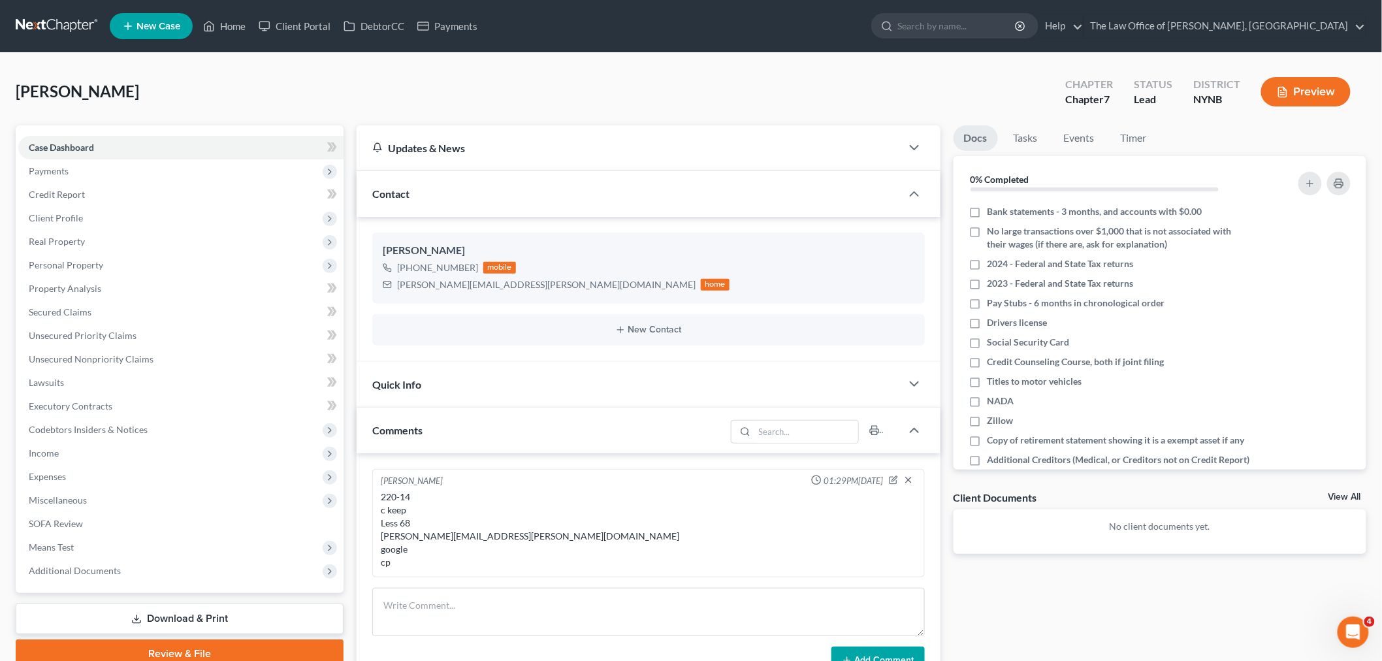
scroll to position [961, 0]
click at [421, 500] on div "220-14 c keep Less 68 sarah.callanan@yahoo.com google cp" at bounding box center [649, 529] width 536 height 78
click at [893, 480] on icon "button" at bounding box center [894, 478] width 5 height 5
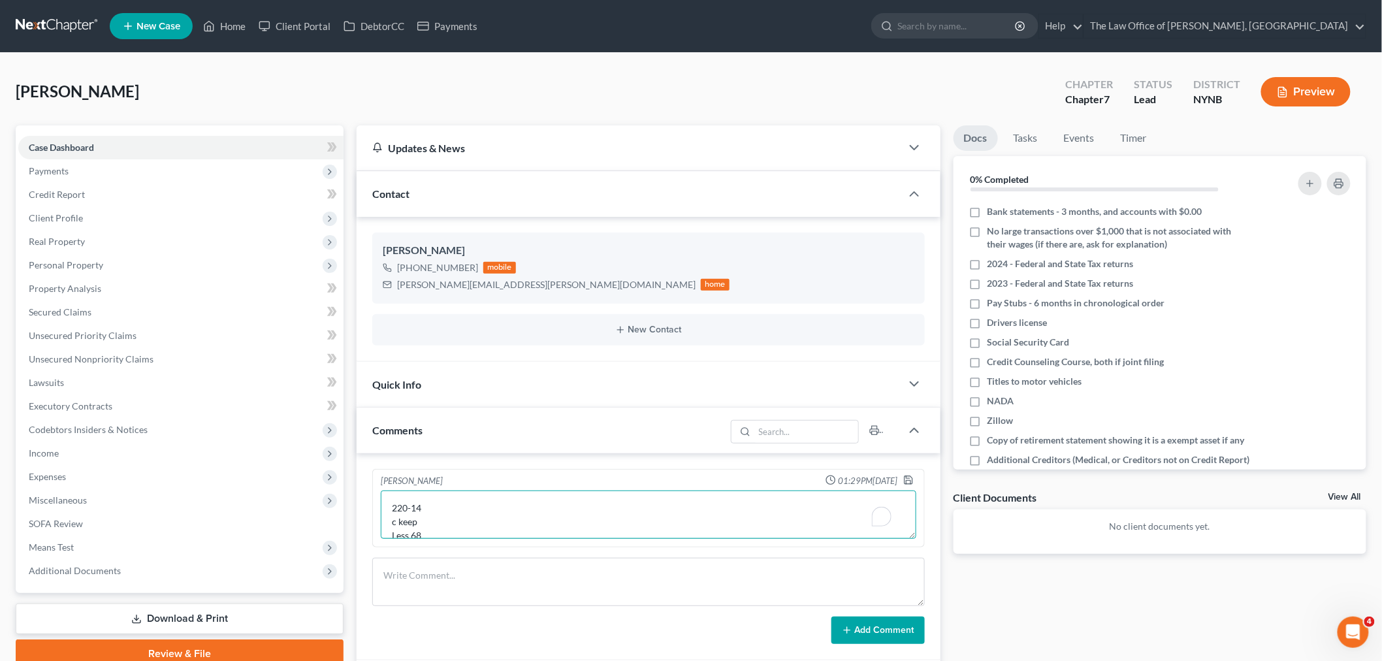
click at [440, 505] on textarea "220-14 c keep Less 68 sarah.callanan@yahoo.com google cp" at bounding box center [649, 514] width 536 height 48
click at [445, 524] on textarea "220-140 c keep Less 68 sarah.callanan@yahoo.com google cp" at bounding box center [649, 514] width 536 height 48
type textarea "220-140 c keep v10l15 Less 68 sarah.callanan@yahoo.com google cp"
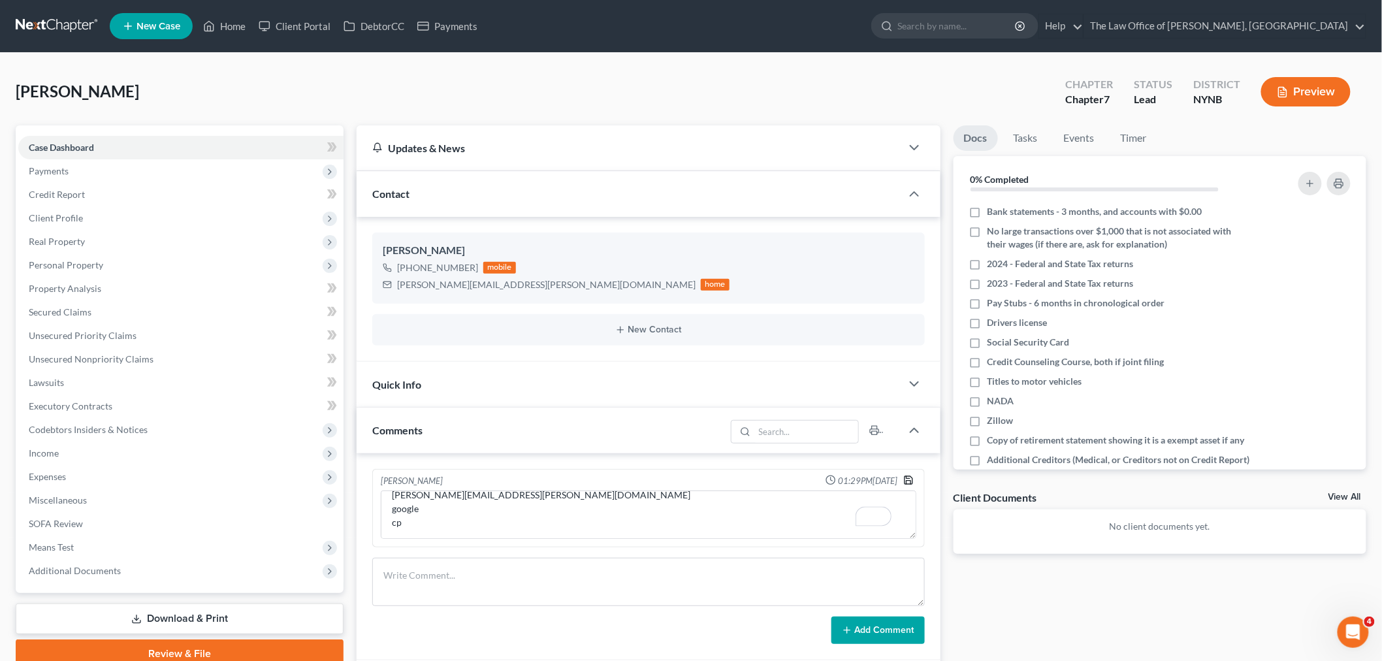
click at [907, 478] on polyline "button" at bounding box center [907, 477] width 3 height 2
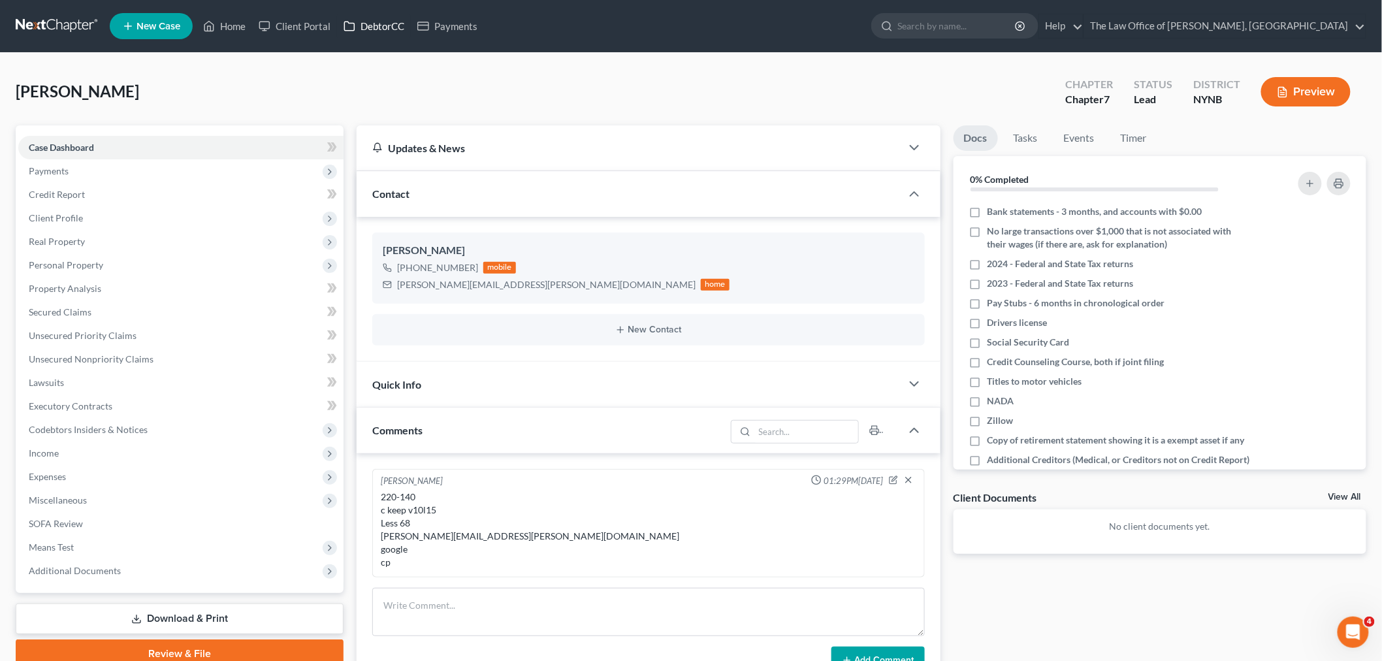
click at [392, 24] on link "DebtorCC" at bounding box center [374, 26] width 74 height 24
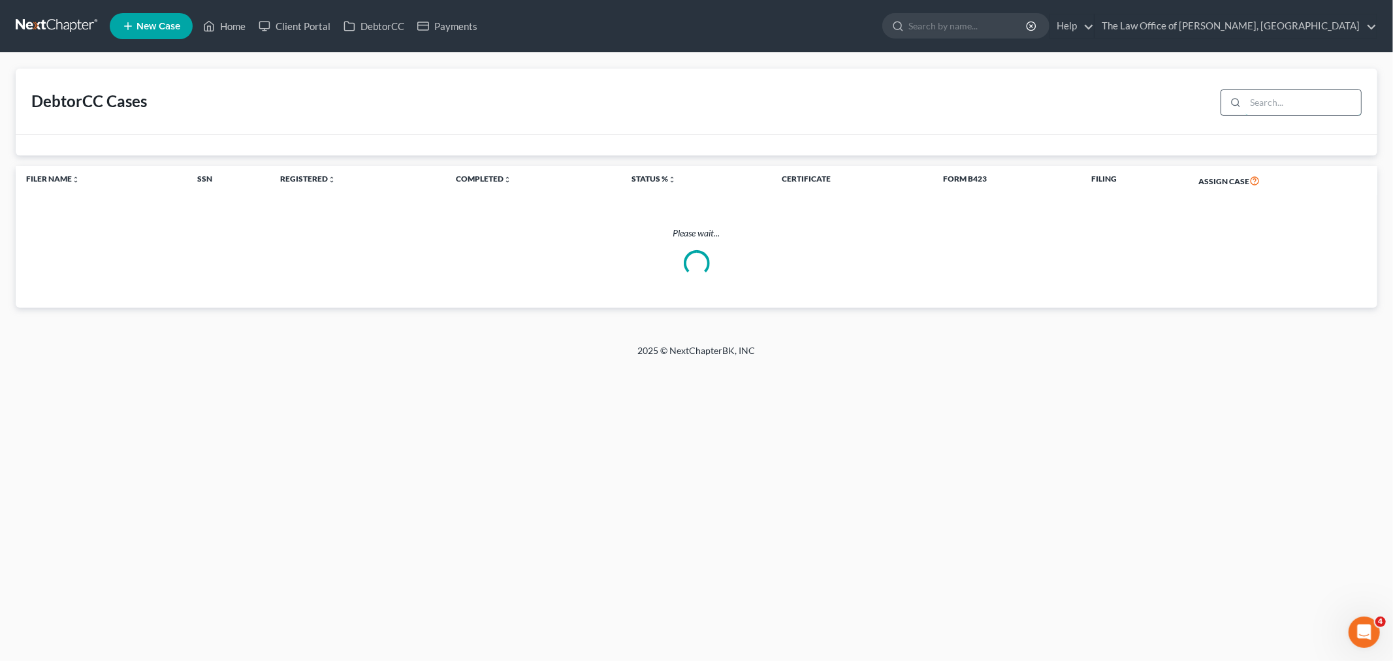
click at [1276, 101] on input "search" at bounding box center [1304, 102] width 116 height 25
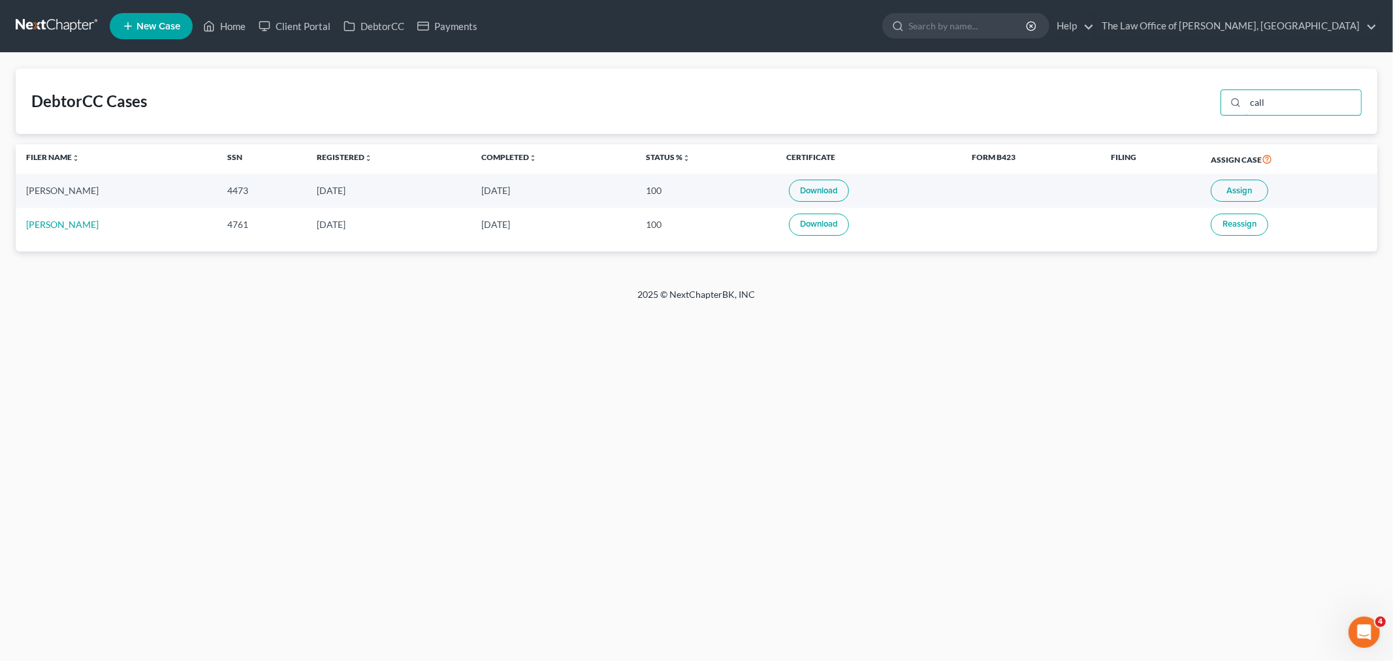
type input "call"
click at [1230, 186] on span "Assign" at bounding box center [1239, 190] width 25 height 10
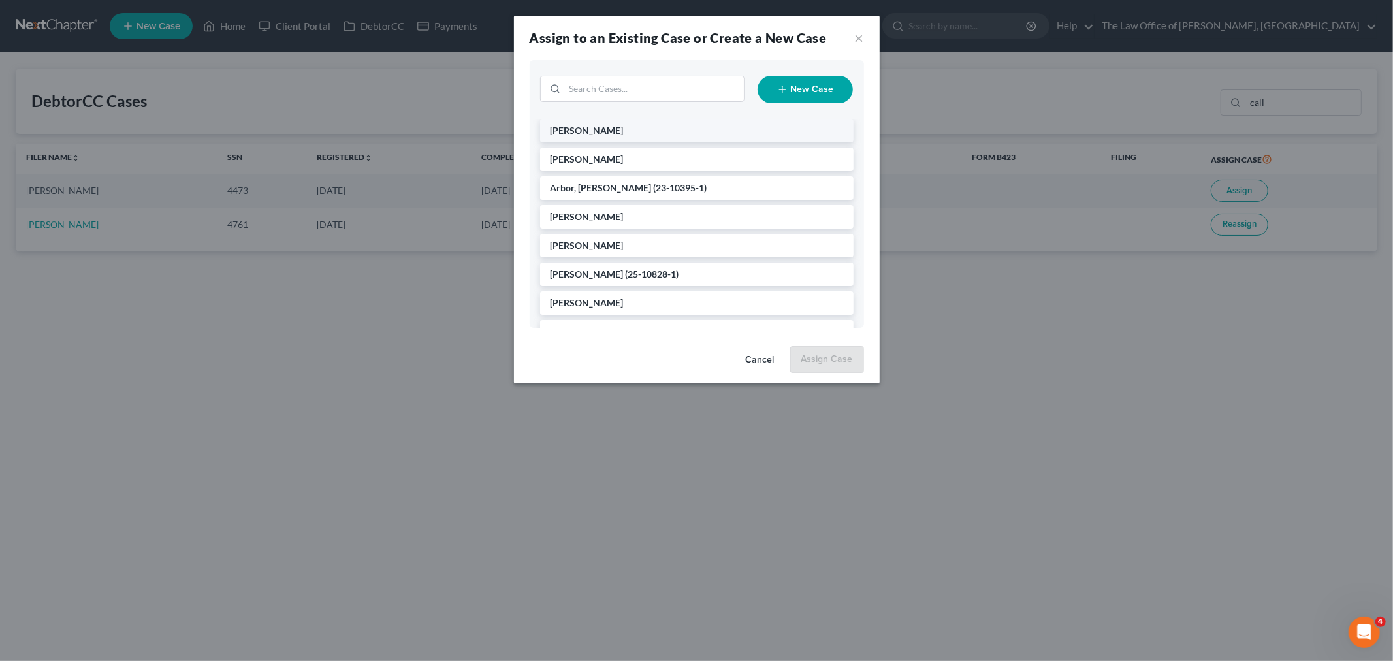
click at [604, 136] on li "[PERSON_NAME]" at bounding box center [696, 131] width 313 height 24
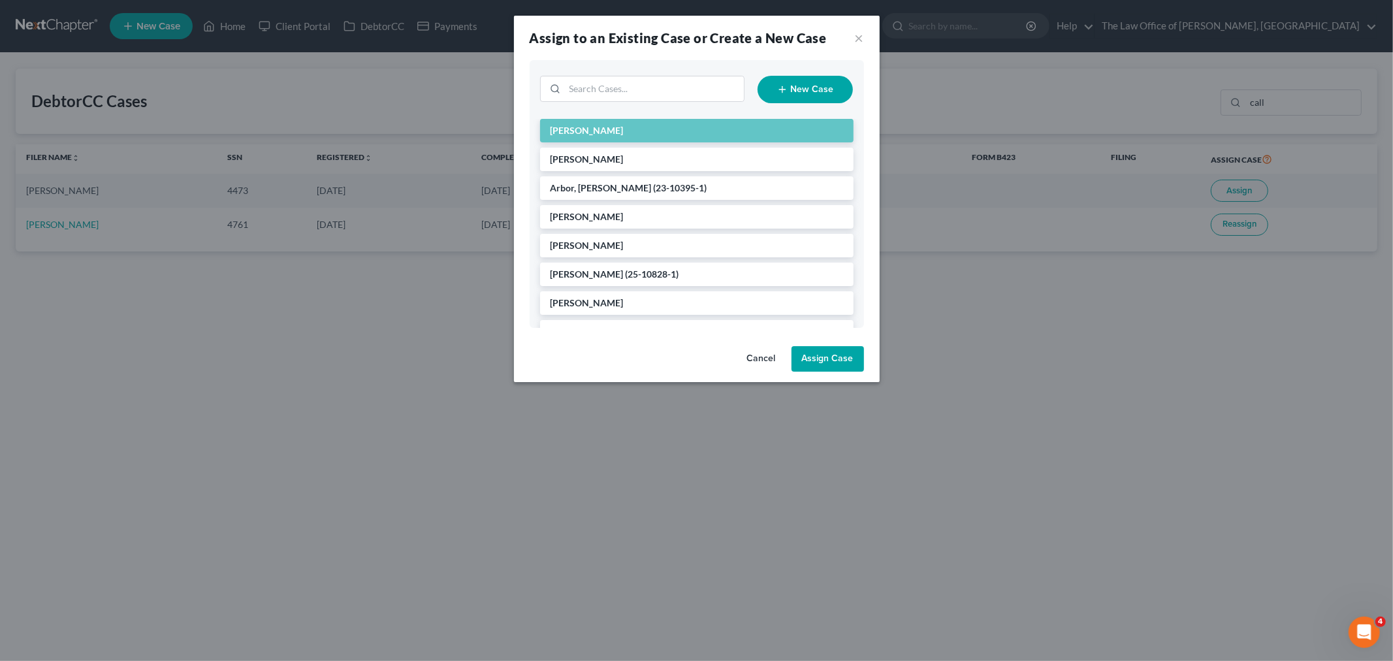
click at [812, 356] on button "Assign Case" at bounding box center [828, 359] width 72 height 26
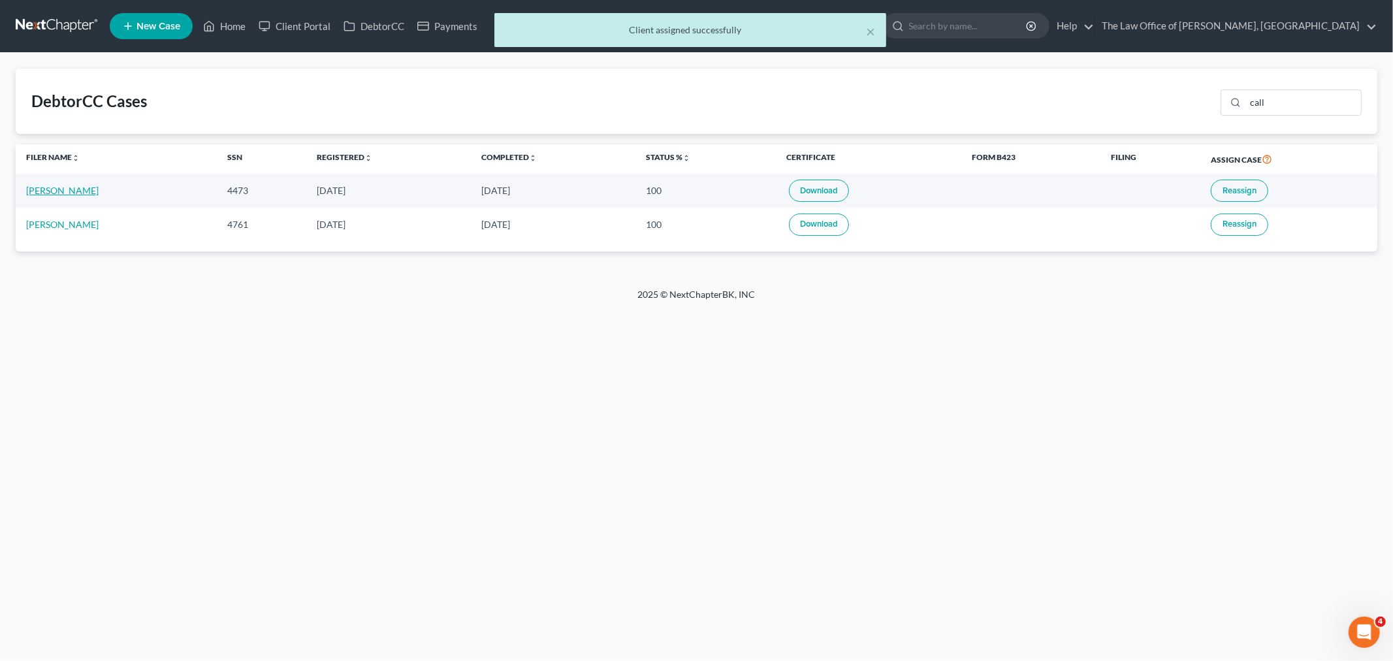
click at [72, 189] on link "[PERSON_NAME]" at bounding box center [62, 190] width 72 height 11
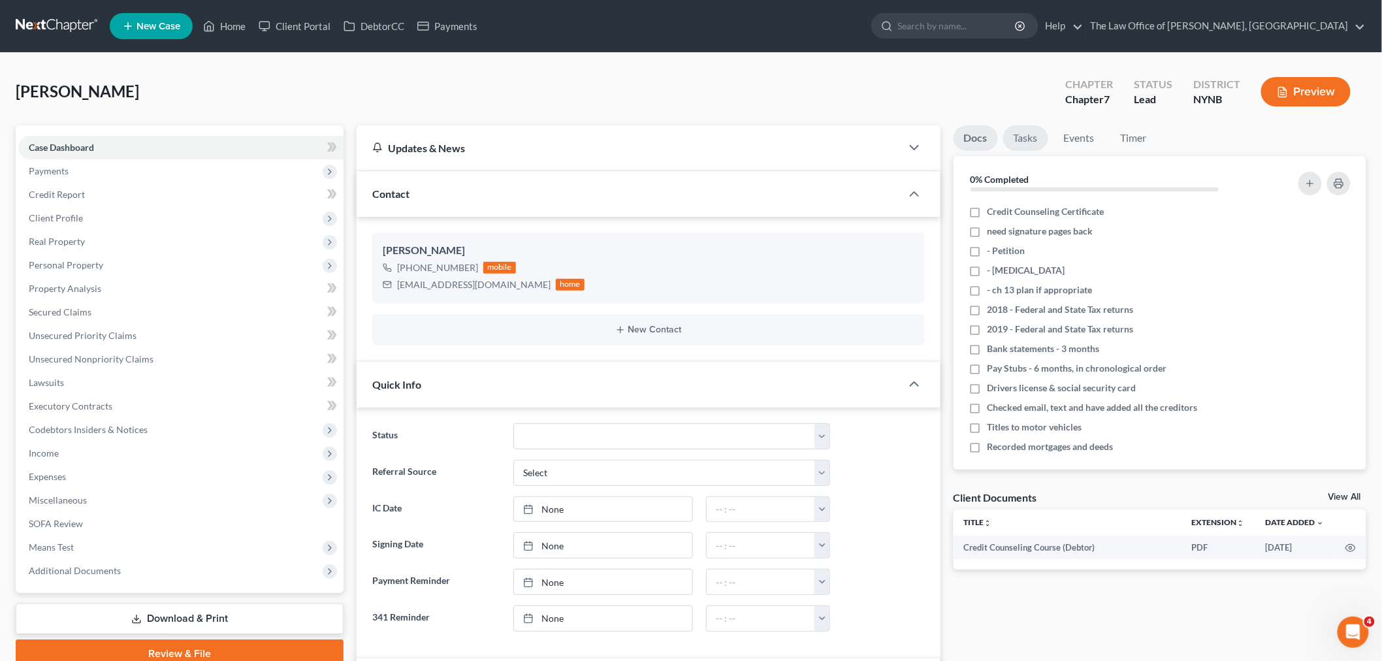
click at [1021, 135] on link "Tasks" at bounding box center [1025, 137] width 45 height 25
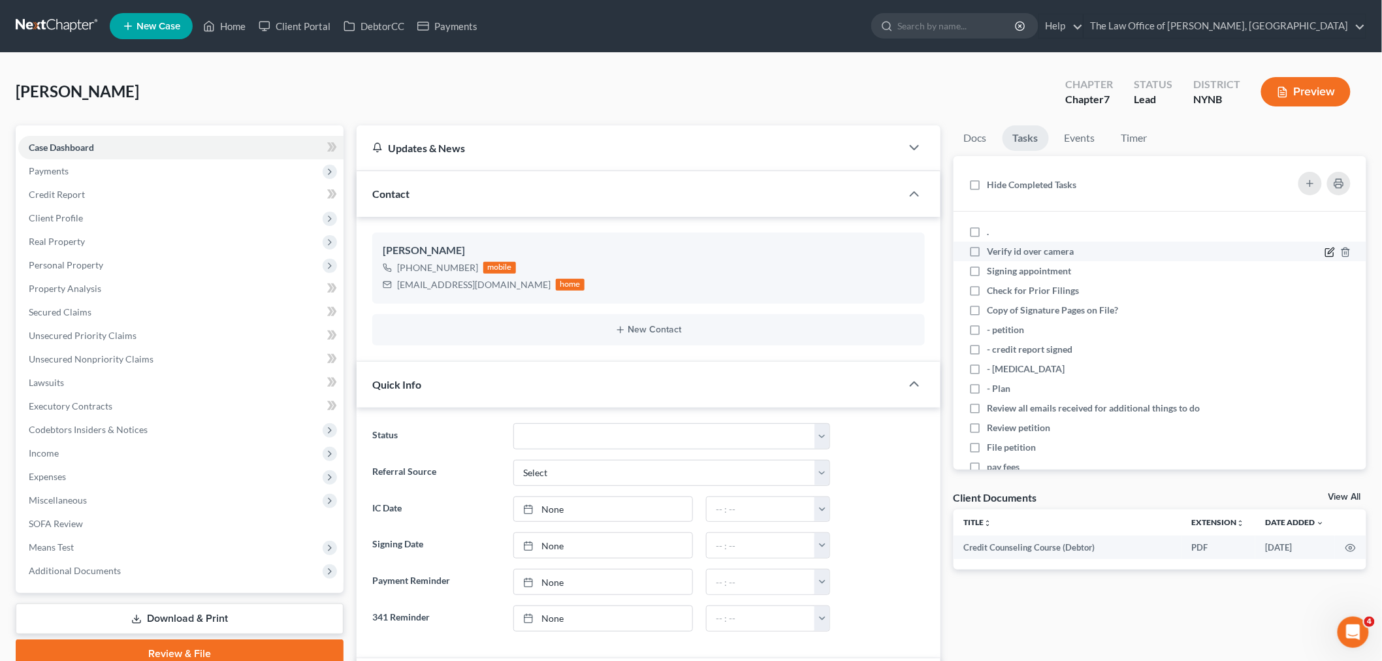
click at [1325, 250] on icon at bounding box center [1330, 252] width 10 height 10
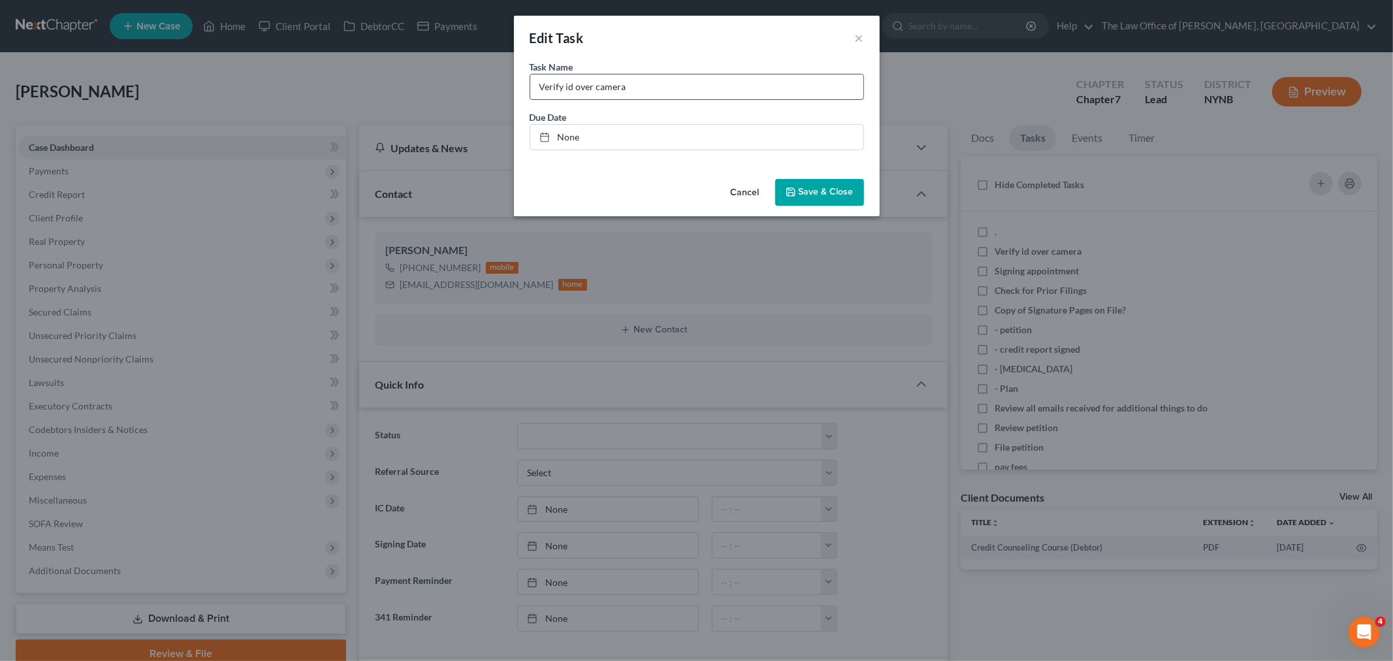
drag, startPoint x: 695, startPoint y: 79, endPoint x: 698, endPoint y: 99, distance: 20.4
click at [696, 79] on input "Verify id over camera" at bounding box center [696, 86] width 333 height 25
type input "Verify id over camera - IN PERSON - Clifton Park"
click at [817, 200] on button "Save & Close" at bounding box center [819, 192] width 89 height 27
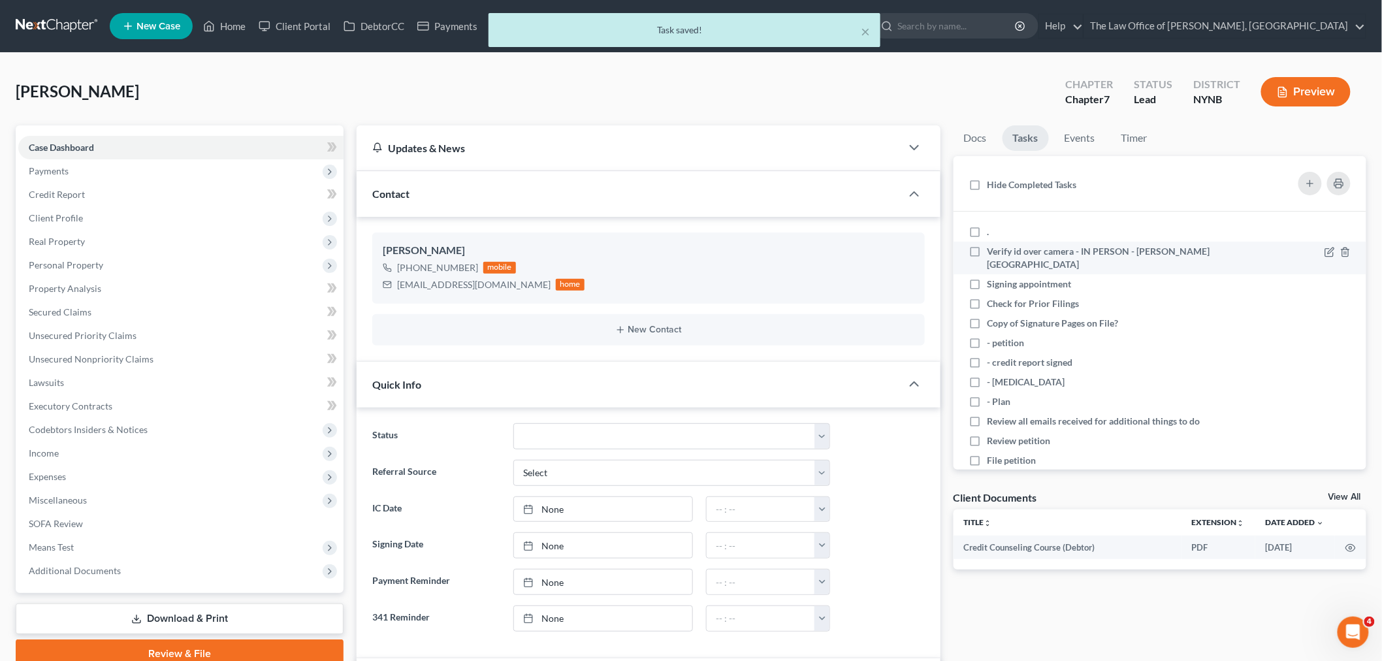
click at [988, 249] on label "Verify id over camera - IN PERSON - Clifton Park" at bounding box center [1112, 258] width 249 height 26
click at [993, 249] on input "Verify id over camera - IN PERSON - Clifton Park" at bounding box center [997, 249] width 8 height 8
checkbox input "true"
click at [988, 225] on label "." at bounding box center [994, 231] width 12 height 13
click at [993, 225] on input "." at bounding box center [997, 229] width 8 height 8
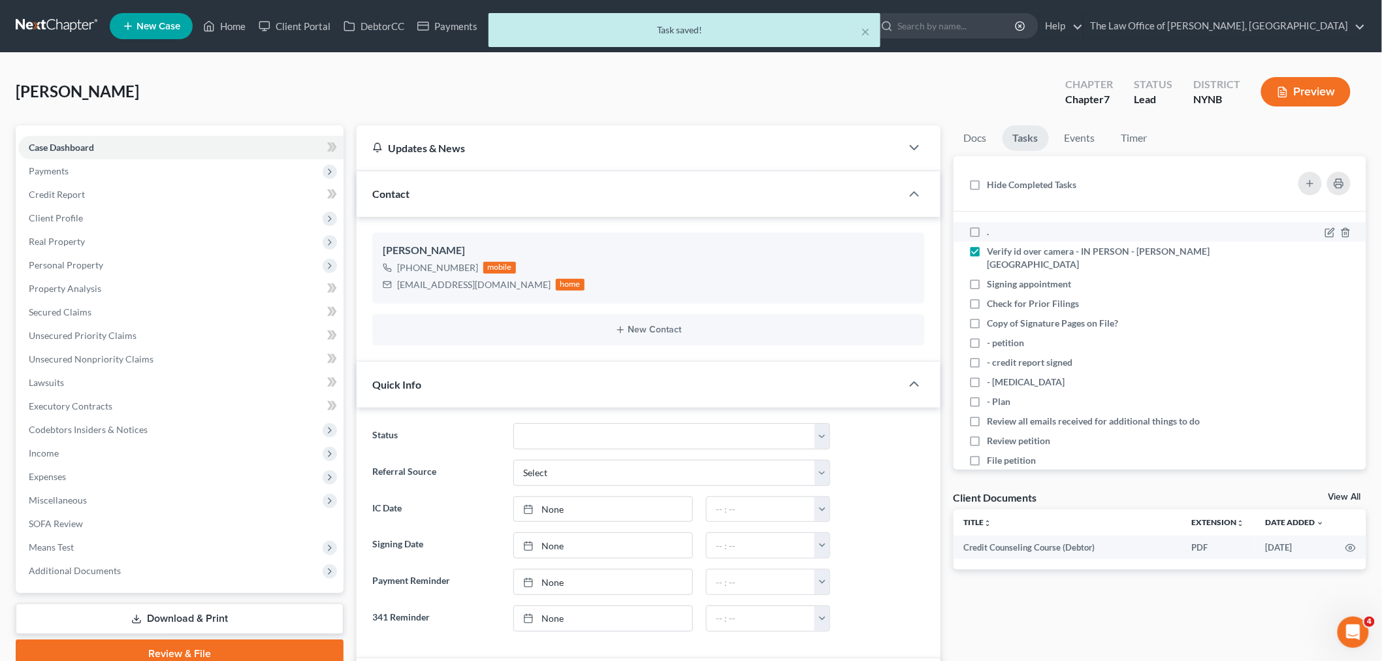
checkbox input "true"
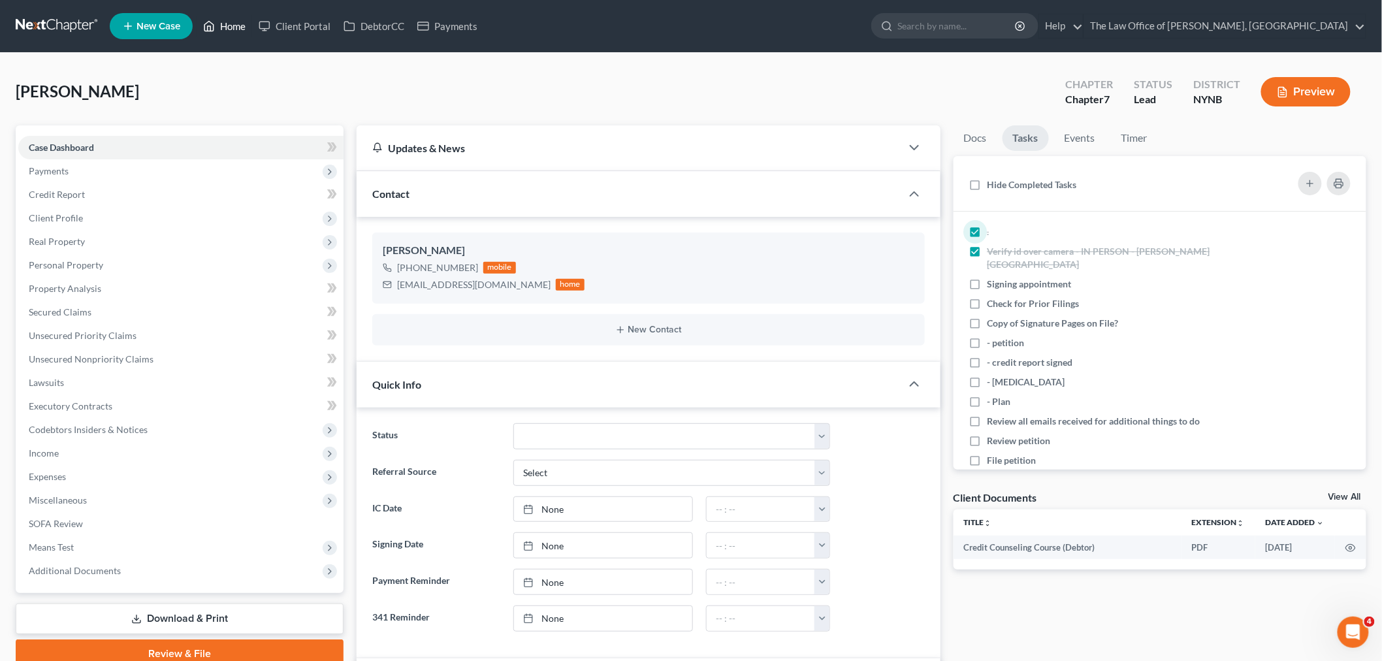
click at [238, 28] on link "Home" at bounding box center [225, 26] width 56 height 24
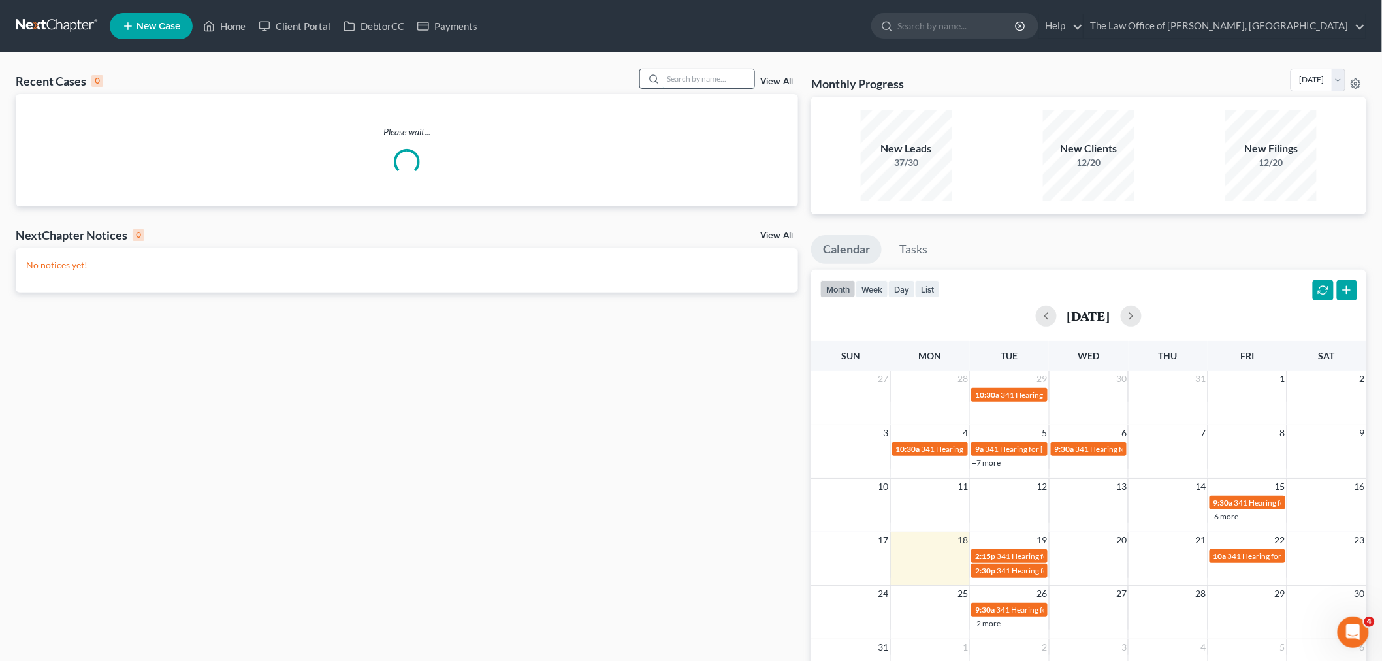
click at [736, 77] on input "search" at bounding box center [708, 78] width 91 height 19
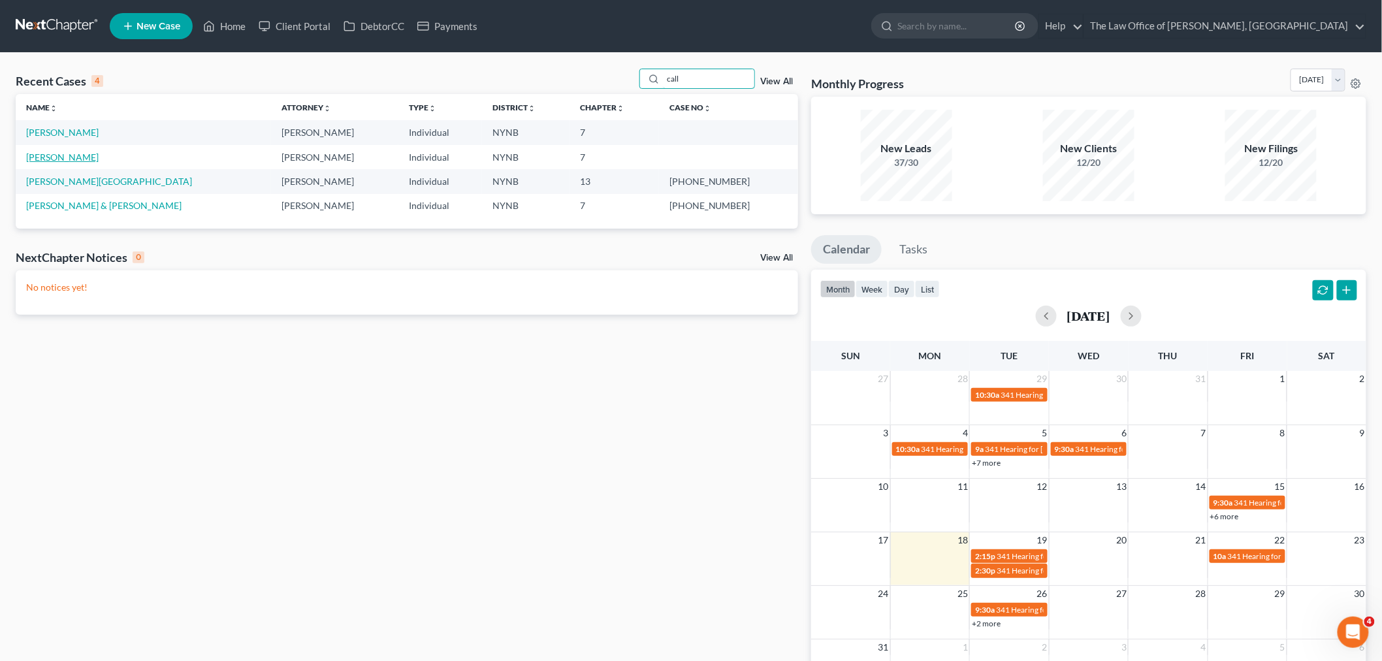
type input "call"
click at [74, 159] on link "[PERSON_NAME]" at bounding box center [62, 157] width 72 height 11
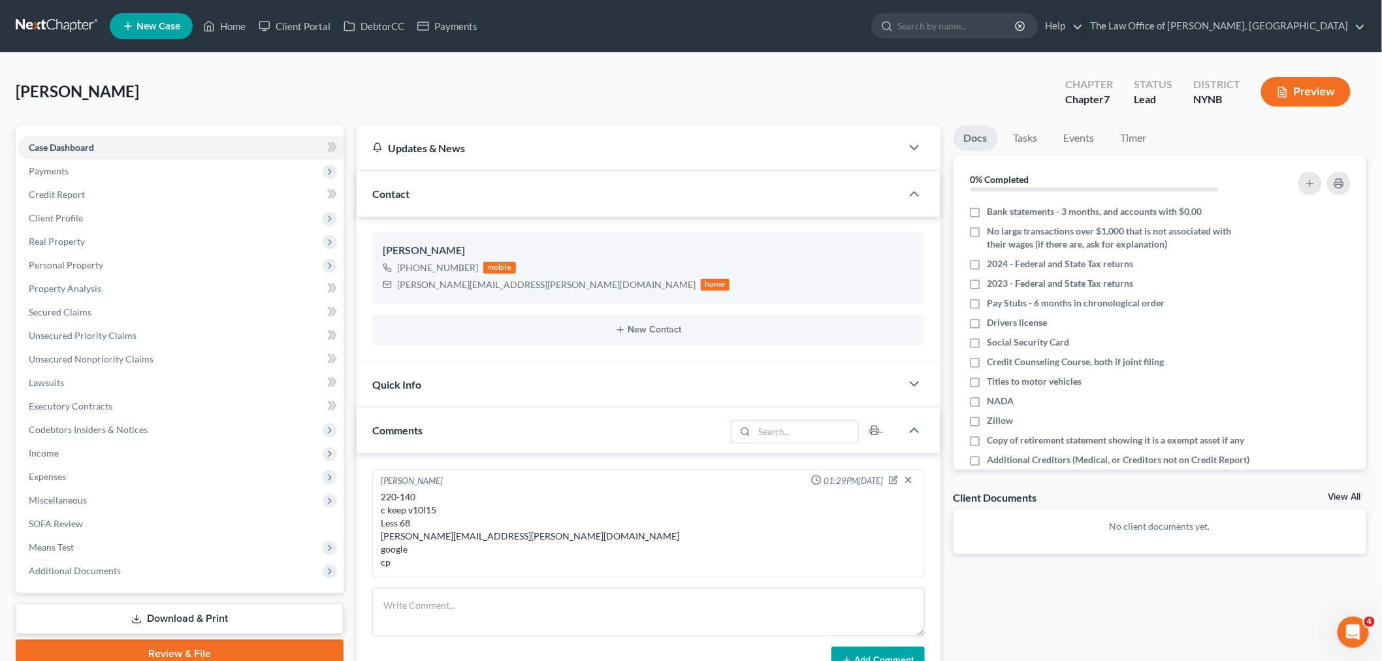
scroll to position [961, 0]
click at [72, 218] on span "Client Profile" at bounding box center [56, 217] width 54 height 11
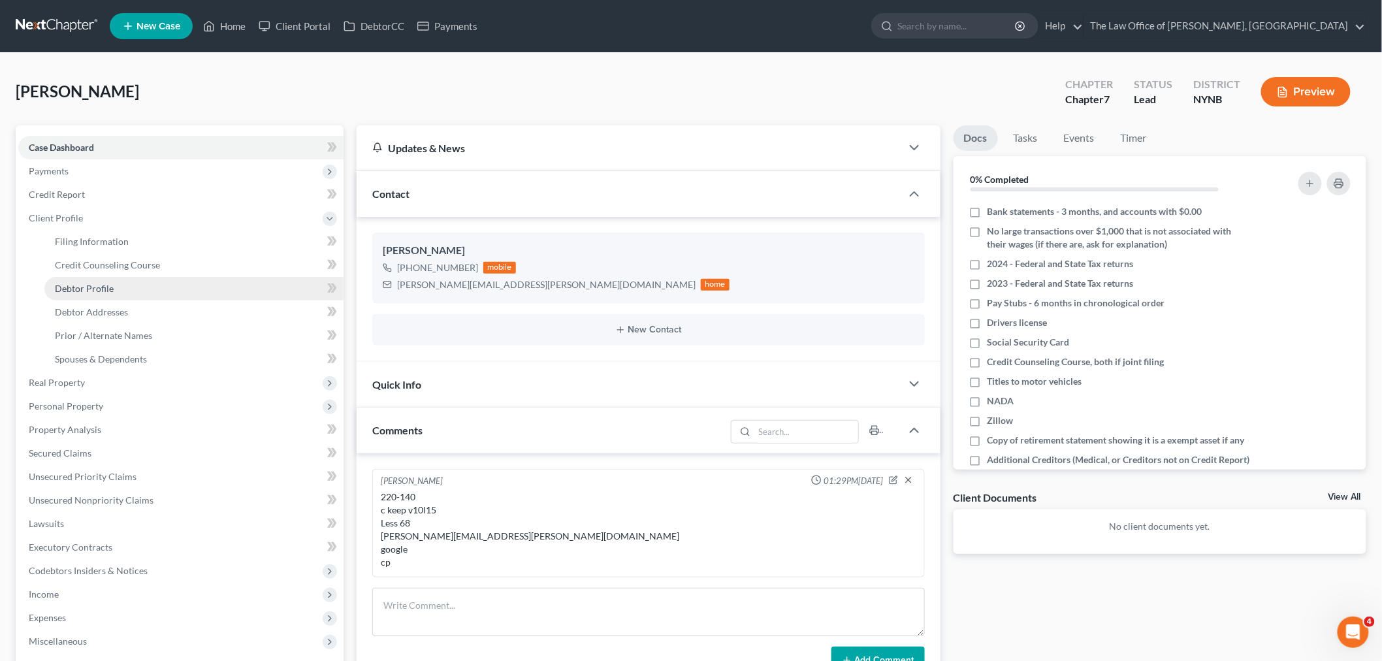
click at [99, 290] on span "Debtor Profile" at bounding box center [84, 288] width 59 height 11
select select "0"
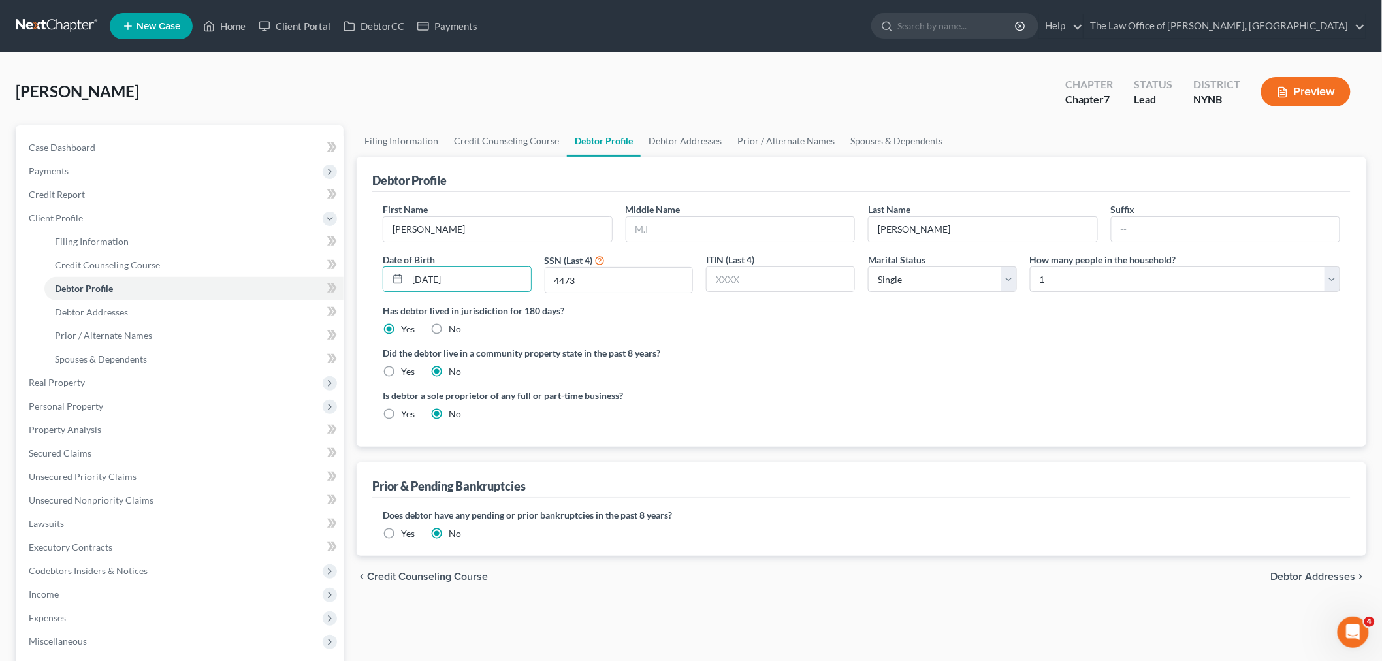
drag, startPoint x: 445, startPoint y: 272, endPoint x: 542, endPoint y: 242, distance: 101.0
click at [383, 270] on div "04/14/1990" at bounding box center [457, 279] width 149 height 26
click at [645, 230] on input "text" at bounding box center [740, 229] width 229 height 25
type input "I"
click at [660, 131] on link "Debtor Addresses" at bounding box center [685, 140] width 89 height 31
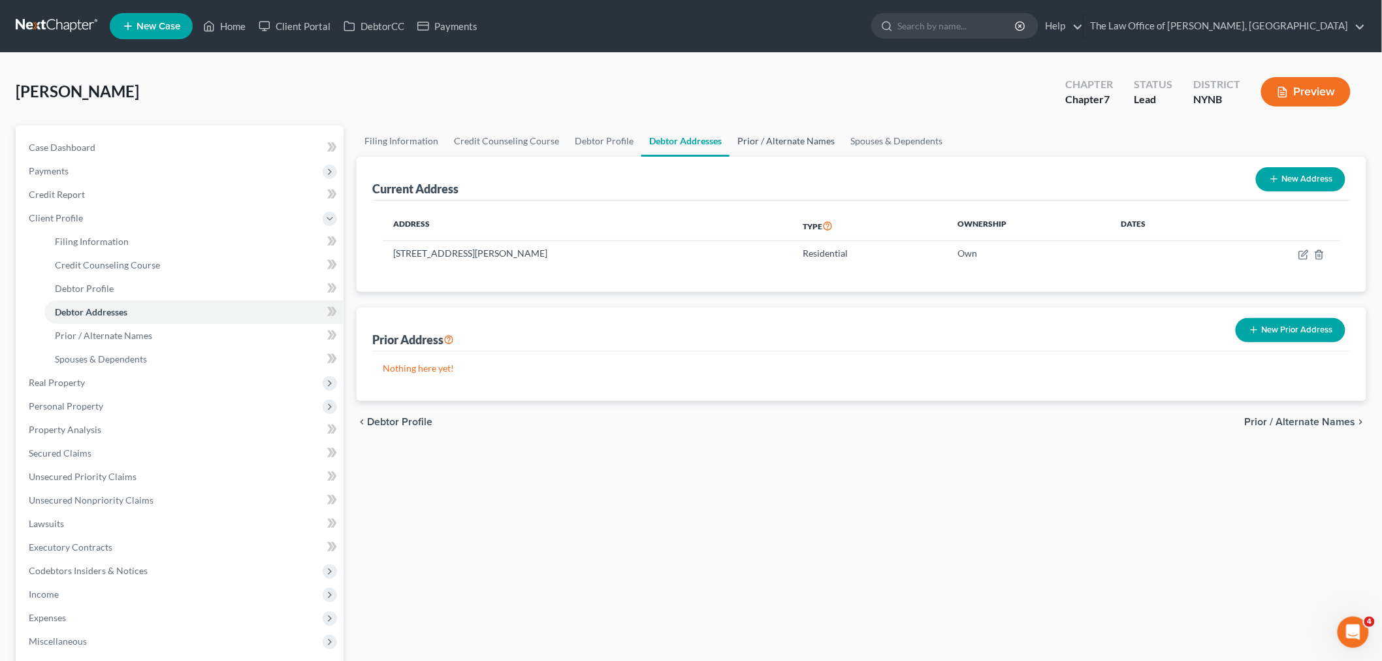
click at [794, 142] on link "Prior / Alternate Names" at bounding box center [786, 140] width 113 height 31
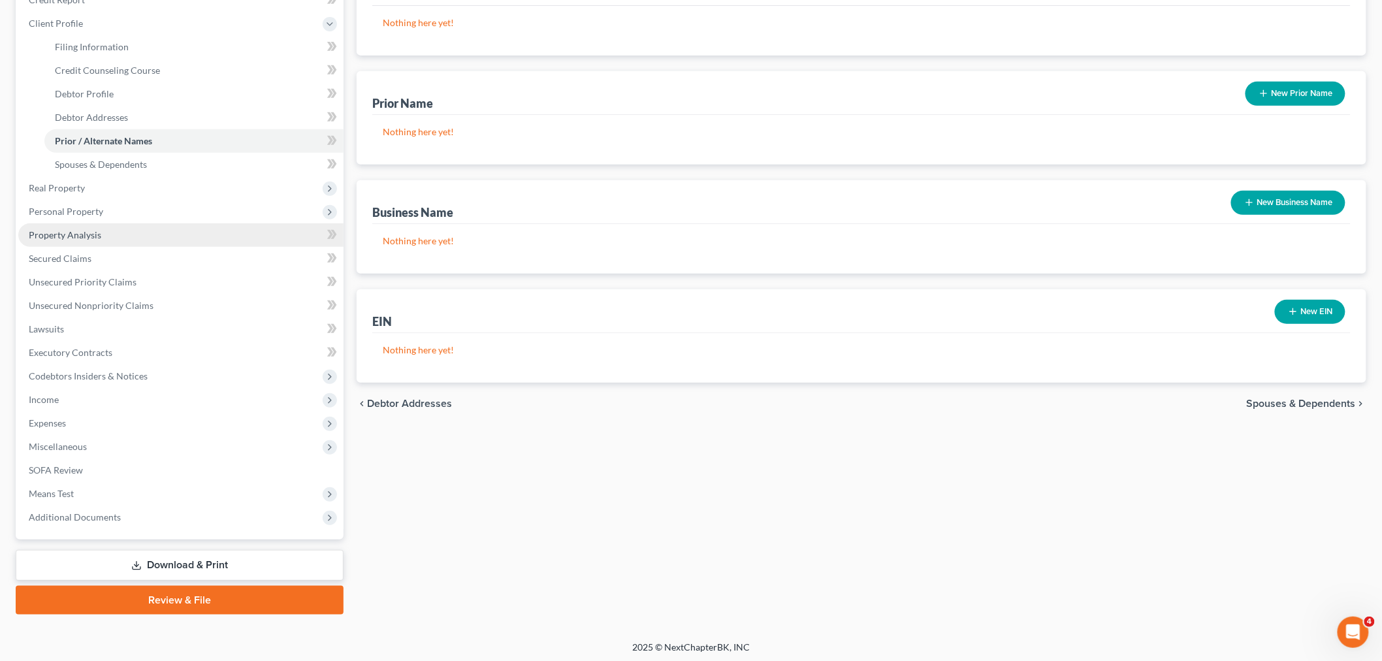
scroll to position [197, 0]
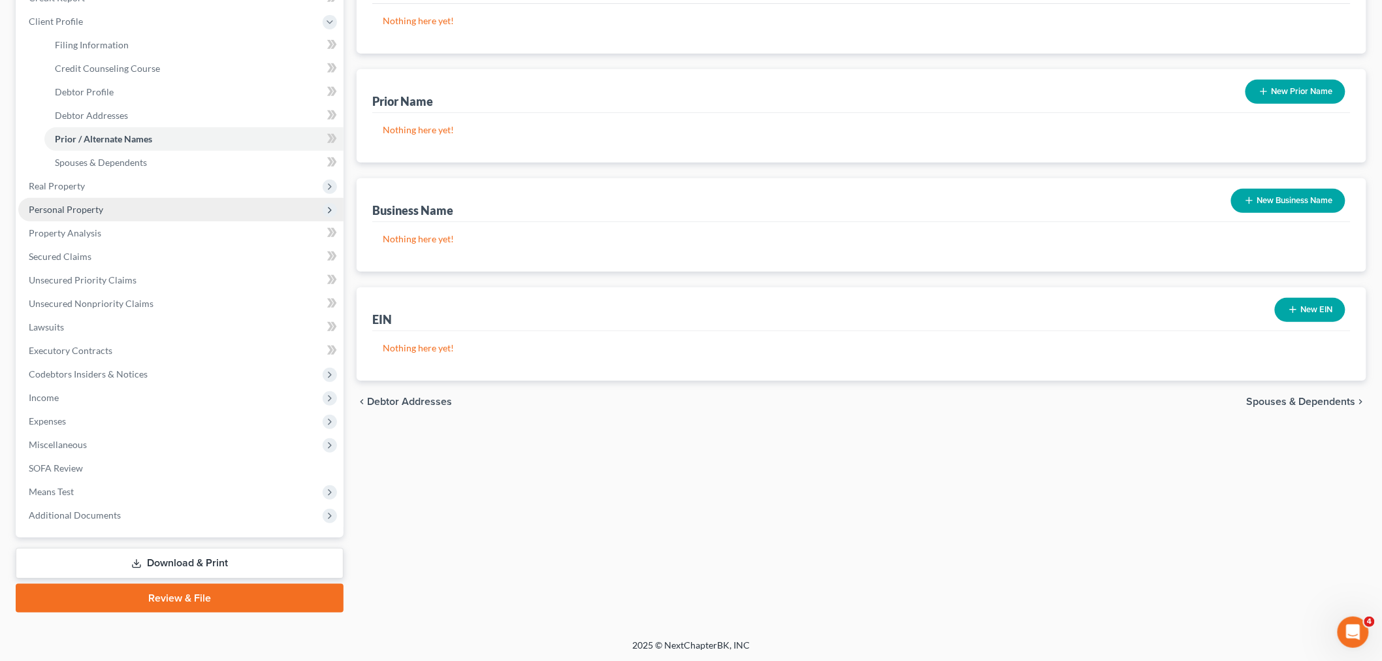
click at [46, 204] on span "Personal Property" at bounding box center [66, 209] width 74 height 11
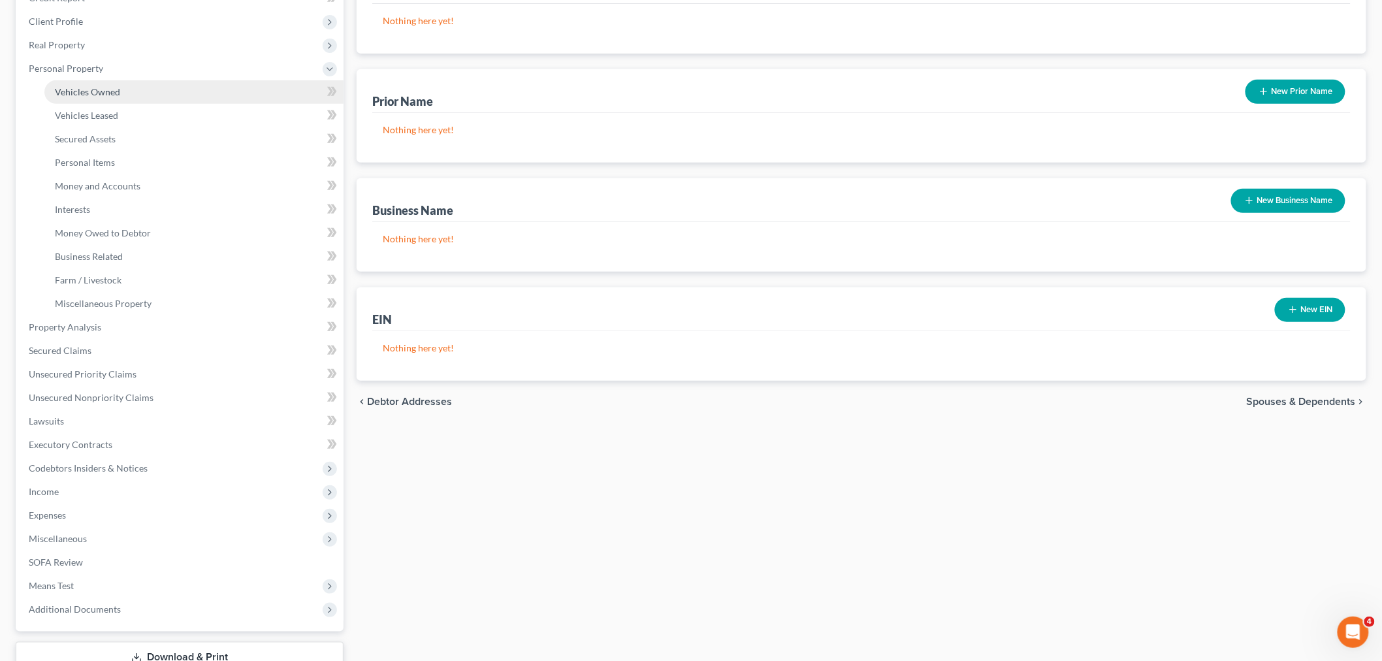
click at [92, 94] on span "Vehicles Owned" at bounding box center [87, 91] width 65 height 11
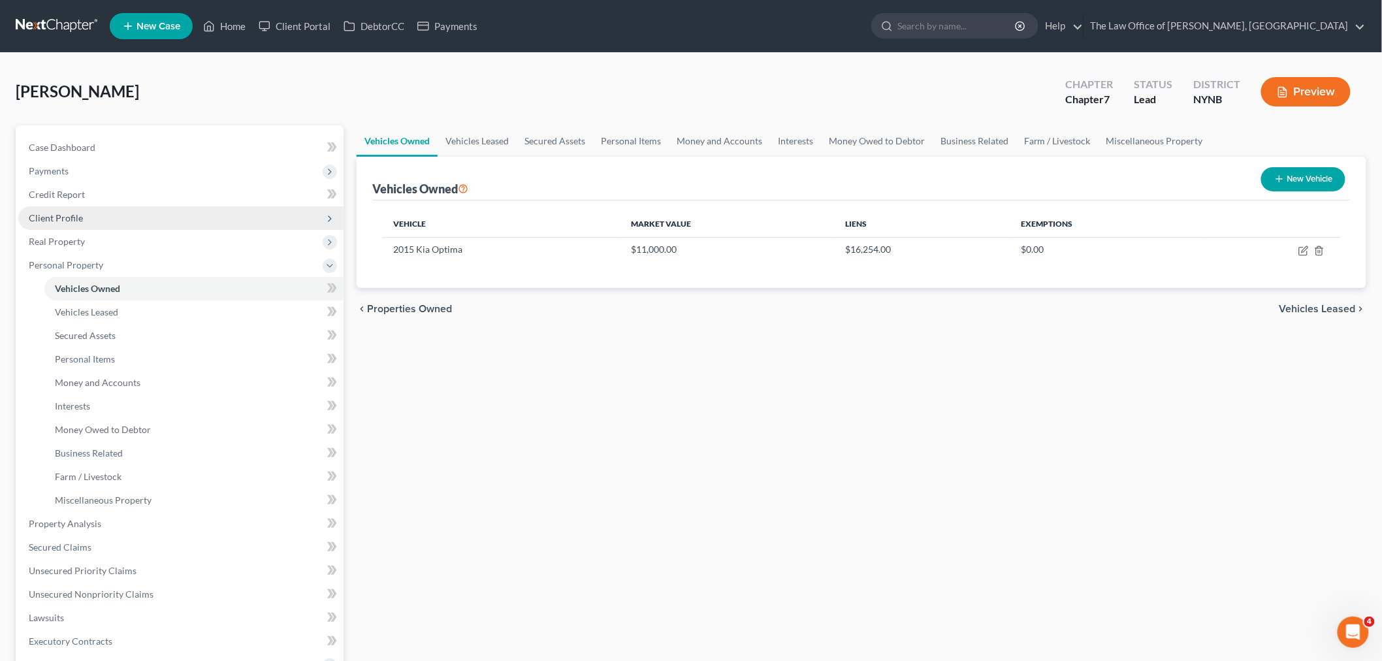
click at [59, 216] on span "Client Profile" at bounding box center [56, 217] width 54 height 11
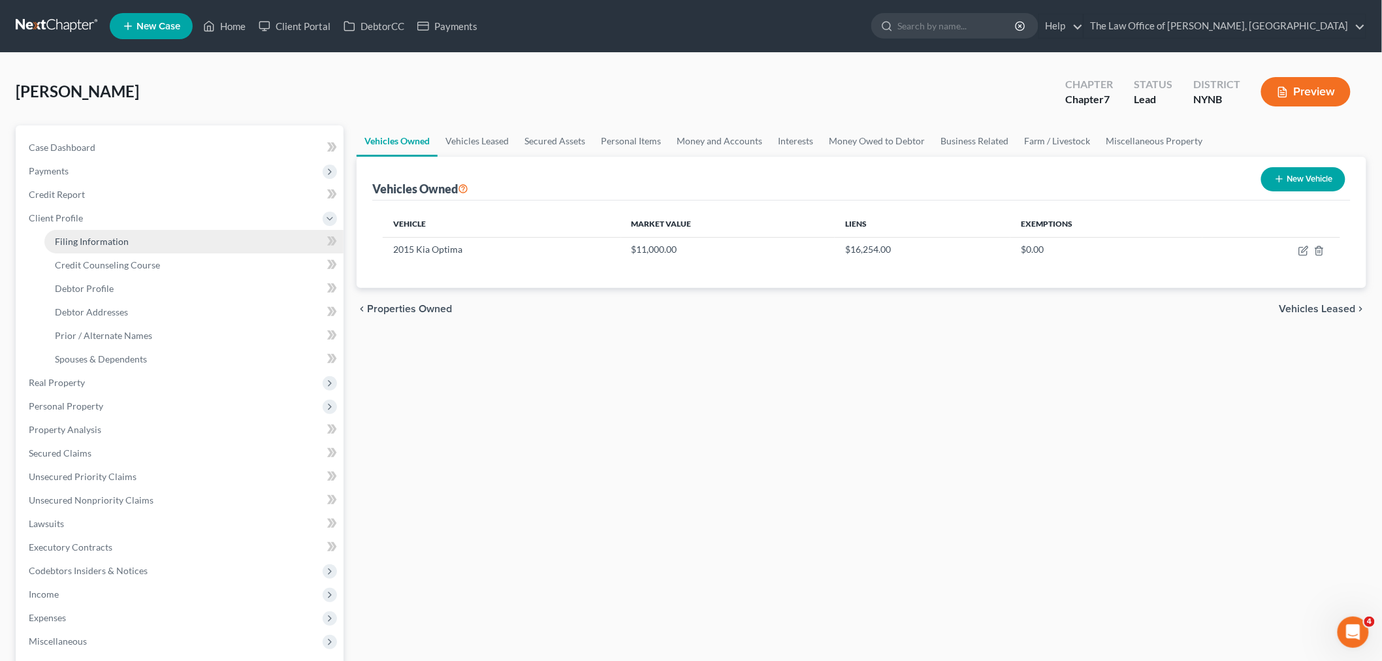
click at [115, 234] on link "Filing Information" at bounding box center [193, 242] width 299 height 24
select select "1"
select select "0"
select select "54"
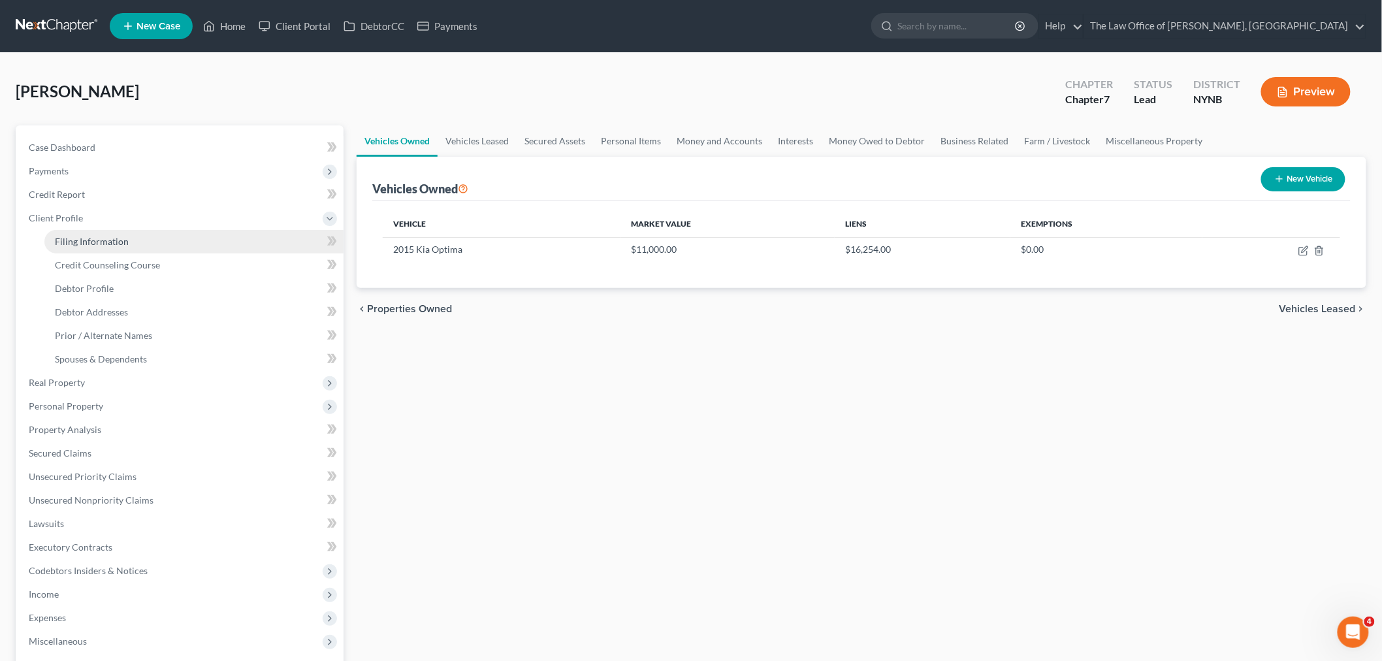
select select "0"
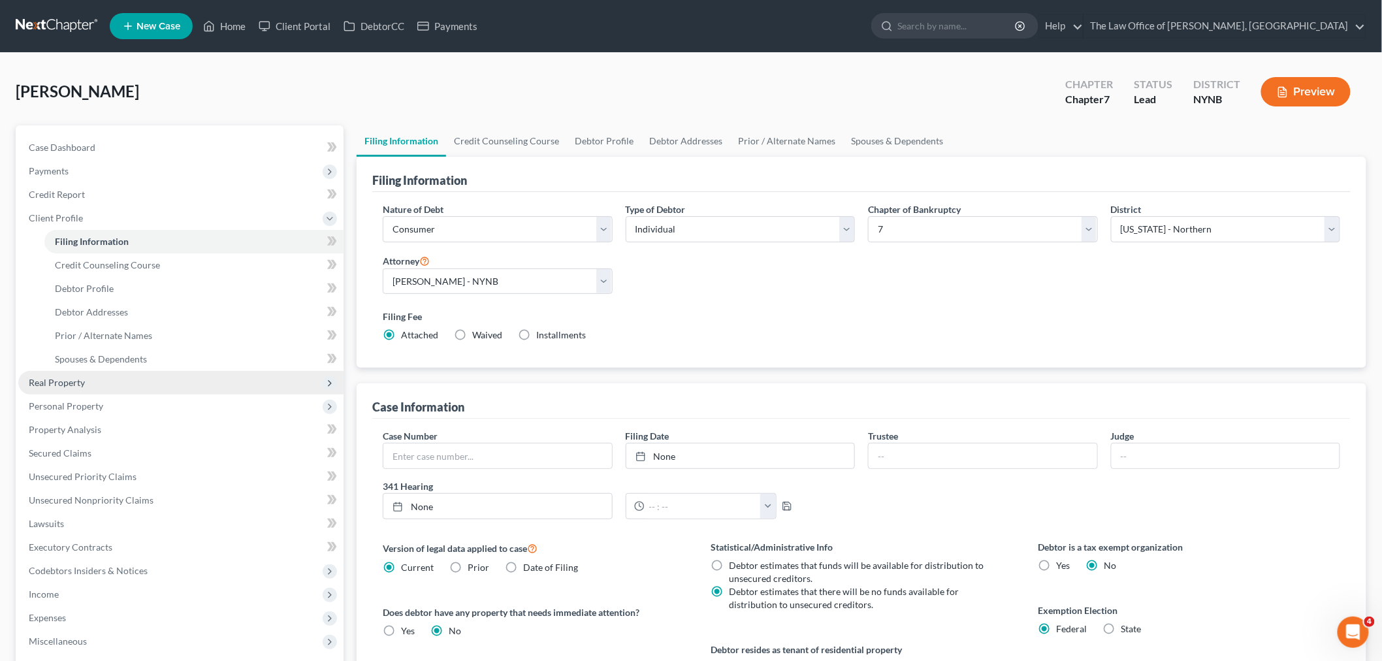
click at [100, 387] on span "Real Property" at bounding box center [180, 383] width 325 height 24
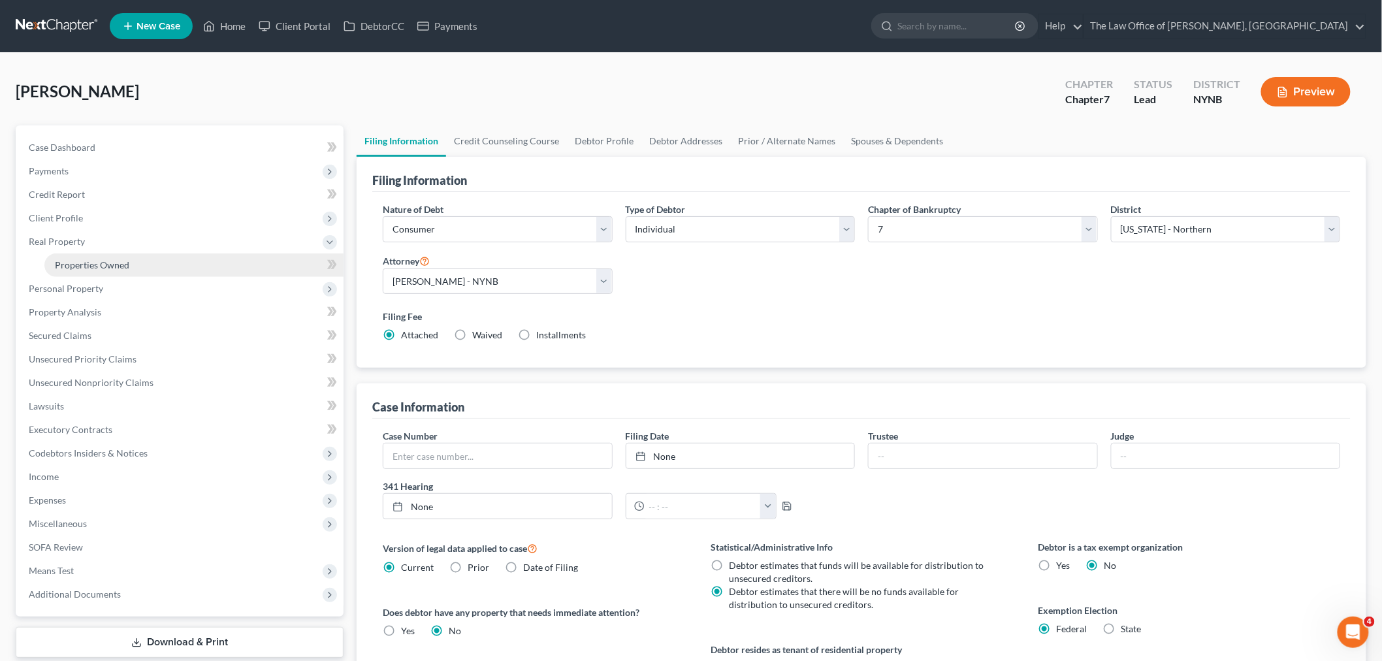
click at [114, 266] on span "Properties Owned" at bounding box center [92, 264] width 74 height 11
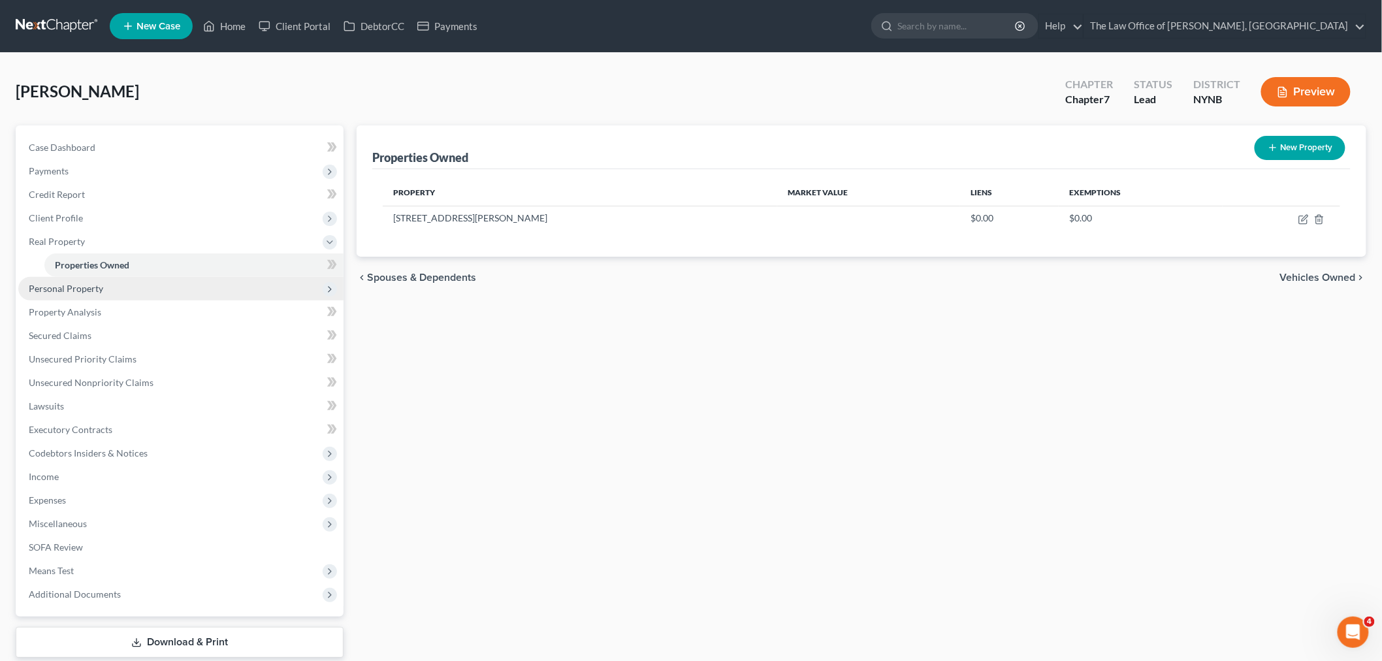
click at [80, 291] on span "Personal Property" at bounding box center [66, 288] width 74 height 11
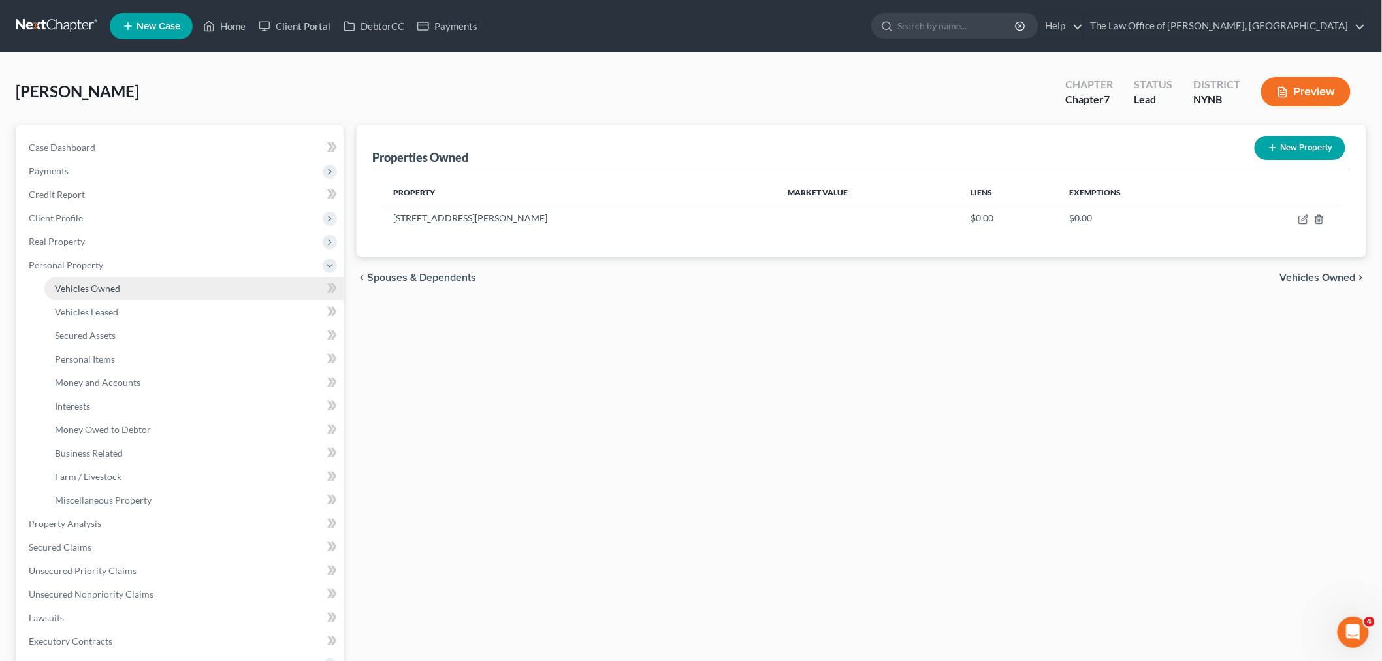
click at [92, 294] on link "Vehicles Owned" at bounding box center [193, 289] width 299 height 24
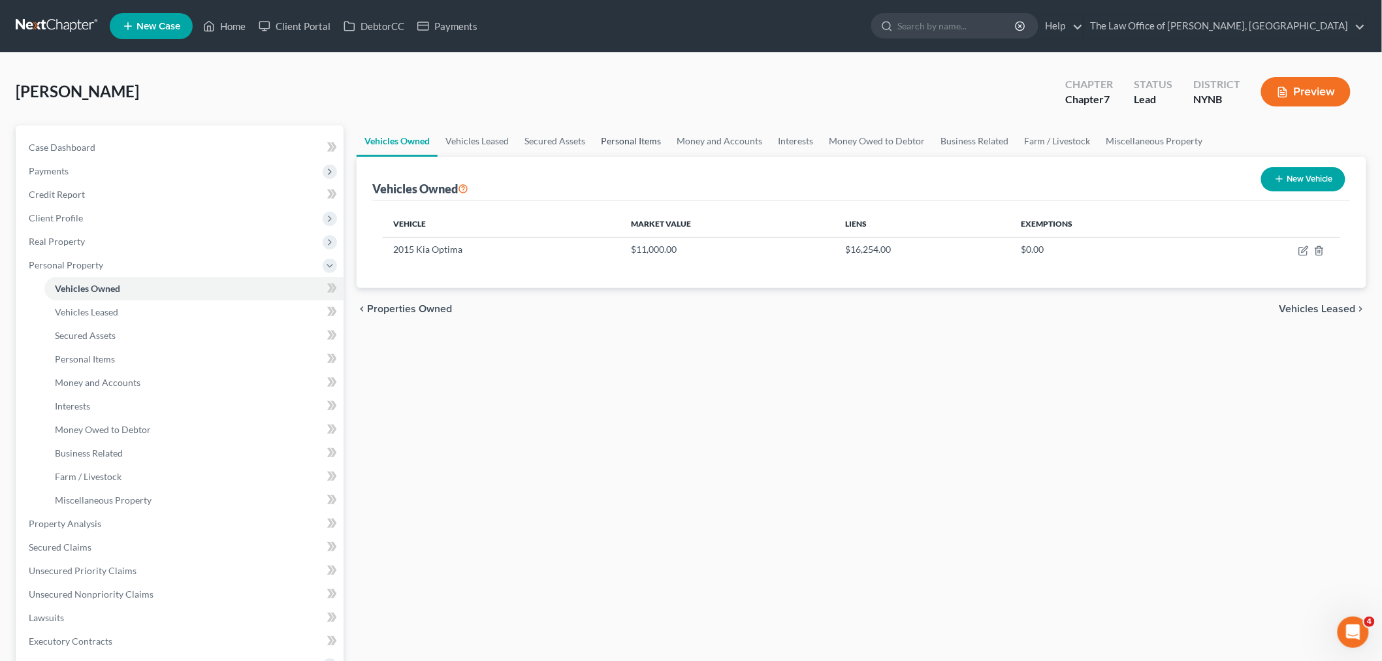
click at [617, 140] on link "Personal Items" at bounding box center [631, 140] width 76 height 31
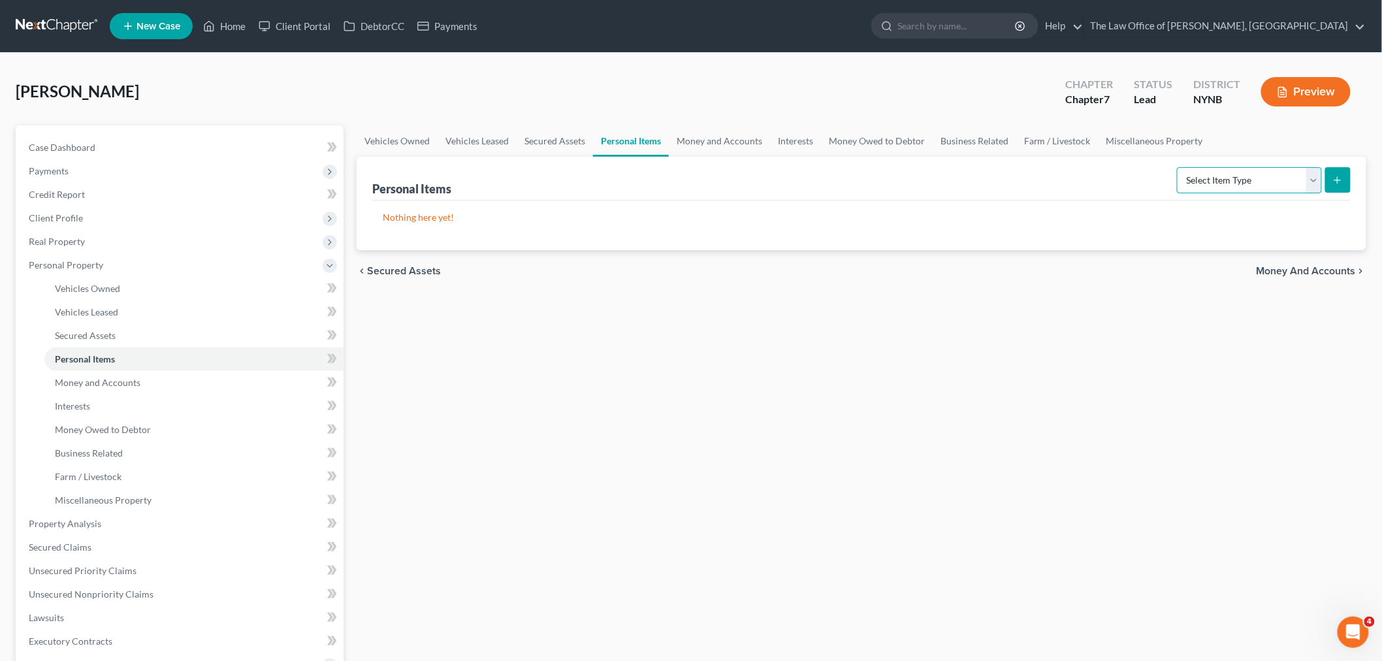
click at [1274, 178] on select "Select Item Type Clothing Collectibles Of Value Electronics Firearms Household …" at bounding box center [1249, 180] width 145 height 26
select select "clothing"
click at [1178, 167] on select "Select Item Type Clothing Collectibles Of Value Electronics Firearms Household …" at bounding box center [1249, 180] width 145 height 26
click at [1334, 182] on icon "submit" at bounding box center [1337, 180] width 10 height 10
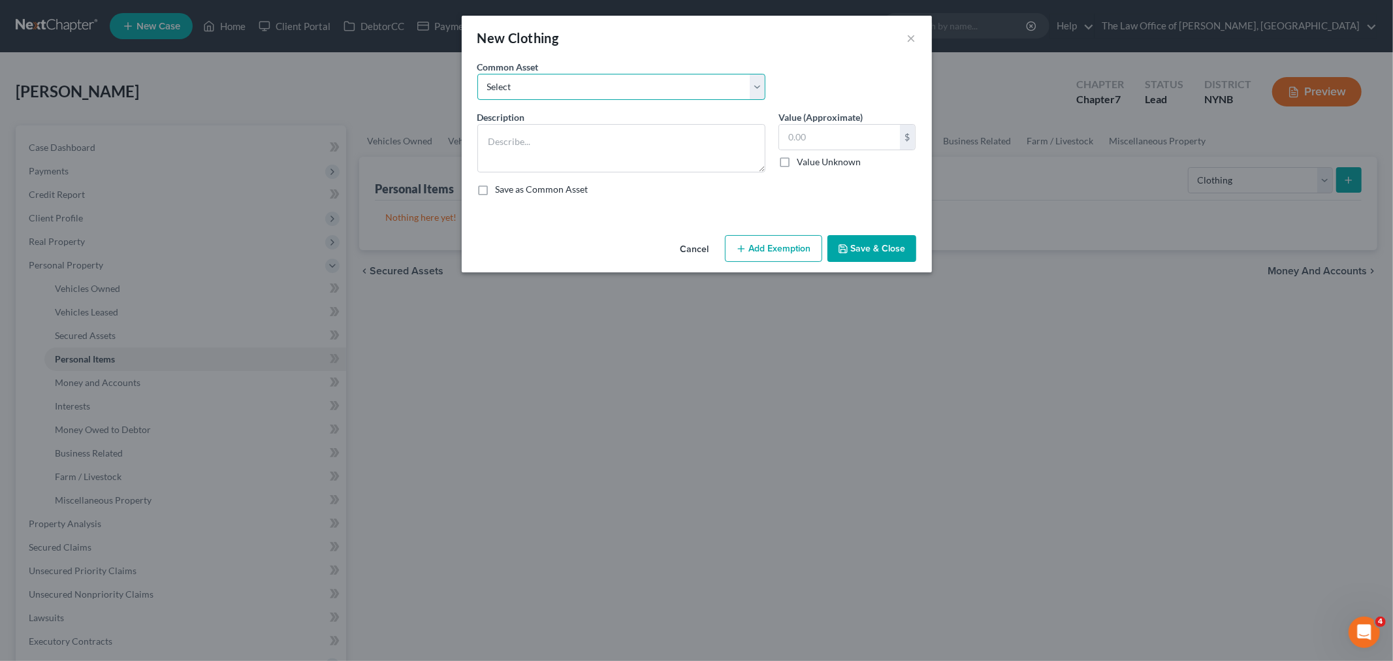
click at [560, 85] on select "Select Basic Clothing" at bounding box center [621, 87] width 288 height 26
select select "0"
click at [477, 74] on select "Select Basic Clothing" at bounding box center [621, 87] width 288 height 26
type textarea "Basic Clothing"
type input "500.00"
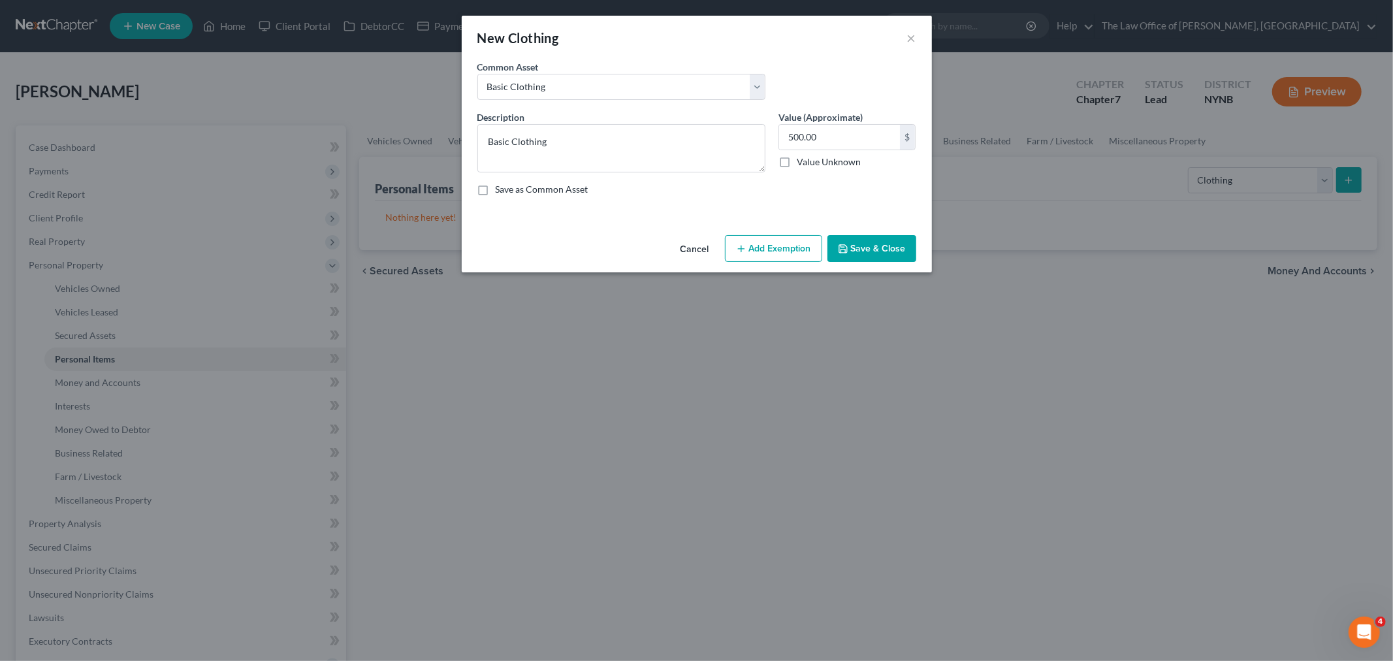
click at [803, 251] on button "Add Exemption" at bounding box center [773, 248] width 97 height 27
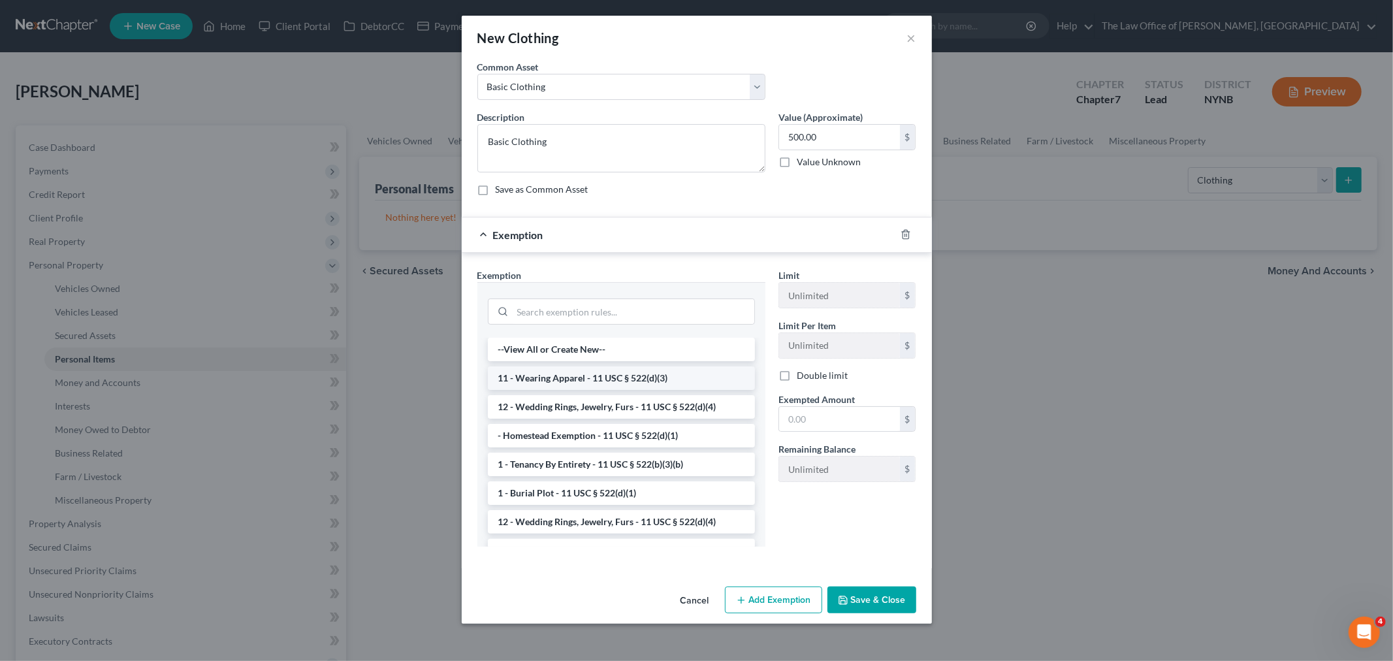
drag, startPoint x: 584, startPoint y: 384, endPoint x: 725, endPoint y: 391, distance: 141.2
click at [585, 384] on li "11 - Wearing Apparel - 11 USC § 522(d)(3)" at bounding box center [621, 378] width 267 height 24
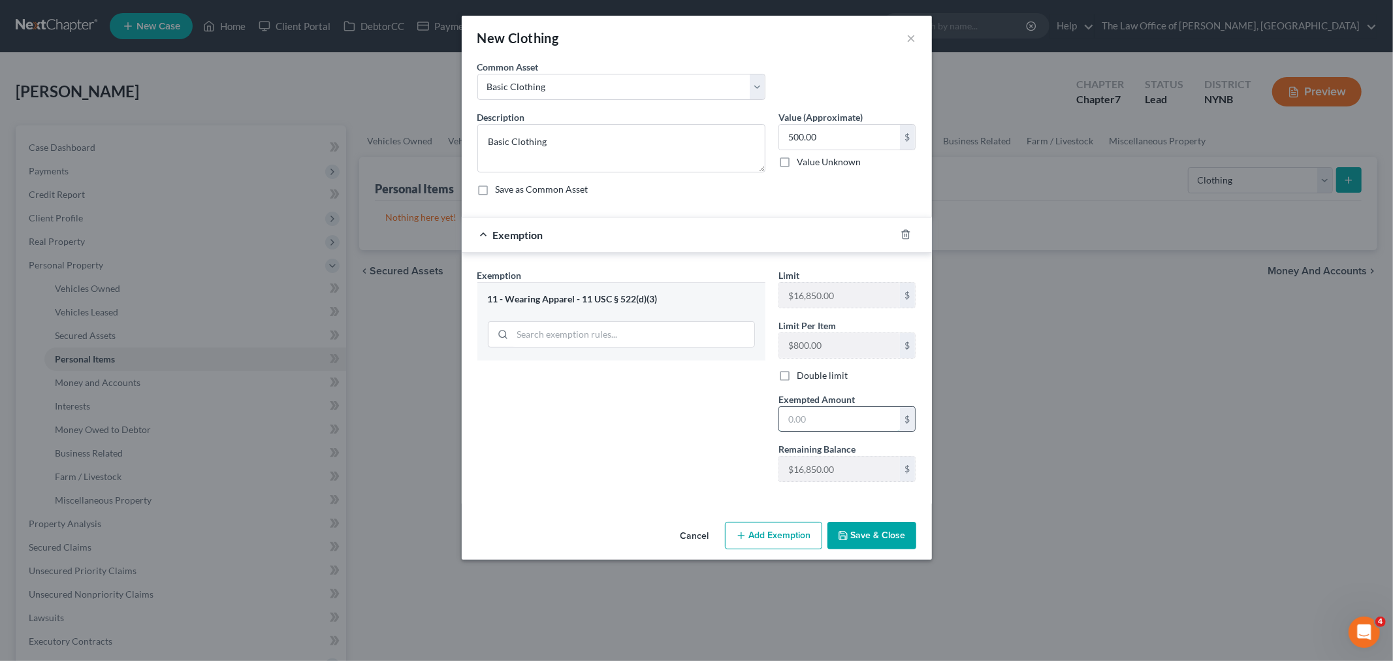
click at [820, 415] on input "text" at bounding box center [839, 419] width 121 height 25
type input "500"
drag, startPoint x: 611, startPoint y: 431, endPoint x: 818, endPoint y: 500, distance: 218.1
click at [762, 485] on div "Exemption Set must be selected for CA. Exemption * 11 - Wearing Apparel - 11 US…" at bounding box center [621, 380] width 301 height 224
click at [897, 543] on button "Save & Close" at bounding box center [872, 535] width 89 height 27
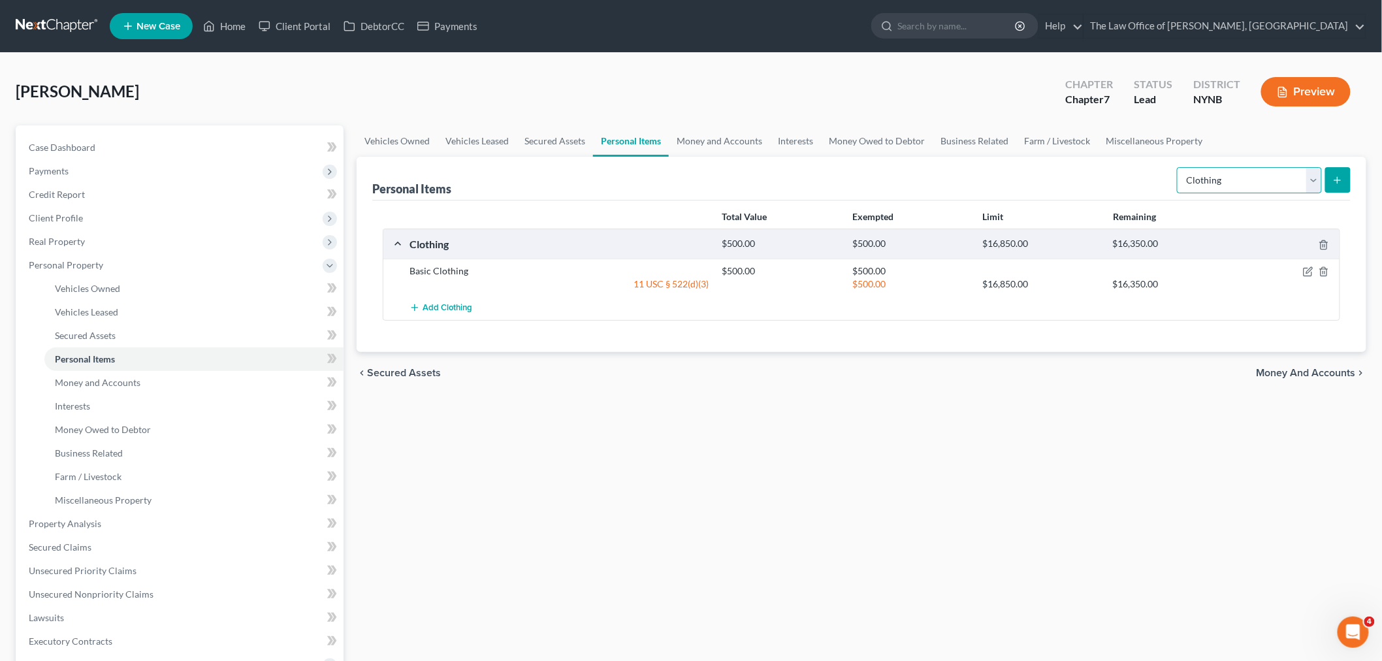
drag, startPoint x: 1255, startPoint y: 172, endPoint x: 1255, endPoint y: 183, distance: 10.5
click at [1255, 172] on select "Select Item Type Clothing Collectibles Of Value Electronics Firearms Household …" at bounding box center [1249, 180] width 145 height 26
select select "electronics"
click at [1178, 167] on select "Select Item Type Clothing Collectibles Of Value Electronics Firearms Household …" at bounding box center [1249, 180] width 145 height 26
click at [1340, 178] on icon "submit" at bounding box center [1337, 180] width 10 height 10
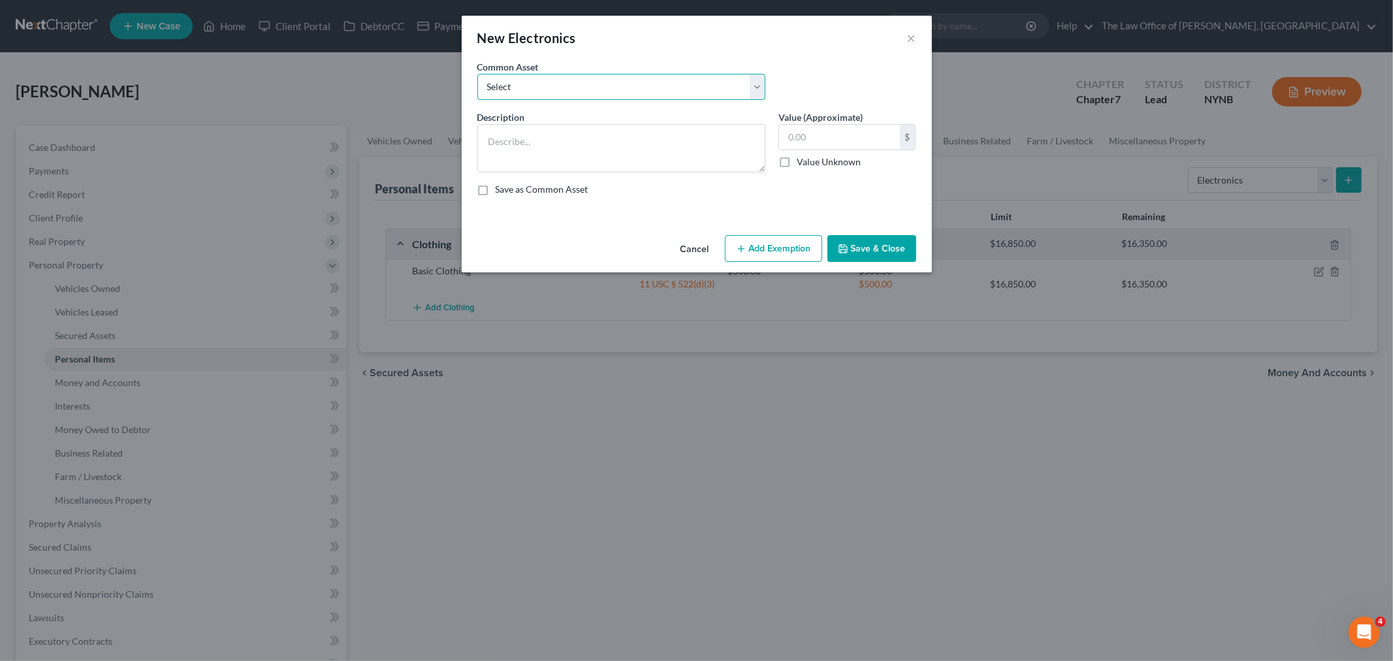
click at [552, 98] on select "Select Basic Electronics - laptop, computer, tv, fridge, freezer, cellphone," at bounding box center [621, 87] width 288 height 26
select select "0"
click at [477, 74] on select "Select Basic Electronics - laptop, computer, tv, fridge, freezer, cellphone," at bounding box center [621, 87] width 288 height 26
type textarea "Basic Electronics - laptop, computer, tv, fridge, freezer, cellphone,"
type input "1,500.00"
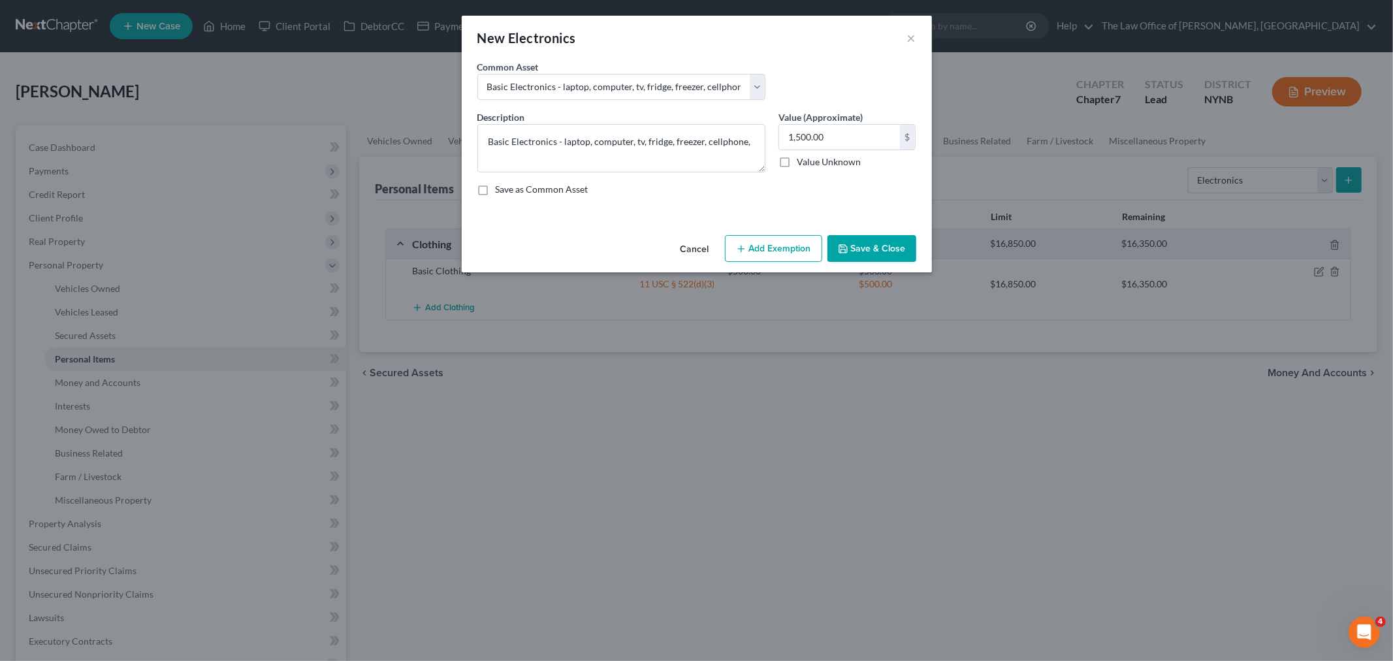
click at [790, 242] on button "Add Exemption" at bounding box center [773, 248] width 97 height 27
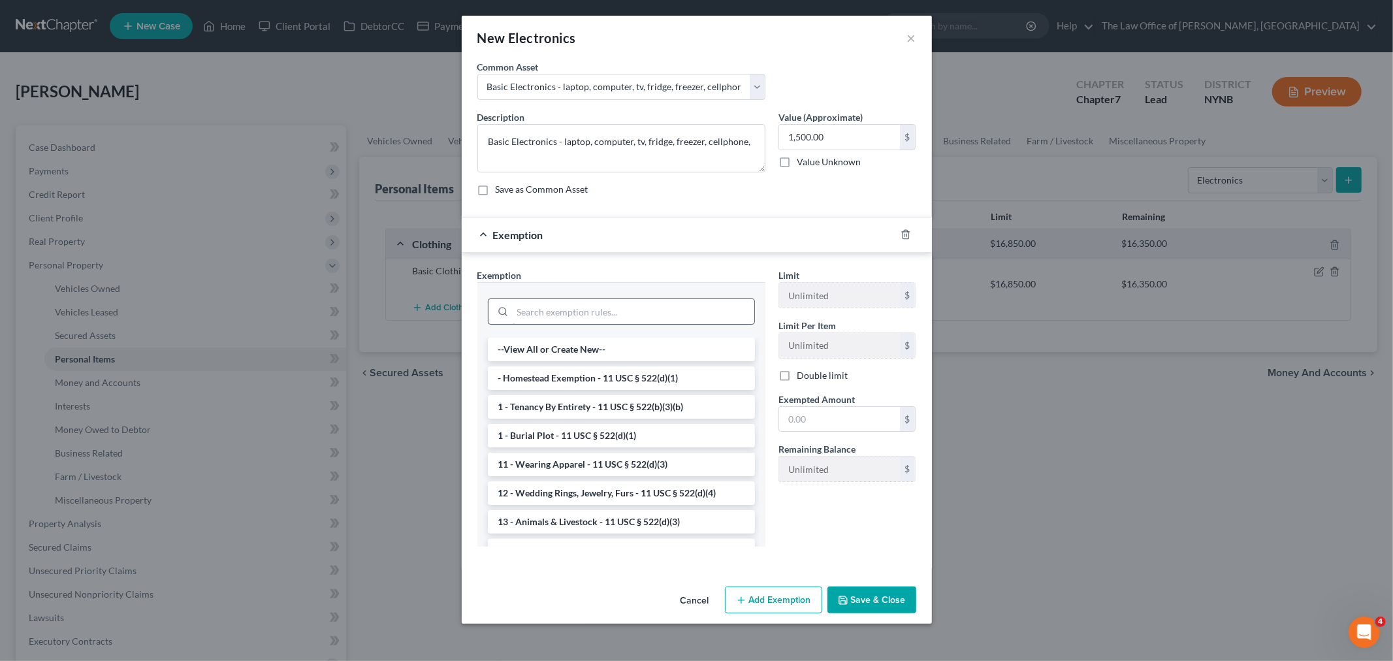
click at [602, 311] on input "search" at bounding box center [634, 311] width 242 height 25
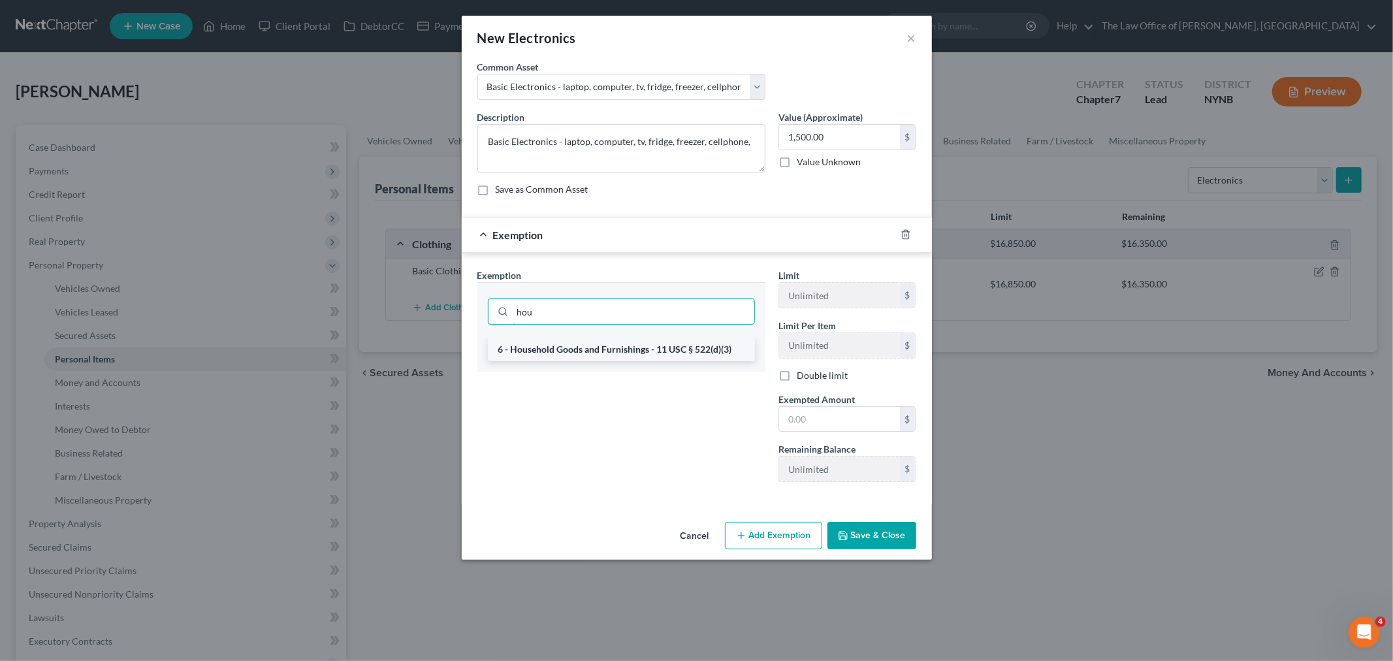
type input "hou"
click at [603, 356] on li "6 - Household Goods and Furnishings - 11 USC § 522(d)(3)" at bounding box center [621, 350] width 267 height 24
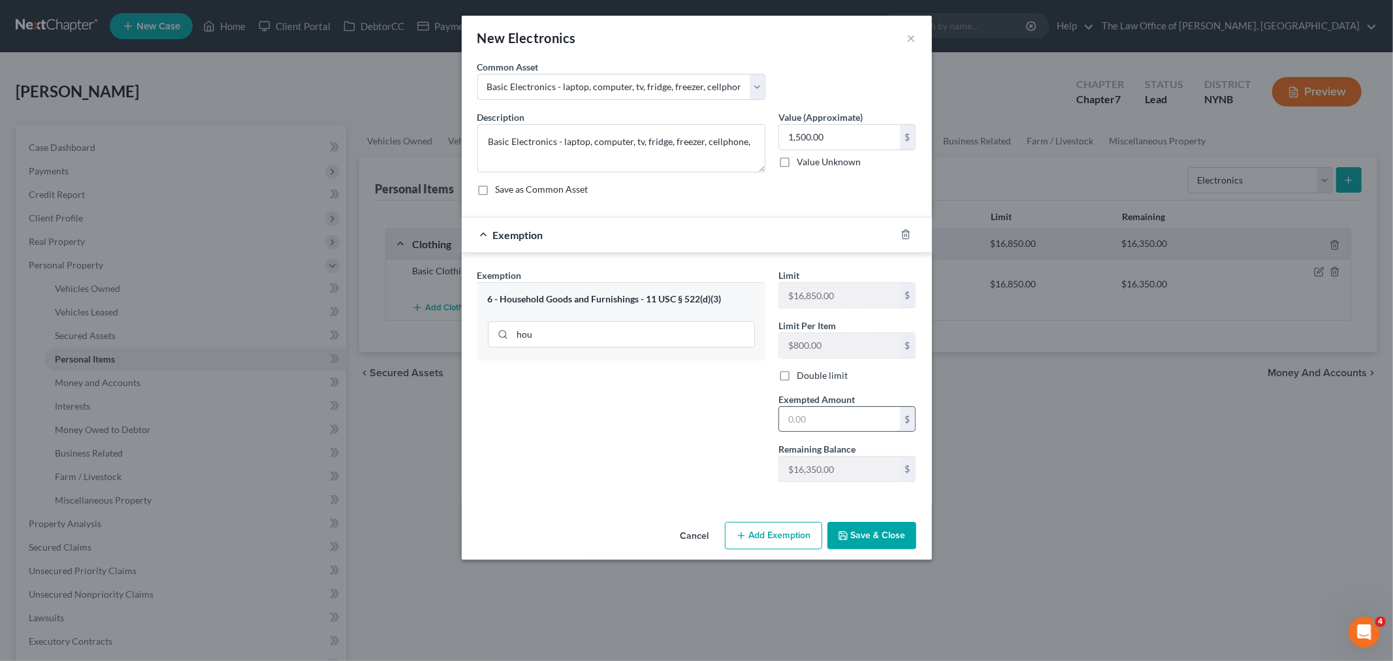
click at [822, 415] on input "text" at bounding box center [839, 419] width 121 height 25
type input "1,500"
drag, startPoint x: 688, startPoint y: 479, endPoint x: 807, endPoint y: 507, distance: 122.0
click at [707, 487] on div "Exemption Set must be selected for CA. Exemption * 6 - Household Goods and Furn…" at bounding box center [621, 380] width 301 height 224
drag, startPoint x: 854, startPoint y: 543, endPoint x: 916, endPoint y: 538, distance: 62.9
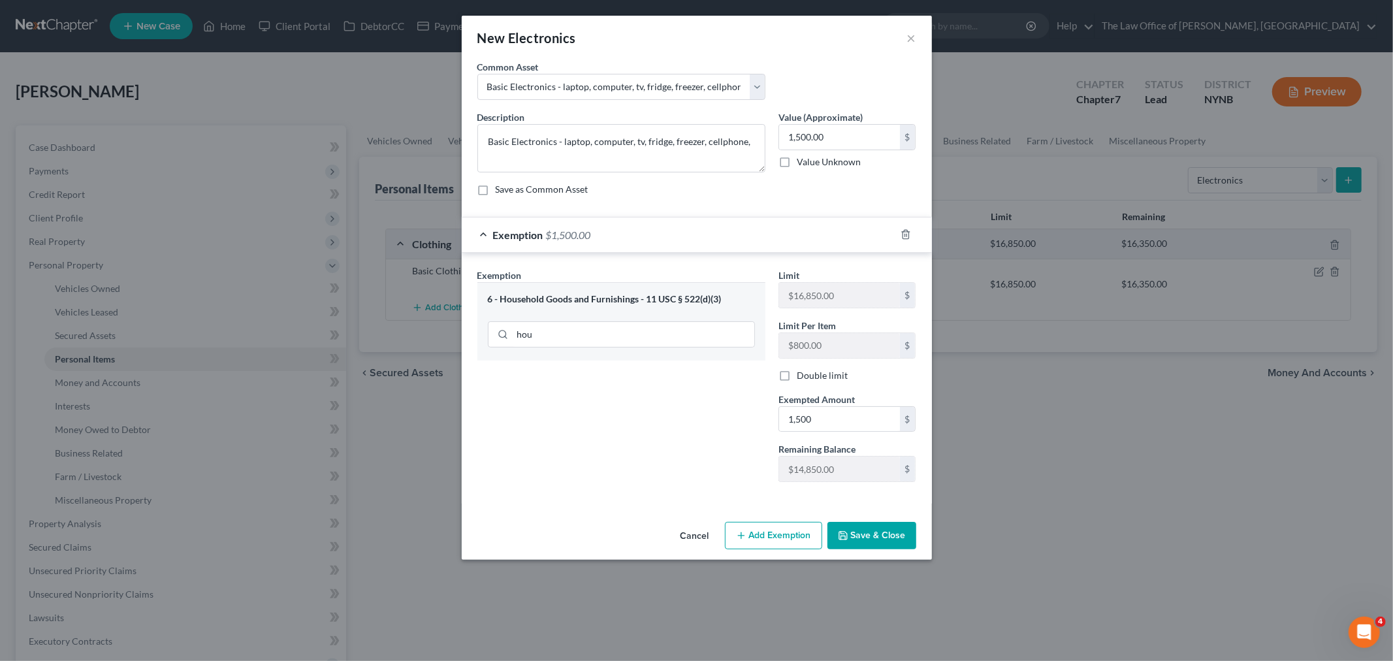
click at [854, 543] on button "Save & Close" at bounding box center [872, 535] width 89 height 27
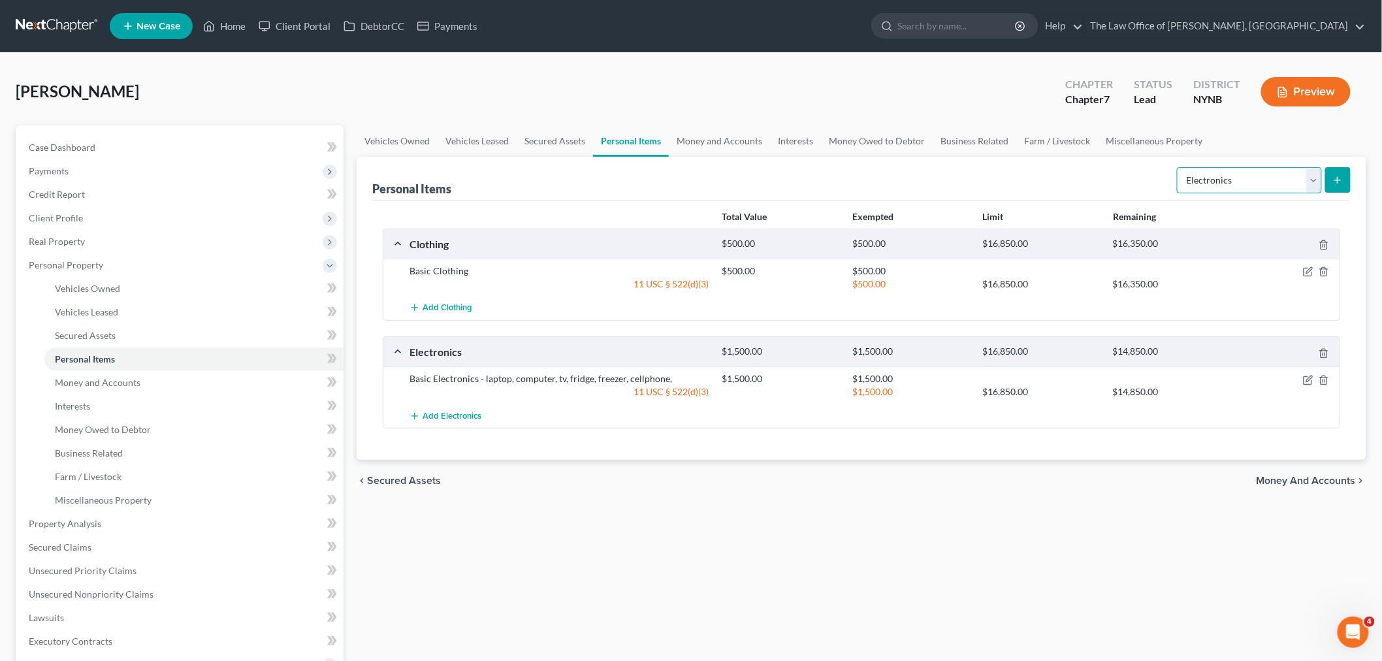
click at [1209, 190] on select "Select Item Type Clothing Collectibles Of Value Electronics Firearms Household …" at bounding box center [1249, 180] width 145 height 26
select select "household_goods"
click at [1178, 167] on select "Select Item Type Clothing Collectibles Of Value Electronics Firearms Household …" at bounding box center [1249, 180] width 145 height 26
click at [1330, 180] on button "submit" at bounding box center [1337, 179] width 25 height 25
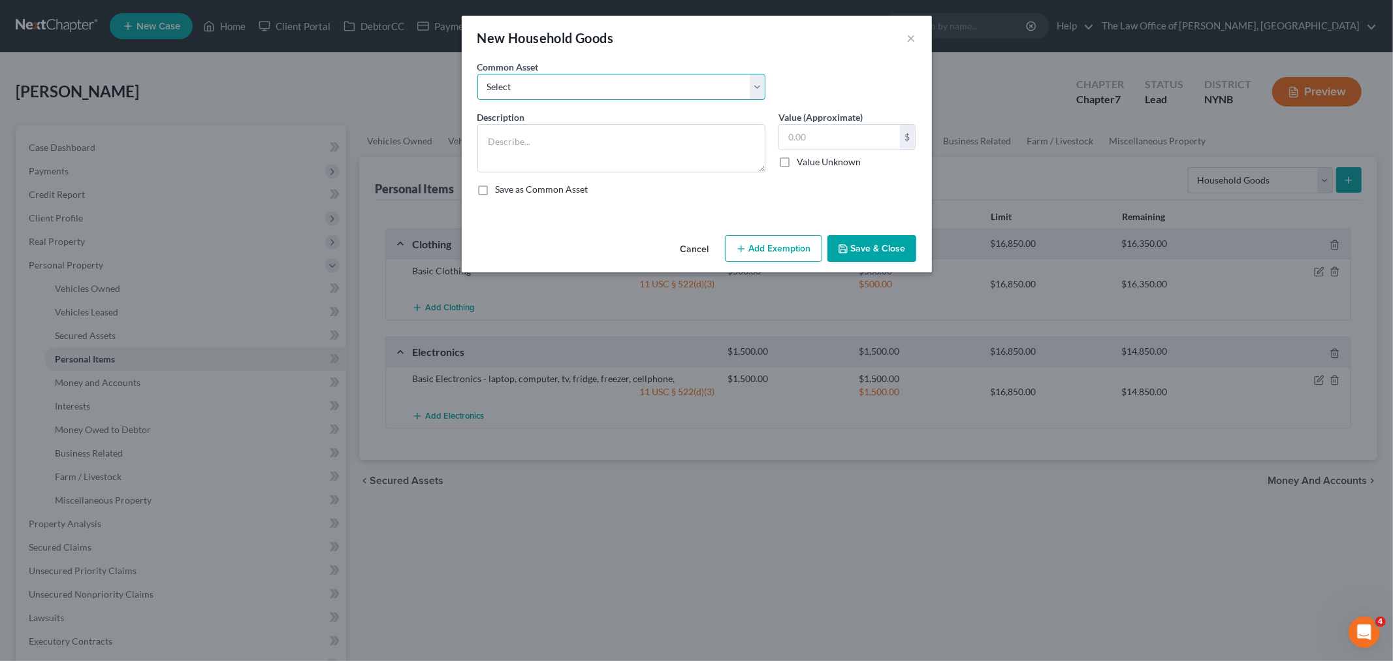
click at [551, 89] on select "Select Basic Household Goods - sofa, beds, tables, chairs" at bounding box center [621, 87] width 288 height 26
select select "0"
click at [477, 74] on select "Select Basic Household Goods - sofa, beds, tables, chairs" at bounding box center [621, 87] width 288 height 26
type textarea "Basic Household Goods - sofa, beds, tables, chairs"
type input "2,500.00"
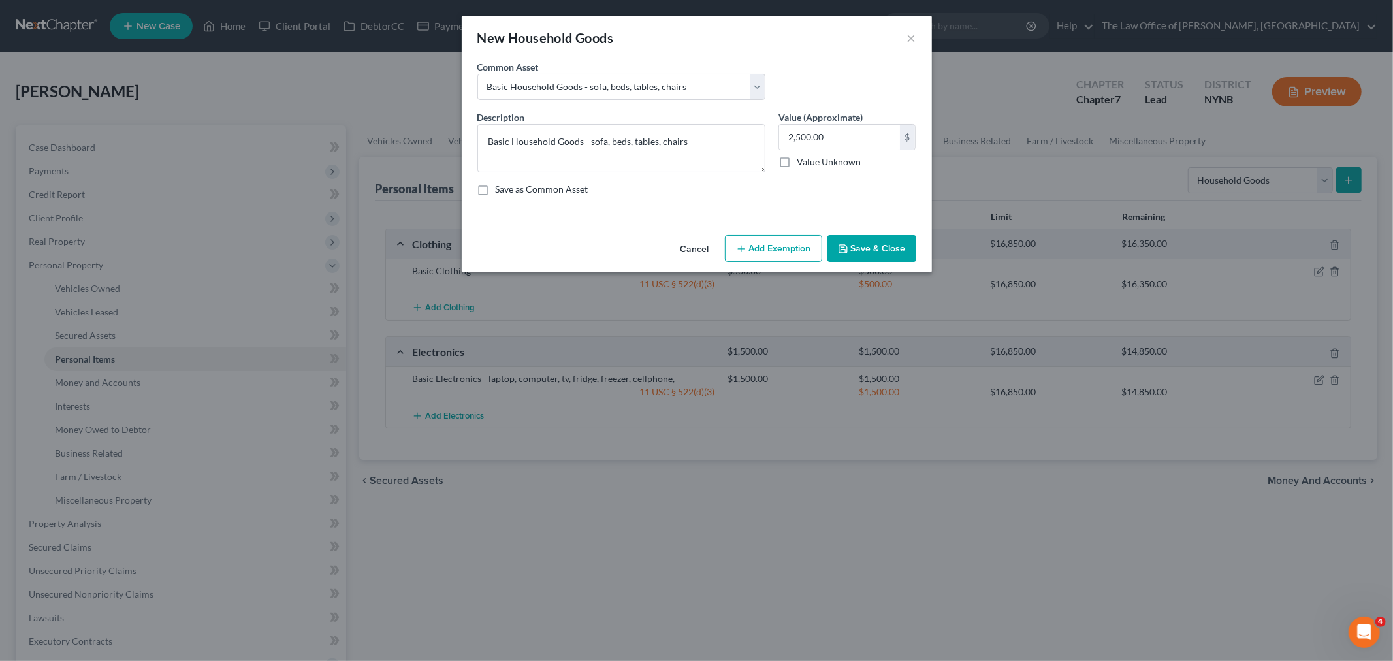
click at [749, 251] on button "Add Exemption" at bounding box center [773, 248] width 97 height 27
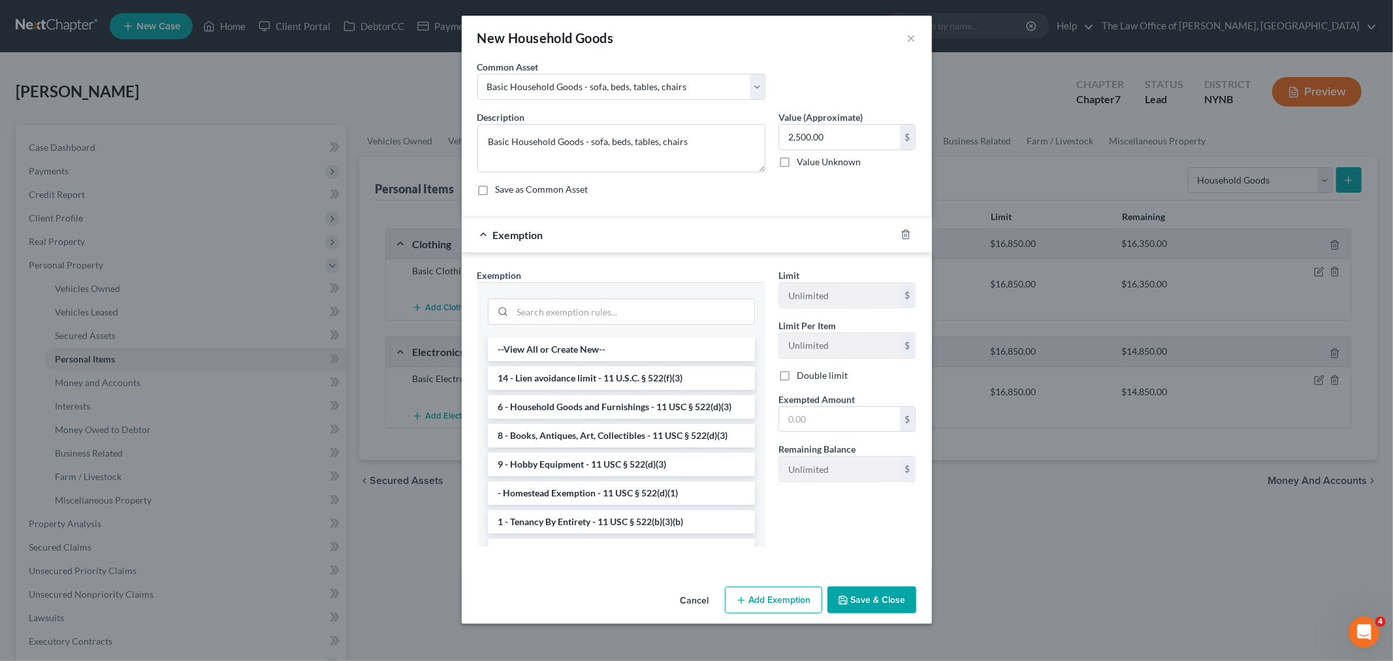
drag, startPoint x: 558, startPoint y: 405, endPoint x: 635, endPoint y: 409, distance: 77.2
click at [558, 405] on li "6 - Household Goods and Furnishings - 11 USC § 522(d)(3)" at bounding box center [621, 407] width 267 height 24
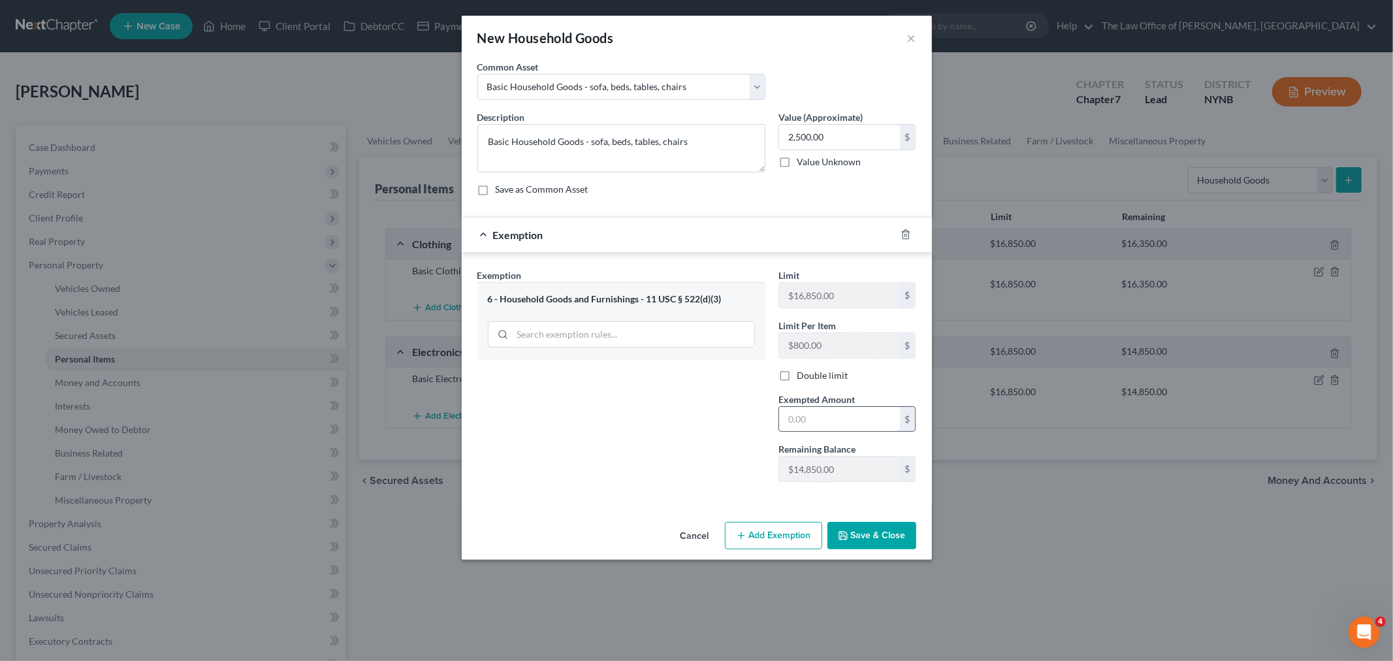
click at [839, 420] on input "text" at bounding box center [839, 419] width 121 height 25
type input "2,500"
drag, startPoint x: 669, startPoint y: 448, endPoint x: 828, endPoint y: 485, distance: 163.0
click at [694, 457] on div "Exemption Set must be selected for CA. Exemption * 6 - Household Goods and Furn…" at bounding box center [621, 380] width 301 height 224
click at [866, 538] on button "Save & Close" at bounding box center [872, 535] width 89 height 27
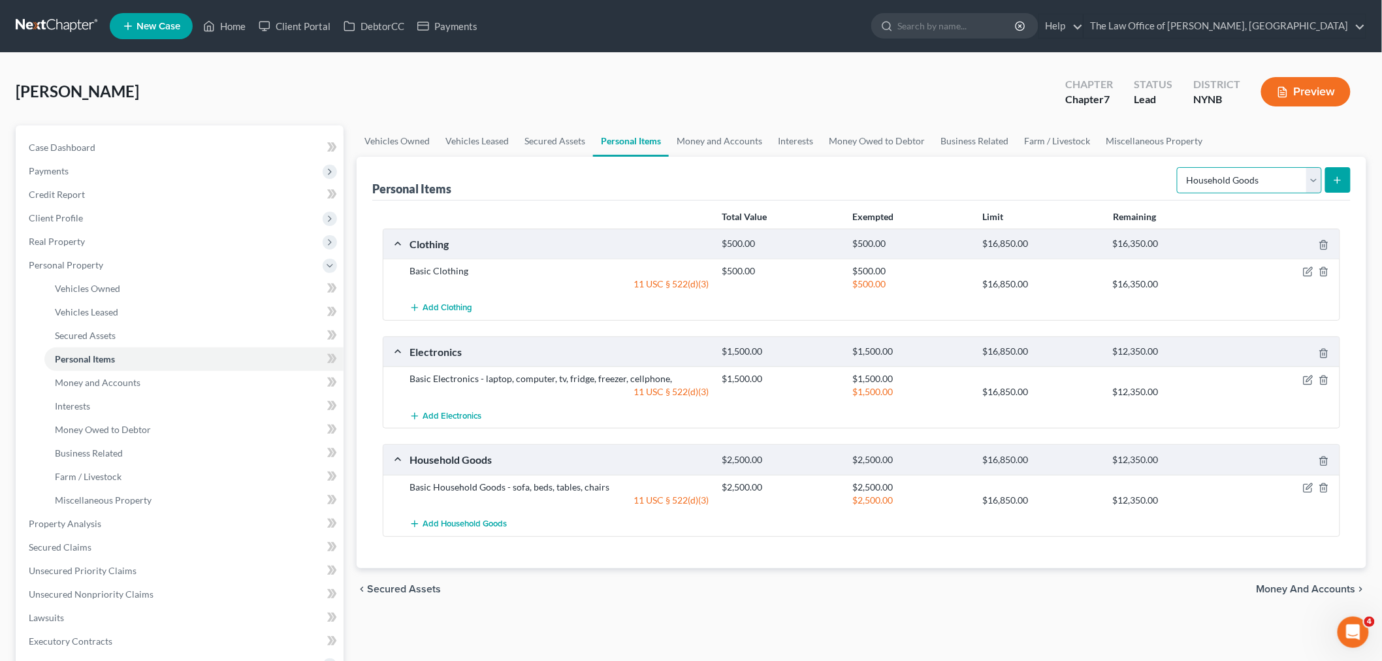
click at [1247, 179] on select "Select Item Type Clothing Collectibles Of Value Electronics Firearms Household …" at bounding box center [1249, 180] width 145 height 26
select select "jewelry"
click at [1178, 167] on select "Select Item Type Clothing Collectibles Of Value Electronics Firearms Household …" at bounding box center [1249, 180] width 145 height 26
click at [1336, 177] on icon "submit" at bounding box center [1337, 180] width 10 height 10
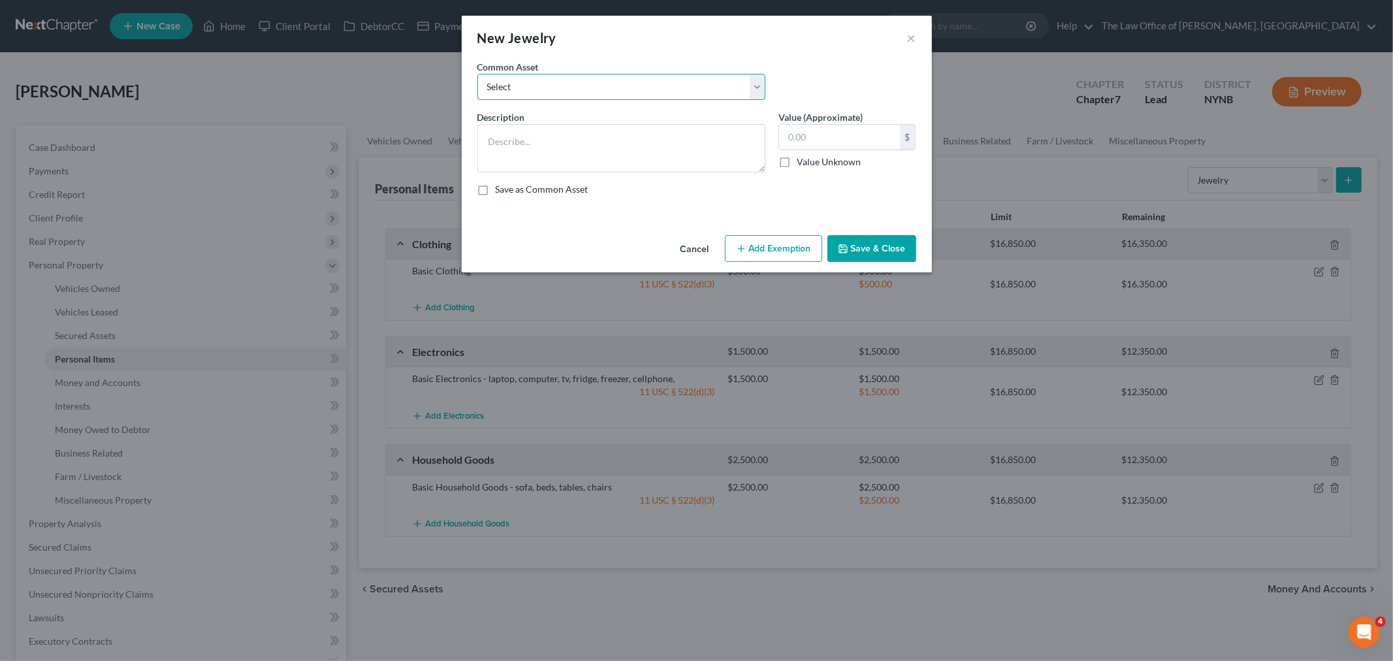
click at [619, 92] on select "Select Basic Jewelry" at bounding box center [621, 87] width 288 height 26
select select "0"
click at [477, 74] on select "Select Basic Jewelry" at bounding box center [621, 87] width 288 height 26
type textarea "Basic Jewelry"
type input "300.00"
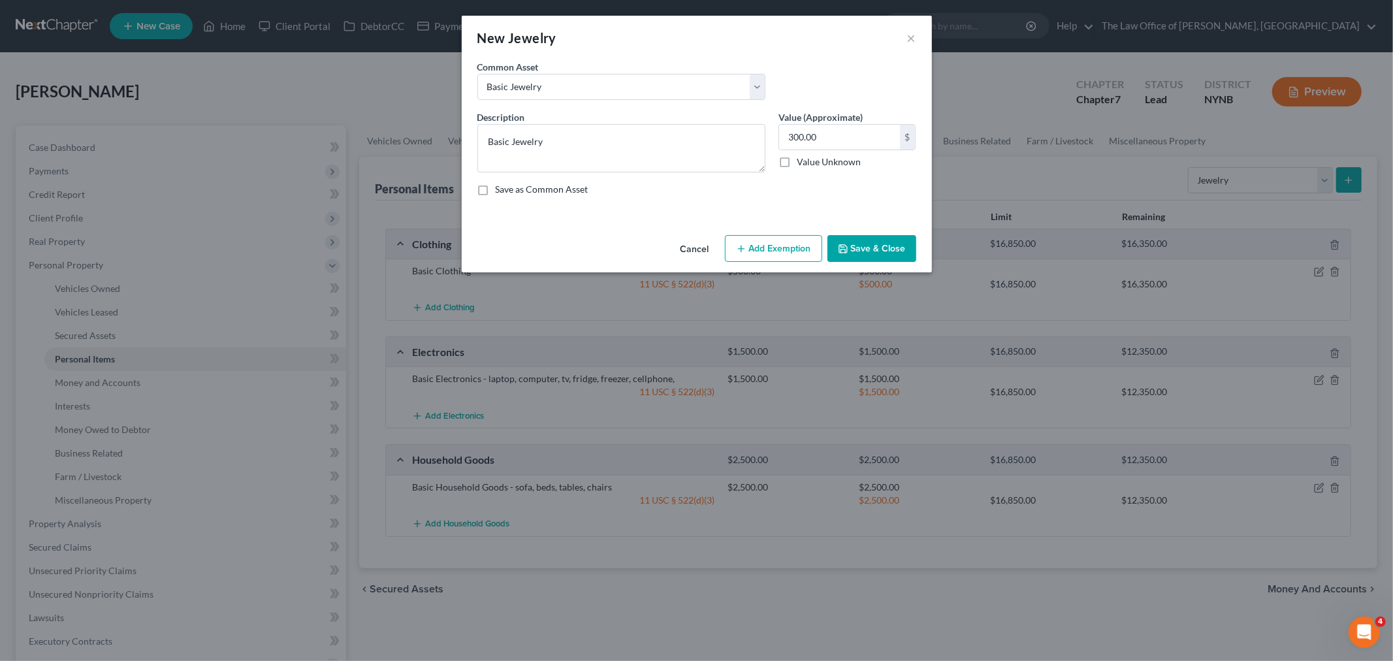
click at [782, 255] on button "Add Exemption" at bounding box center [773, 248] width 97 height 27
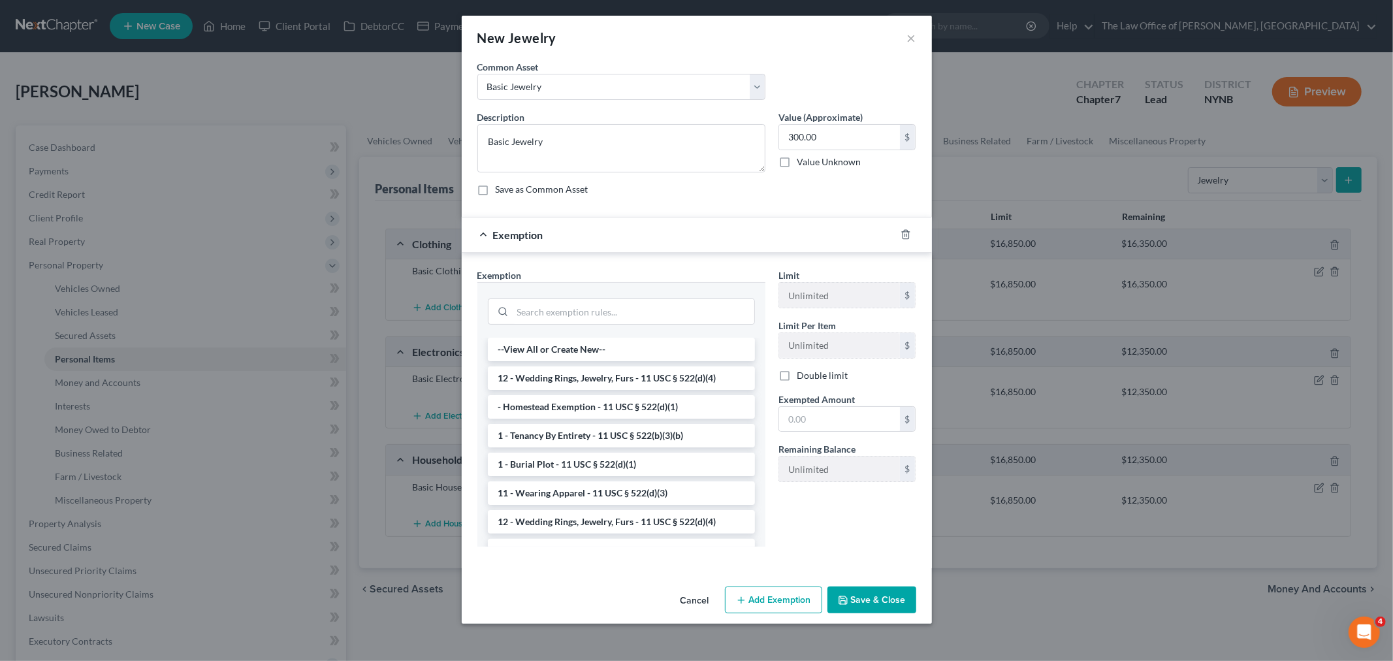
drag, startPoint x: 579, startPoint y: 381, endPoint x: 673, endPoint y: 389, distance: 93.7
click at [580, 381] on li "12 - Wedding Rings, Jewelry, Furs - 11 USC § 522(d)(4)" at bounding box center [621, 378] width 267 height 24
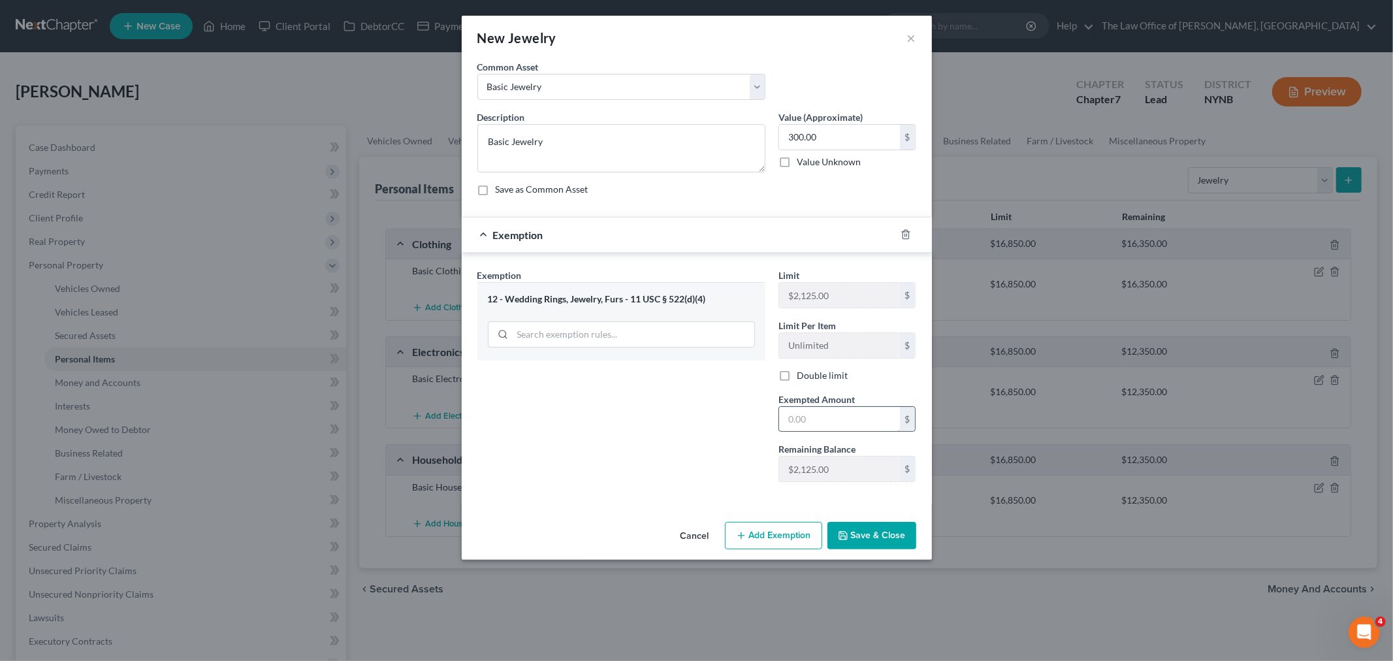
click at [843, 426] on input "text" at bounding box center [839, 419] width 121 height 25
type input "300"
drag, startPoint x: 862, startPoint y: 532, endPoint x: 863, endPoint y: 545, distance: 13.1
click at [863, 543] on button "Save & Close" at bounding box center [872, 535] width 89 height 27
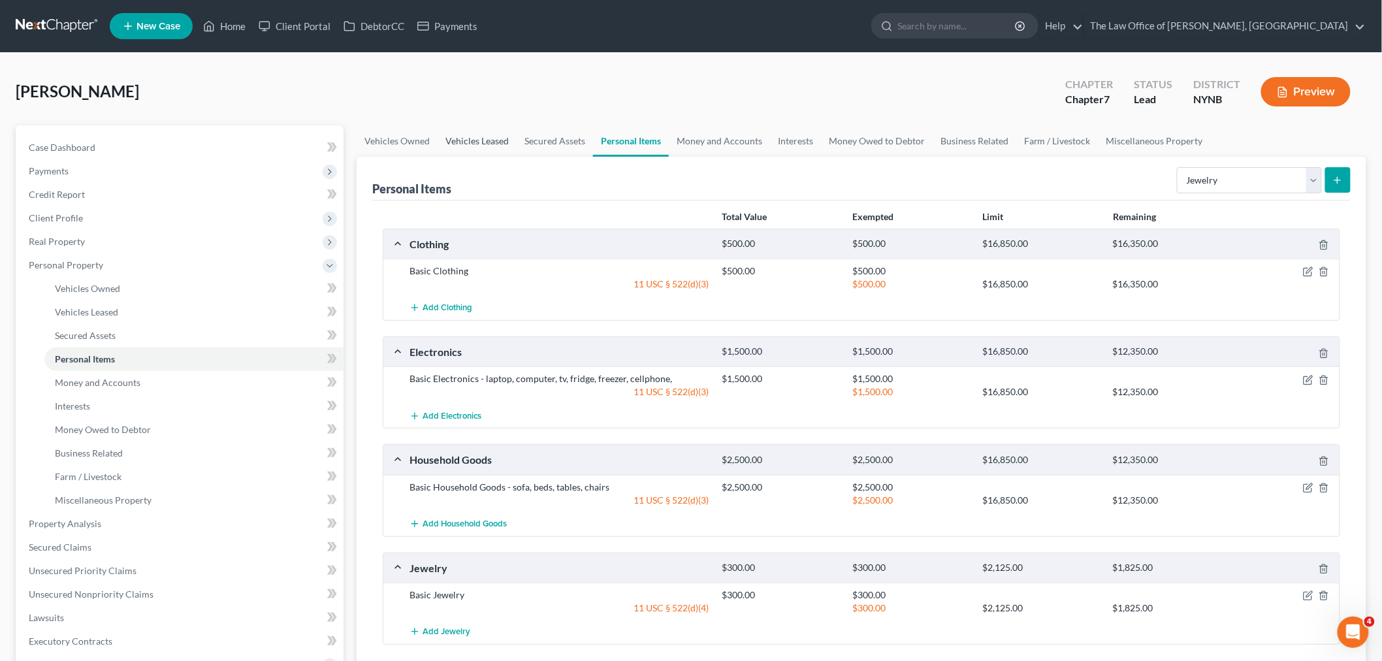
click at [468, 140] on link "Vehicles Leased" at bounding box center [477, 140] width 79 height 31
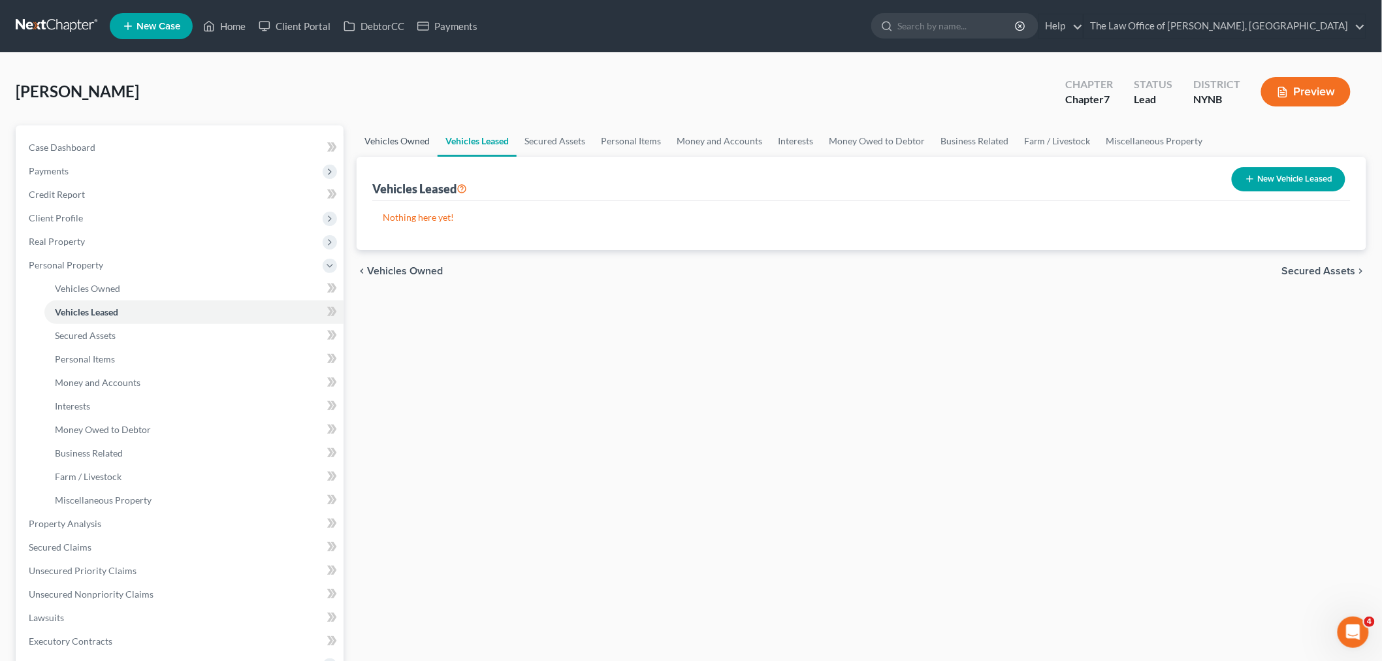
click at [404, 138] on link "Vehicles Owned" at bounding box center [397, 140] width 81 height 31
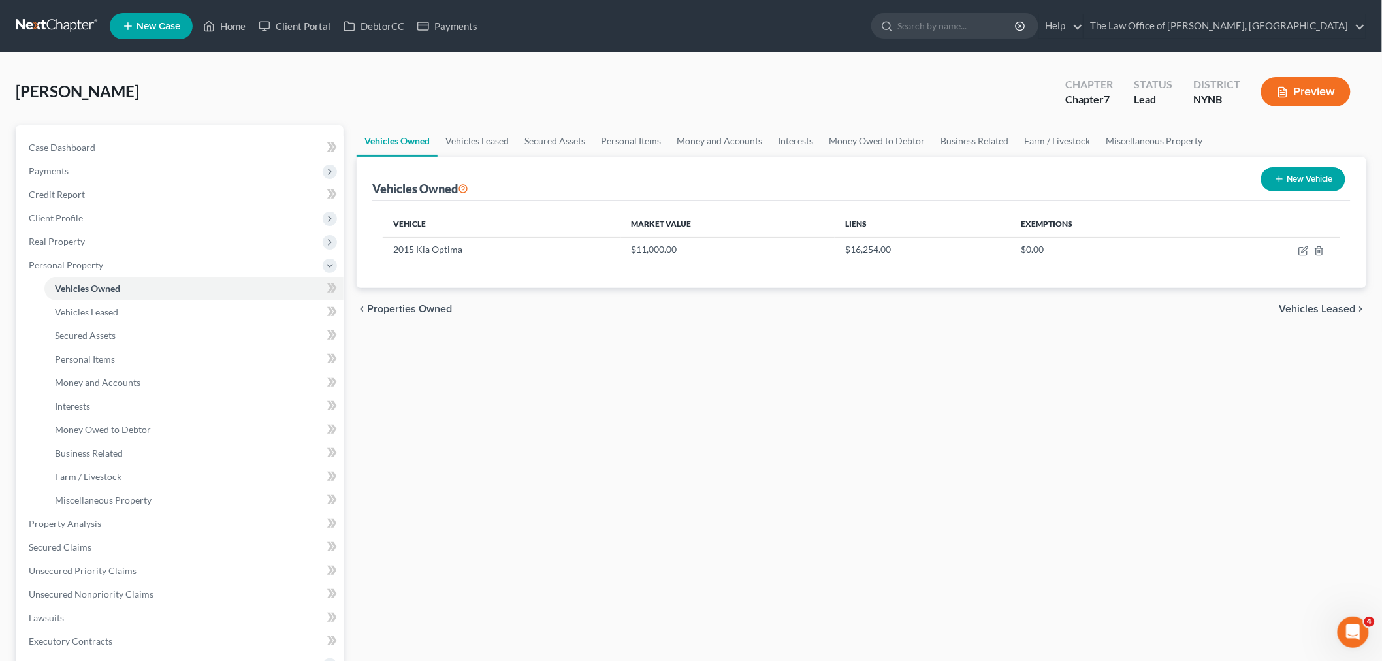
click at [1287, 178] on button "New Vehicle" at bounding box center [1303, 179] width 84 height 24
select select "0"
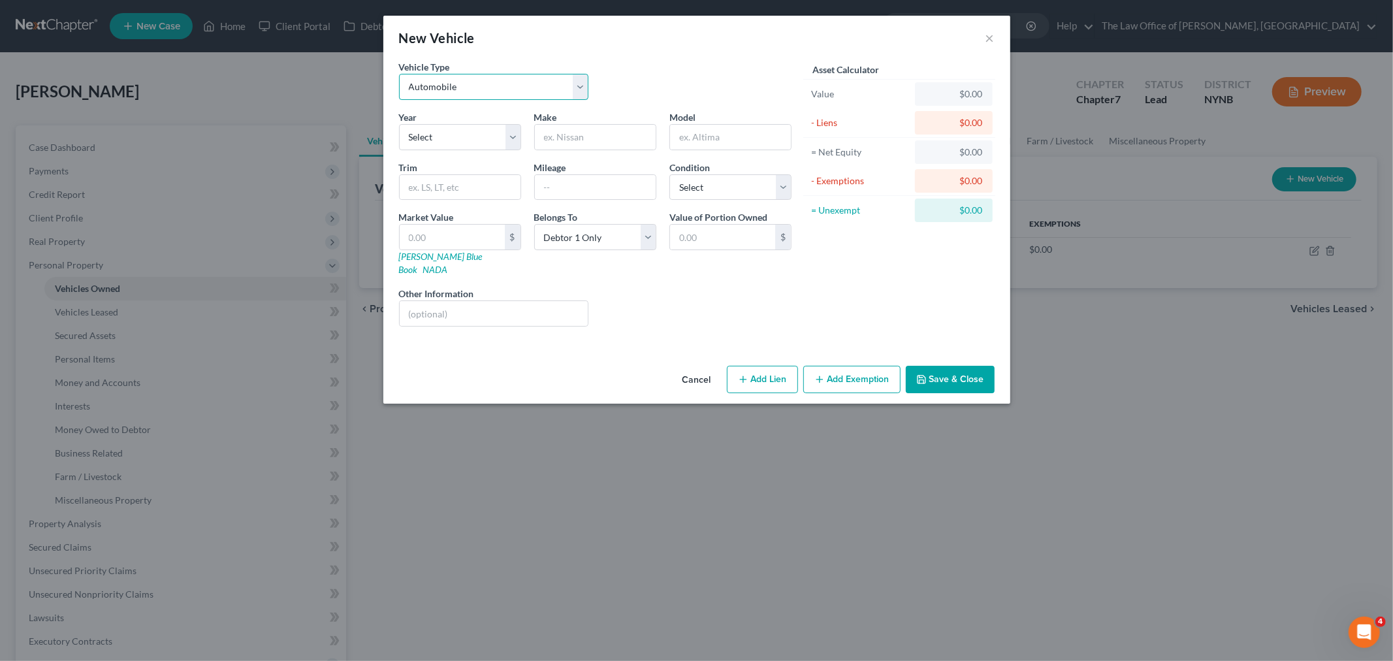
click at [472, 86] on select "Select Automobile Truck Trailer Watercraft Aircraft Motor Home Atv Other Vehicle" at bounding box center [494, 87] width 190 height 26
select select "3"
click at [399, 74] on select "Select Automobile Truck Trailer Watercraft Aircraft Motor Home Atv Other Vehicle" at bounding box center [494, 87] width 190 height 26
click at [458, 140] on select "Select 2026 2025 2024 2023 2022 2021 2020 2019 2018 2017 2016 2015 2014 2013 20…" at bounding box center [460, 137] width 122 height 26
select select "37"
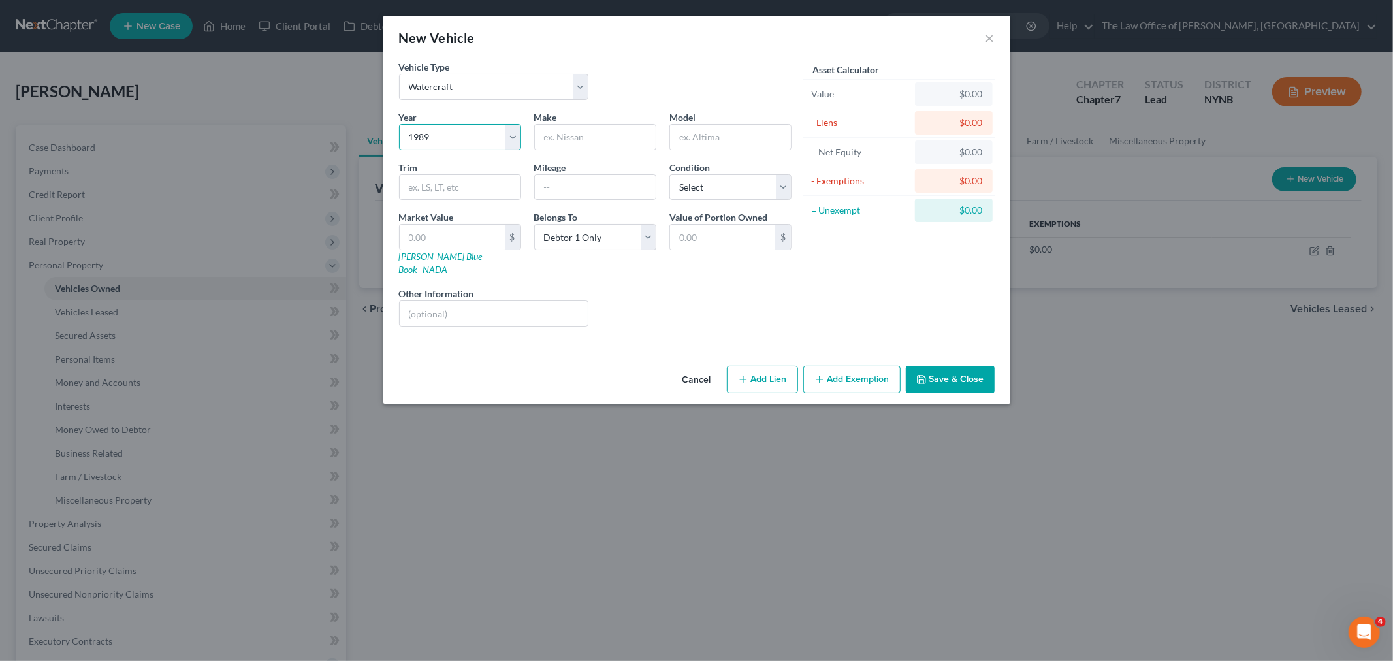
click at [399, 124] on select "Select 2026 2025 2024 2023 2022 2021 2020 2019 2018 2017 2016 2015 2014 2013 20…" at bounding box center [460, 137] width 122 height 26
click at [564, 131] on input "text" at bounding box center [595, 137] width 121 height 25
type input "Speedboat"
click at [442, 235] on input "text" at bounding box center [452, 237] width 105 height 25
type input "2"
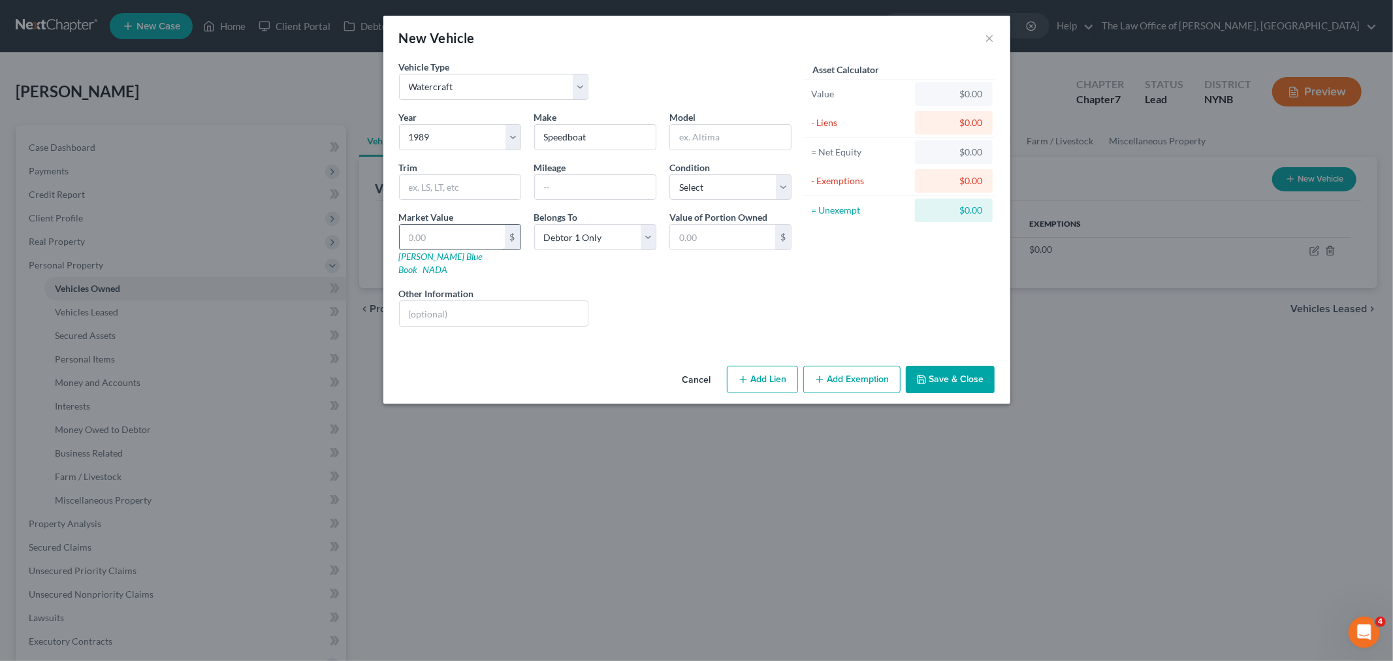
type input "2.00"
type input "20"
type input "20.00"
type input "200"
type input "200.00"
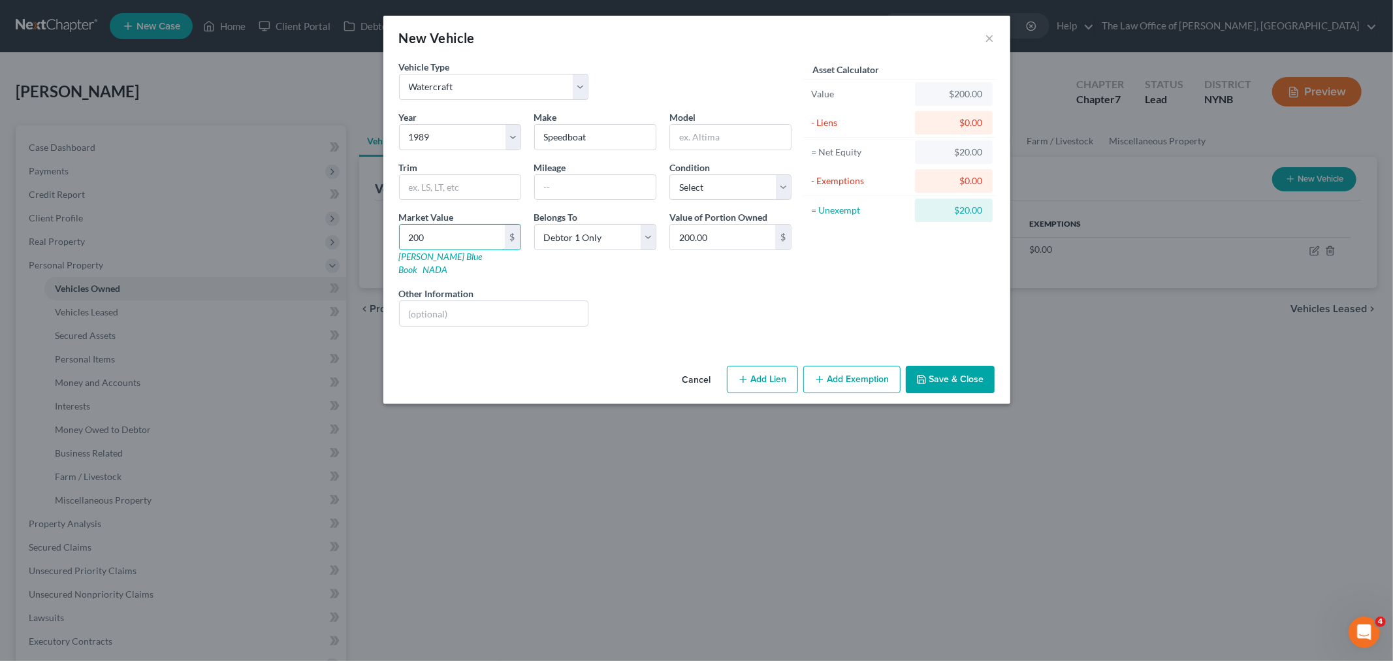
type input "200"
click at [851, 372] on button "Add Exemption" at bounding box center [851, 379] width 97 height 27
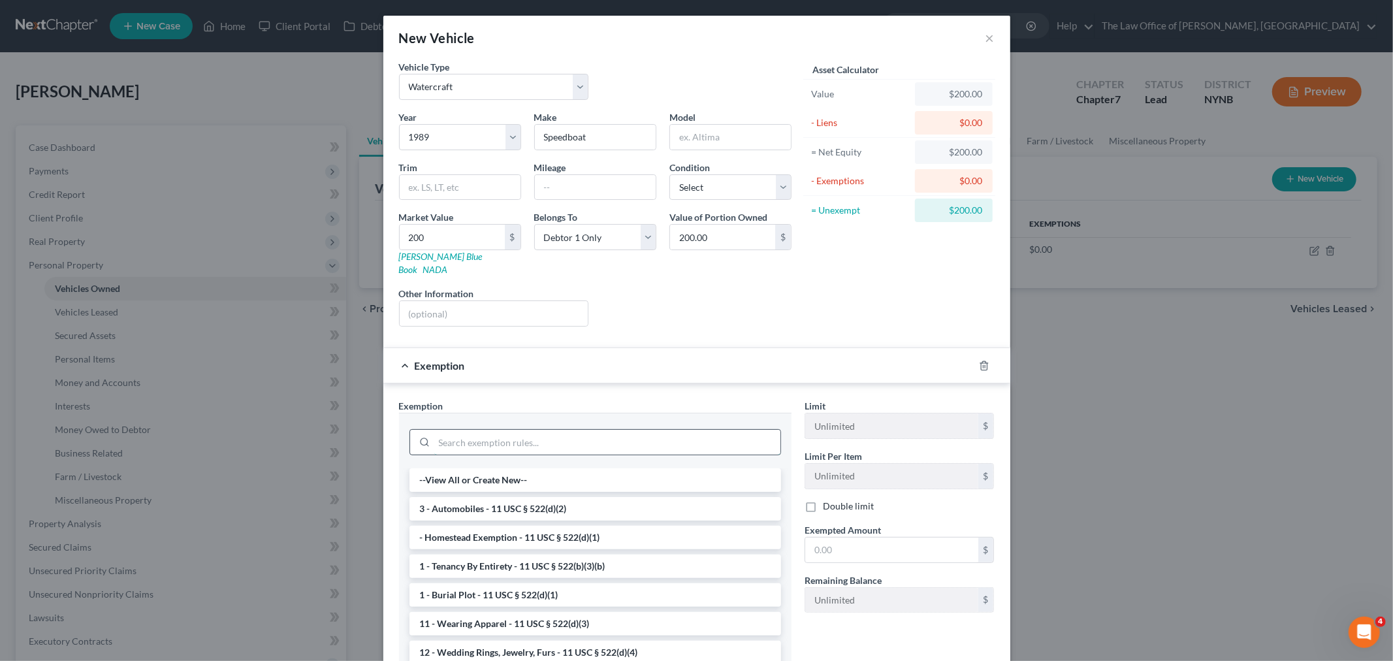
click at [488, 430] on input "search" at bounding box center [607, 442] width 346 height 25
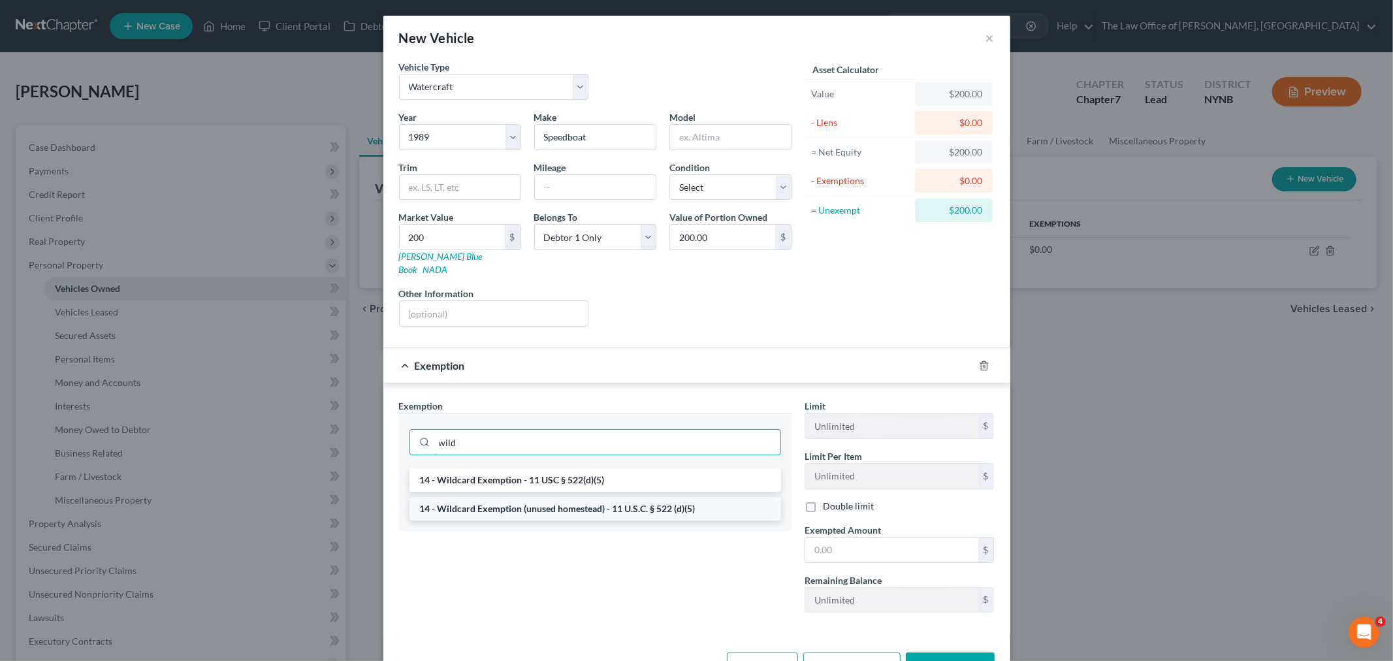
type input "wild"
drag, startPoint x: 534, startPoint y: 494, endPoint x: 584, endPoint y: 497, distance: 49.7
click at [536, 497] on li "14 - Wildcard Exemption (unused homestead) - 11 U.S.C. § 522 (d)(5)" at bounding box center [596, 509] width 372 height 24
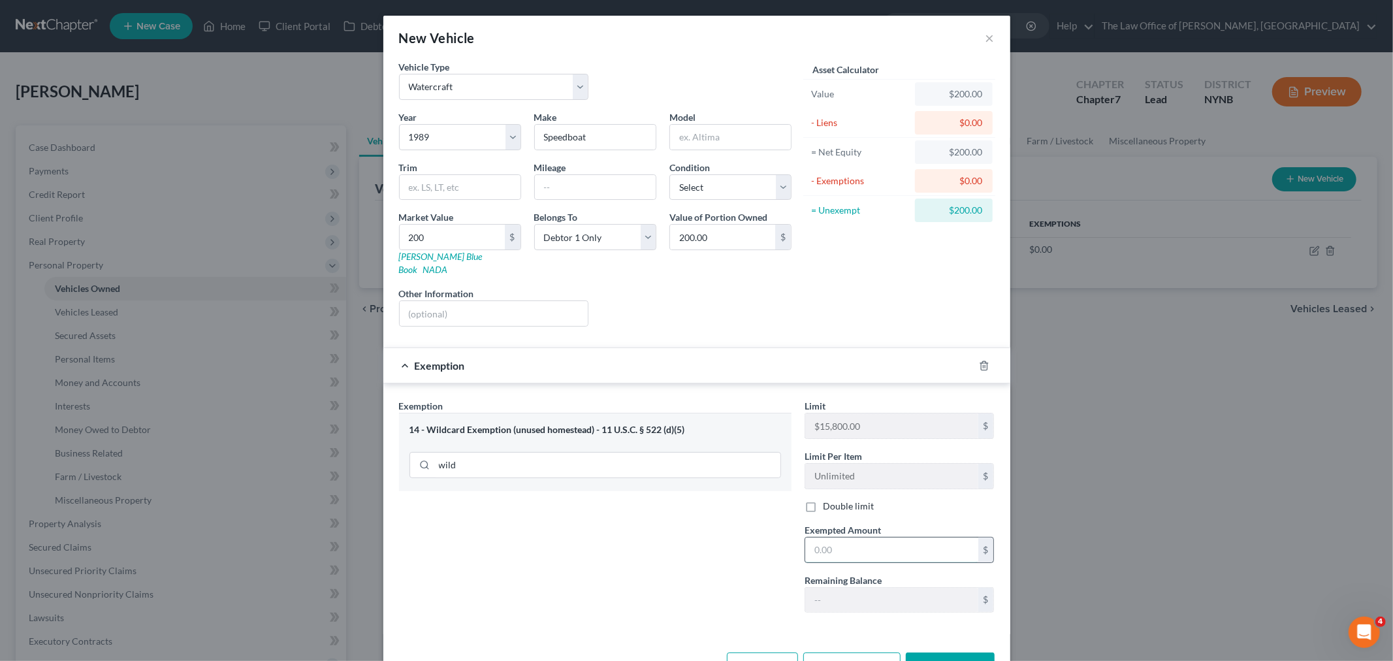
click at [905, 538] on input "text" at bounding box center [891, 550] width 173 height 25
type input "200"
drag, startPoint x: 667, startPoint y: 598, endPoint x: 856, endPoint y: 609, distance: 189.1
click at [674, 601] on div "Exemption Set must be selected for CA. Exemption * 14 - Wildcard Exemption (unu…" at bounding box center [596, 511] width 406 height 224
click at [957, 654] on button "Save & Close" at bounding box center [950, 665] width 89 height 27
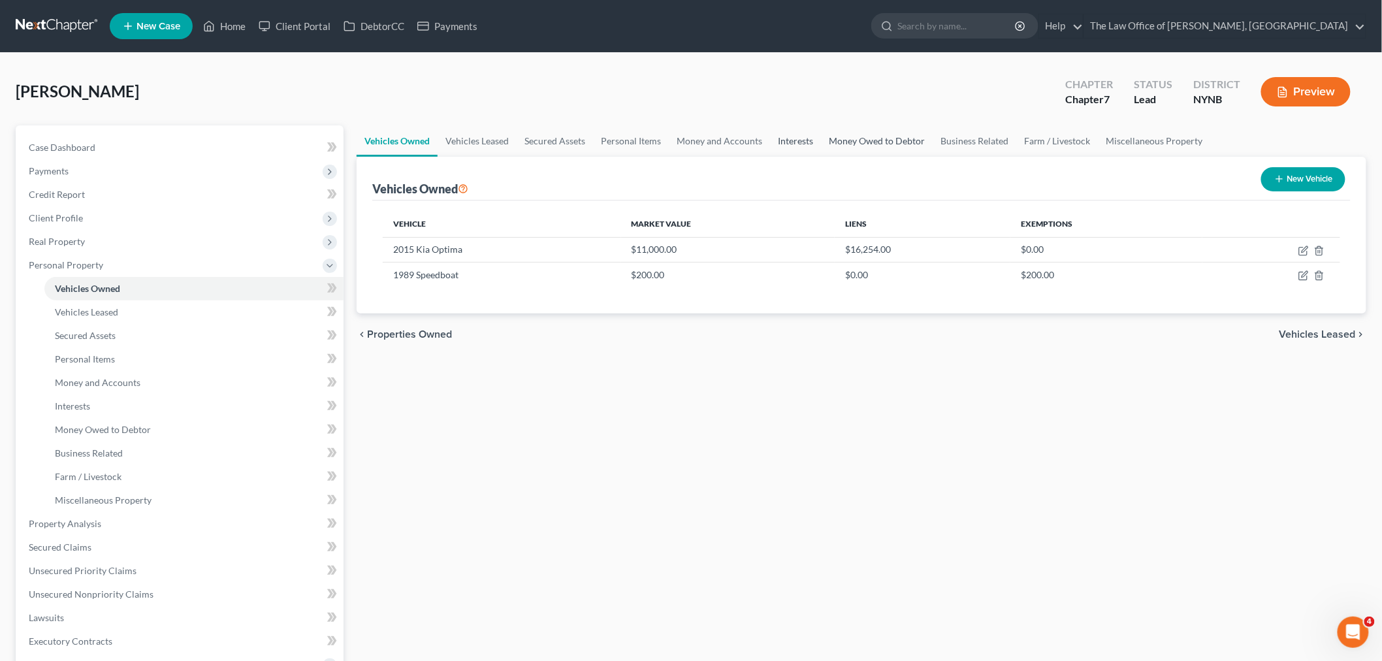
drag, startPoint x: 801, startPoint y: 142, endPoint x: 851, endPoint y: 148, distance: 50.6
click at [801, 142] on link "Interests" at bounding box center [795, 140] width 51 height 31
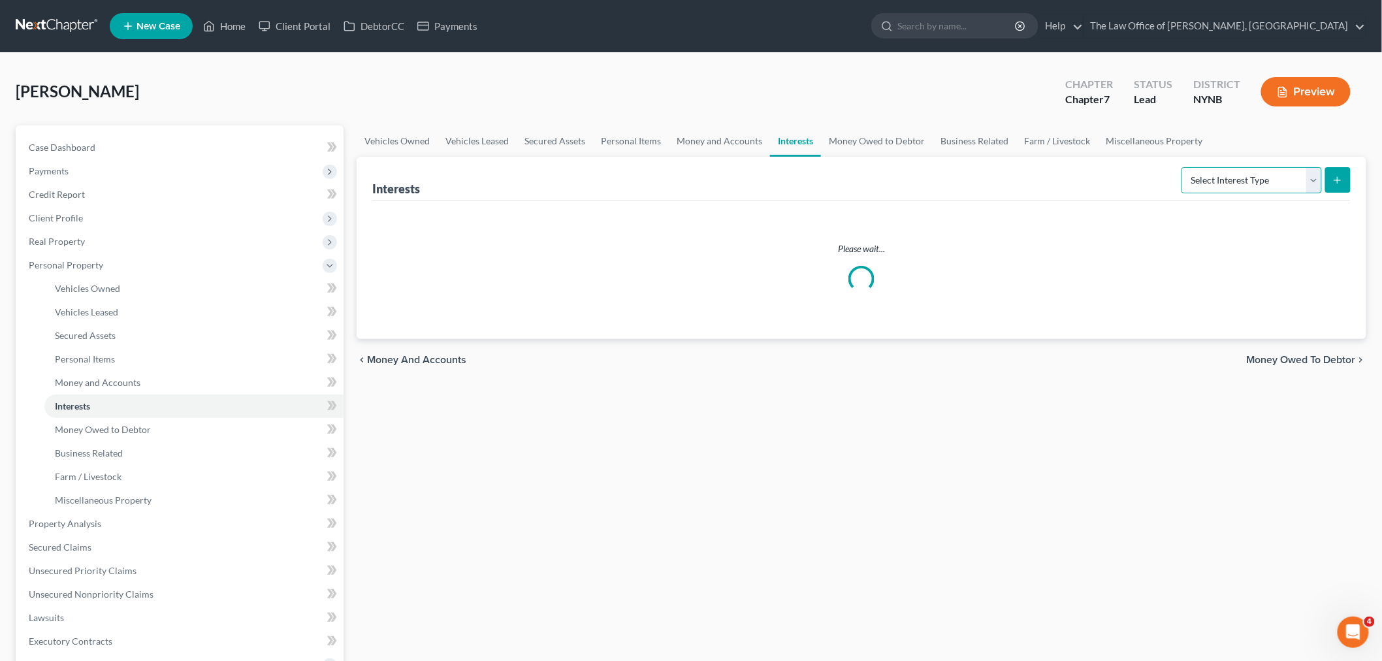
drag, startPoint x: 1283, startPoint y: 192, endPoint x: 1270, endPoint y: 191, distance: 13.1
click at [1283, 192] on select "Select Interest Type 401K Annuity Bond Education IRA Government Bond Government…" at bounding box center [1251, 180] width 140 height 26
select select "401k"
click at [1183, 167] on select "Select Interest Type 401K Annuity Bond Education IRA Government Bond Government…" at bounding box center [1251, 180] width 140 height 26
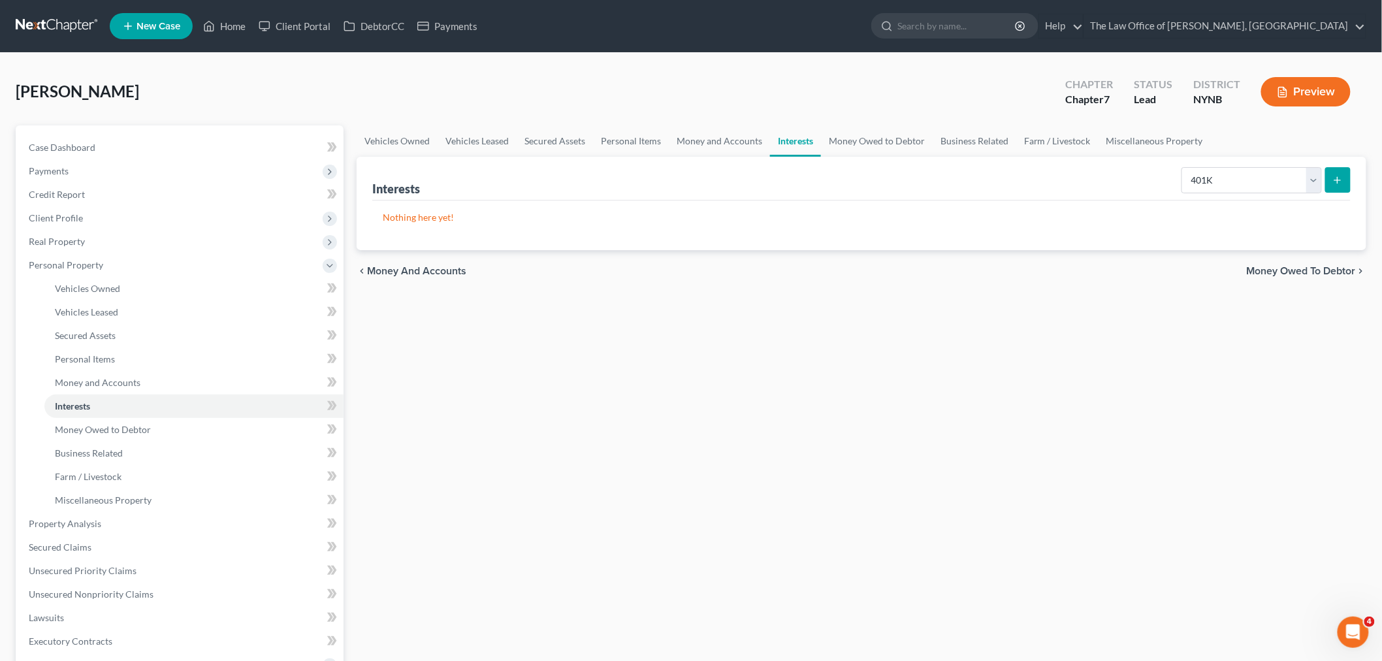
click at [1340, 184] on icon "submit" at bounding box center [1337, 180] width 10 height 10
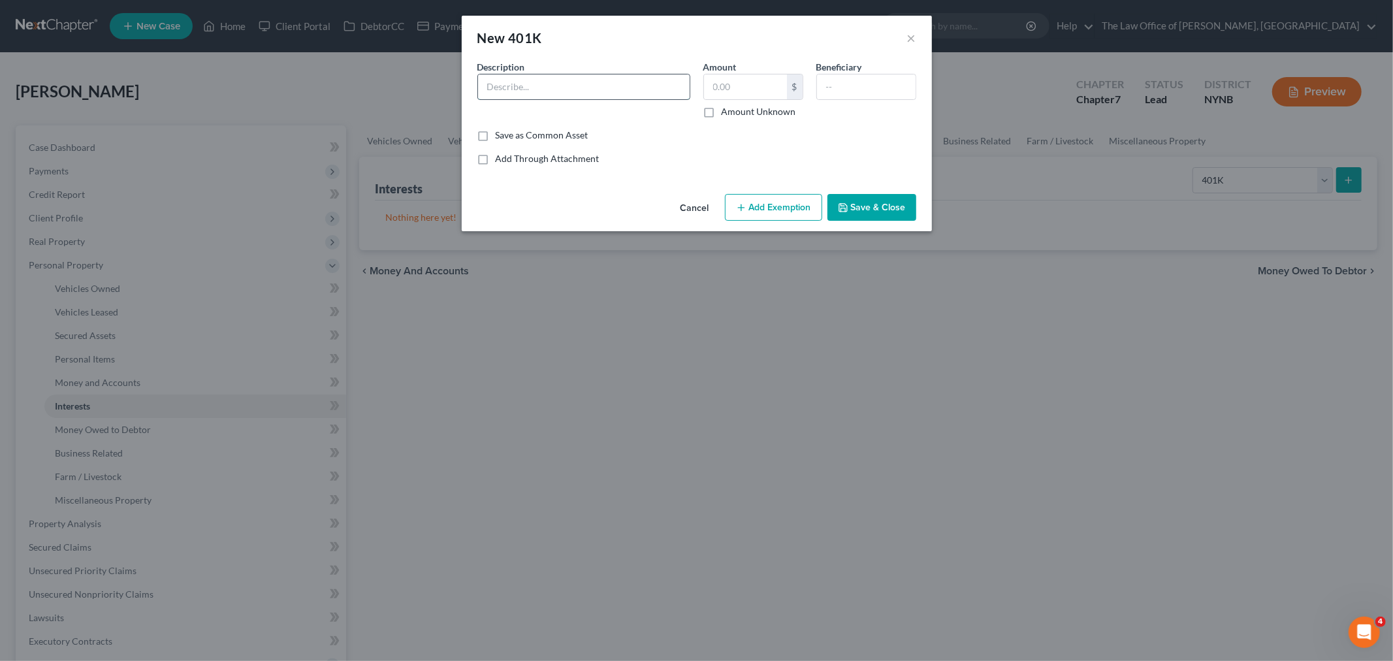
click at [551, 89] on input "text" at bounding box center [584, 86] width 212 height 25
type input "401k"
click at [751, 88] on input "text" at bounding box center [745, 86] width 83 height 25
type input "2,000"
click at [751, 205] on button "Add Exemption" at bounding box center [773, 207] width 97 height 27
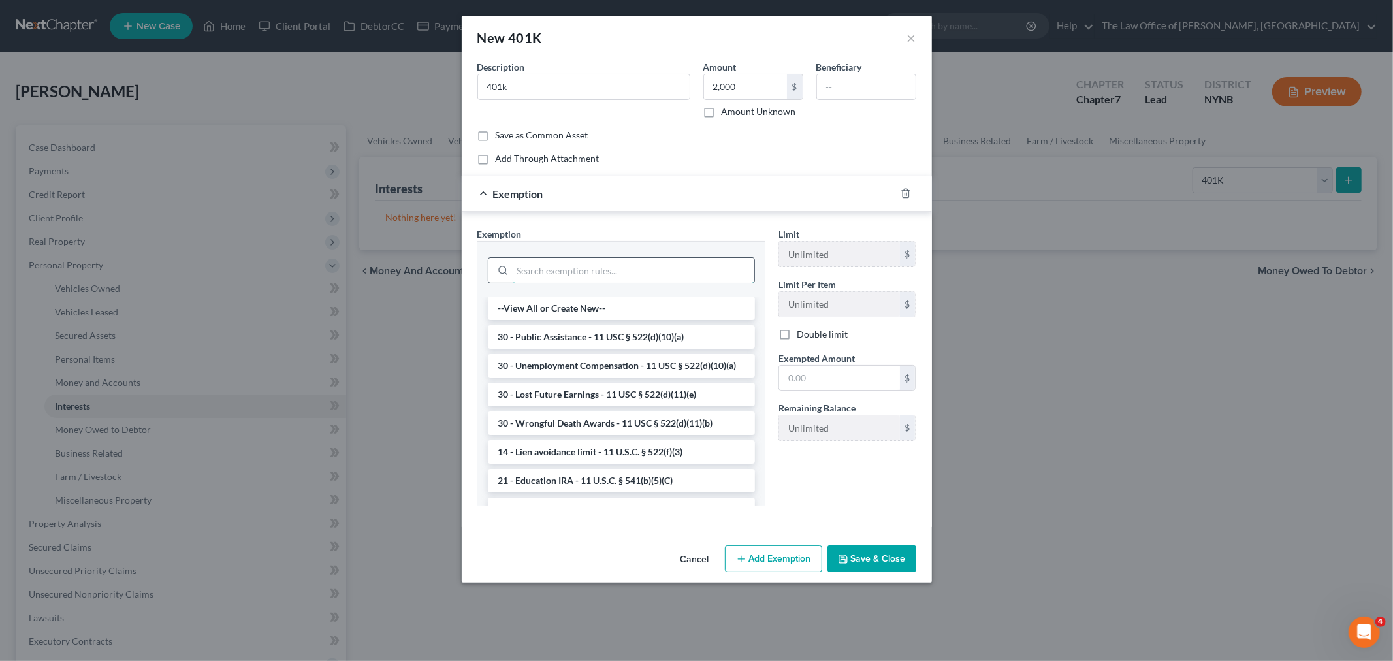
click at [583, 265] on input "search" at bounding box center [634, 270] width 242 height 25
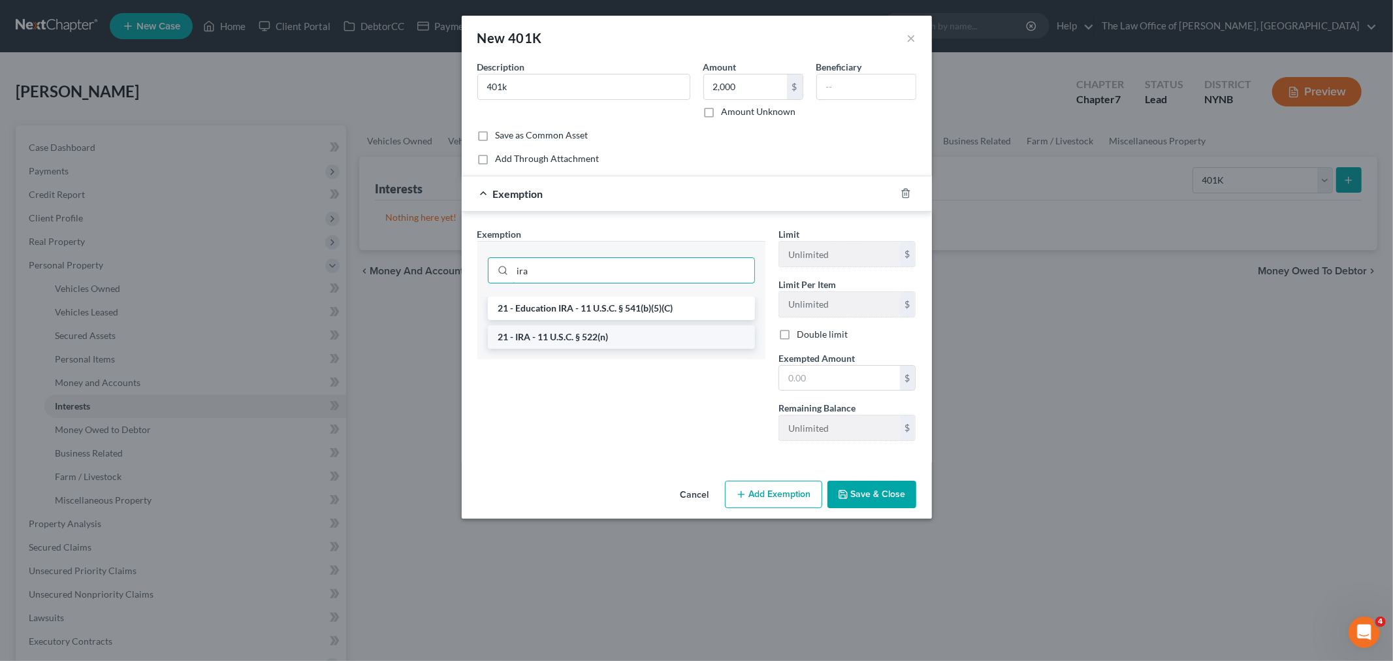
type input "ira"
drag, startPoint x: 571, startPoint y: 338, endPoint x: 651, endPoint y: 336, distance: 79.7
click at [579, 338] on li "21 - IRA - 11 U.S.C. § 522(n)" at bounding box center [621, 337] width 267 height 24
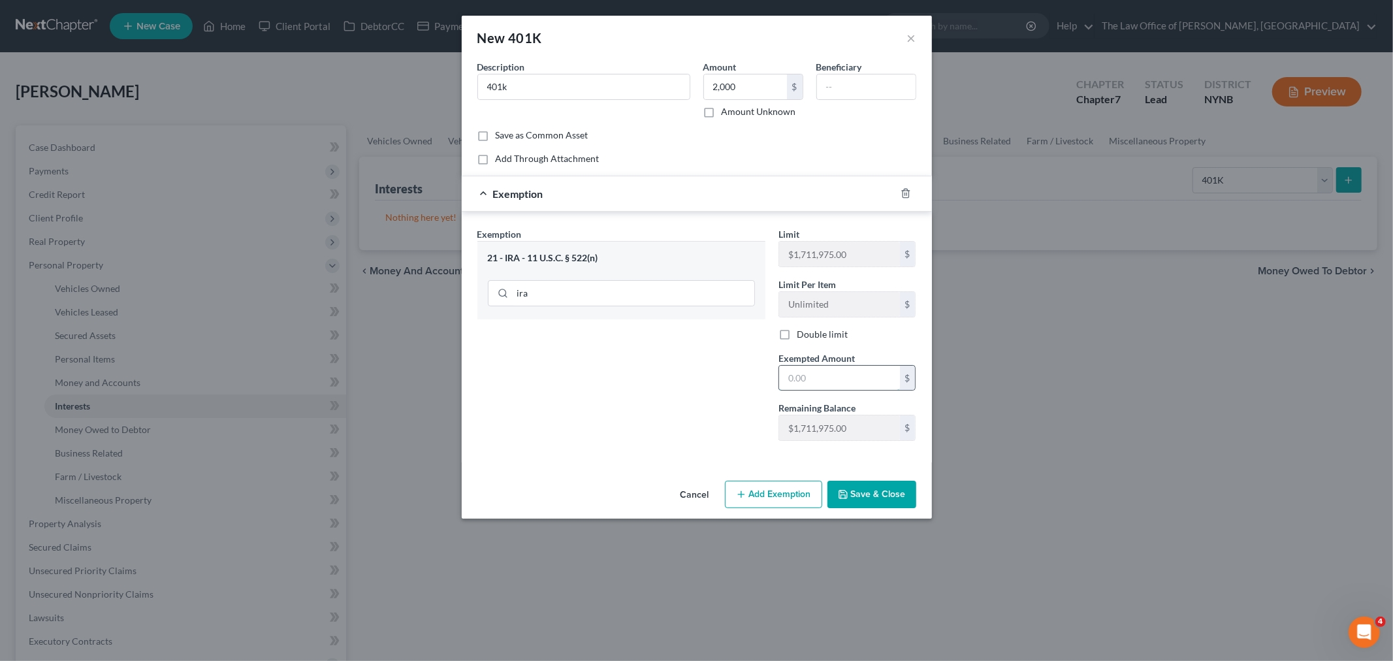
click at [824, 377] on input "text" at bounding box center [839, 378] width 121 height 25
type input "2,000"
drag, startPoint x: 669, startPoint y: 400, endPoint x: 760, endPoint y: 444, distance: 101.7
click at [694, 415] on div "Exemption Set must be selected for CA. Exemption * 21 - IRA - 11 U.S.C. § 522(n…" at bounding box center [621, 339] width 301 height 224
click at [875, 499] on button "Save & Close" at bounding box center [872, 494] width 89 height 27
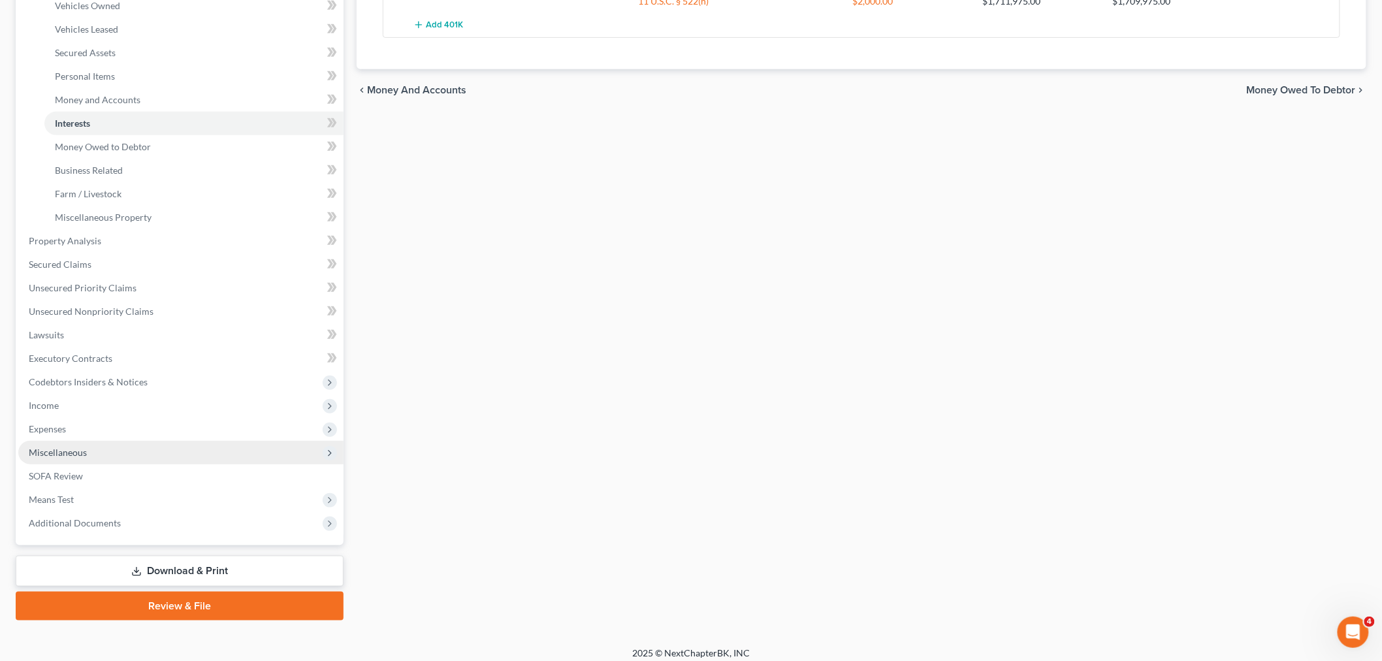
scroll to position [290, 0]
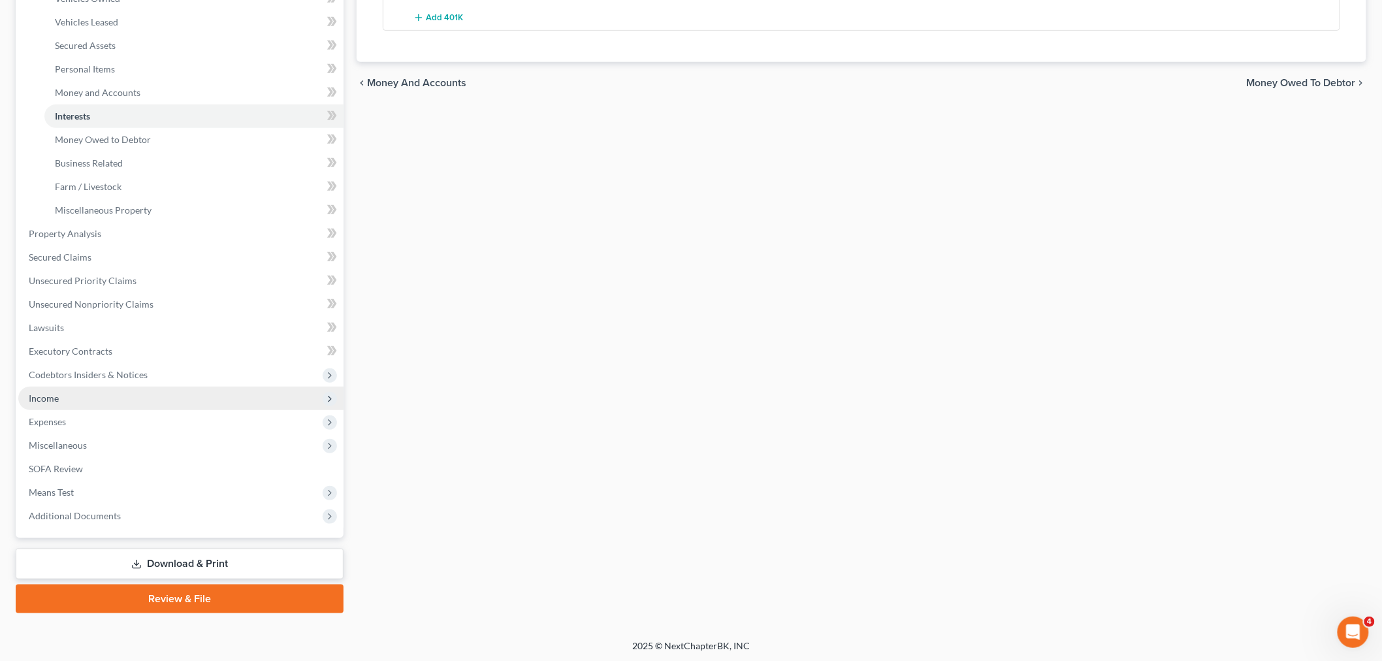
click at [61, 402] on span "Income" at bounding box center [180, 399] width 325 height 24
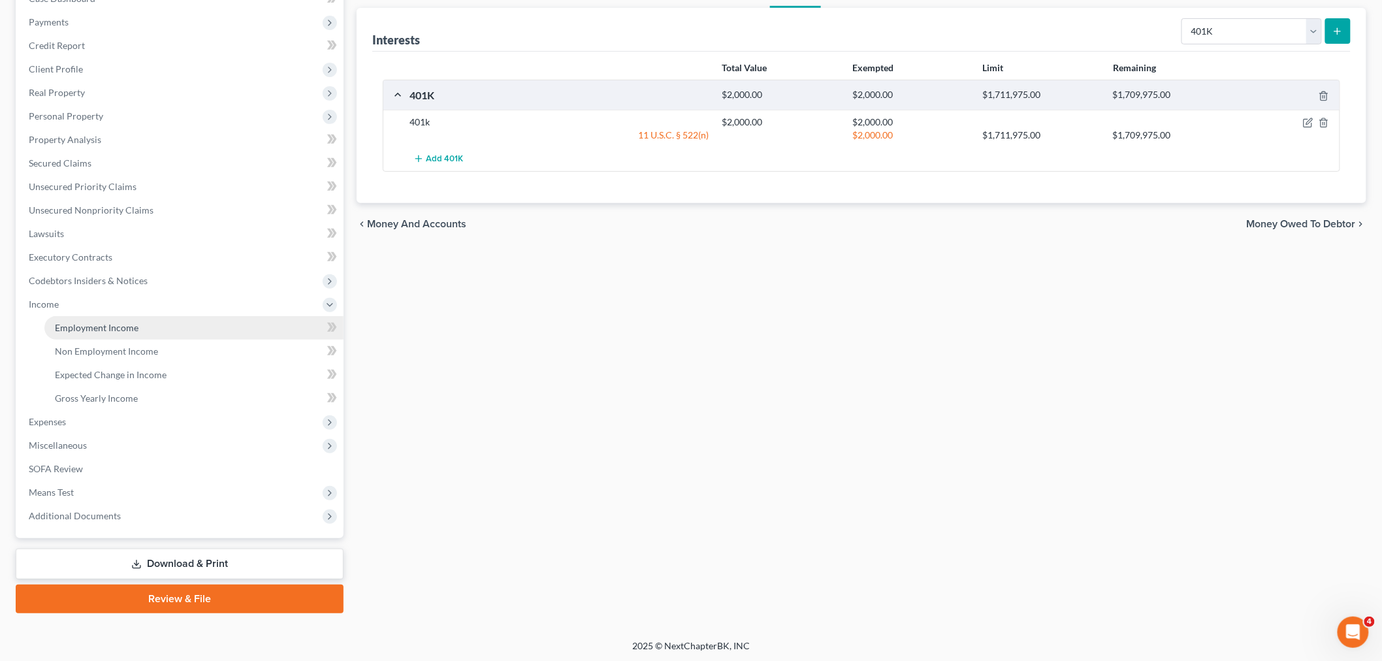
click at [91, 329] on span "Employment Income" at bounding box center [97, 327] width 84 height 11
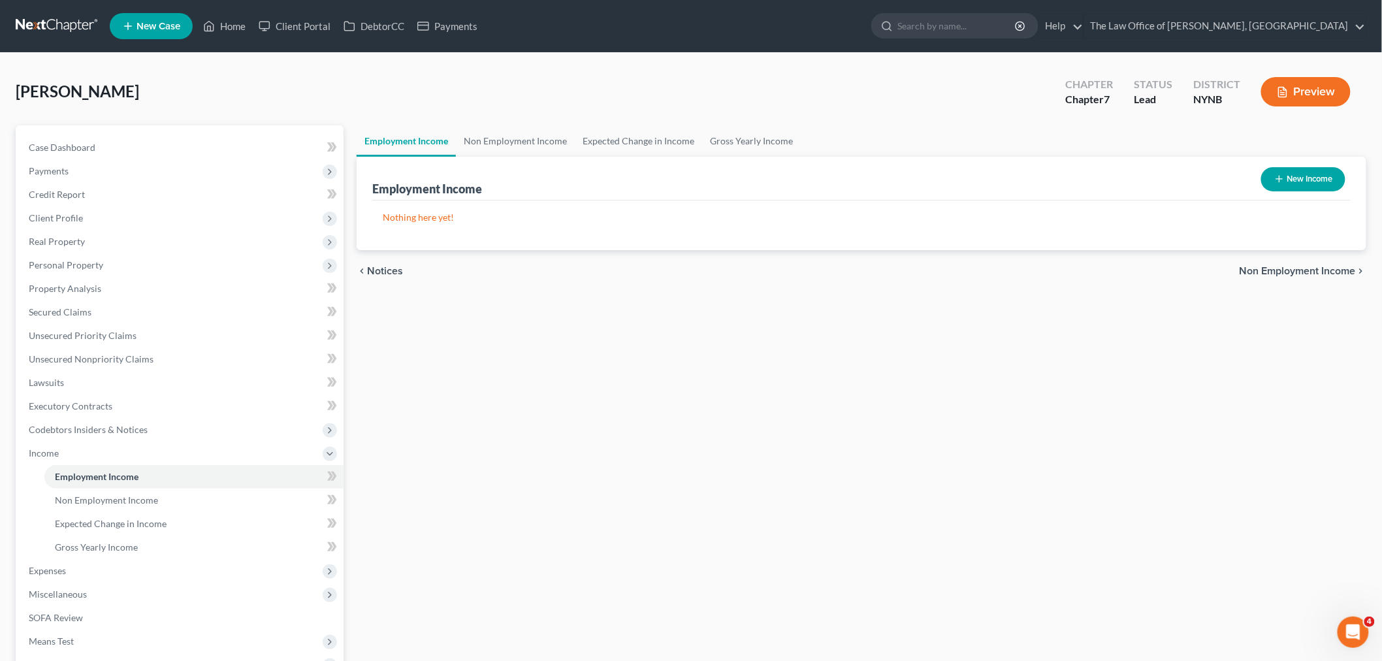
click at [1297, 182] on button "New Income" at bounding box center [1303, 179] width 84 height 24
select select "0"
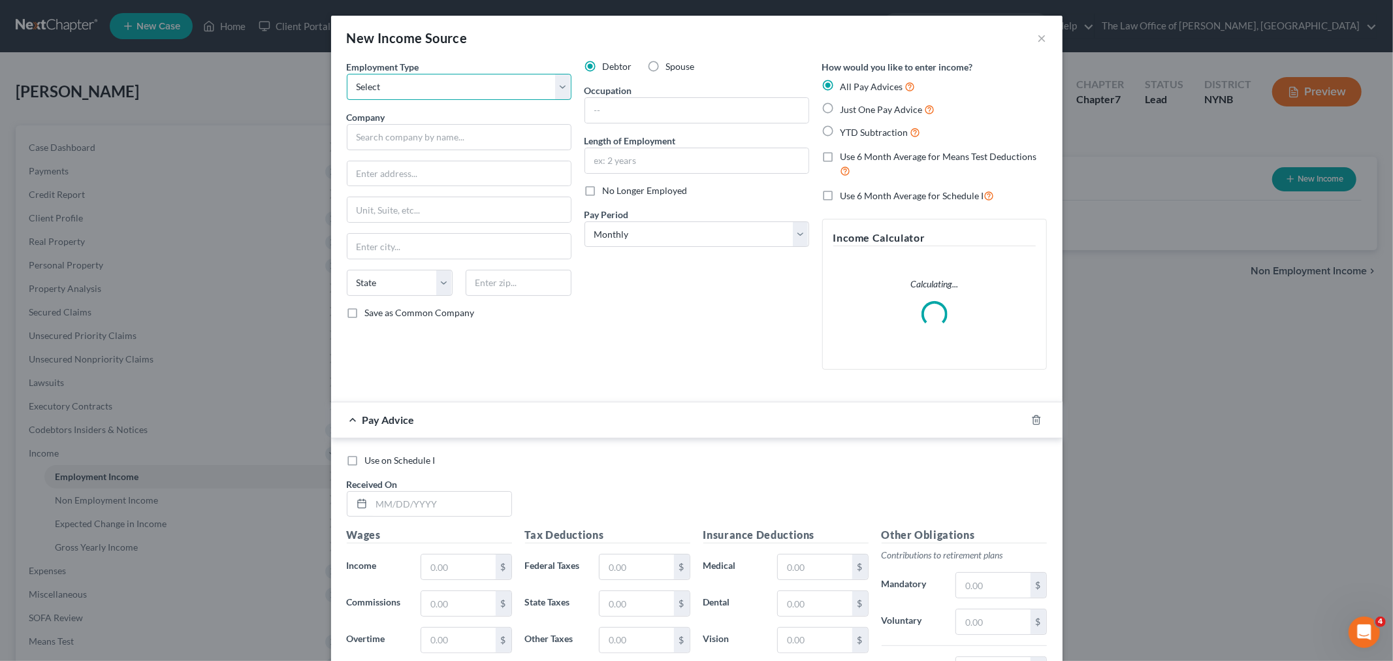
click at [440, 77] on select "Select Full or Part Time Employment Self Employment" at bounding box center [459, 87] width 225 height 26
select select "0"
click at [347, 74] on select "Select Full or Part Time Employment Self Employment" at bounding box center [459, 87] width 225 height 26
click at [451, 141] on input "text" at bounding box center [459, 137] width 225 height 26
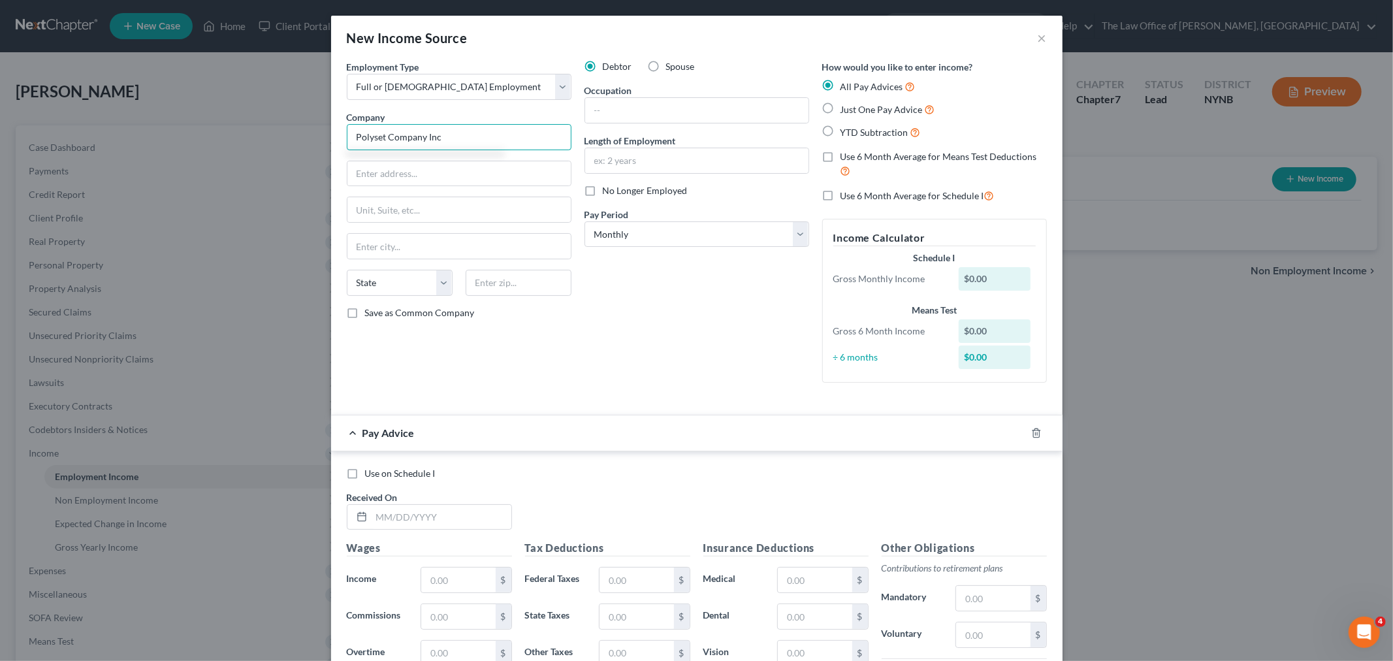
type input "Polyset Company Inc"
click at [422, 184] on input "text" at bounding box center [458, 173] width 223 height 25
click at [396, 176] on input "820" at bounding box center [458, 173] width 223 height 25
drag, startPoint x: 396, startPoint y: 176, endPoint x: 325, endPoint y: 158, distance: 73.5
click at [331, 158] on div "Employment Type * Select Full or Part Time Employment Self Employment Company *…" at bounding box center [696, 458] width 731 height 797
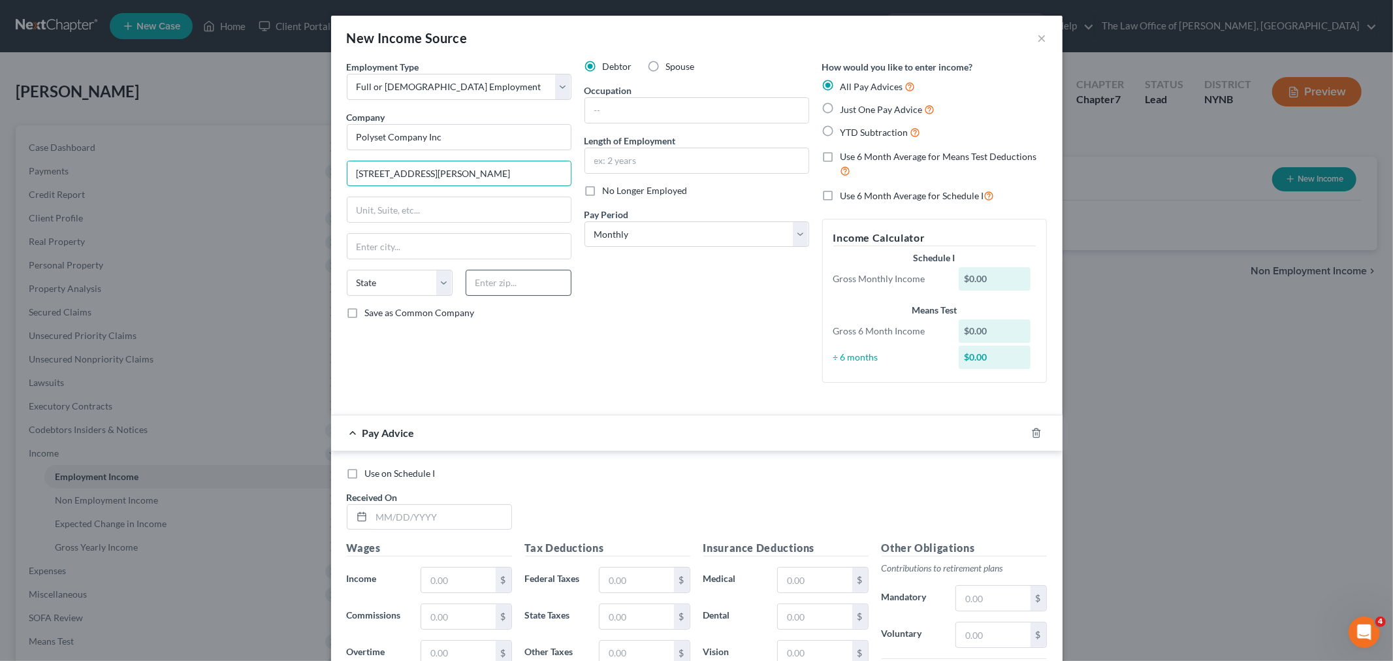
type input "65 Hudson Ave"
drag, startPoint x: 519, startPoint y: 289, endPoint x: 529, endPoint y: 266, distance: 24.5
click at [520, 284] on input "text" at bounding box center [519, 283] width 106 height 26
type input "12118"
type input "Mechanicville"
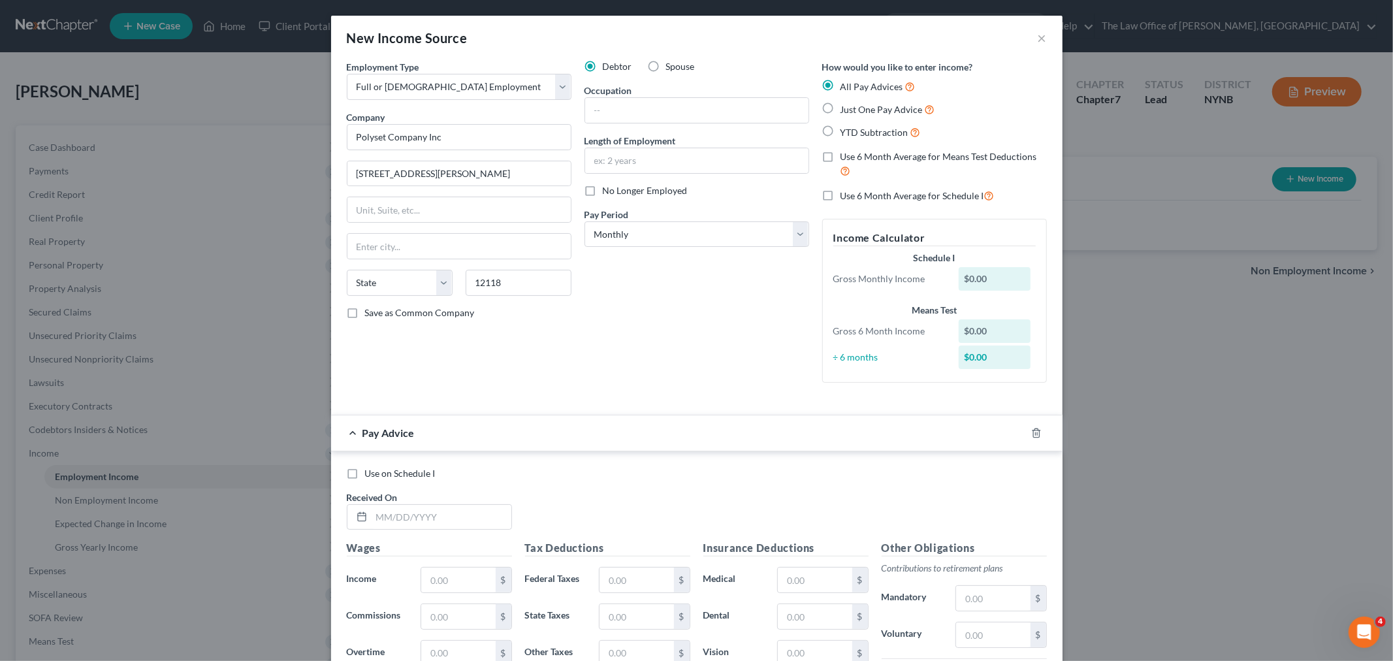
select select "35"
drag, startPoint x: 657, startPoint y: 305, endPoint x: 684, endPoint y: 242, distance: 69.0
click at [661, 300] on div "Debtor Spouse Occupation Length of Employment No Longer Employed Pay Period * S…" at bounding box center [697, 226] width 238 height 333
click at [645, 109] on input "text" at bounding box center [696, 110] width 223 height 25
click at [841, 103] on label "Just One Pay Advice" at bounding box center [888, 109] width 95 height 15
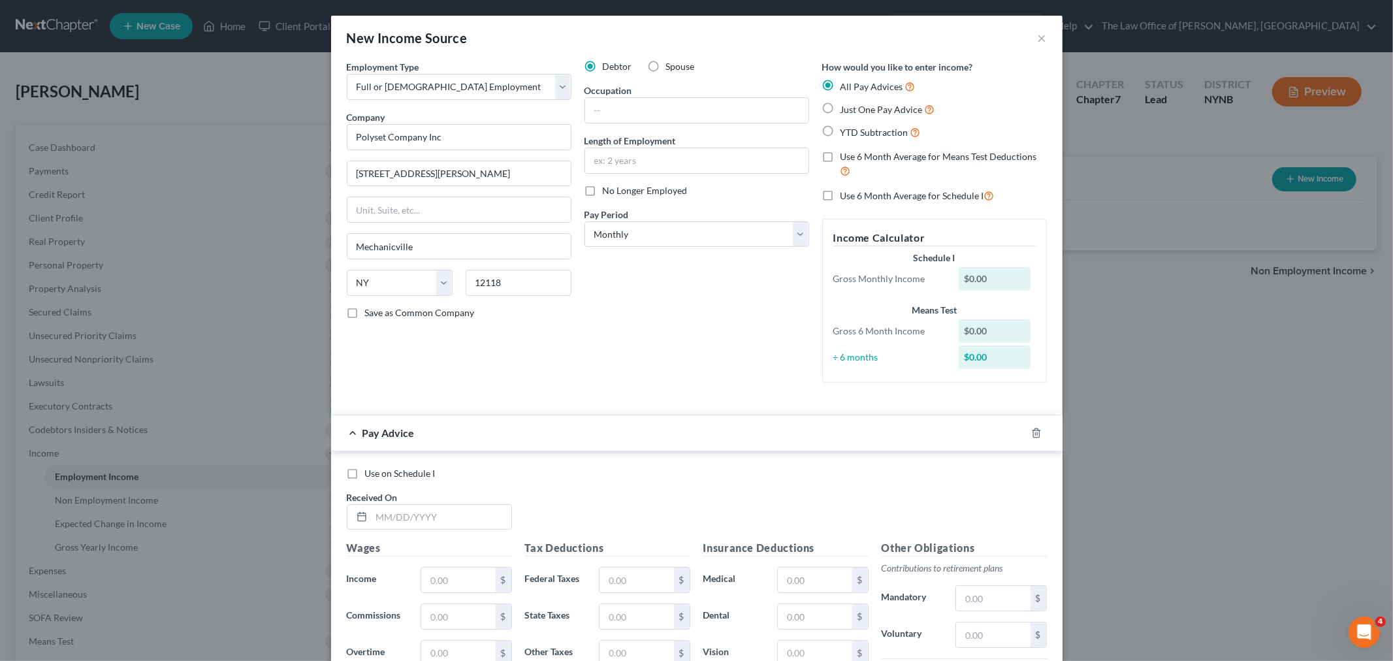
click at [846, 103] on input "Just One Pay Advice" at bounding box center [850, 106] width 8 height 8
radio input "true"
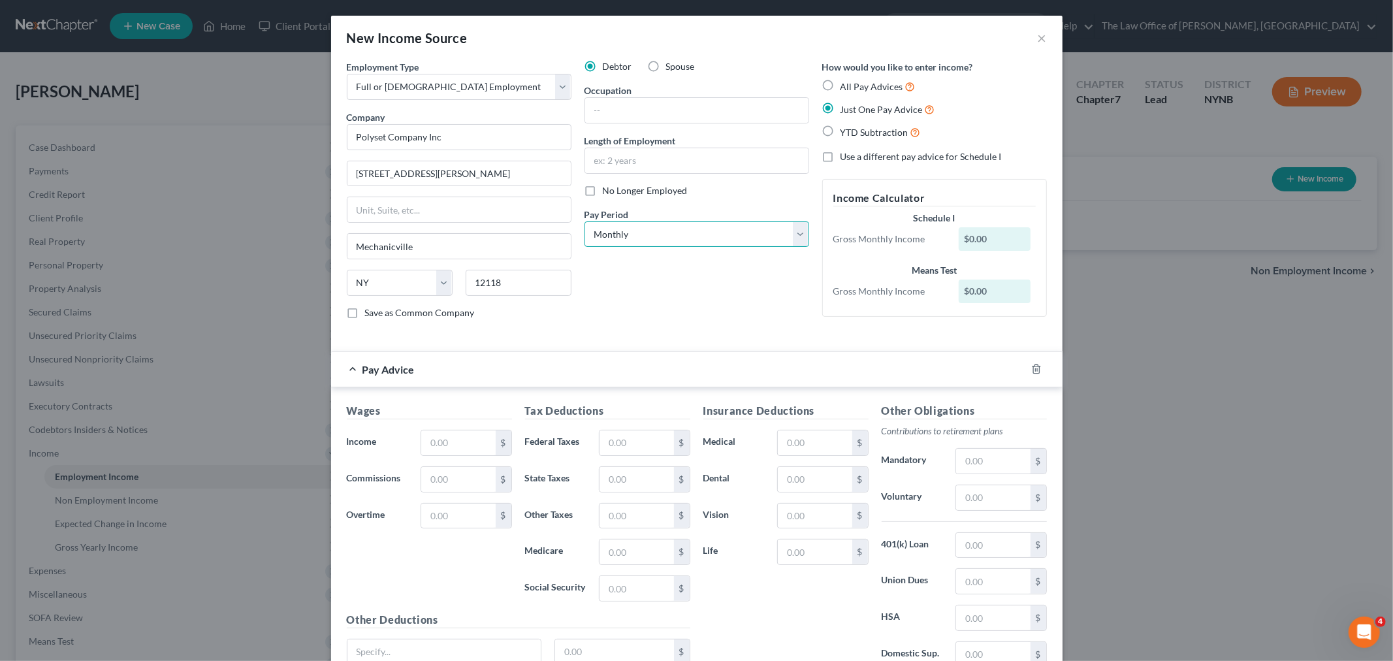
click at [630, 232] on select "Select Monthly Twice Monthly Every Other Week Weekly" at bounding box center [697, 234] width 225 height 26
select select "3"
click at [585, 221] on select "Select Monthly Twice Monthly Every Other Week Weekly" at bounding box center [697, 234] width 225 height 26
click at [624, 114] on input "text" at bounding box center [696, 110] width 223 height 25
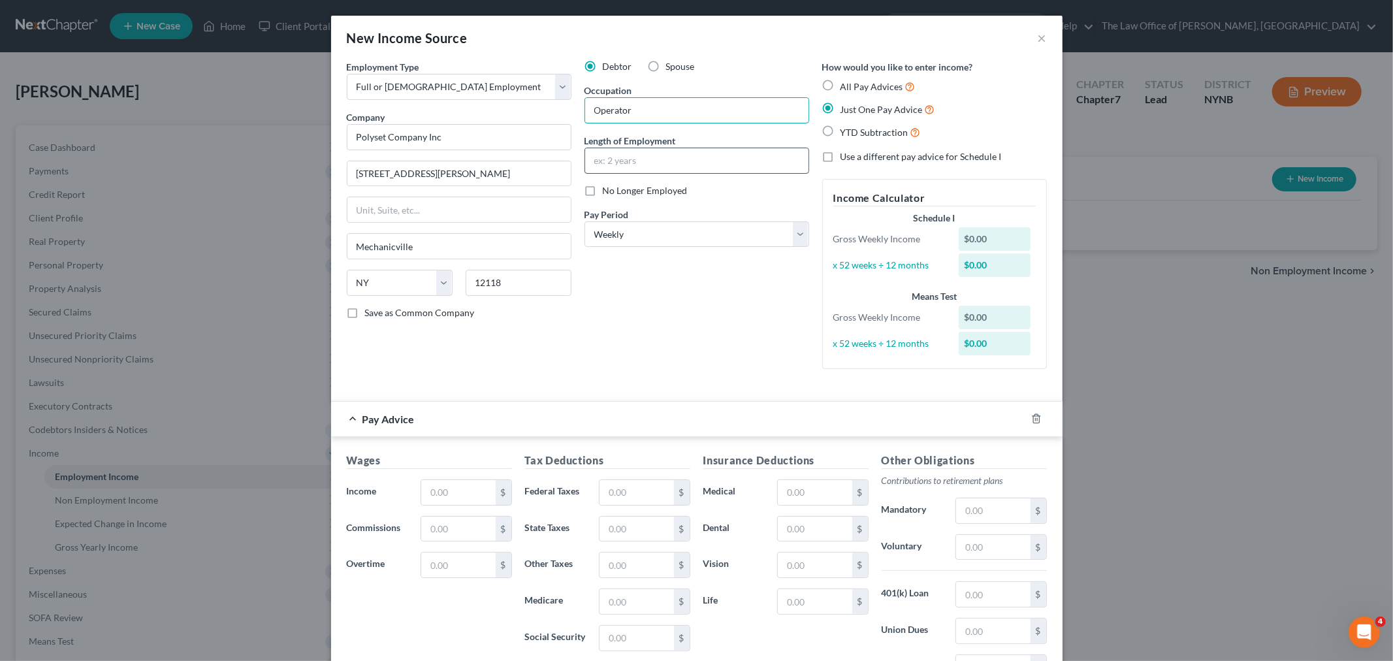
type input "Operator"
click at [617, 155] on input "text" at bounding box center [696, 160] width 223 height 25
type input "2 years"
click at [571, 302] on div "State AL AK AR AZ CA CO CT DE DC FL GA GU HI ID IL IN IA KS KY LA ME MD MA MI M…" at bounding box center [459, 288] width 238 height 37
click at [465, 491] on input "text" at bounding box center [458, 492] width 74 height 25
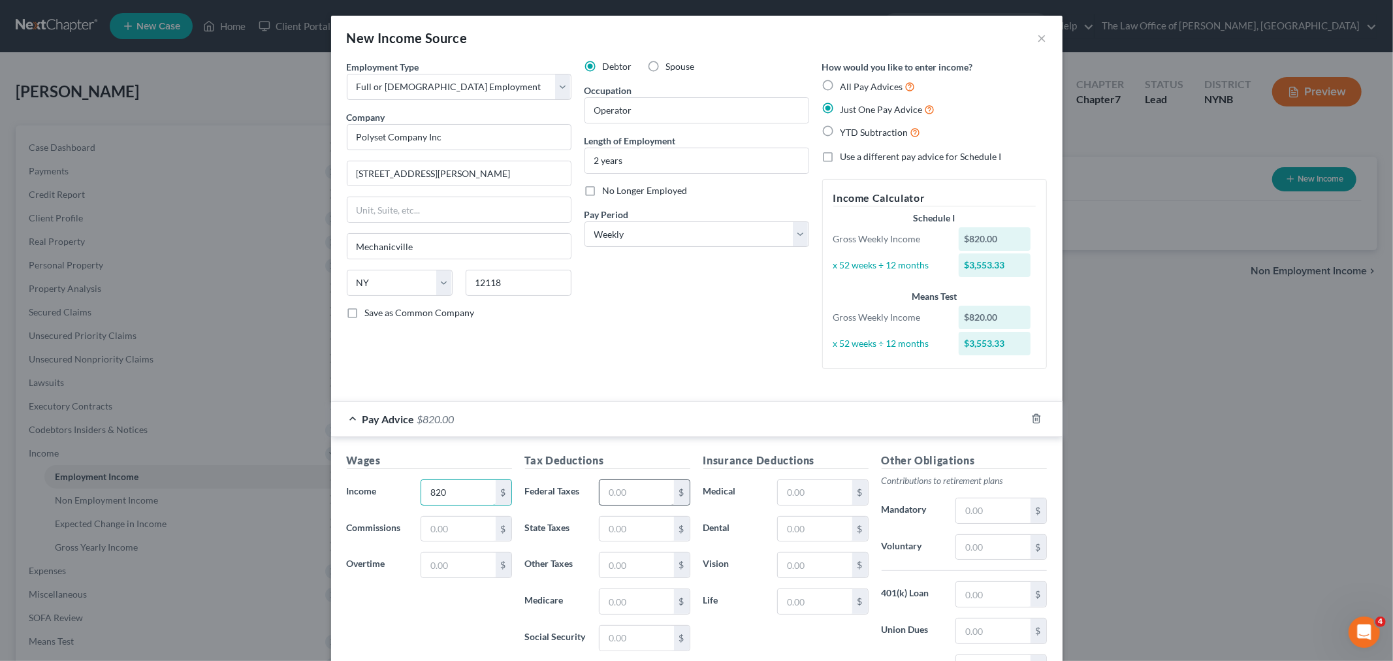
type input "820"
click at [665, 493] on input "text" at bounding box center [637, 492] width 74 height 25
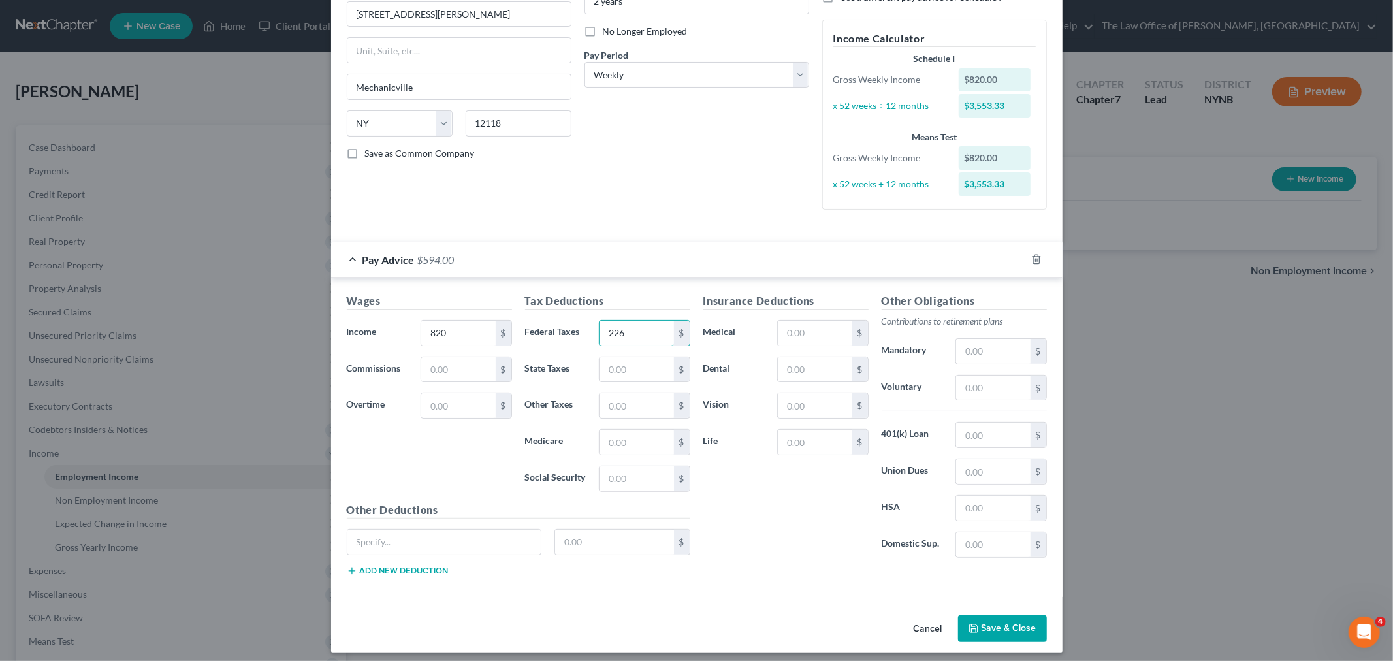
scroll to position [167, 0]
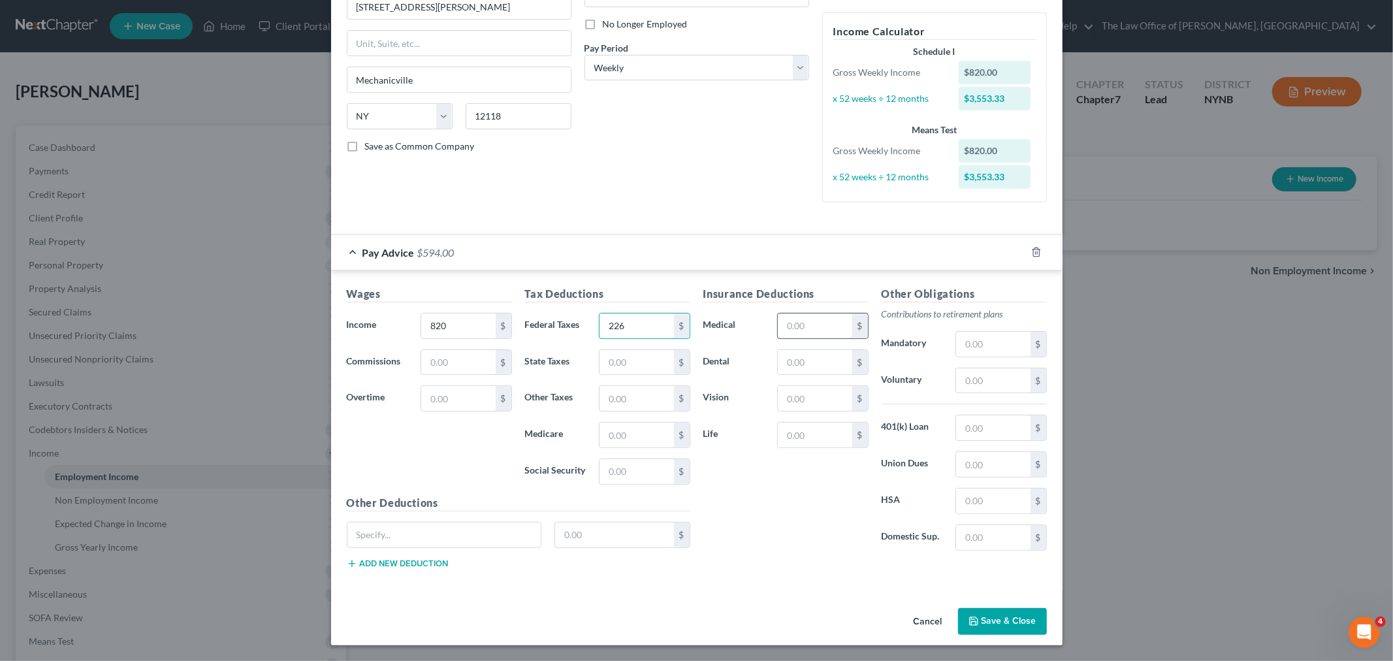
type input "226"
drag, startPoint x: 811, startPoint y: 330, endPoint x: 807, endPoint y: 315, distance: 16.0
click at [811, 330] on input "text" at bounding box center [815, 325] width 74 height 25
type input "21"
drag, startPoint x: 984, startPoint y: 371, endPoint x: 978, endPoint y: 366, distance: 7.4
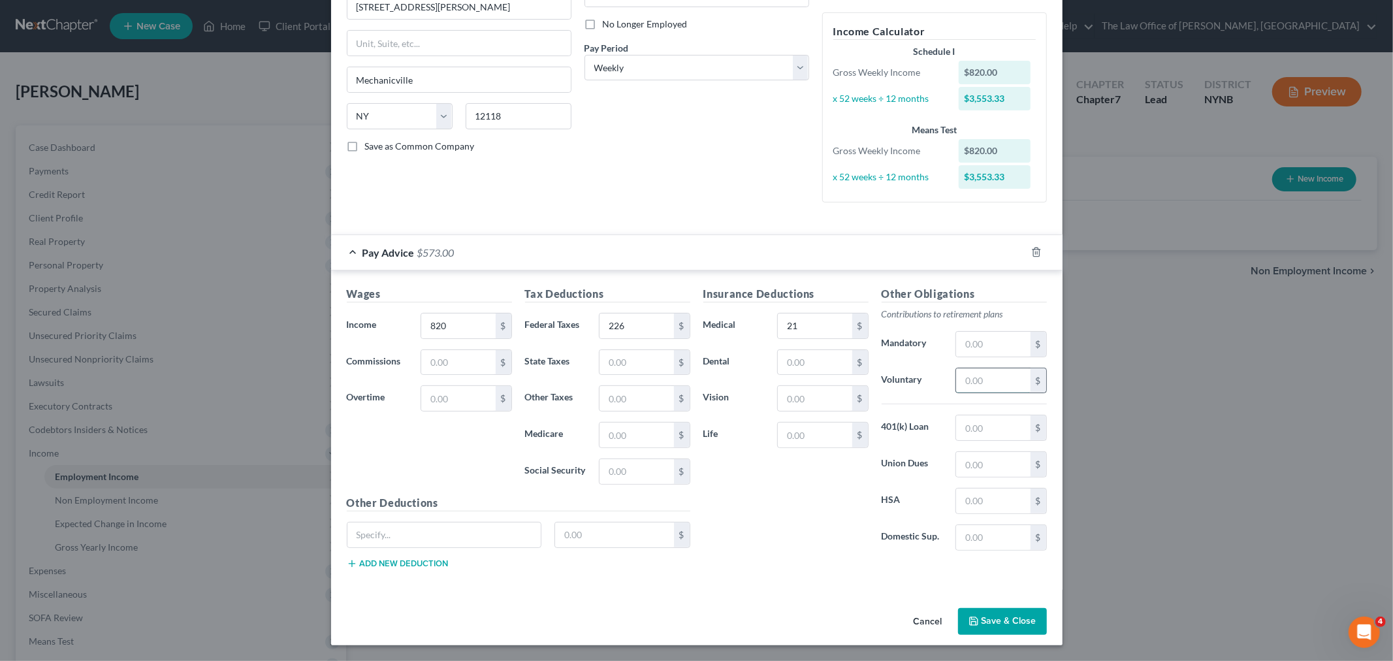
click at [984, 371] on input "text" at bounding box center [993, 380] width 74 height 25
drag, startPoint x: 985, startPoint y: 374, endPoint x: 800, endPoint y: 325, distance: 191.4
click at [910, 386] on div "Voluntary 21 $" at bounding box center [964, 381] width 178 height 26
type input "45"
click at [806, 423] on input "text" at bounding box center [815, 435] width 74 height 25
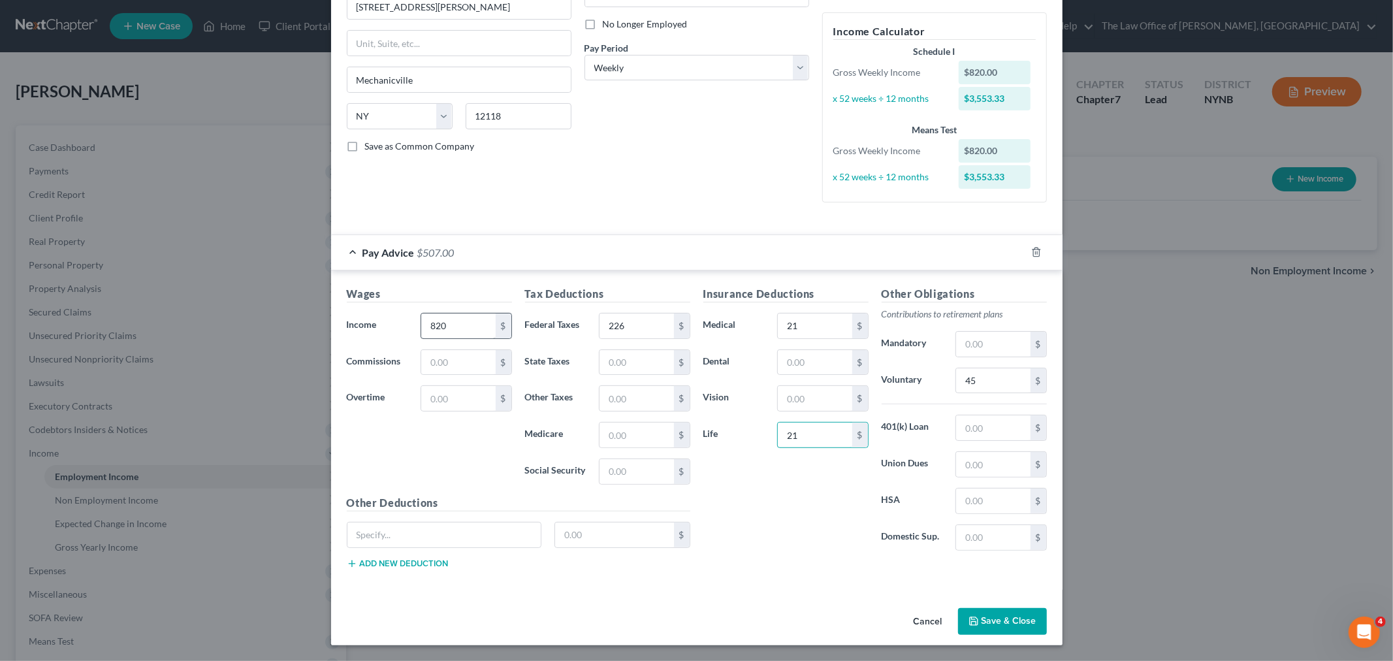
type input "21"
type input "1,133"
click at [984, 625] on button "Save & Close" at bounding box center [1002, 621] width 89 height 27
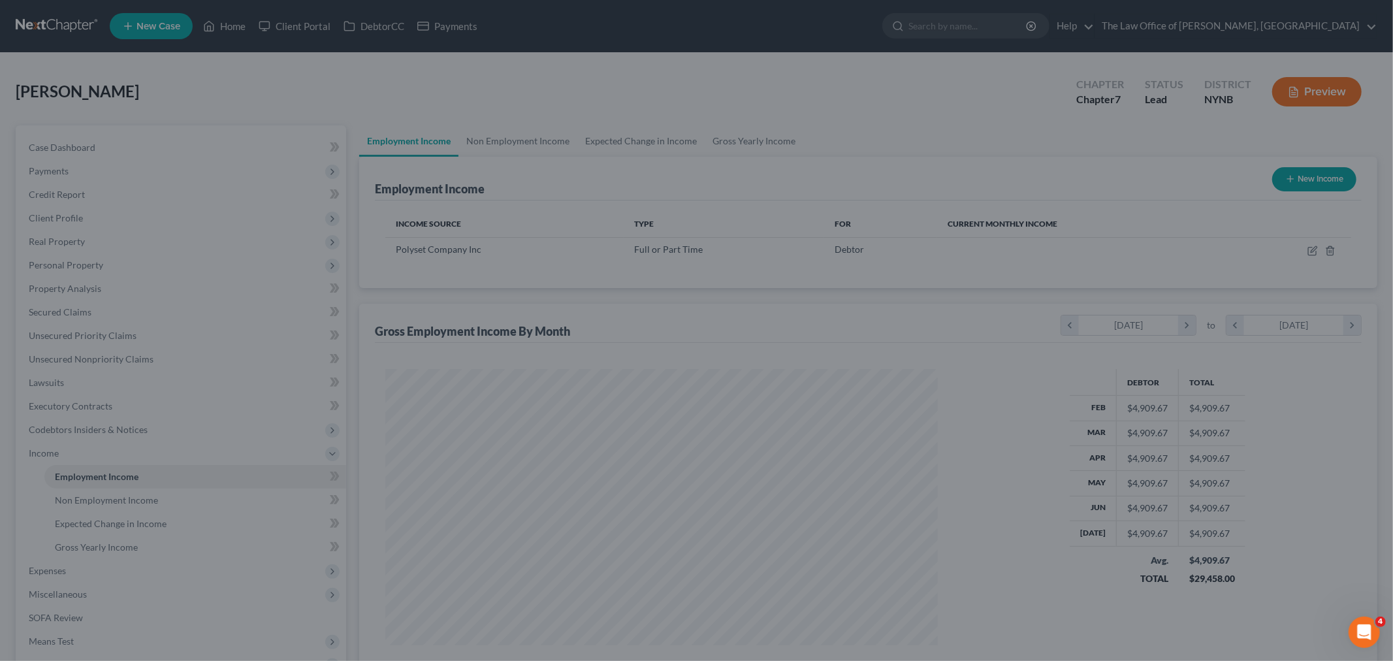
scroll to position [273, 573]
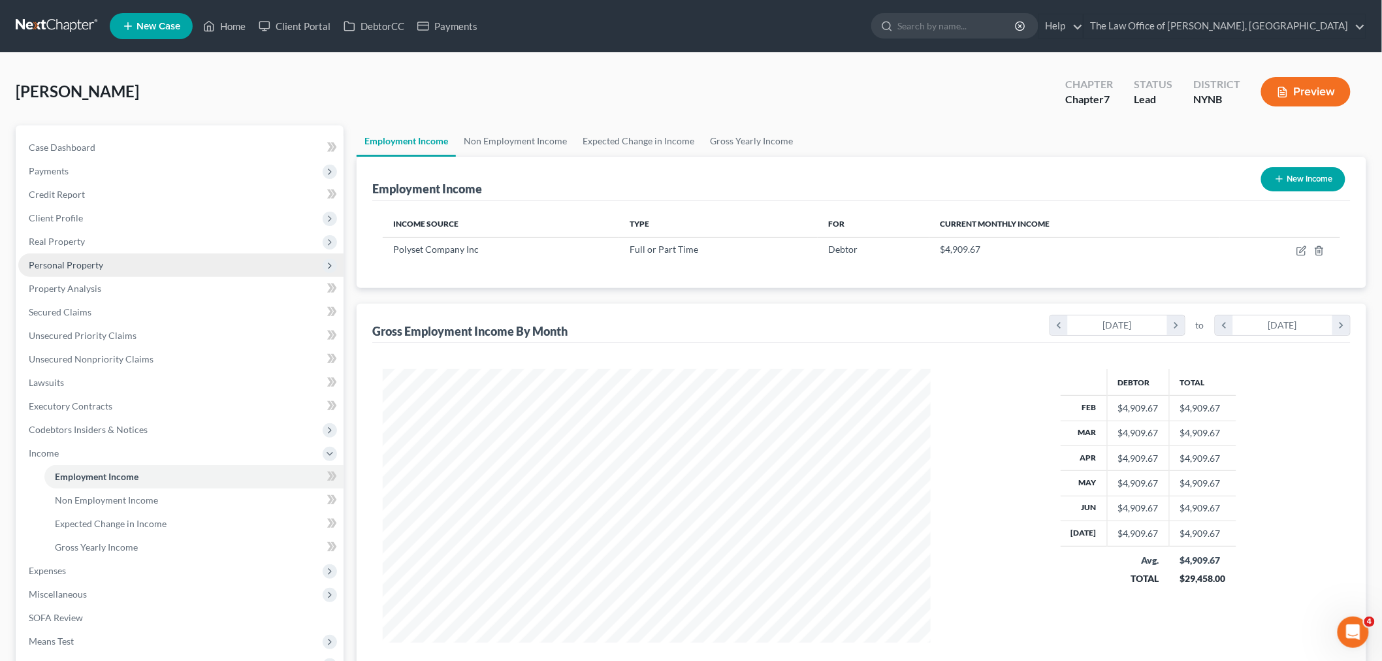
click at [60, 266] on span "Personal Property" at bounding box center [66, 264] width 74 height 11
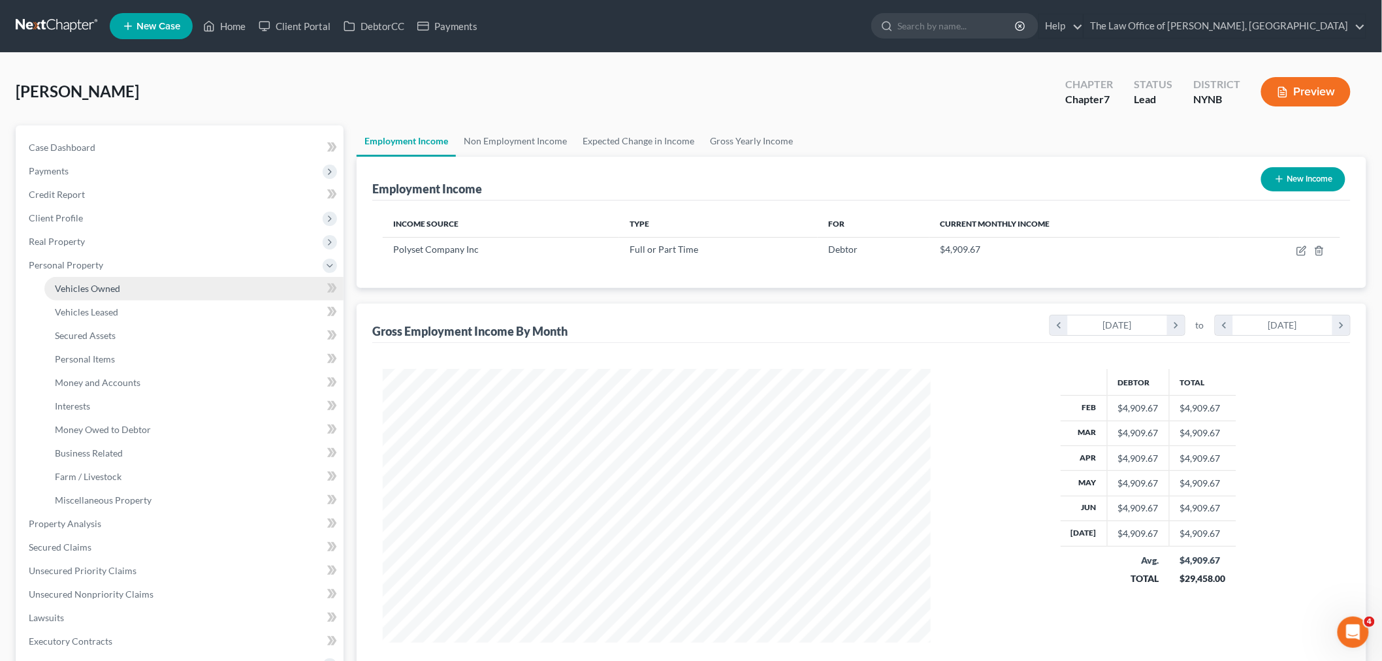
click at [78, 279] on link "Vehicles Owned" at bounding box center [193, 289] width 299 height 24
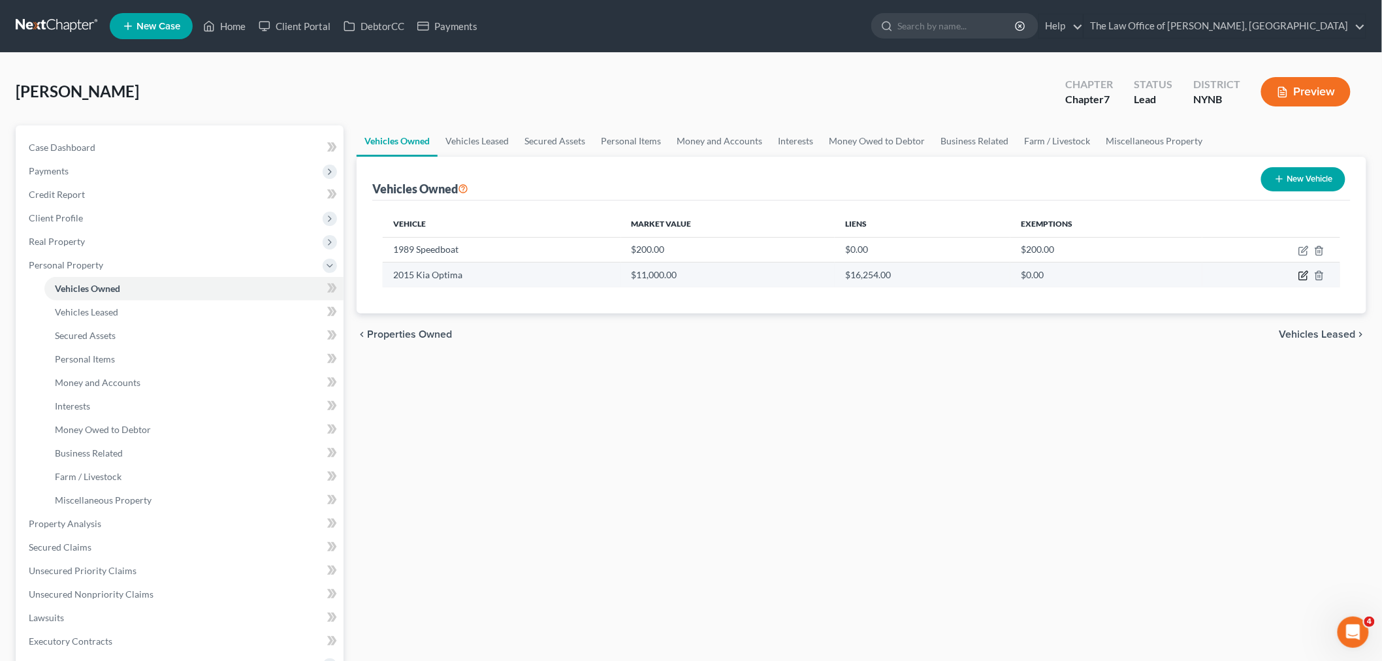
click at [1303, 273] on icon "button" at bounding box center [1303, 275] width 10 height 10
select select "0"
select select "11"
select select "0"
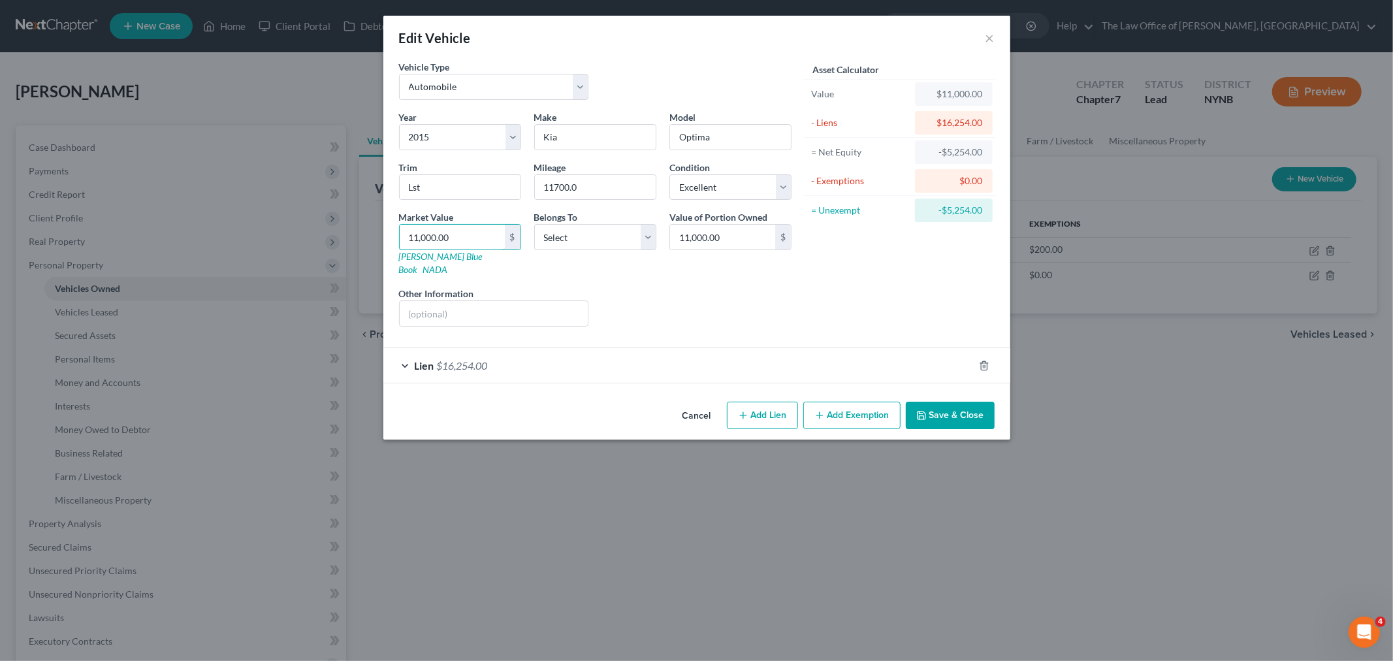
type input "1"
type input "1.00"
type input "11"
type input "11.00"
type input "117"
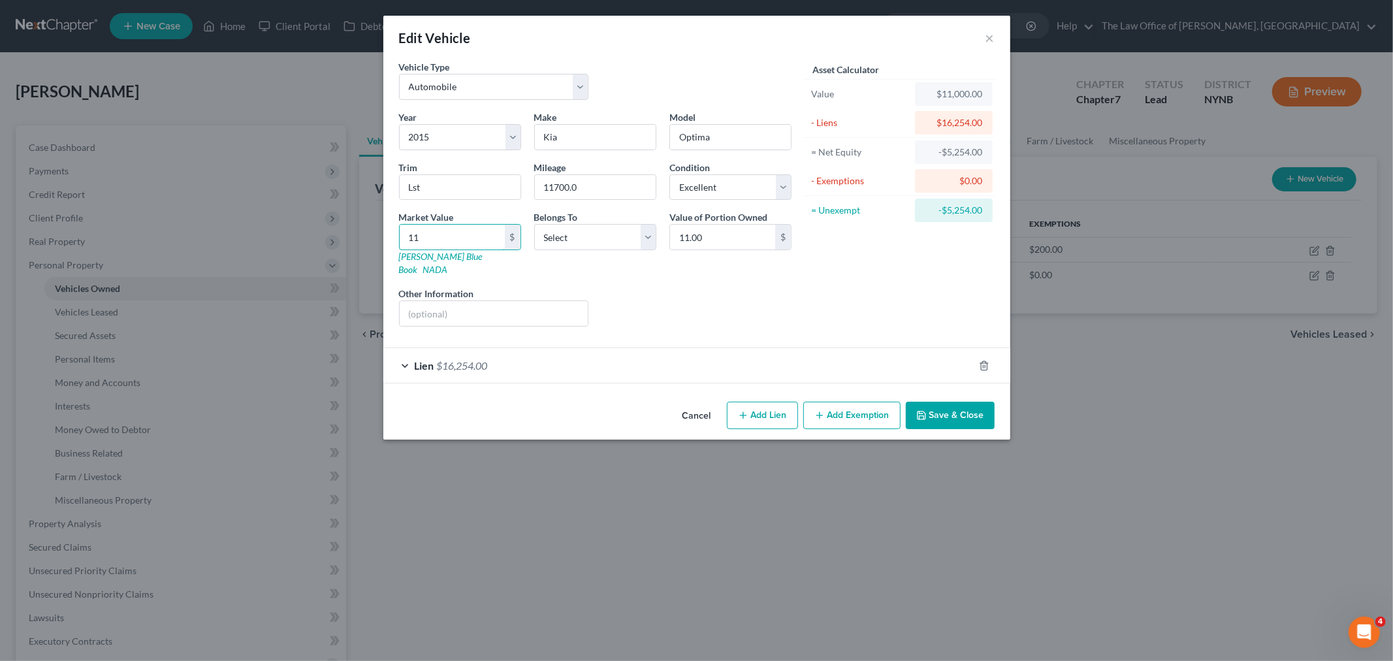
type input "117.00"
type input "1175"
type input "1,175.00"
type input "1,1750"
type input "11,750.00"
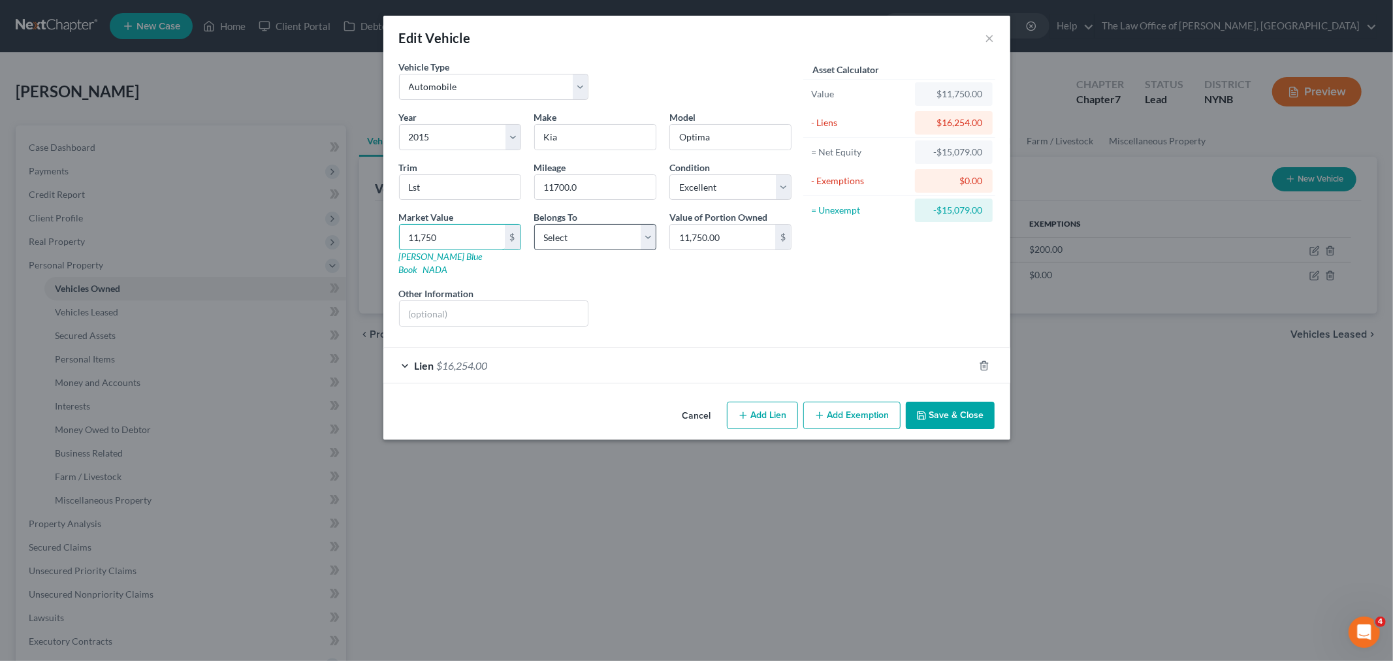
type input "11,750"
drag, startPoint x: 566, startPoint y: 242, endPoint x: 562, endPoint y: 249, distance: 8.5
click at [566, 242] on select "Select Debtor 1 Only Debtor 2 Only Debtor 1 And Debtor 2 Only At Least One Of T…" at bounding box center [595, 237] width 122 height 26
select select "0"
click at [534, 224] on select "Select Debtor 1 Only Debtor 2 Only Debtor 1 And Debtor 2 Only At Least One Of T…" at bounding box center [595, 237] width 122 height 26
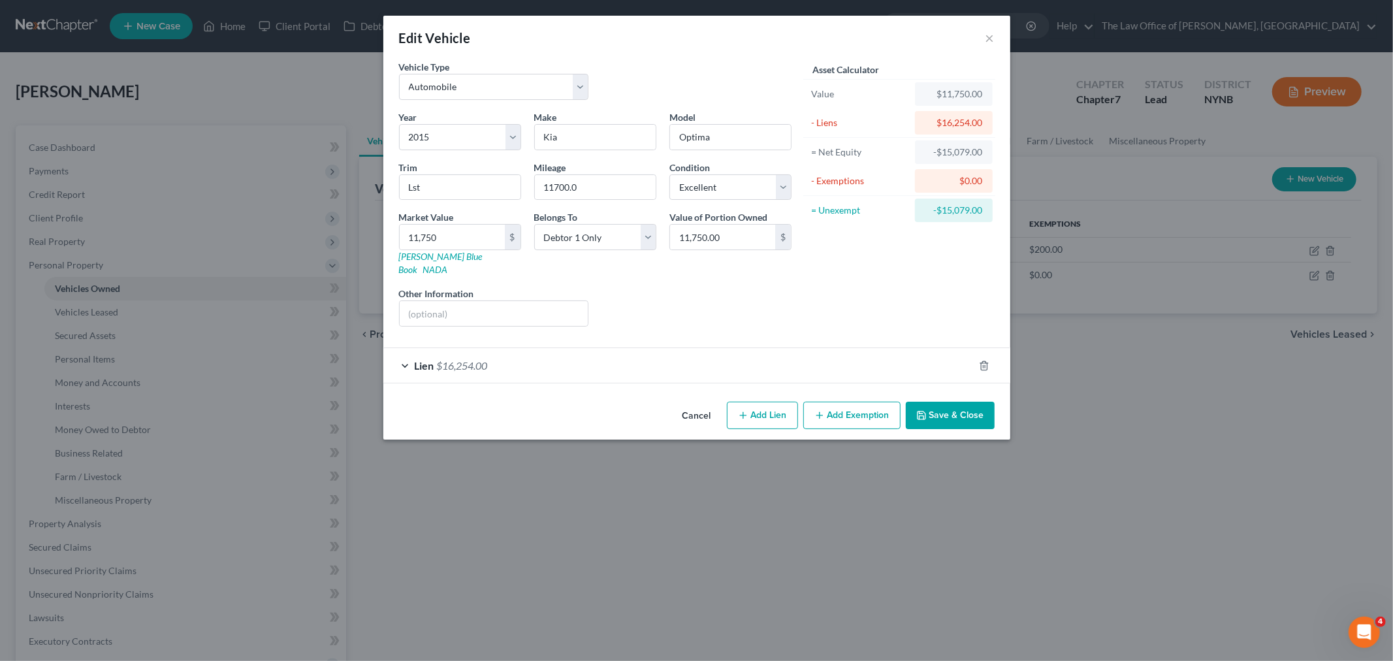
click at [592, 348] on div "Lien $16,254.00" at bounding box center [678, 365] width 590 height 35
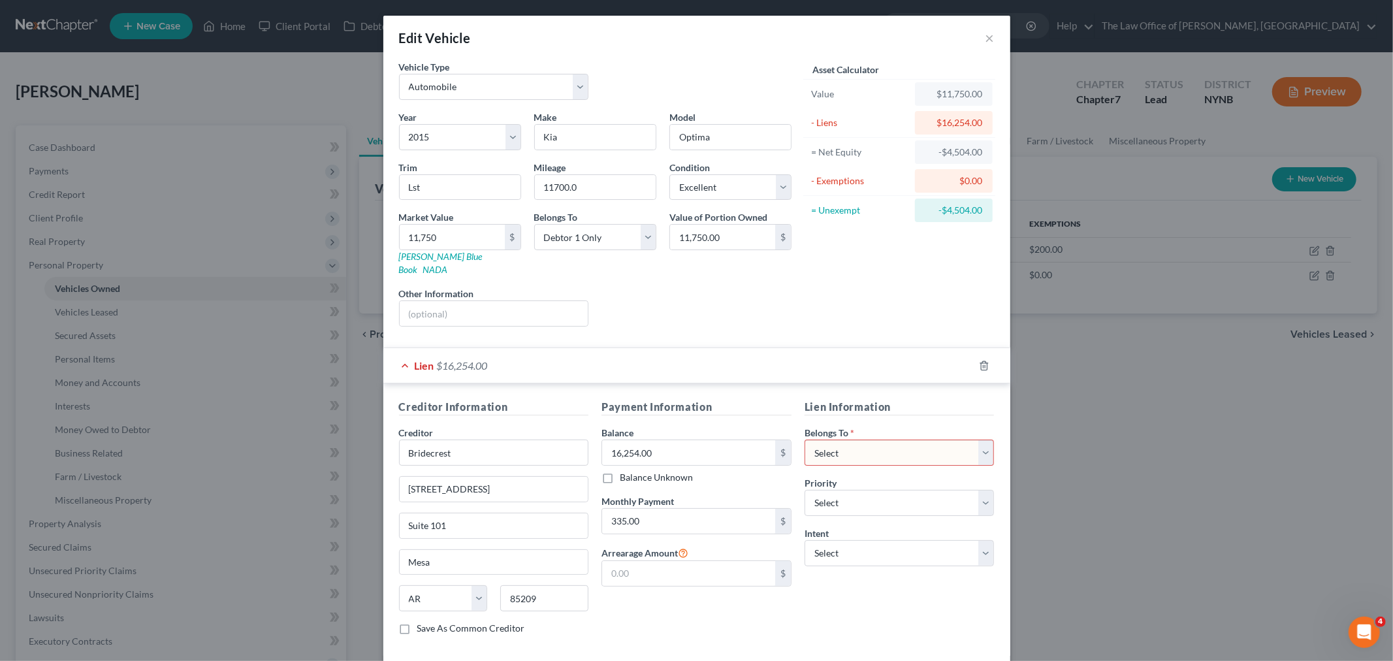
drag, startPoint x: 890, startPoint y: 441, endPoint x: 878, endPoint y: 446, distance: 13.5
click at [890, 442] on select "Select Debtor 1 Only Debtor 2 Only Debtor 1 And Debtor 2 Only At Least One Of T…" at bounding box center [900, 453] width 190 height 26
select select "0"
click at [805, 440] on select "Select Debtor 1 Only Debtor 2 Only Debtor 1 And Debtor 2 Only At Least One Of T…" at bounding box center [900, 453] width 190 height 26
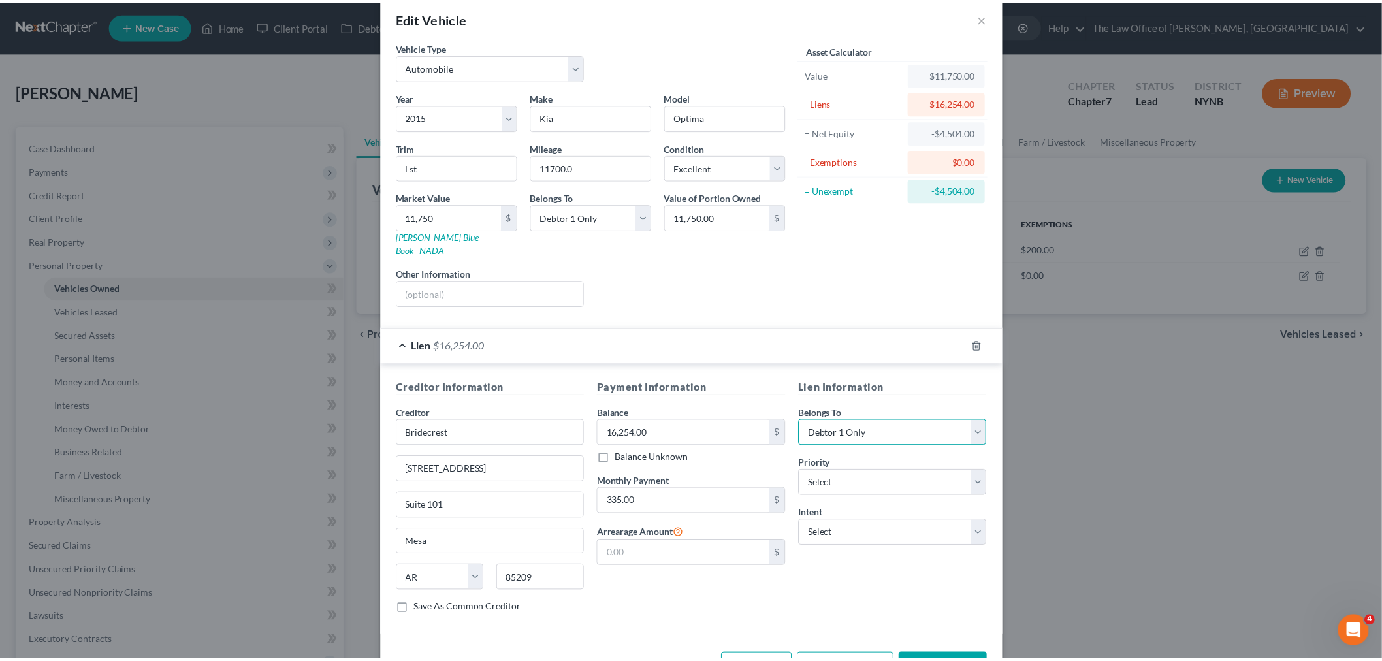
scroll to position [54, 0]
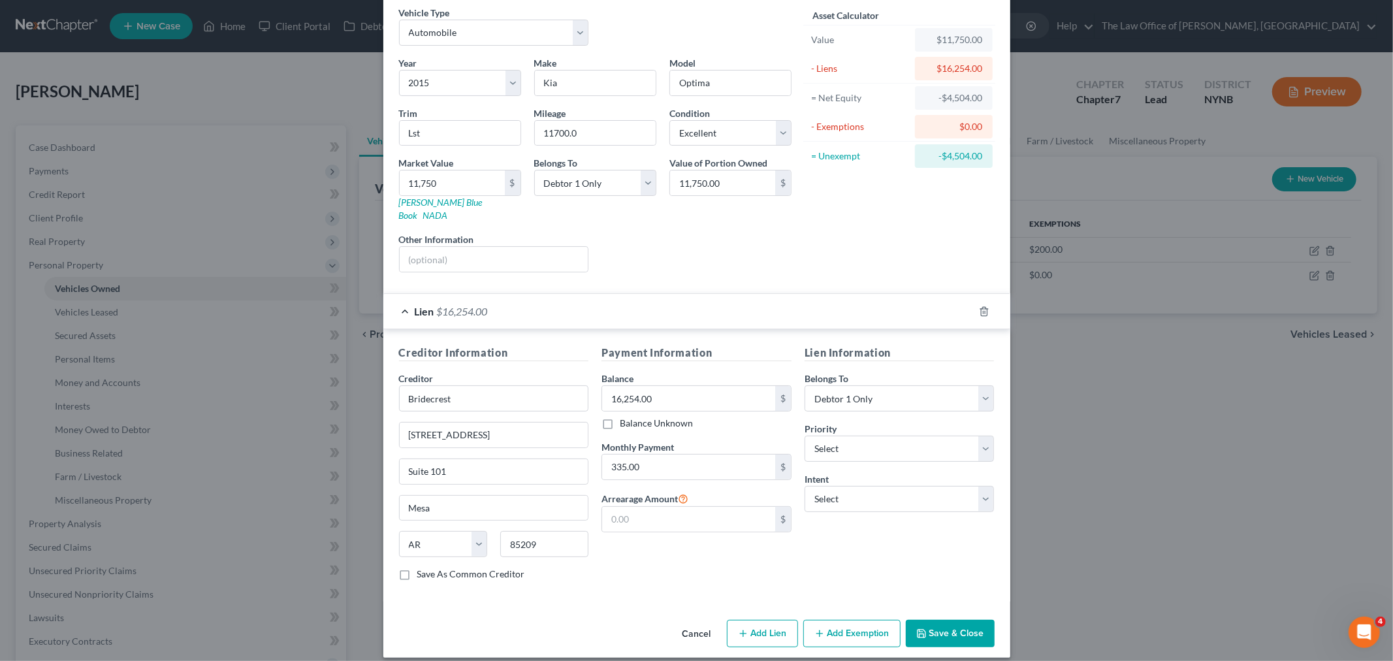
click at [955, 620] on button "Save & Close" at bounding box center [950, 633] width 89 height 27
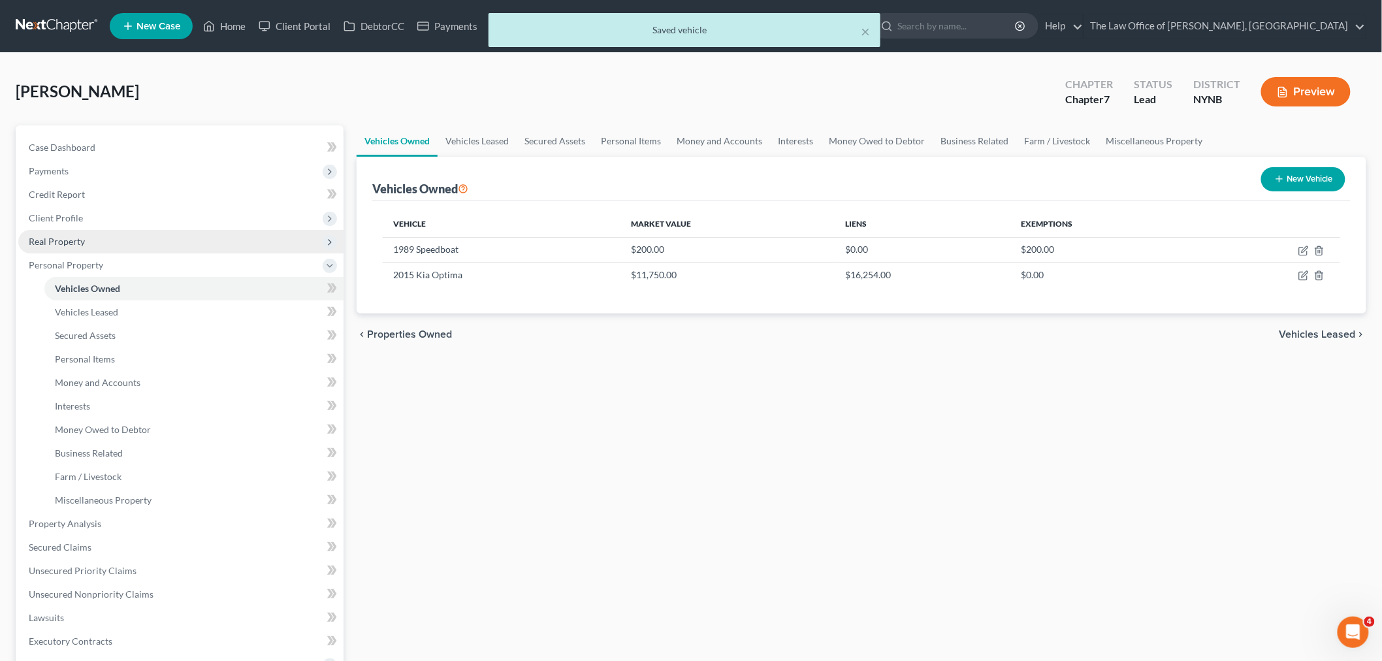
click at [76, 240] on span "Real Property" at bounding box center [57, 241] width 56 height 11
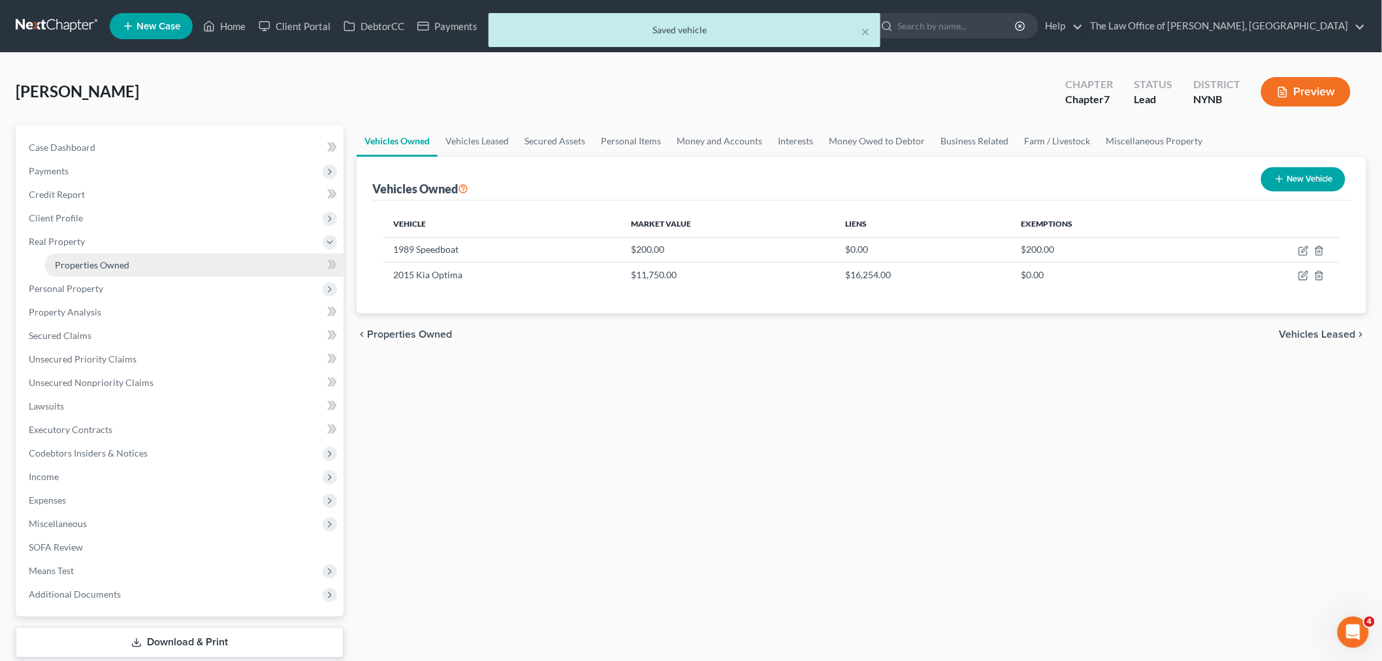
click at [94, 259] on span "Properties Owned" at bounding box center [92, 264] width 74 height 11
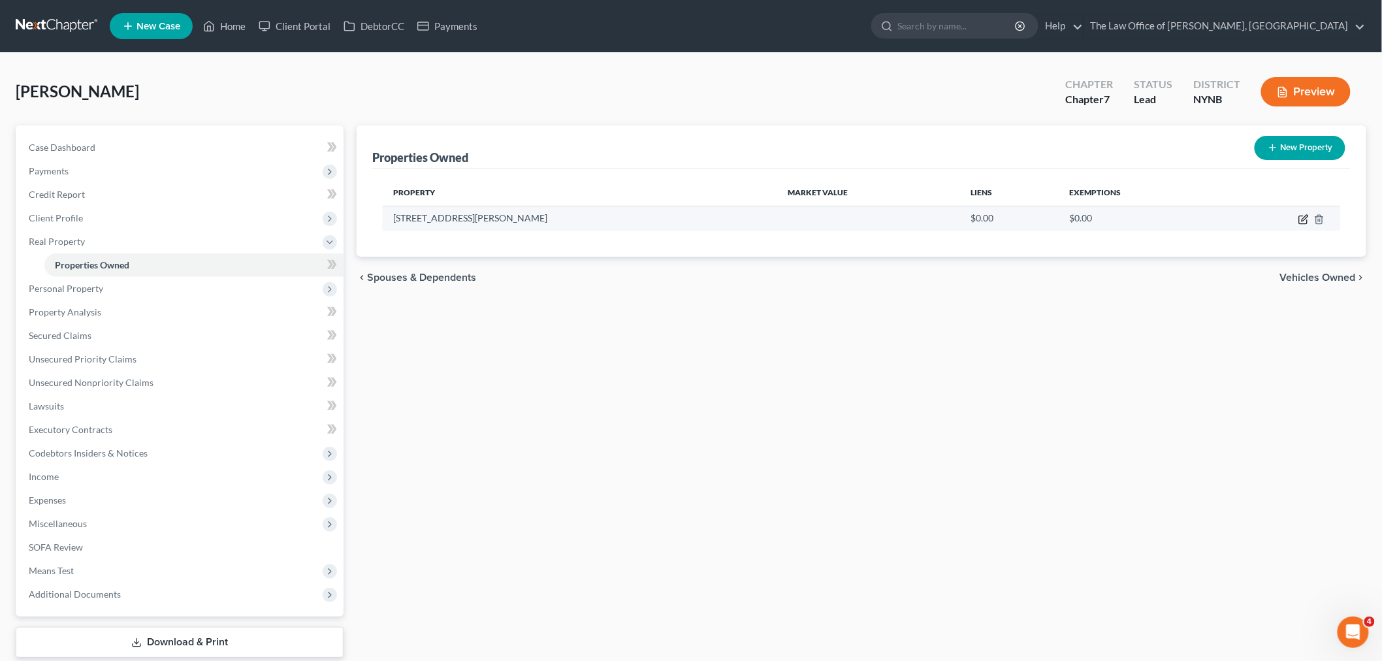
click at [1302, 218] on icon "button" at bounding box center [1303, 219] width 10 height 10
select select "35"
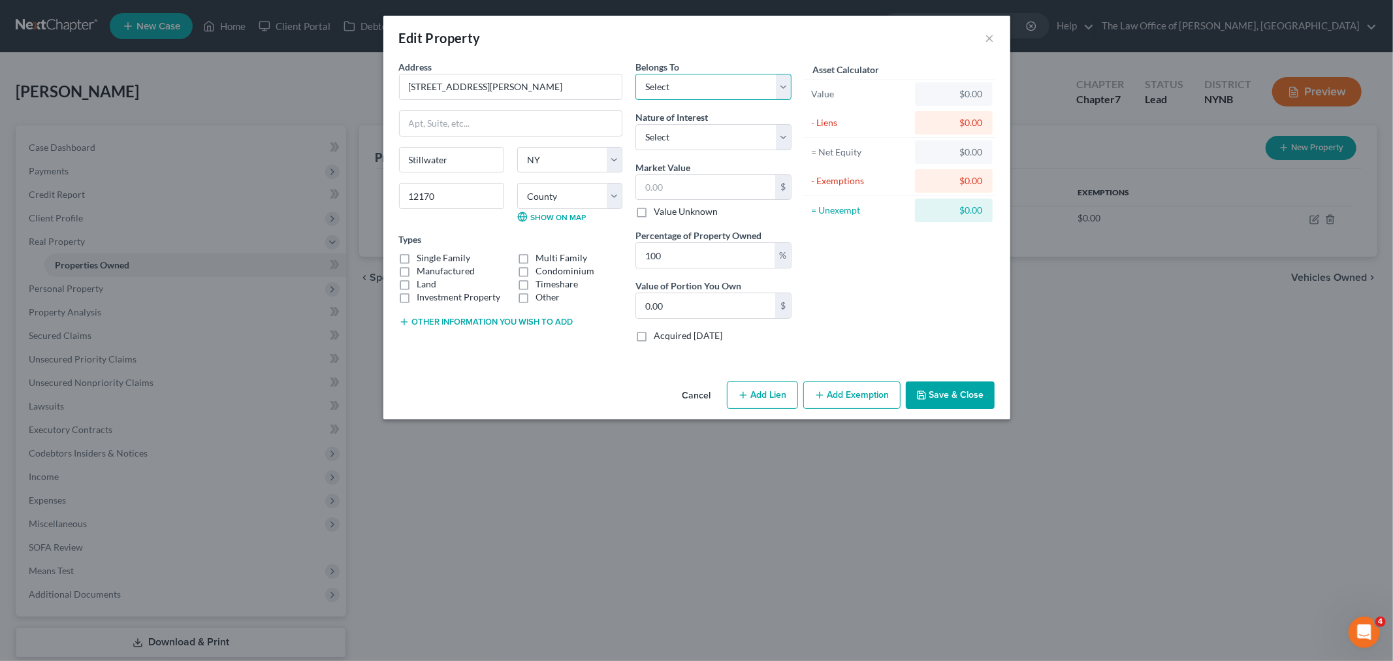
click at [677, 88] on select "Select Debtor 1 Only Debtor 2 Only Debtor 1 And Debtor 2 Only At Least One Of T…" at bounding box center [713, 87] width 156 height 26
select select "0"
click at [635, 74] on select "Select Debtor 1 Only Debtor 2 Only Debtor 1 And Debtor 2 Only At Least One Of T…" at bounding box center [713, 87] width 156 height 26
click at [434, 259] on label "Single Family" at bounding box center [444, 257] width 54 height 13
click at [431, 259] on input "Single Family" at bounding box center [427, 255] width 8 height 8
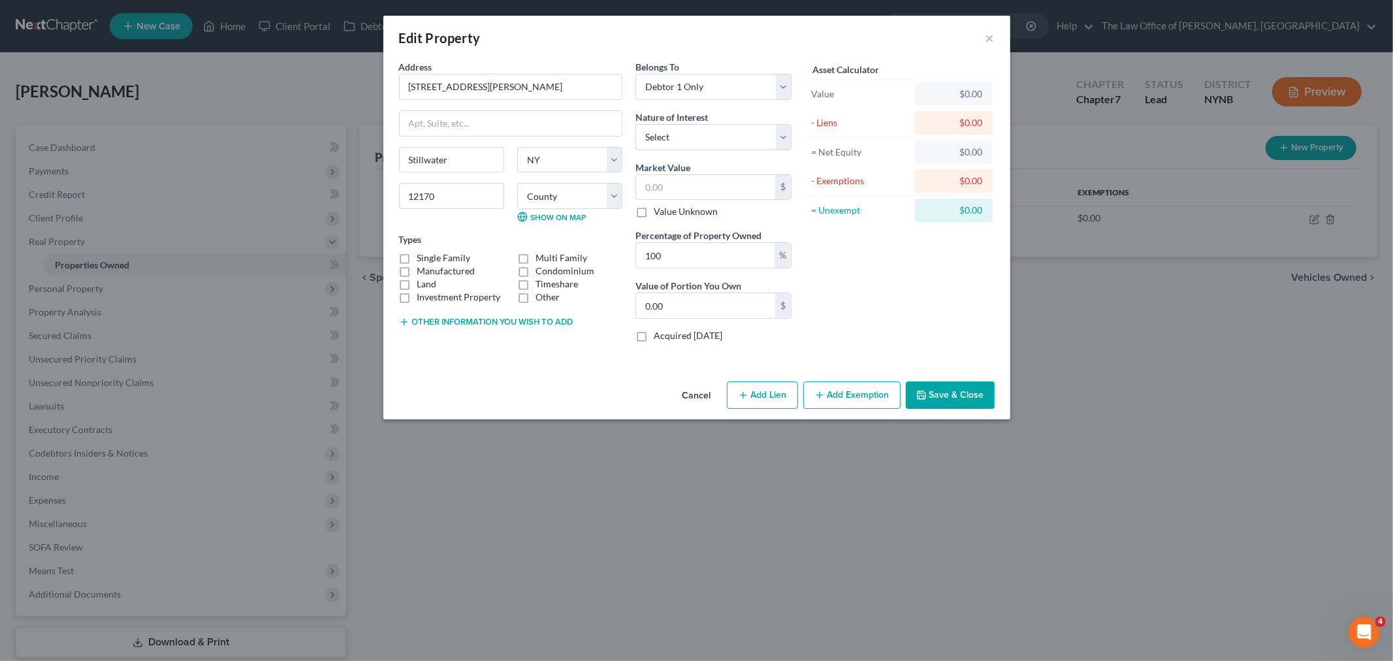
checkbox input "true"
drag, startPoint x: 677, startPoint y: 178, endPoint x: 674, endPoint y: 171, distance: 7.9
click at [677, 178] on input "text" at bounding box center [705, 187] width 139 height 25
type input "2"
type input "2.00"
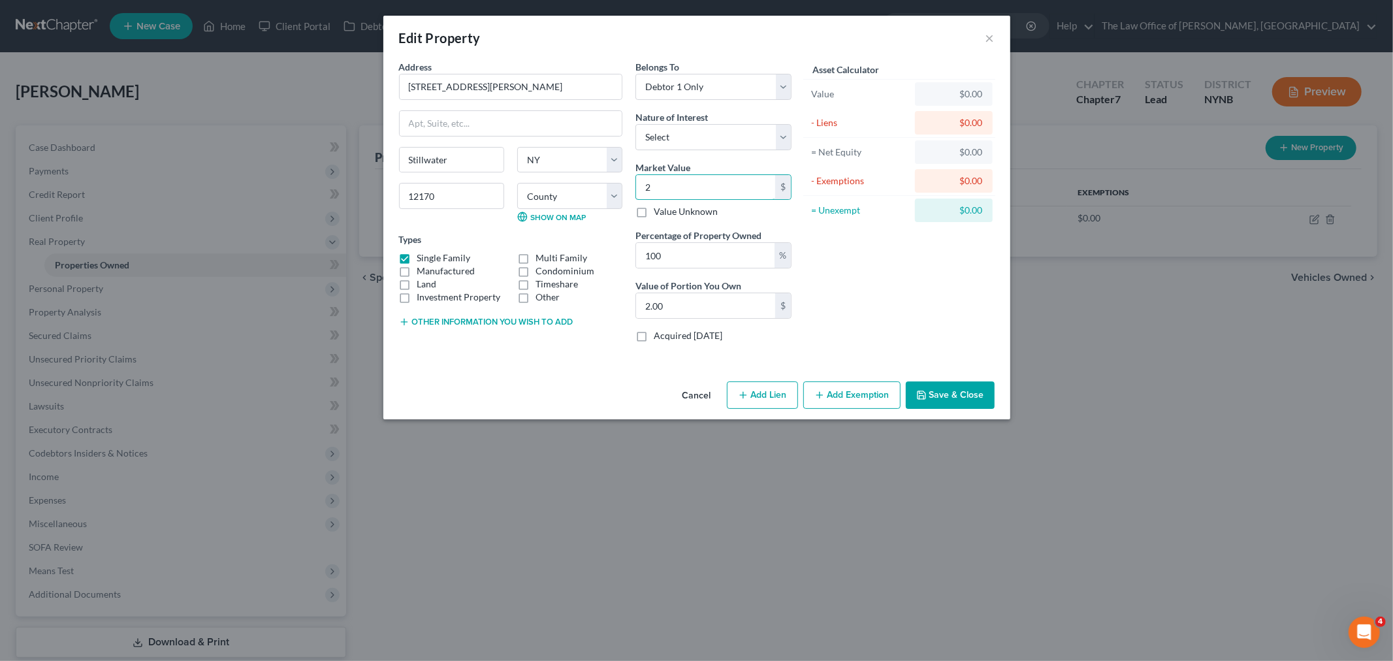
type input "24"
type input "24.00"
type input "245"
type input "245.00"
type input "2456"
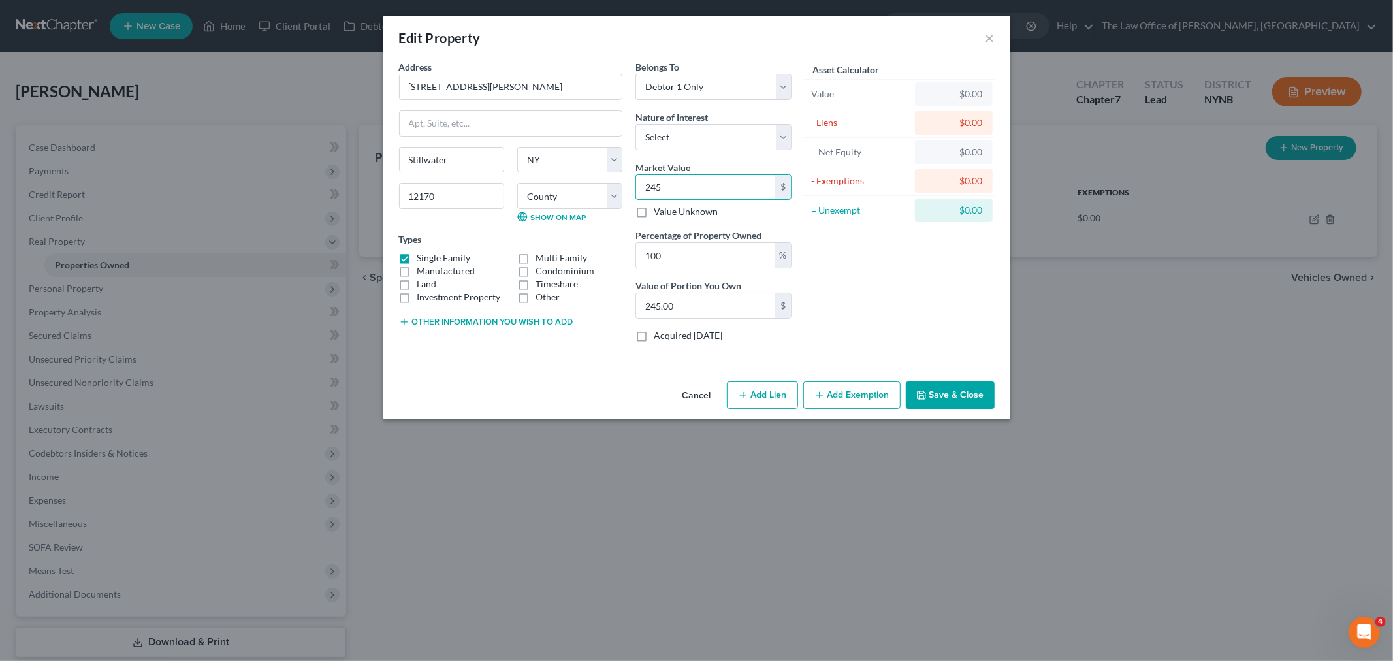
type input "2,456.00"
type input "2,4560"
type input "24,560.00"
type input "24,5600"
type input "245,600.00"
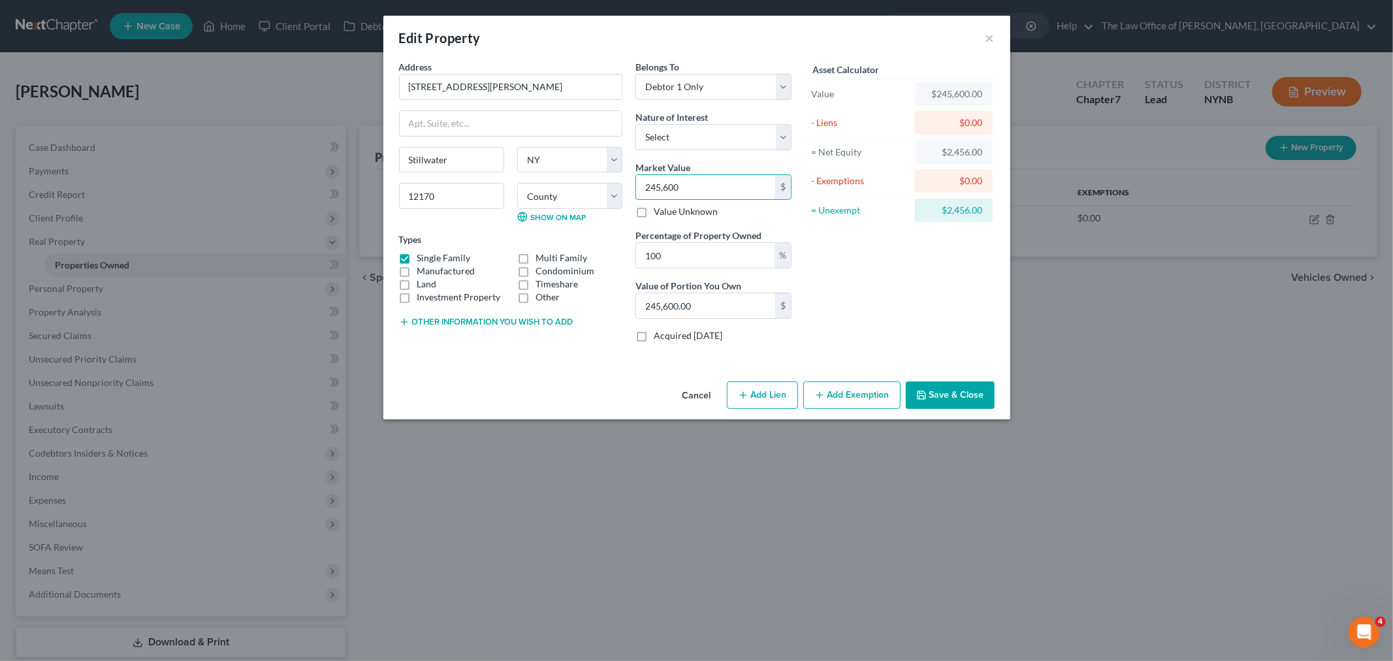
type input "245,600"
click at [935, 383] on button "Save & Close" at bounding box center [950, 394] width 89 height 27
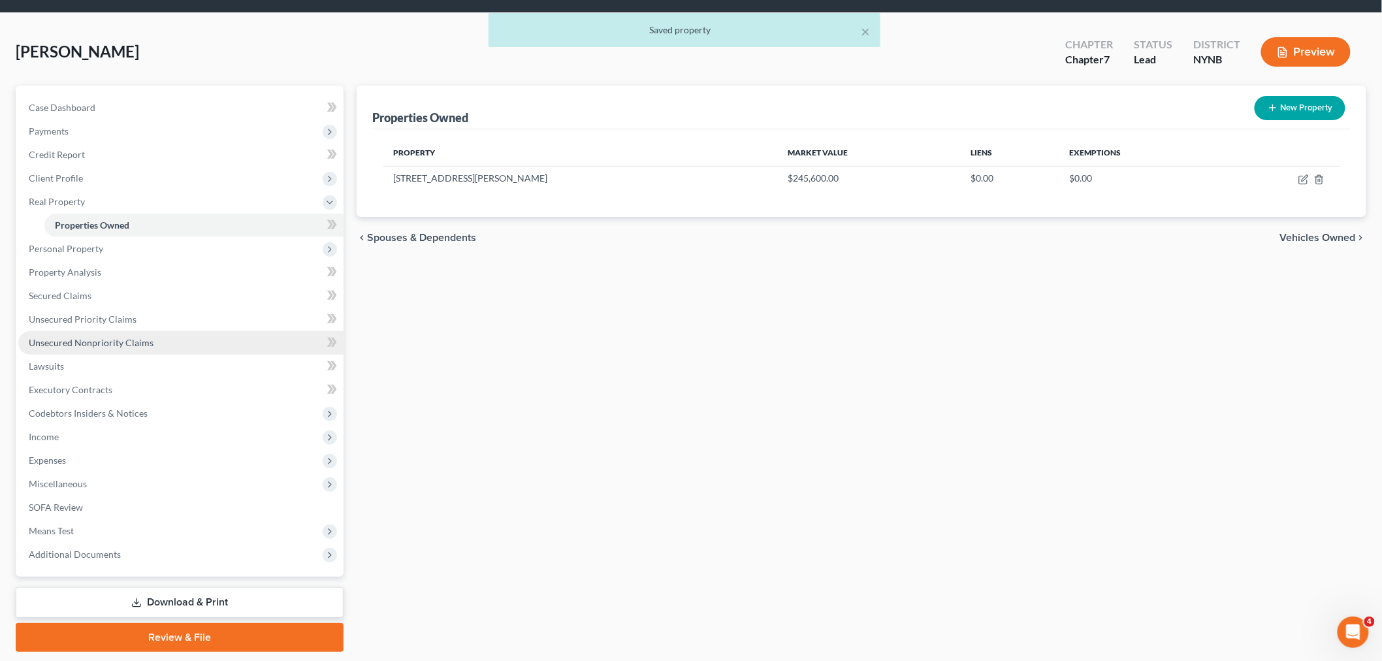
scroll to position [79, 0]
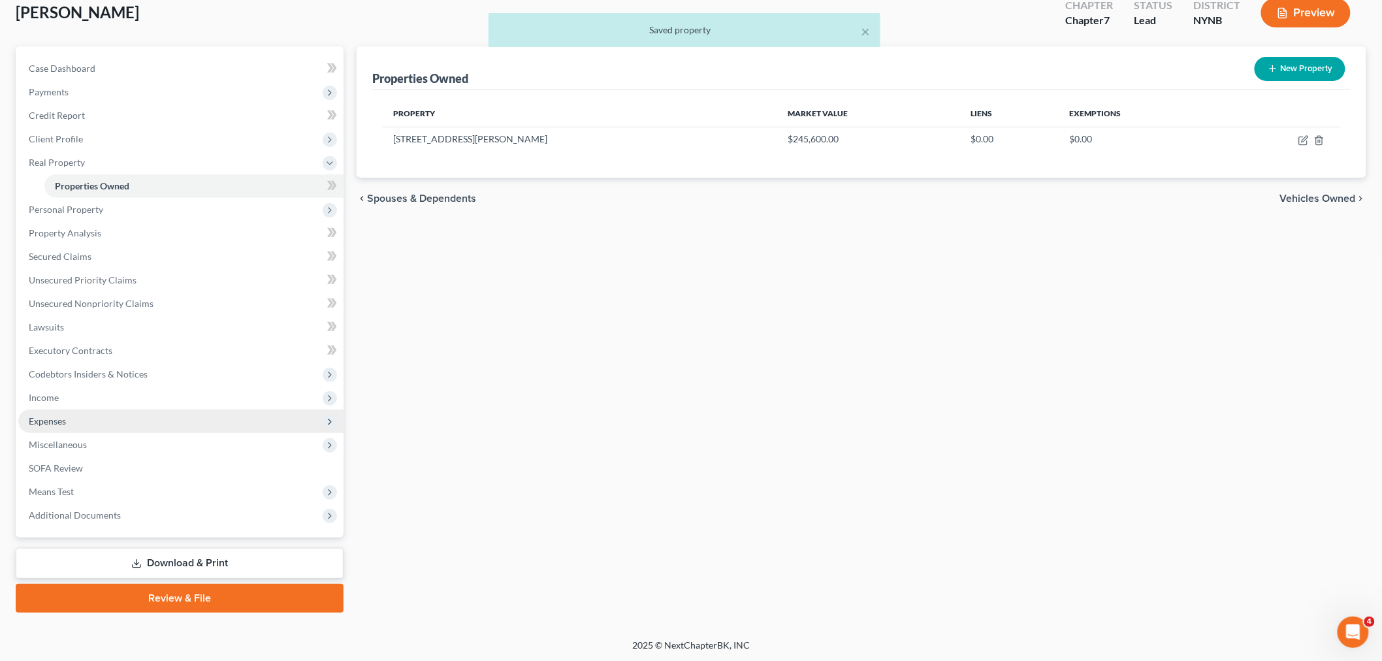
click at [61, 415] on span "Expenses" at bounding box center [47, 420] width 37 height 11
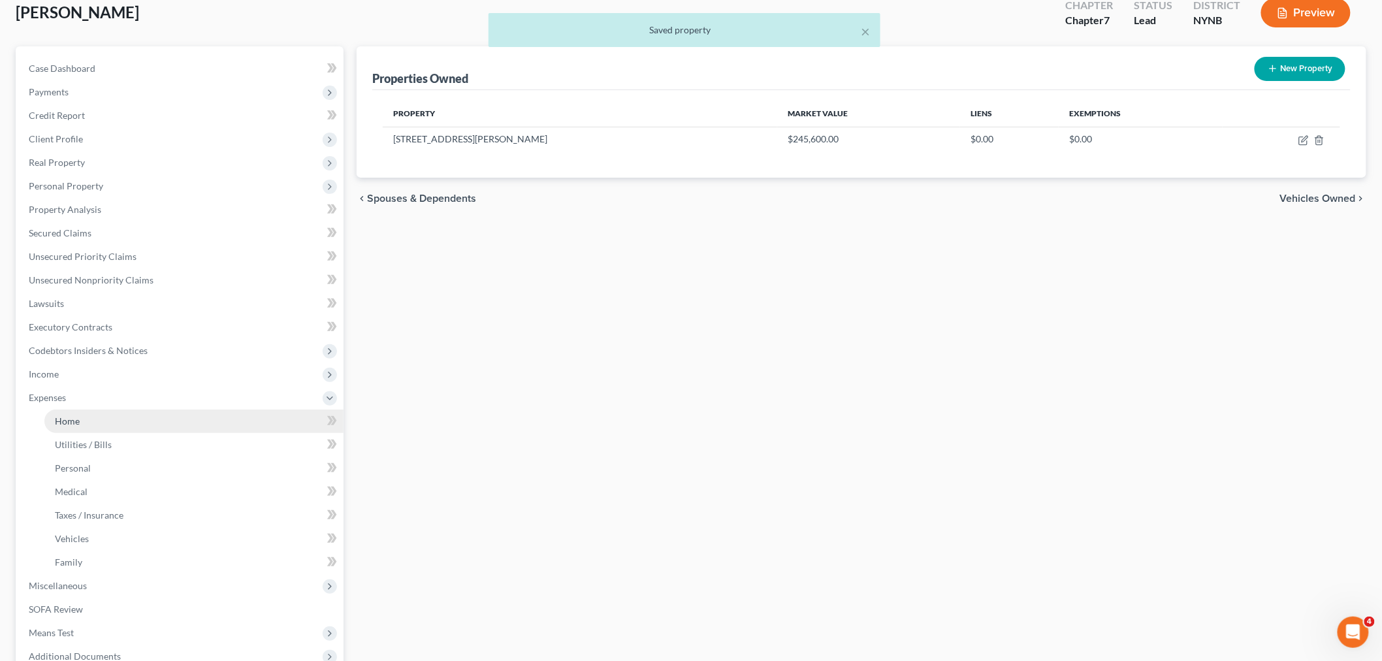
click at [69, 419] on span "Home" at bounding box center [67, 420] width 25 height 11
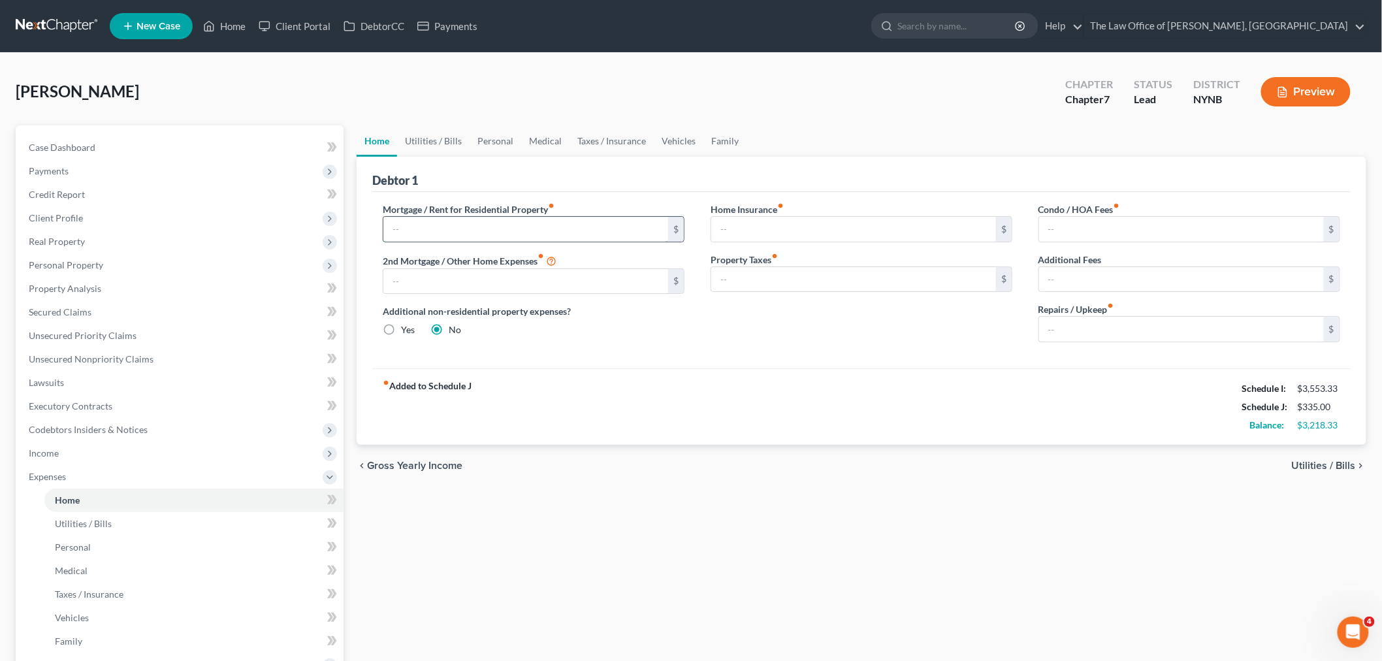
click at [406, 229] on input "text" at bounding box center [525, 229] width 285 height 25
type input "1,100"
drag, startPoint x: 1136, startPoint y: 327, endPoint x: 1141, endPoint y: 317, distance: 10.8
click at [1140, 325] on input "text" at bounding box center [1181, 329] width 285 height 25
type input "100"
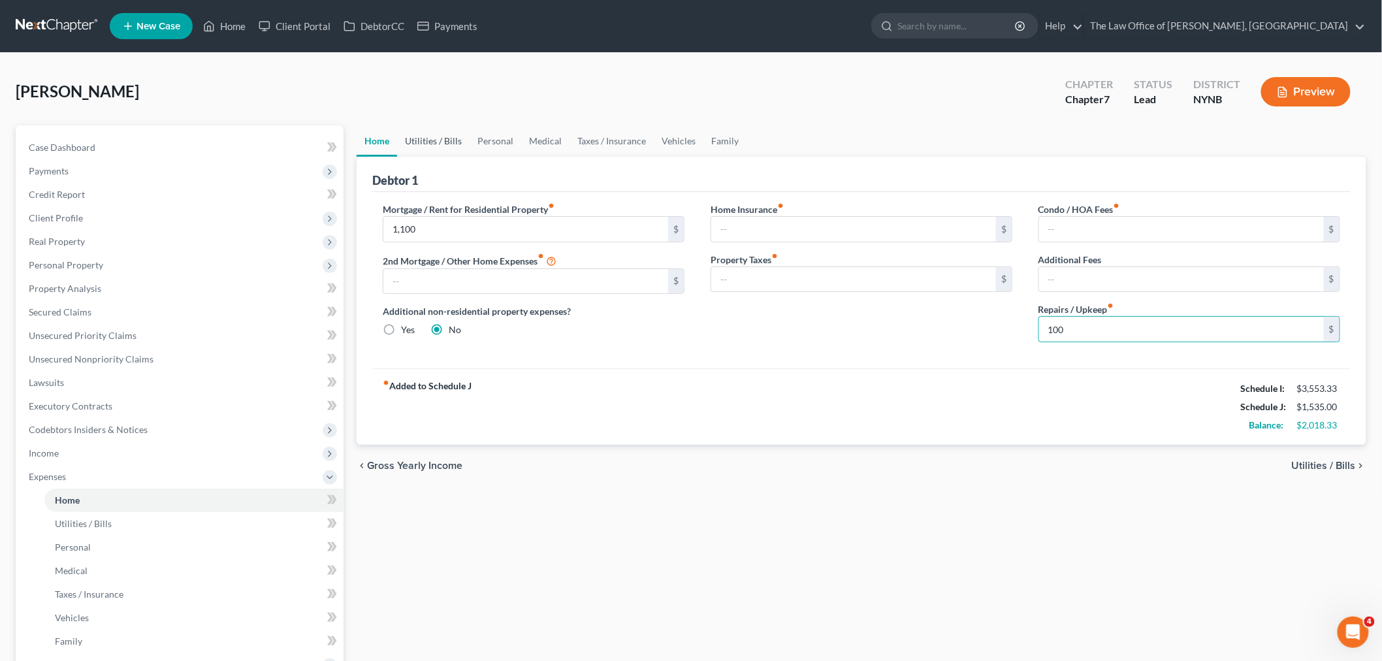
click at [416, 136] on link "Utilities / Bills" at bounding box center [433, 140] width 72 height 31
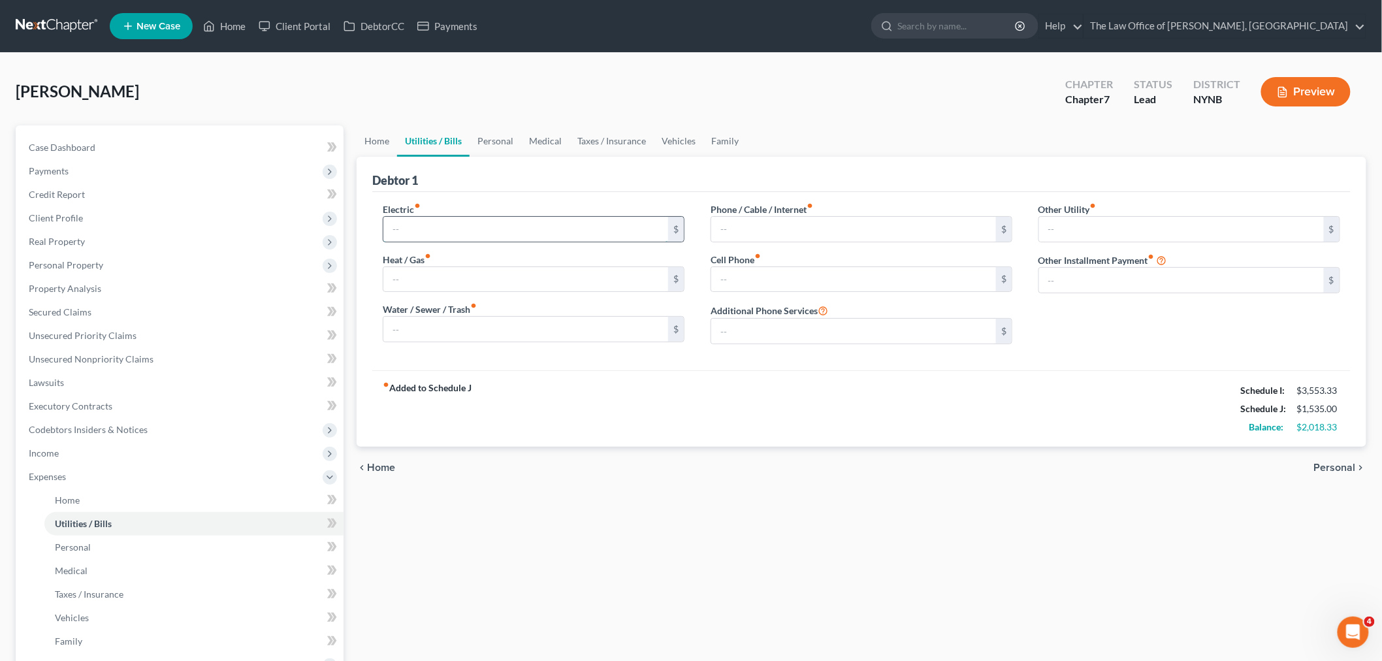
click at [429, 227] on input "text" at bounding box center [525, 229] width 285 height 25
type input "280"
click at [812, 235] on input "text" at bounding box center [853, 229] width 285 height 25
type input "120"
click at [720, 280] on input "text" at bounding box center [853, 279] width 285 height 25
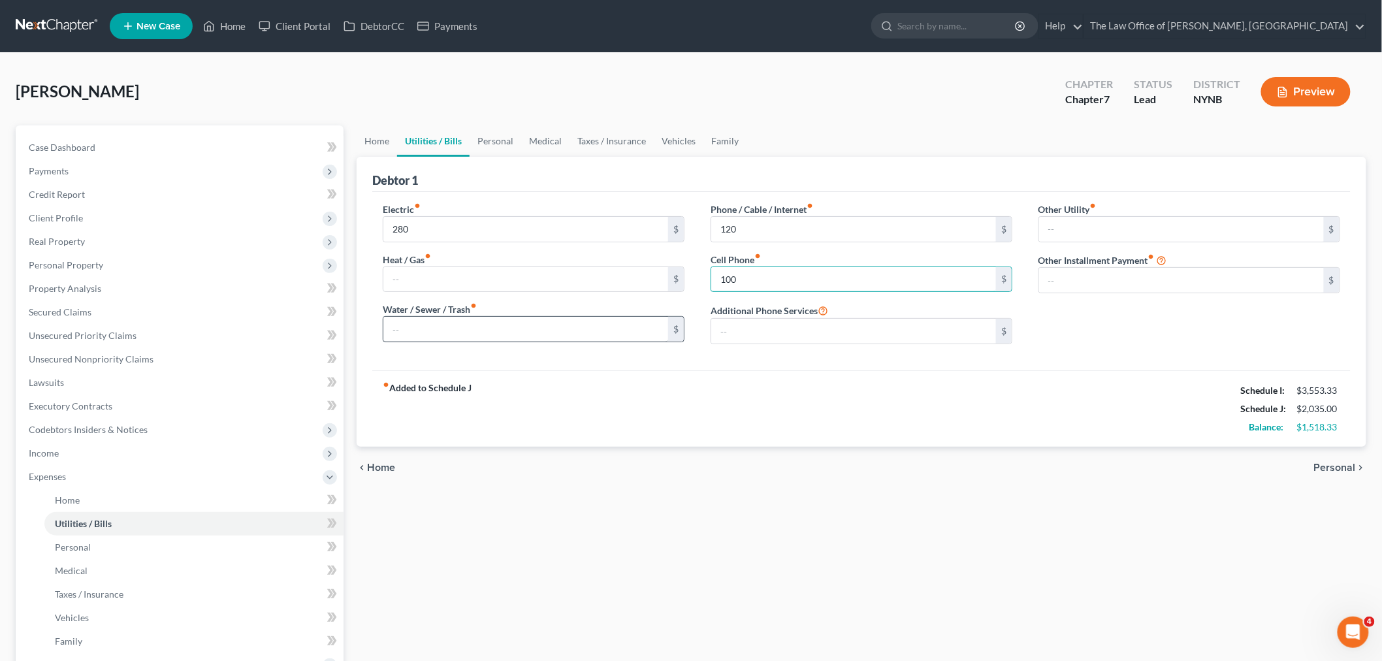
type input "100"
click at [416, 332] on input "text" at bounding box center [525, 329] width 285 height 25
click at [502, 146] on link "Personal" at bounding box center [496, 140] width 52 height 31
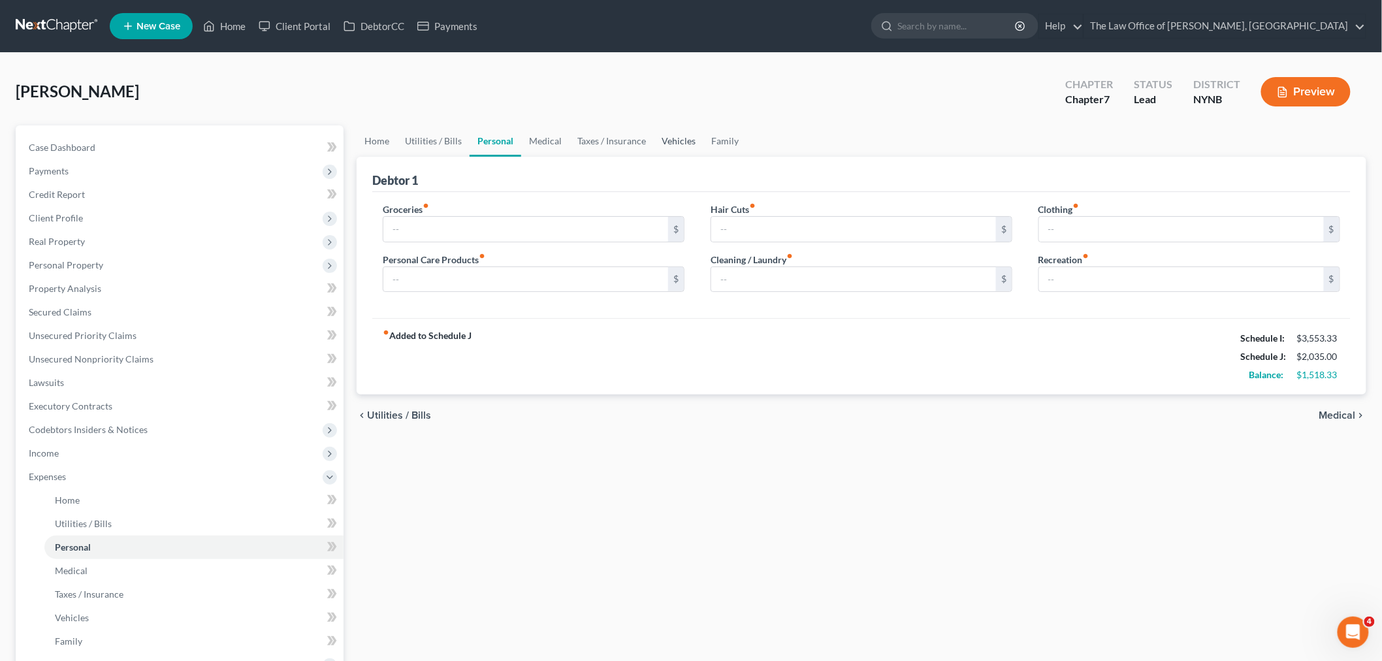
click at [669, 141] on link "Vehicles" at bounding box center [679, 140] width 50 height 31
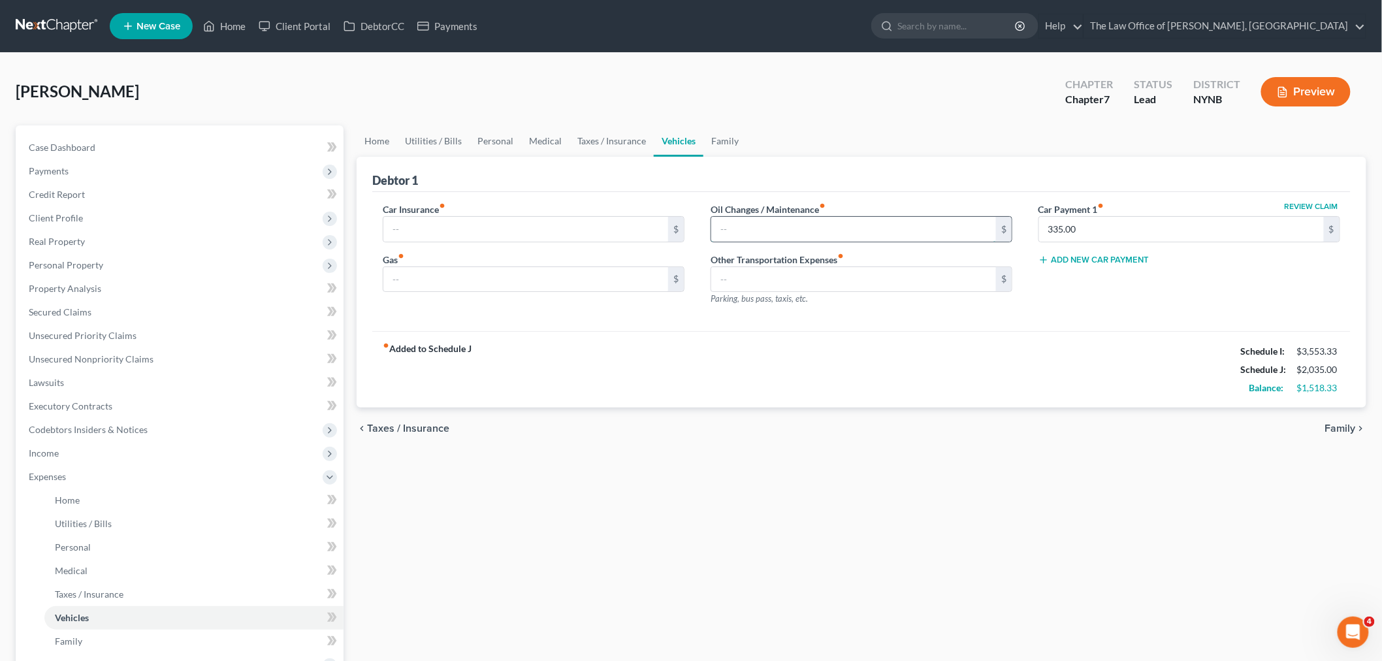
click at [771, 233] on input "text" at bounding box center [853, 229] width 285 height 25
type input "50"
click at [537, 232] on input "text" at bounding box center [525, 229] width 285 height 25
type input "110"
click at [419, 276] on input "text" at bounding box center [525, 279] width 285 height 25
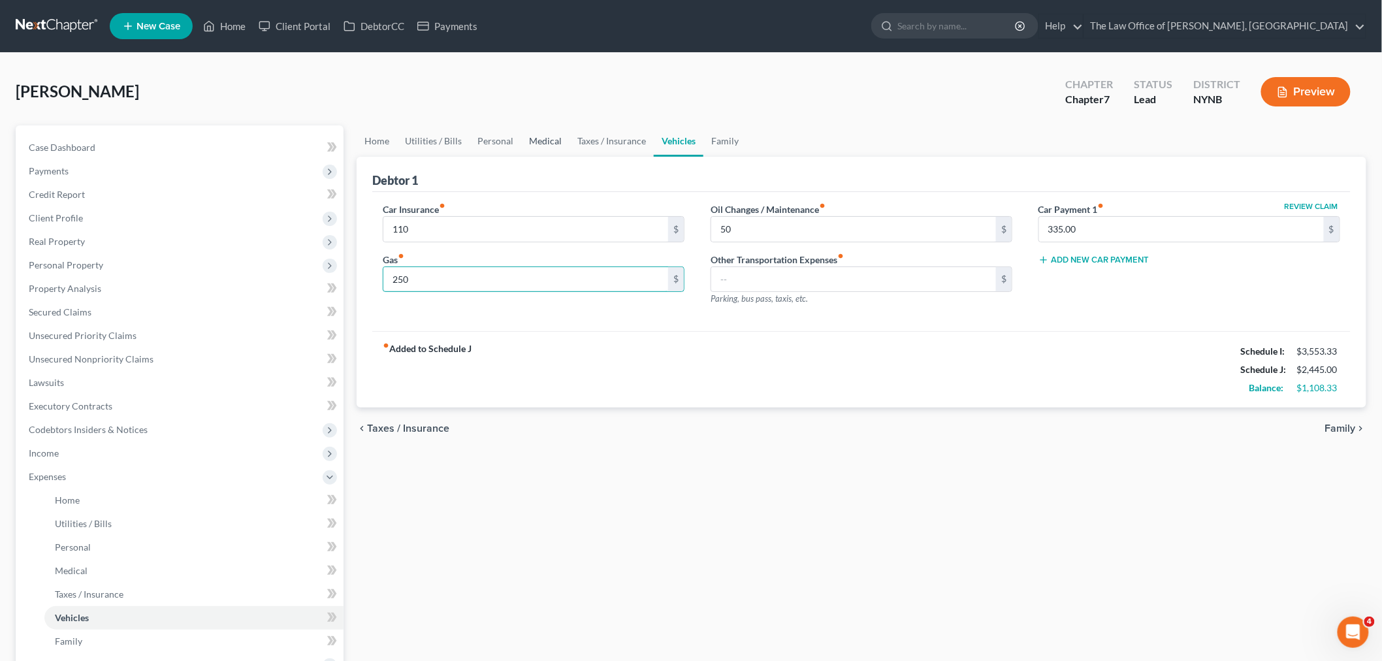
type input "250"
click at [551, 148] on link "Medical" at bounding box center [545, 140] width 48 height 31
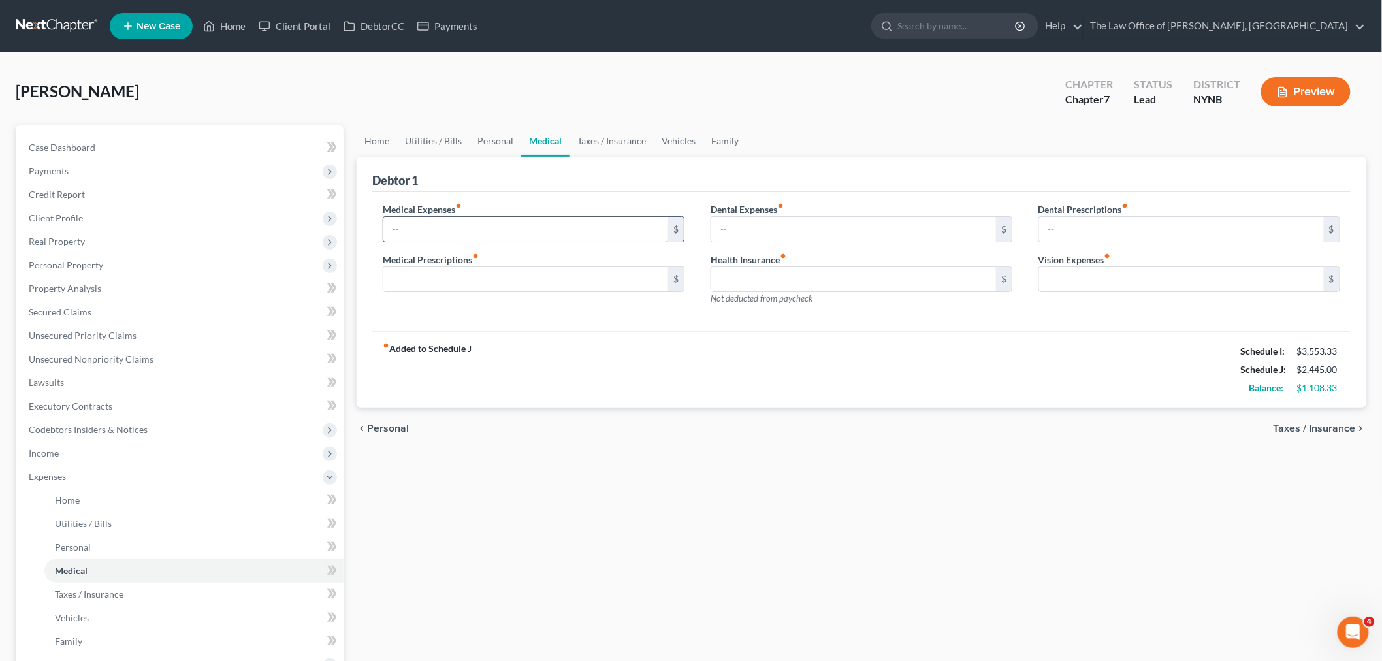
click at [435, 229] on input "text" at bounding box center [525, 229] width 285 height 25
type input "20"
click at [497, 144] on link "Personal" at bounding box center [496, 140] width 52 height 31
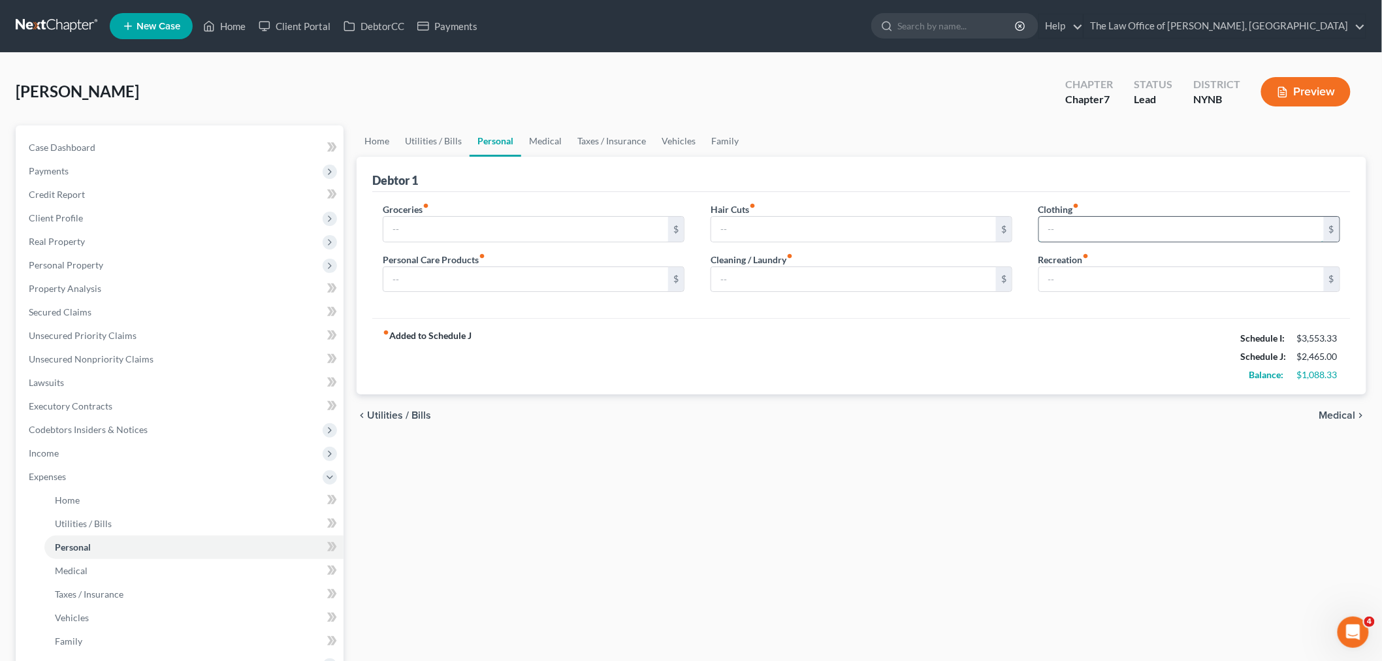
click at [1085, 231] on input "text" at bounding box center [1181, 229] width 285 height 25
type input "50"
click at [1056, 274] on input "text" at bounding box center [1181, 279] width 285 height 25
type input "50"
click at [743, 281] on input "text" at bounding box center [853, 279] width 285 height 25
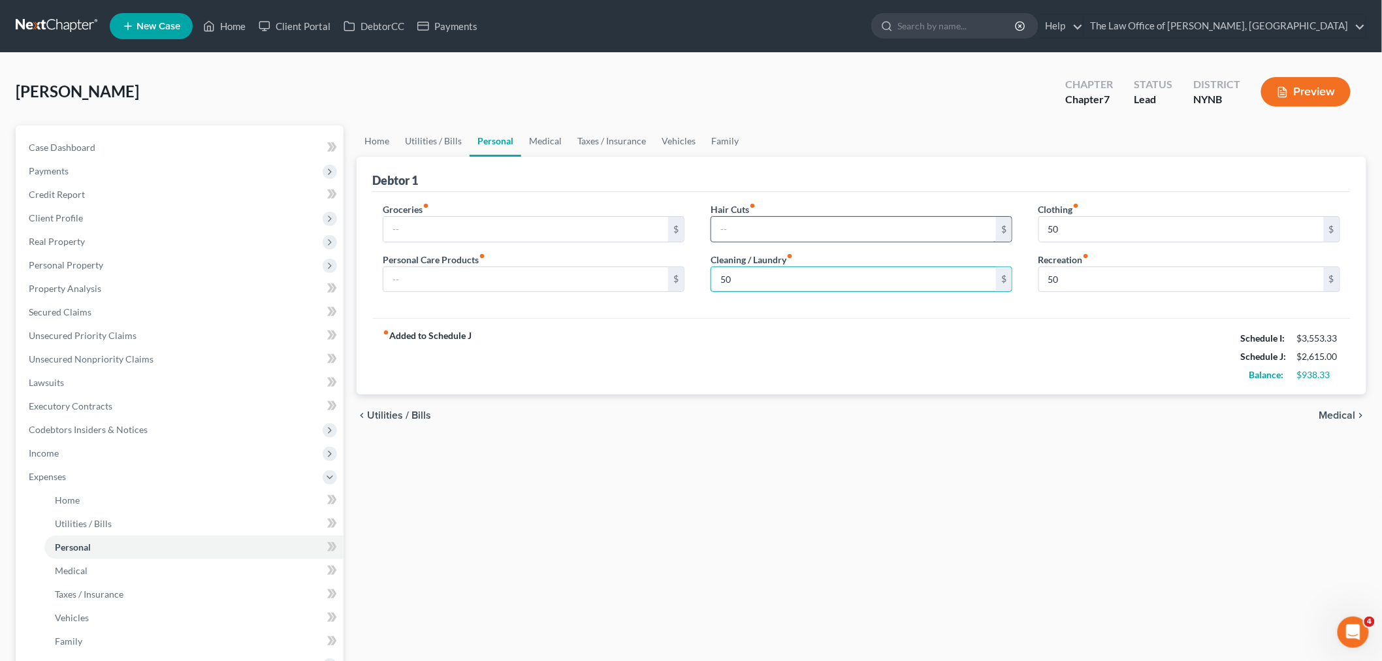
type input "50"
click at [765, 230] on input "text" at bounding box center [853, 229] width 285 height 25
type input "50"
click at [484, 282] on input "text" at bounding box center [525, 279] width 285 height 25
type input "50"
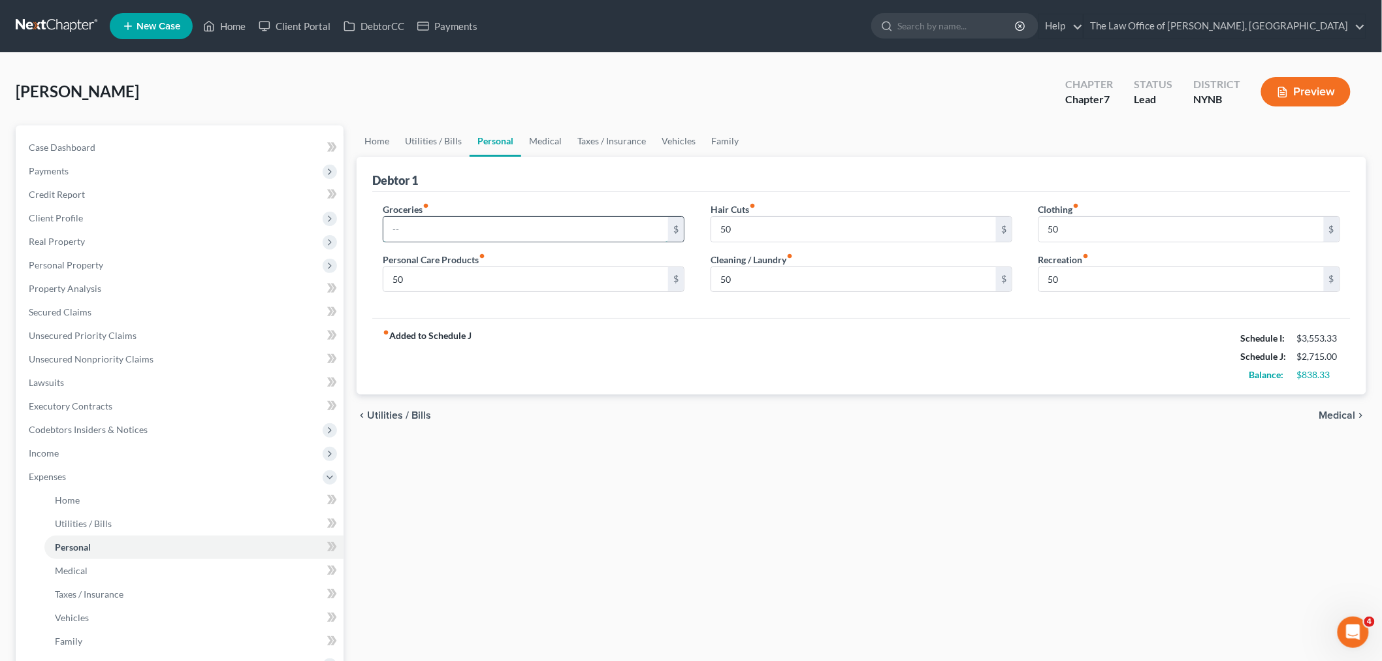
click at [464, 225] on input "text" at bounding box center [525, 229] width 285 height 25
type input "800"
drag, startPoint x: 440, startPoint y: 140, endPoint x: 460, endPoint y: 159, distance: 27.3
click at [440, 140] on link "Utilities / Bills" at bounding box center [433, 140] width 72 height 31
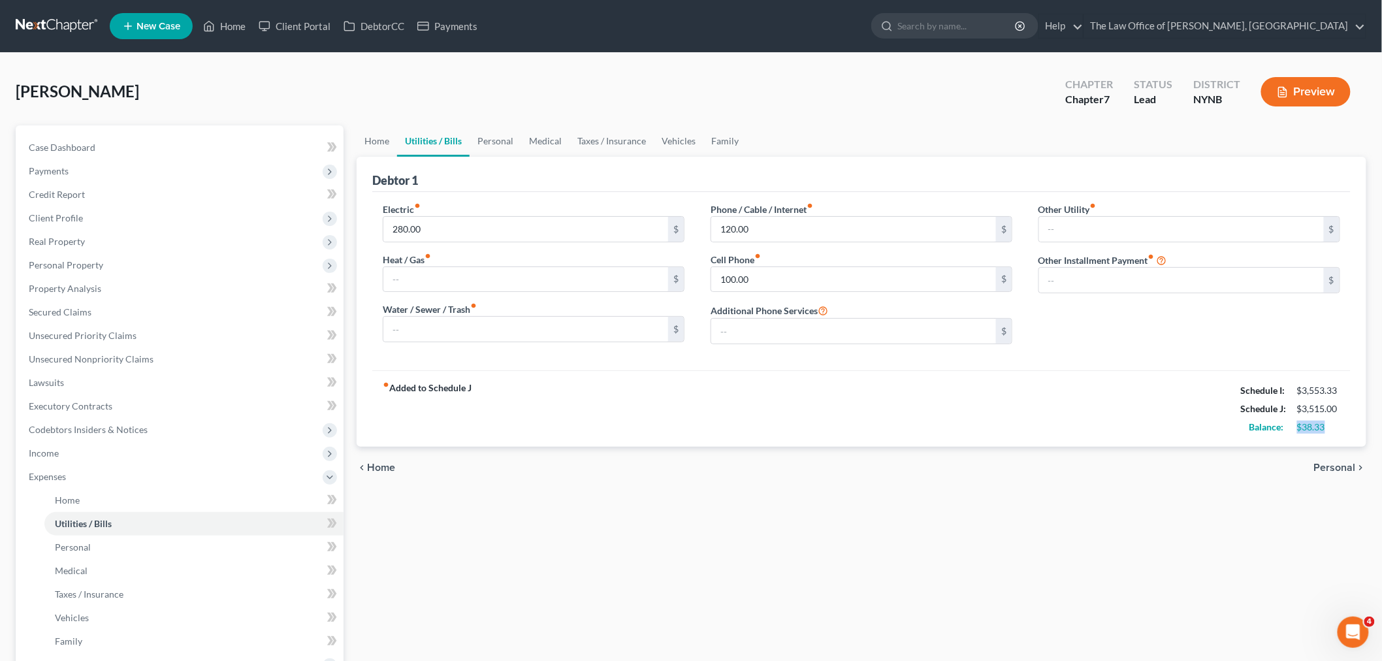
drag, startPoint x: 1302, startPoint y: 430, endPoint x: 1287, endPoint y: 430, distance: 15.7
click at [1287, 430] on div "Balance: $38.33" at bounding box center [1290, 427] width 112 height 18
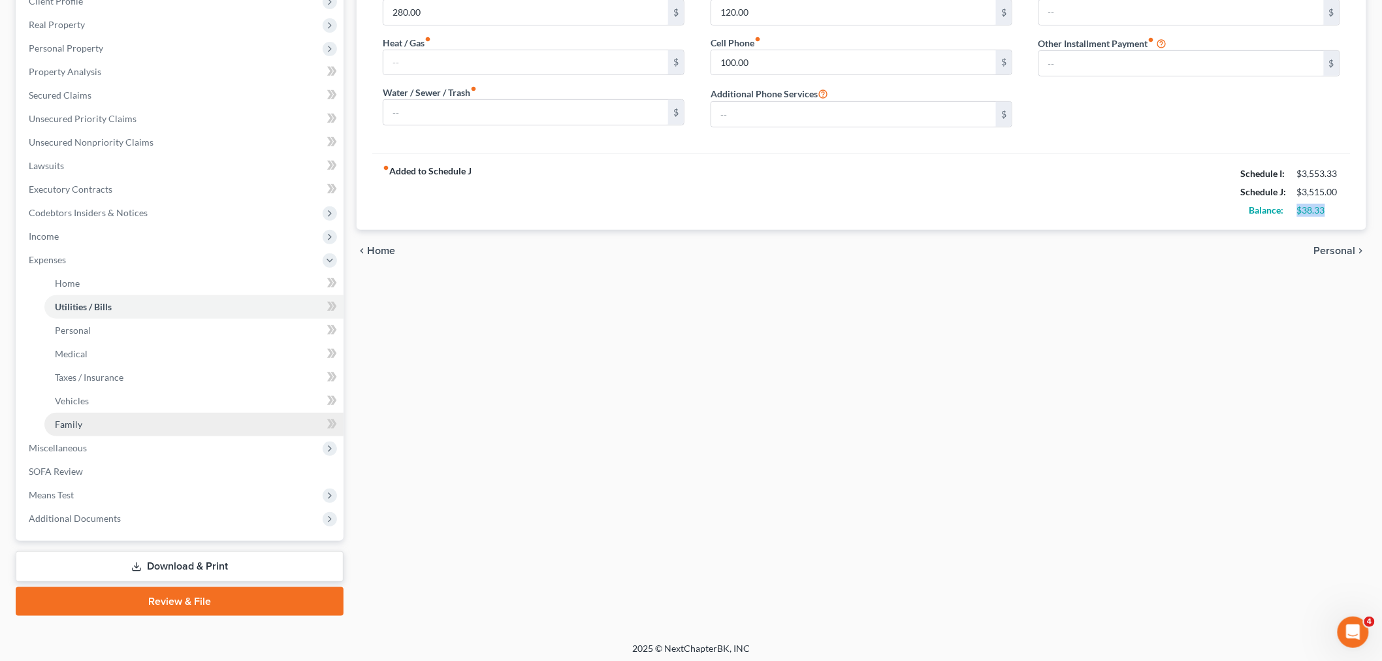
scroll to position [219, 0]
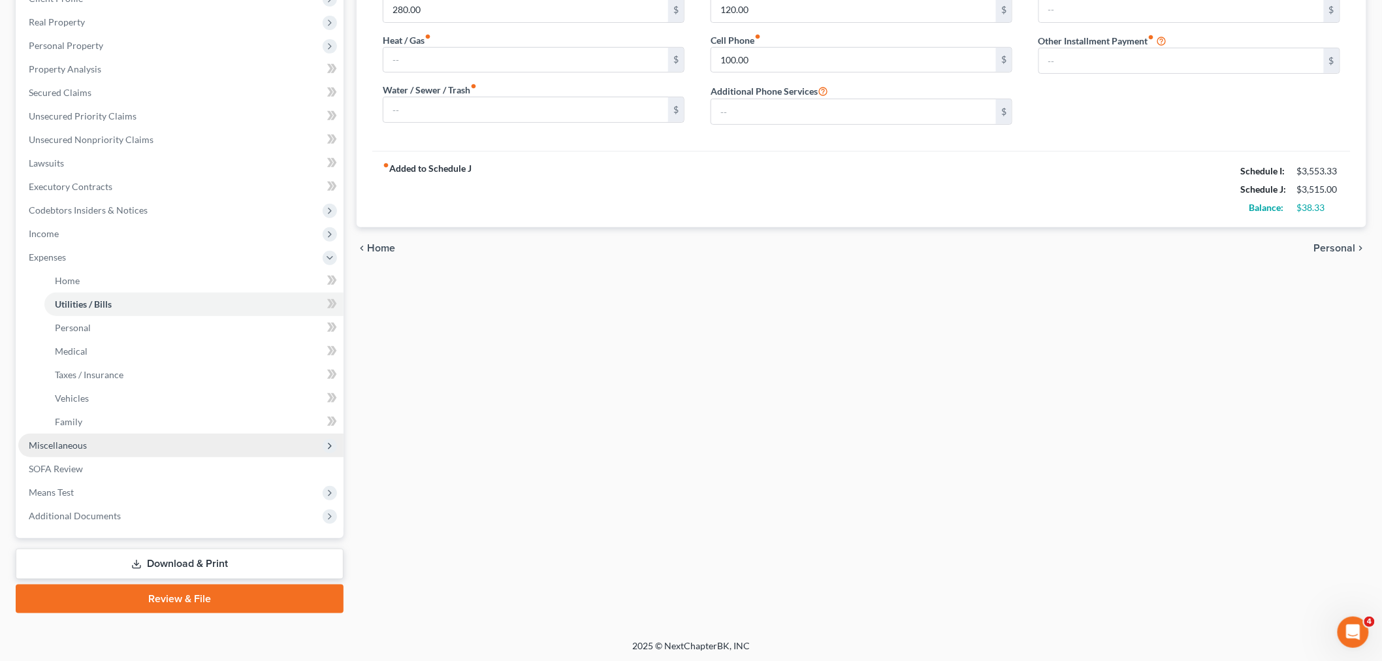
click at [86, 445] on span "Miscellaneous" at bounding box center [58, 445] width 58 height 11
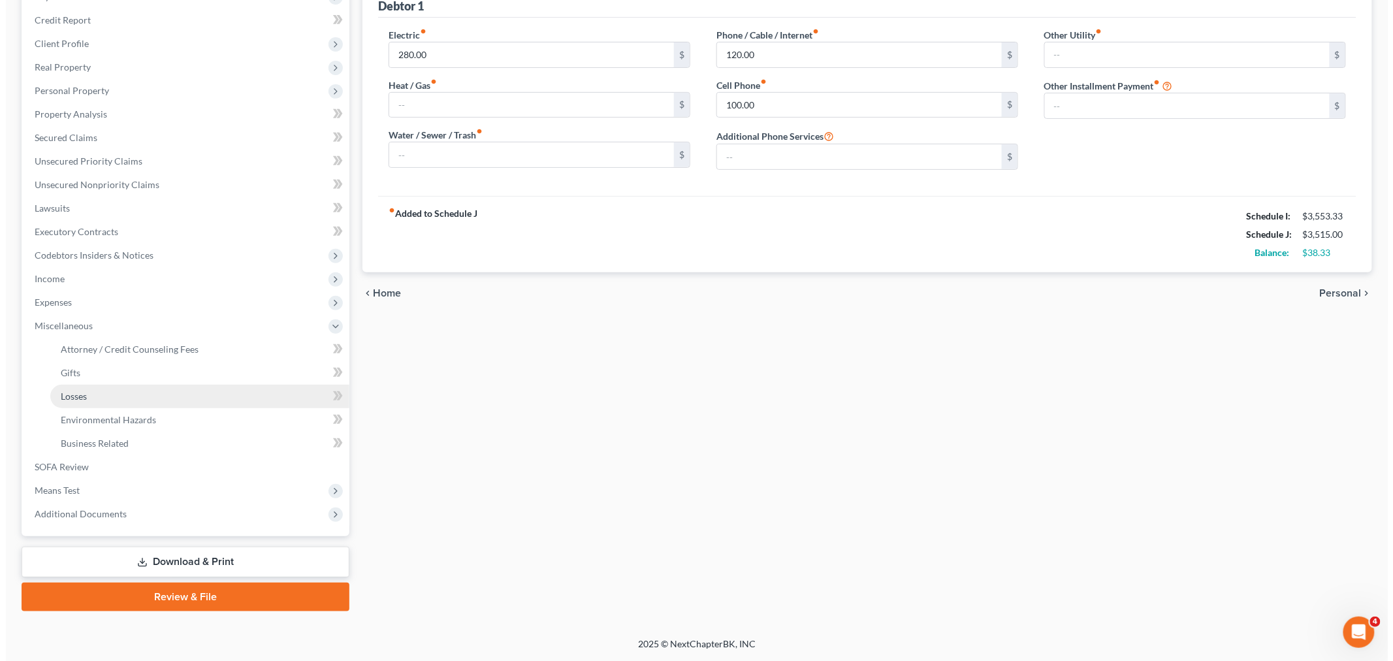
scroll to position [172, 0]
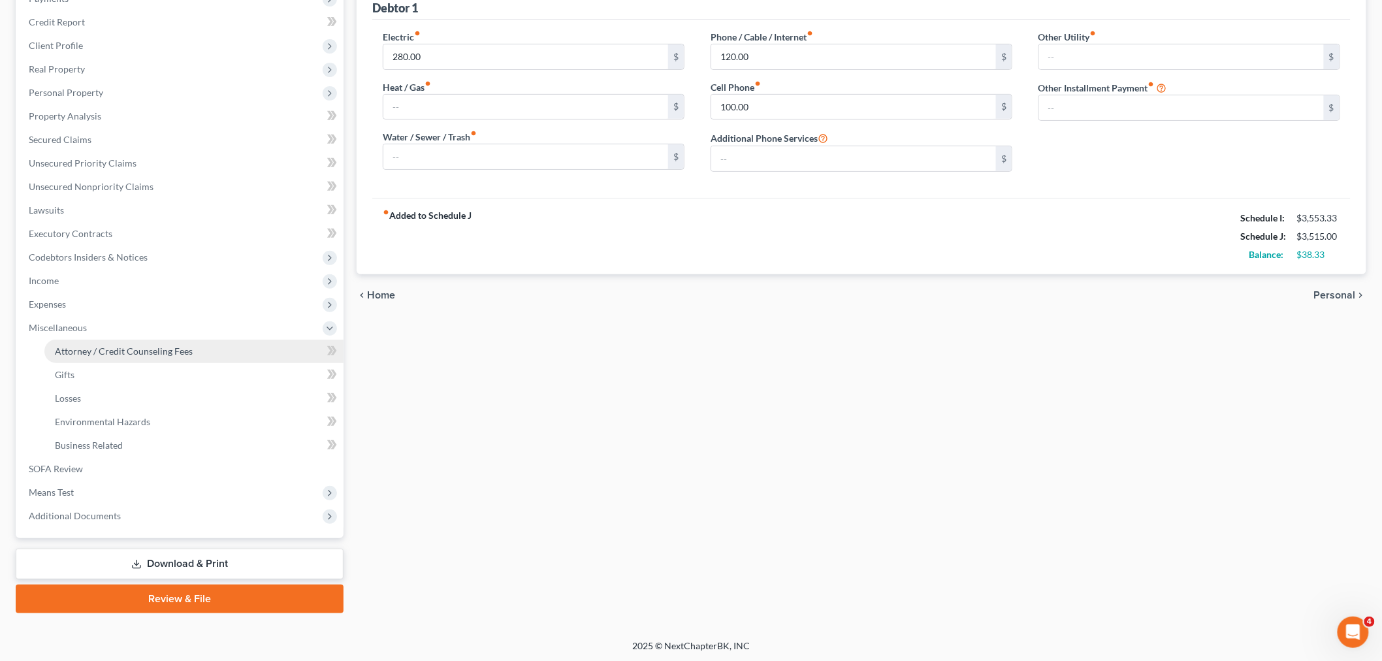
click at [113, 351] on span "Attorney / Credit Counseling Fees" at bounding box center [124, 351] width 138 height 11
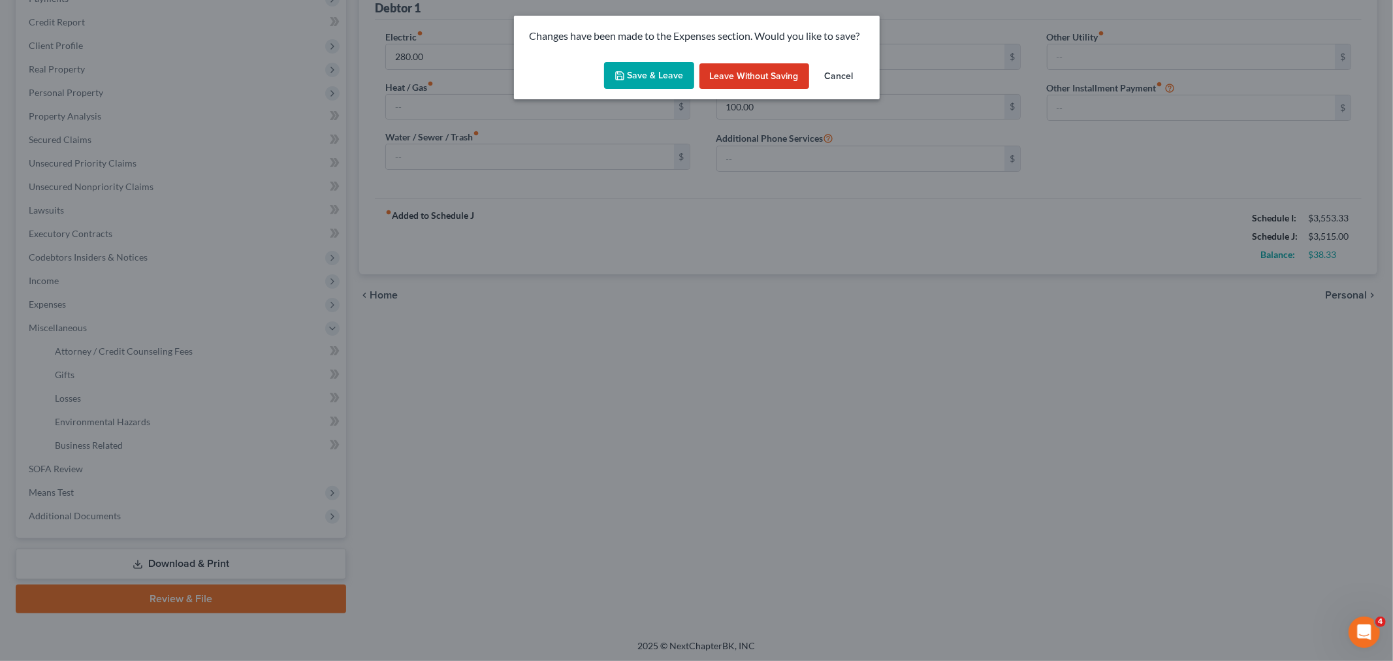
click at [634, 74] on button "Save & Leave" at bounding box center [649, 75] width 90 height 27
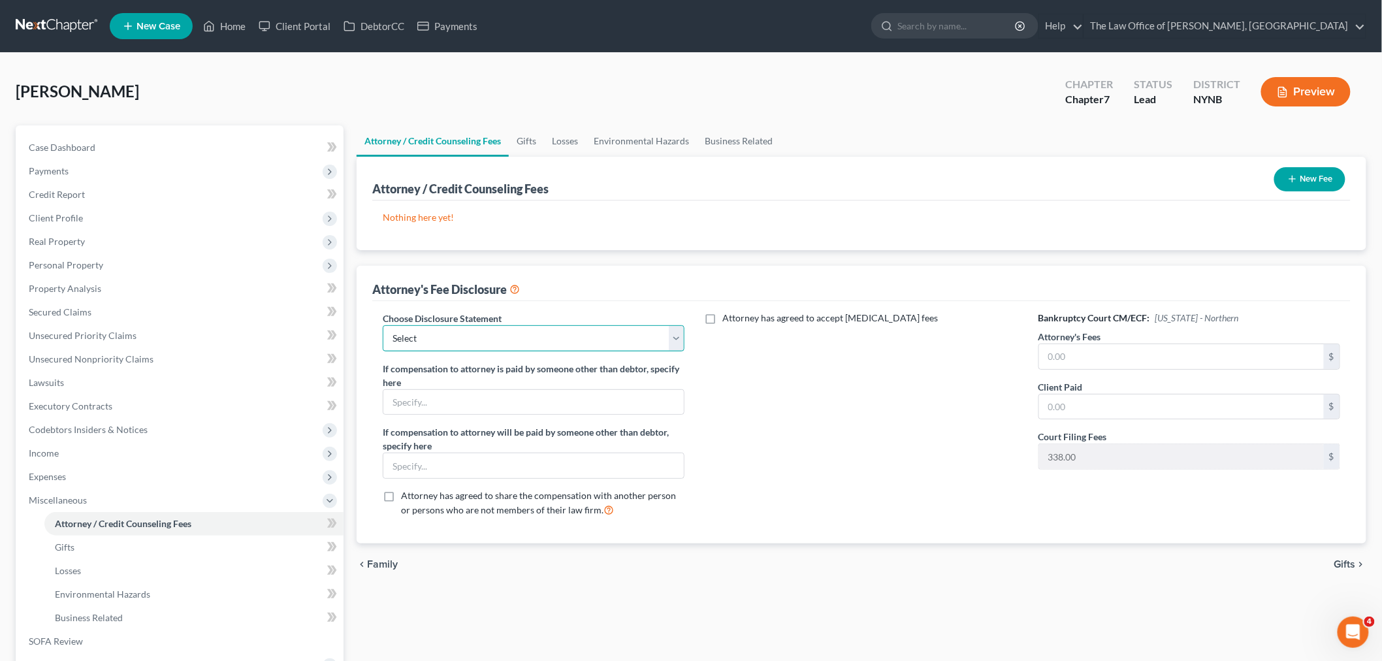
drag, startPoint x: 449, startPoint y: 331, endPoint x: 443, endPoint y: 345, distance: 15.2
click at [449, 332] on select "Select Southern District The Law Office of Christiaan van Niekerk, PLLC" at bounding box center [534, 338] width 302 height 26
select select "1"
click at [383, 325] on select "Select Southern District The Law Office of Christiaan van Niekerk, PLLC" at bounding box center [534, 338] width 302 height 26
drag, startPoint x: 1073, startPoint y: 353, endPoint x: 1063, endPoint y: 342, distance: 15.3
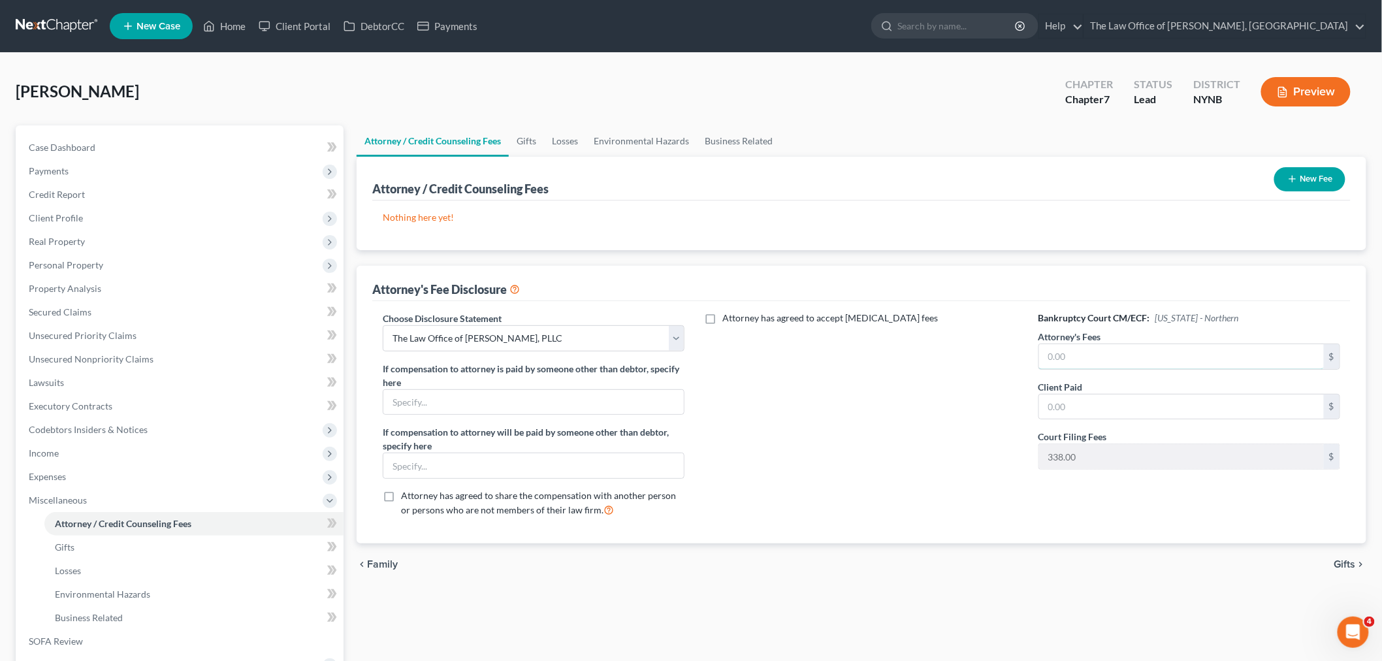
click at [1074, 354] on input "text" at bounding box center [1181, 356] width 285 height 25
type input "2,180"
click at [1101, 412] on input "text" at bounding box center [1181, 406] width 285 height 25
type input "350"
click at [1323, 174] on button "New Fee" at bounding box center [1309, 179] width 71 height 24
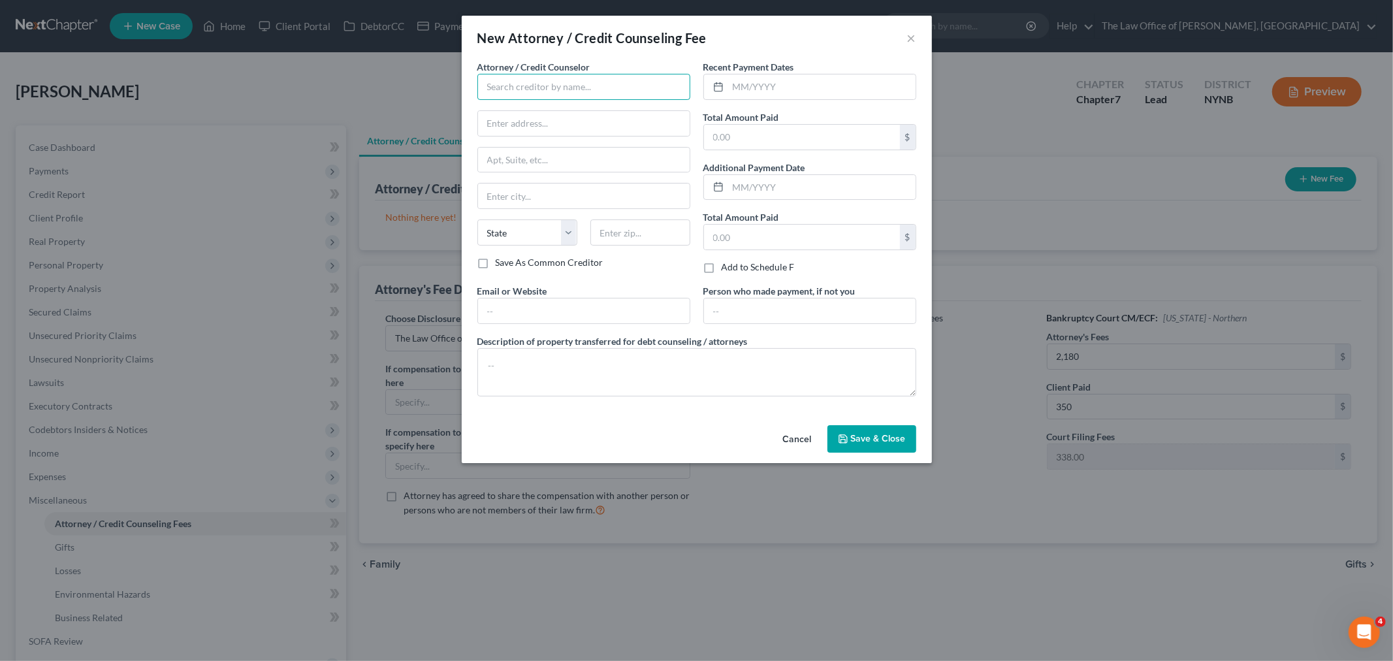
click at [525, 89] on input "text" at bounding box center [583, 87] width 213 height 26
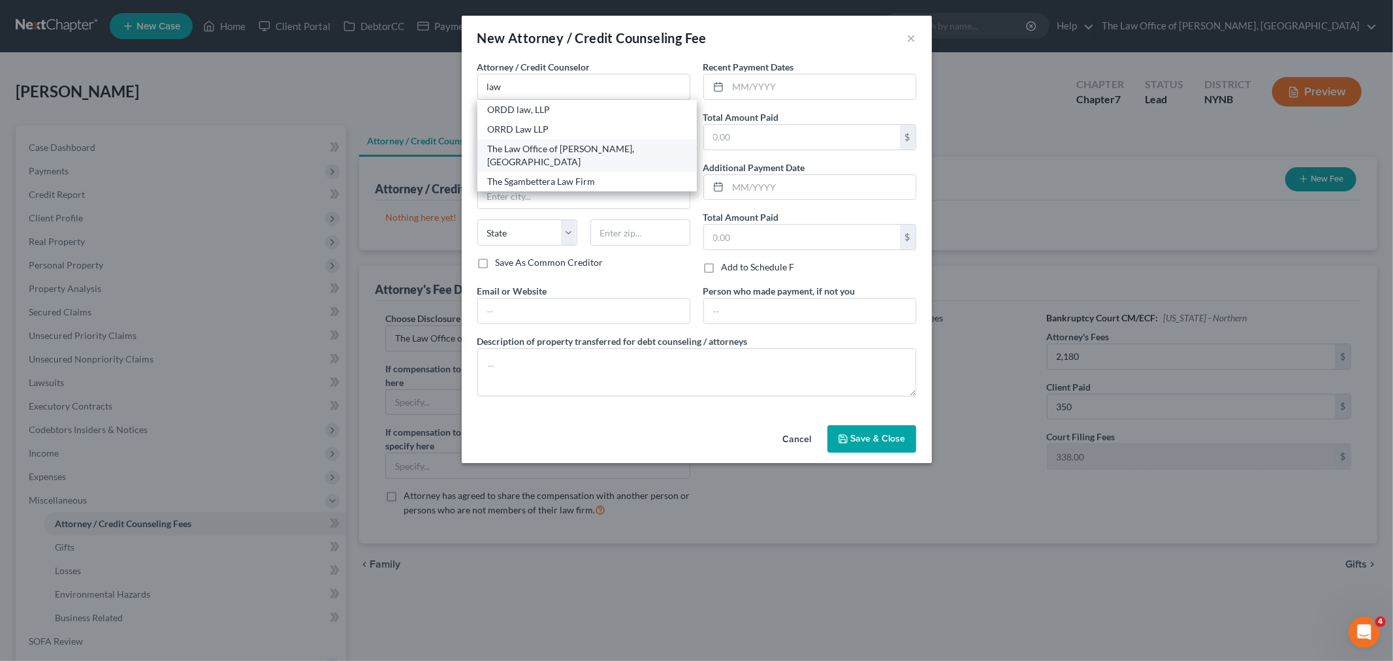
click at [568, 147] on div "The Law Office of [PERSON_NAME], [GEOGRAPHIC_DATA]" at bounding box center [587, 155] width 199 height 26
type input "The Law Office of [PERSON_NAME], [GEOGRAPHIC_DATA]"
type input "146 Jay Street"
type input "Schenectady"
select select "35"
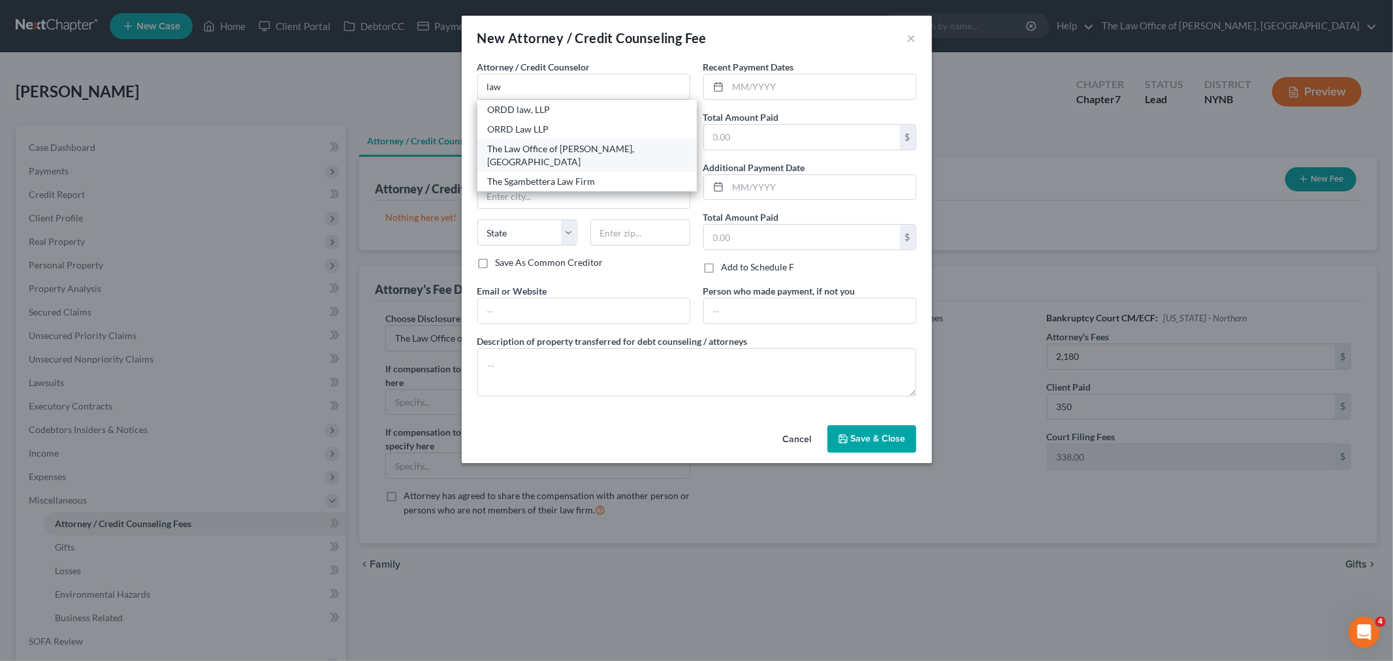
type input "12309"
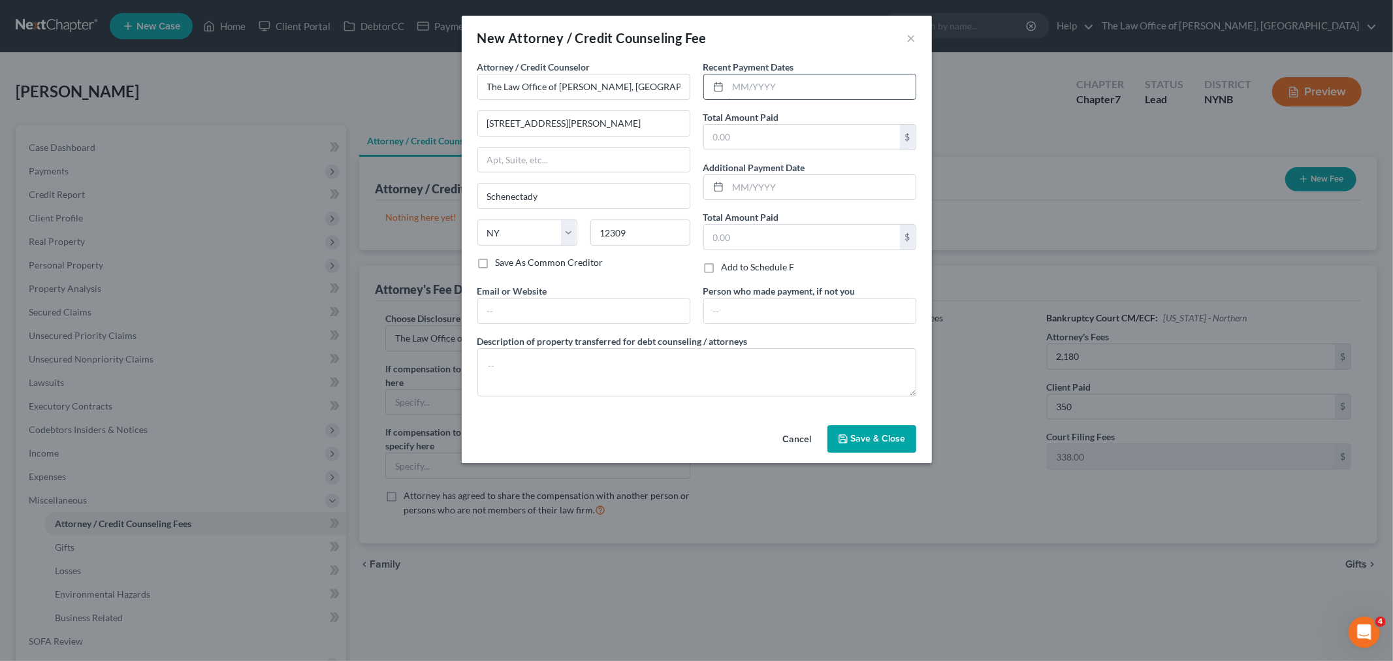
click at [754, 91] on input "text" at bounding box center [821, 86] width 187 height 25
type input "08/2025"
click at [755, 133] on input "text" at bounding box center [802, 137] width 196 height 25
type input "350"
drag, startPoint x: 850, startPoint y: 436, endPoint x: 846, endPoint y: 414, distance: 22.4
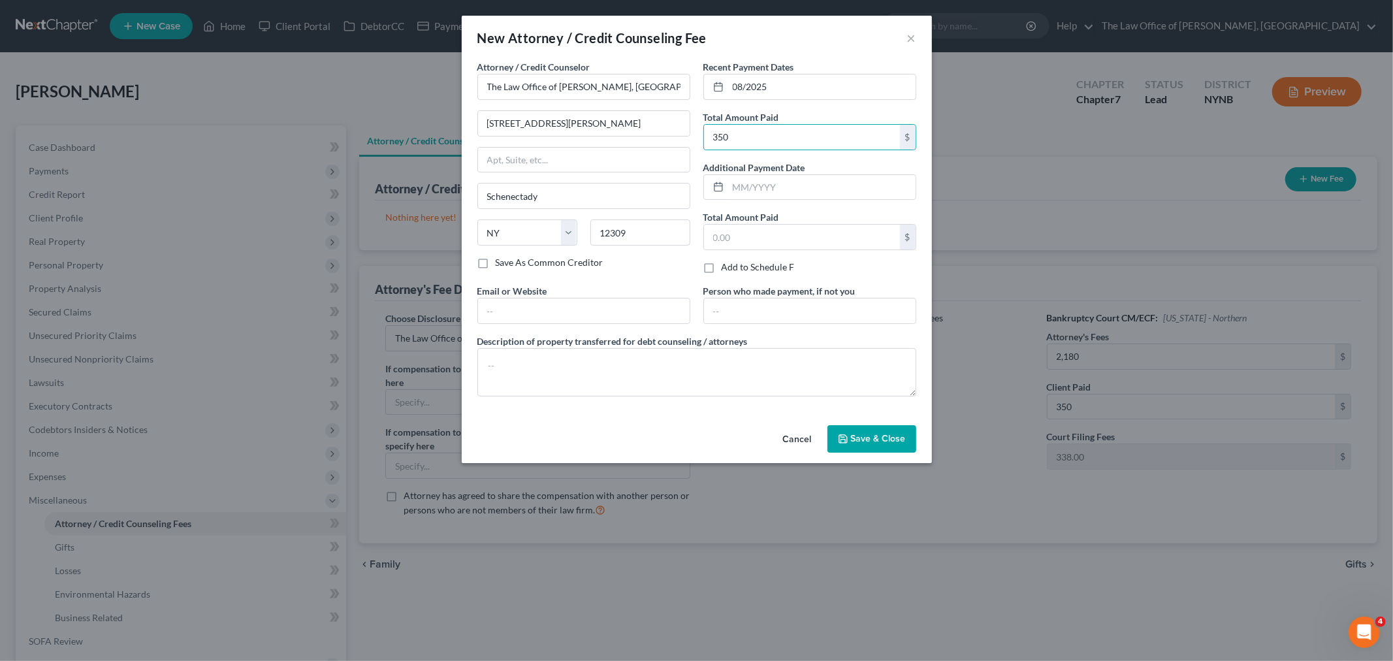
click at [852, 434] on button "Save & Close" at bounding box center [872, 438] width 89 height 27
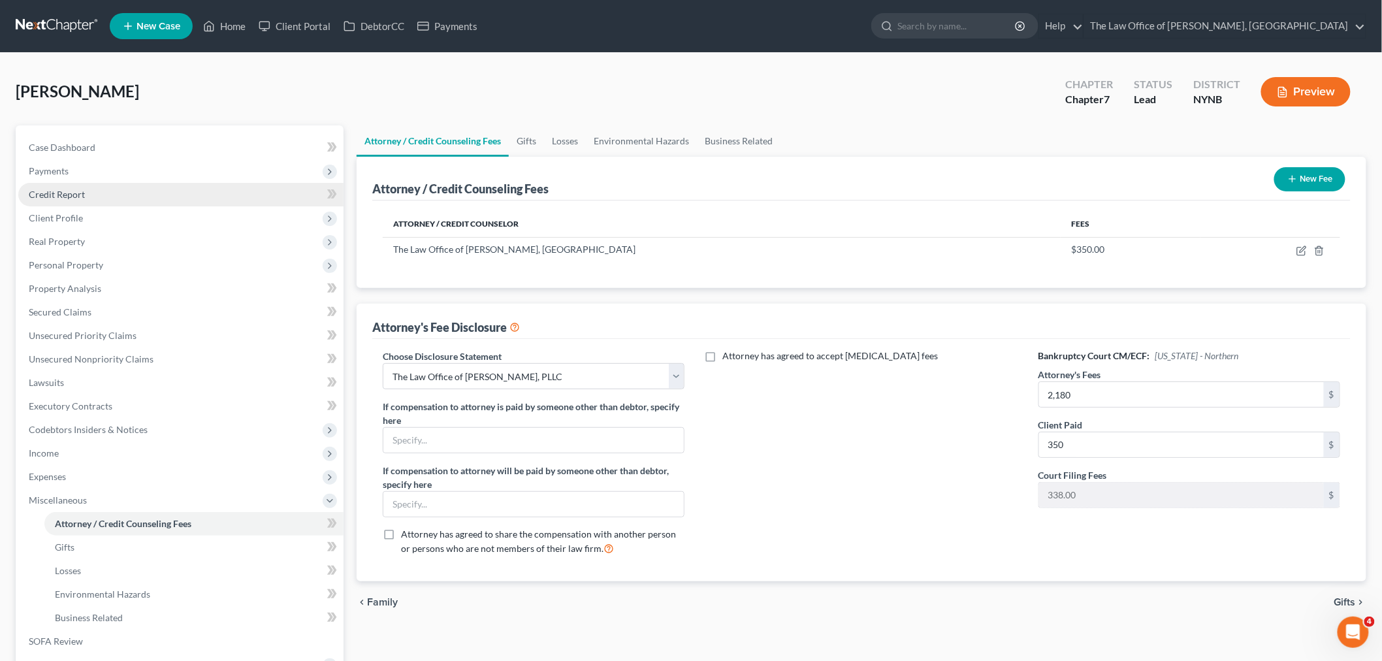
click at [63, 187] on link "Credit Report" at bounding box center [180, 195] width 325 height 24
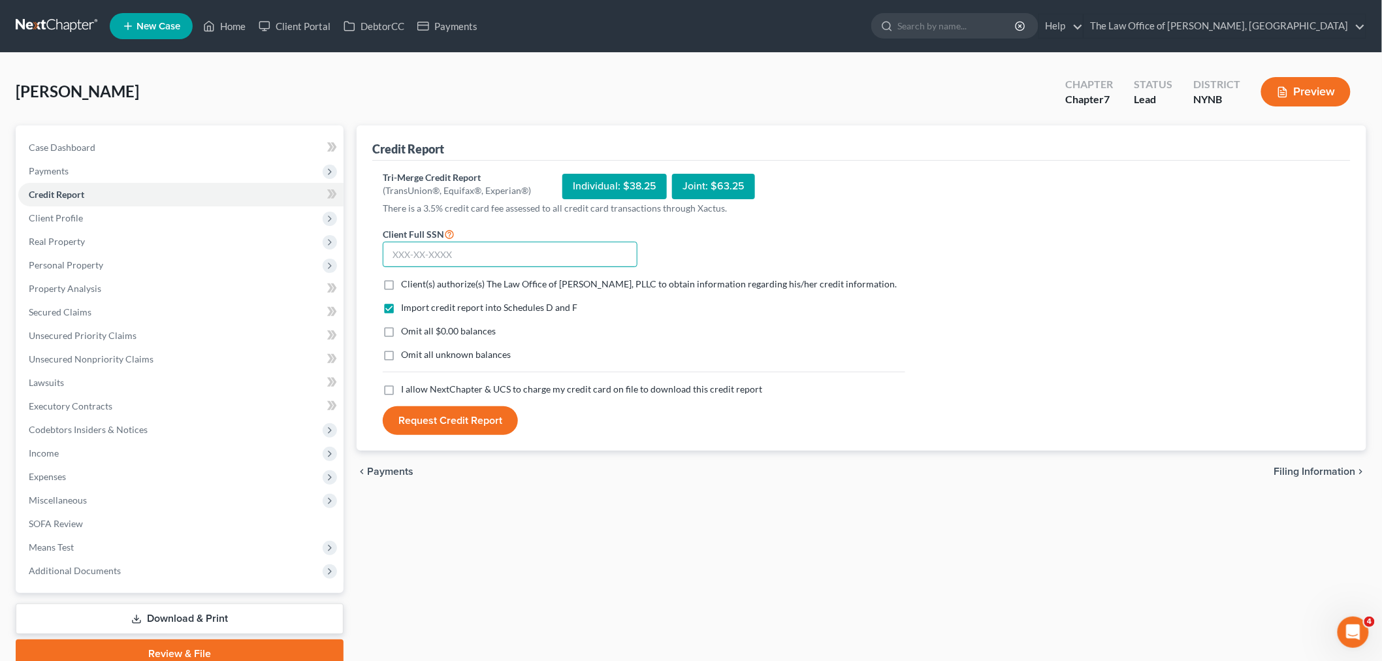
click at [419, 253] on input "text" at bounding box center [510, 255] width 255 height 26
paste input "051-78-4473"
type input "051-78-4473"
drag, startPoint x: 388, startPoint y: 285, endPoint x: 413, endPoint y: 349, distance: 68.6
click at [401, 289] on label "Client(s) authorize(s) The Law Office of Christiaan Van Niekerk, PLLC to obtain…" at bounding box center [649, 284] width 496 height 13
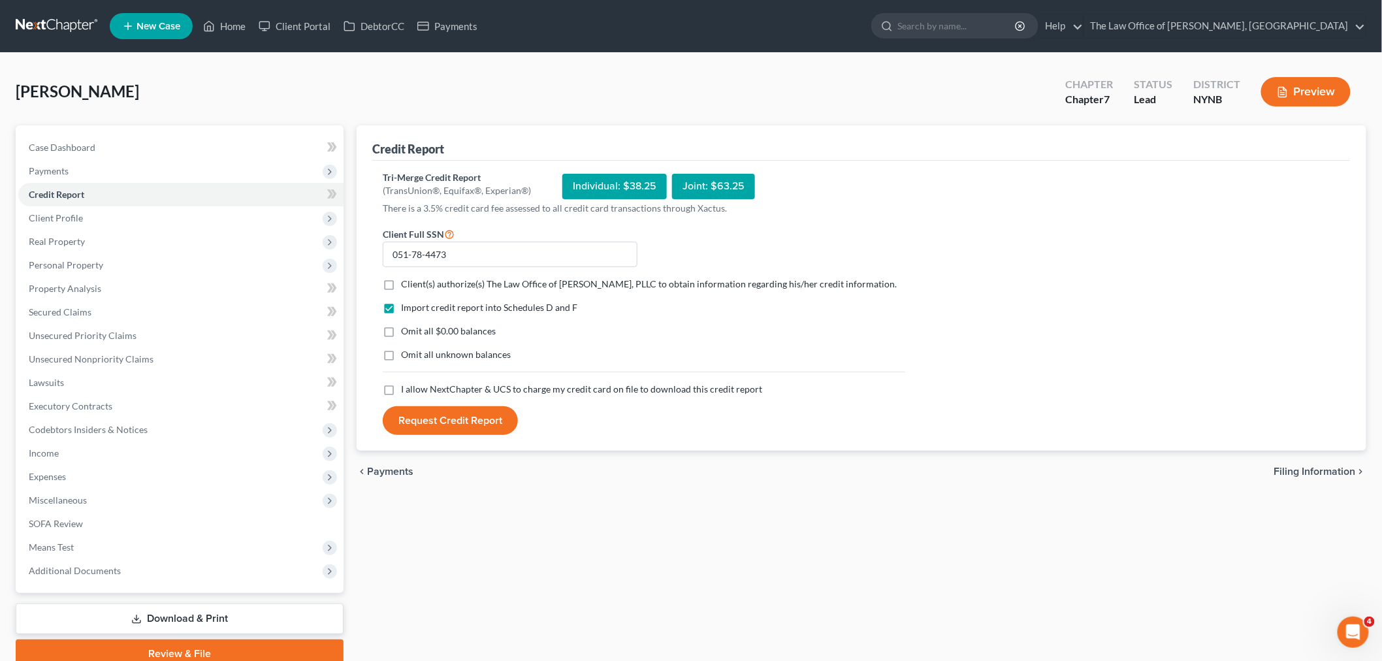
click at [406, 286] on input "Client(s) authorize(s) The Law Office of Christiaan Van Niekerk, PLLC to obtain…" at bounding box center [410, 282] width 8 height 8
checkbox input "true"
drag, startPoint x: 389, startPoint y: 402, endPoint x: 434, endPoint y: 423, distance: 50.5
click at [401, 396] on label "I allow NextChapter & UCS to charge my credit card on file to download this cre…" at bounding box center [581, 389] width 361 height 13
click at [406, 391] on input "I allow NextChapter & UCS to charge my credit card on file to download this cre…" at bounding box center [410, 387] width 8 height 8
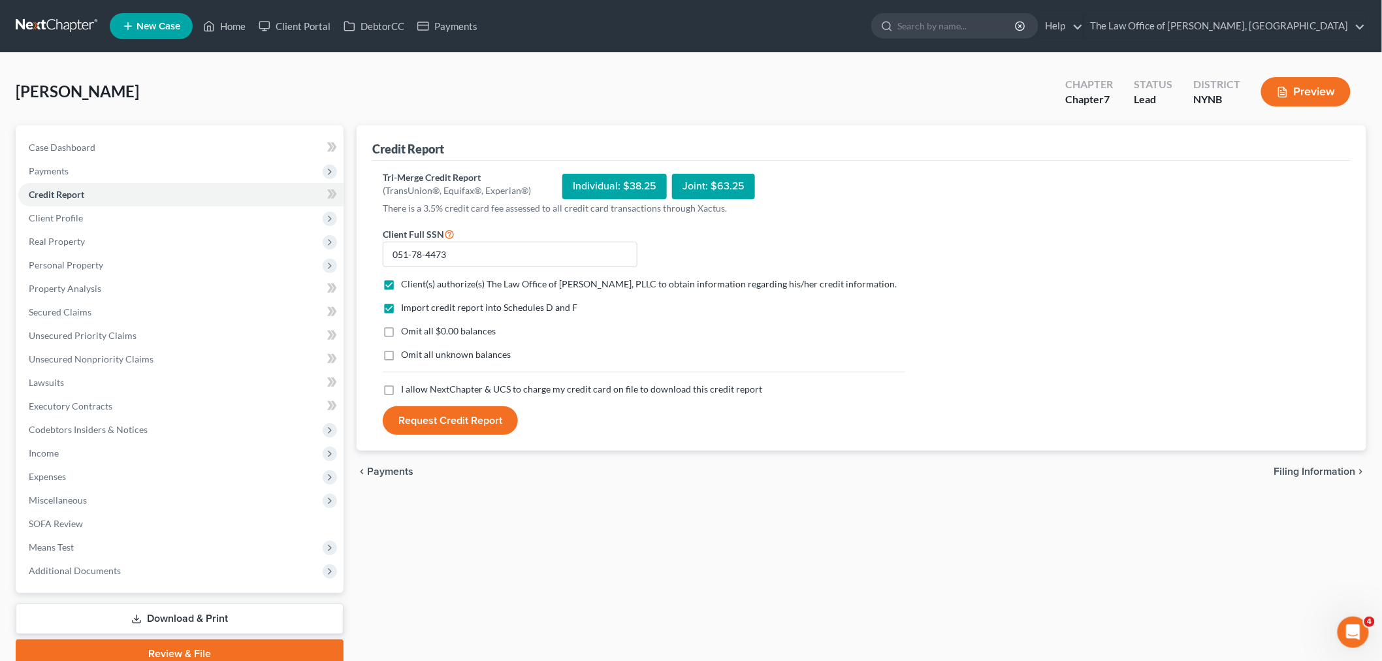
checkbox input "true"
click at [438, 426] on button "Request Credit Report" at bounding box center [450, 420] width 135 height 29
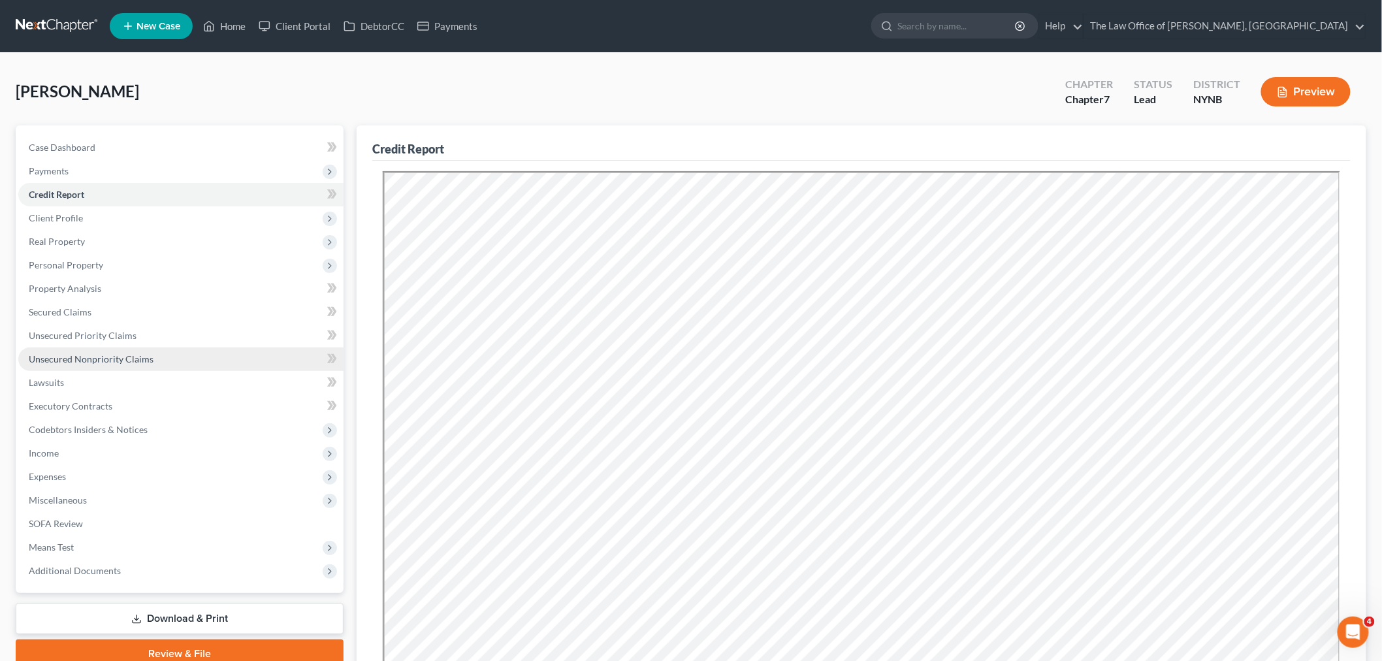
click at [114, 353] on span "Unsecured Nonpriority Claims" at bounding box center [91, 358] width 125 height 11
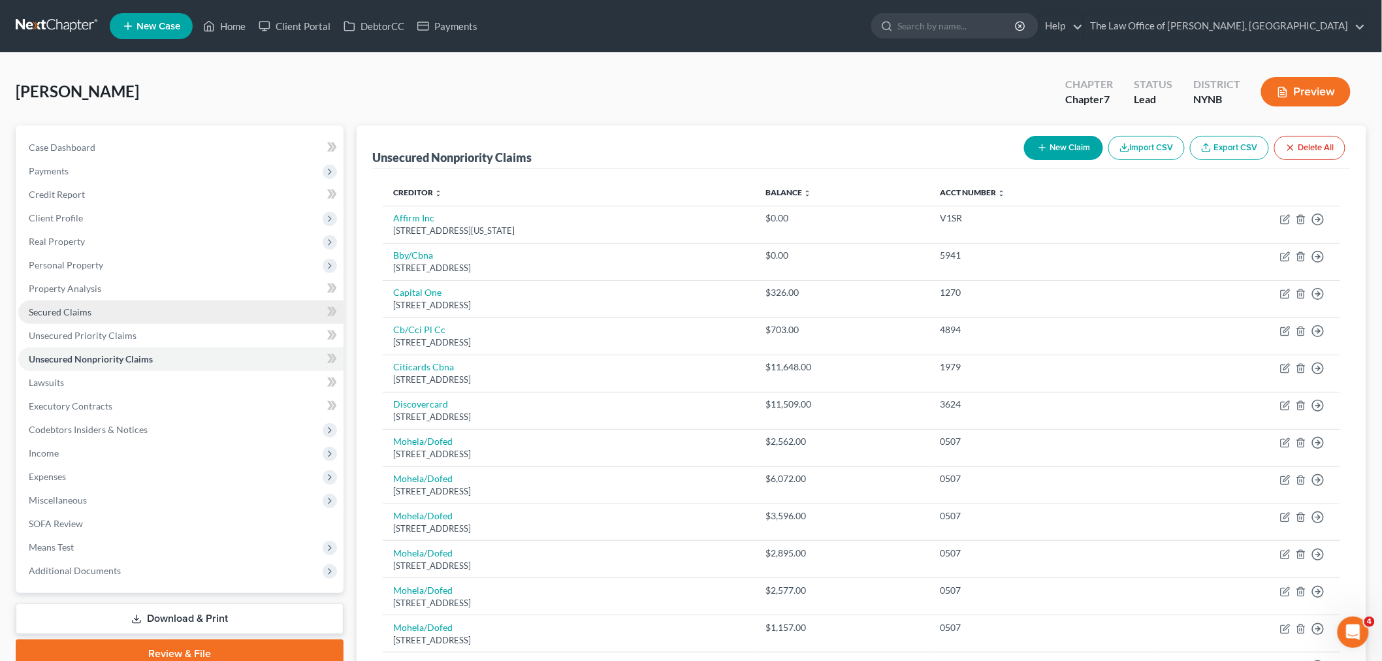
click at [59, 313] on span "Secured Claims" at bounding box center [60, 311] width 63 height 11
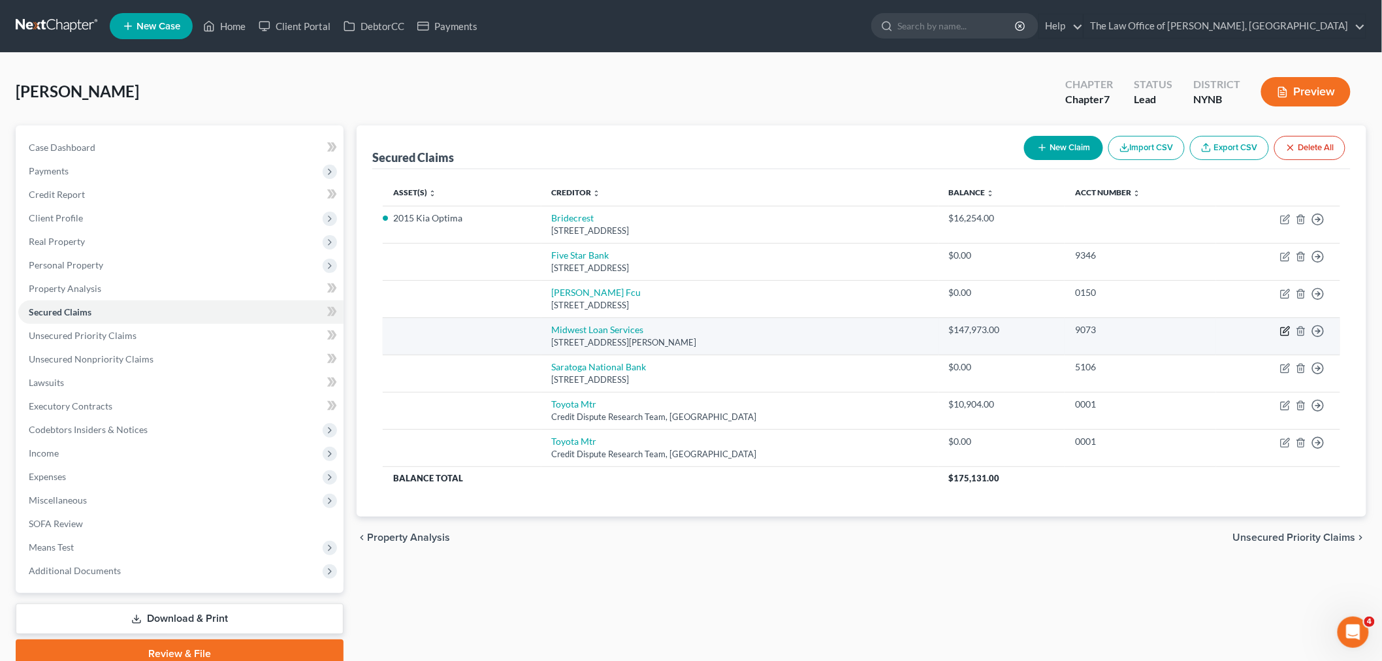
click at [1285, 334] on icon "button" at bounding box center [1285, 331] width 10 height 10
select select "23"
select select "0"
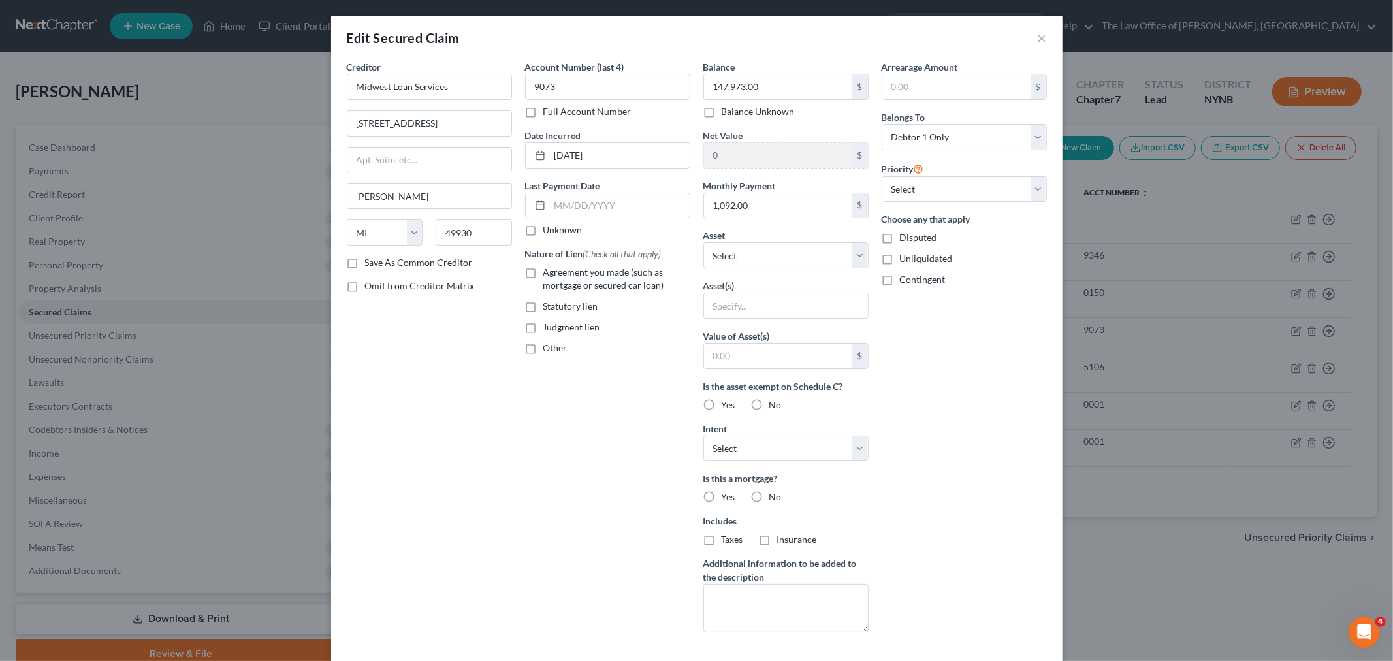
click at [543, 271] on label "Agreement you made (such as mortgage or secured car loan)" at bounding box center [616, 279] width 147 height 26
click at [549, 271] on input "Agreement you made (such as mortgage or secured car loan)" at bounding box center [553, 270] width 8 height 8
checkbox input "true"
click at [760, 257] on select "Select Other Multiple Assets 401k - $2000.0 Jewelry - Basic Jewelry - $300.0 19…" at bounding box center [785, 255] width 165 height 26
select select "6"
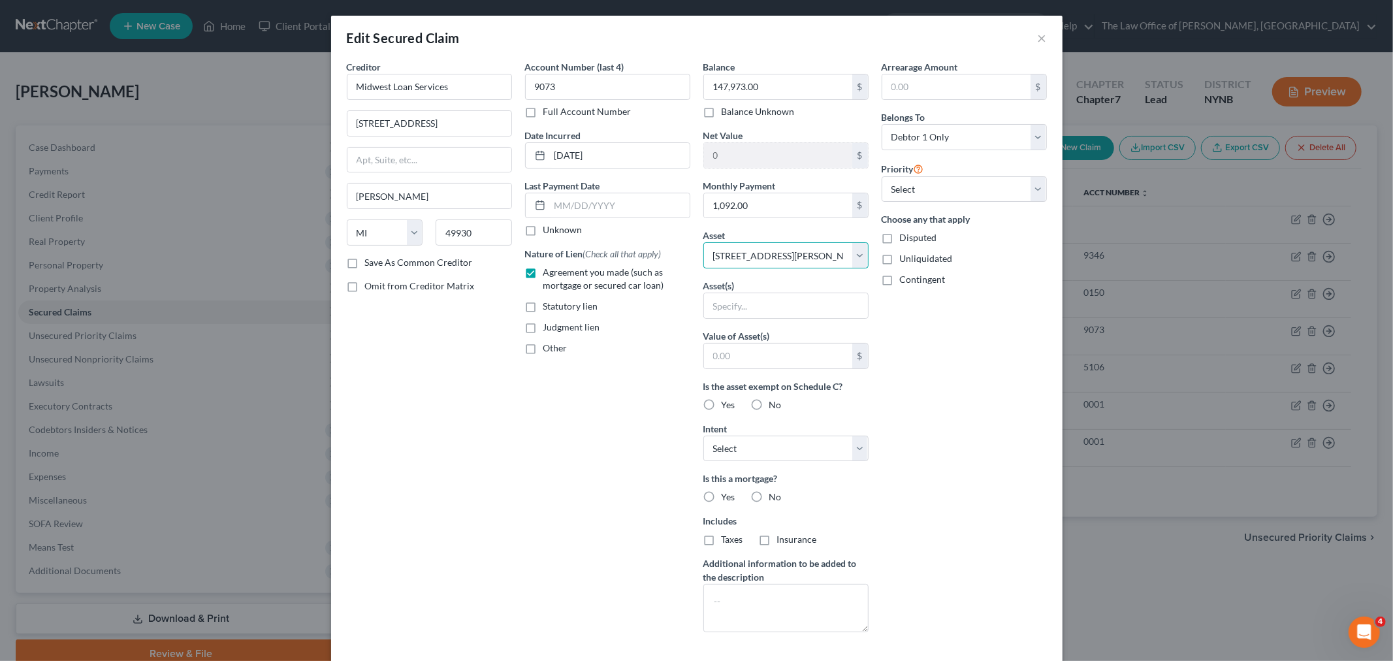
click at [703, 242] on select "Select Other Multiple Assets 401k - $2000.0 Jewelry - Basic Jewelry - $300.0 19…" at bounding box center [785, 255] width 165 height 26
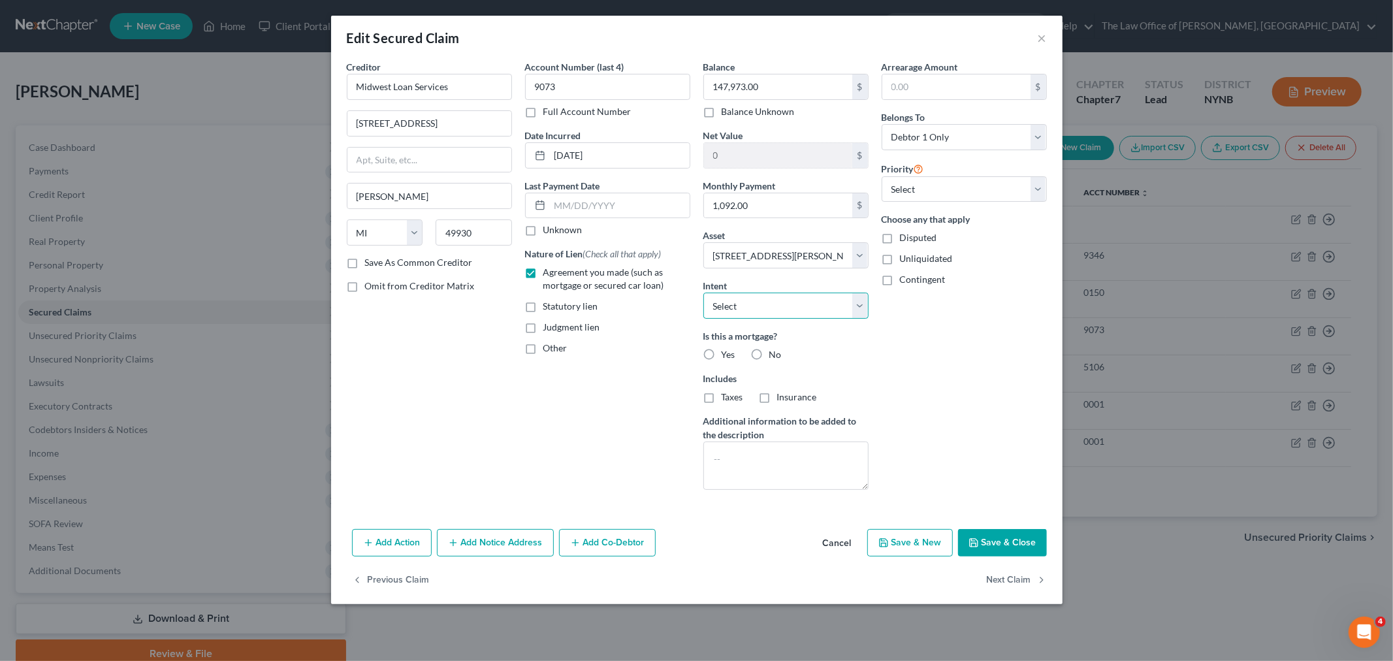
drag, startPoint x: 745, startPoint y: 300, endPoint x: 735, endPoint y: 316, distance: 18.5
click at [745, 300] on select "Select Surrender Redeem Reaffirm Avoid Other" at bounding box center [785, 306] width 165 height 26
select select "2"
click at [703, 293] on select "Select Surrender Redeem Reaffirm Avoid Other" at bounding box center [785, 306] width 165 height 26
click at [722, 356] on label "Yes" at bounding box center [729, 354] width 14 height 13
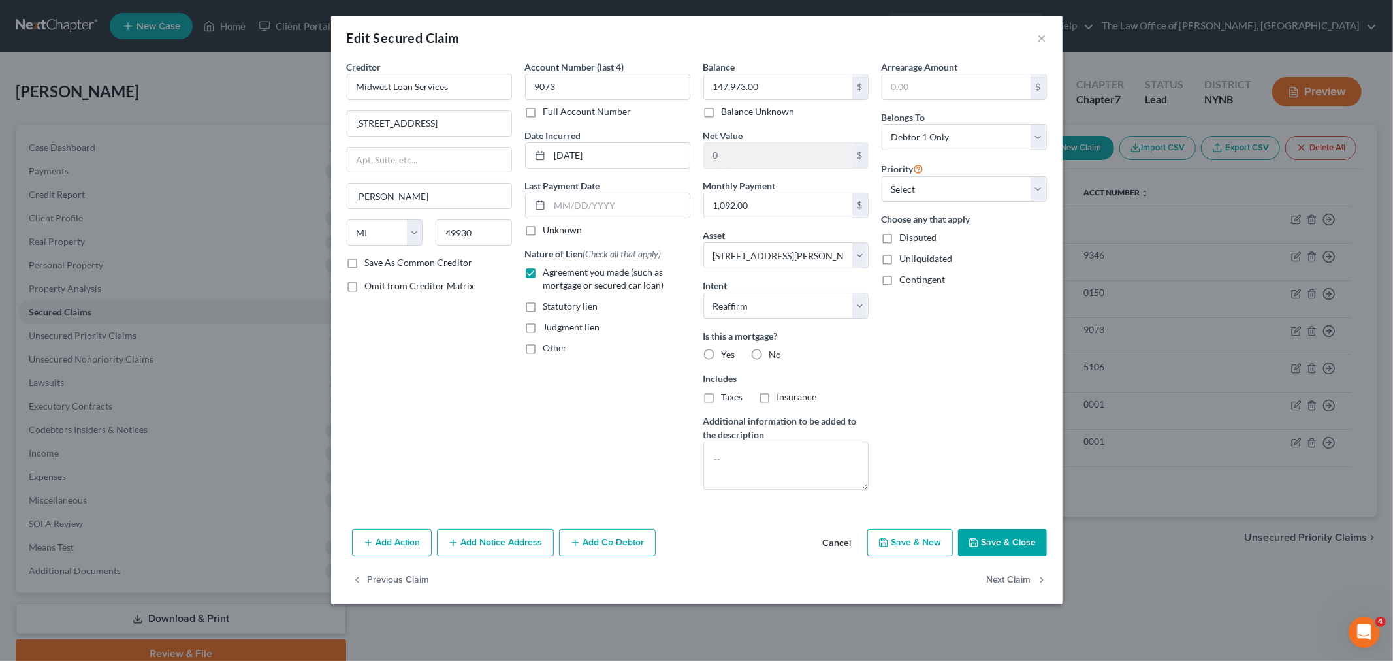
click at [727, 356] on input "Yes" at bounding box center [731, 352] width 8 height 8
radio input "true"
drag, startPoint x: 713, startPoint y: 394, endPoint x: 753, endPoint y: 396, distance: 40.5
click at [722, 394] on label "Taxes" at bounding box center [733, 397] width 22 height 13
click at [727, 394] on input "Taxes" at bounding box center [731, 395] width 8 height 8
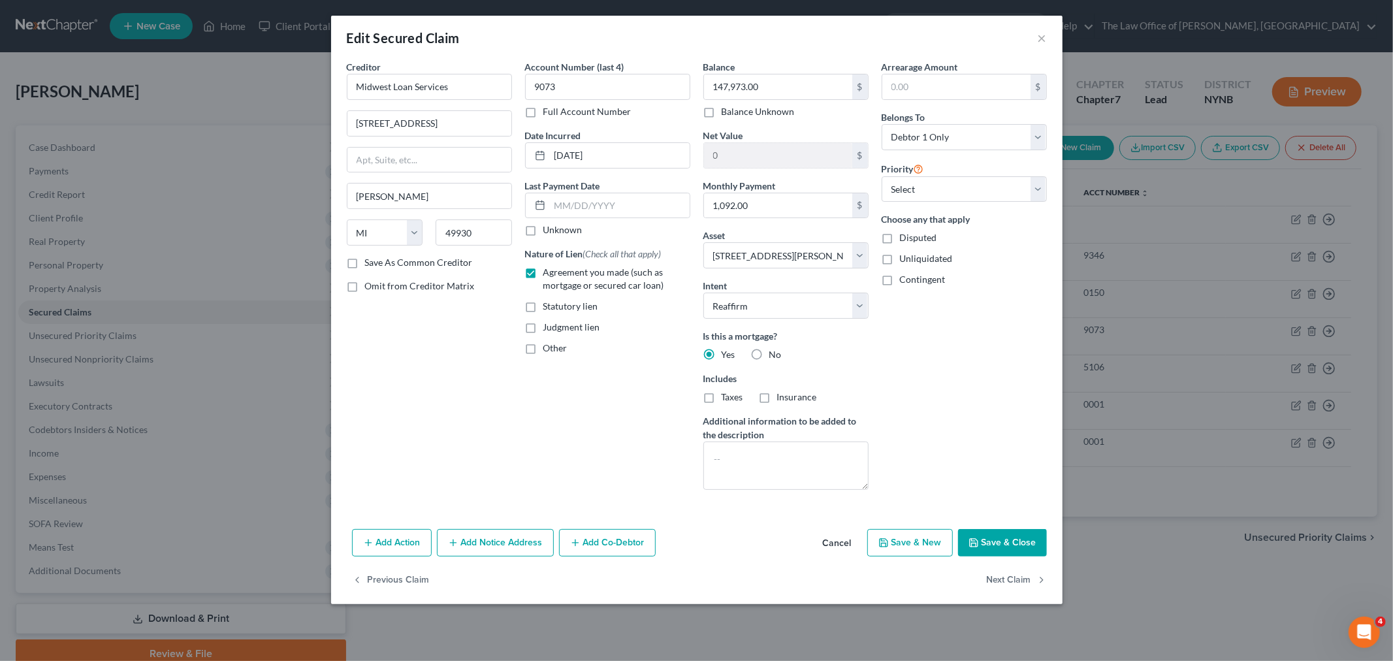
checkbox input "true"
click at [777, 396] on label "Insurance" at bounding box center [797, 397] width 40 height 13
click at [782, 396] on input "Insurance" at bounding box center [786, 395] width 8 height 8
checkbox input "true"
click at [1012, 544] on button "Save & Close" at bounding box center [1002, 542] width 89 height 27
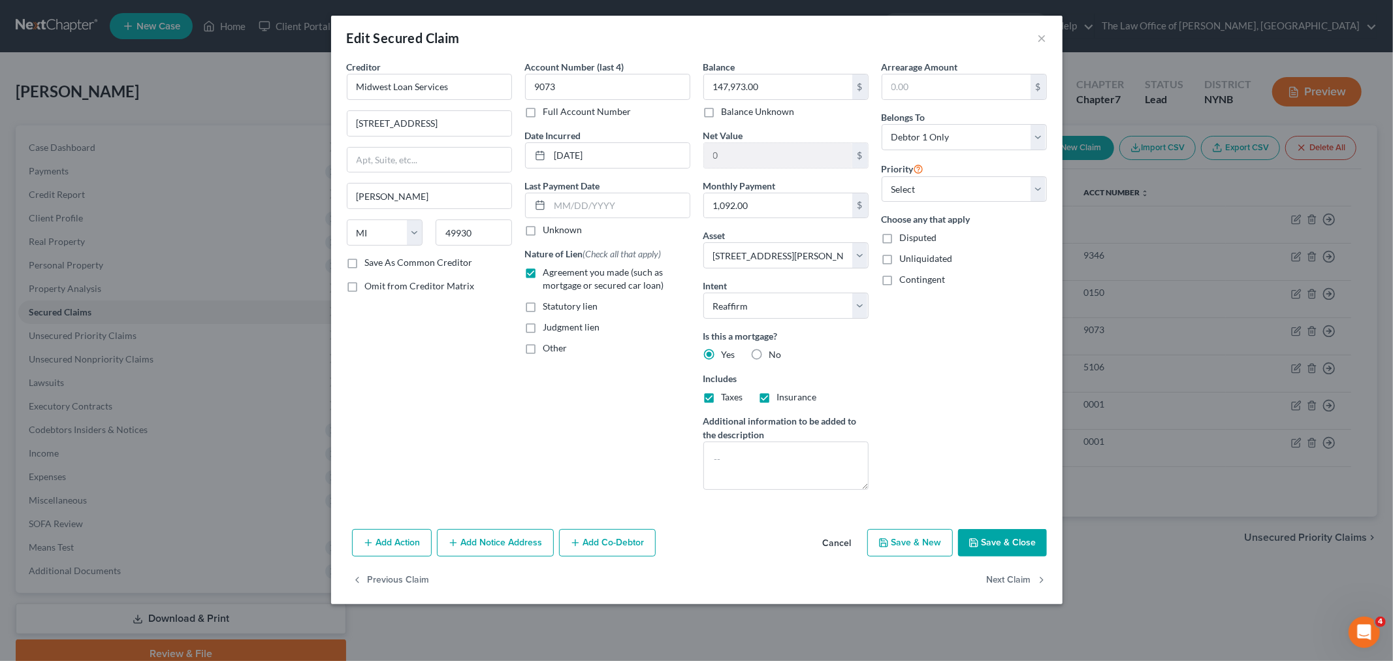
select select
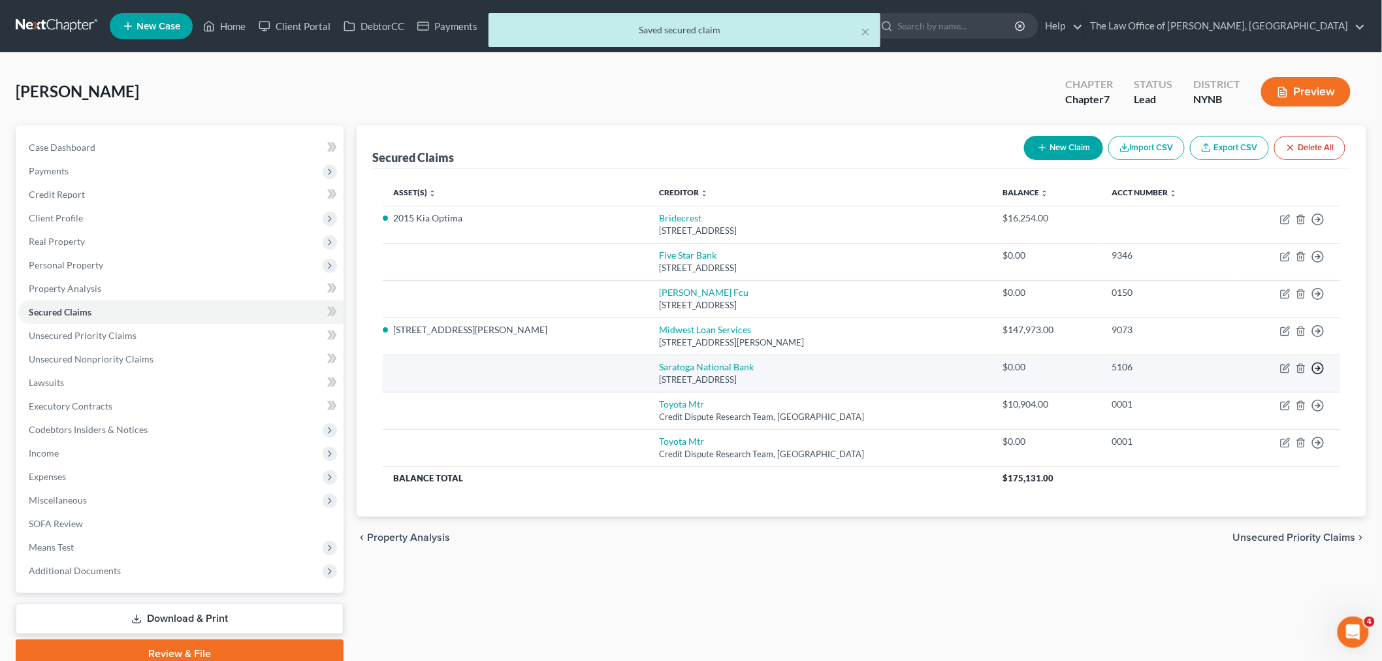
click at [1322, 226] on icon "button" at bounding box center [1317, 219] width 13 height 13
drag, startPoint x: 1246, startPoint y: 401, endPoint x: 1251, endPoint y: 385, distance: 16.3
click at [1246, 401] on link "Move to F" at bounding box center [1258, 400] width 109 height 22
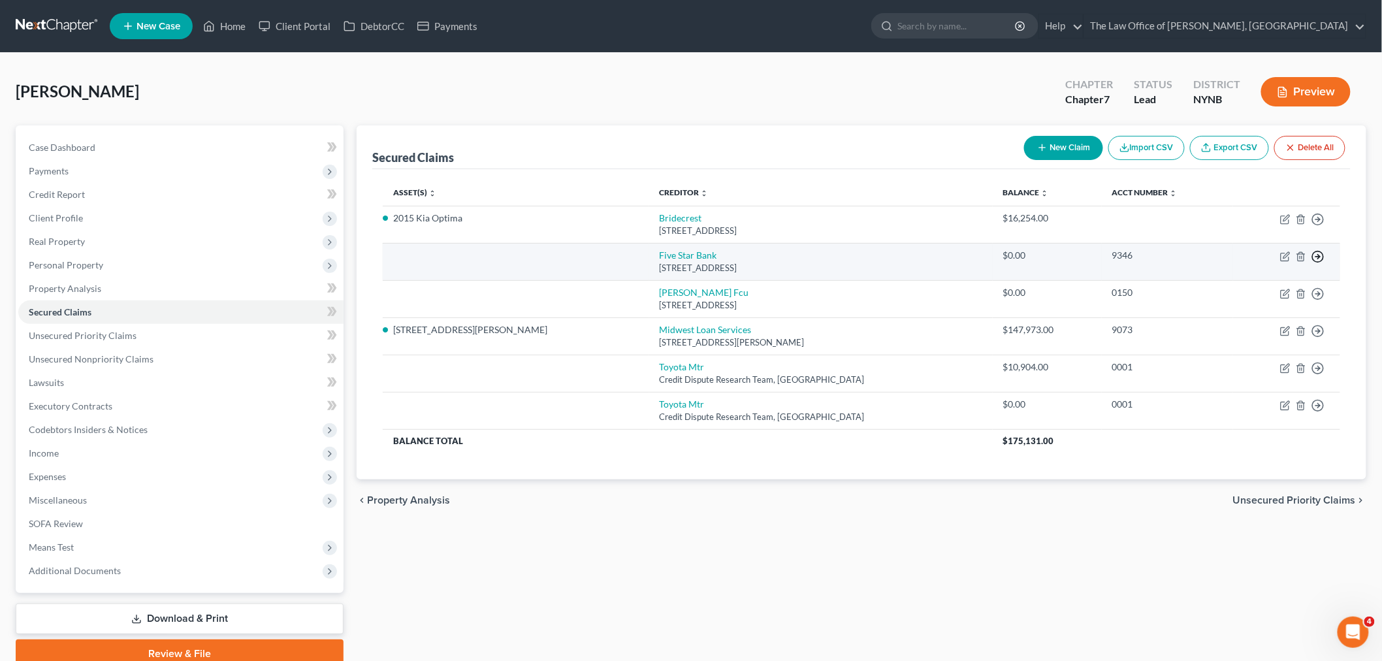
click at [1315, 226] on icon "button" at bounding box center [1317, 219] width 13 height 13
click at [1257, 289] on link "Move to F" at bounding box center [1258, 288] width 109 height 22
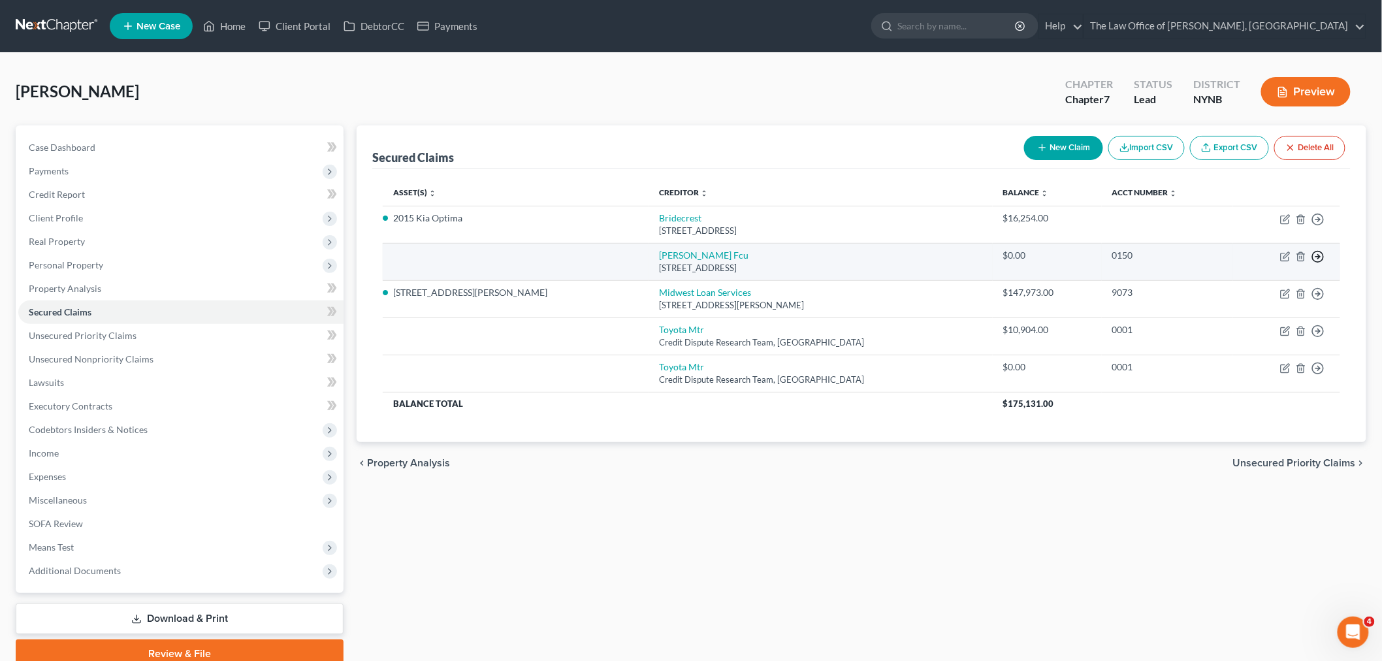
click at [1318, 222] on polyline "button" at bounding box center [1319, 219] width 2 height 5
click at [1270, 287] on link "Move to F" at bounding box center [1258, 288] width 109 height 22
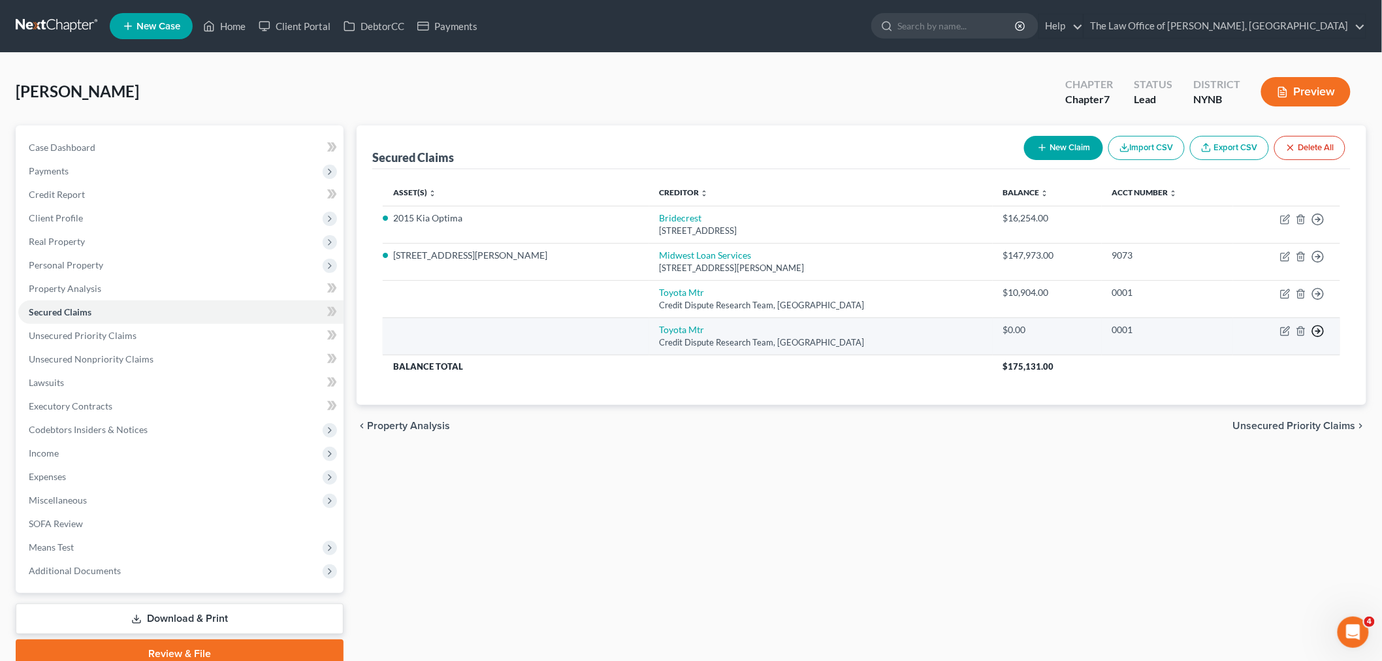
click at [1320, 222] on polyline "button" at bounding box center [1319, 219] width 2 height 5
click at [1257, 362] on link "Move to F" at bounding box center [1258, 362] width 109 height 22
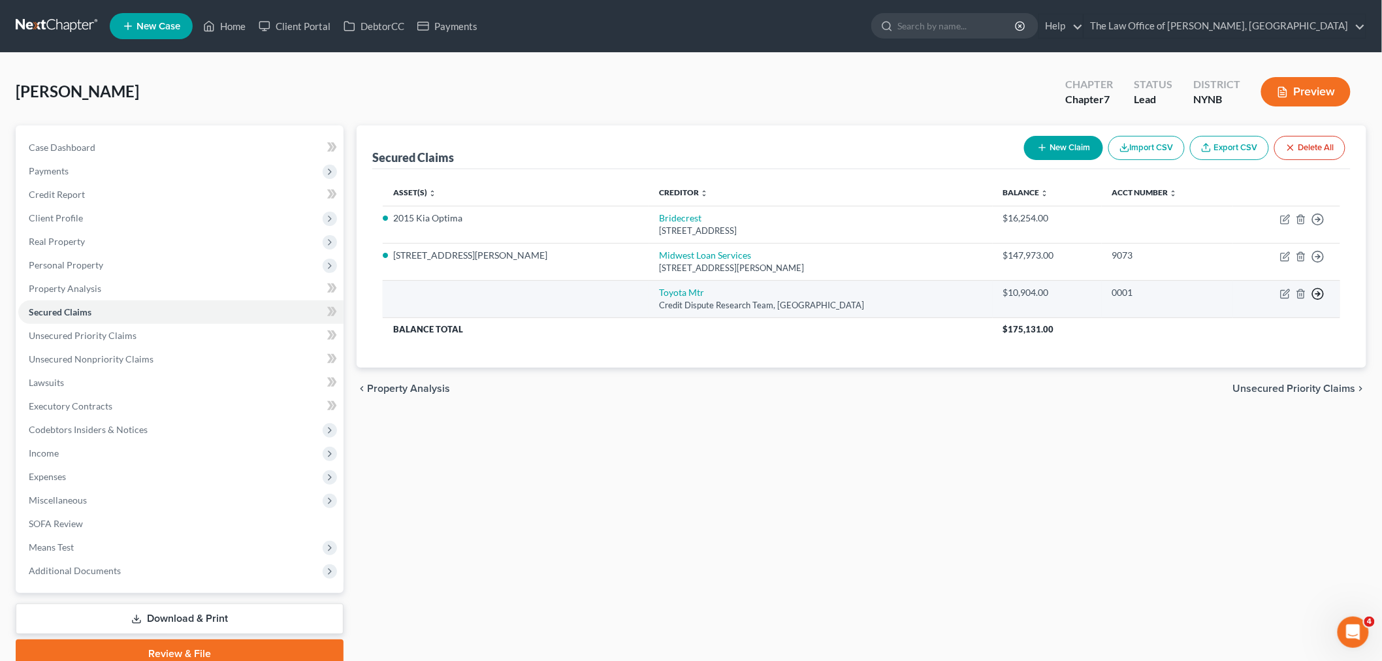
click at [1316, 226] on icon "button" at bounding box center [1317, 219] width 13 height 13
click at [1241, 323] on link "Move to F" at bounding box center [1258, 325] width 109 height 22
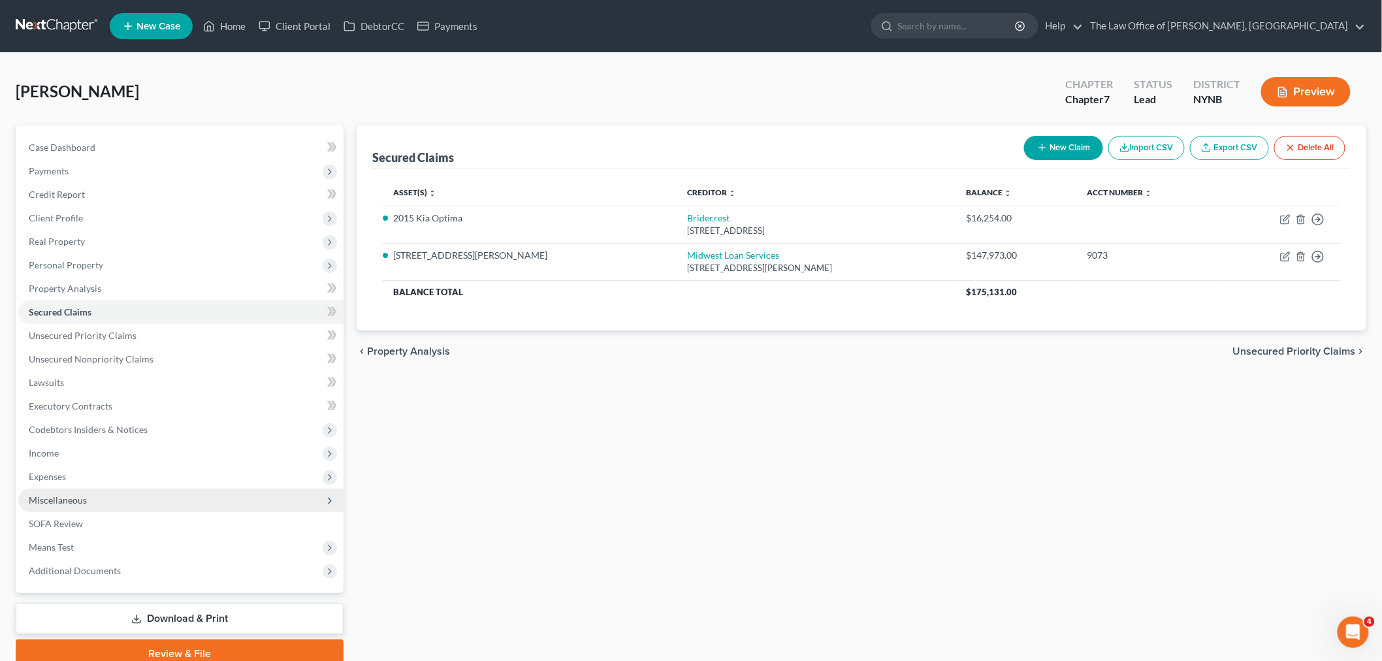
click at [90, 504] on span "Miscellaneous" at bounding box center [180, 501] width 325 height 24
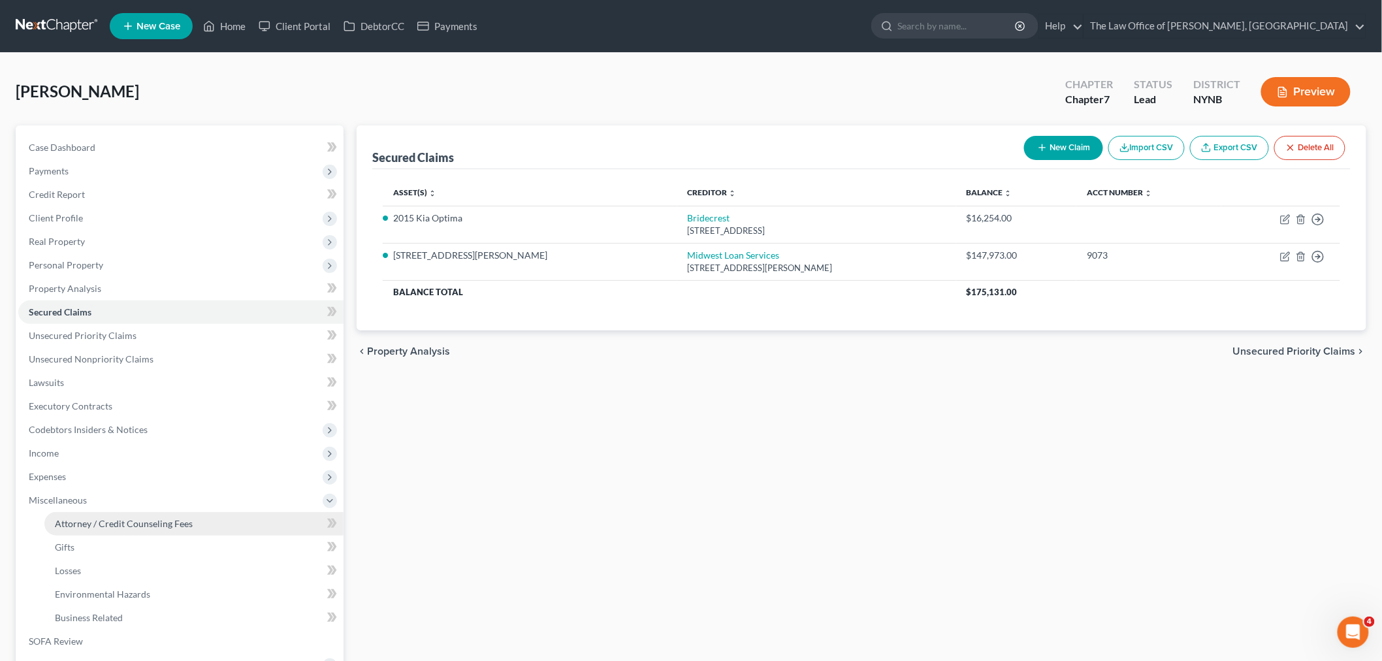
click at [129, 518] on span "Attorney / Credit Counseling Fees" at bounding box center [124, 523] width 138 height 11
select select "1"
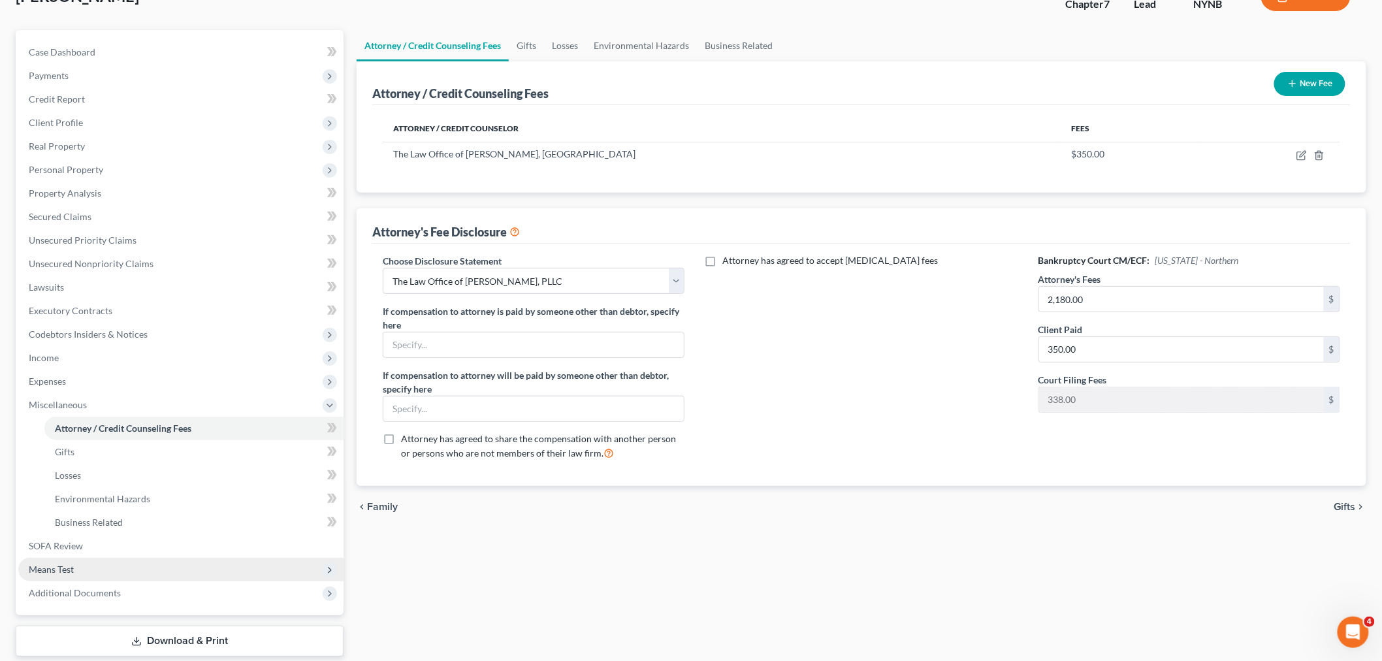
scroll to position [172, 0]
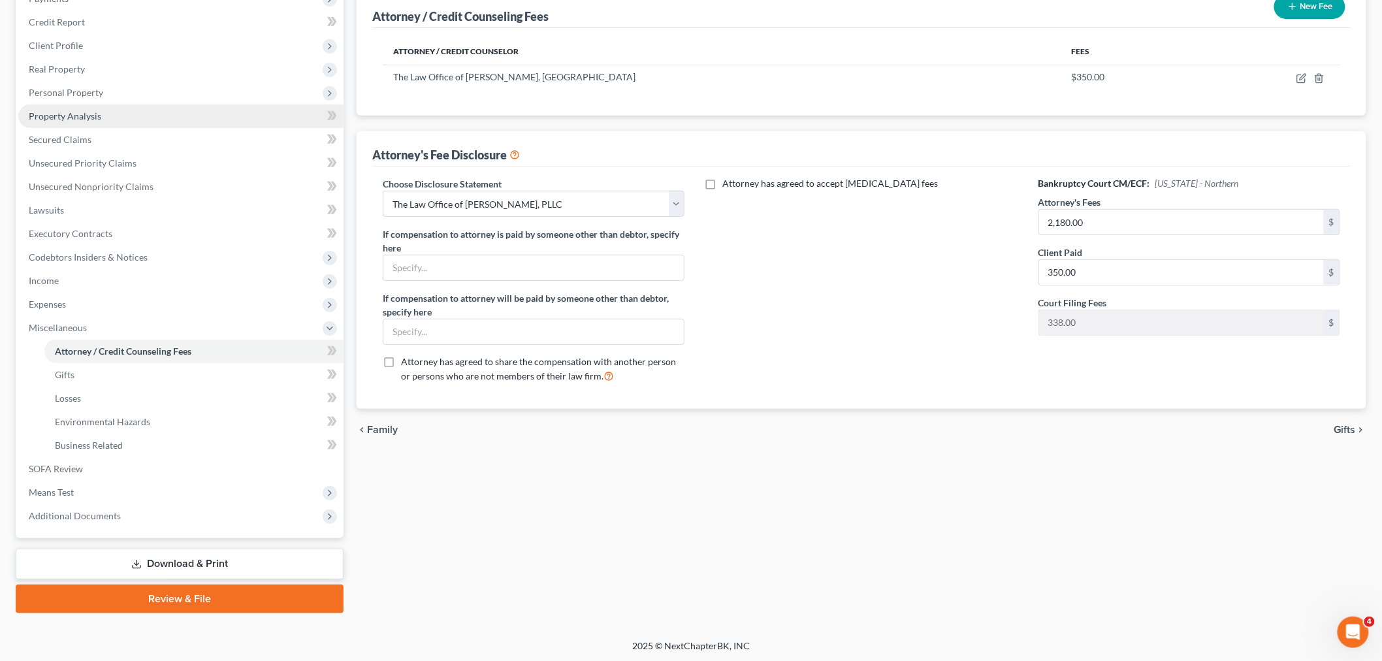
click at [67, 124] on link "Property Analysis" at bounding box center [180, 116] width 325 height 24
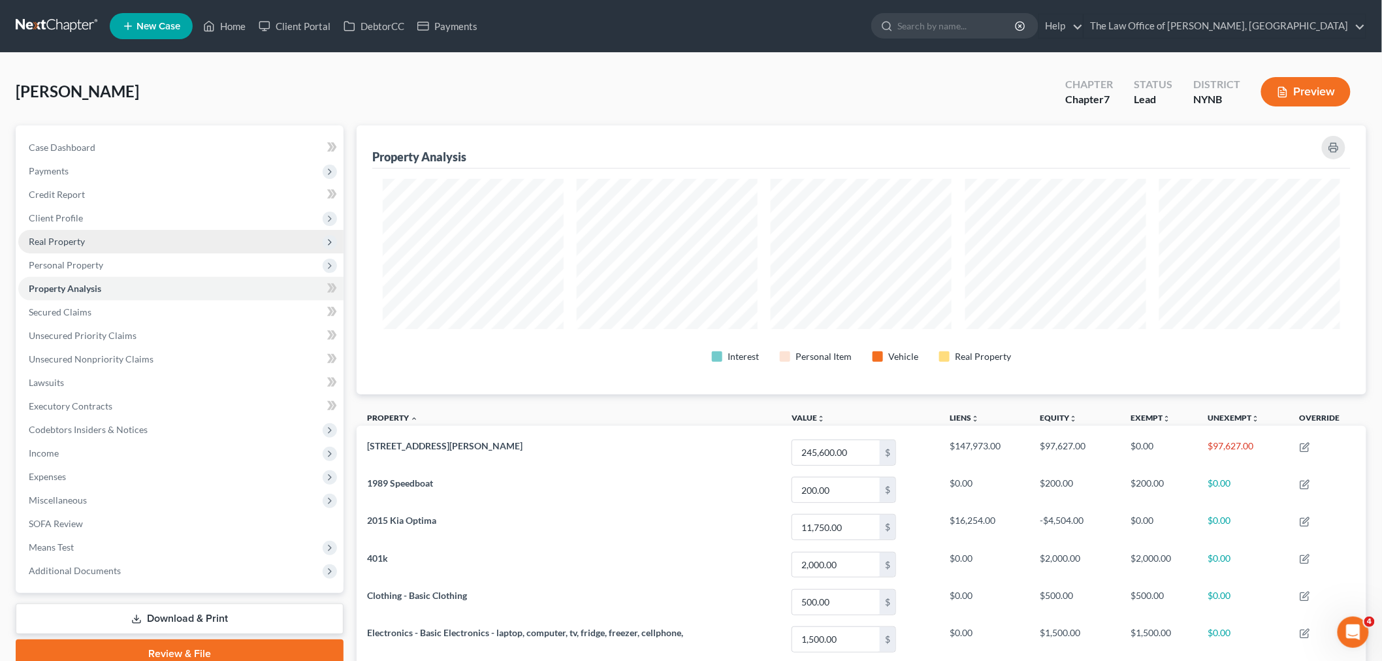
click at [62, 240] on span "Real Property" at bounding box center [57, 241] width 56 height 11
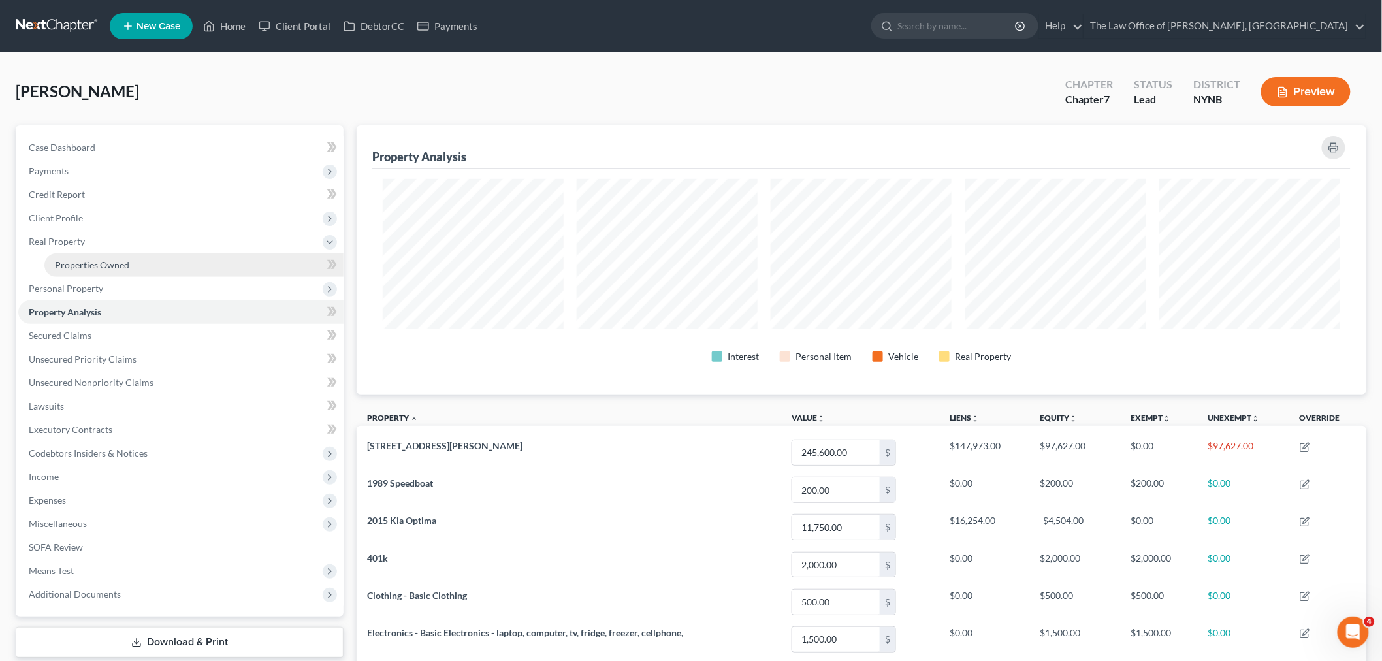
click at [74, 262] on span "Properties Owned" at bounding box center [92, 264] width 74 height 11
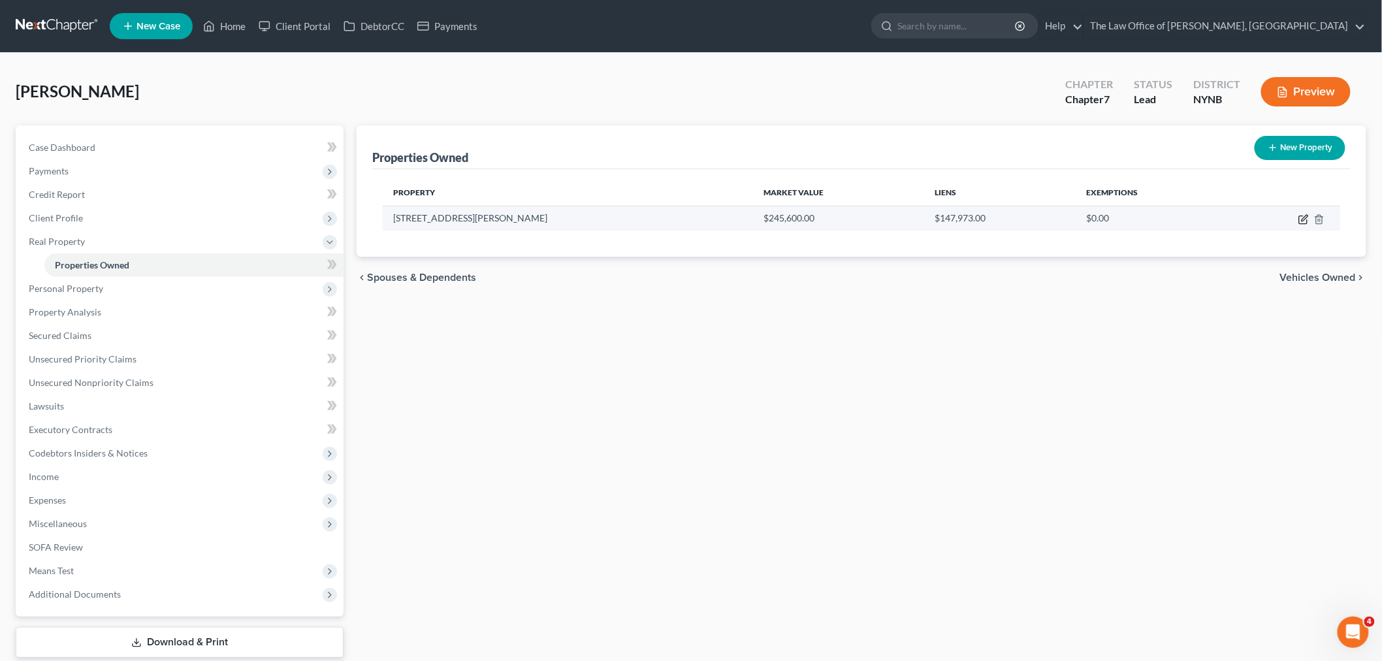
click at [1302, 214] on icon "button" at bounding box center [1303, 219] width 10 height 10
select select "35"
select select "0"
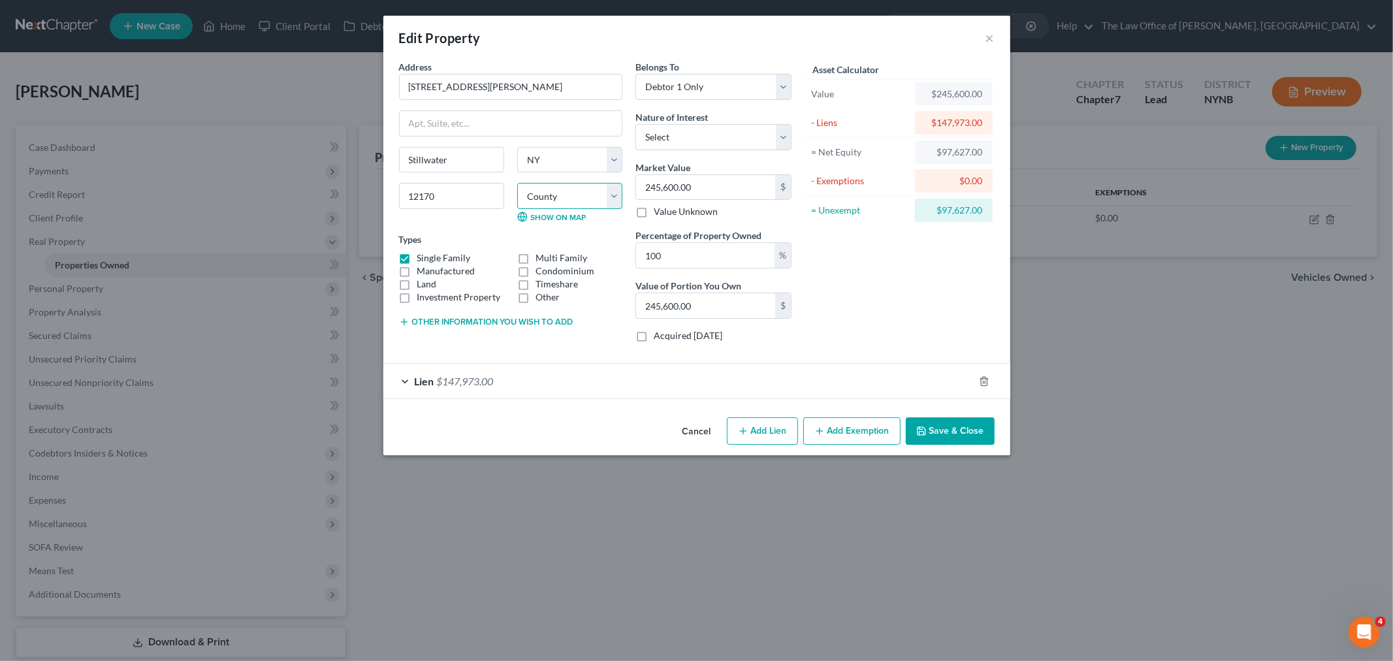
click at [577, 195] on select "County Albany County Allegany County Bronx County Broome County Cattaraugus Cou…" at bounding box center [569, 196] width 105 height 26
select select "44"
click at [517, 183] on select "County Albany County Allegany County Bronx County Broome County Cattaraugus Cou…" at bounding box center [569, 196] width 105 height 26
click at [856, 428] on button "Add Exemption" at bounding box center [851, 430] width 97 height 27
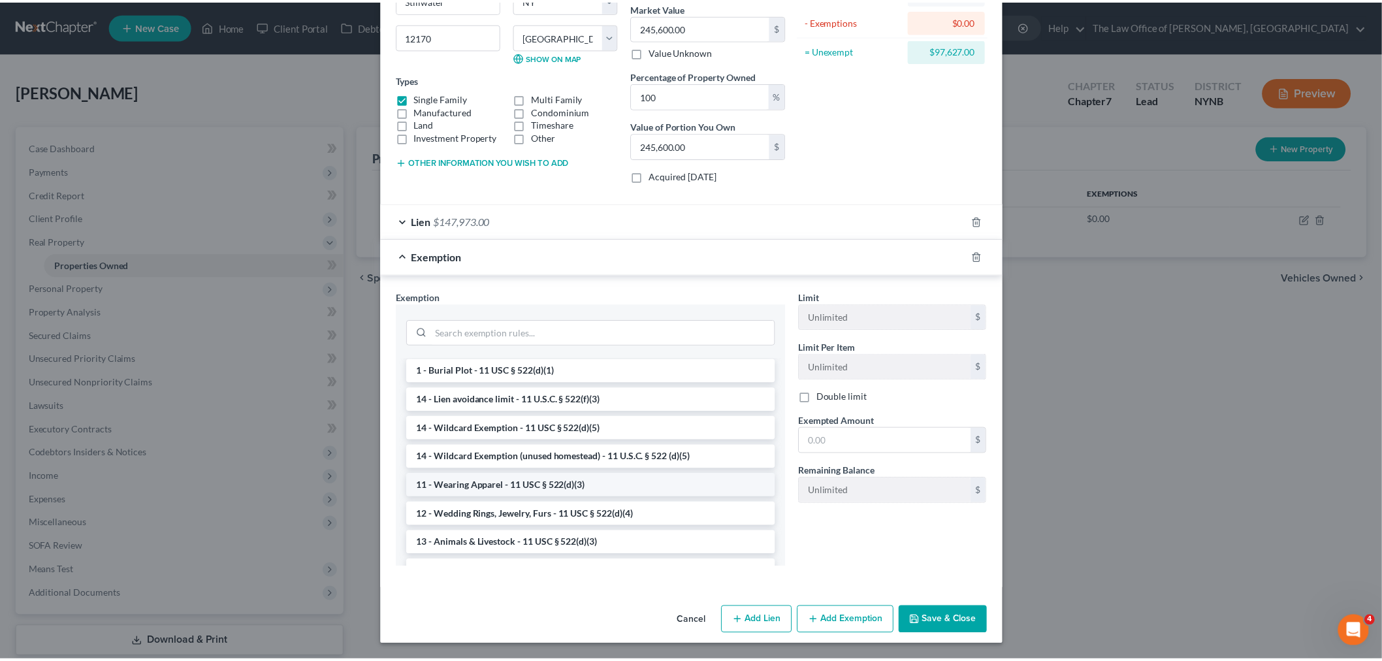
scroll to position [72, 0]
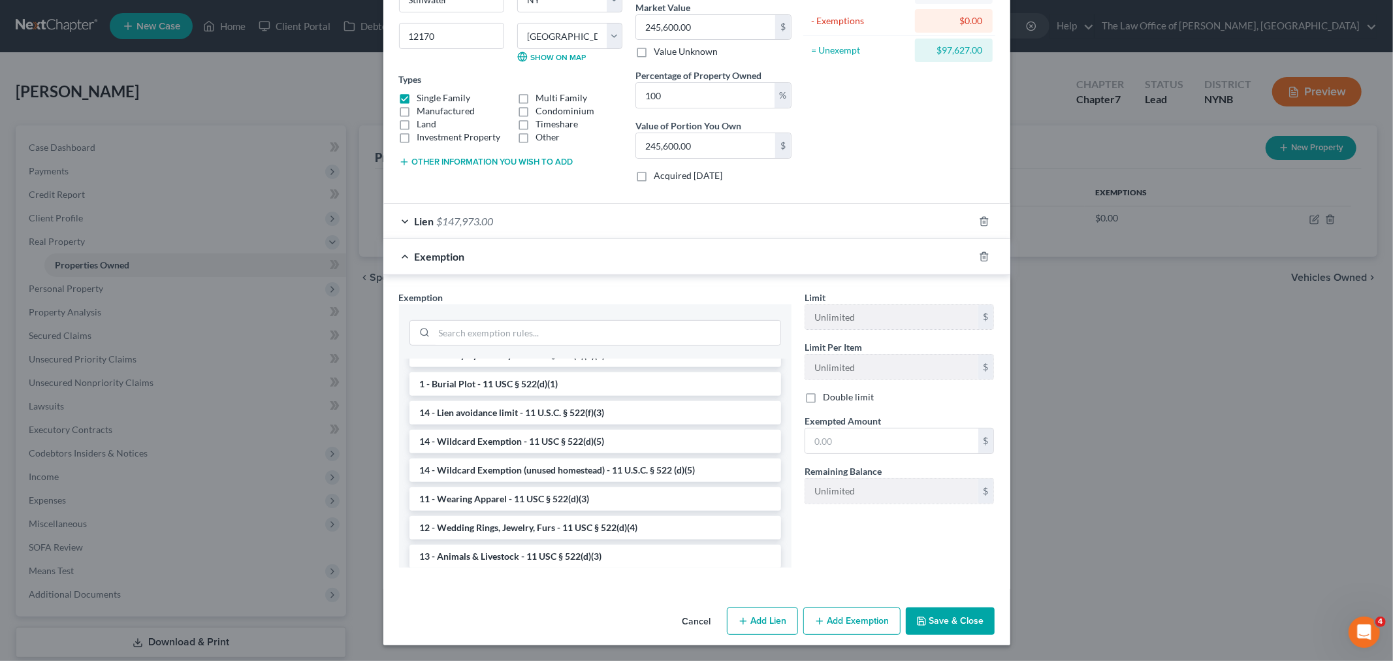
drag, startPoint x: 958, startPoint y: 618, endPoint x: 839, endPoint y: 544, distance: 139.9
click at [961, 616] on button "Save & Close" at bounding box center [950, 620] width 89 height 27
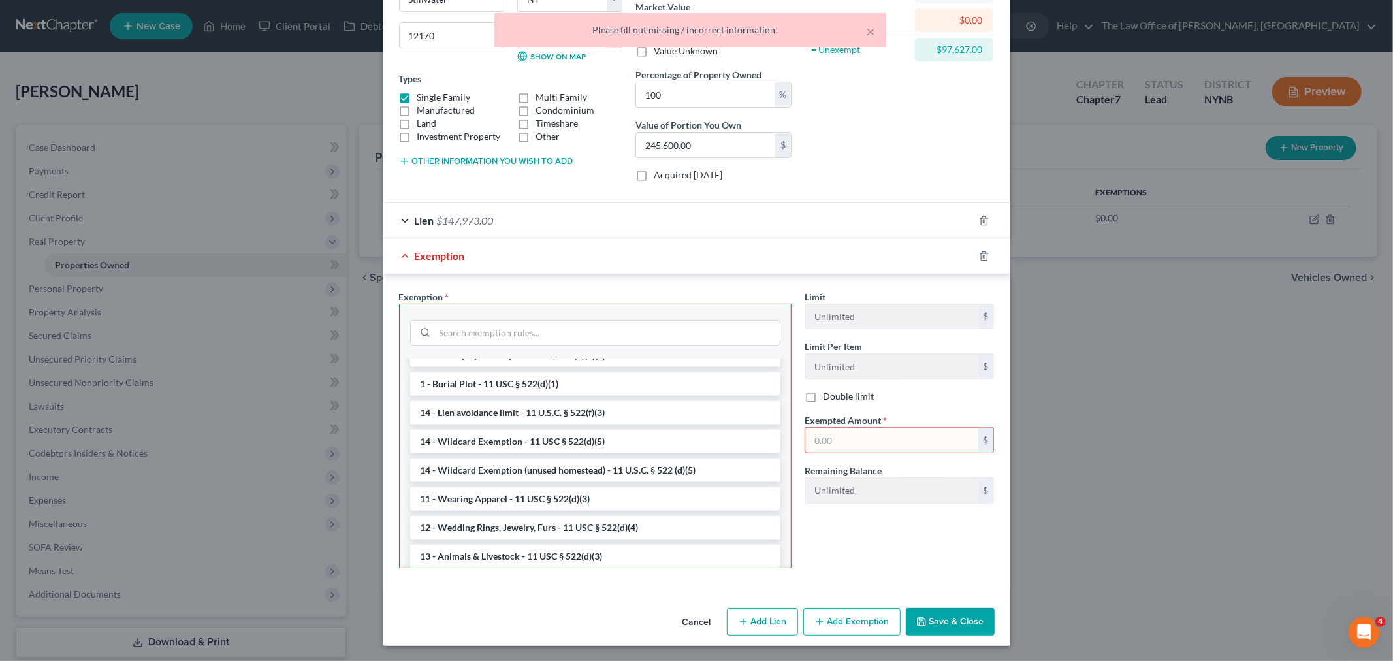
click at [1062, 295] on div "Edit Property × Address * 1458 Hudson Ave Stillwater State AL AK AR AZ CA CO CT…" at bounding box center [696, 330] width 1393 height 661
click at [693, 619] on button "Cancel" at bounding box center [697, 622] width 50 height 26
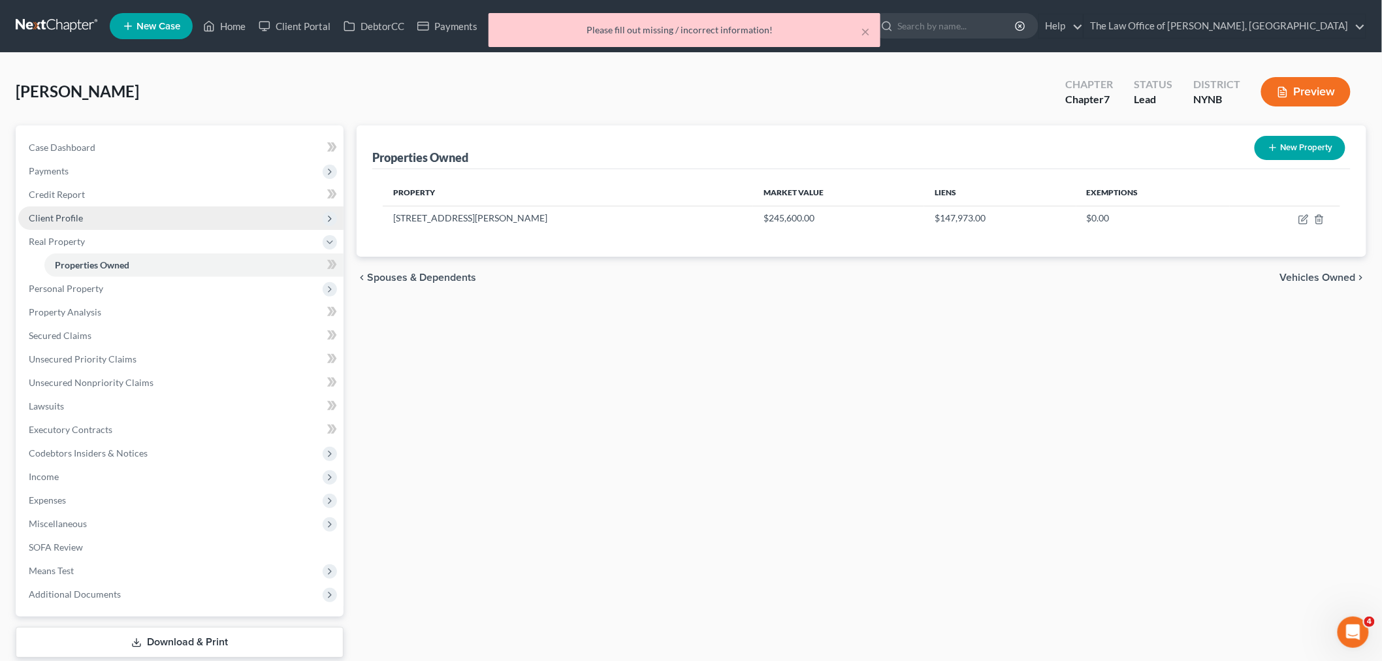
click at [72, 212] on span "Client Profile" at bounding box center [56, 217] width 54 height 11
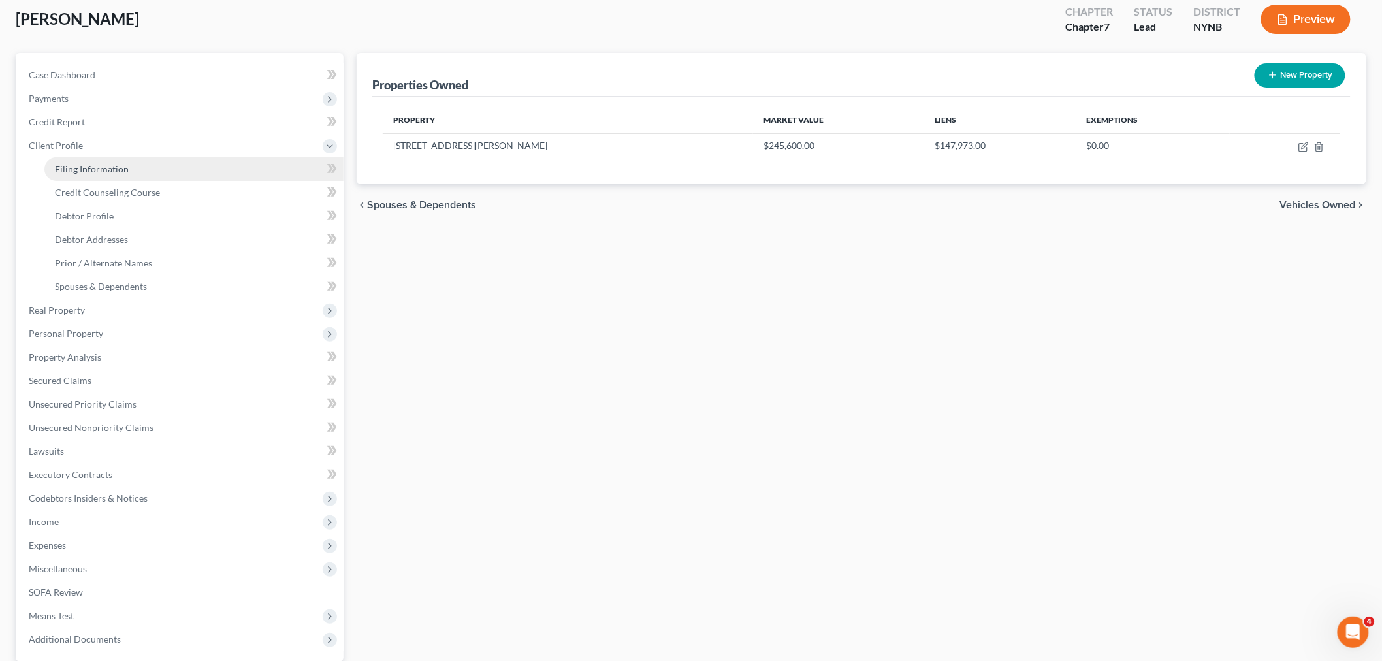
click at [120, 174] on link "Filing Information" at bounding box center [193, 169] width 299 height 24
select select "1"
select select "0"
select select "54"
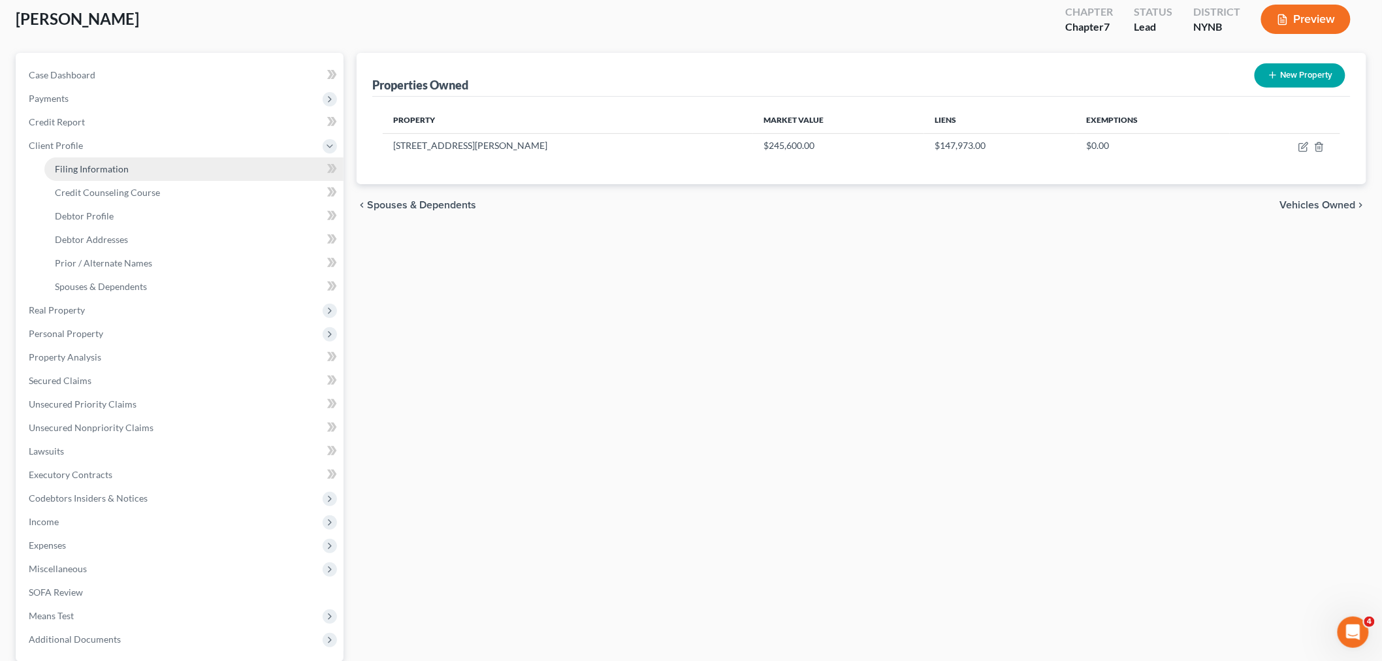
select select "0"
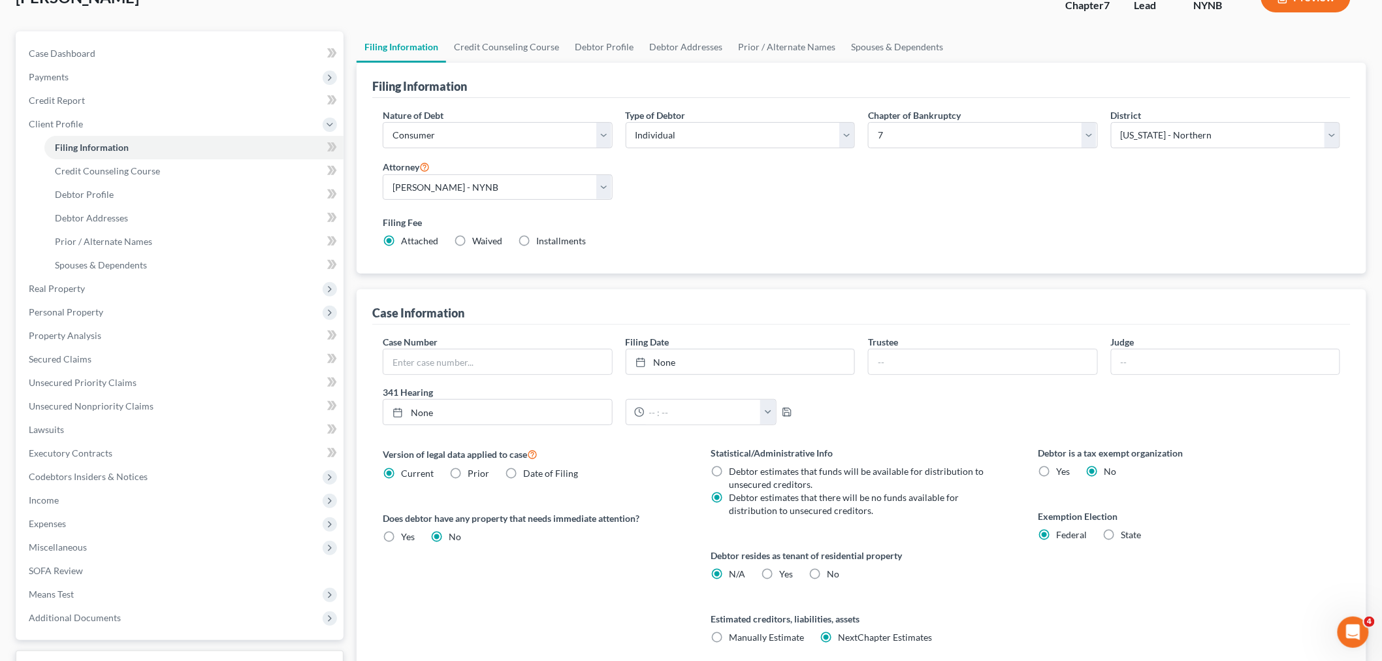
scroll to position [199, 0]
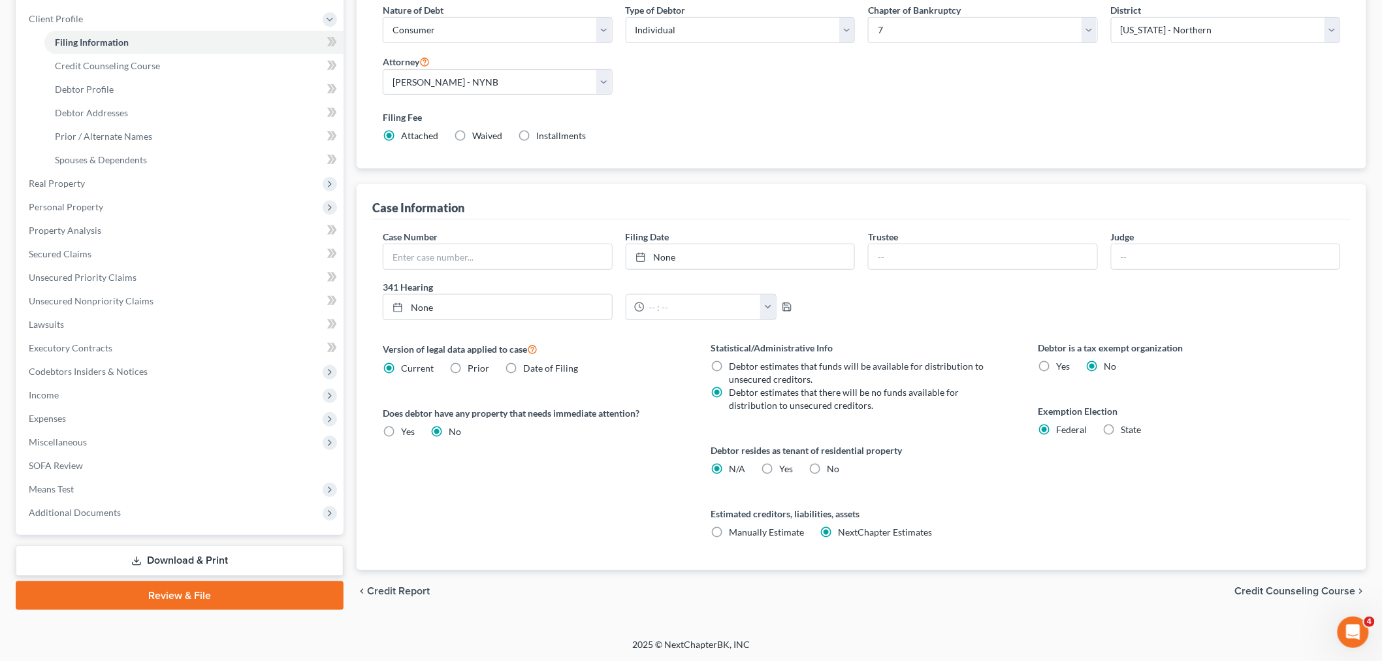
click at [1121, 430] on label "State" at bounding box center [1131, 429] width 20 height 13
click at [1127, 430] on input "State" at bounding box center [1131, 427] width 8 height 8
radio input "true"
radio input "false"
select select "35"
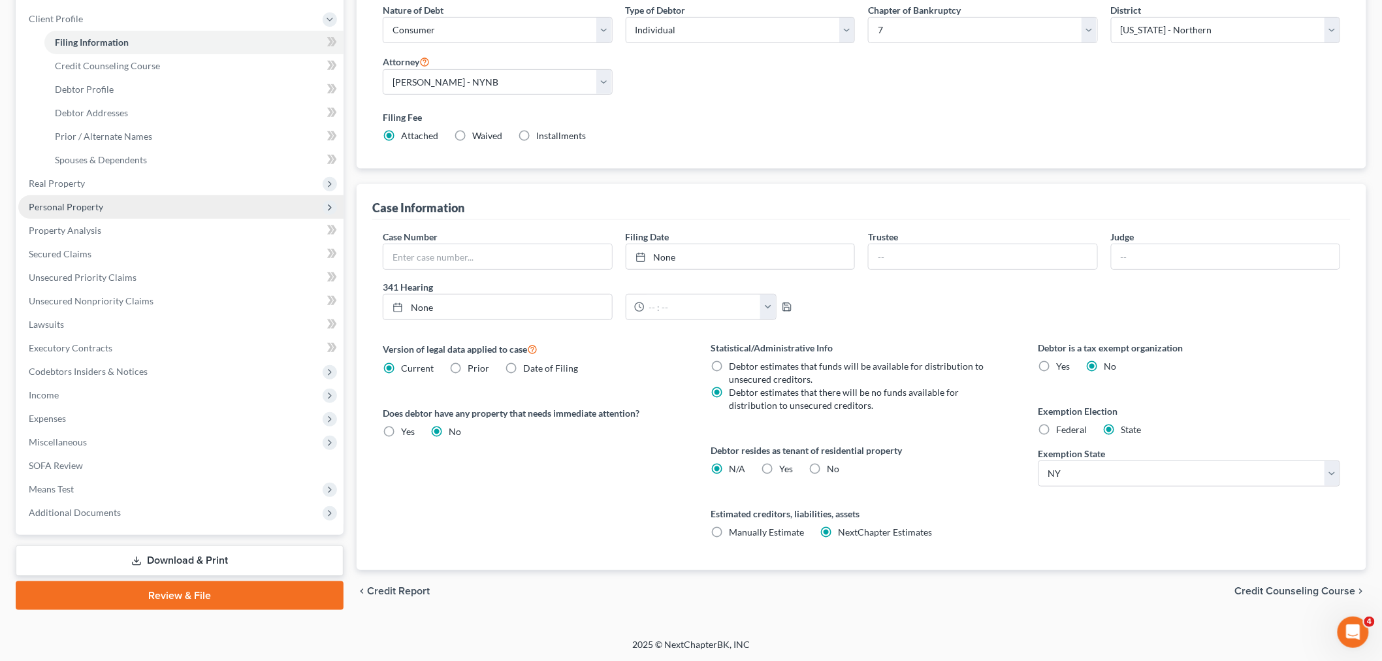
click at [47, 204] on span "Personal Property" at bounding box center [66, 206] width 74 height 11
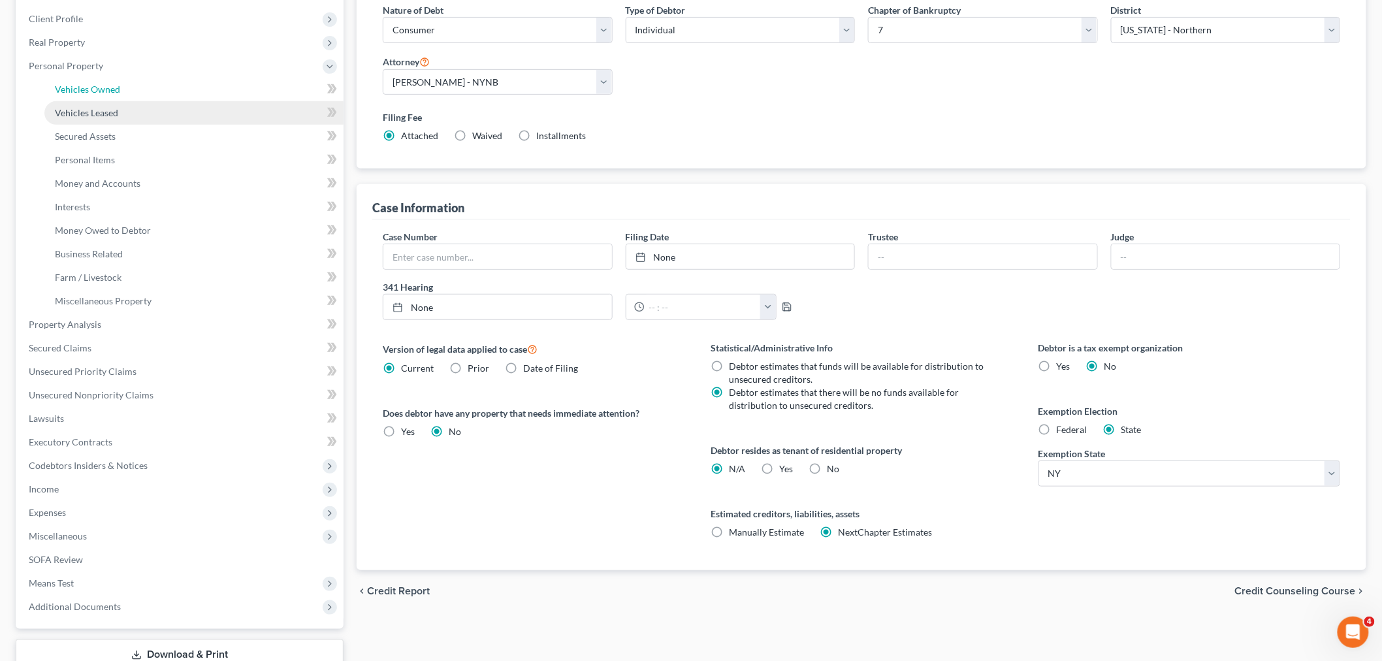
click at [93, 87] on span "Vehicles Owned" at bounding box center [87, 89] width 65 height 11
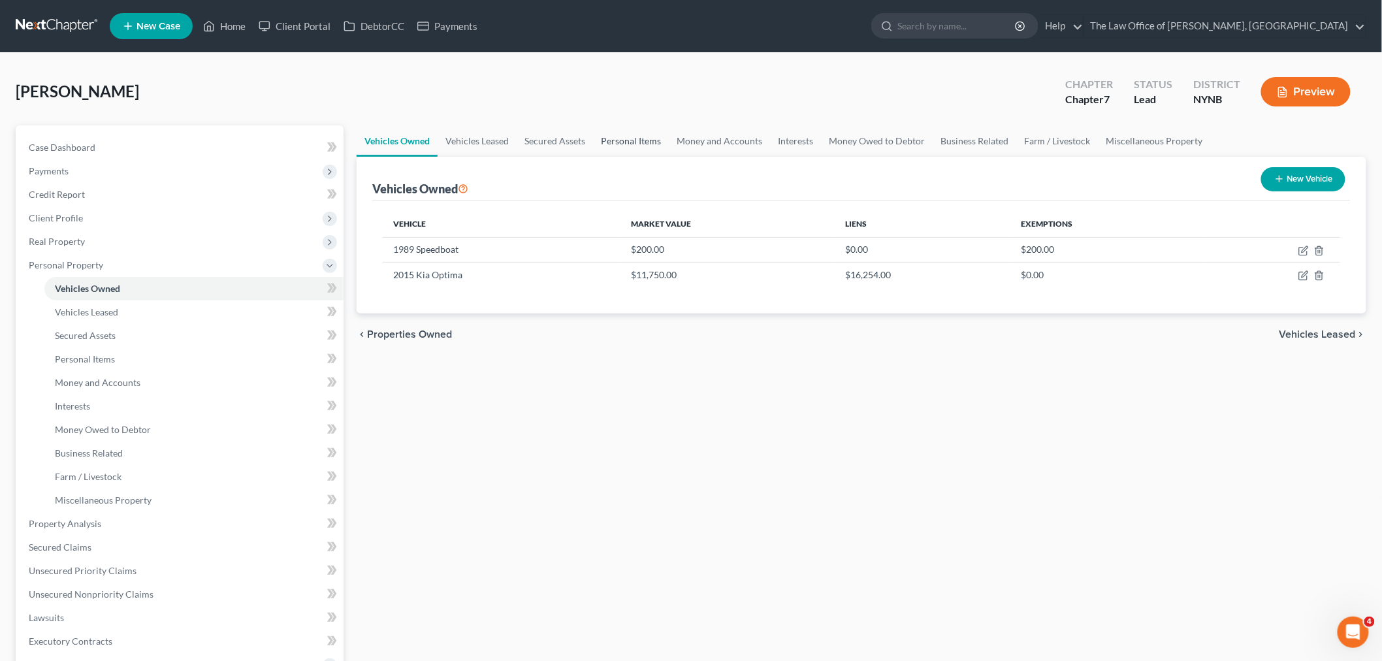
click at [627, 140] on link "Personal Items" at bounding box center [631, 140] width 76 height 31
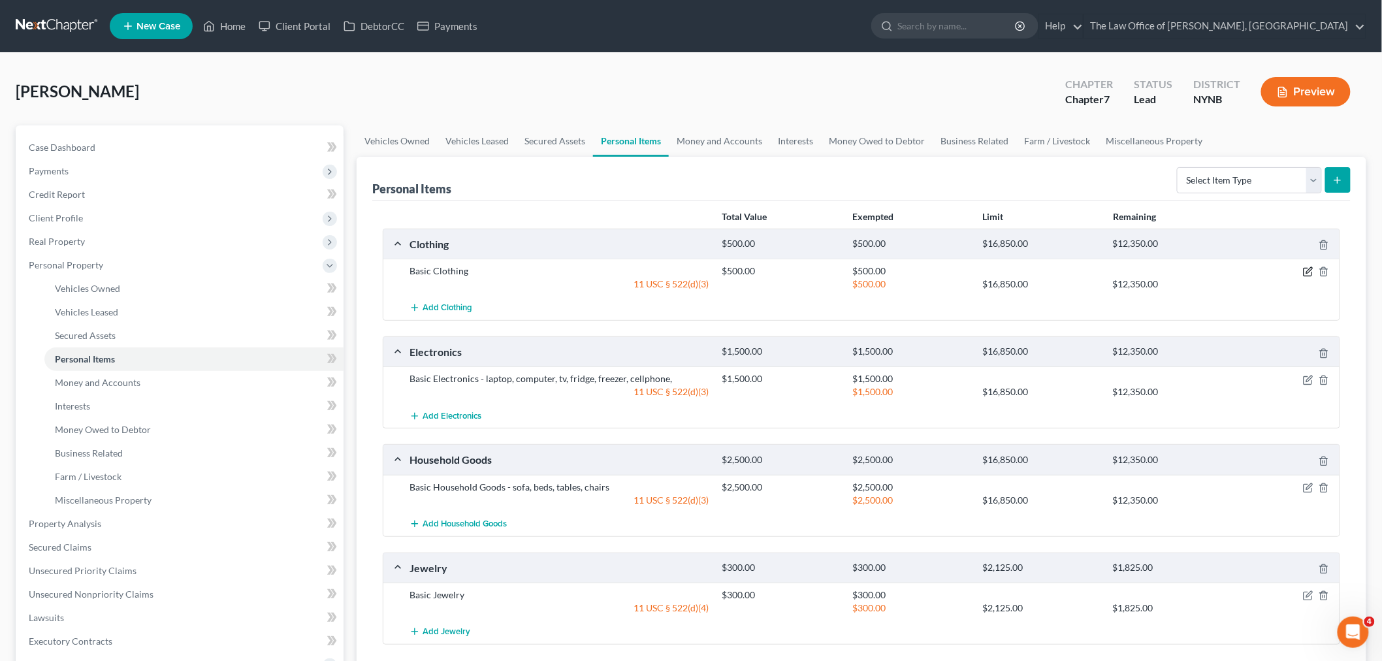
drag, startPoint x: 1307, startPoint y: 273, endPoint x: 1189, endPoint y: 272, distance: 117.6
click at [1307, 272] on icon "button" at bounding box center [1309, 271] width 6 height 6
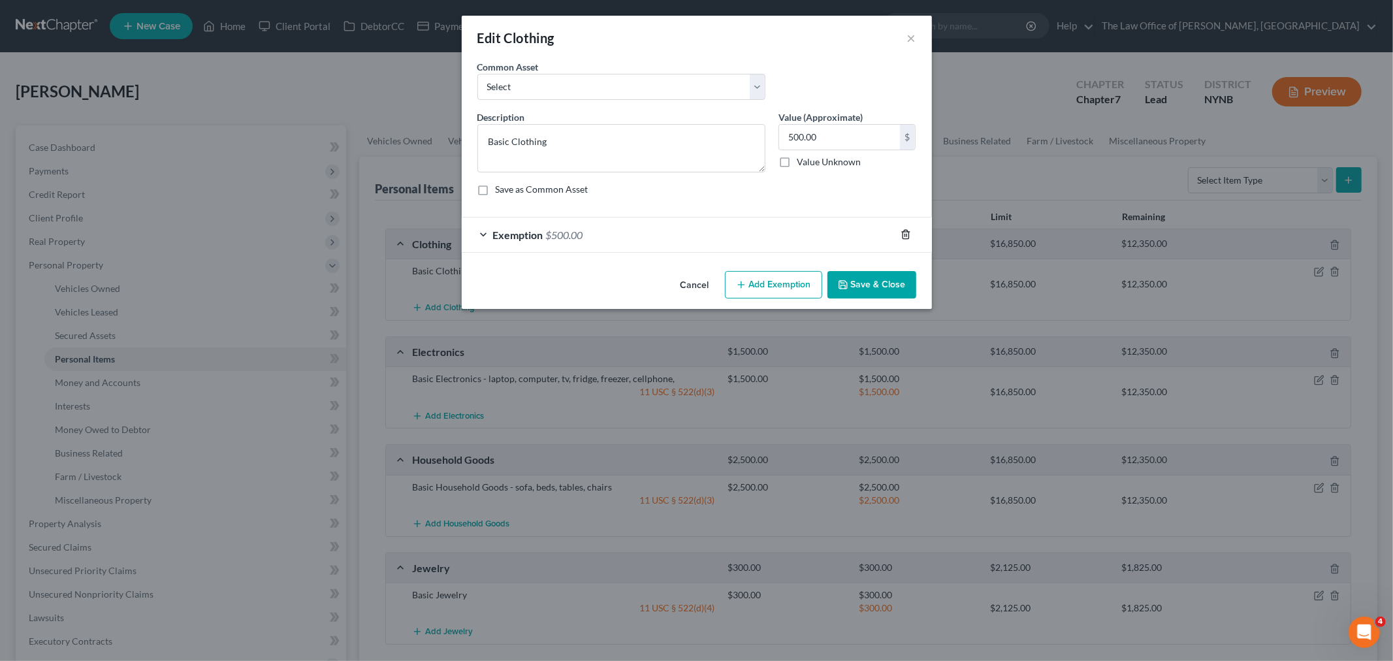
click at [906, 233] on icon "button" at bounding box center [906, 234] width 10 height 10
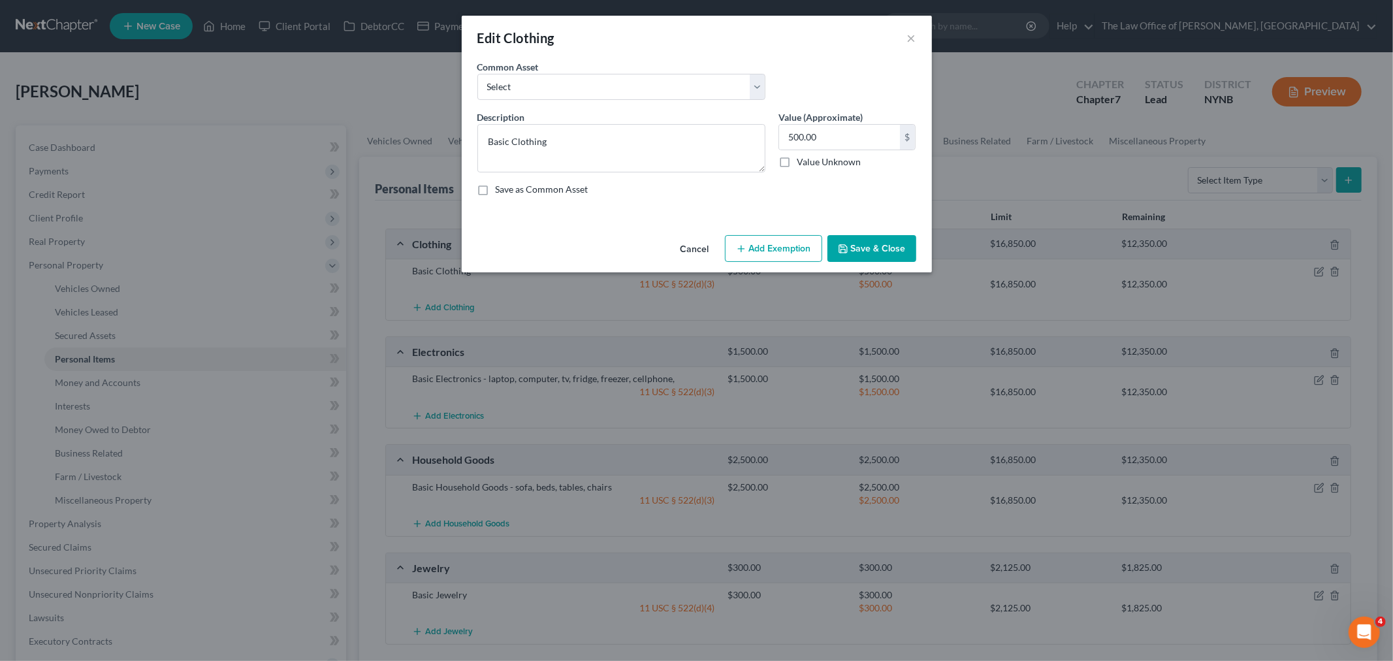
click at [765, 236] on button "Add Exemption" at bounding box center [773, 248] width 97 height 27
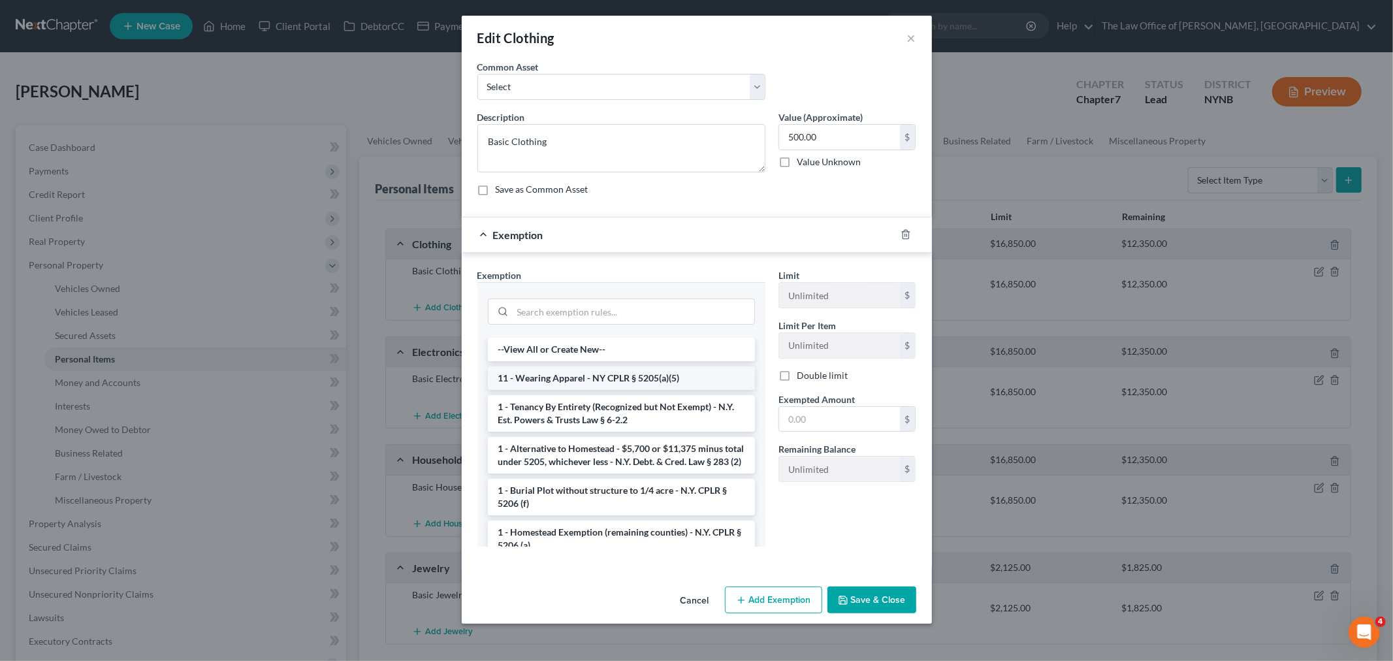
click at [596, 372] on li "11 - Wearing Apparel - NY CPLR § 5205(a)(5)" at bounding box center [621, 378] width 267 height 24
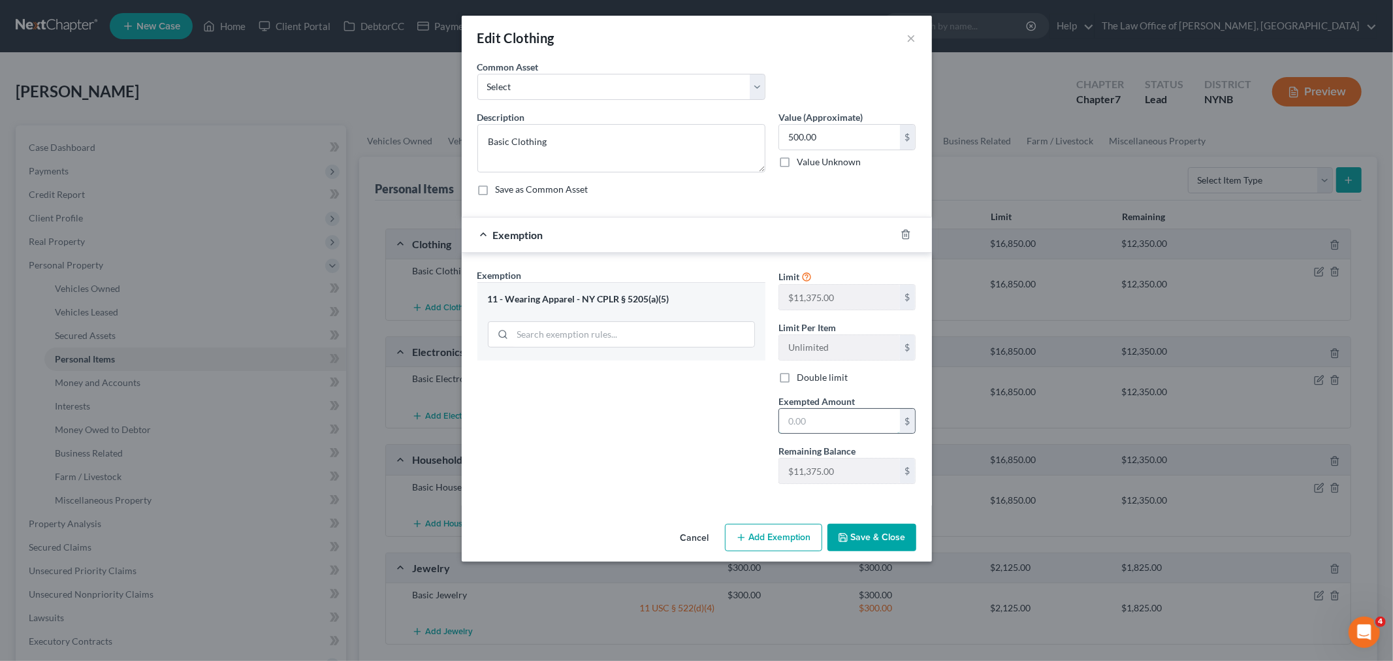
click at [820, 426] on input "text" at bounding box center [839, 421] width 121 height 25
type input "500"
click at [711, 468] on div "Exemption Set must be selected for CA. Exemption * 11 - Wearing Apparel - NY CP…" at bounding box center [621, 381] width 301 height 226
drag, startPoint x: 830, startPoint y: 526, endPoint x: 856, endPoint y: 543, distance: 31.2
click at [838, 536] on button "Save & Close" at bounding box center [872, 537] width 89 height 27
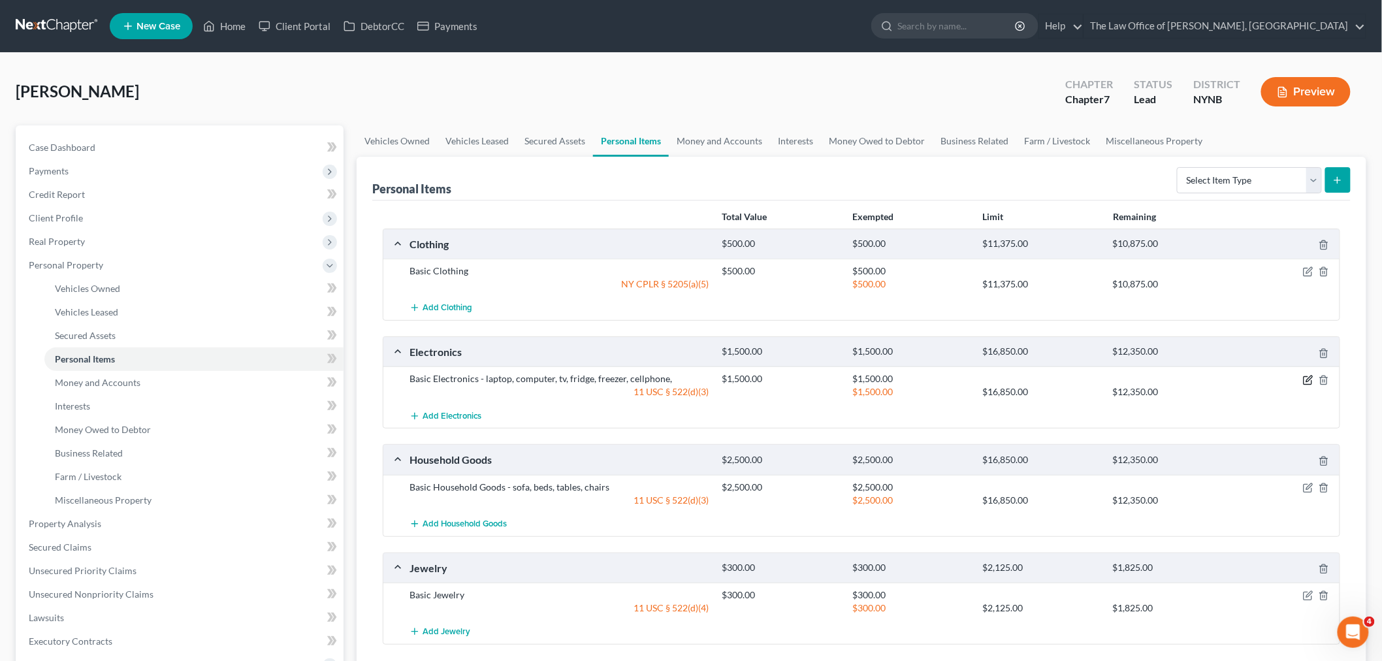
click at [1311, 376] on icon "button" at bounding box center [1309, 379] width 6 height 6
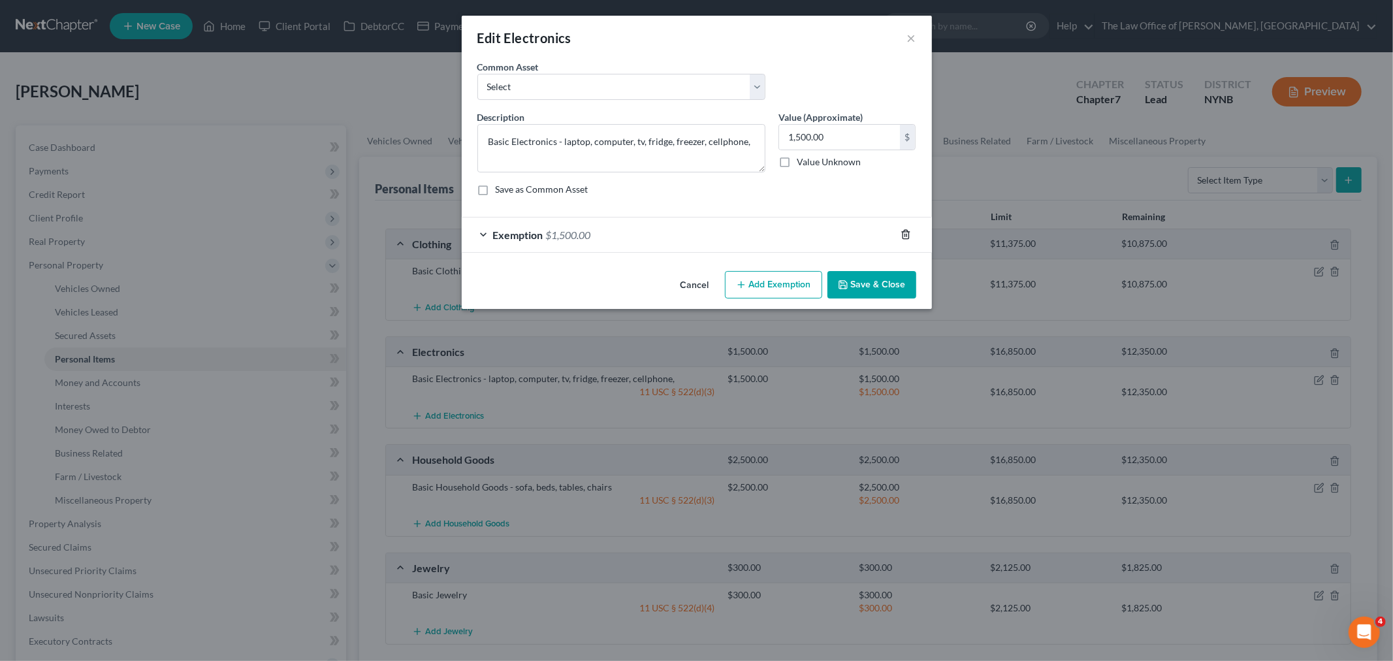
click at [907, 235] on line "button" at bounding box center [907, 235] width 0 height 3
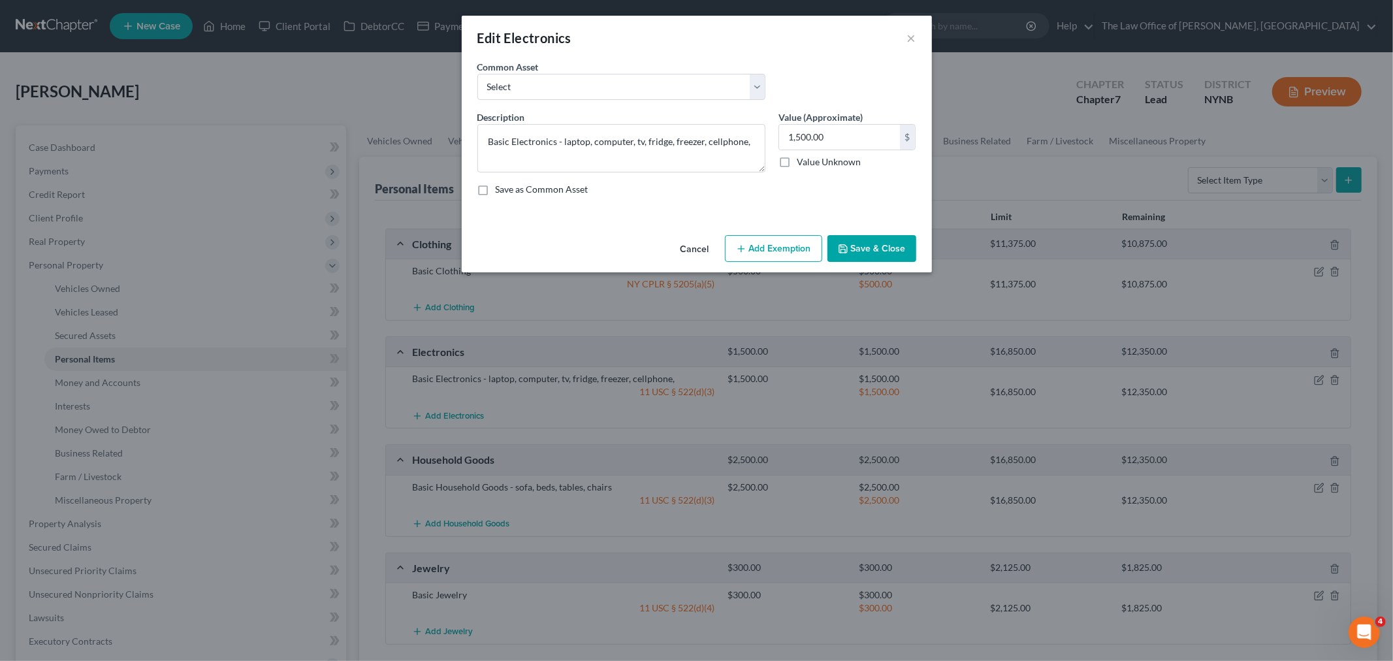
click at [784, 251] on button "Add Exemption" at bounding box center [773, 248] width 97 height 27
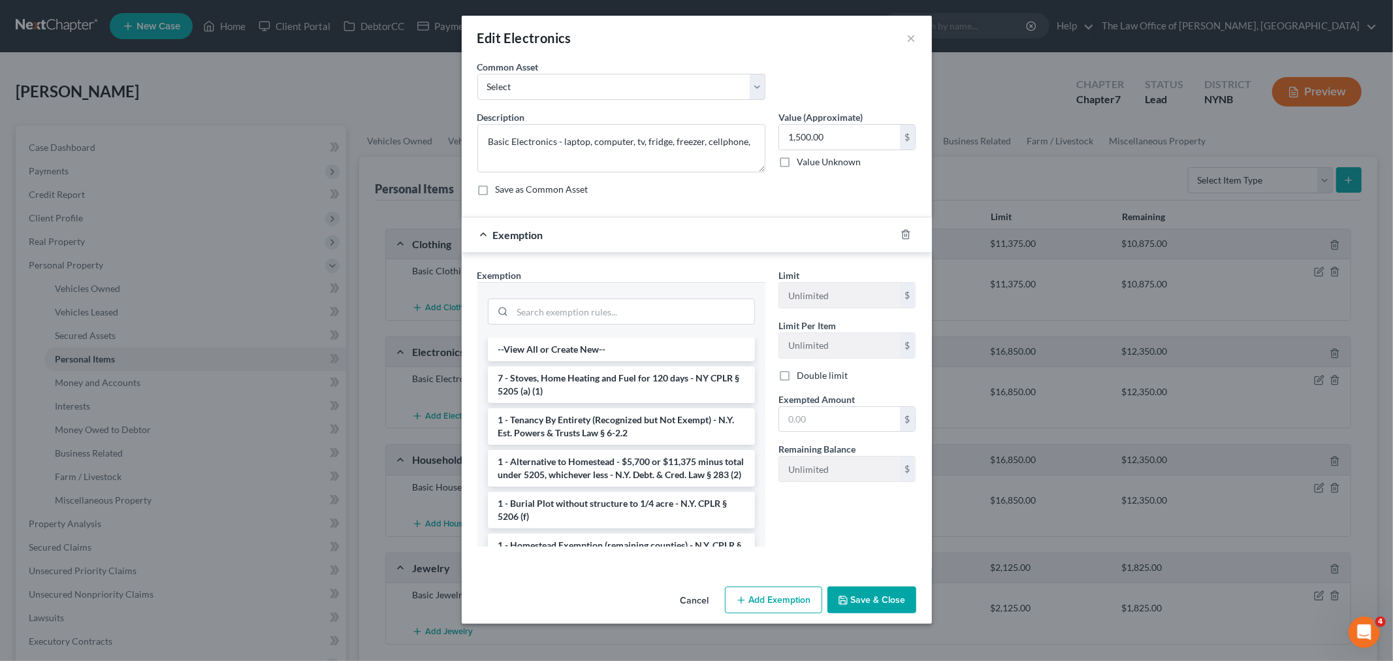
drag, startPoint x: 580, startPoint y: 374, endPoint x: 704, endPoint y: 392, distance: 125.3
click at [584, 378] on li "7 - Stoves, Home Heating and Fuel for 120 days - NY CPLR § 5205 (a) (1)" at bounding box center [621, 384] width 267 height 37
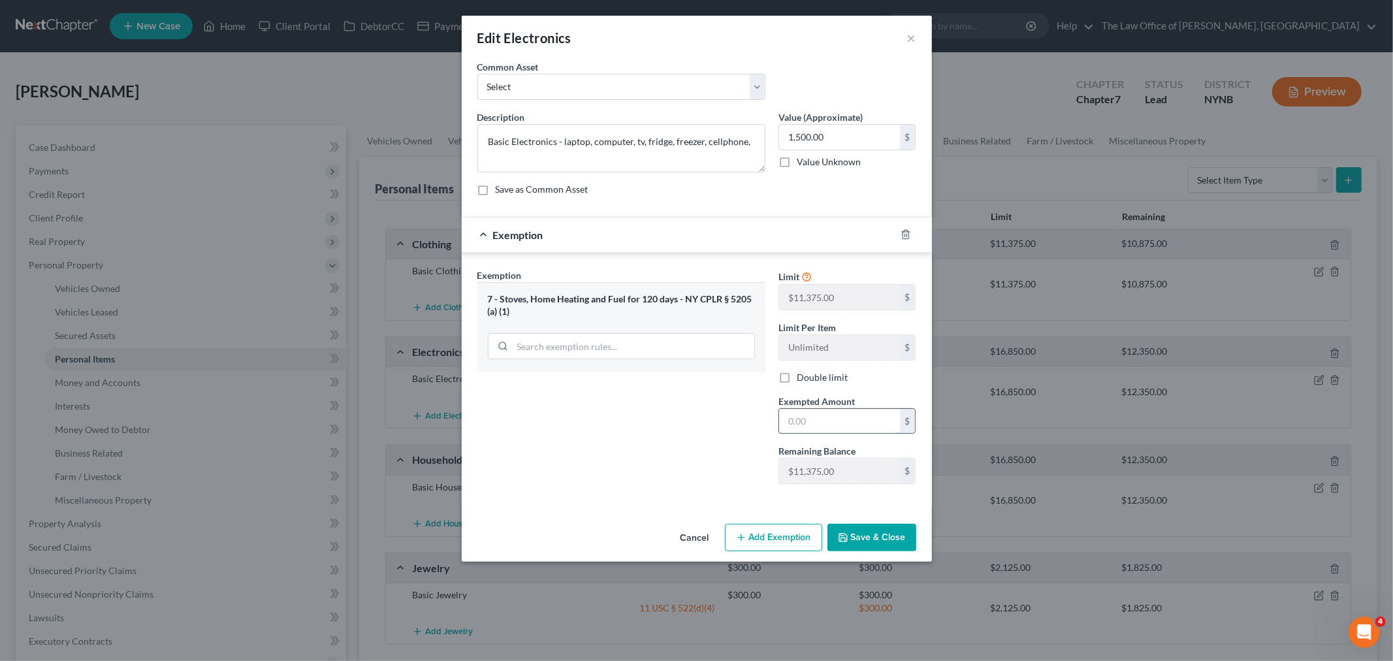
click at [808, 423] on input "text" at bounding box center [839, 421] width 121 height 25
type input "1,500"
drag, startPoint x: 699, startPoint y: 470, endPoint x: 837, endPoint y: 519, distance: 146.0
click at [730, 486] on div "Exemption Set must be selected for CA. Exemption * 7 - Stoves, Home Heating and…" at bounding box center [621, 381] width 301 height 226
click at [893, 536] on button "Save & Close" at bounding box center [872, 537] width 89 height 27
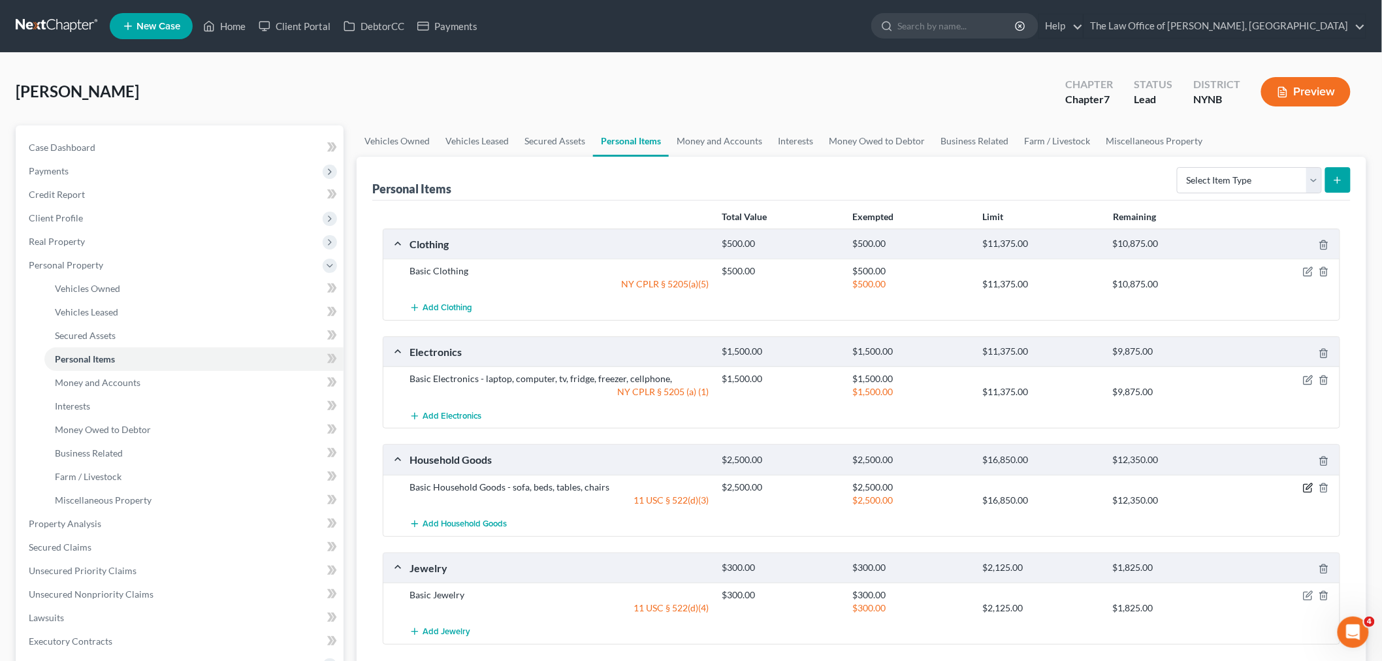
click at [1304, 492] on icon "button" at bounding box center [1308, 488] width 10 height 10
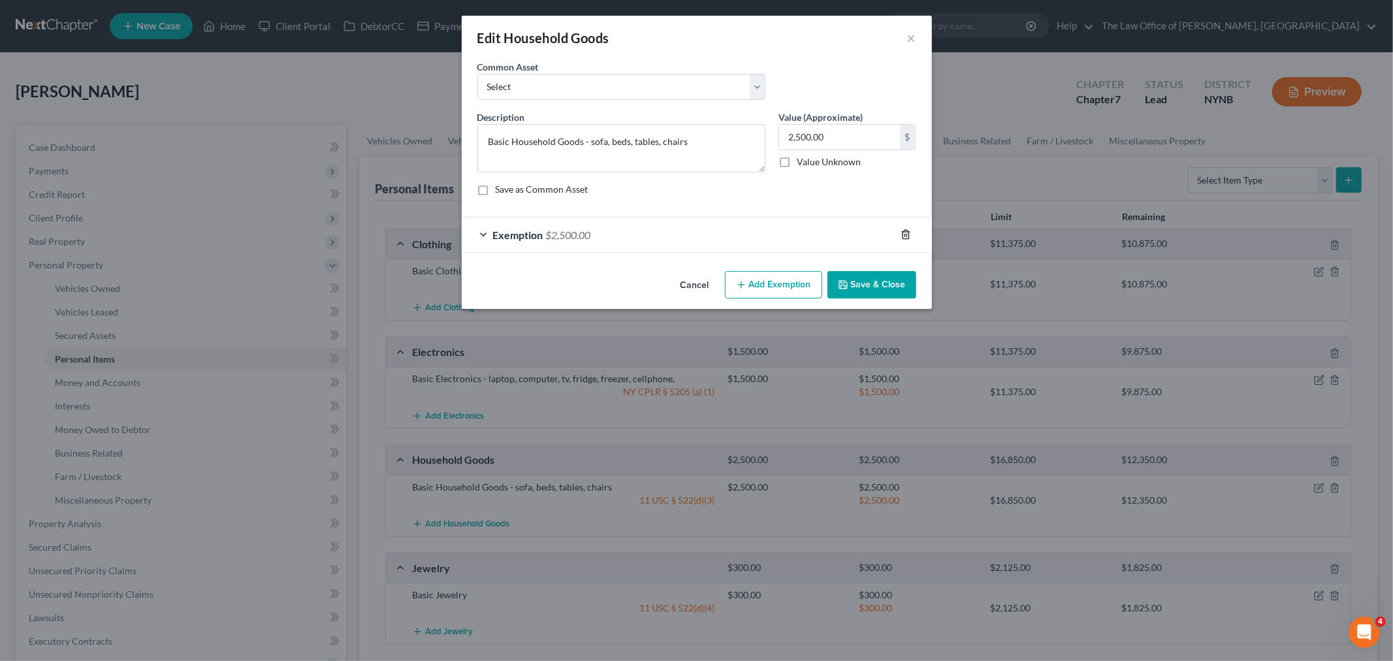
click at [908, 236] on icon "button" at bounding box center [906, 234] width 10 height 10
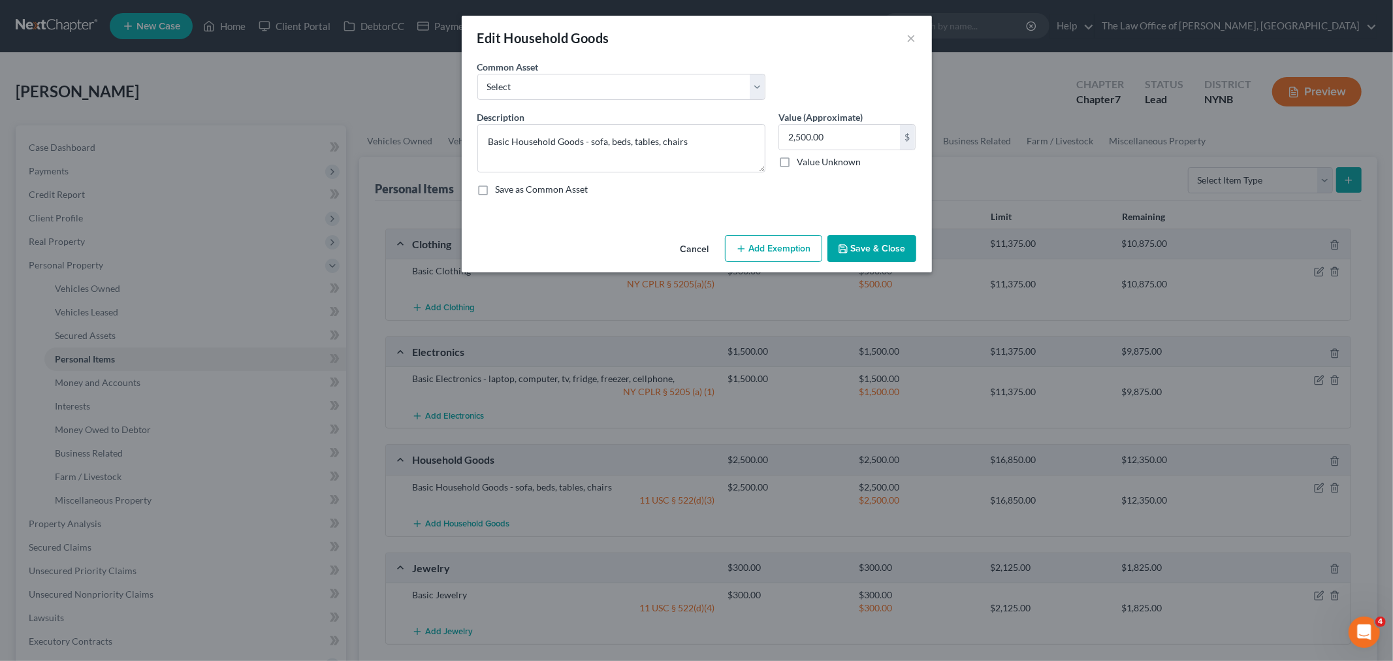
click at [759, 233] on div "Cancel Add Exemption Save & Close" at bounding box center [697, 251] width 470 height 43
click at [741, 249] on line "button" at bounding box center [741, 249] width 6 height 0
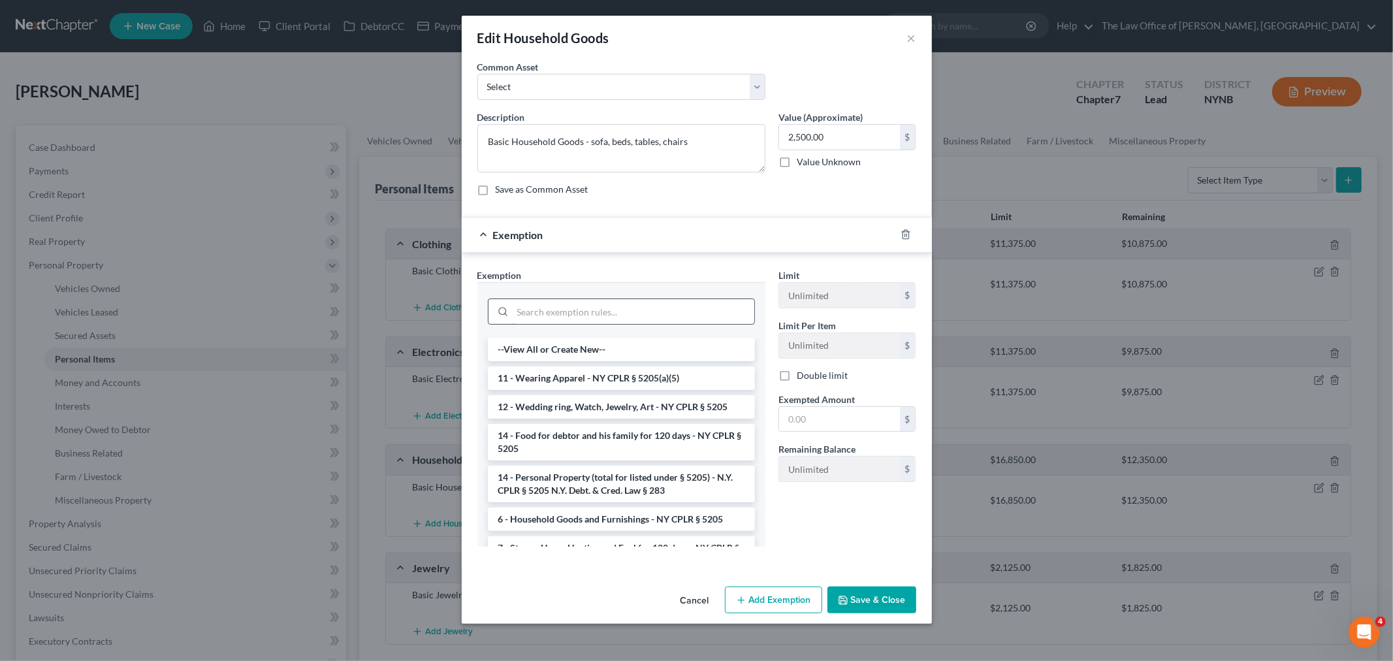
click at [591, 311] on input "search" at bounding box center [634, 311] width 242 height 25
drag, startPoint x: 556, startPoint y: 526, endPoint x: 686, endPoint y: 511, distance: 131.5
click at [558, 526] on li "6 - Household Goods and Furnishings - NY CPLR § 5205" at bounding box center [621, 519] width 267 height 24
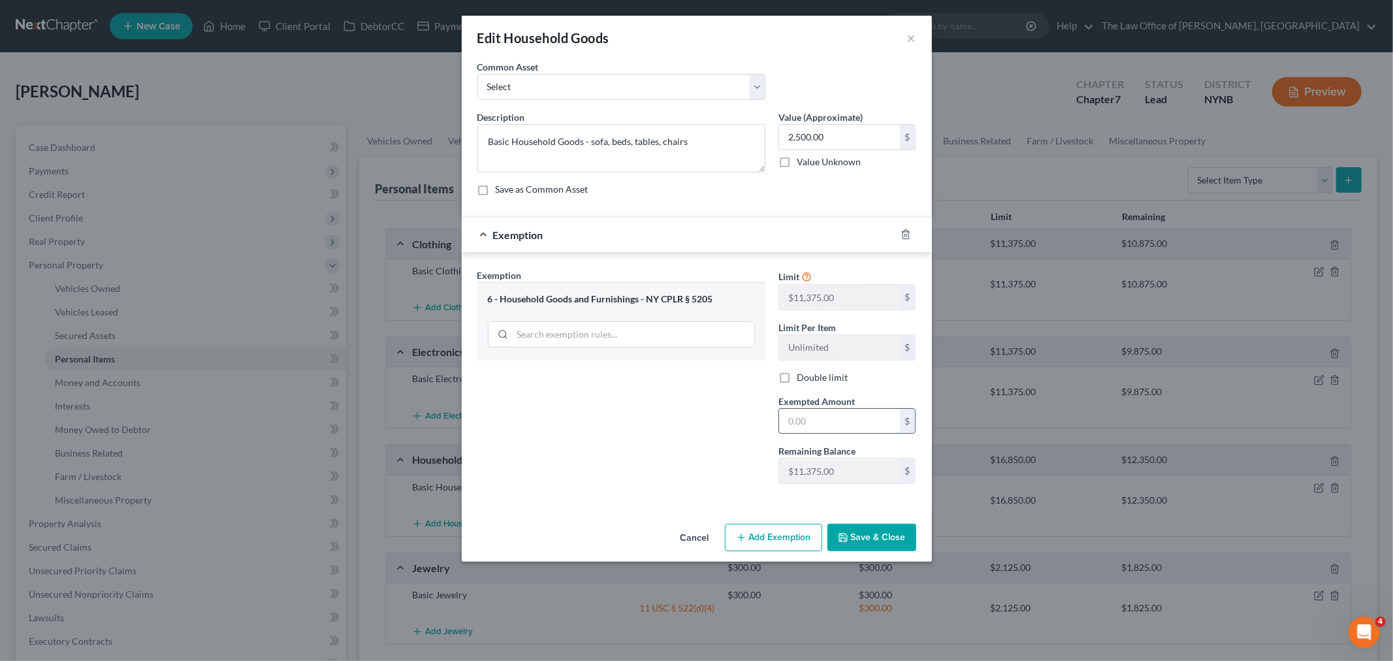
click at [825, 421] on input "text" at bounding box center [839, 421] width 121 height 25
type input "2,500"
drag, startPoint x: 684, startPoint y: 416, endPoint x: 863, endPoint y: 530, distance: 212.0
click at [749, 453] on div "Exemption Set must be selected for CA. Exemption * 6 - Household Goods and Furn…" at bounding box center [621, 381] width 301 height 226
click at [870, 526] on button "Save & Close" at bounding box center [872, 537] width 89 height 27
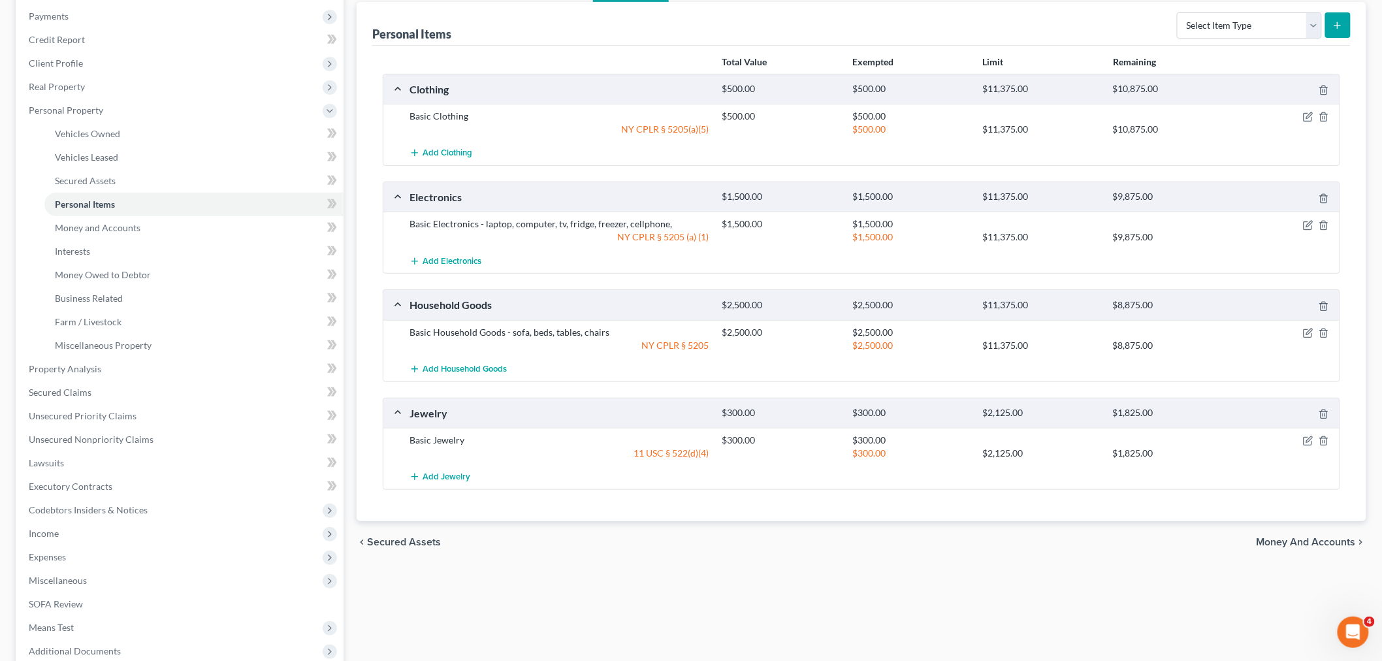
scroll to position [290, 0]
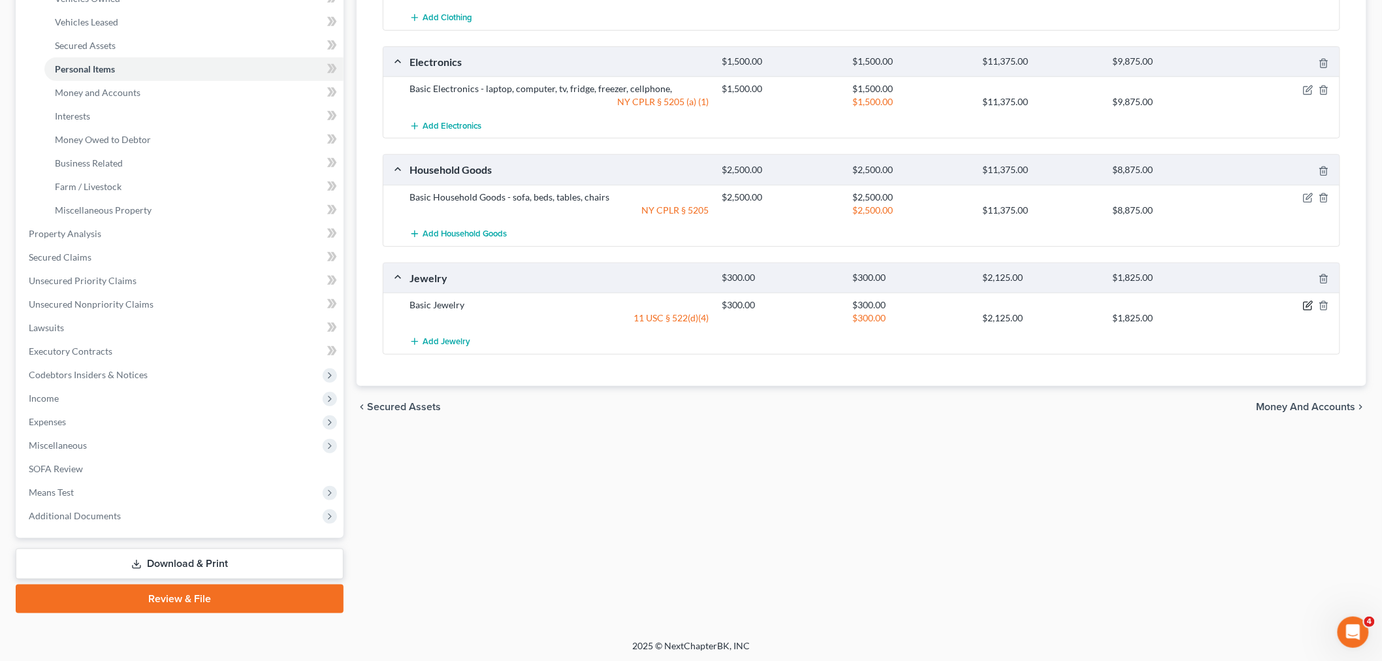
click at [1304, 306] on icon "button" at bounding box center [1308, 306] width 8 height 8
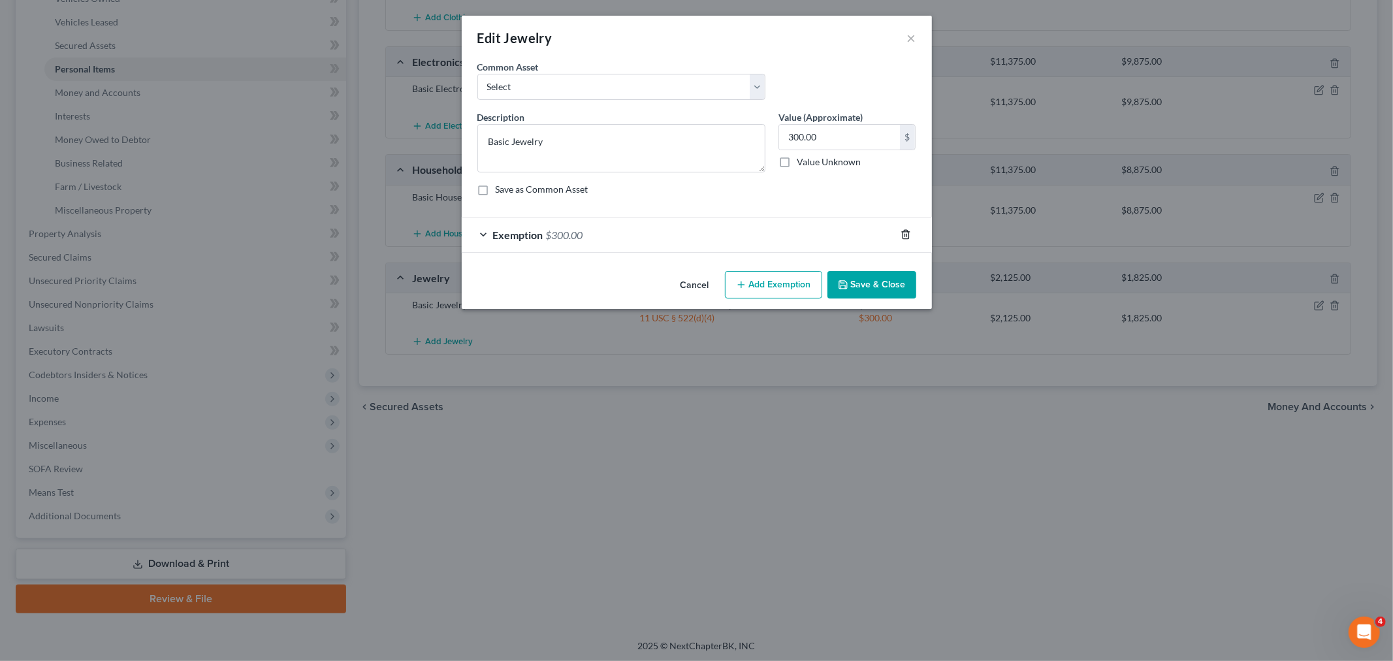
click at [907, 234] on line "button" at bounding box center [907, 235] width 0 height 3
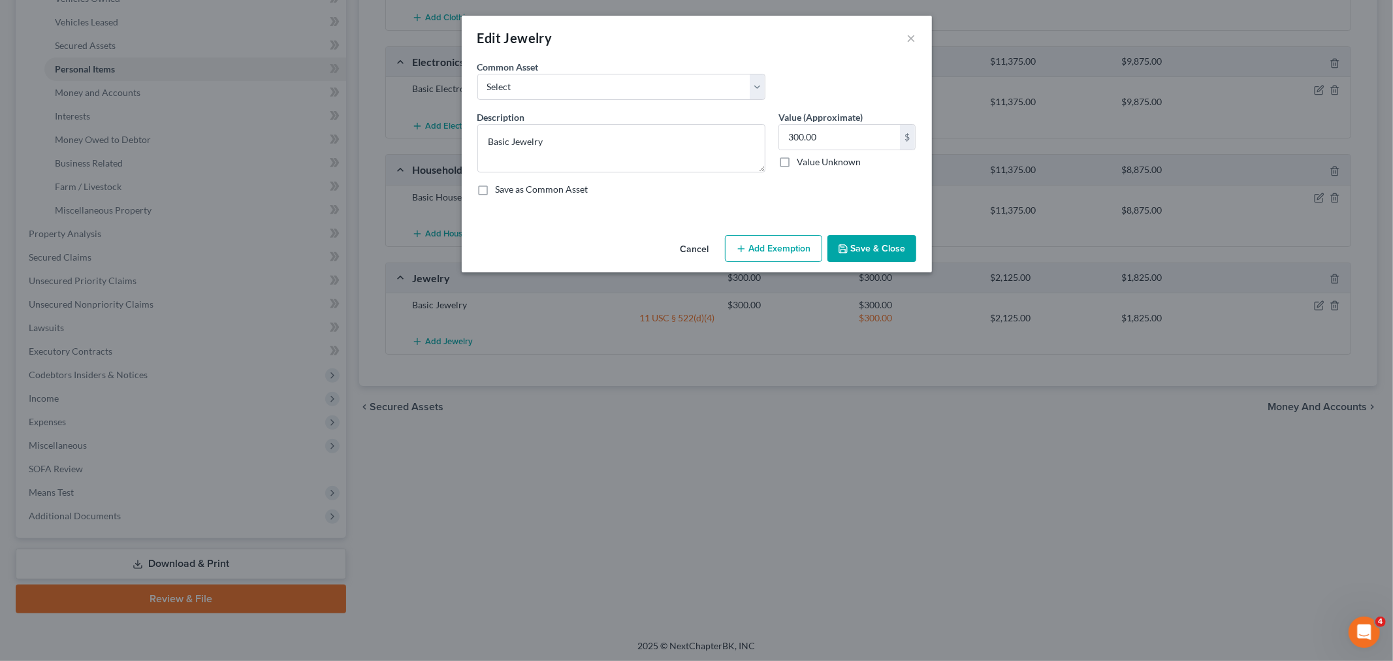
click at [773, 246] on button "Add Exemption" at bounding box center [773, 248] width 97 height 27
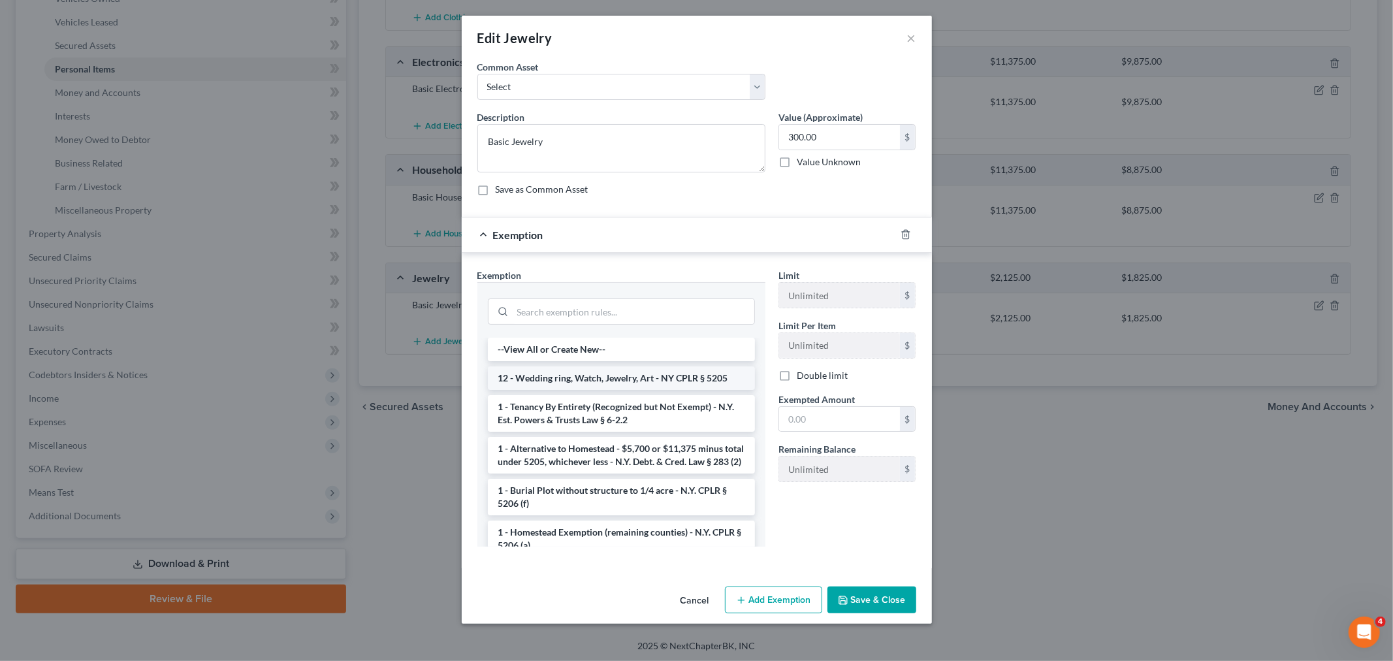
click at [619, 381] on li "12 - Wedding ring, Watch, Jewelry, Art - NY CPLR § 5205" at bounding box center [621, 378] width 267 height 24
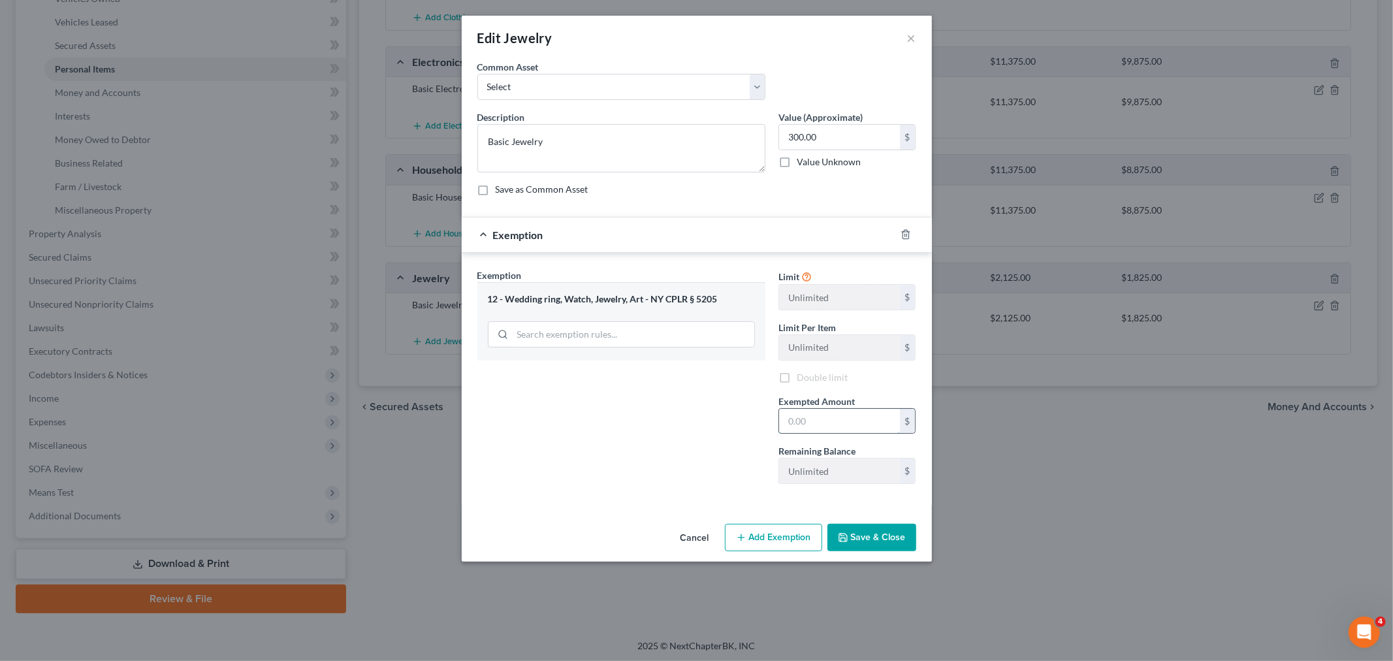
click at [829, 420] on input "text" at bounding box center [839, 421] width 121 height 25
type input "300"
drag, startPoint x: 686, startPoint y: 448, endPoint x: 819, endPoint y: 490, distance: 139.2
click at [704, 459] on div "Exemption Set must be selected for CA. Exemption * 12 - Wedding ring, Watch, Je…" at bounding box center [621, 381] width 301 height 226
drag, startPoint x: 880, startPoint y: 530, endPoint x: 895, endPoint y: 514, distance: 22.2
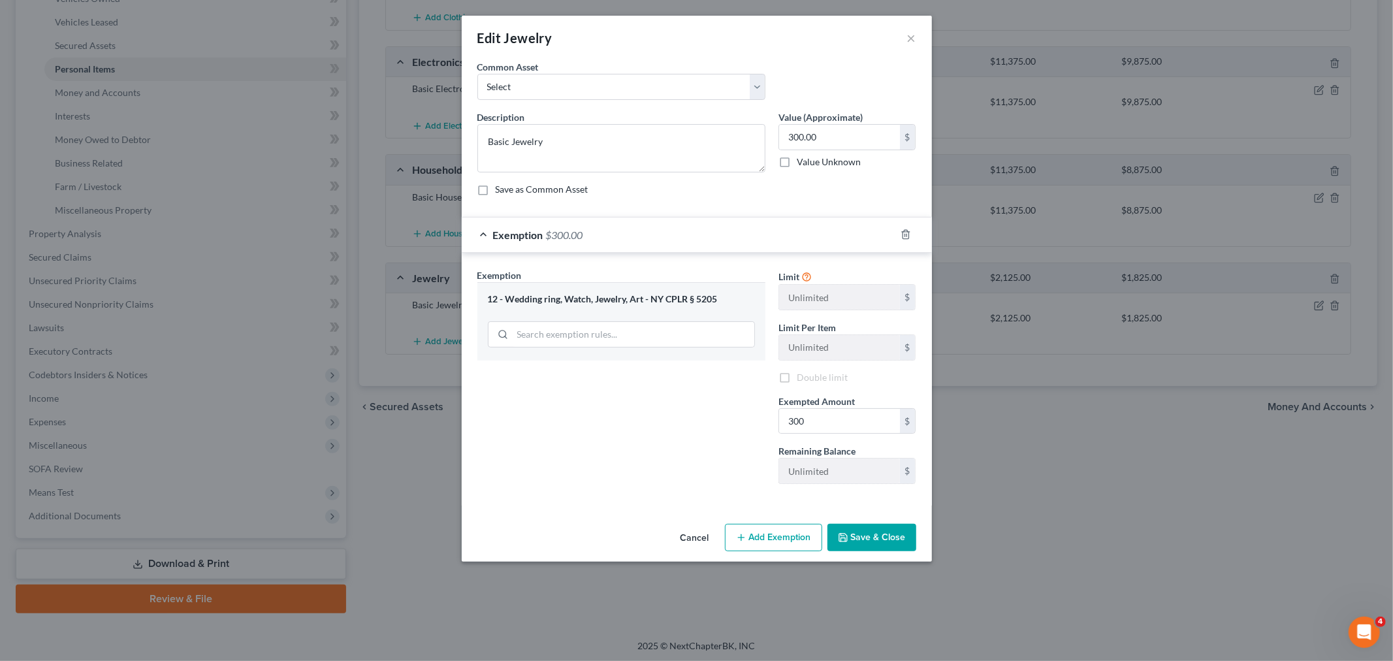
click at [880, 533] on button "Save & Close" at bounding box center [872, 537] width 89 height 27
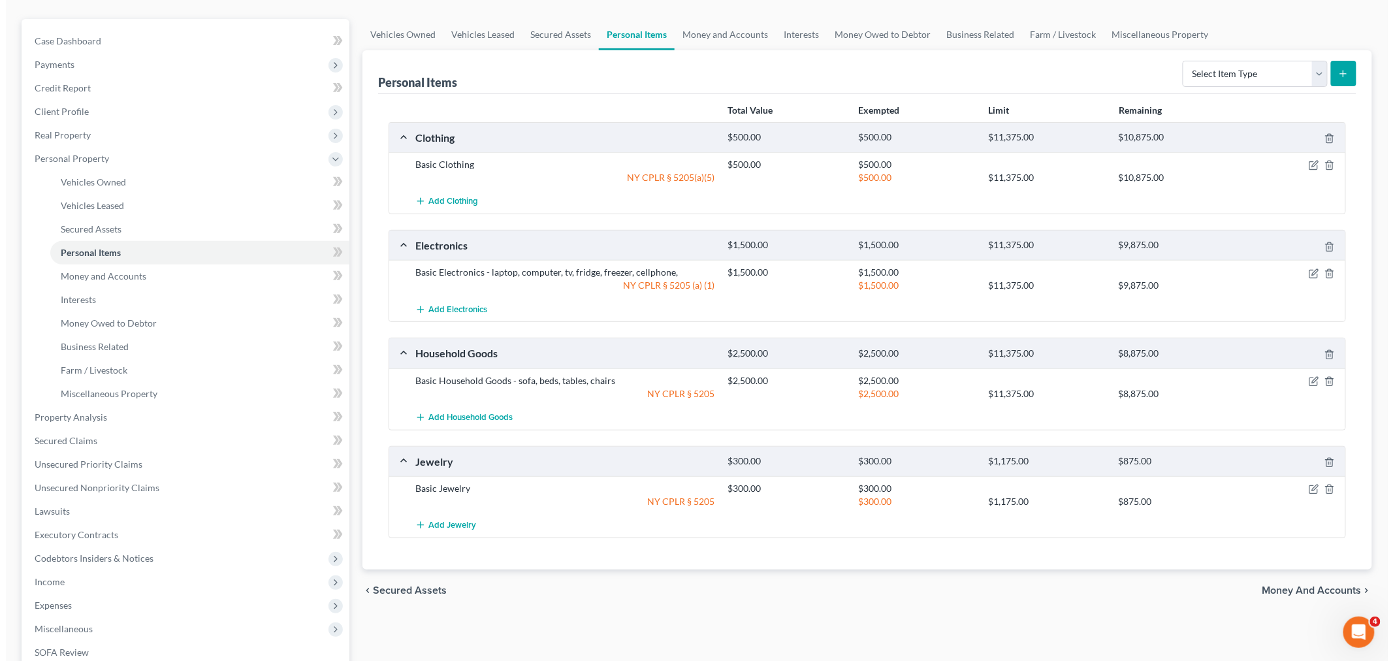
scroll to position [0, 0]
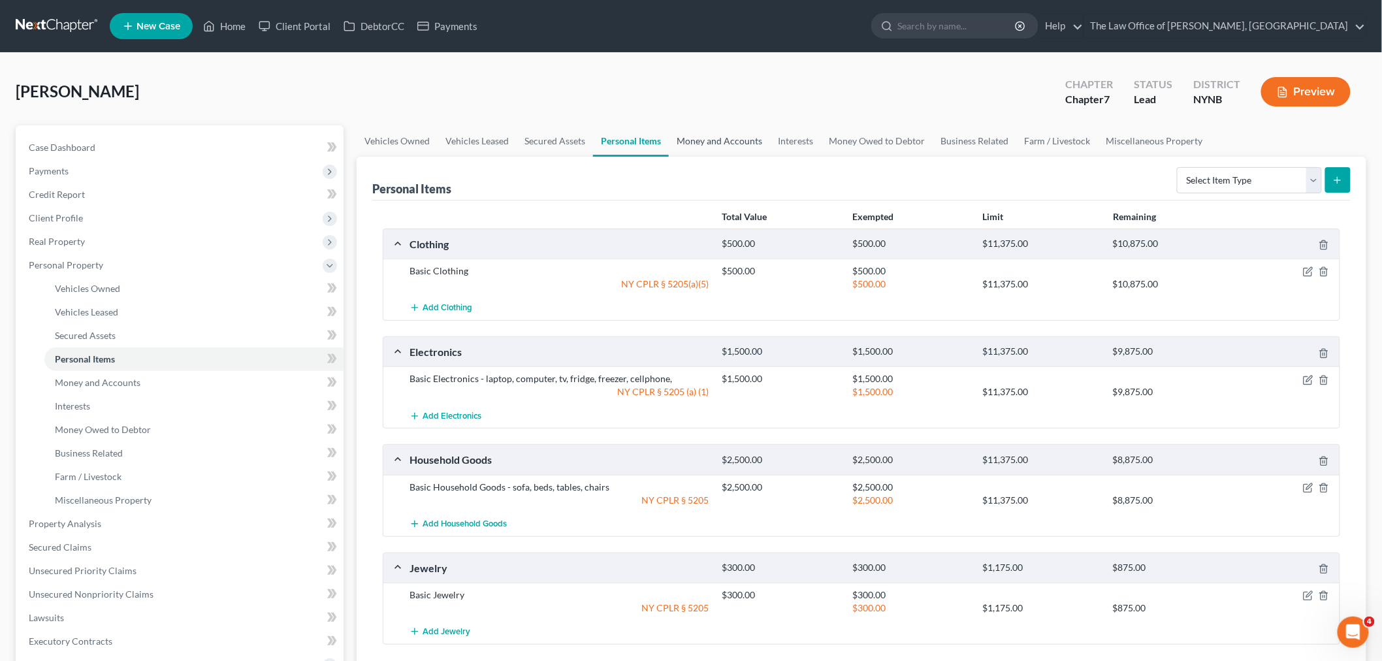
click at [724, 152] on link "Money and Accounts" at bounding box center [719, 140] width 101 height 31
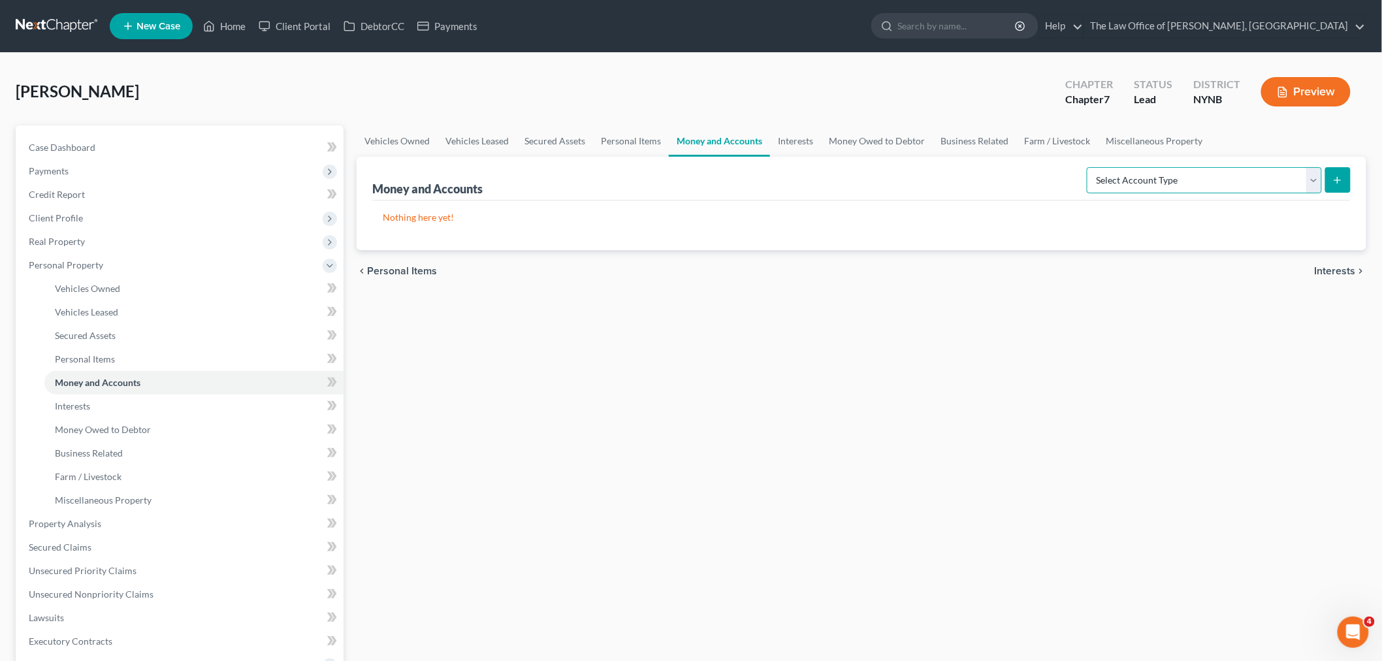
click at [1174, 180] on select "Select Account Type Brokerage Cash on Hand Certificates of Deposit Checking Acc…" at bounding box center [1204, 180] width 235 height 26
select select "checking"
click at [1089, 167] on select "Select Account Type Brokerage Cash on Hand Certificates of Deposit Checking Acc…" at bounding box center [1204, 180] width 235 height 26
click at [1339, 180] on icon "submit" at bounding box center [1337, 180] width 10 height 10
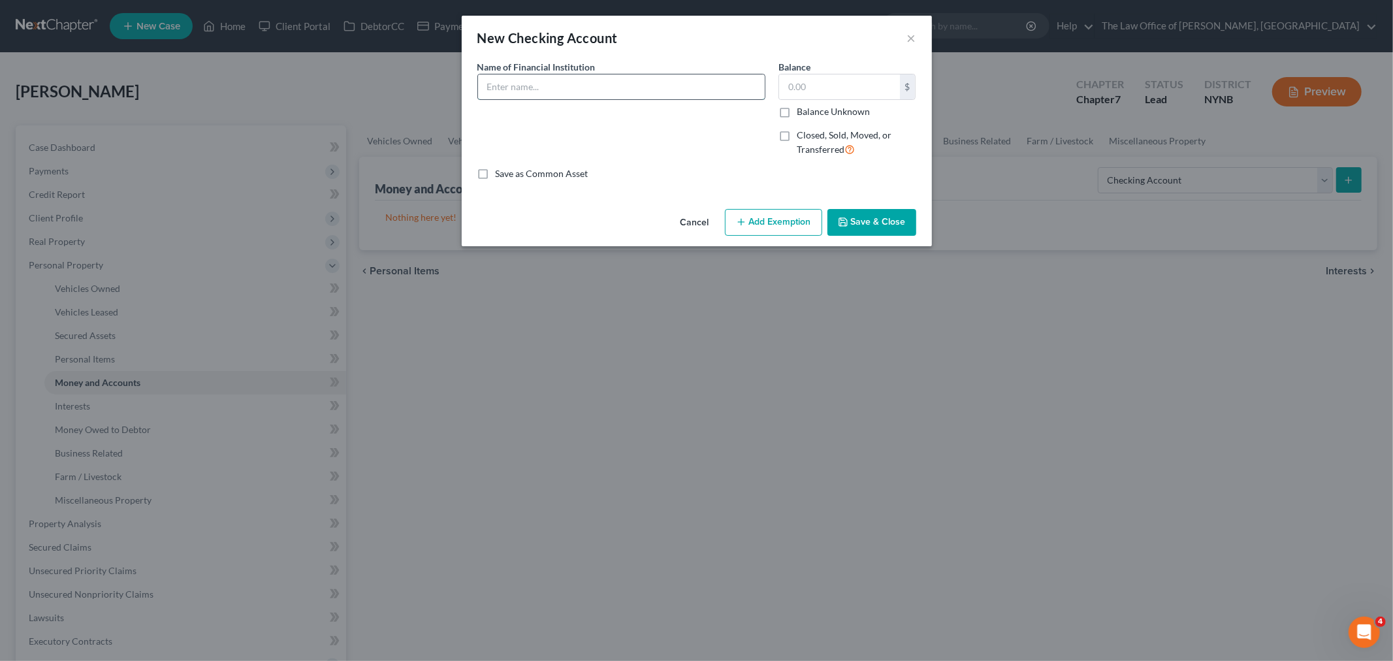
click at [544, 87] on input "text" at bounding box center [621, 86] width 287 height 25
click at [643, 76] on input "Pioneer bank" at bounding box center [621, 86] width 287 height 25
type input "Pioneer bank checking and savings"
click at [852, 88] on input "text" at bounding box center [839, 86] width 121 height 25
type input "0"
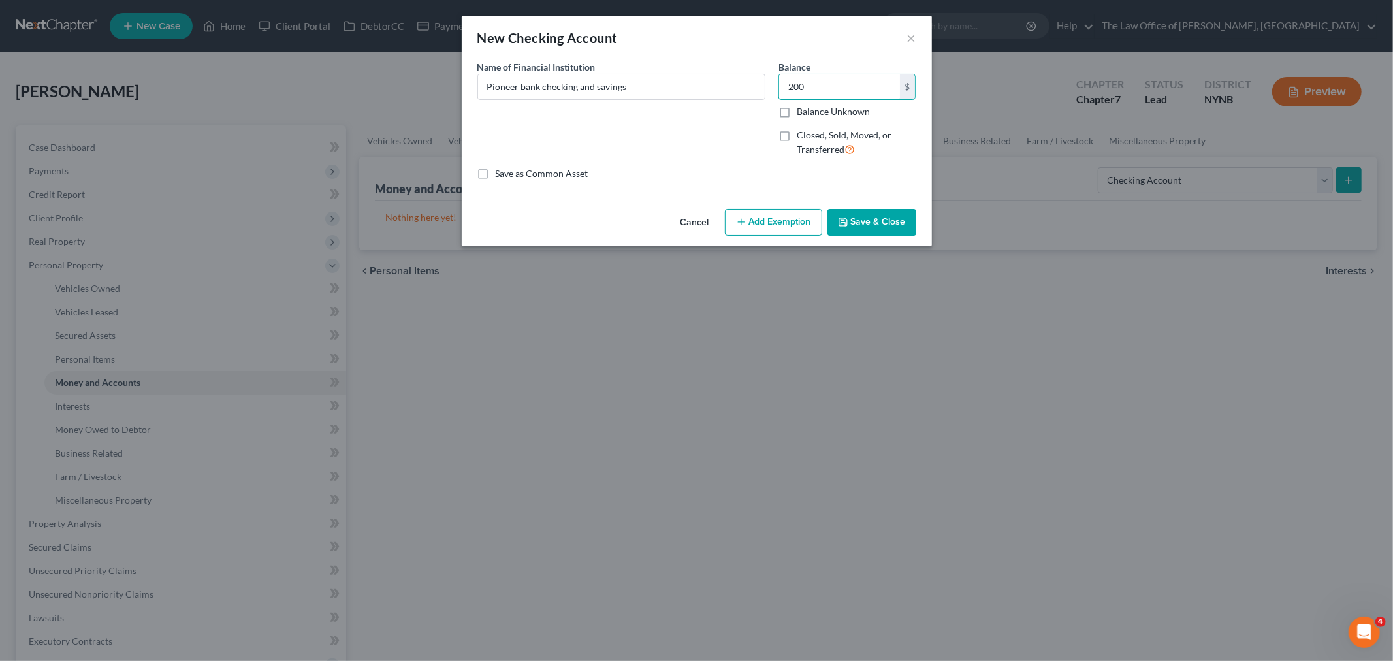
type input "200"
click at [858, 225] on button "Save & Close" at bounding box center [872, 222] width 89 height 27
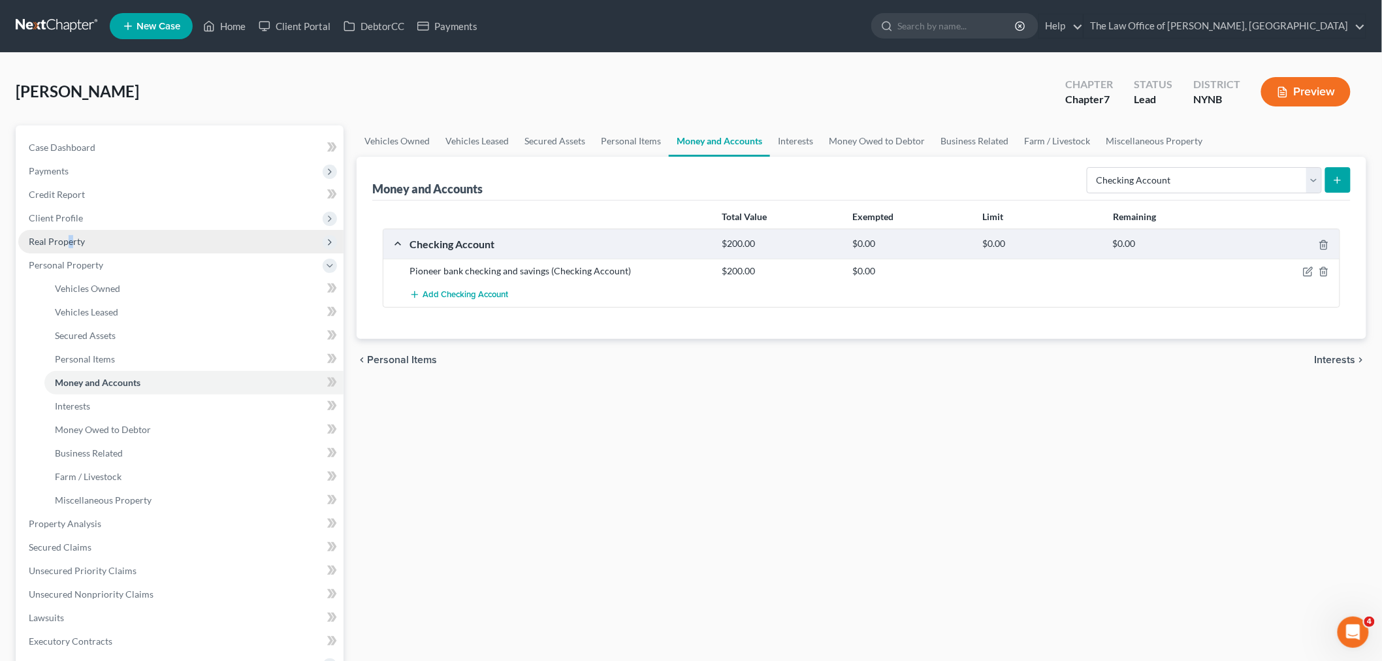
drag, startPoint x: 69, startPoint y: 238, endPoint x: 80, endPoint y: 240, distance: 11.2
click at [71, 238] on span "Real Property" at bounding box center [57, 241] width 56 height 11
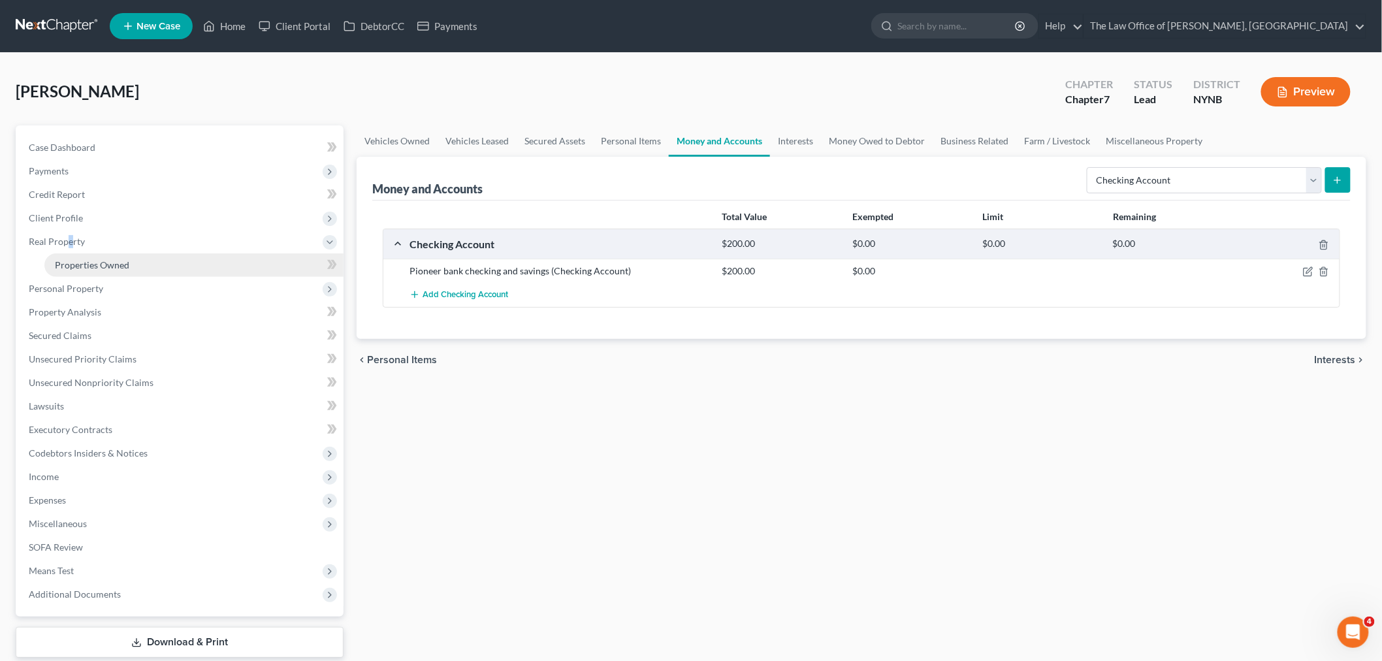
click at [133, 271] on link "Properties Owned" at bounding box center [193, 265] width 299 height 24
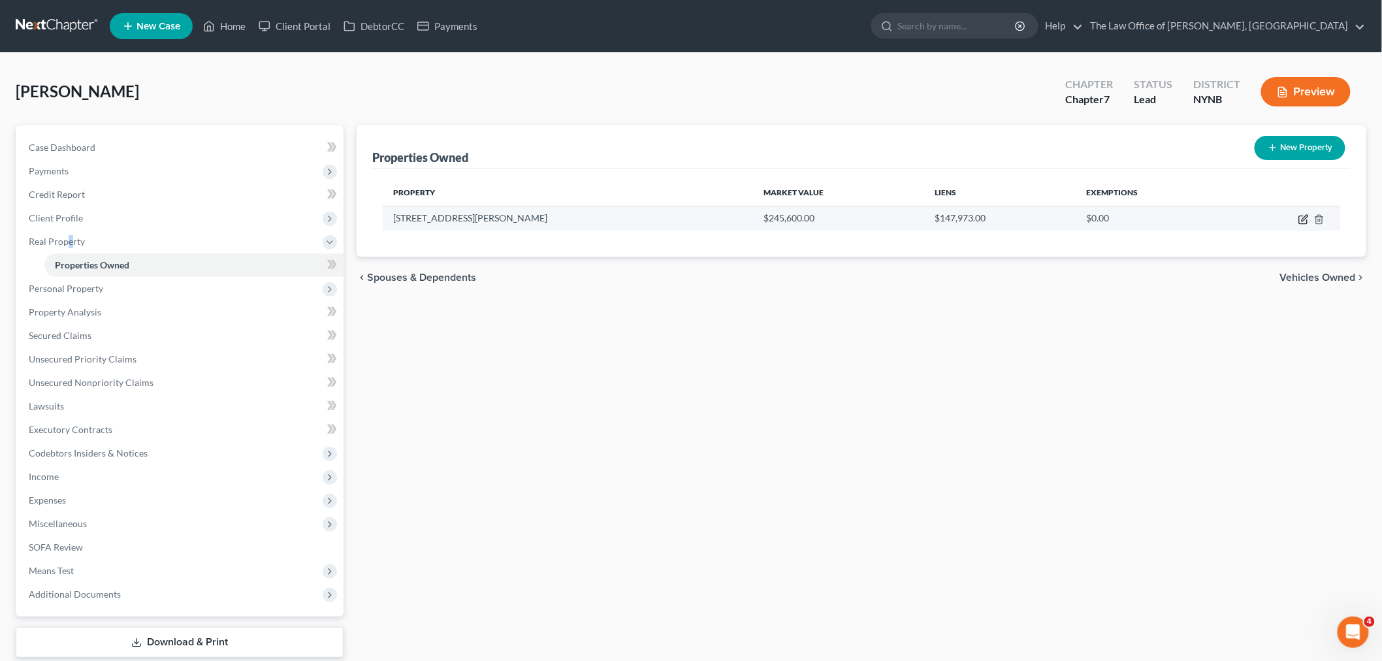
click at [1303, 221] on icon "button" at bounding box center [1303, 219] width 10 height 10
select select "35"
select select "0"
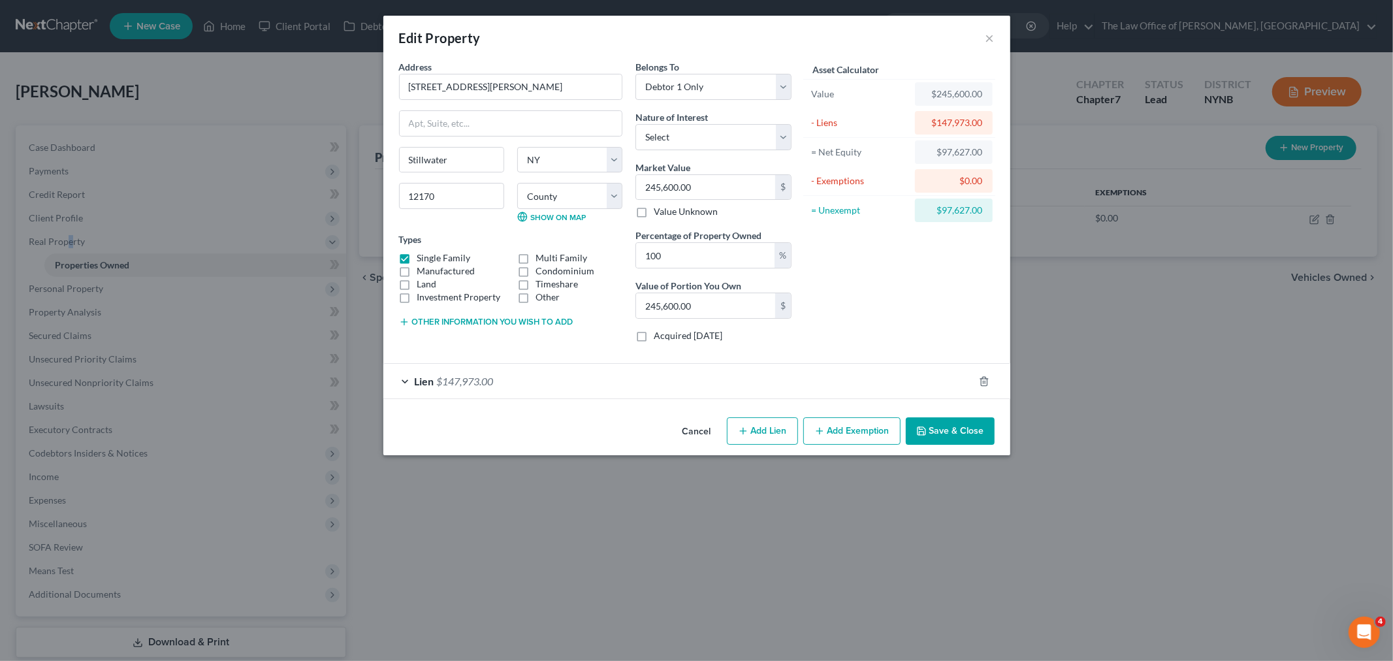
click at [845, 425] on button "Add Exemption" at bounding box center [851, 430] width 97 height 27
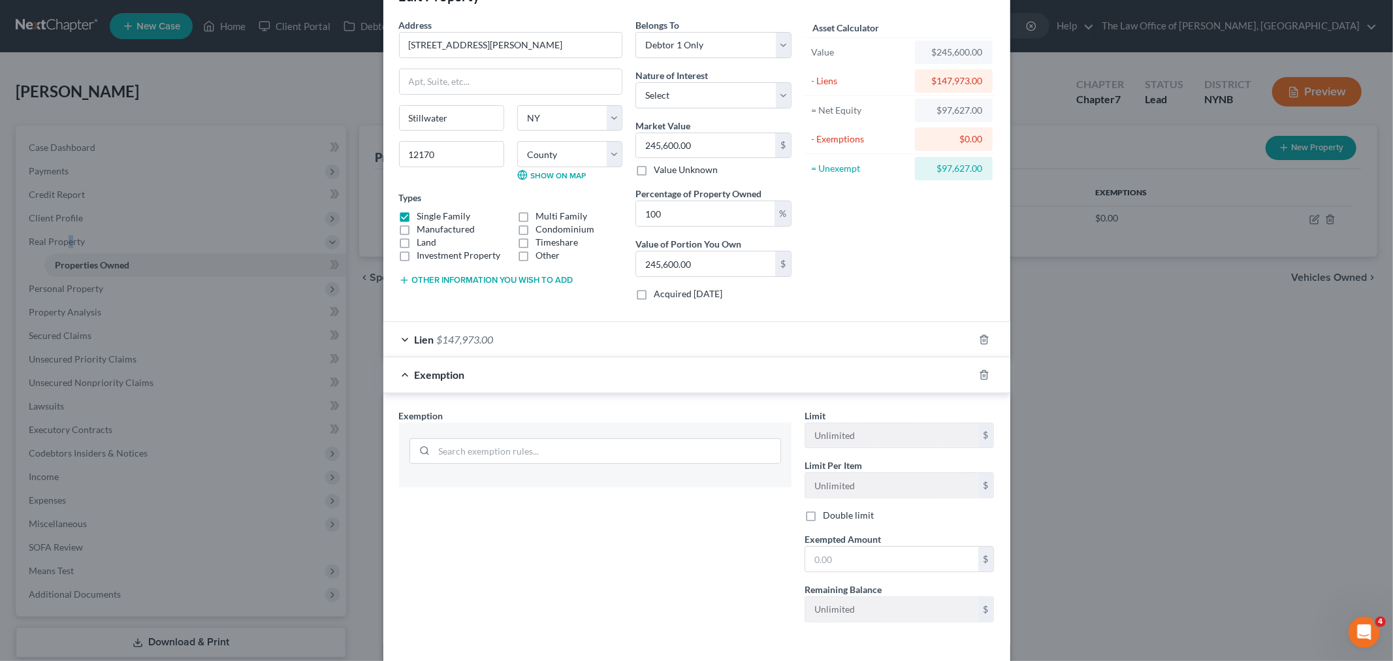
scroll to position [97, 0]
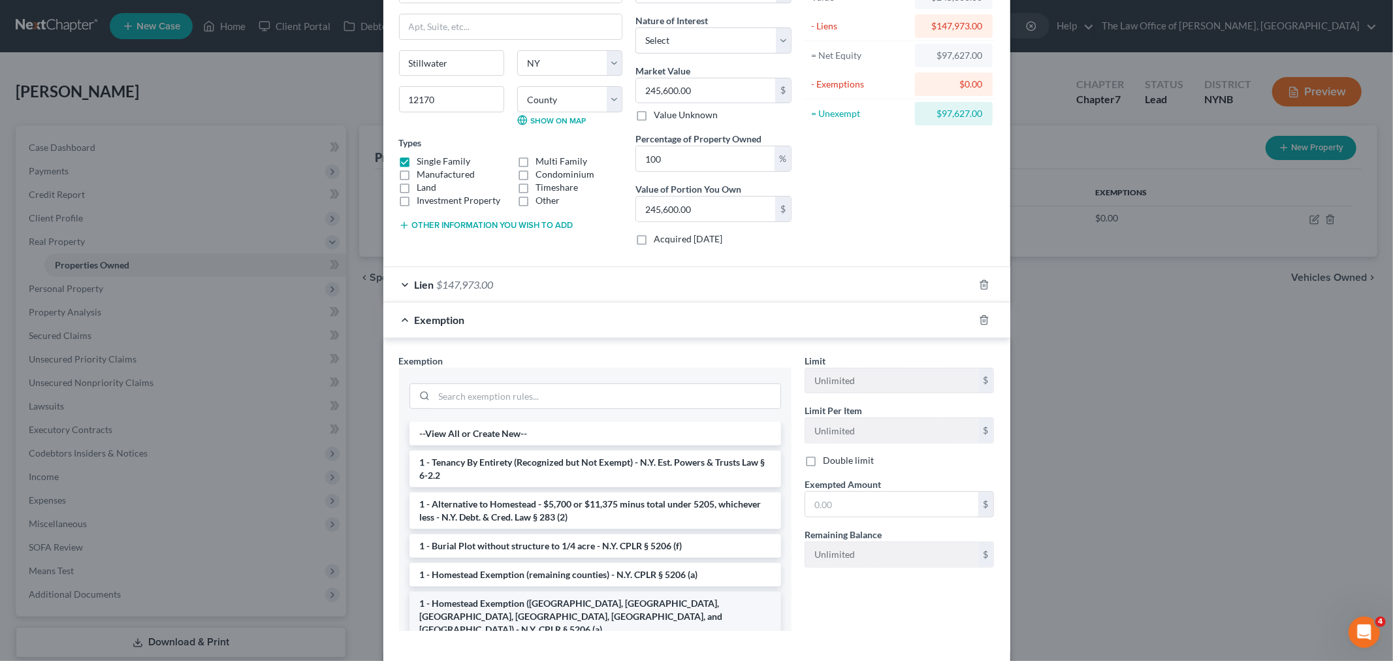
click at [530, 609] on li "1 - Homestead Exemption (Dutchess, Albany, Columbia, Orange, Saratoga, and Ulst…" at bounding box center [596, 617] width 372 height 50
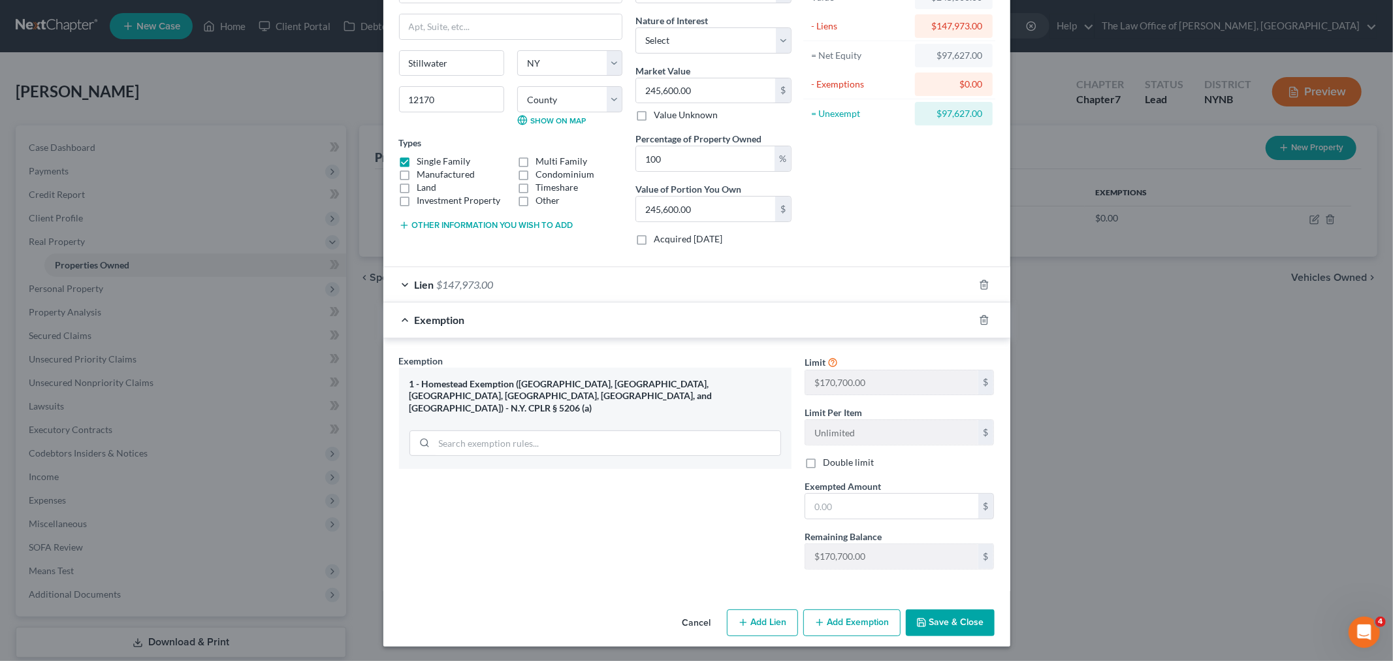
click at [976, 114] on div "$97,627.00" at bounding box center [953, 113] width 57 height 13
copy form "$97,627.00"
click at [831, 509] on input "text" at bounding box center [891, 506] width 173 height 25
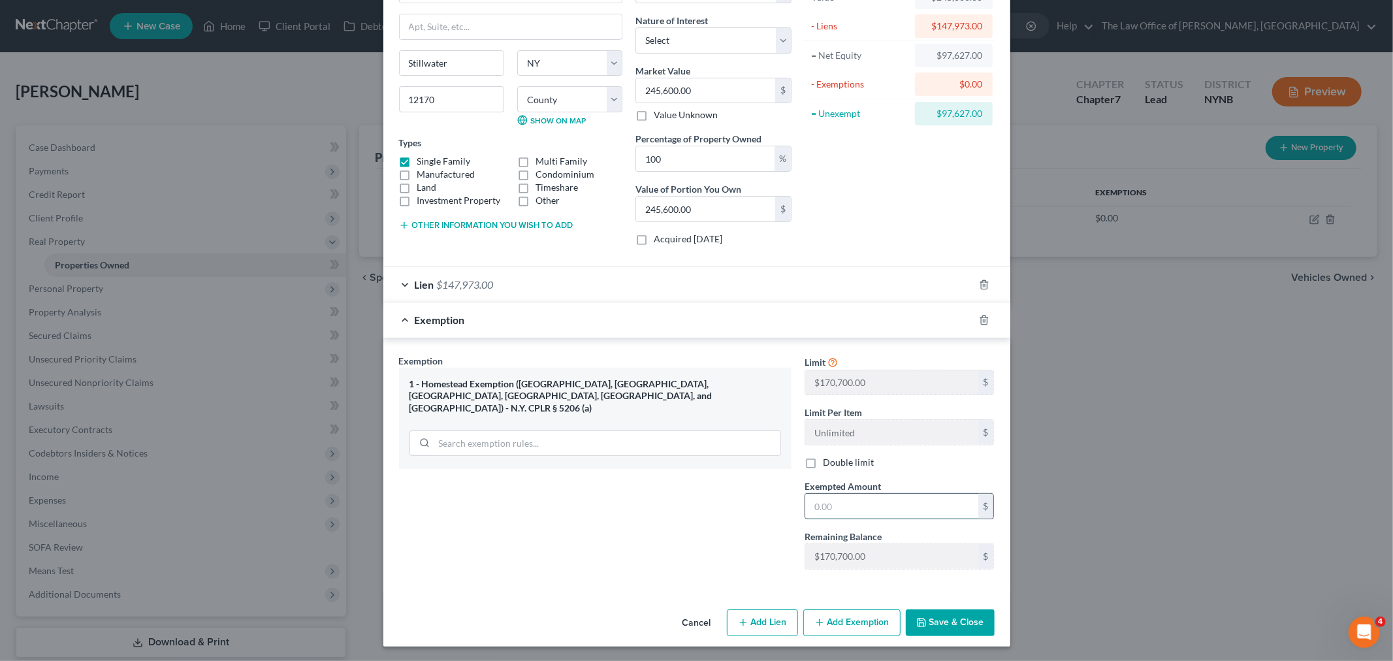
paste input "$97,627.00"
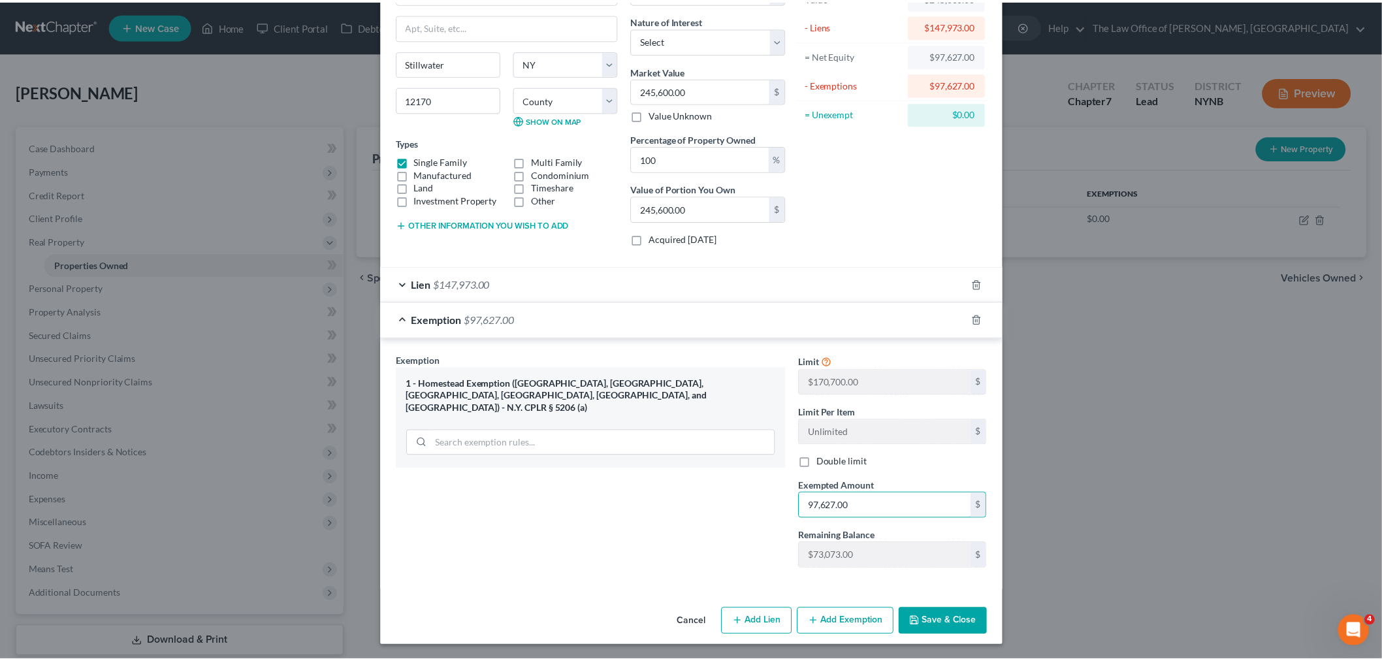
scroll to position [99, 0]
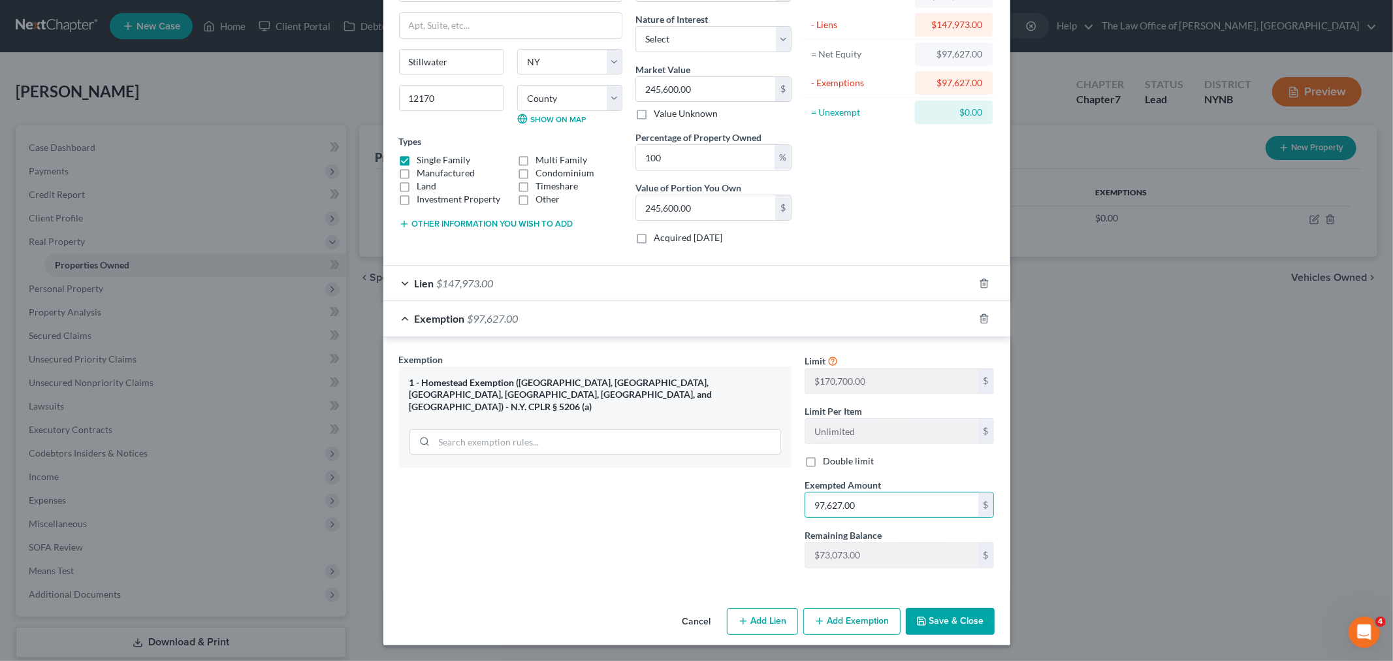
type input "97,627.00"
click at [923, 625] on button "Save & Close" at bounding box center [950, 621] width 89 height 27
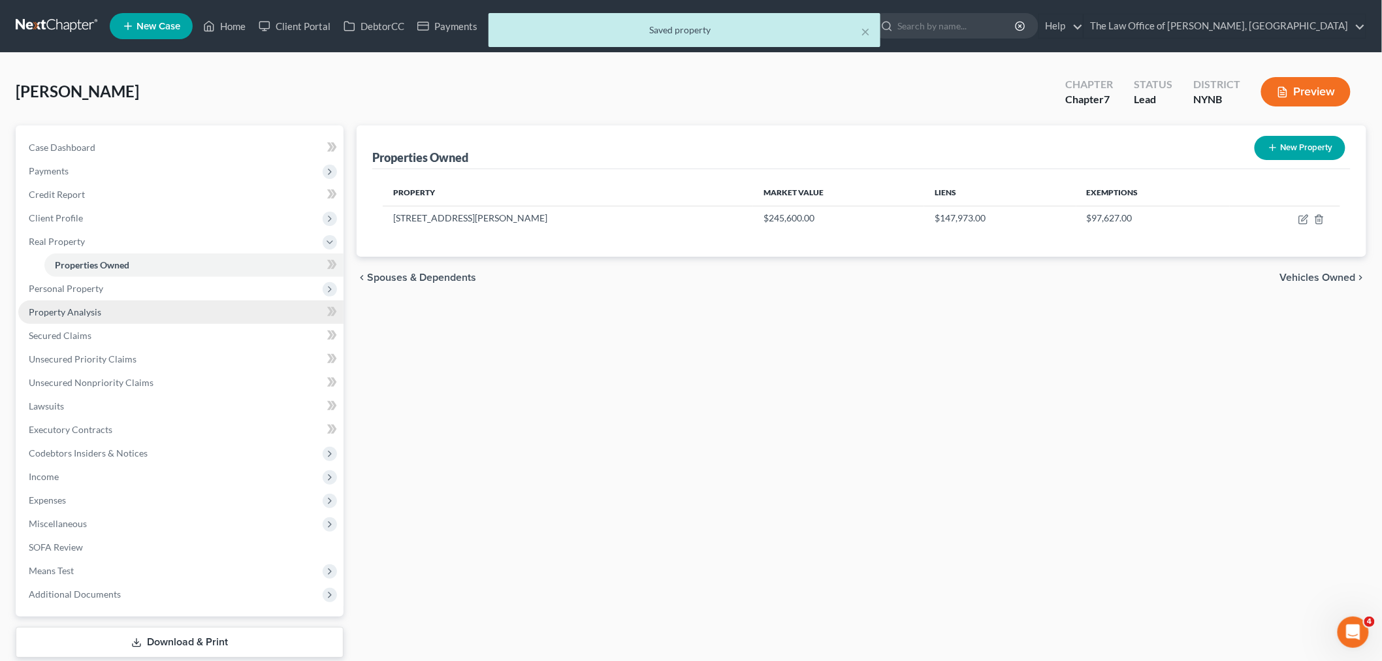
click at [88, 306] on span "Property Analysis" at bounding box center [65, 311] width 72 height 11
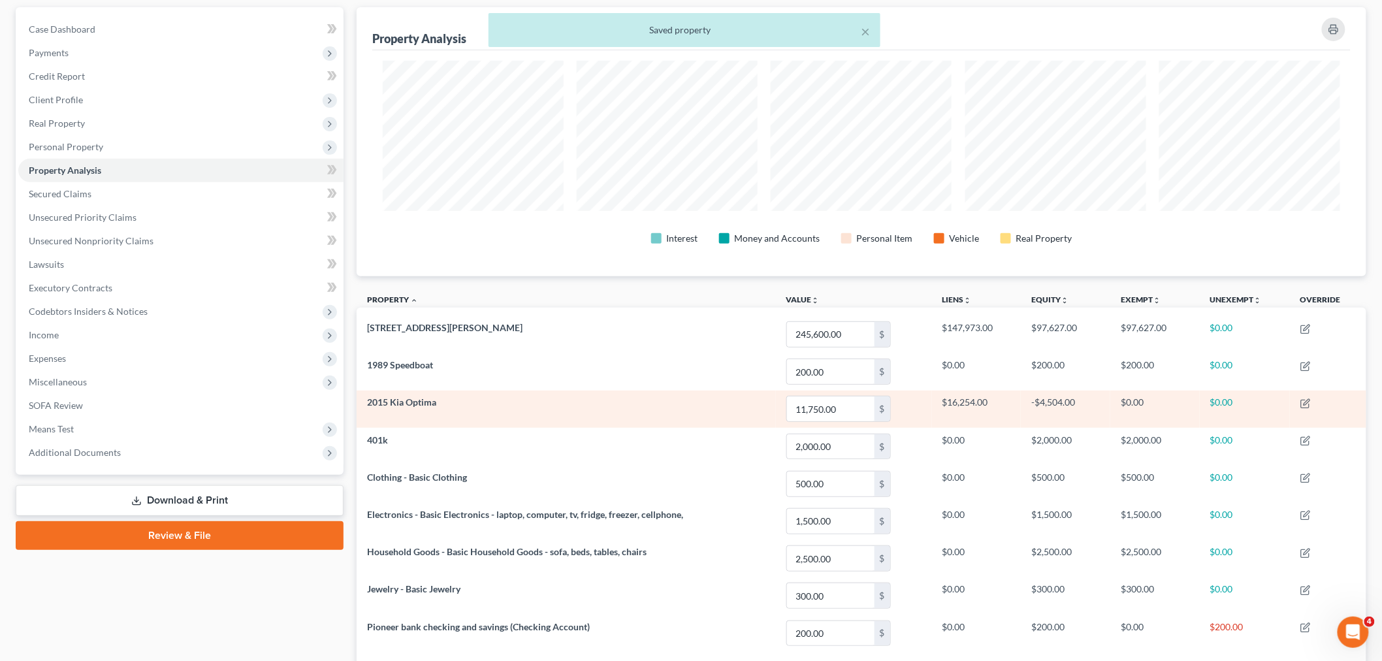
scroll to position [652853, 652112]
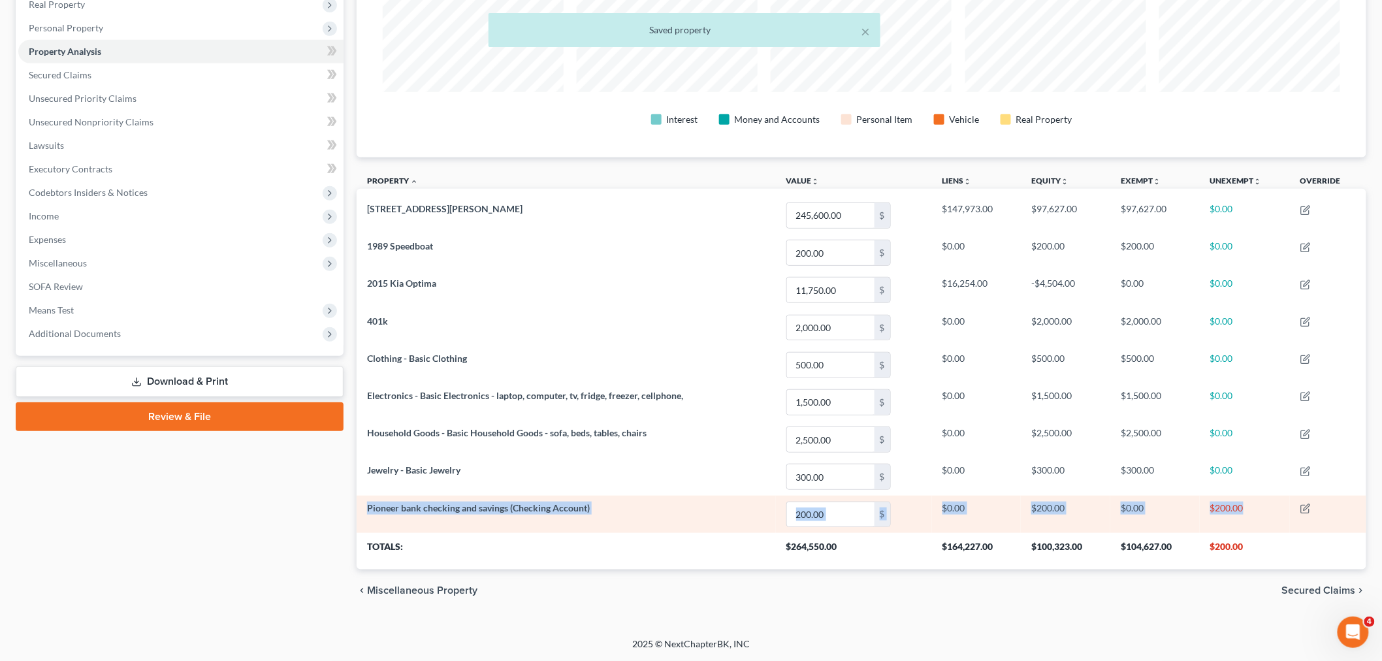
drag, startPoint x: 1253, startPoint y: 506, endPoint x: 361, endPoint y: 521, distance: 891.6
click at [361, 521] on tr "Pioneer bank checking and savings (Checking Account) 200.00 $ $0.00 $200.00 $0.…" at bounding box center [862, 514] width 1010 height 37
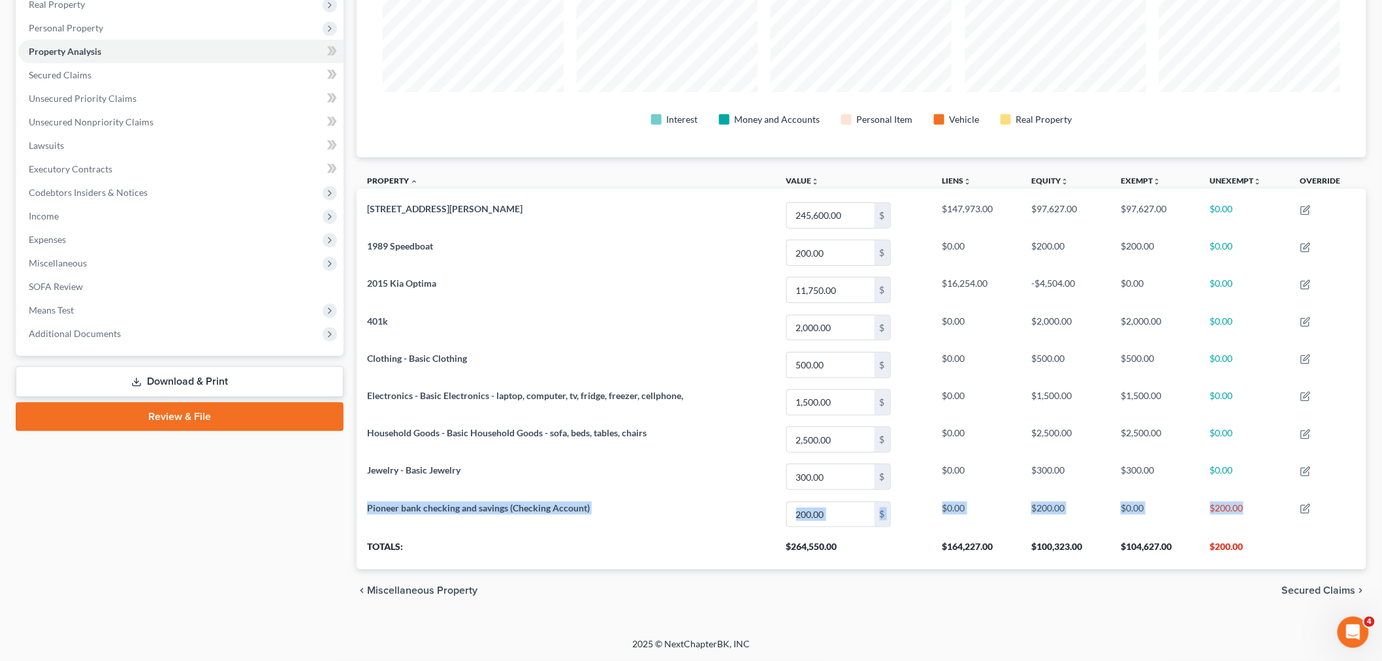
drag, startPoint x: 202, startPoint y: 374, endPoint x: 233, endPoint y: 372, distance: 30.8
click at [203, 374] on link "Download & Print" at bounding box center [180, 381] width 328 height 31
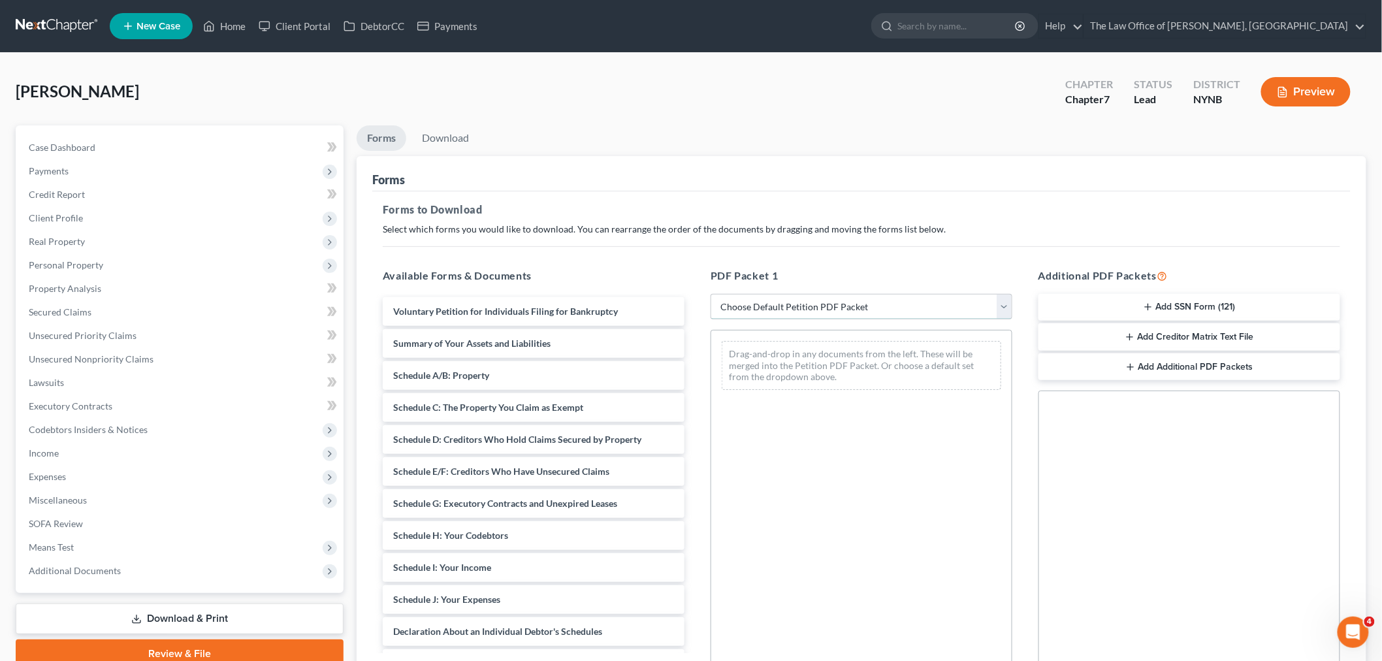
click at [864, 309] on select "Choose Default Petition PDF Packet Complete Bankruptcy Petition (all forms and …" at bounding box center [862, 307] width 302 height 26
select select "0"
click at [711, 294] on select "Choose Default Petition PDF Packet Complete Bankruptcy Petition (all forms and …" at bounding box center [862, 307] width 302 height 26
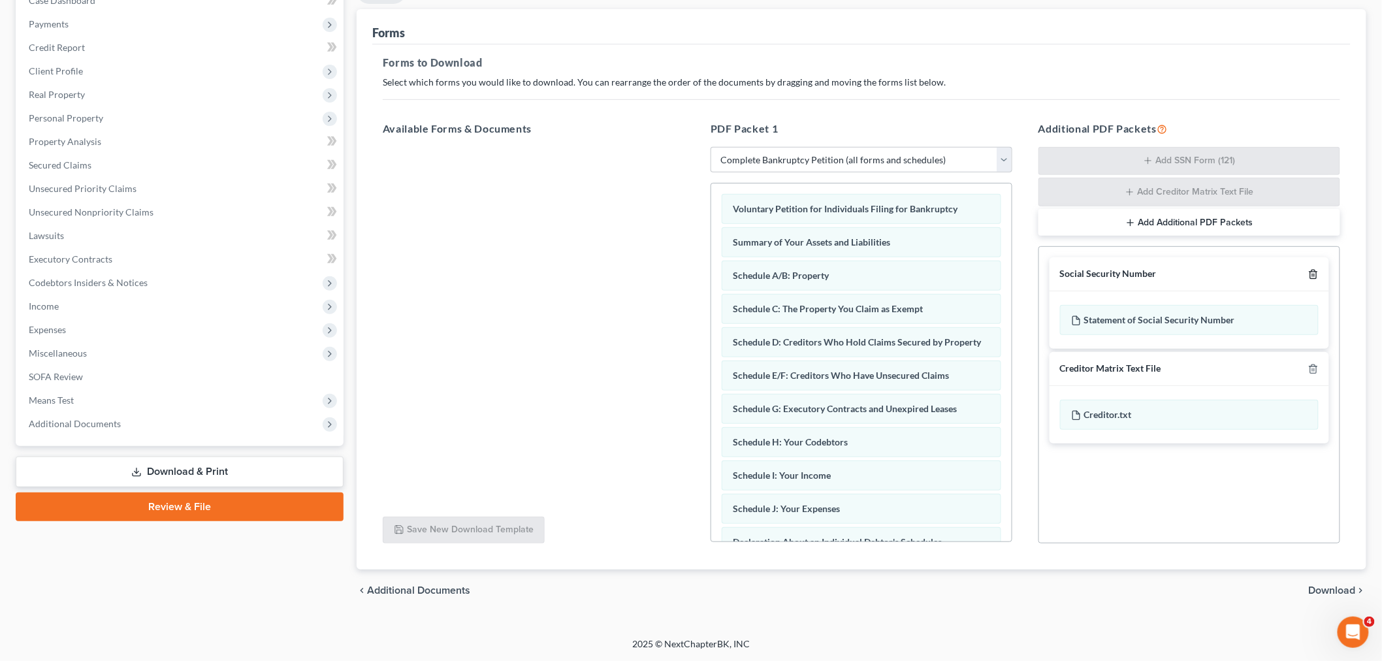
click at [1311, 272] on icon "button" at bounding box center [1313, 274] width 10 height 10
click at [1311, 365] on icon "button" at bounding box center [1313, 370] width 10 height 10
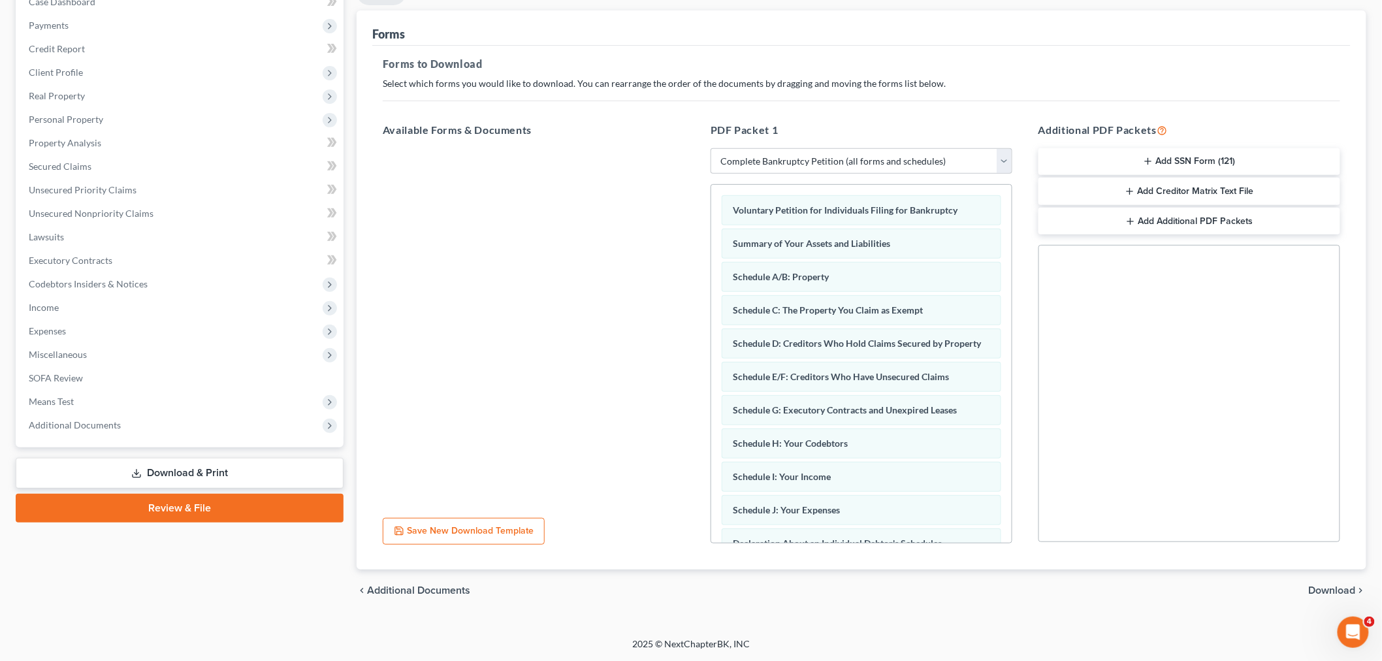
click at [1336, 596] on div "chevron_left Additional Documents Download chevron_right" at bounding box center [862, 591] width 1010 height 42
click at [1328, 585] on span "Download" at bounding box center [1332, 590] width 47 height 10
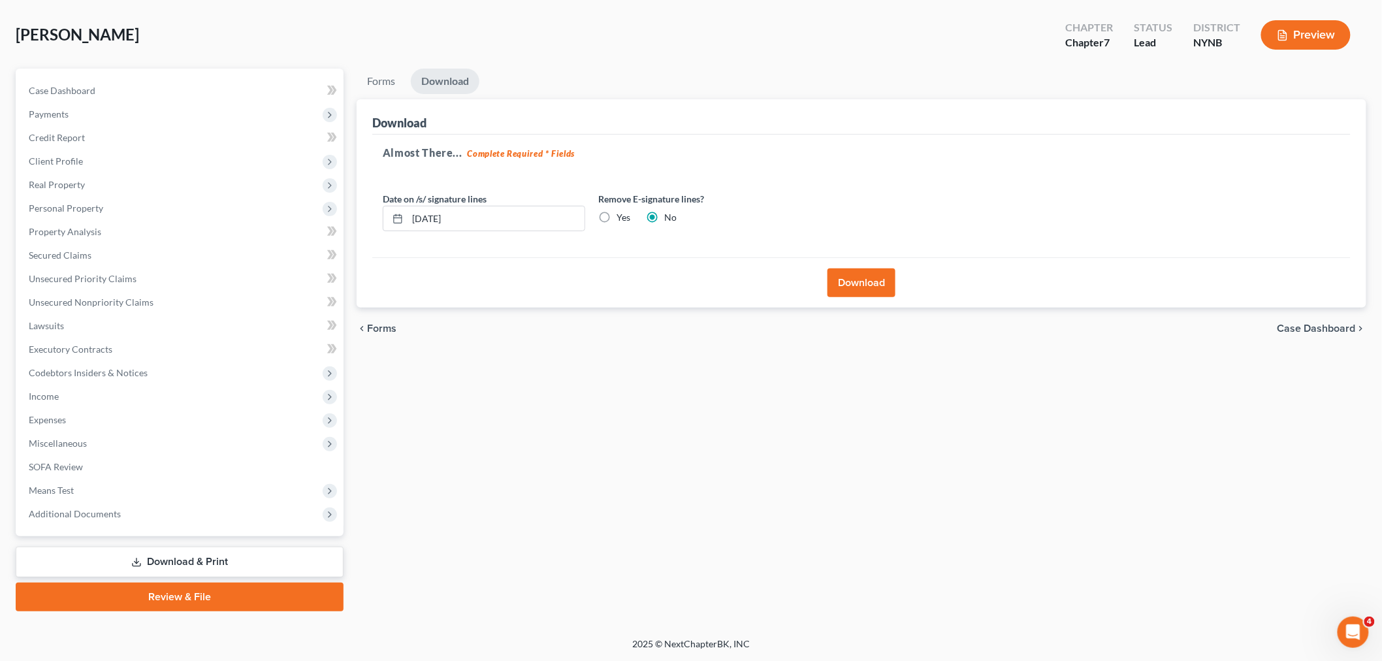
scroll to position [55, 0]
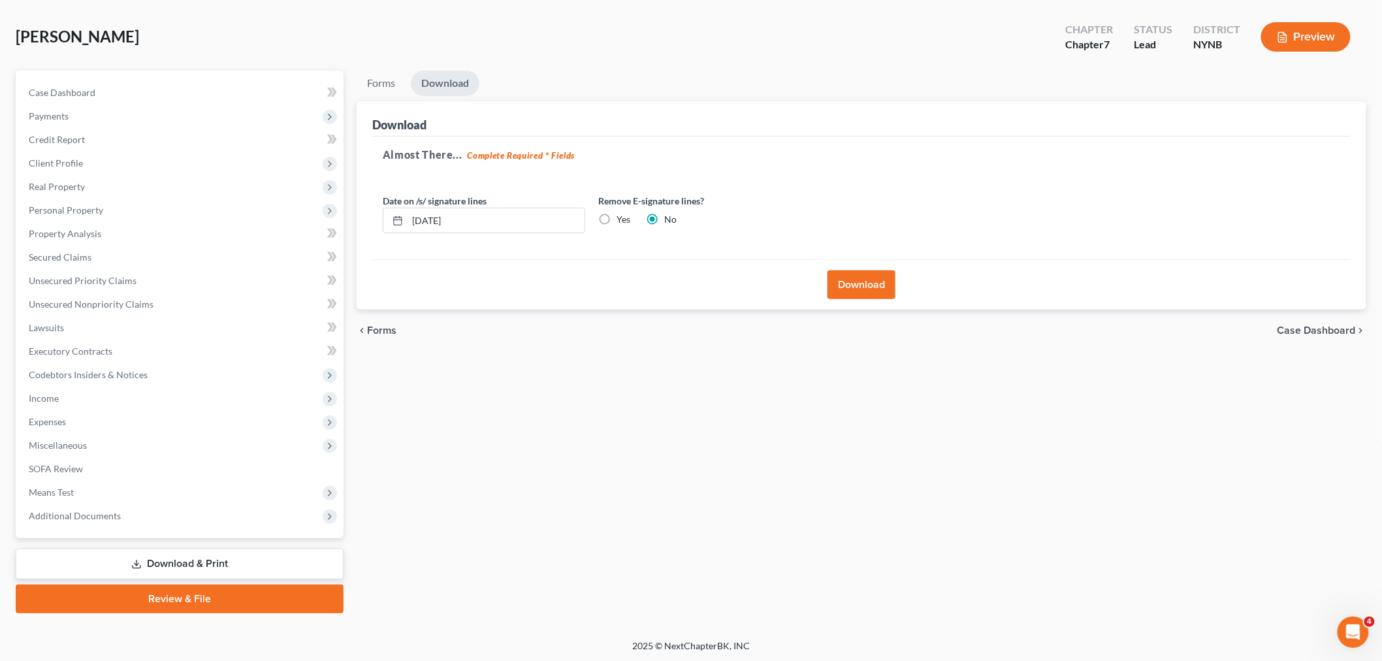
click at [863, 277] on button "Download" at bounding box center [862, 284] width 68 height 29
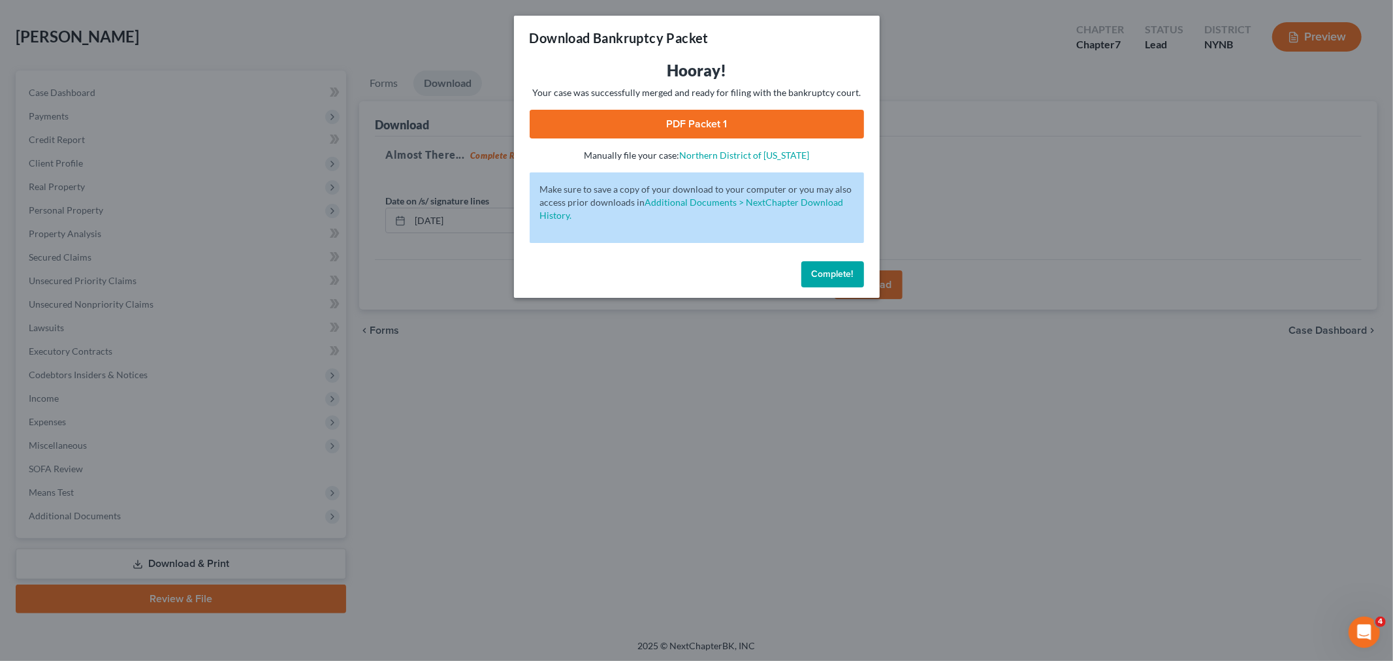
click at [806, 116] on link "PDF Packet 1" at bounding box center [697, 124] width 334 height 29
drag, startPoint x: 839, startPoint y: 274, endPoint x: 696, endPoint y: 232, distance: 149.2
click at [839, 274] on span "Complete!" at bounding box center [833, 273] width 42 height 11
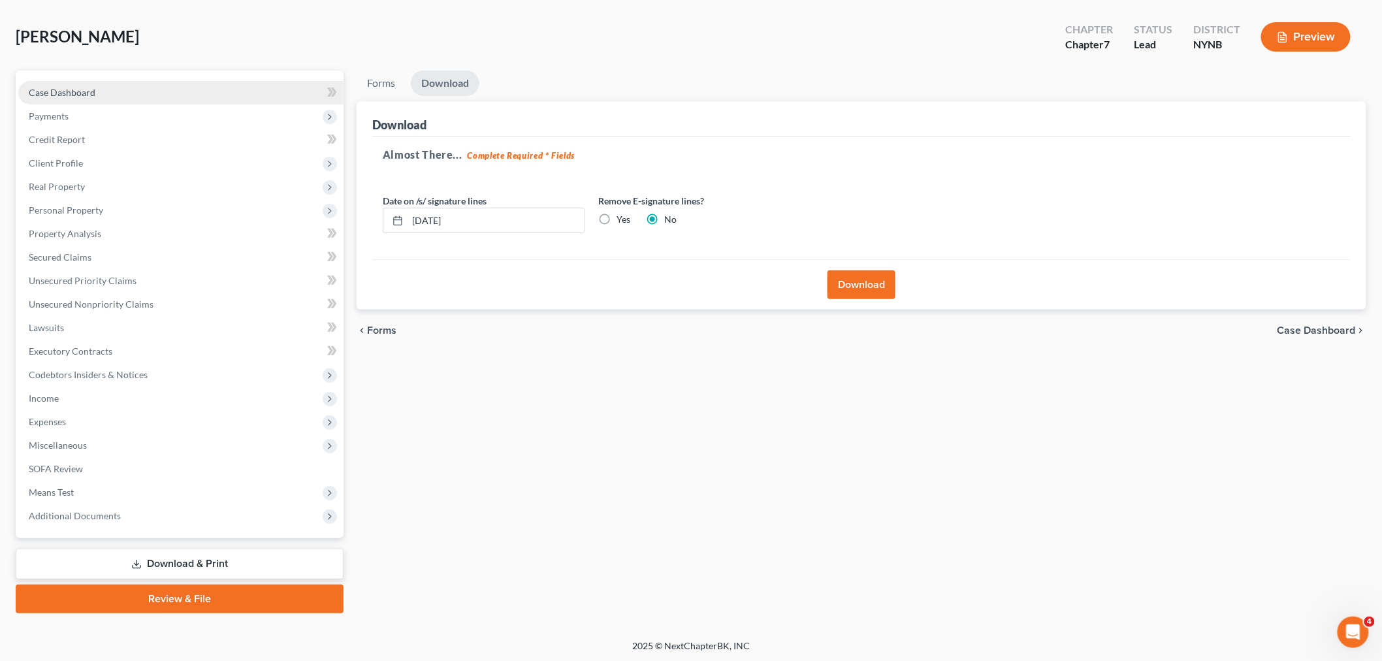
click at [120, 83] on link "Case Dashboard" at bounding box center [180, 93] width 325 height 24
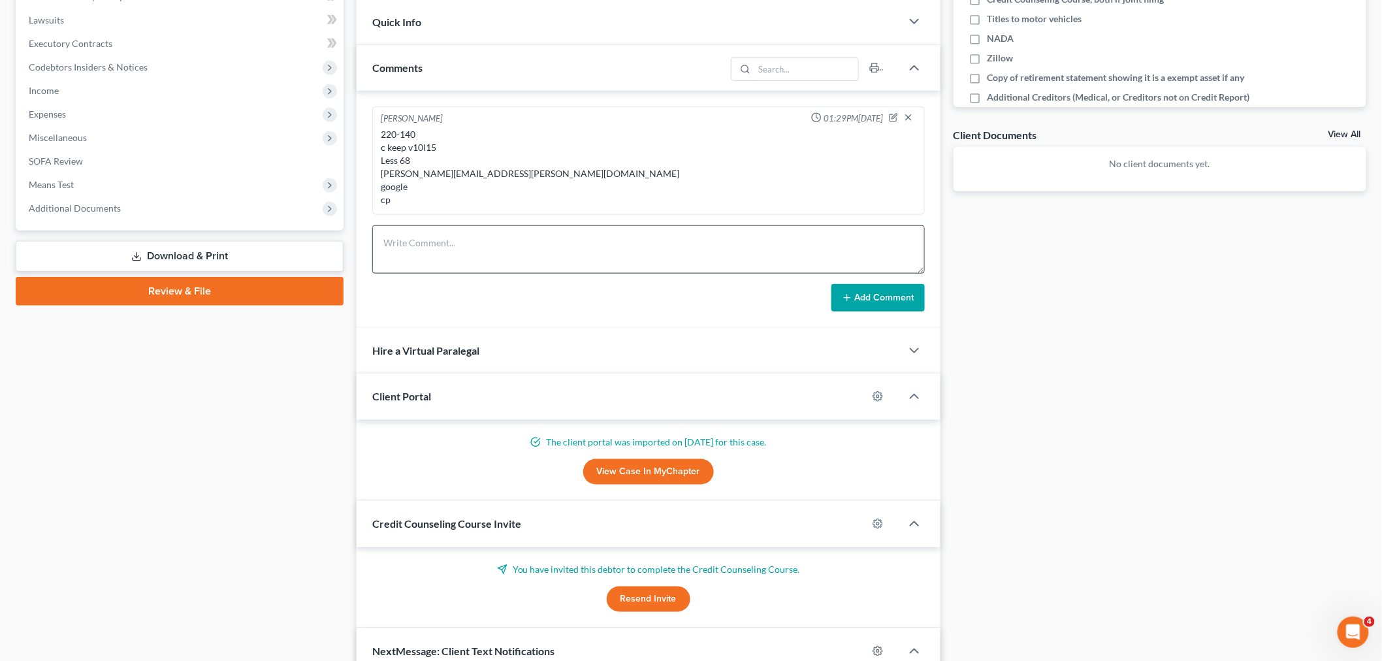
scroll to position [961, 0]
click at [434, 255] on textarea "To enrich screen reader interactions, please activate Accessibility in Grammarl…" at bounding box center [648, 249] width 553 height 48
type textarea "5519-3890-0764-5054 12/2026 724 $350 friday PP 250 pm"
click at [869, 297] on button "Add Comment" at bounding box center [877, 297] width 93 height 27
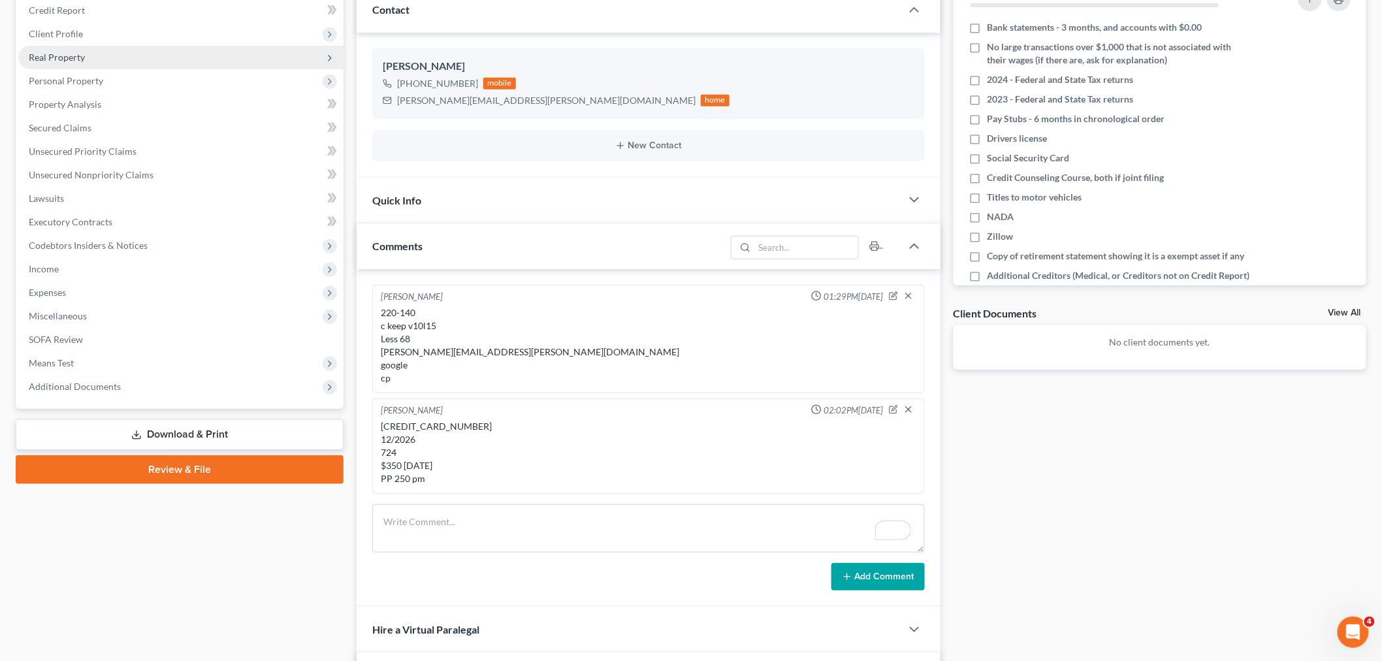
scroll to position [72, 0]
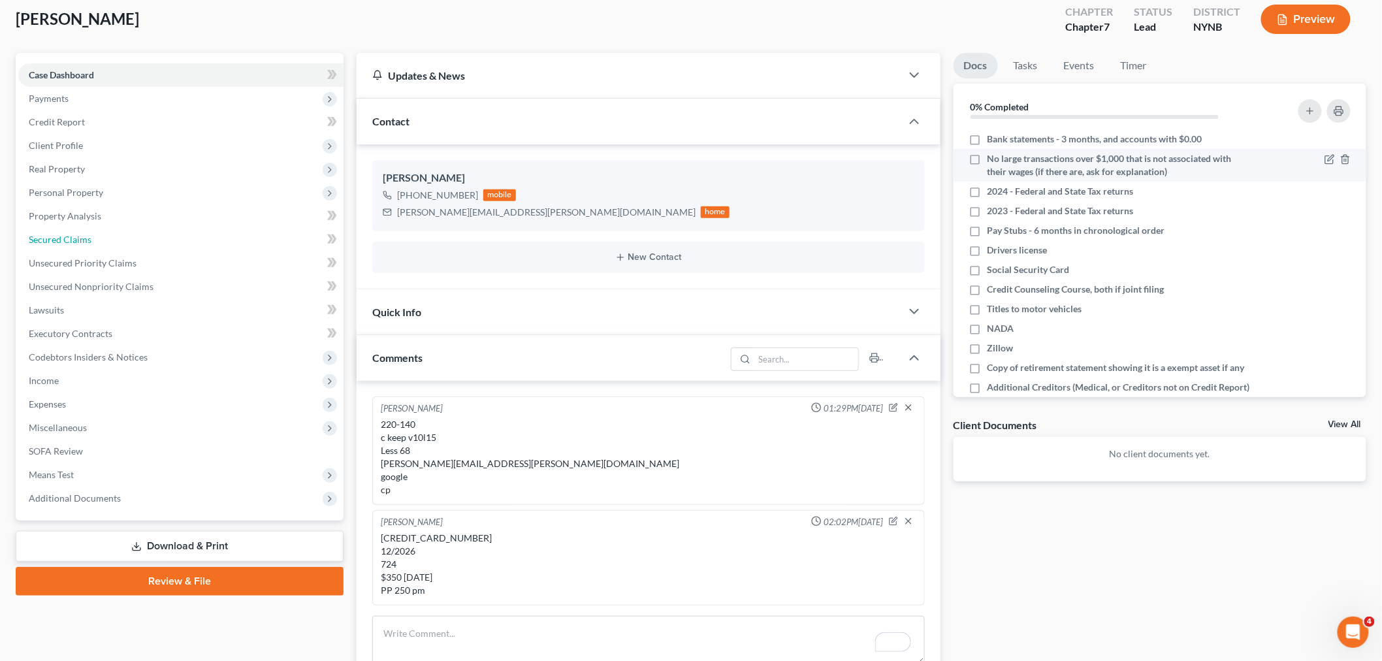
drag, startPoint x: 76, startPoint y: 237, endPoint x: 1310, endPoint y: 180, distance: 1235.1
click at [76, 237] on span "Secured Claims" at bounding box center [60, 239] width 63 height 11
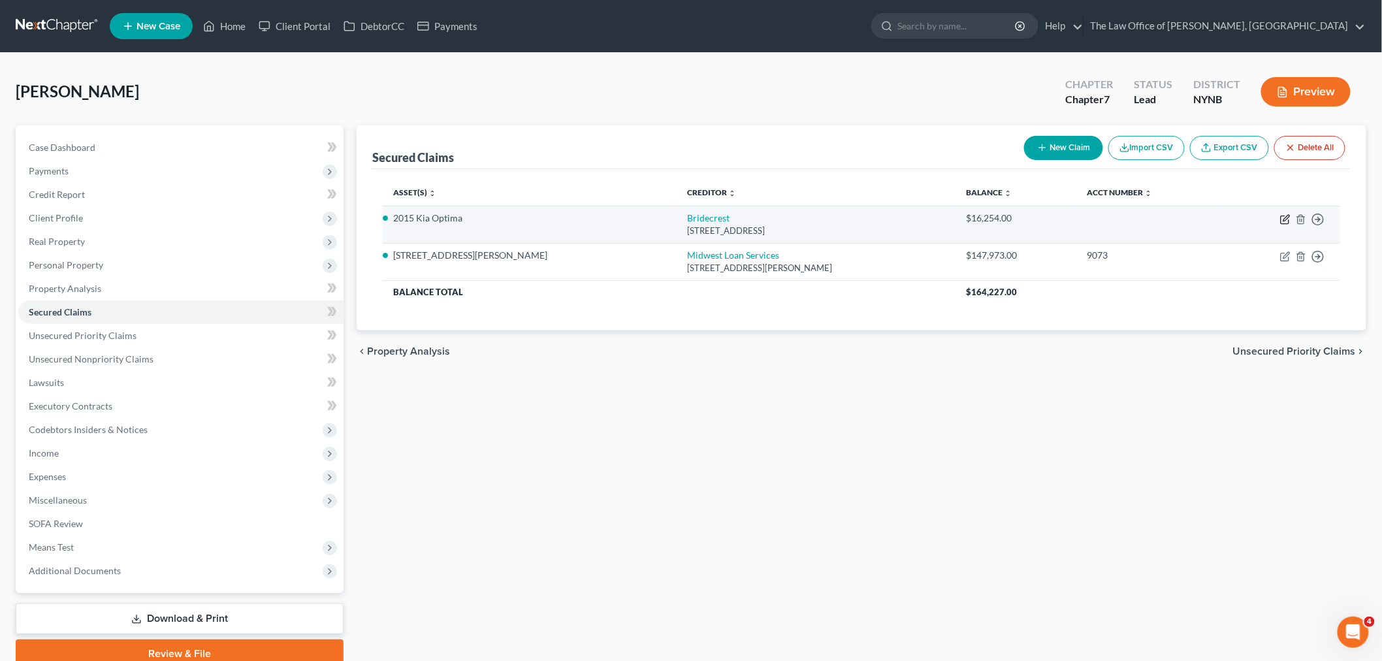
click at [1285, 219] on icon "button" at bounding box center [1286, 218] width 6 height 6
select select "2"
select select "8"
select select "0"
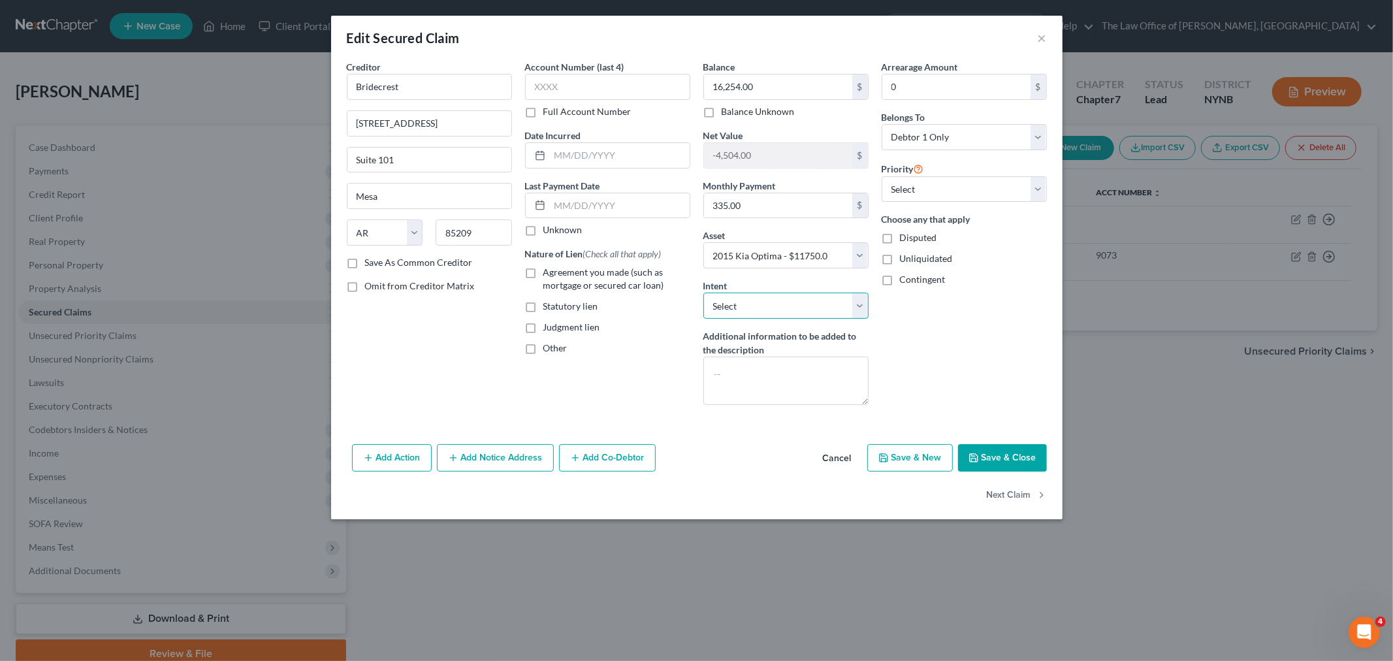
drag, startPoint x: 765, startPoint y: 312, endPoint x: 760, endPoint y: 317, distance: 7.4
click at [765, 312] on select "Select Surrender Redeem Reaffirm Avoid Other" at bounding box center [785, 306] width 165 height 26
select select "2"
click at [703, 293] on select "Select Surrender Redeem Reaffirm Avoid Other" at bounding box center [785, 306] width 165 height 26
click at [543, 281] on label "Agreement you made (such as mortgage or secured car loan)" at bounding box center [616, 279] width 147 height 26
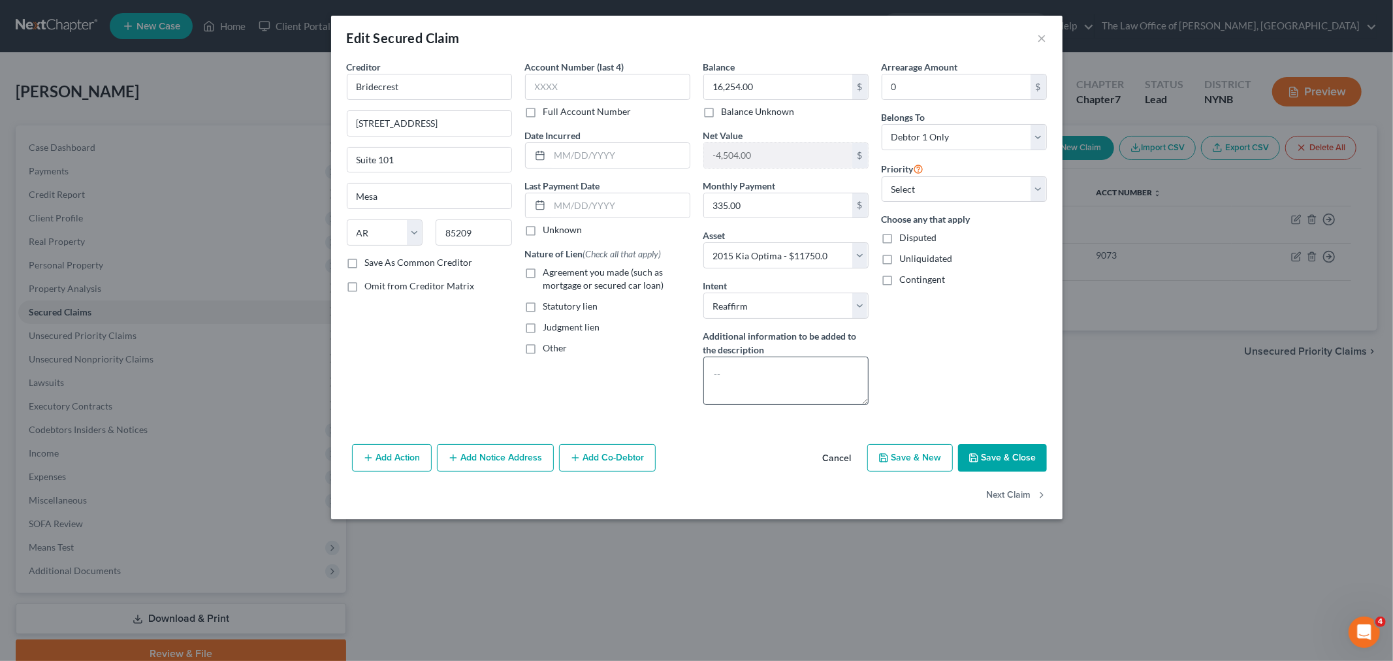
click at [549, 274] on input "Agreement you made (such as mortgage or secured car loan)" at bounding box center [553, 270] width 8 height 8
checkbox input "true"
click at [989, 456] on button "Save & Close" at bounding box center [1002, 457] width 89 height 27
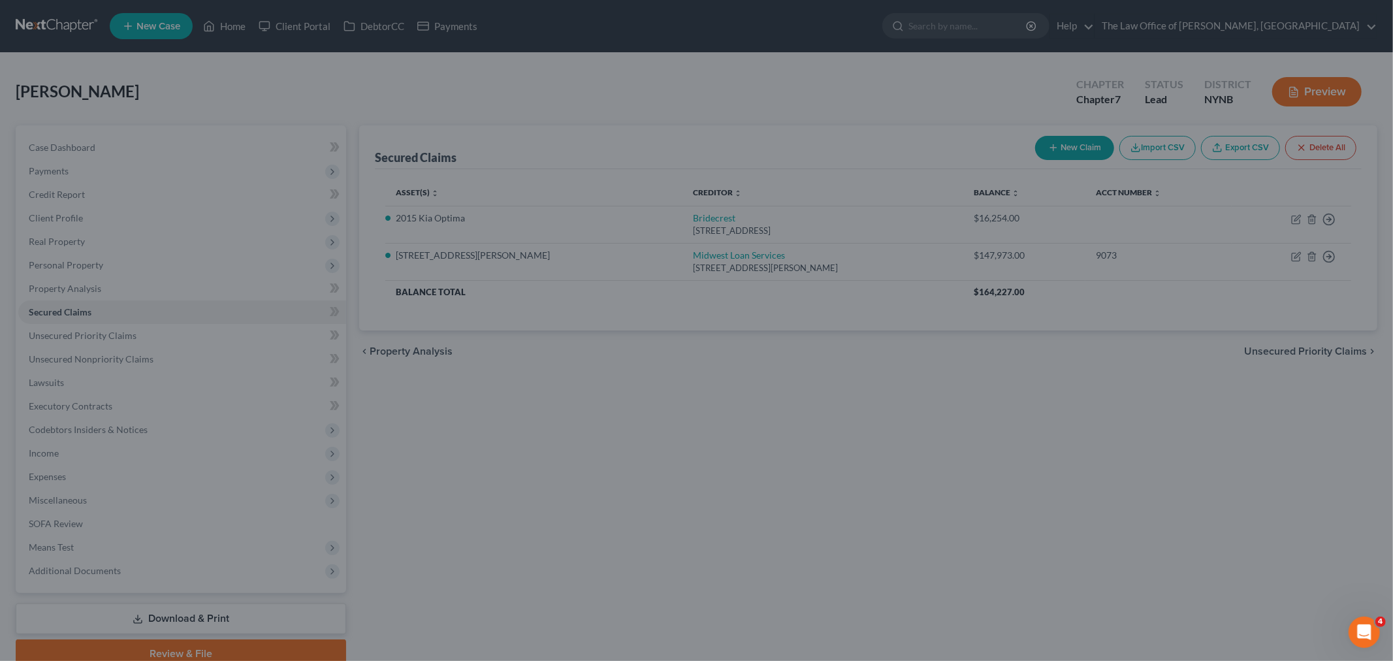
select select "8"
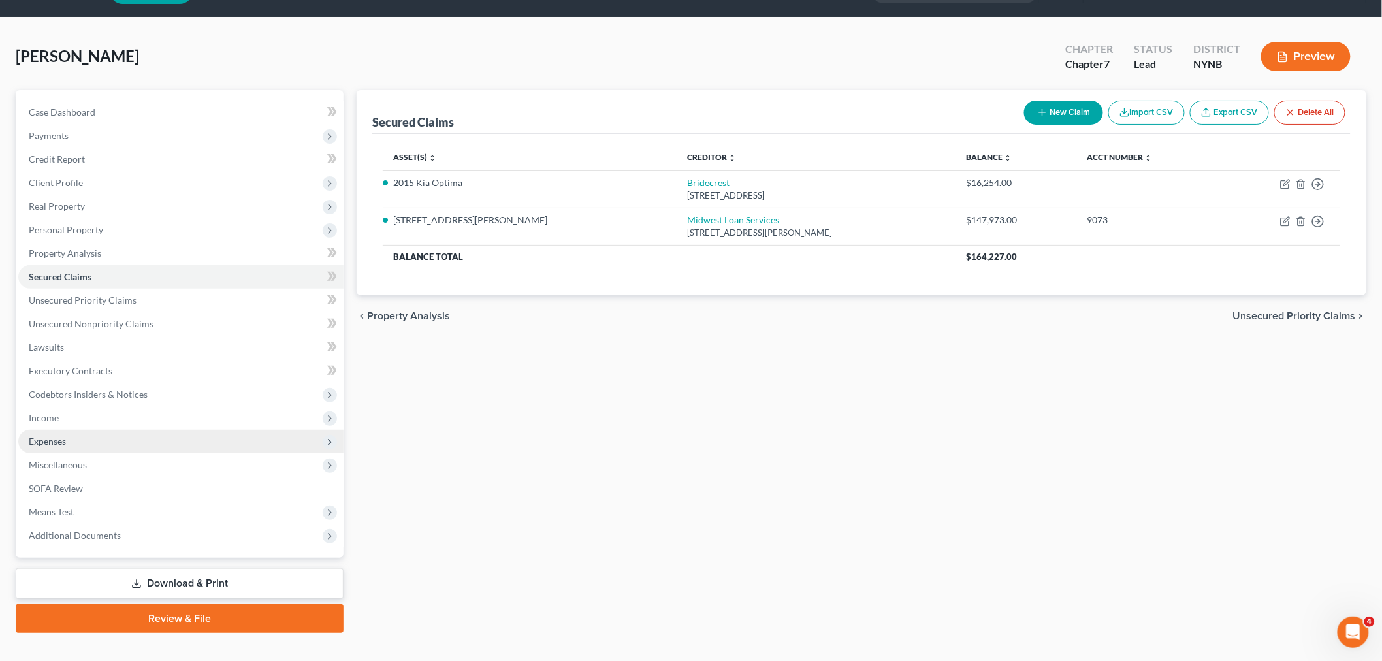
scroll to position [55, 0]
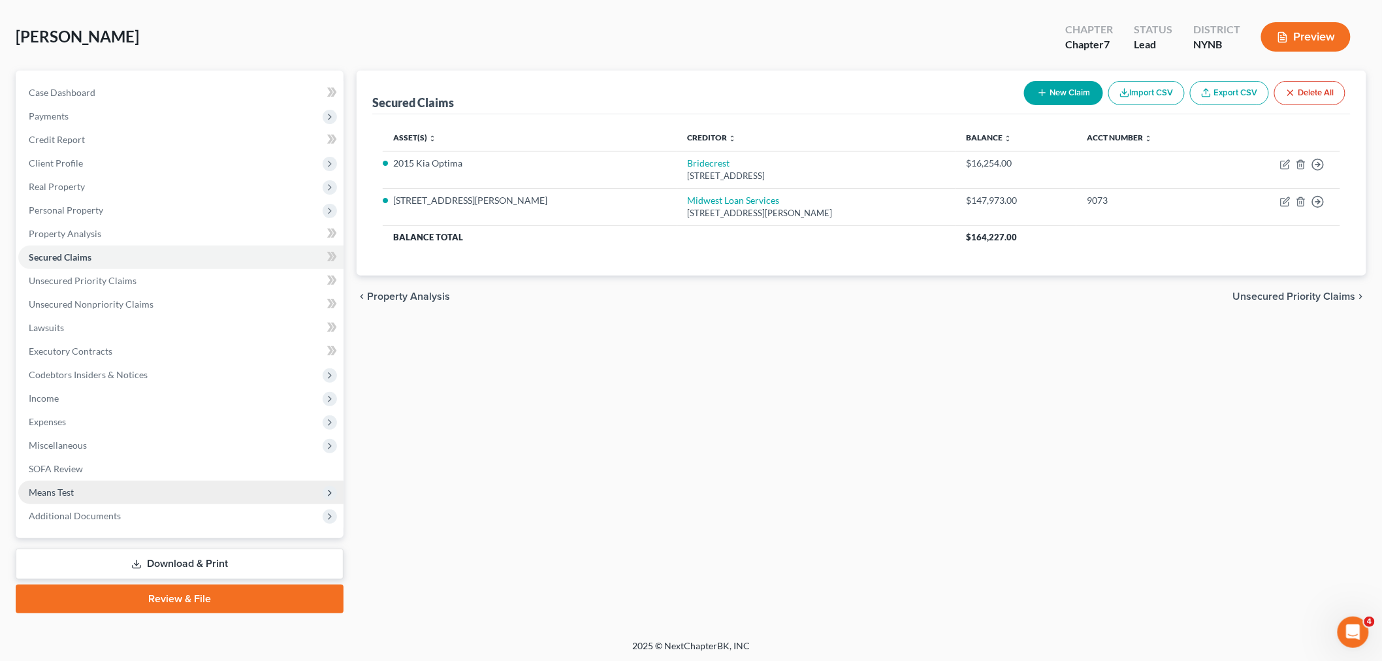
click at [75, 492] on span "Means Test" at bounding box center [180, 493] width 325 height 24
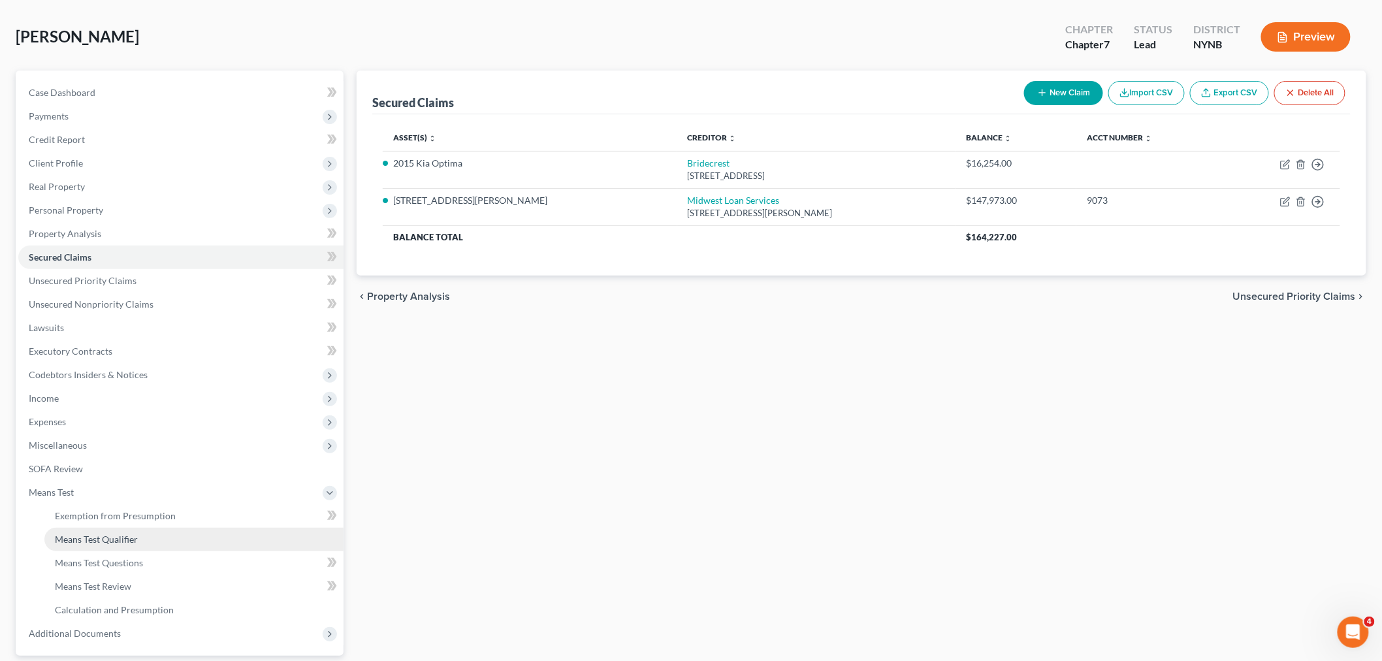
click at [132, 534] on span "Means Test Qualifier" at bounding box center [96, 539] width 83 height 11
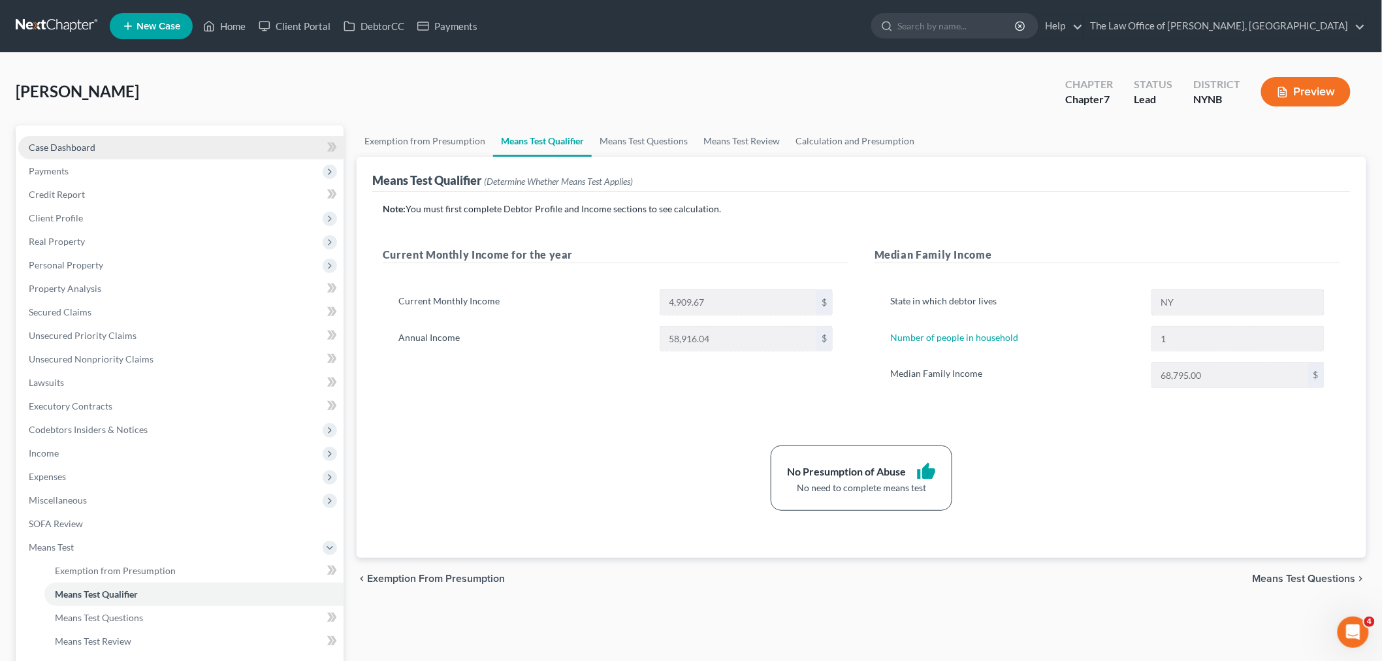
click at [108, 146] on link "Case Dashboard" at bounding box center [180, 148] width 325 height 24
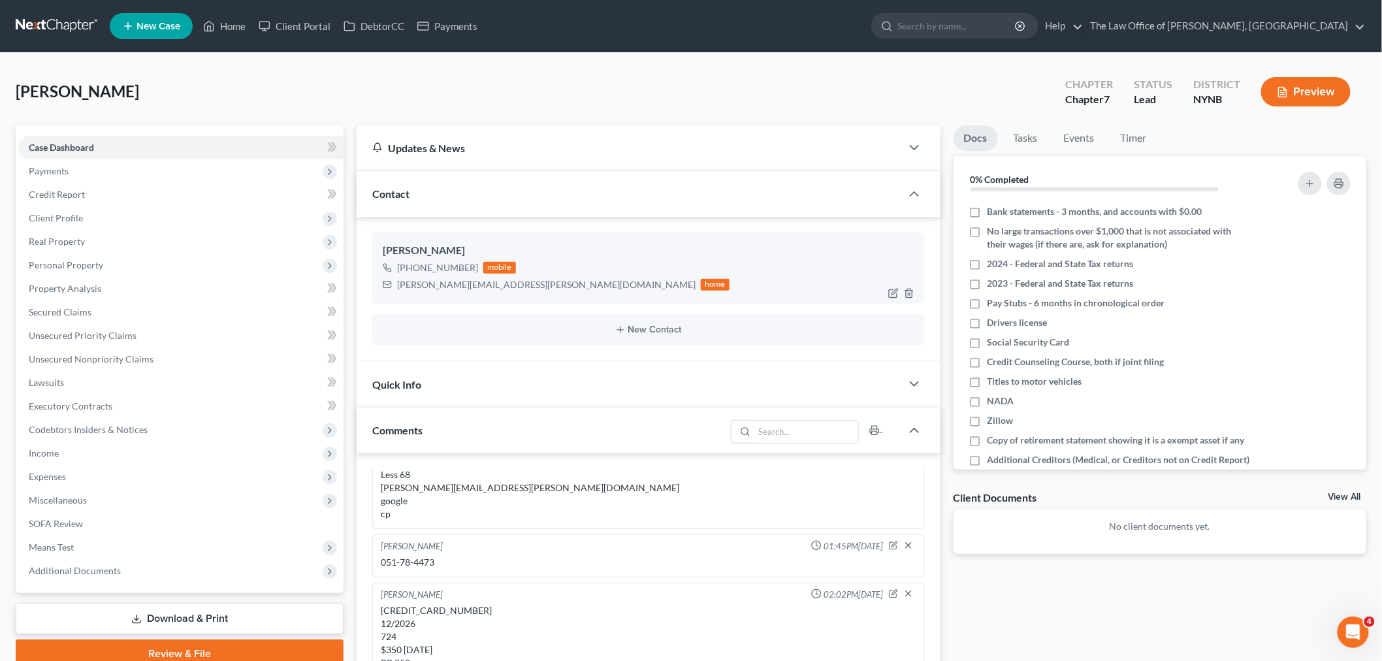
scroll to position [961, 0]
drag, startPoint x: 377, startPoint y: 246, endPoint x: 519, endPoint y: 309, distance: 155.0
click at [501, 284] on div "Sarah Callanan +1 (518) 727-1015 mobile sarah.callanan@yahoo.com home" at bounding box center [648, 268] width 553 height 71
drag, startPoint x: 129, startPoint y: 93, endPoint x: 16, endPoint y: 93, distance: 112.3
click at [16, 93] on div "Callanan, Sarah Upgraded Chapter Chapter 7 Status Lead District NYNB Preview" at bounding box center [691, 97] width 1351 height 57
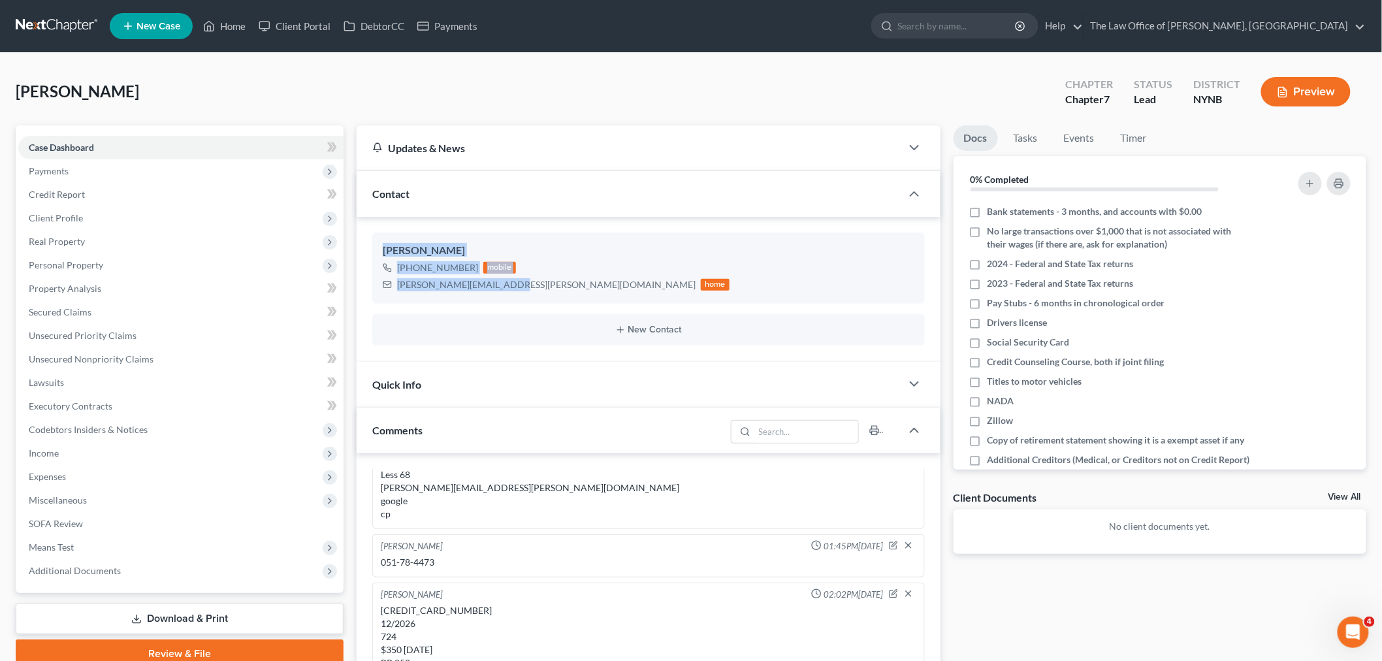
copy span "[PERSON_NAME]"
drag, startPoint x: 242, startPoint y: 26, endPoint x: 869, endPoint y: 69, distance: 627.8
click at [242, 26] on link "Home" at bounding box center [225, 26] width 56 height 24
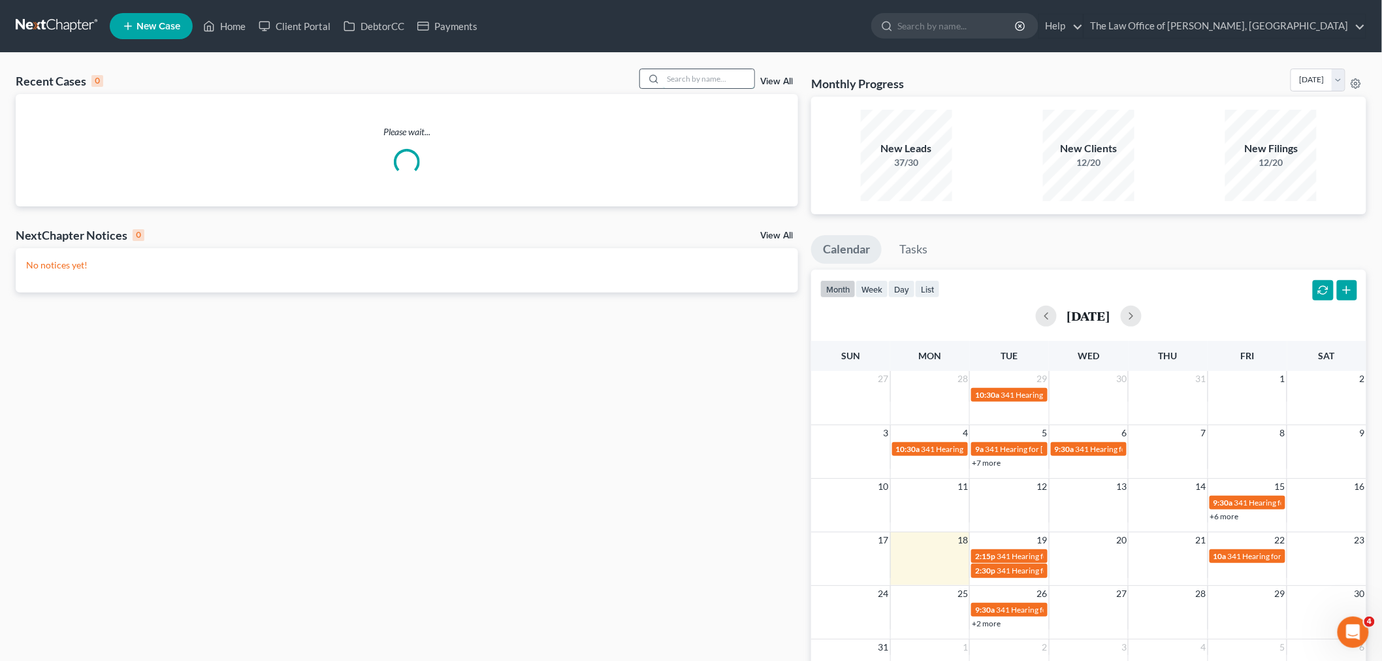
click at [734, 76] on input "search" at bounding box center [708, 78] width 91 height 19
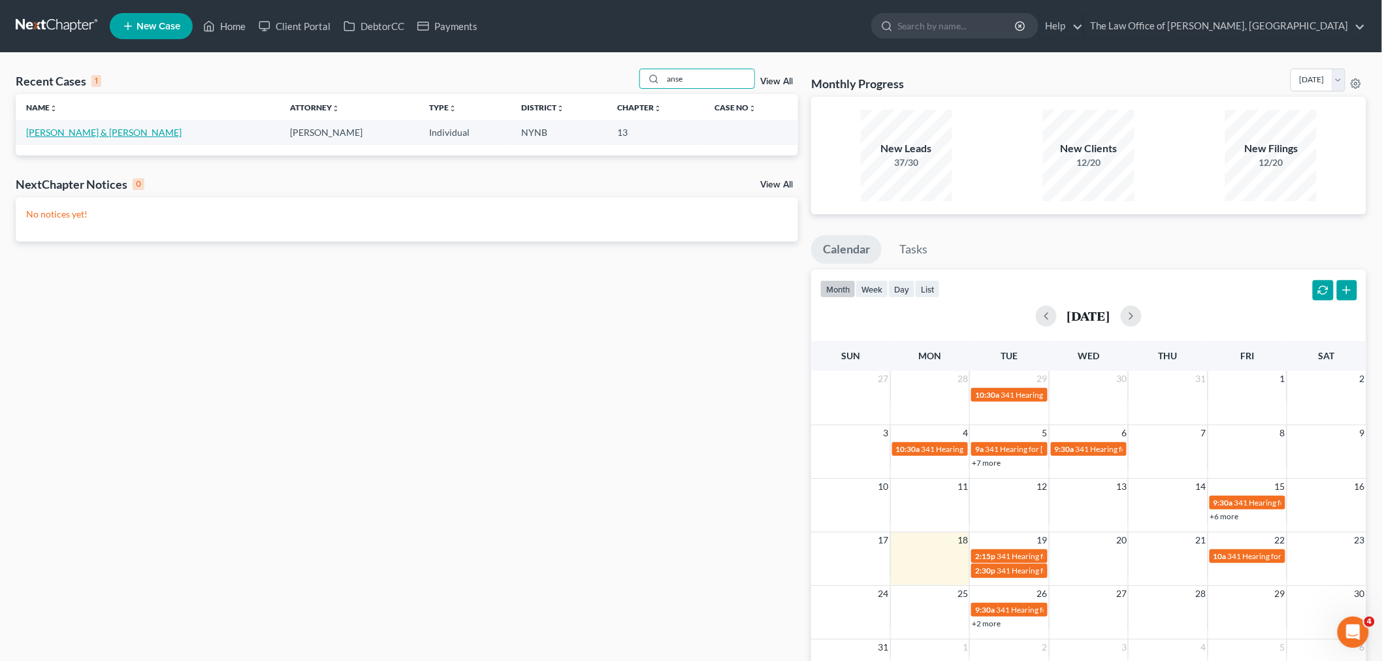
type input "anse"
click at [72, 135] on link "[PERSON_NAME] & [PERSON_NAME]" at bounding box center [103, 132] width 155 height 11
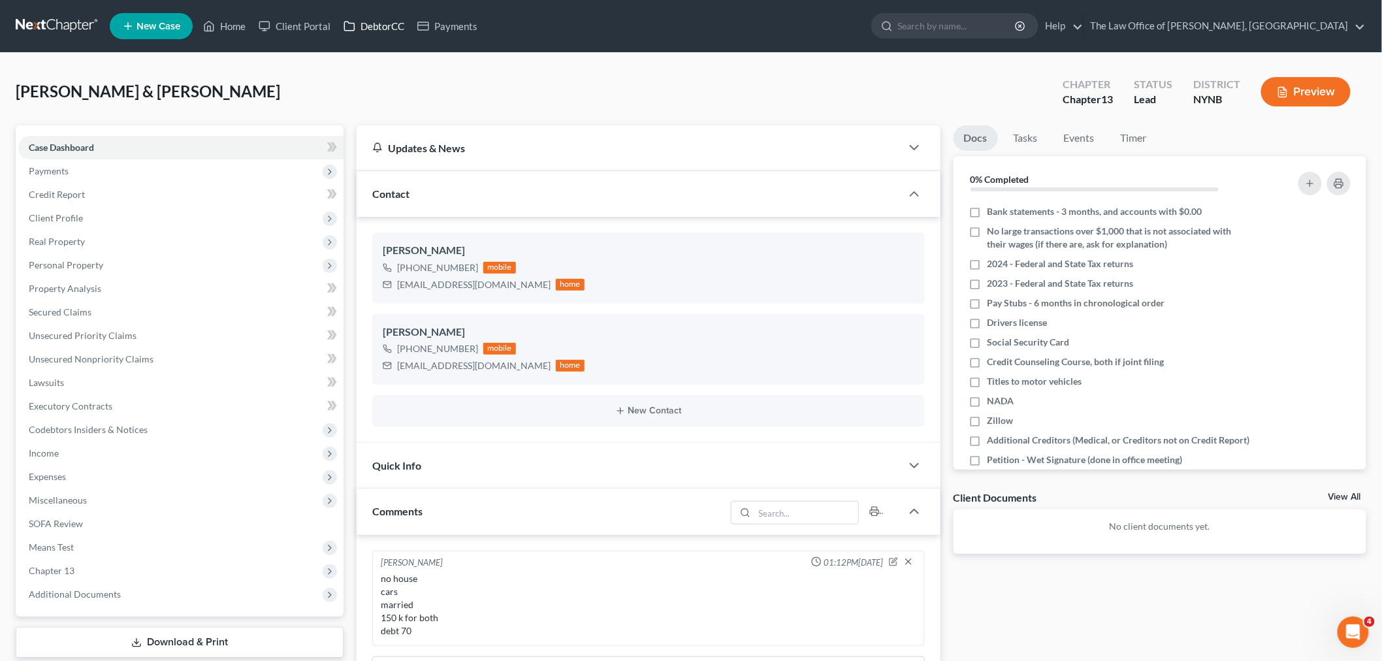
click at [387, 22] on link "DebtorCC" at bounding box center [374, 26] width 74 height 24
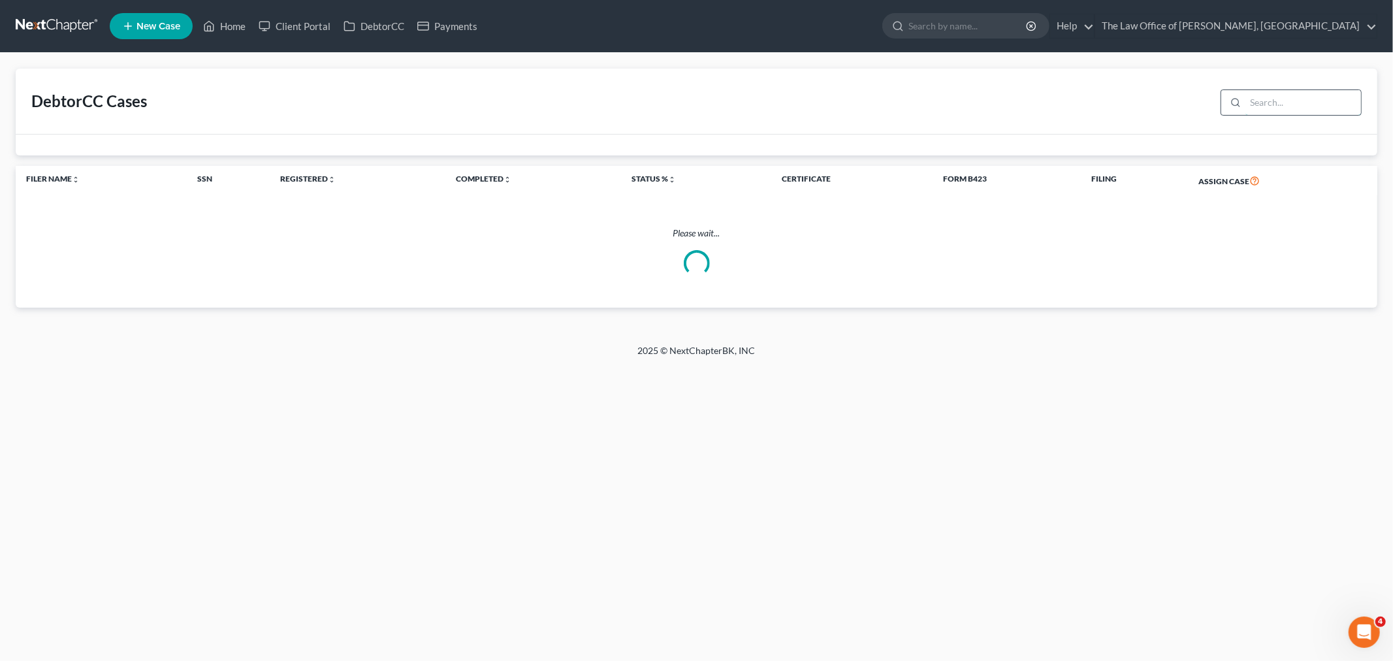
click at [1279, 100] on input "search" at bounding box center [1304, 102] width 116 height 25
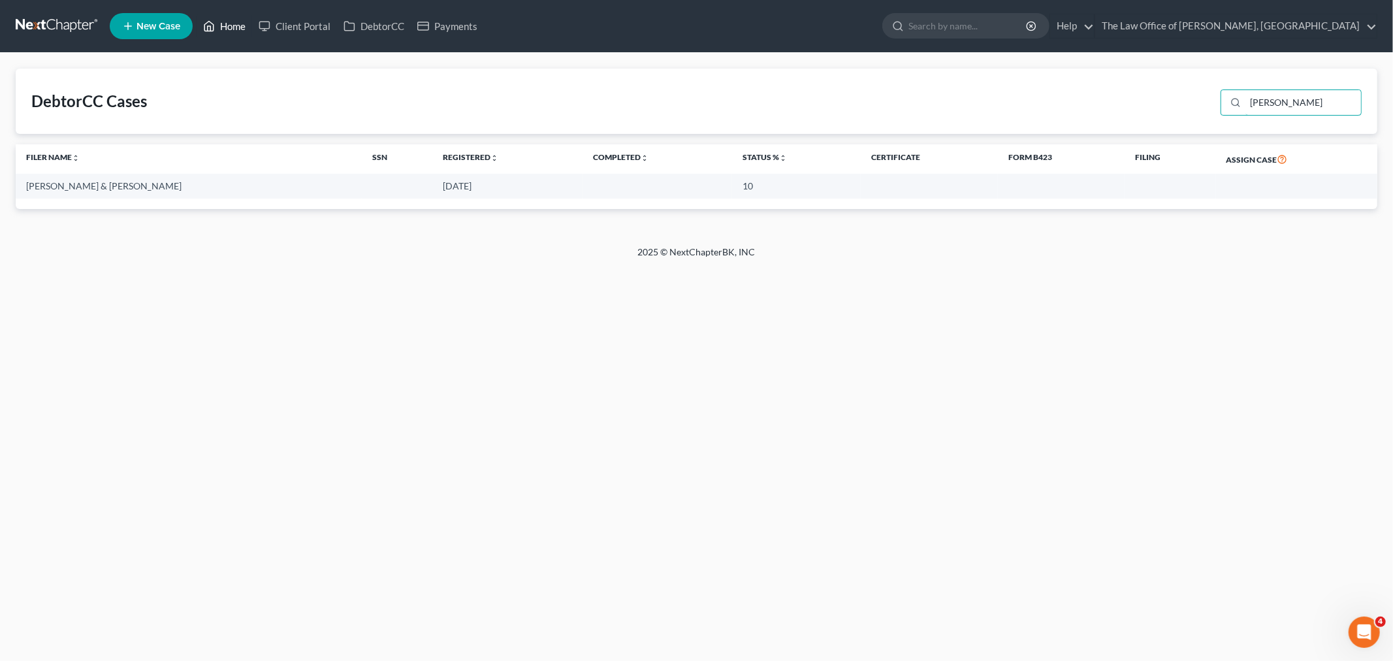
type input "ansel"
click at [233, 28] on link "Home" at bounding box center [225, 26] width 56 height 24
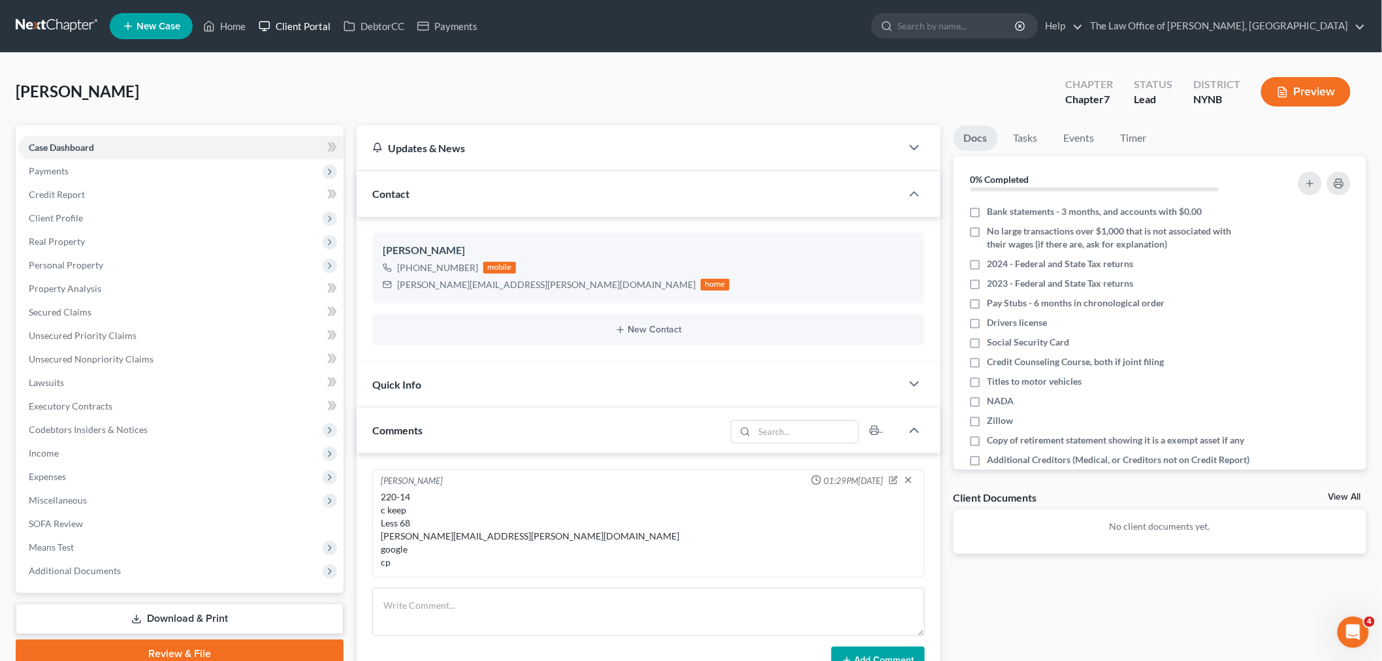
click at [308, 26] on link "Client Portal" at bounding box center [294, 26] width 85 height 24
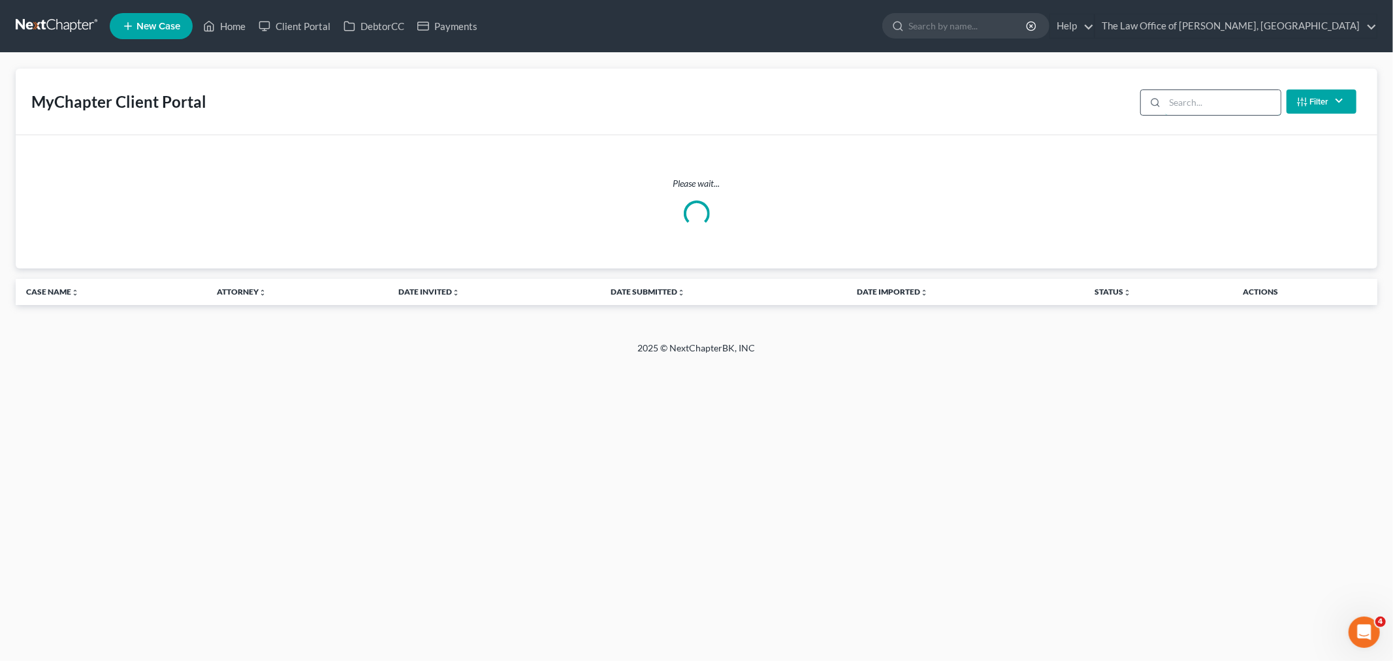
click at [1198, 106] on input "search" at bounding box center [1223, 102] width 116 height 25
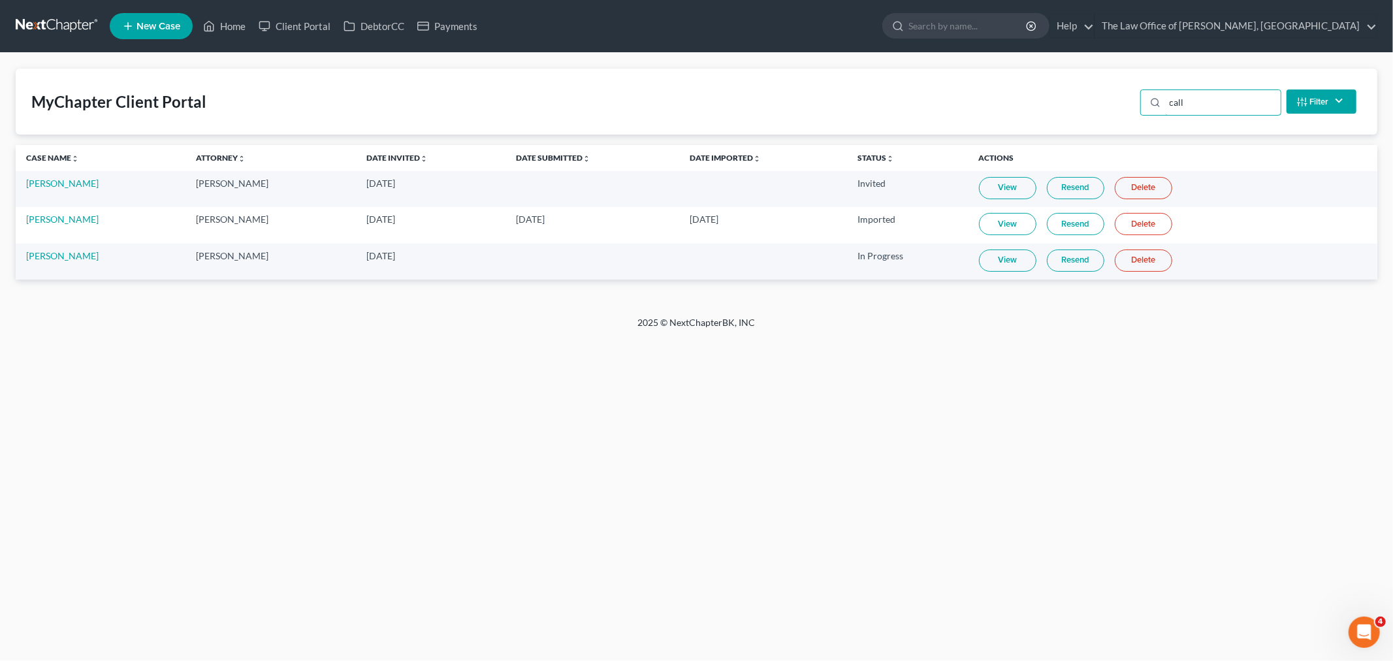
type input "call"
click at [1026, 259] on link "View" at bounding box center [1007, 260] width 57 height 22
click at [61, 185] on link "[PERSON_NAME]" at bounding box center [62, 183] width 72 height 11
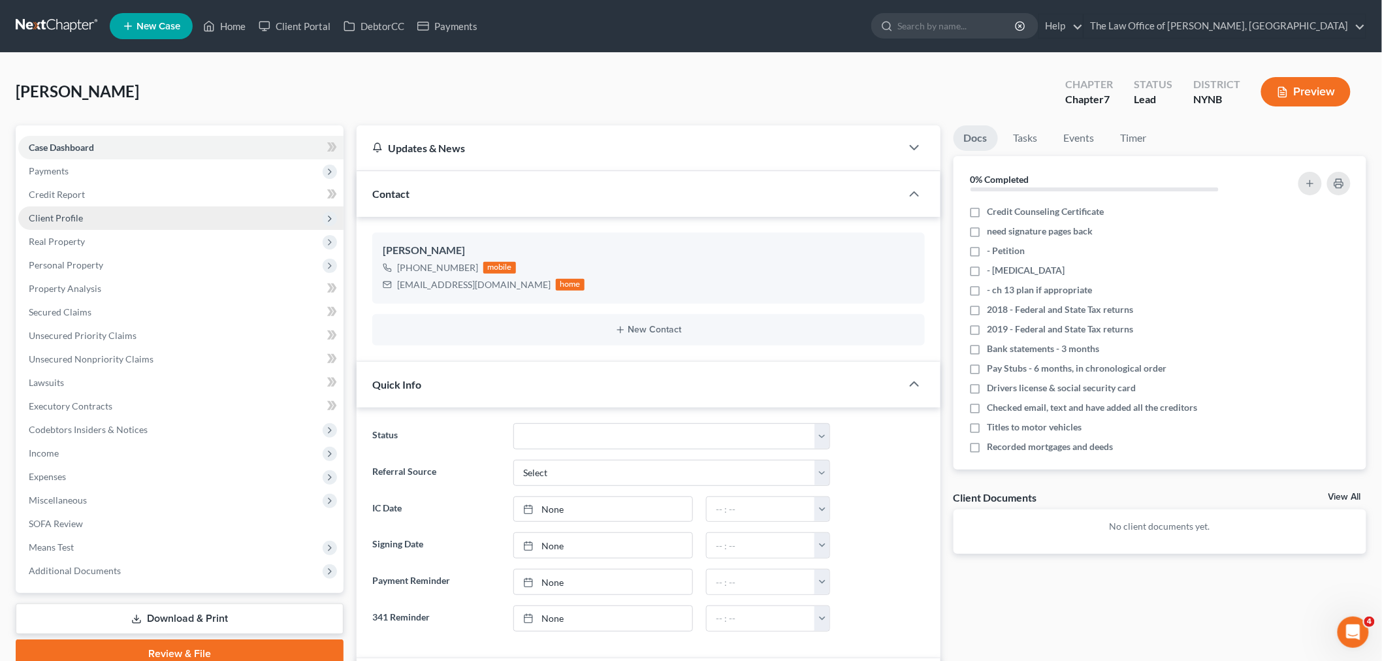
click at [40, 212] on span "Client Profile" at bounding box center [56, 217] width 54 height 11
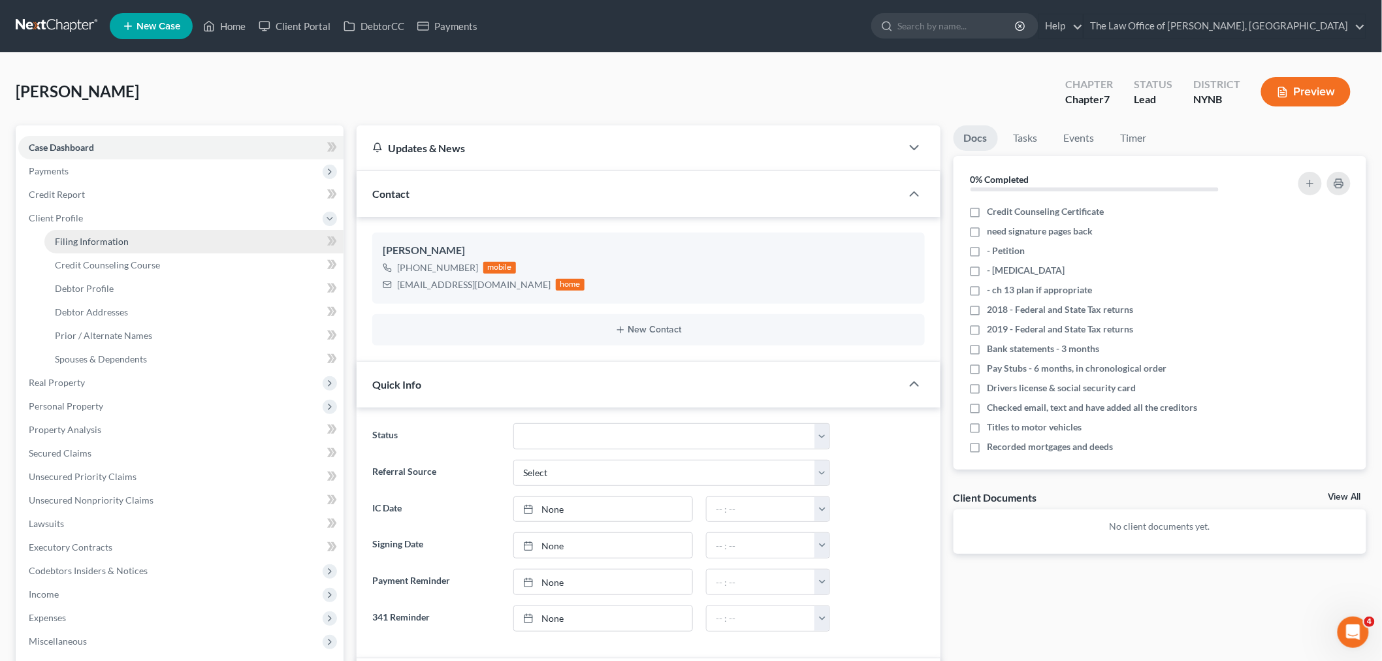
click at [72, 244] on span "Filing Information" at bounding box center [92, 241] width 74 height 11
select select "1"
select select "0"
select select "54"
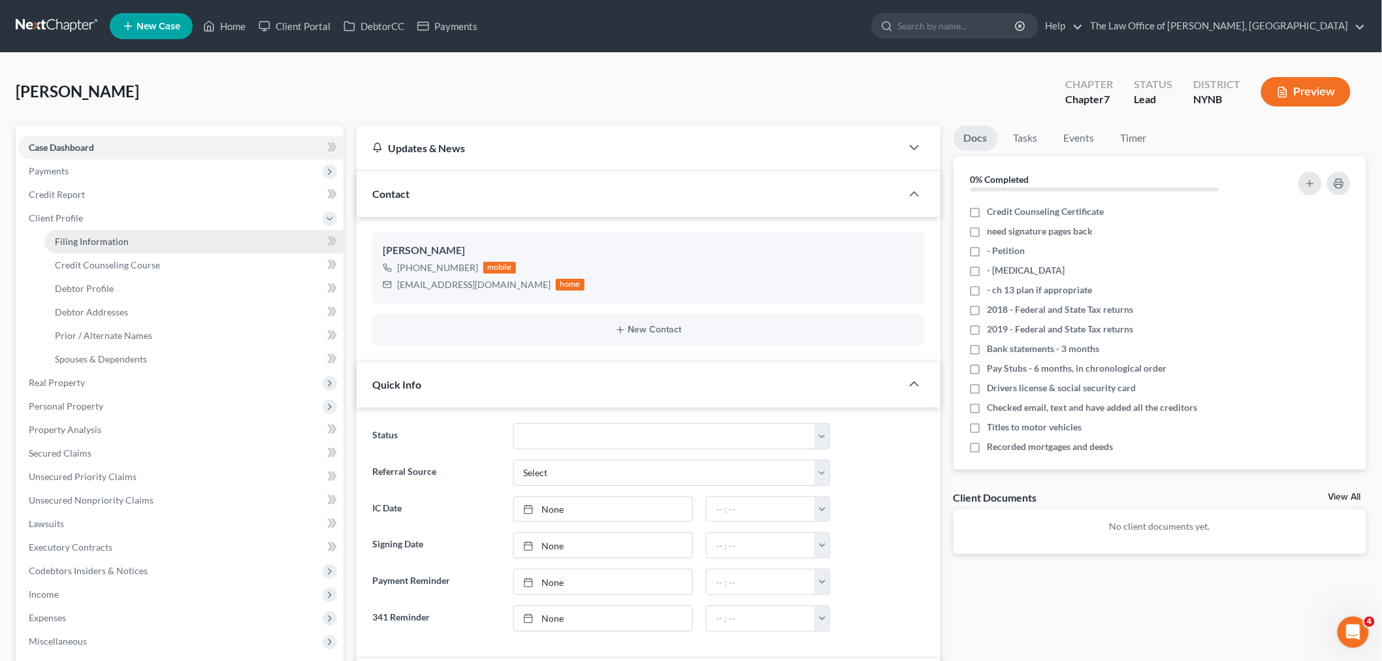
select select "0"
select select "35"
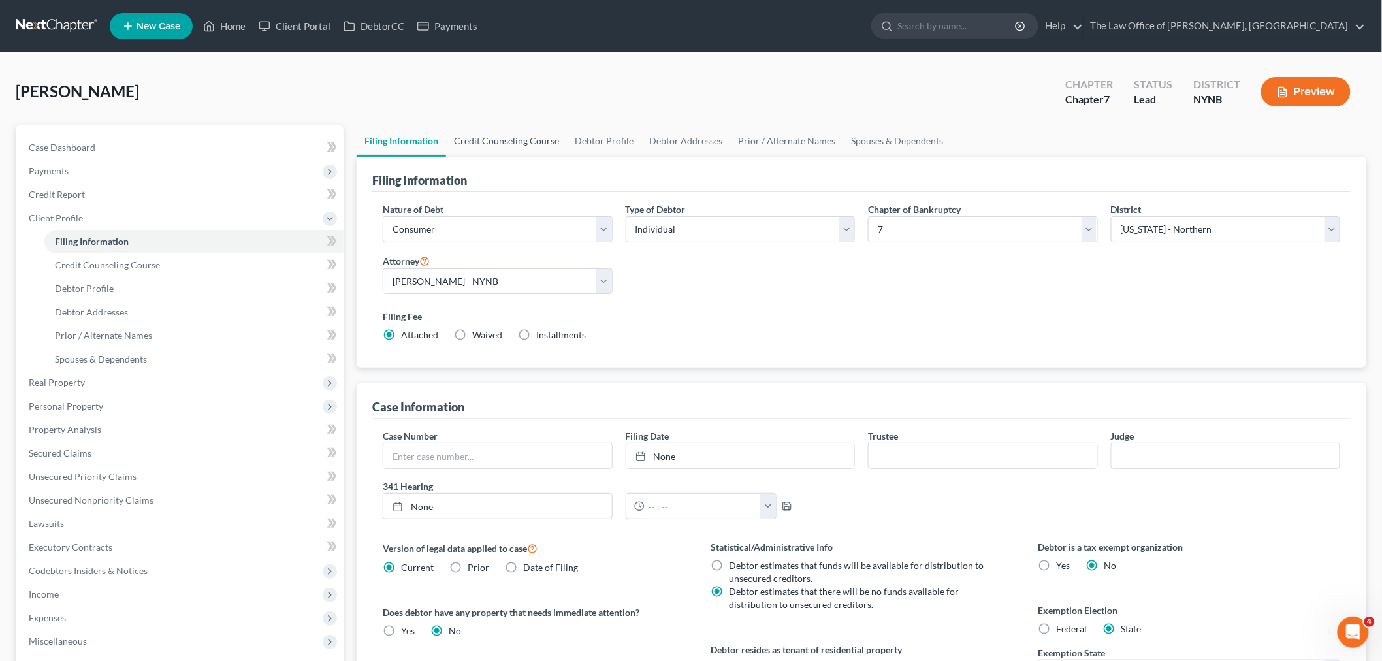
click at [520, 136] on link "Credit Counseling Course" at bounding box center [506, 140] width 121 height 31
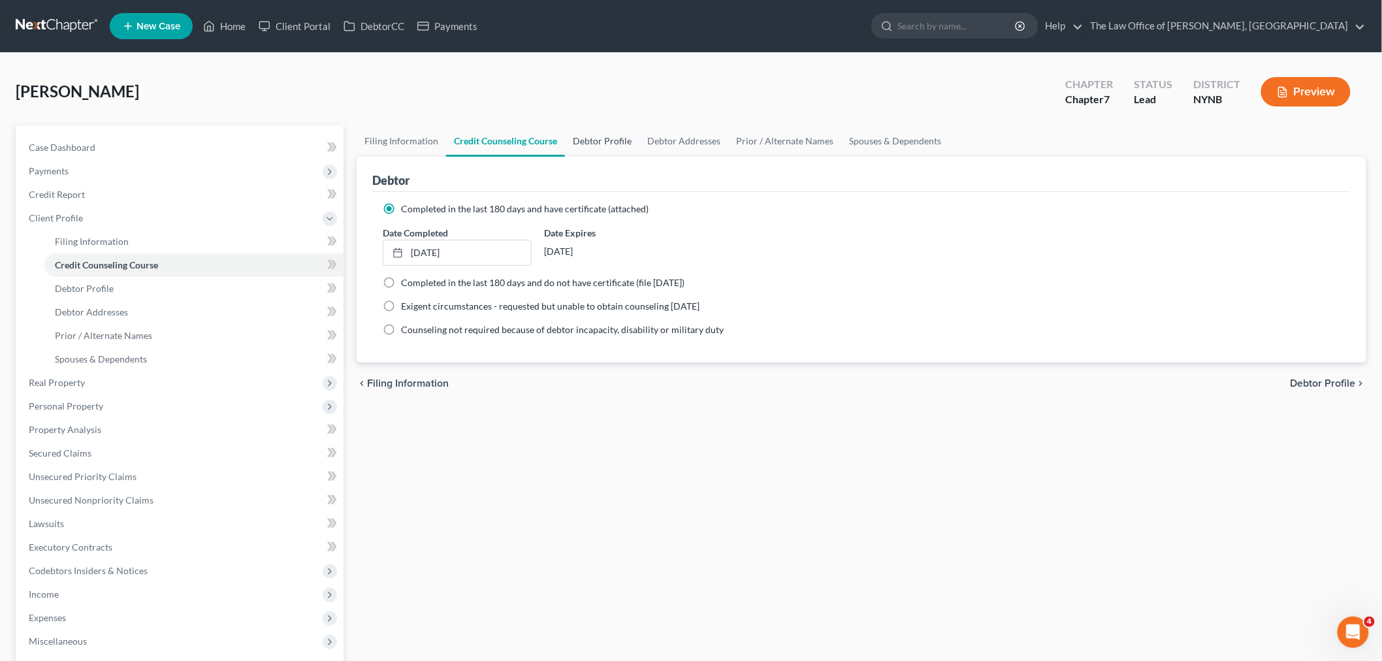
click at [598, 138] on link "Debtor Profile" at bounding box center [602, 140] width 74 height 31
select select "0"
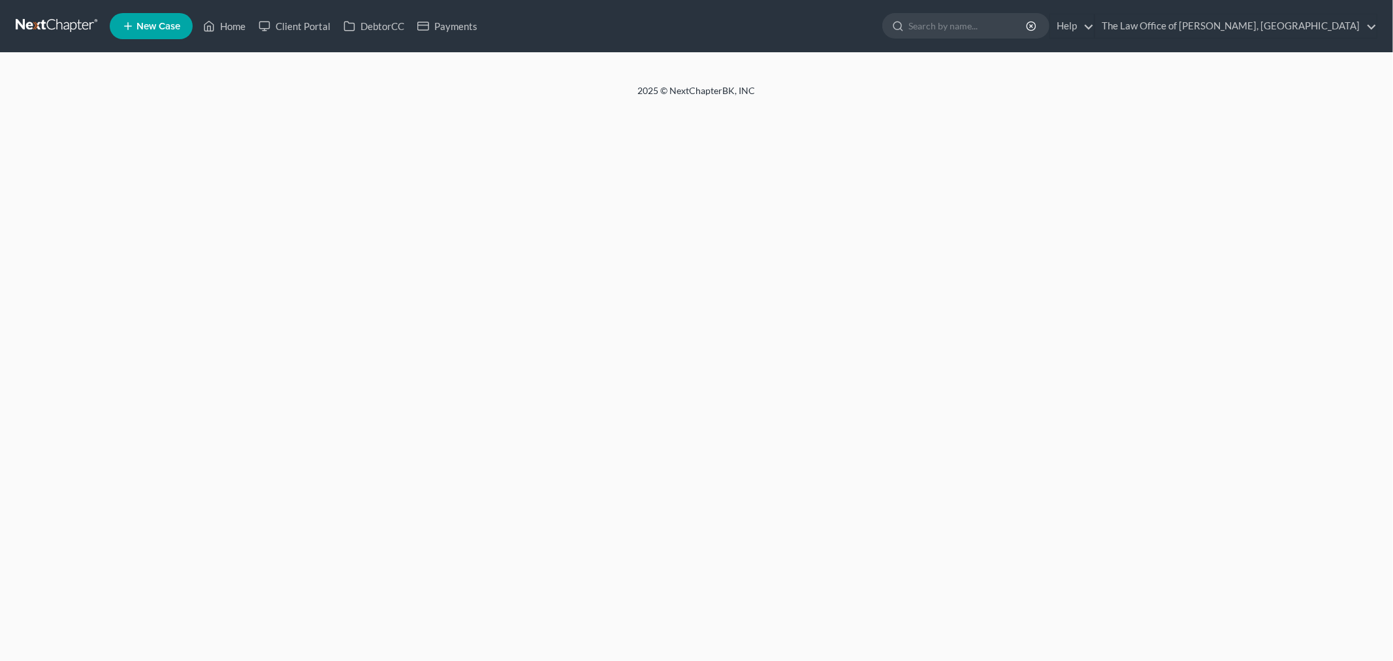
select select "0"
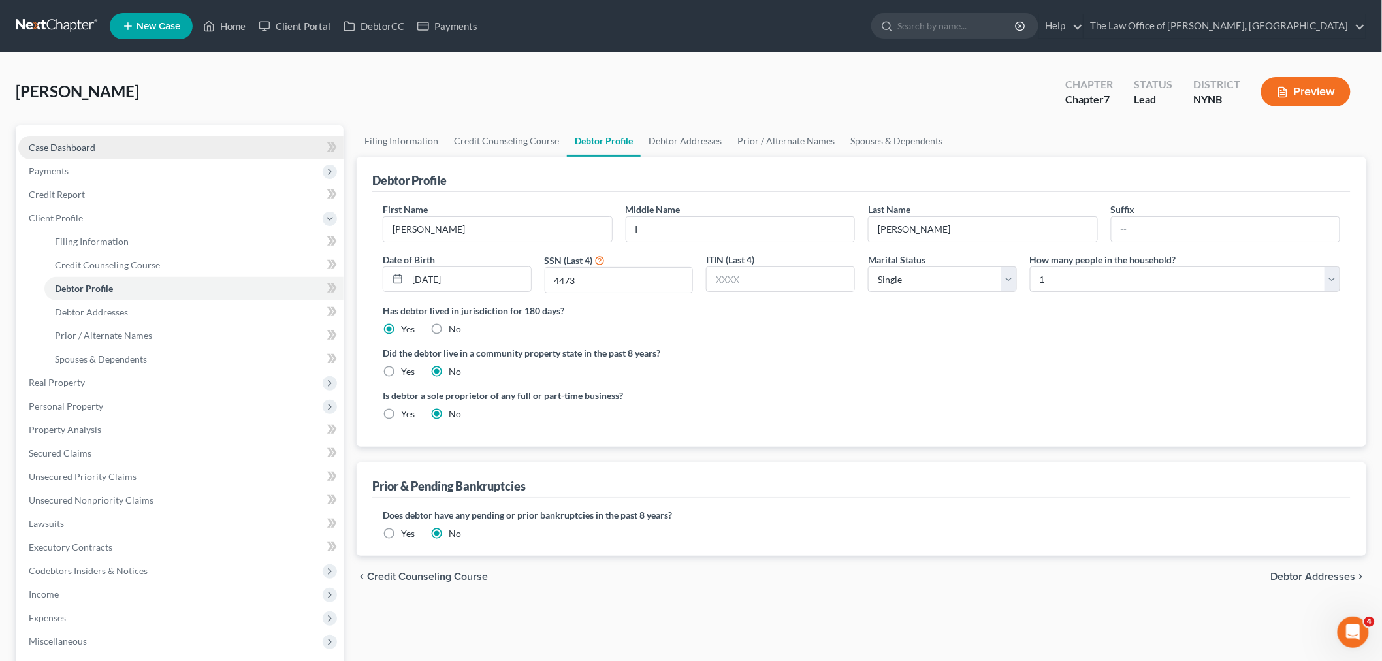
drag, startPoint x: 76, startPoint y: 138, endPoint x: 274, endPoint y: 153, distance: 198.5
click at [76, 138] on link "Case Dashboard" at bounding box center [180, 148] width 325 height 24
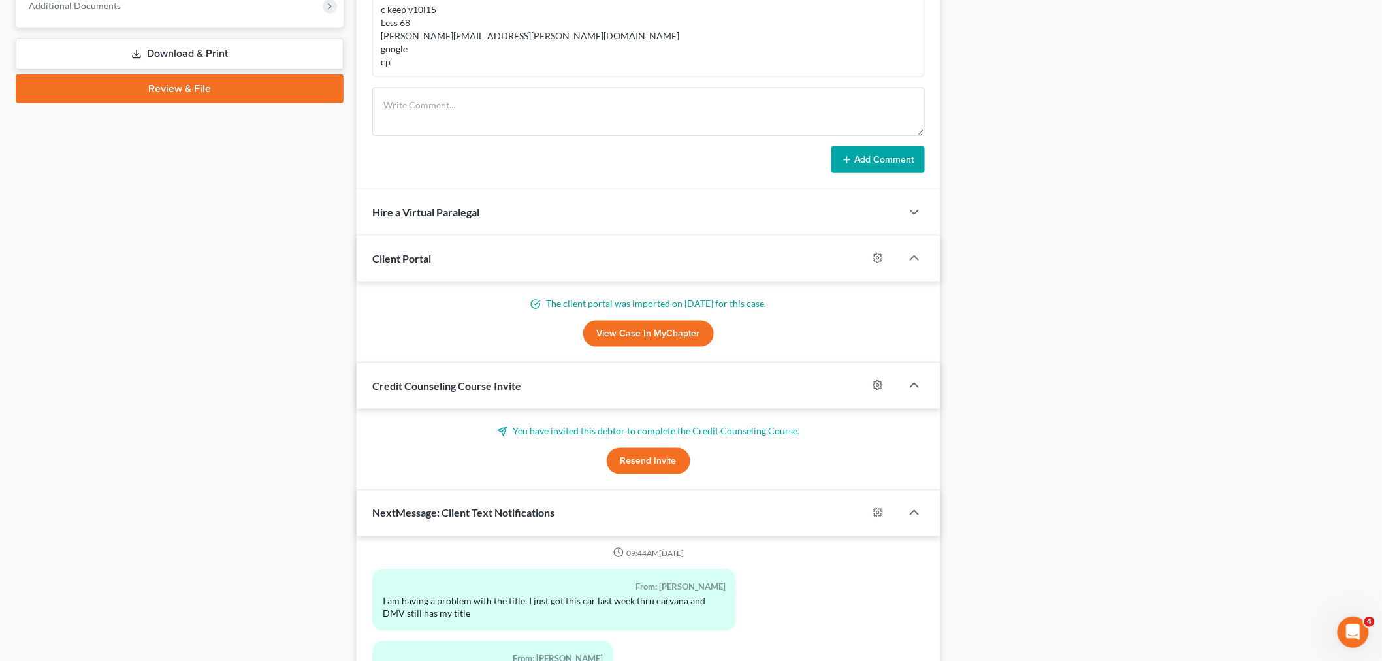
scroll to position [435, 0]
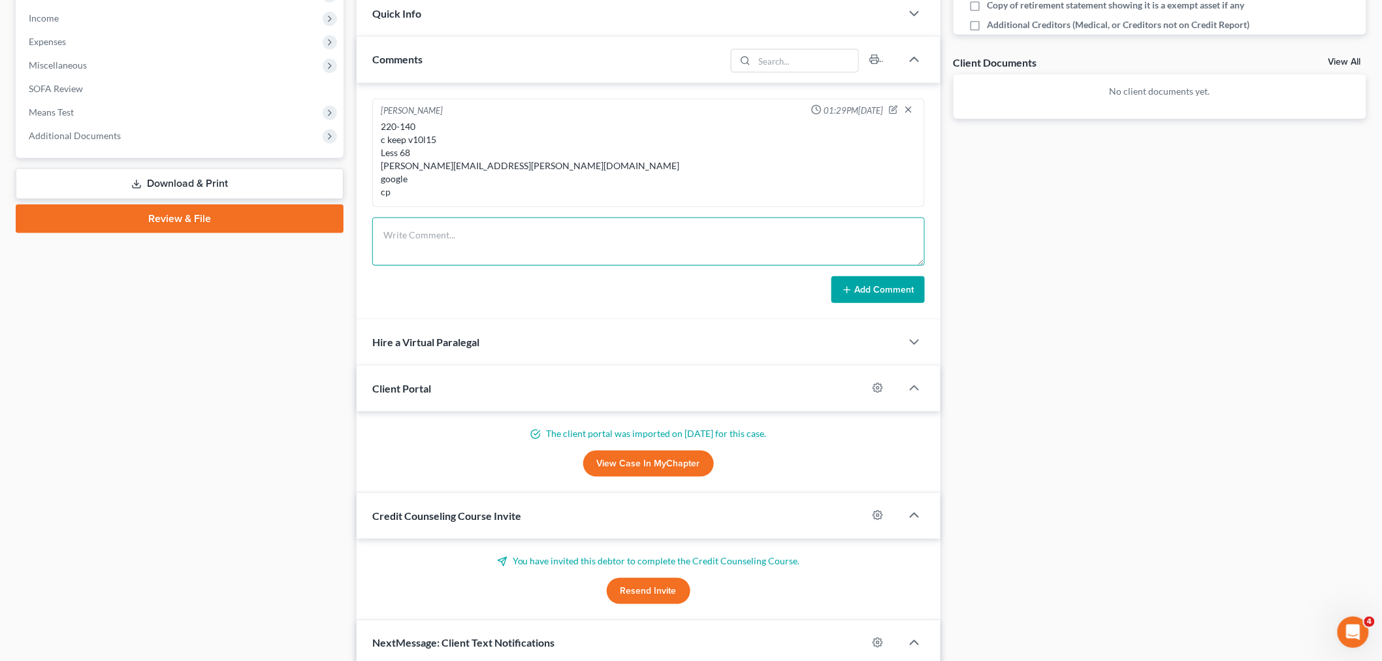
click at [493, 237] on textarea at bounding box center [648, 241] width 553 height 48
drag, startPoint x: 395, startPoint y: 240, endPoint x: 344, endPoint y: 242, distance: 51.6
click at [344, 242] on div "Petition Navigation Case Dashboard Payments Invoices Payments Payments Credit R…" at bounding box center [691, 324] width 1364 height 1268
type textarea "051-78-4473"
click at [904, 291] on button "Add Comment" at bounding box center [877, 289] width 93 height 27
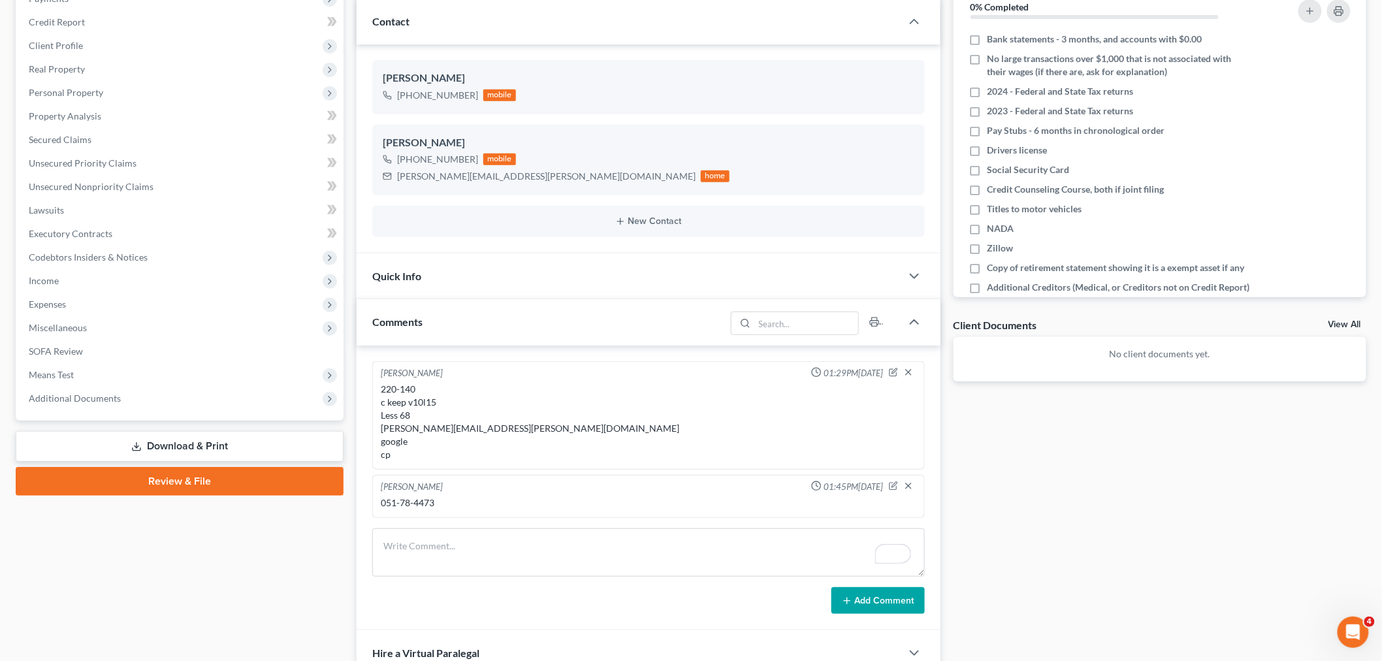
scroll to position [362, 0]
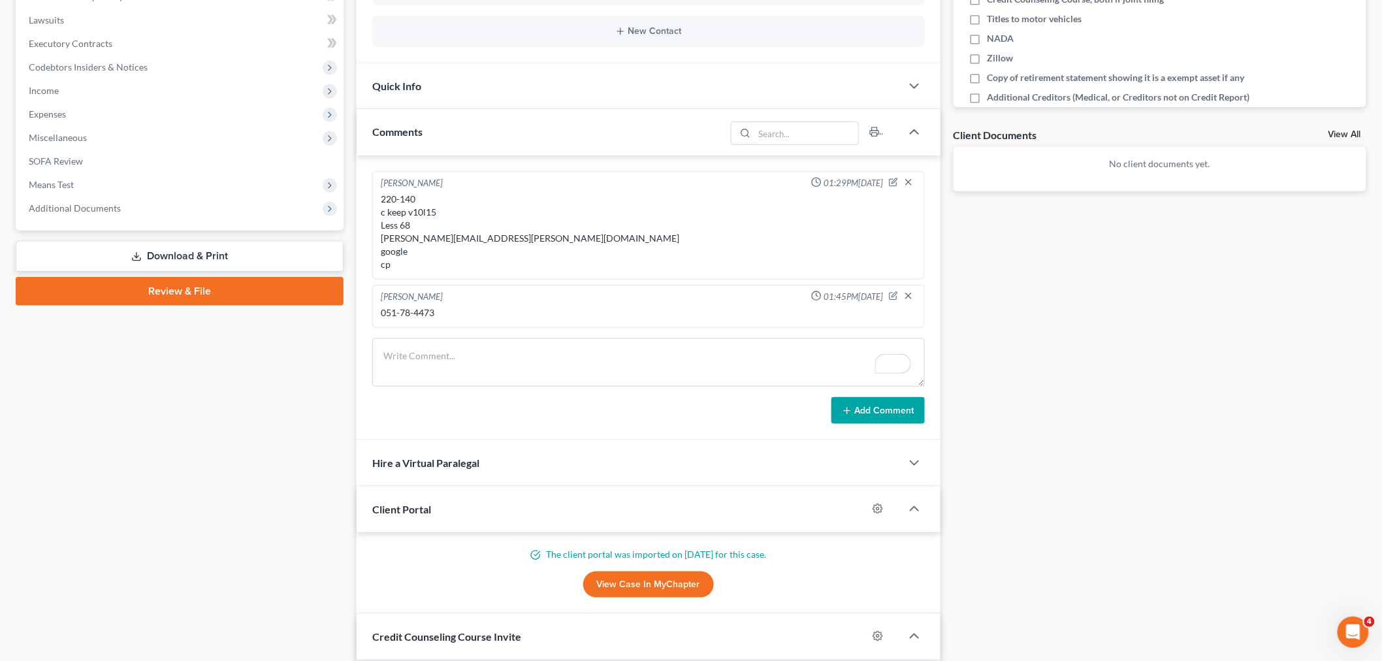
click at [410, 314] on div "051-78-4473" at bounding box center [649, 312] width 536 height 13
copy div "051-78-4473"
click at [197, 251] on link "Download & Print" at bounding box center [180, 256] width 328 height 31
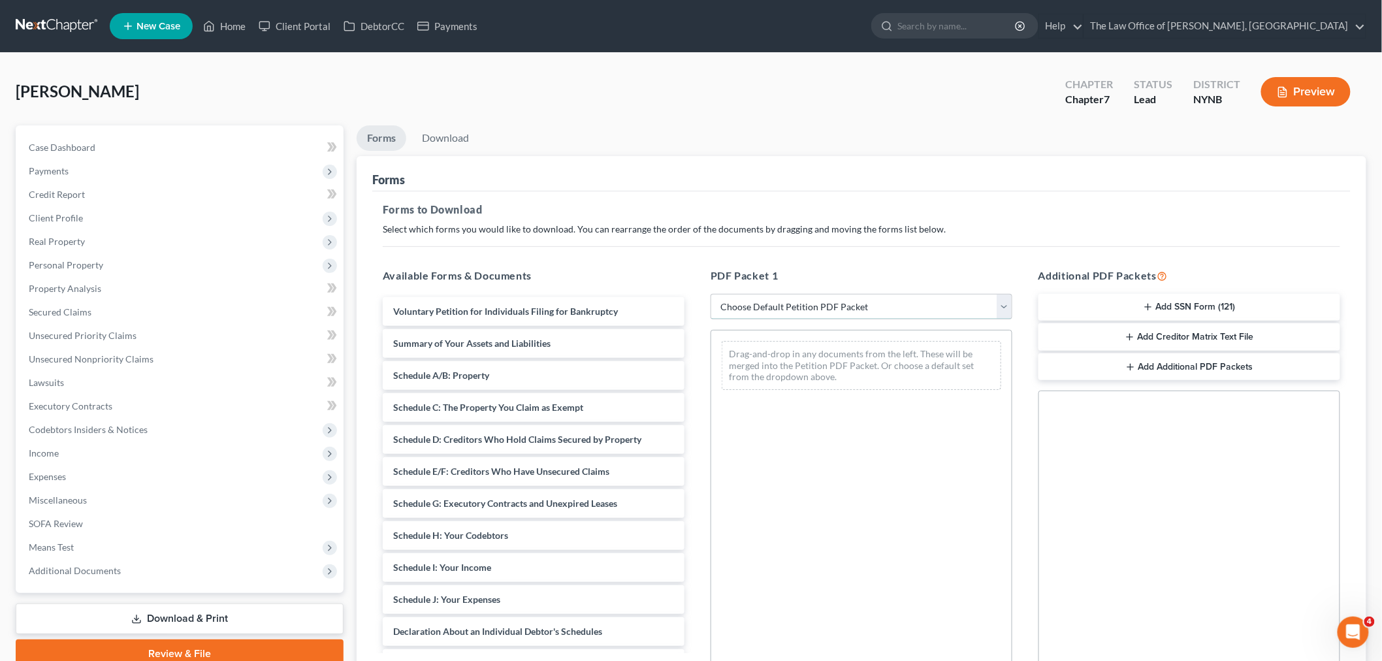
click at [825, 308] on select "Choose Default Petition PDF Packet Complete Bankruptcy Petition (all forms and …" at bounding box center [862, 307] width 302 height 26
select select "3"
click at [711, 294] on select "Choose Default Petition PDF Packet Complete Bankruptcy Petition (all forms and …" at bounding box center [862, 307] width 302 height 26
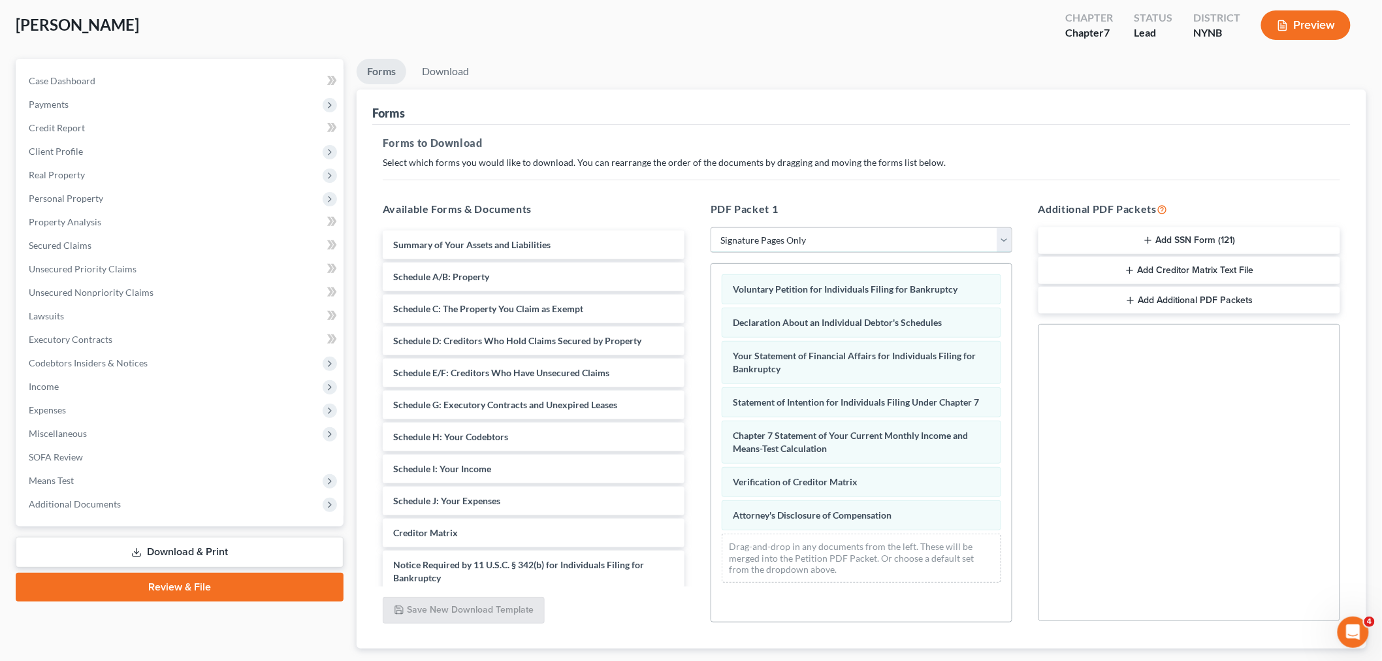
scroll to position [146, 0]
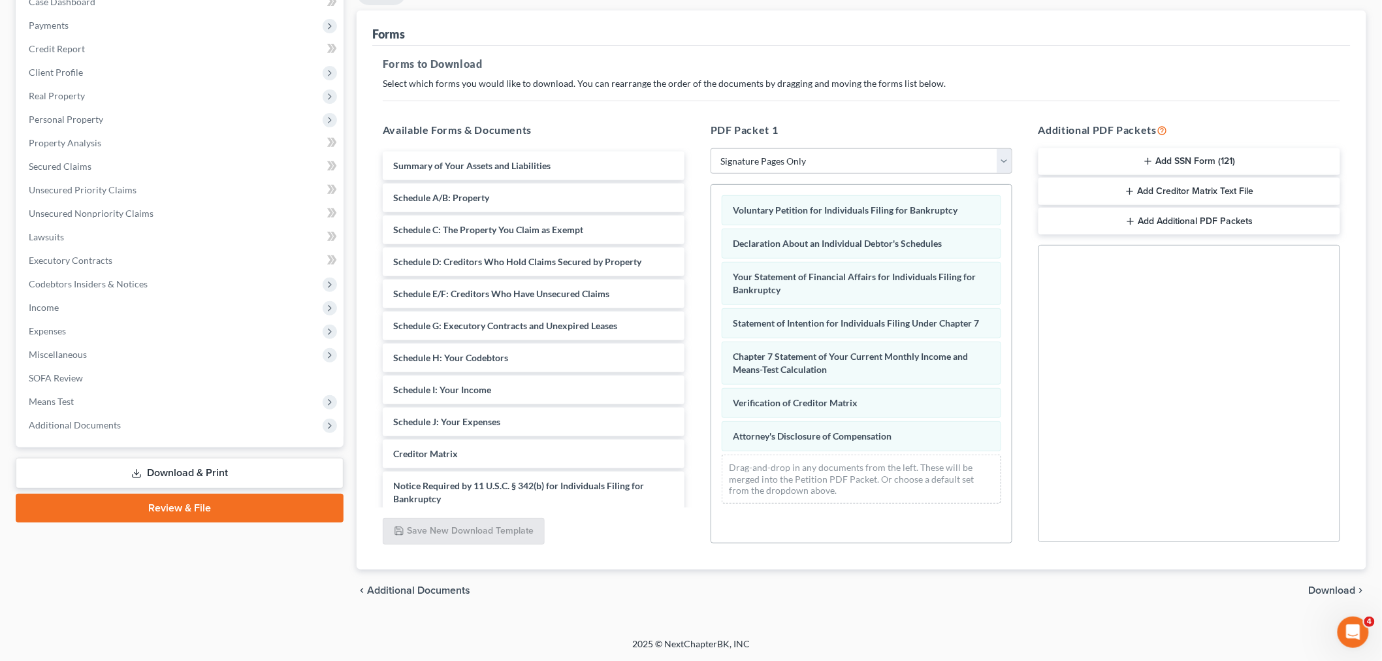
click at [1327, 588] on span "Download" at bounding box center [1332, 590] width 47 height 10
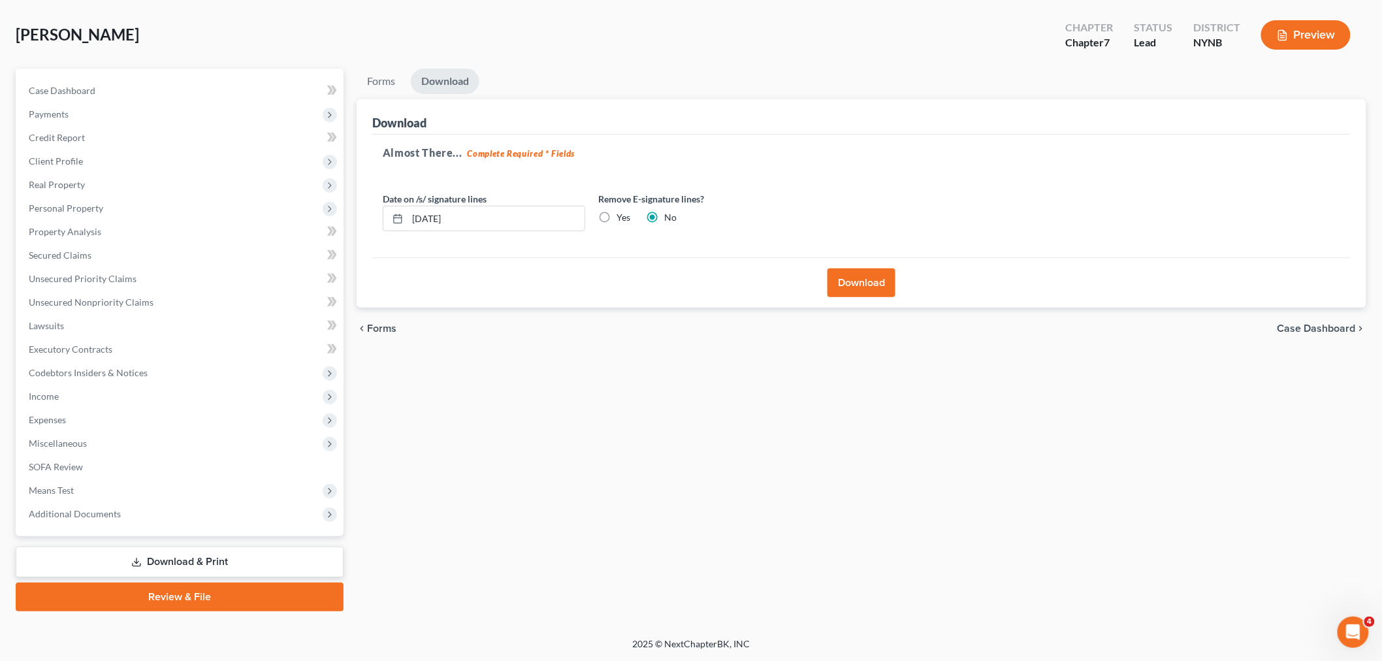
scroll to position [55, 0]
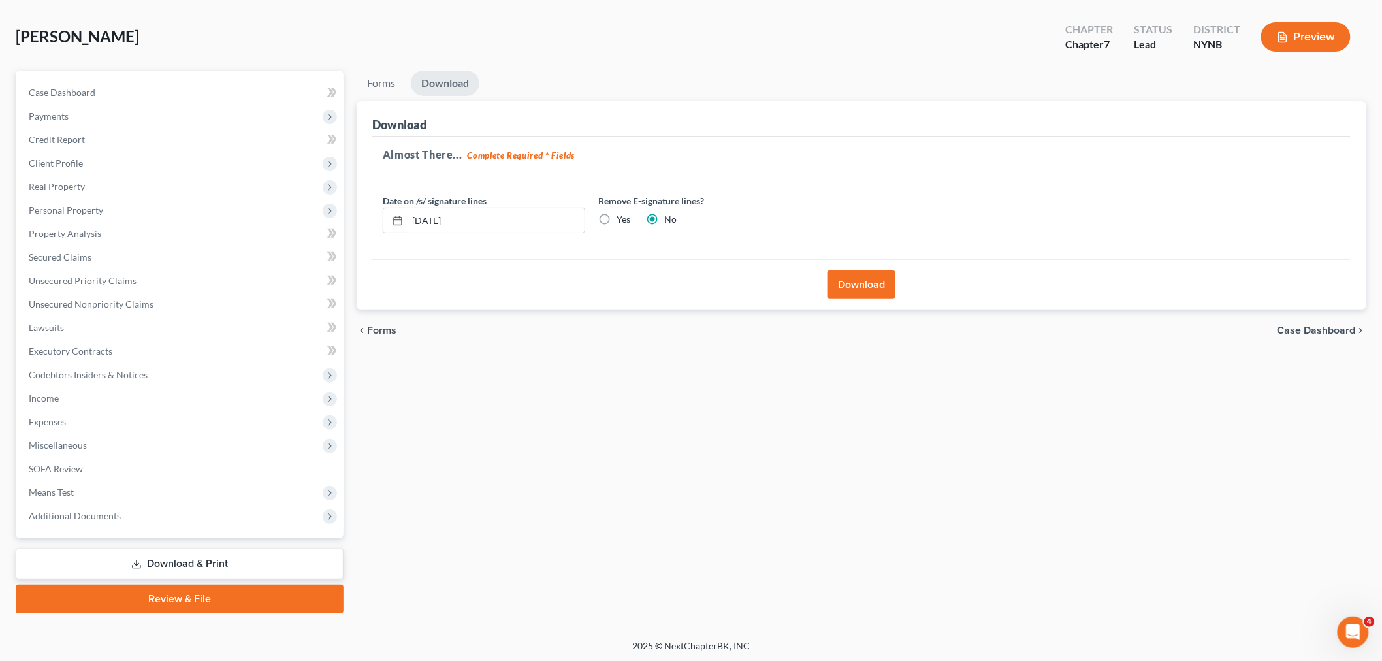
click at [873, 292] on button "Download" at bounding box center [862, 284] width 68 height 29
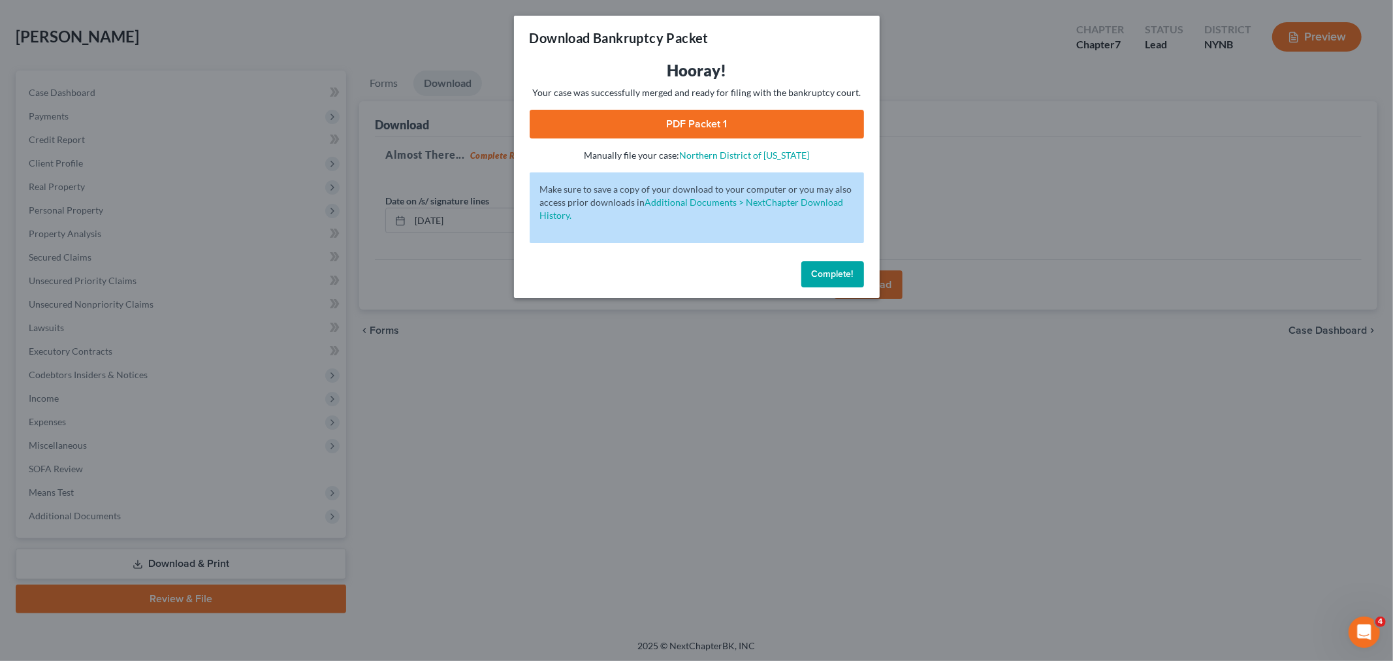
click at [679, 121] on link "PDF Packet 1" at bounding box center [697, 124] width 334 height 29
click at [839, 273] on span "Complete!" at bounding box center [833, 273] width 42 height 11
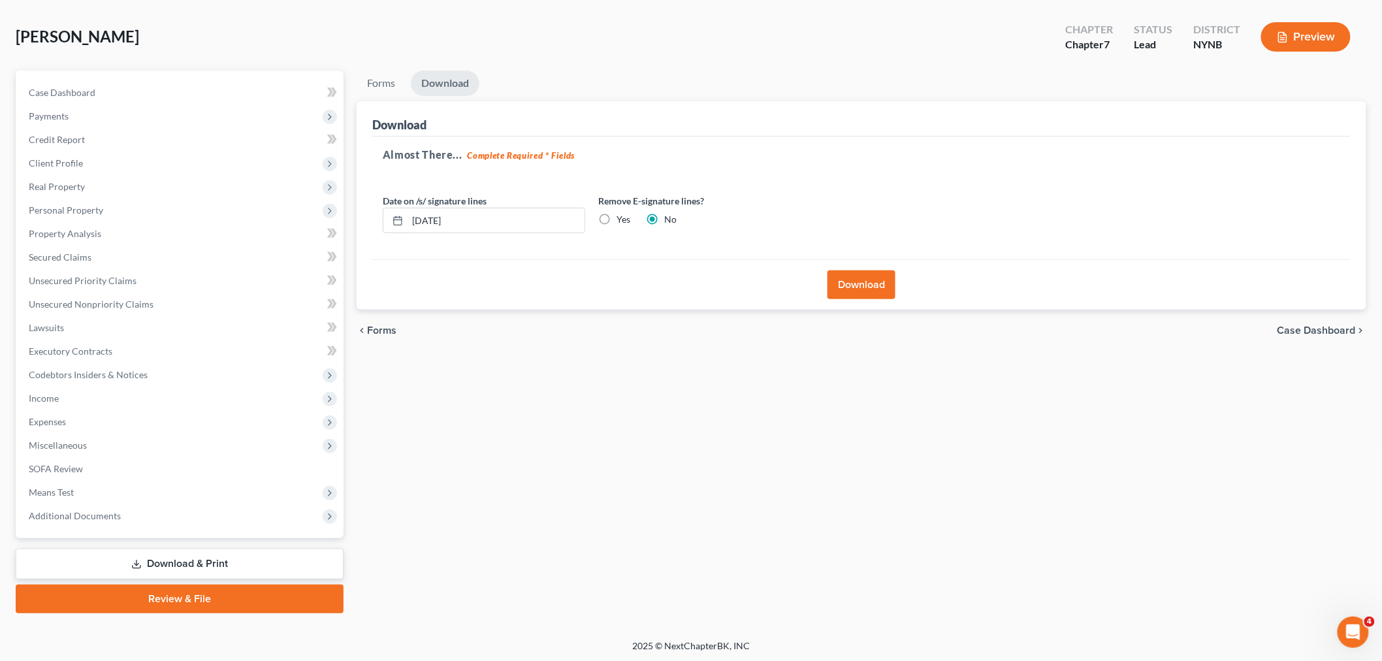
drag, startPoint x: 131, startPoint y: 31, endPoint x: 11, endPoint y: 31, distance: 120.2
click at [11, 31] on div "[PERSON_NAME] Upgraded Chapter Chapter 7 Status Lead District NYNB Preview Peti…" at bounding box center [691, 318] width 1382 height 641
copy span "[PERSON_NAME]"
click at [125, 90] on link "Case Dashboard" at bounding box center [180, 93] width 325 height 24
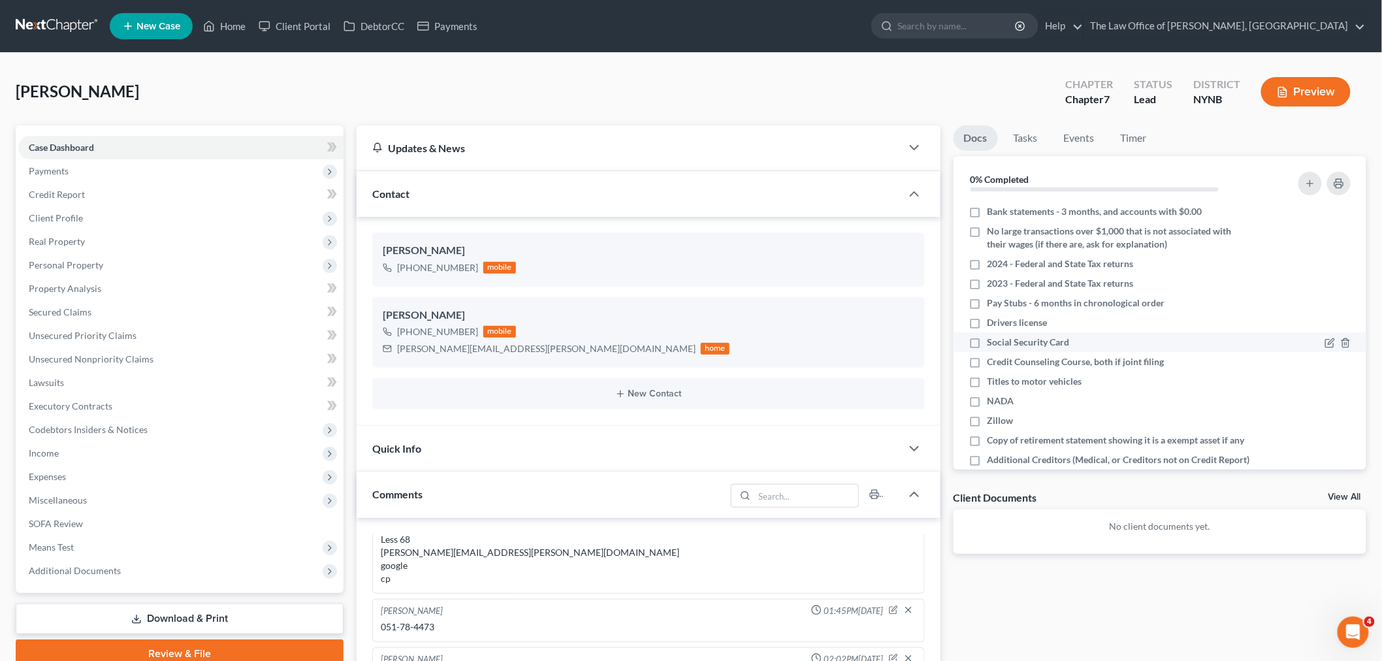
scroll to position [961, 0]
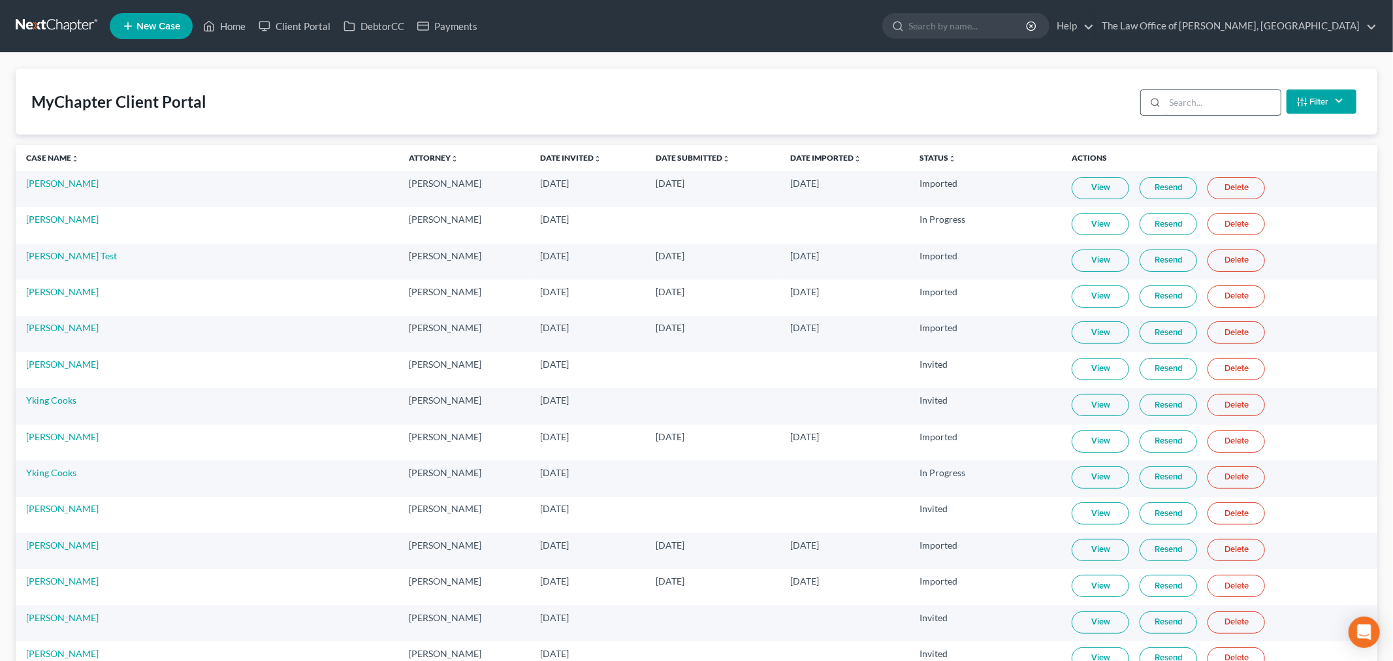
click at [1206, 99] on input "search" at bounding box center [1223, 102] width 116 height 25
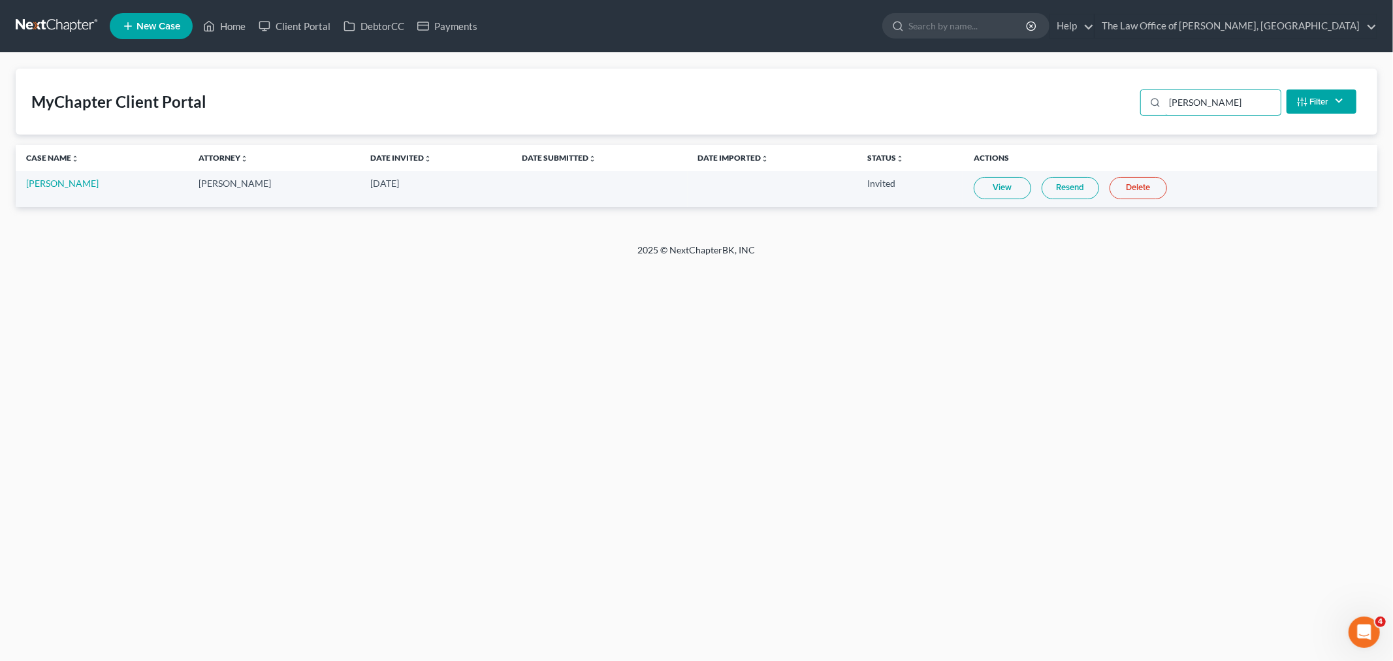
type input "[PERSON_NAME]"
click at [1008, 192] on link "View" at bounding box center [1002, 188] width 57 height 22
click at [244, 24] on link "Home" at bounding box center [225, 26] width 56 height 24
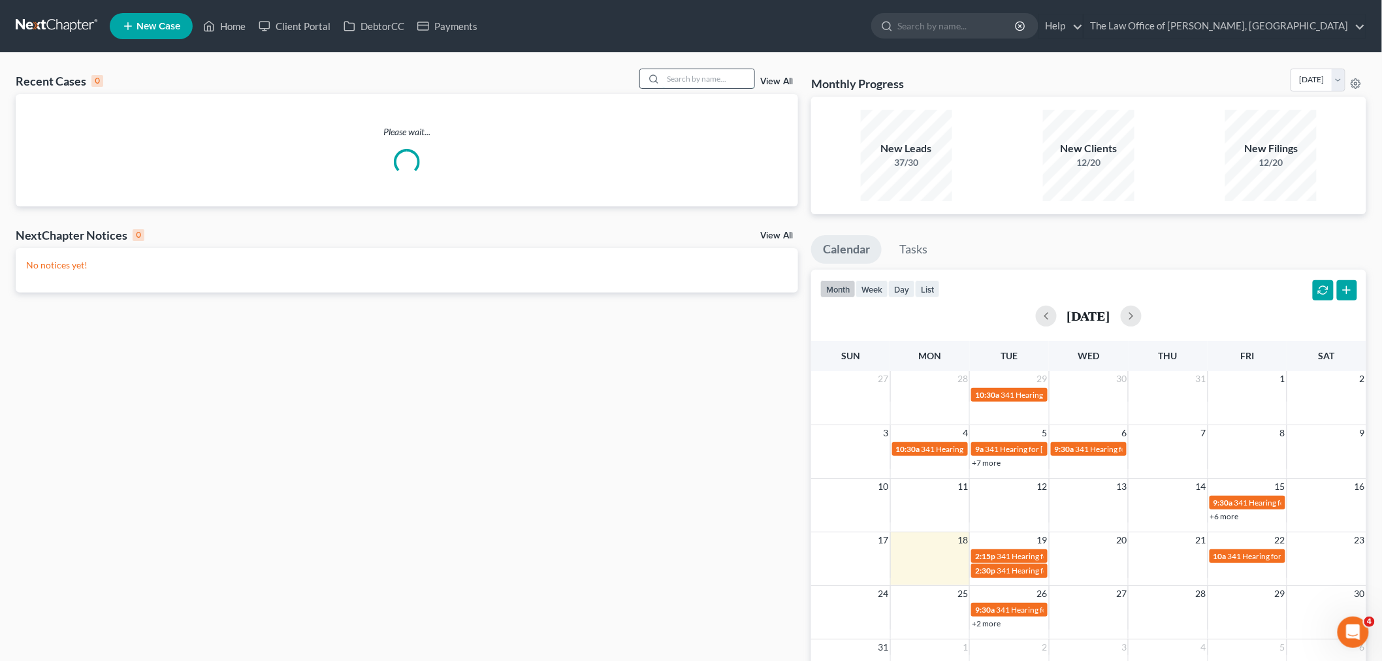
click at [713, 80] on input "search" at bounding box center [708, 78] width 91 height 19
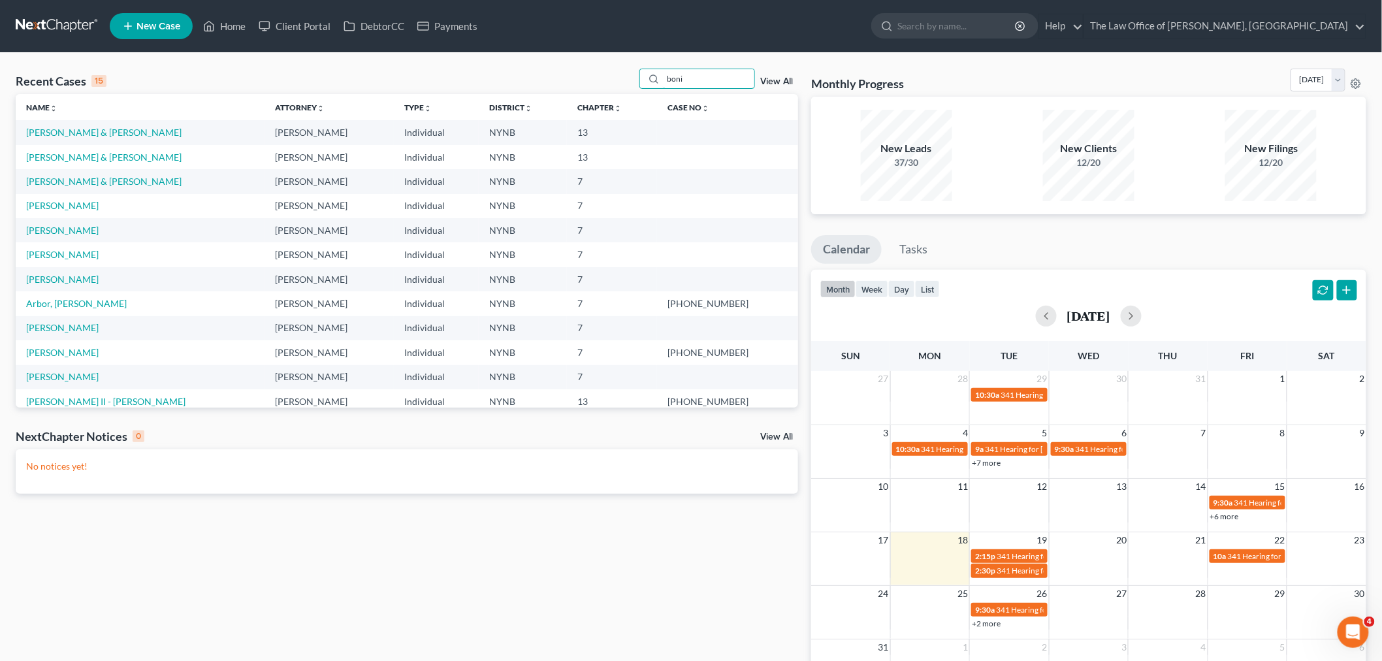
type input "boni"
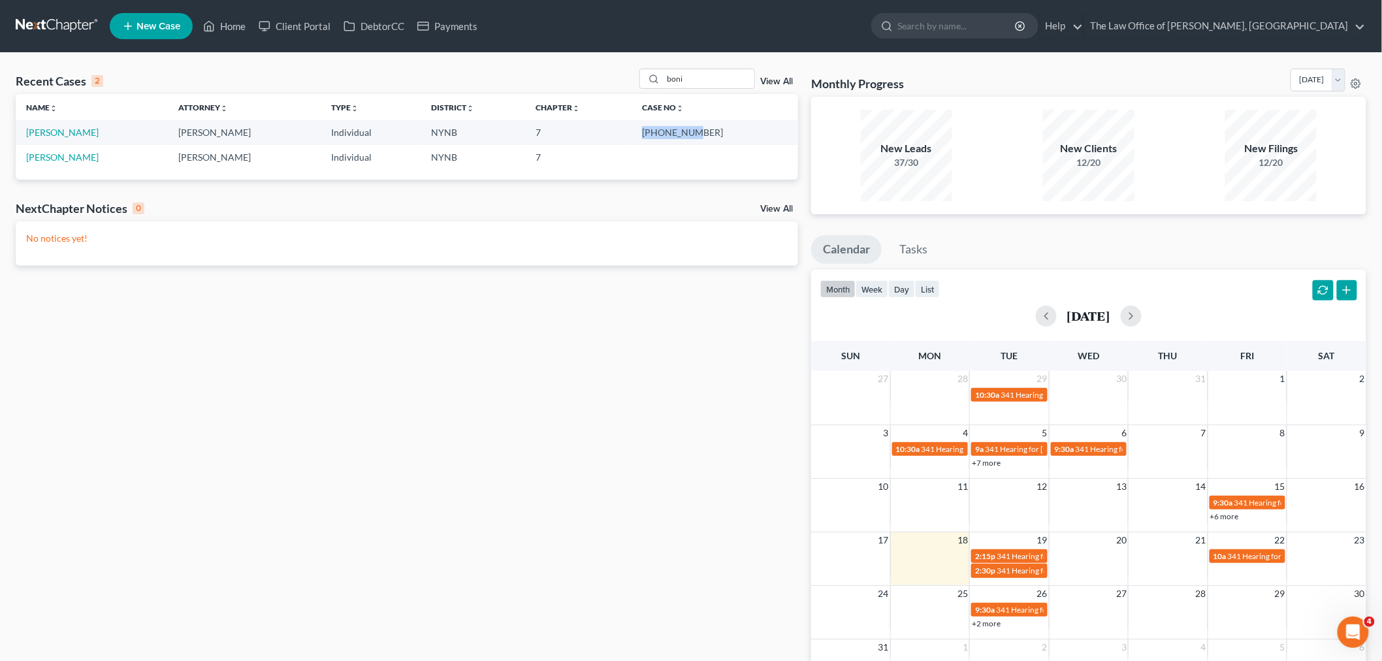
drag, startPoint x: 762, startPoint y: 133, endPoint x: 682, endPoint y: 129, distance: 79.8
click at [682, 129] on td "[PHONE_NUMBER]" at bounding box center [715, 132] width 167 height 24
copy td "[PHONE_NUMBER]"
click at [236, 22] on link "Home" at bounding box center [225, 26] width 56 height 24
drag, startPoint x: 725, startPoint y: 78, endPoint x: 577, endPoint y: 79, distance: 147.6
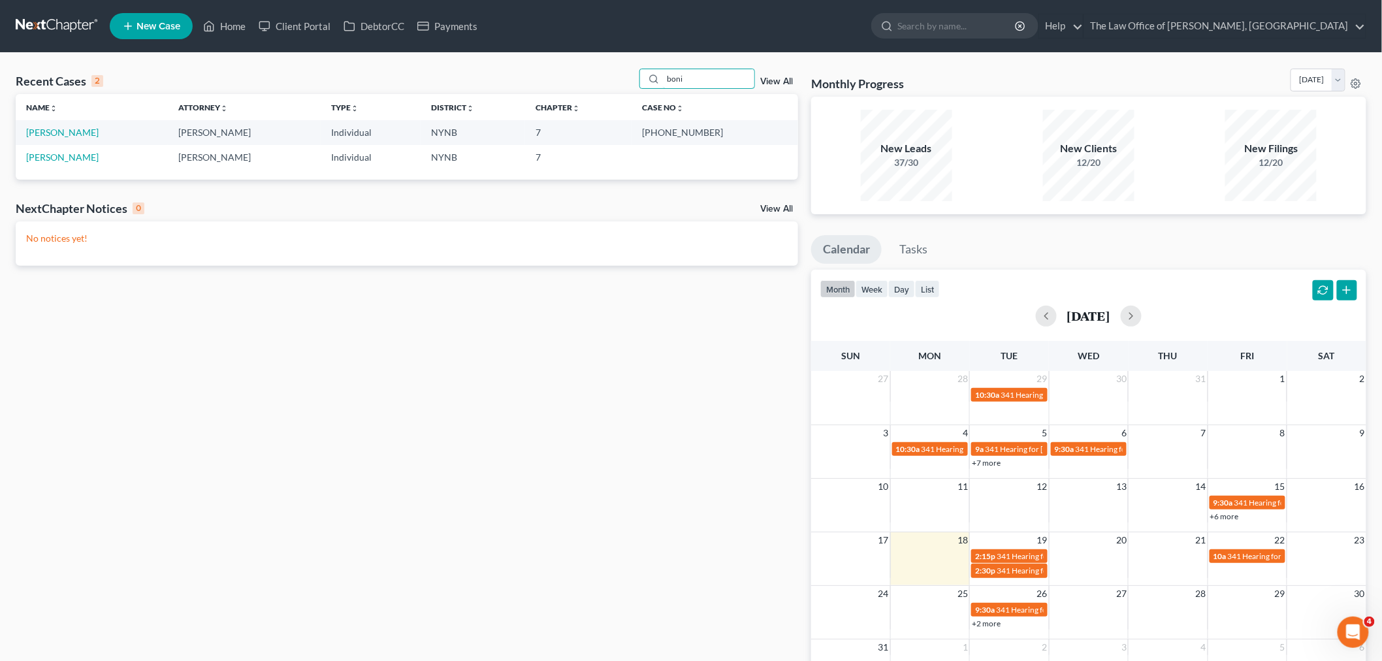
click at [577, 79] on div "Recent Cases 2 boni View All" at bounding box center [407, 81] width 782 height 25
click at [215, 29] on icon at bounding box center [209, 26] width 12 height 16
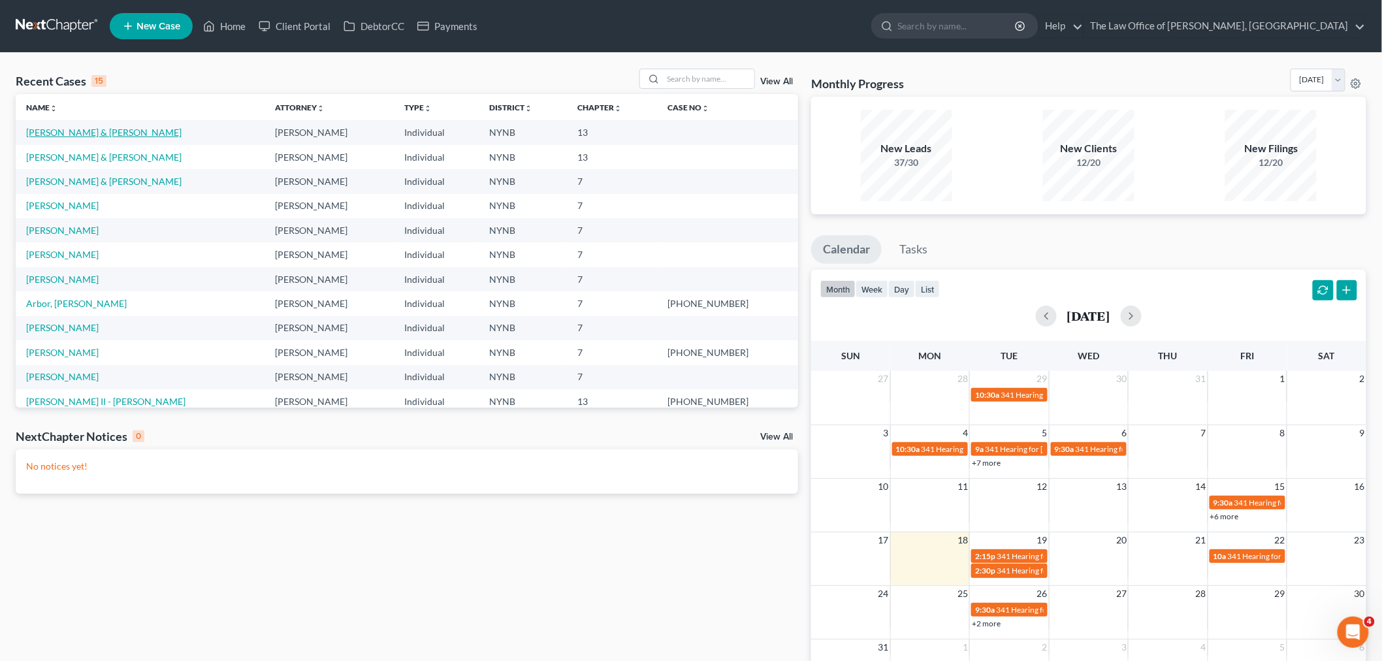
click at [99, 131] on link "[PERSON_NAME] & [PERSON_NAME]" at bounding box center [103, 132] width 155 height 11
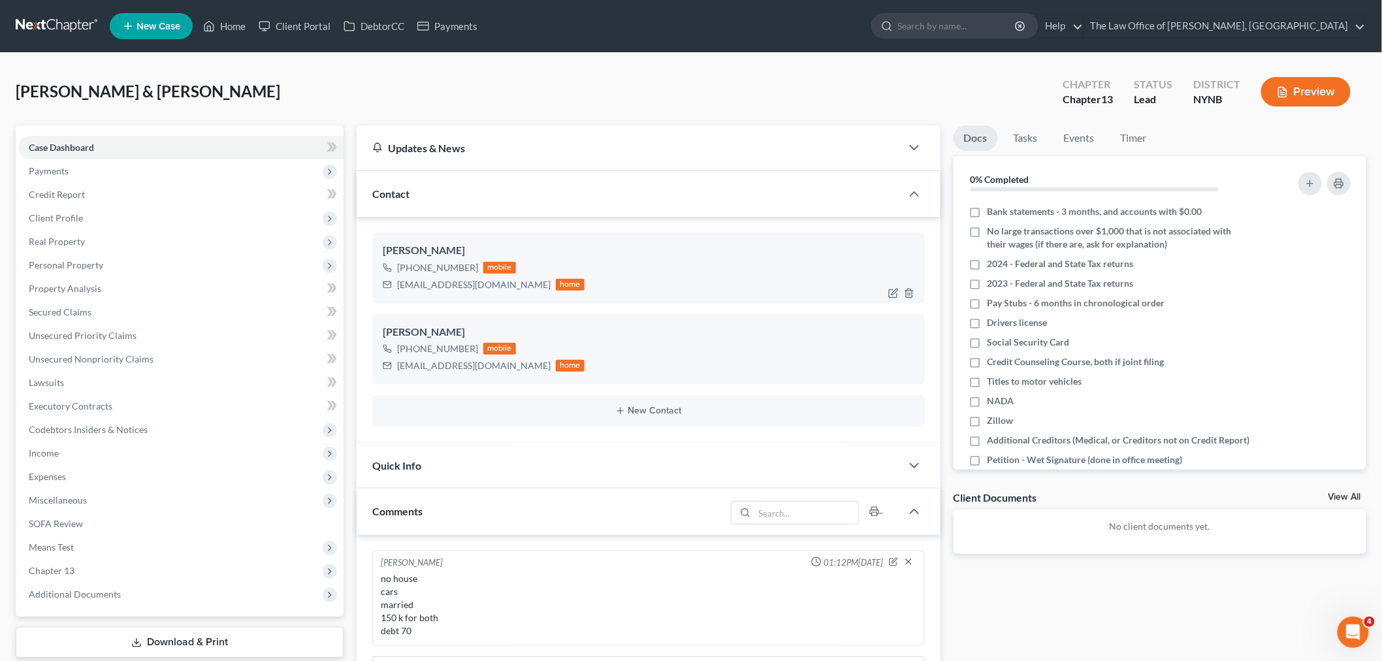
click at [442, 284] on div "[EMAIL_ADDRESS][DOMAIN_NAME]" at bounding box center [473, 284] width 153 height 13
click at [442, 283] on div "[EMAIL_ADDRESS][DOMAIN_NAME]" at bounding box center [473, 284] width 153 height 13
copy div "[EMAIL_ADDRESS][DOMAIN_NAME]"
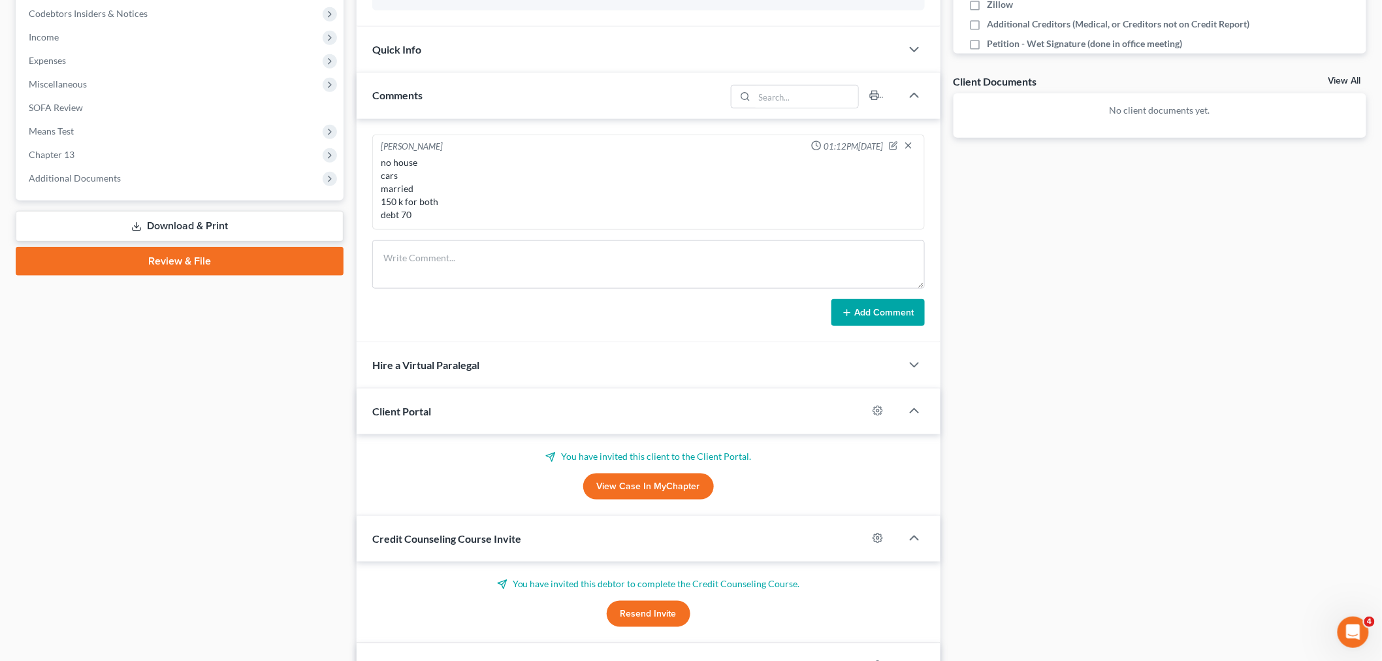
scroll to position [435, 0]
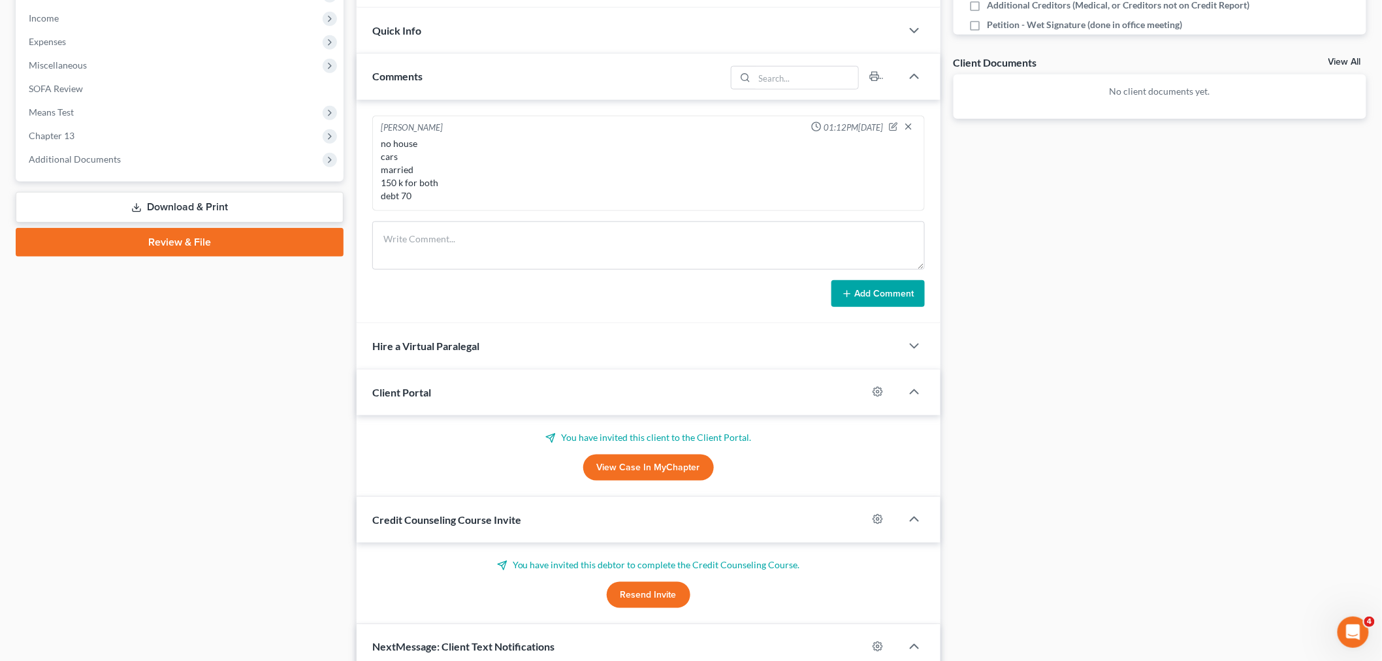
click at [631, 460] on link "View Case in MyChapter" at bounding box center [648, 468] width 131 height 26
click at [637, 596] on button "Resend Invite" at bounding box center [649, 595] width 84 height 26
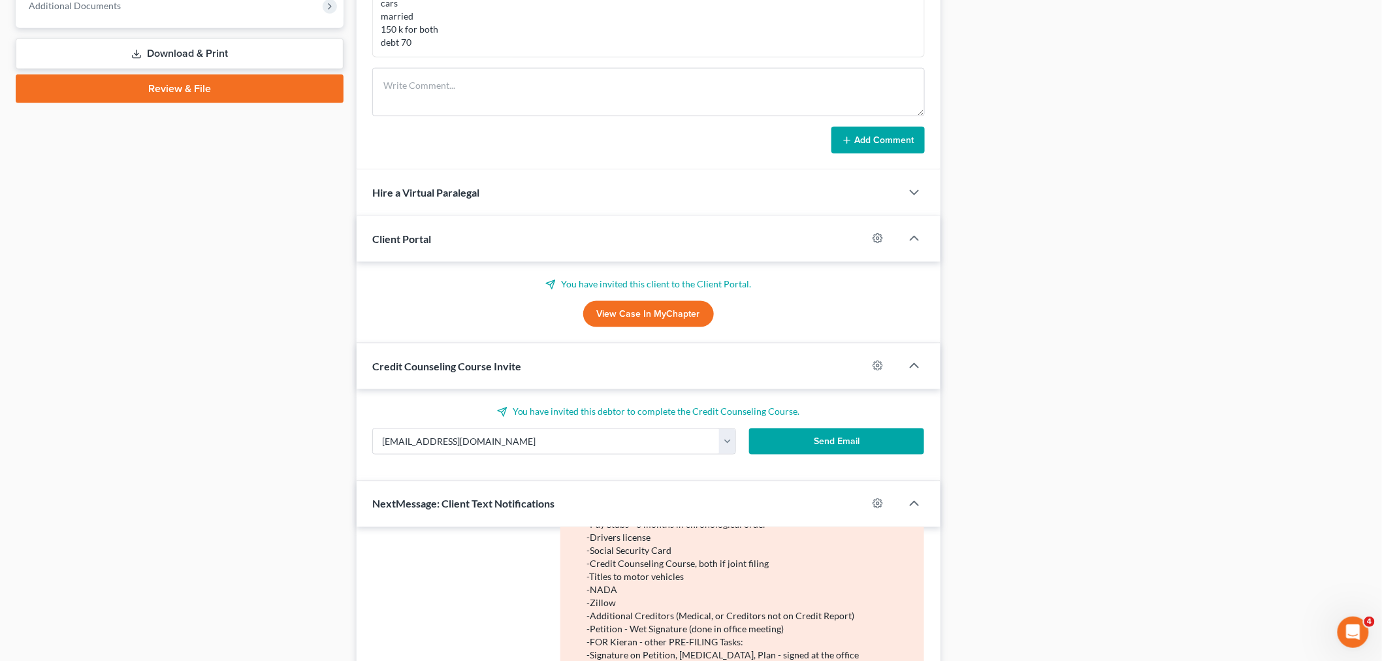
scroll to position [797, 0]
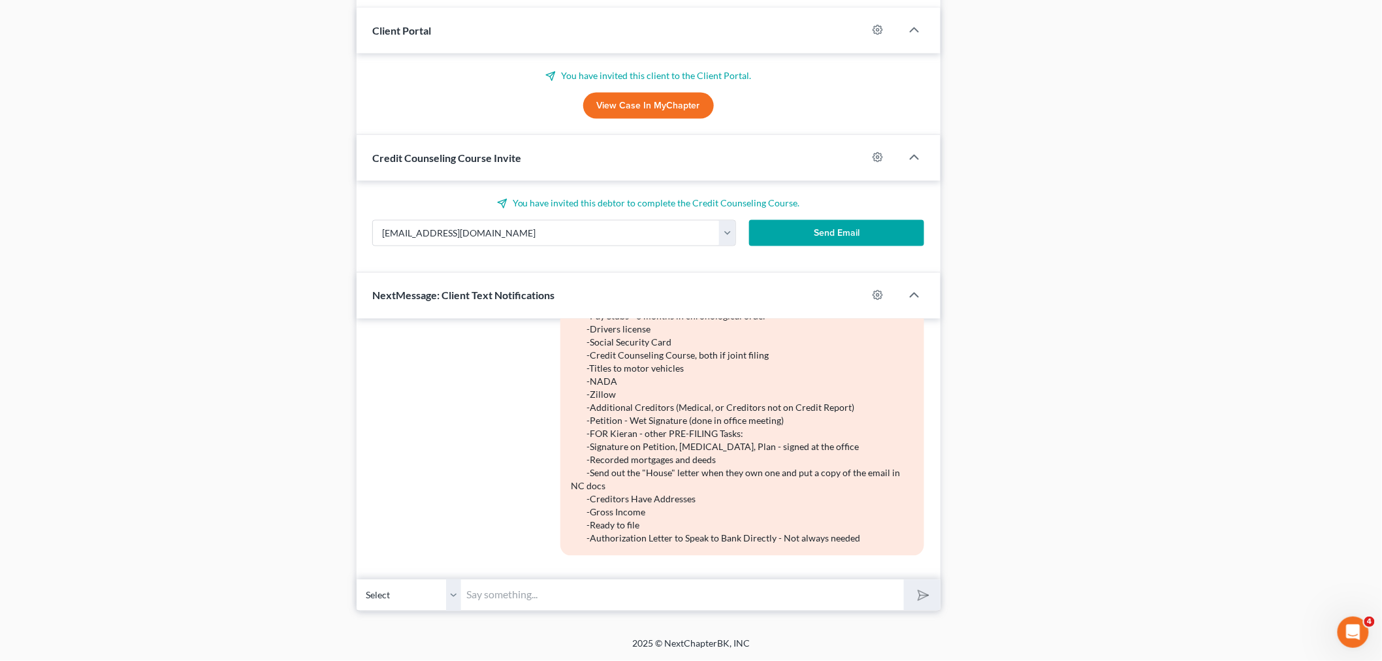
click at [818, 233] on button "Send Email" at bounding box center [836, 233] width 175 height 26
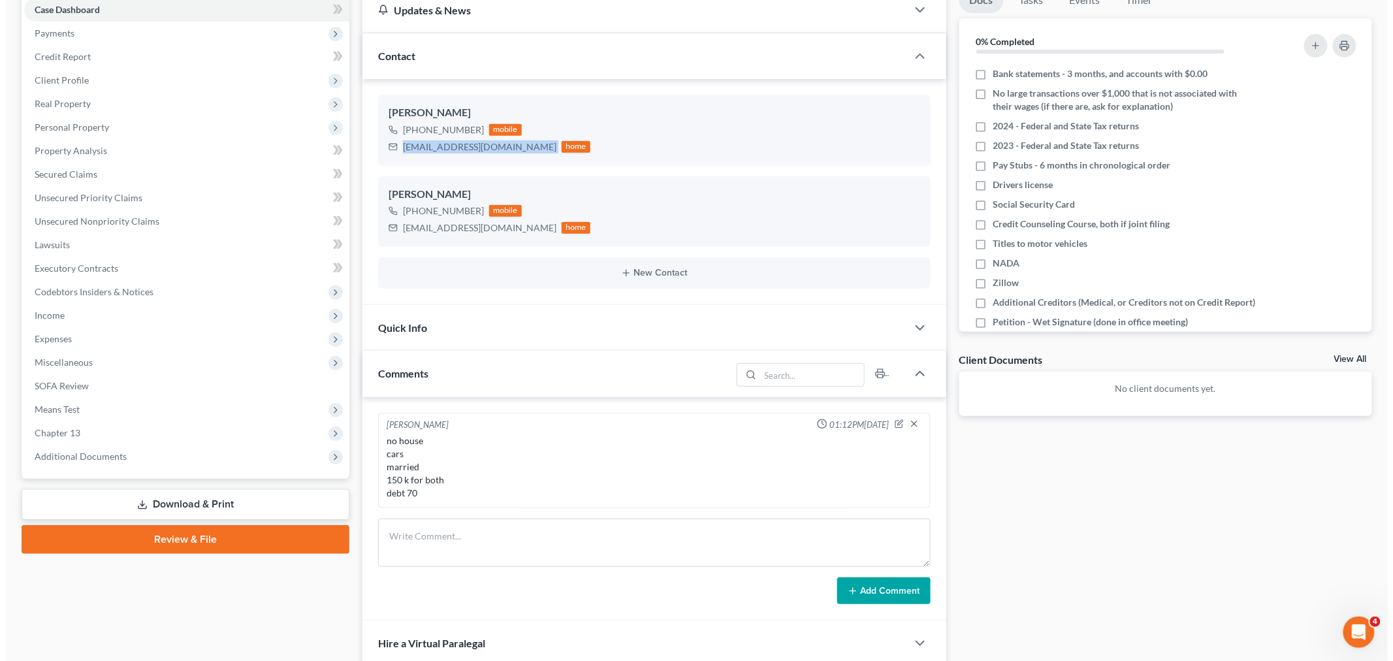
scroll to position [0, 0]
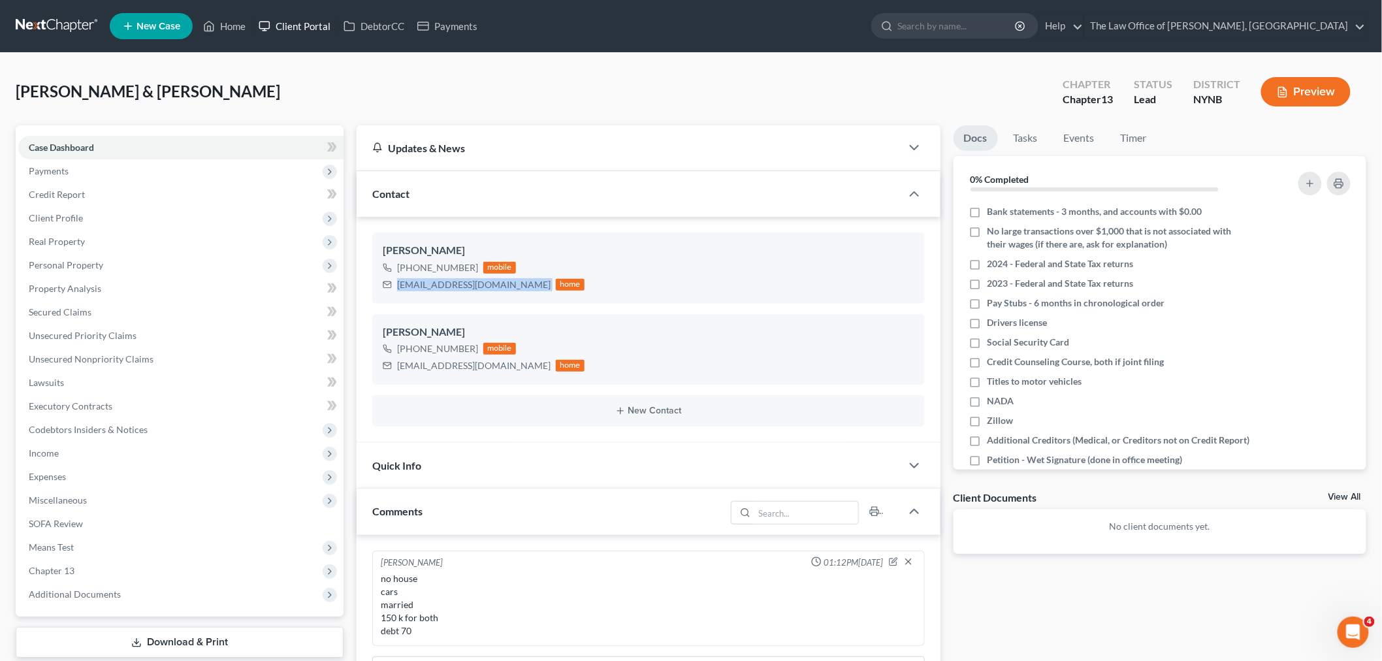
drag, startPoint x: 298, startPoint y: 21, endPoint x: 307, endPoint y: 20, distance: 9.2
click at [298, 21] on link "Client Portal" at bounding box center [294, 26] width 85 height 24
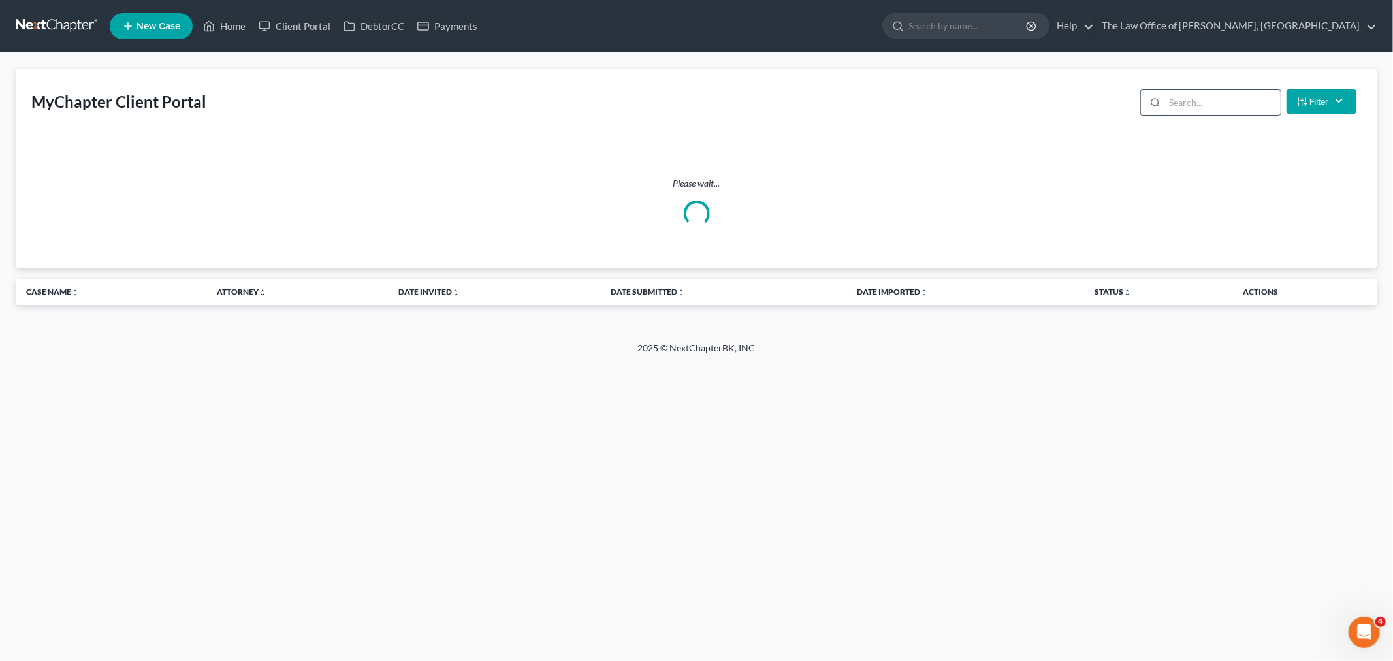
click at [1207, 106] on input "search" at bounding box center [1223, 102] width 116 height 25
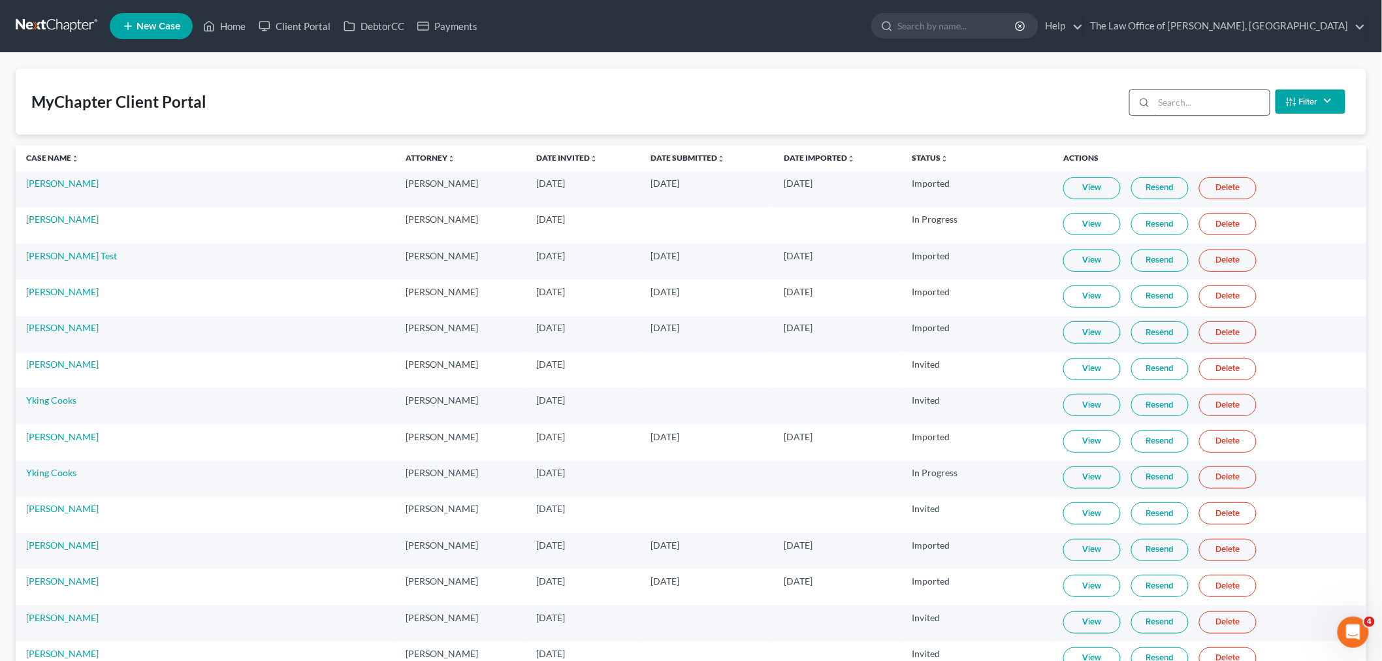
type input "n"
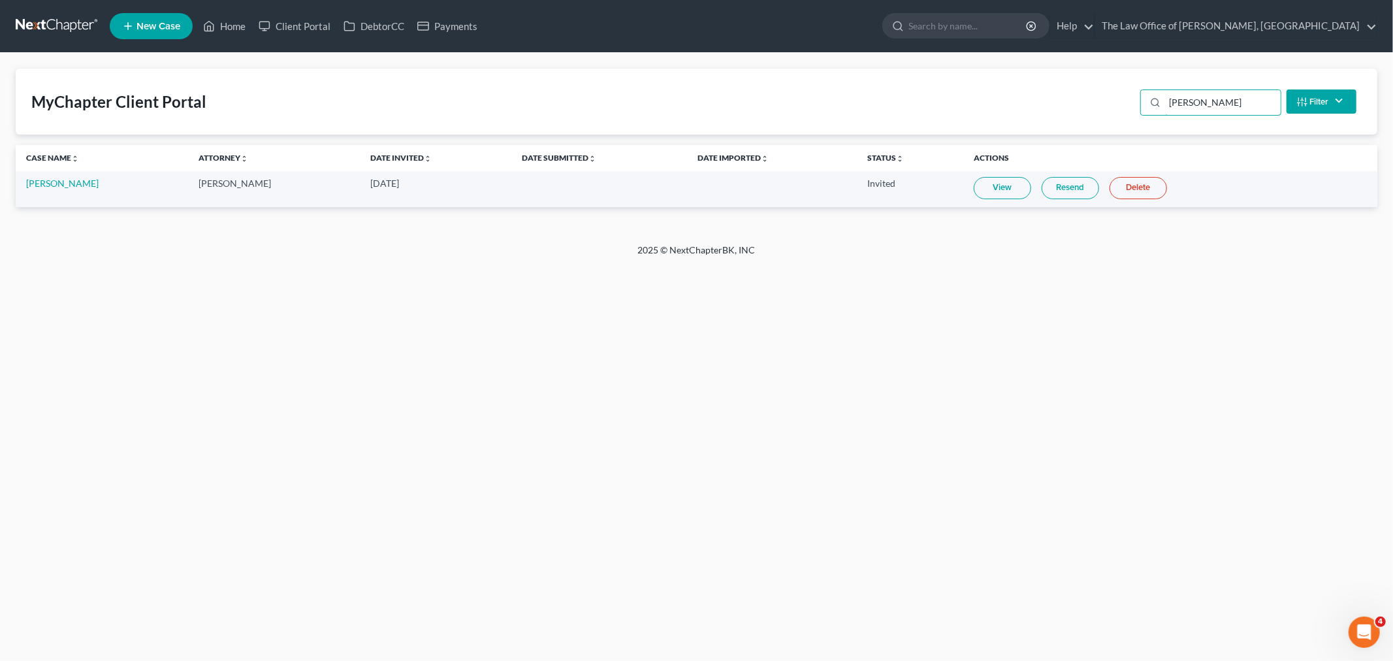
type input "[PERSON_NAME]"
click at [1020, 187] on link "View" at bounding box center [1002, 188] width 57 height 22
click at [305, 21] on link "Client Portal" at bounding box center [294, 26] width 85 height 24
click at [1228, 104] on input "[PERSON_NAME]" at bounding box center [1223, 102] width 116 height 25
click at [1013, 188] on link "View" at bounding box center [1002, 188] width 57 height 22
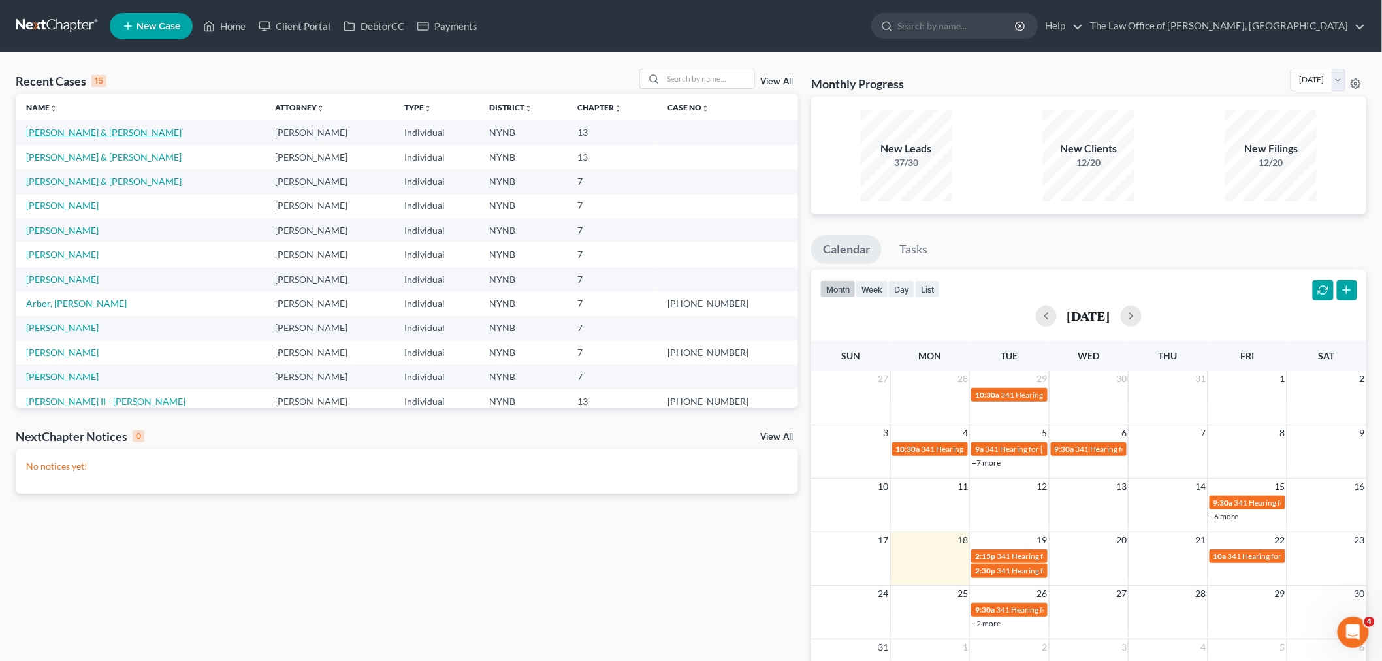
click at [74, 134] on link "[PERSON_NAME] & [PERSON_NAME]" at bounding box center [103, 132] width 155 height 11
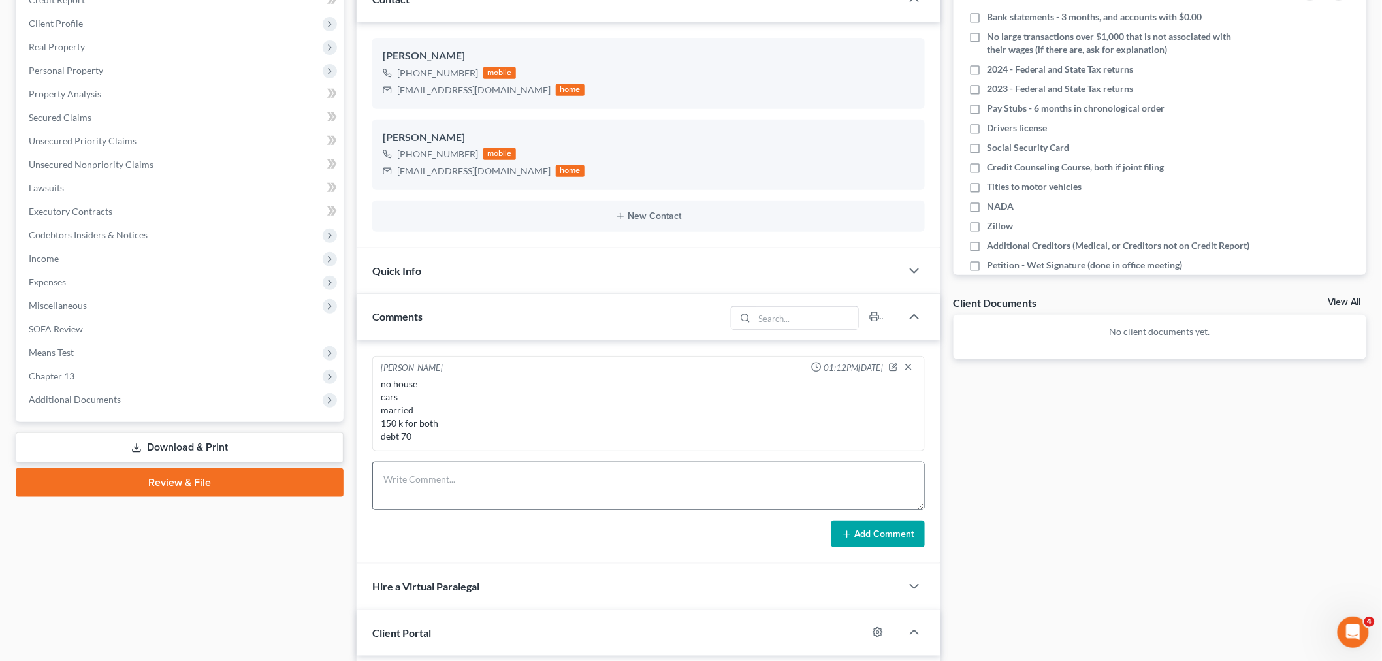
scroll to position [217, 0]
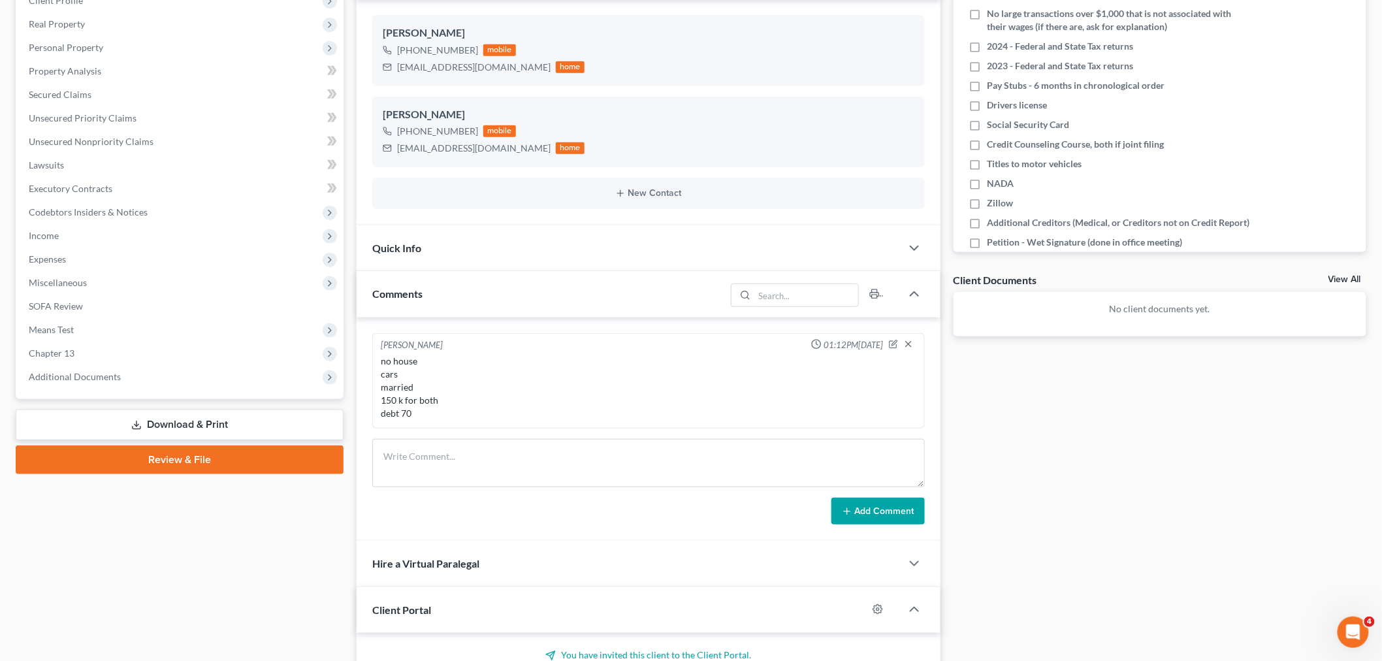
drag, startPoint x: 1117, startPoint y: 519, endPoint x: 1127, endPoint y: 511, distance: 12.0
click at [1117, 519] on div "Docs Tasks Events Timer 0% Completed Nothing here yet! Bank statements - 3 mont…" at bounding box center [1160, 544] width 426 height 1272
